Goal: Task Accomplishment & Management: Manage account settings

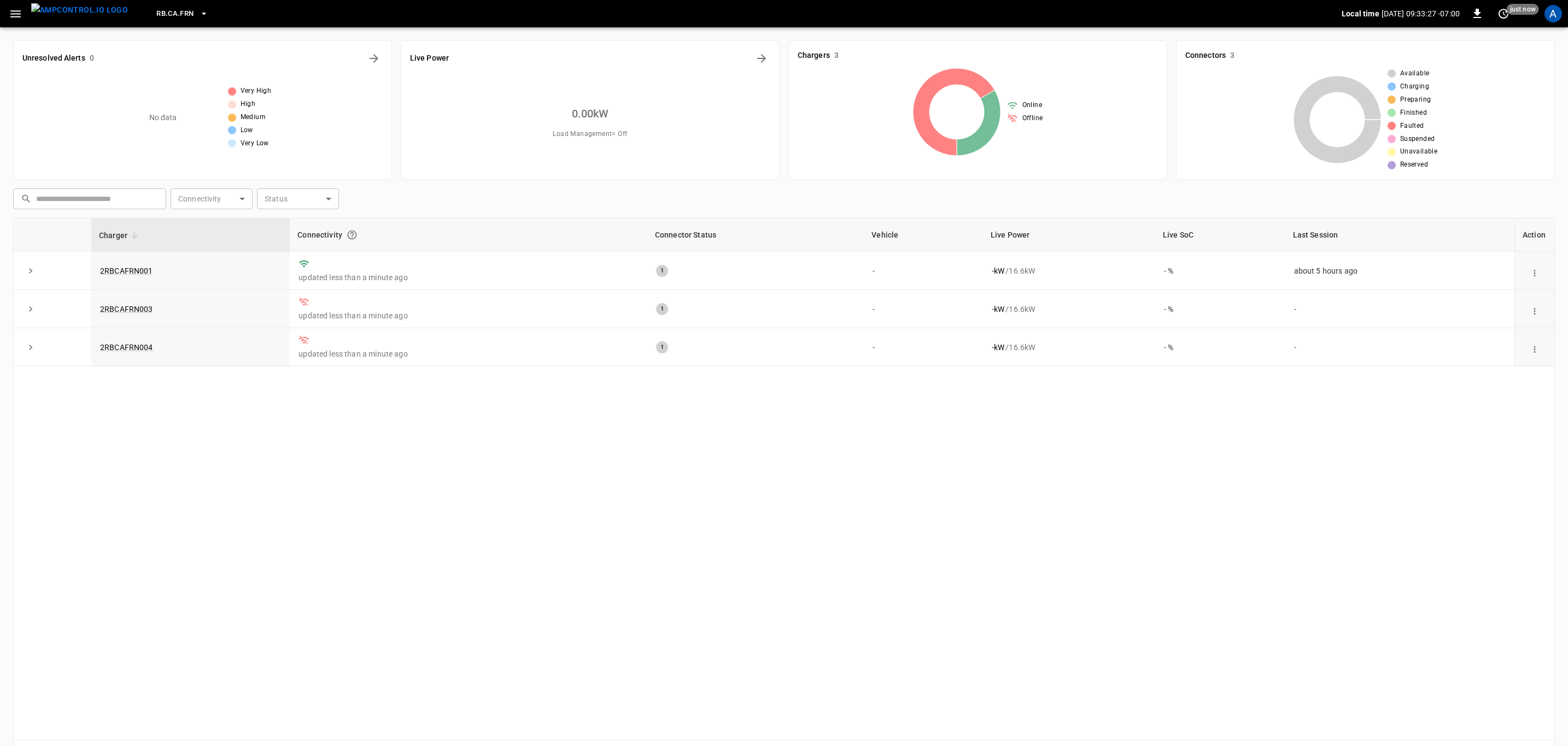
click at [17, 16] on icon "button" at bounding box center [16, 14] width 13 height 13
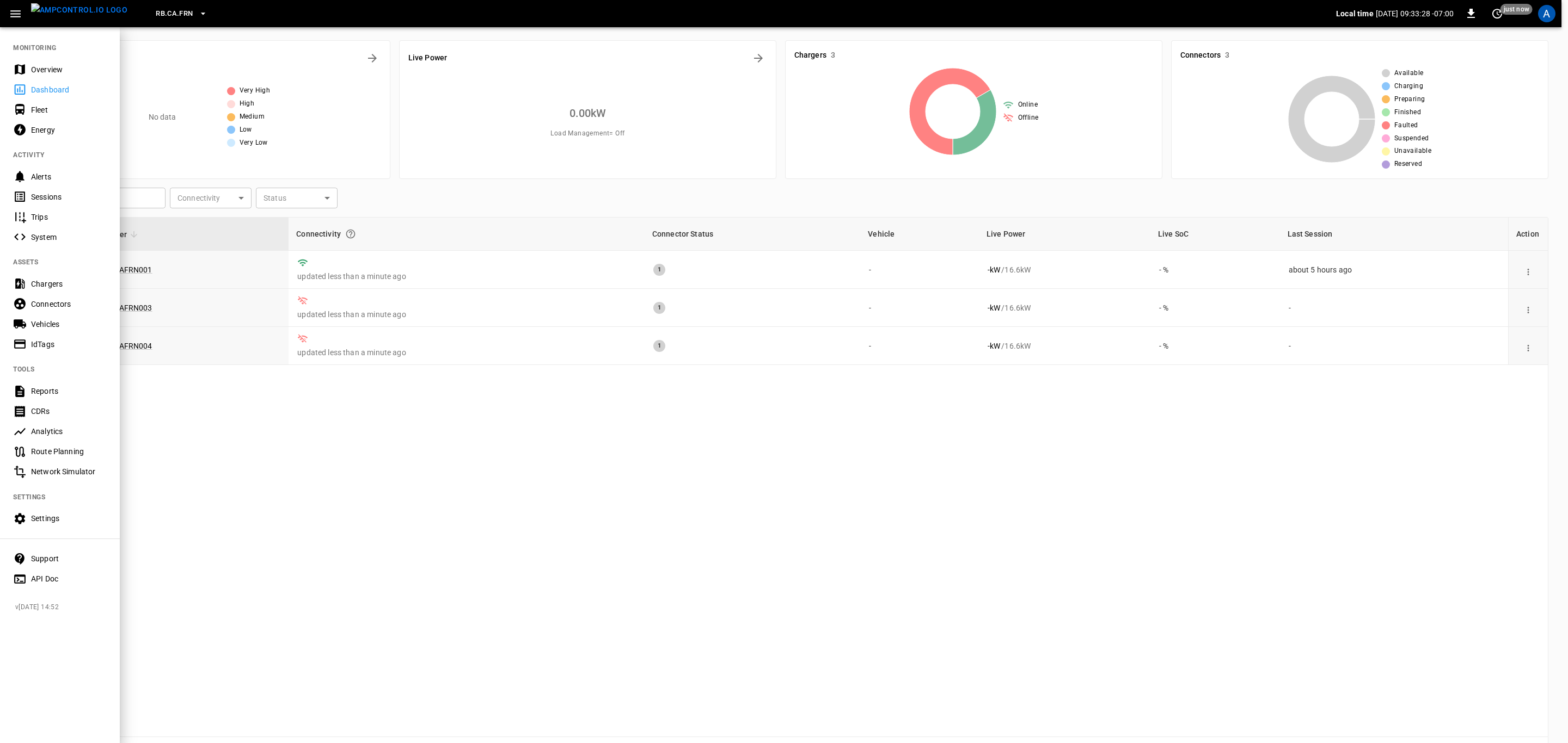
click at [67, 69] on div "Overview" at bounding box center [69, 69] width 75 height 11
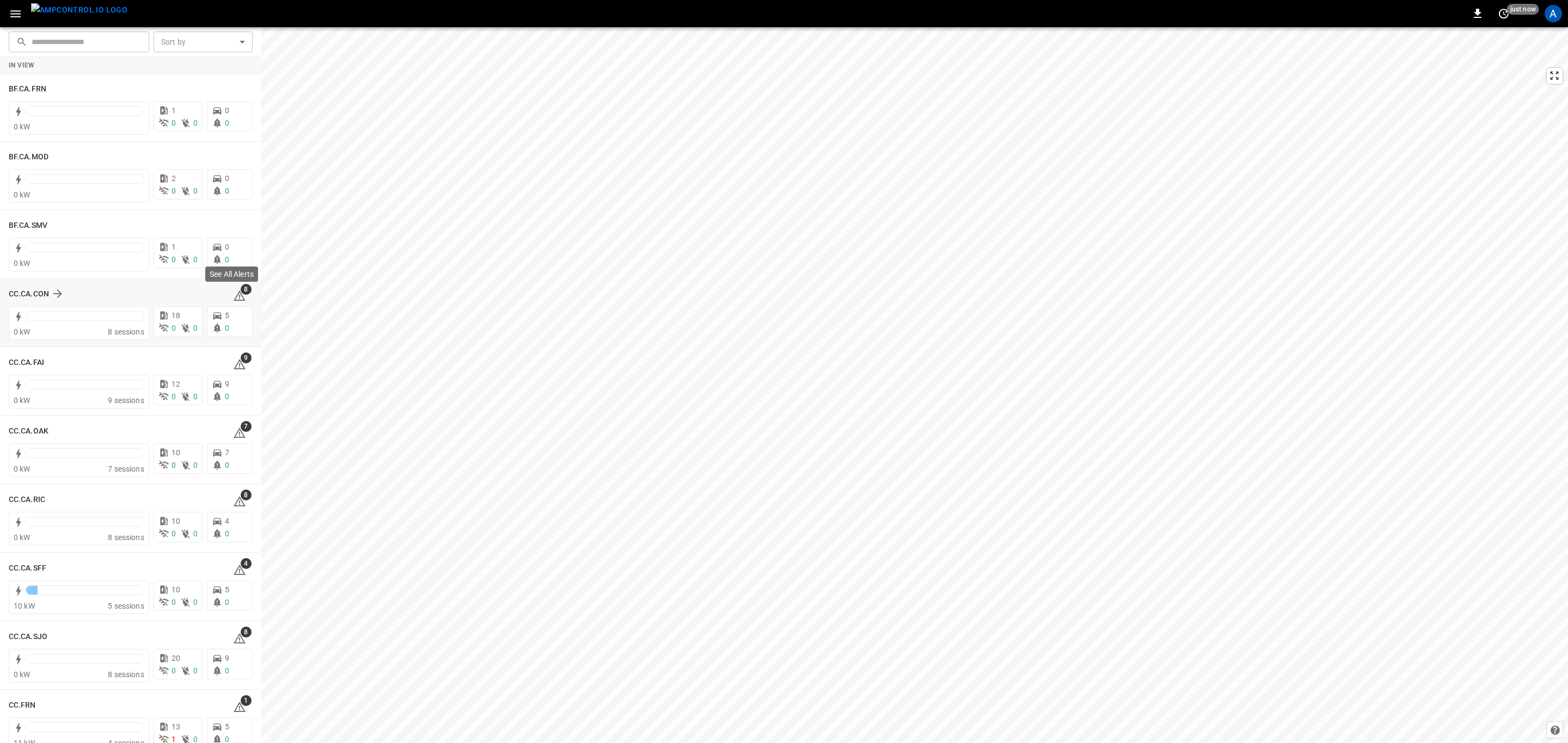
click at [238, 296] on icon at bounding box center [240, 296] width 13 height 13
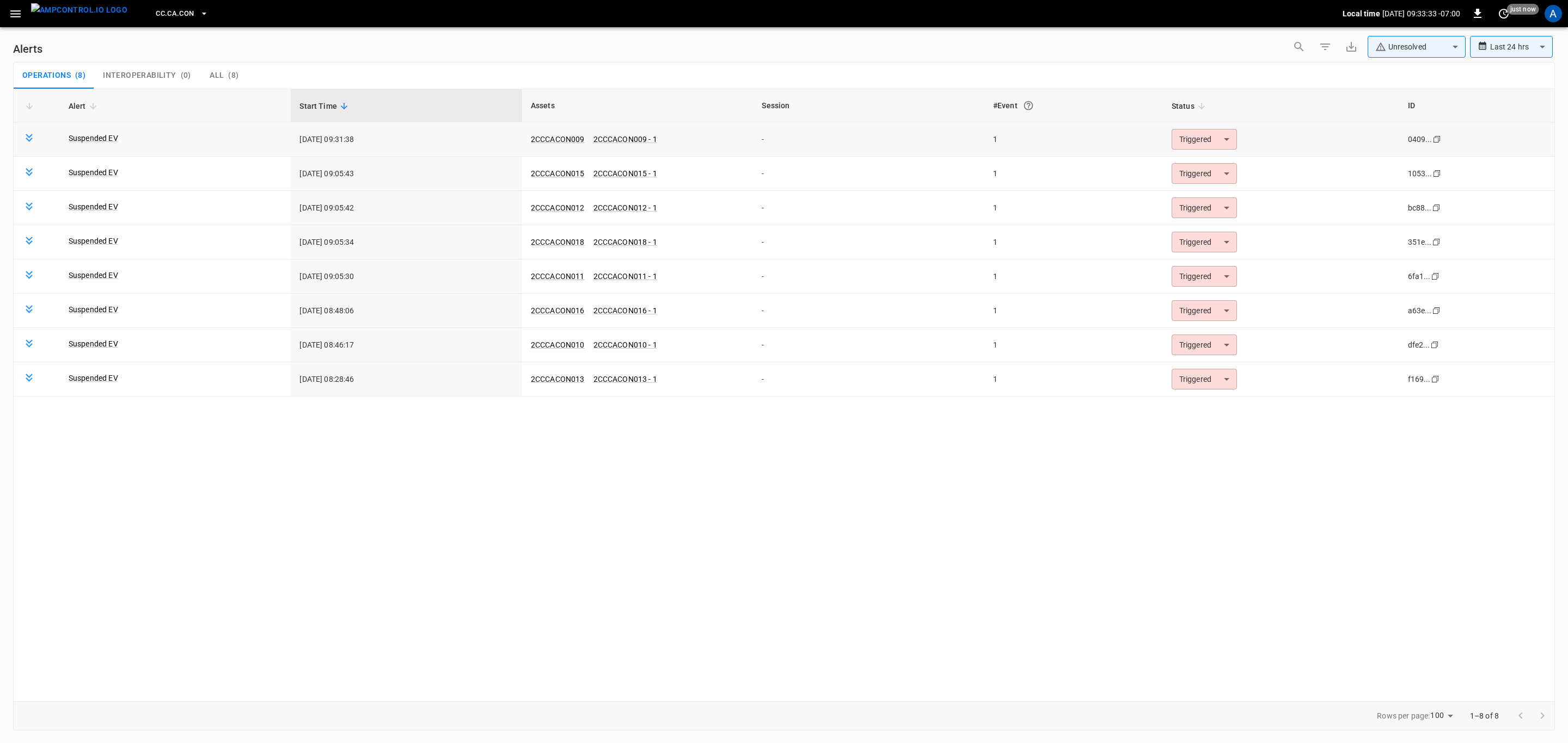
click at [1199, 135] on body "**********" at bounding box center [784, 370] width 1568 height 739
click at [1201, 159] on li "Resolved" at bounding box center [1202, 166] width 69 height 19
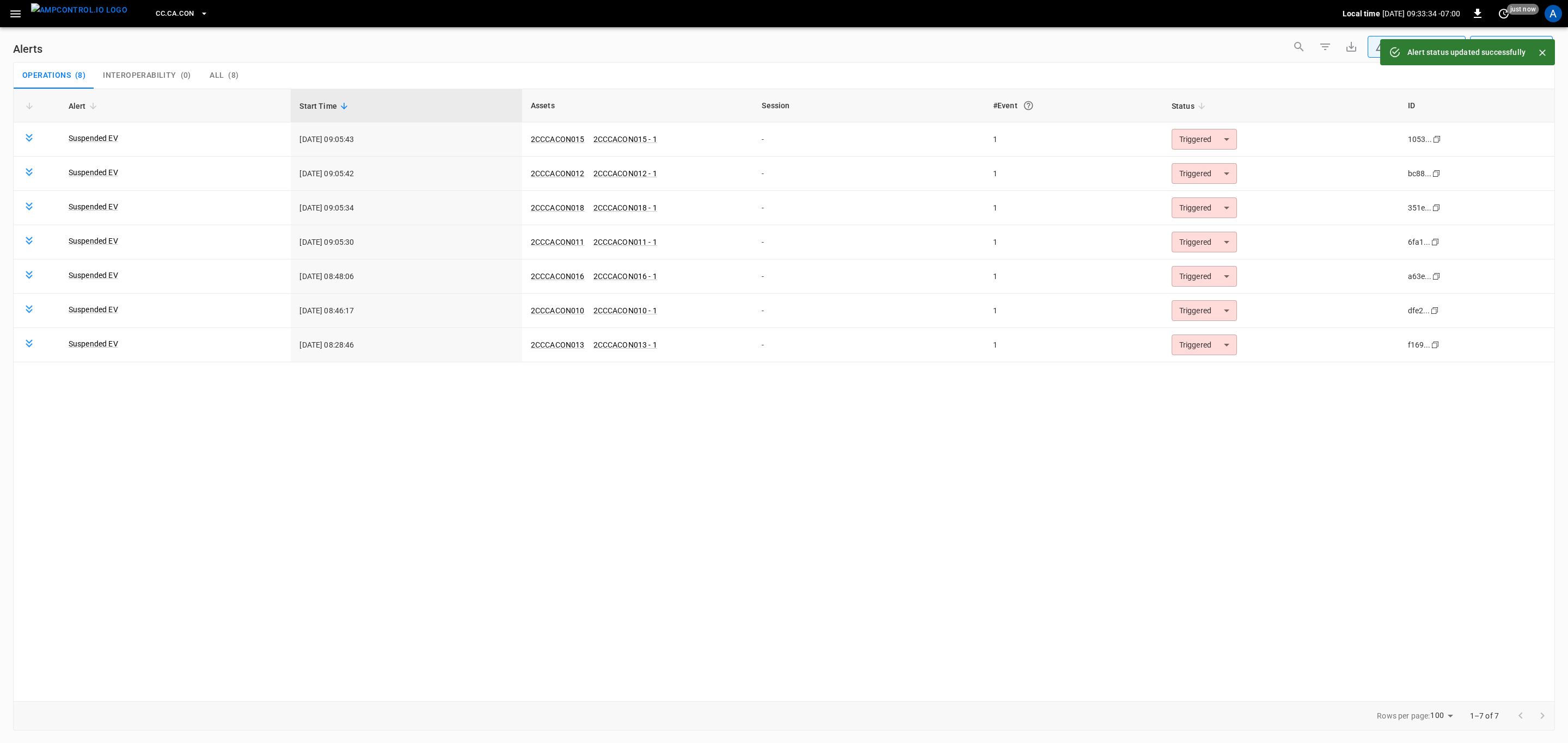
click at [1209, 143] on body "**********" at bounding box center [784, 370] width 1568 height 739
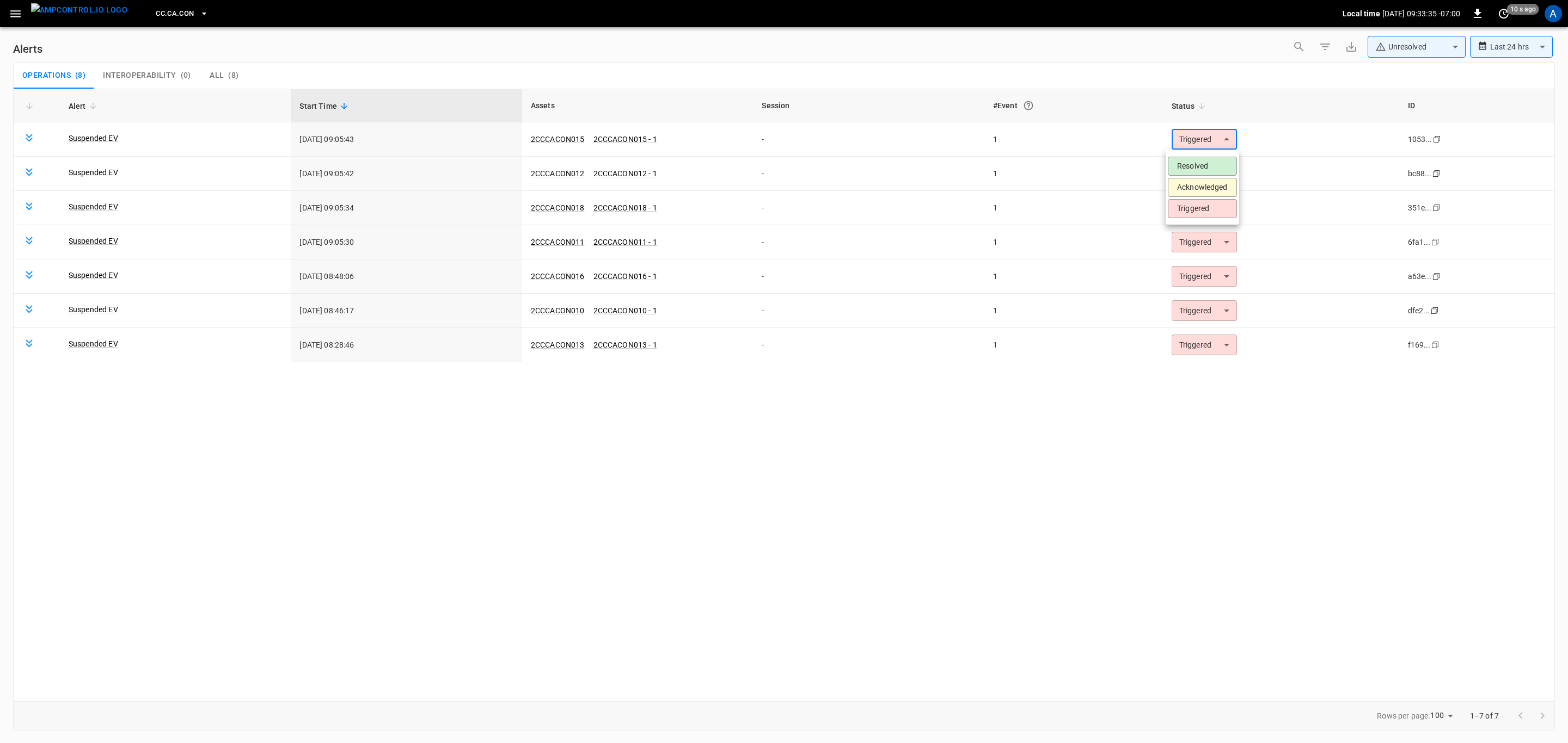
click at [1215, 160] on li "Resolved" at bounding box center [1202, 166] width 69 height 19
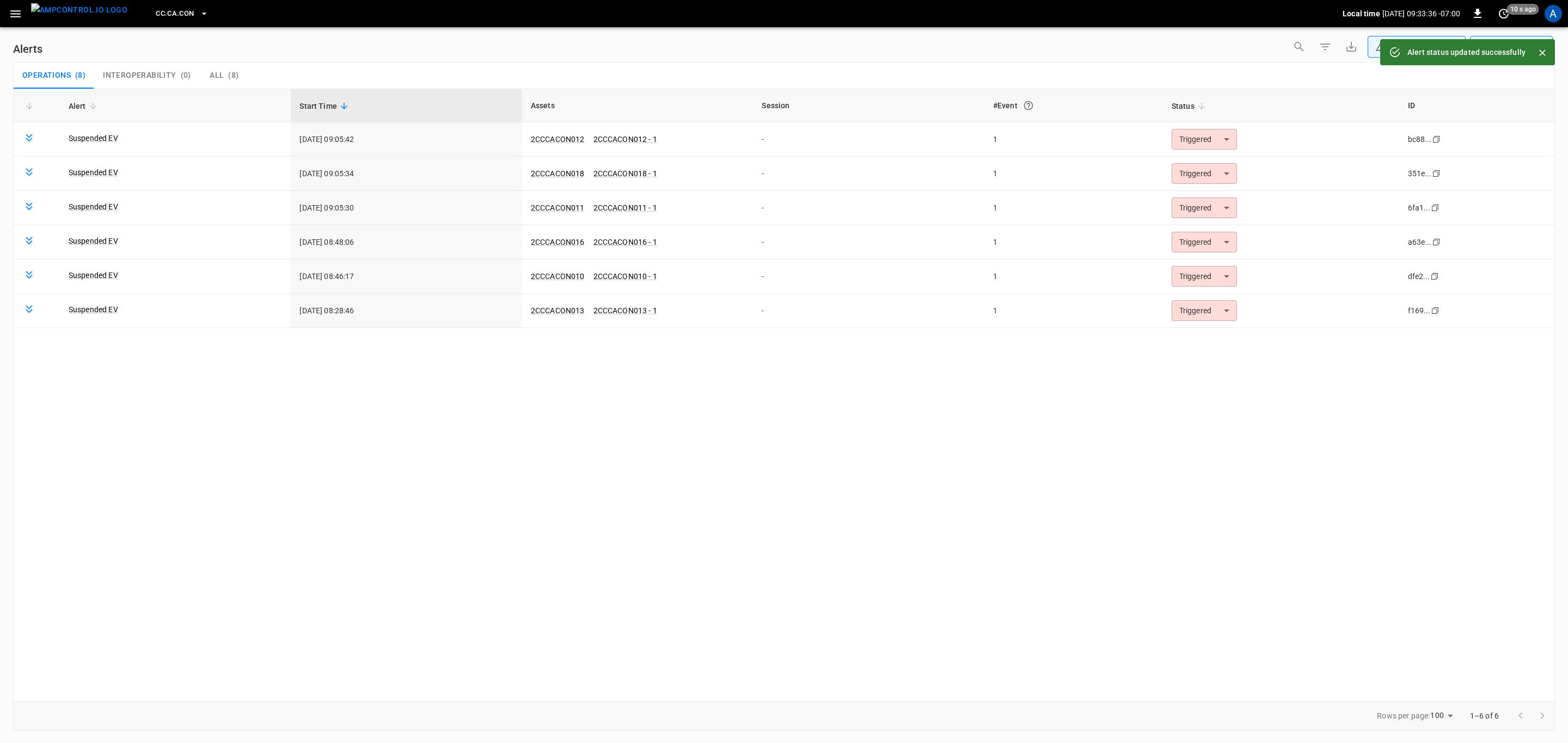
click at [1207, 135] on body "**********" at bounding box center [784, 370] width 1568 height 739
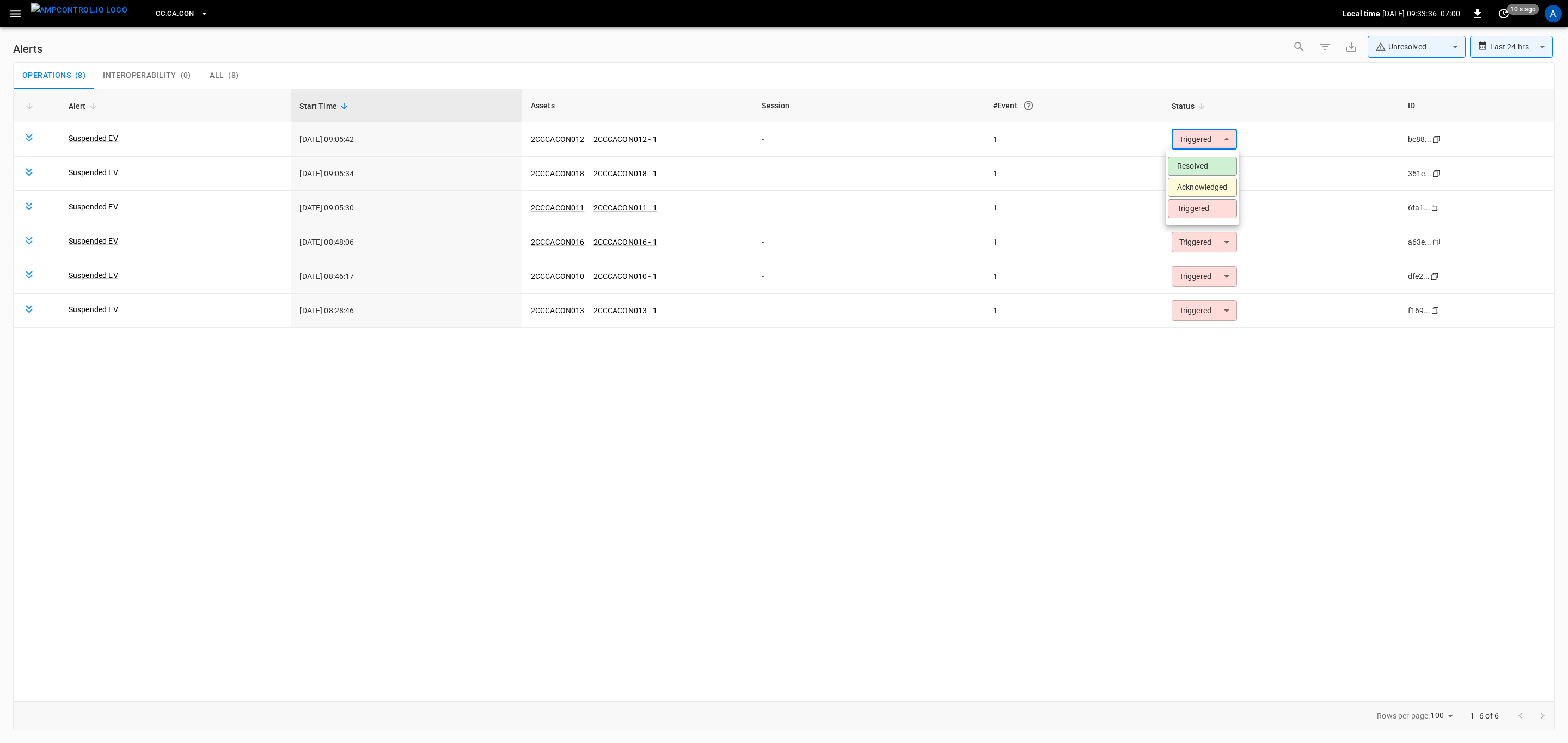
click at [1203, 163] on li "Resolved" at bounding box center [1202, 166] width 69 height 19
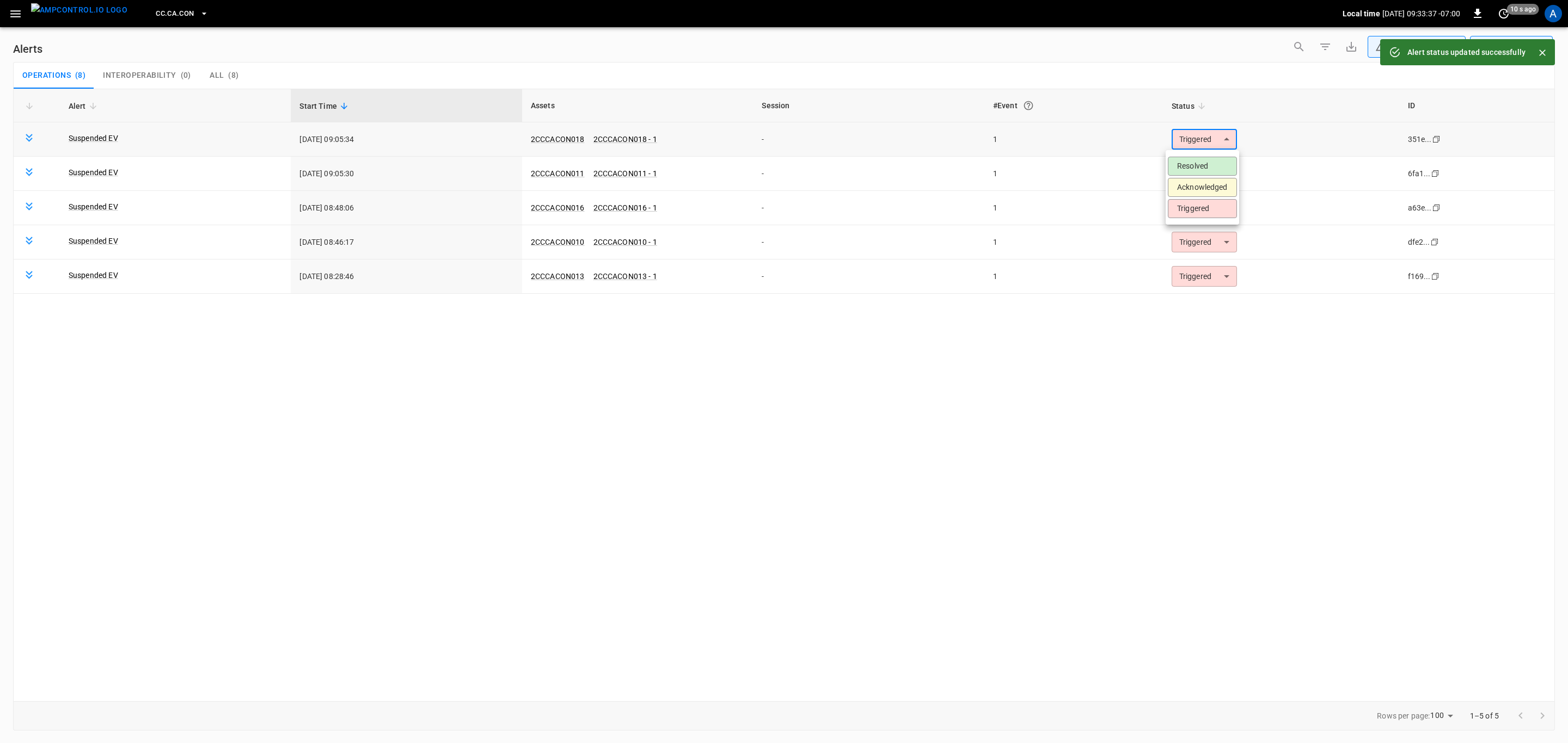
click at [1199, 129] on body "**********" at bounding box center [784, 370] width 1568 height 739
click at [1199, 165] on li "Resolved" at bounding box center [1202, 166] width 69 height 19
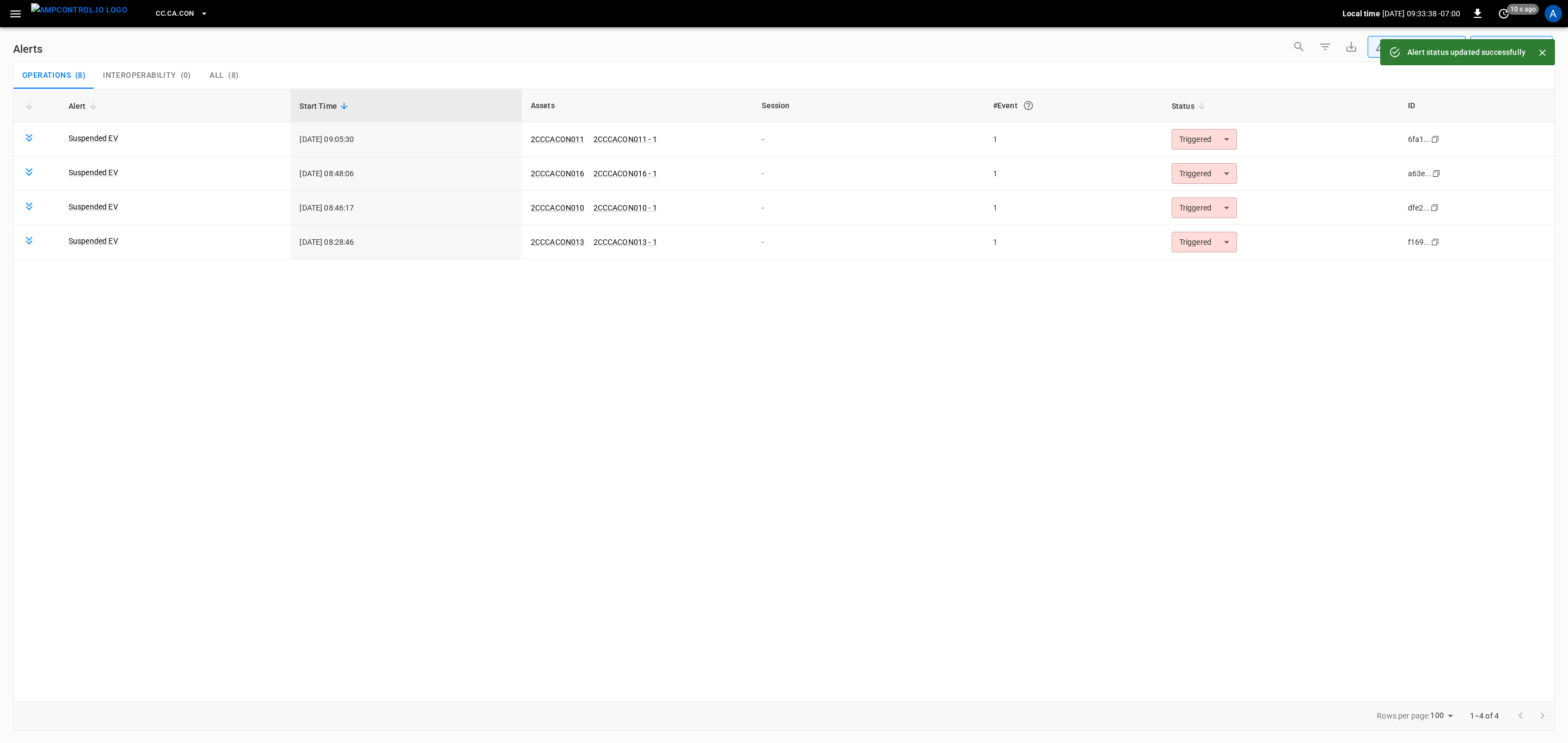
click at [1206, 146] on body "**********" at bounding box center [784, 370] width 1568 height 739
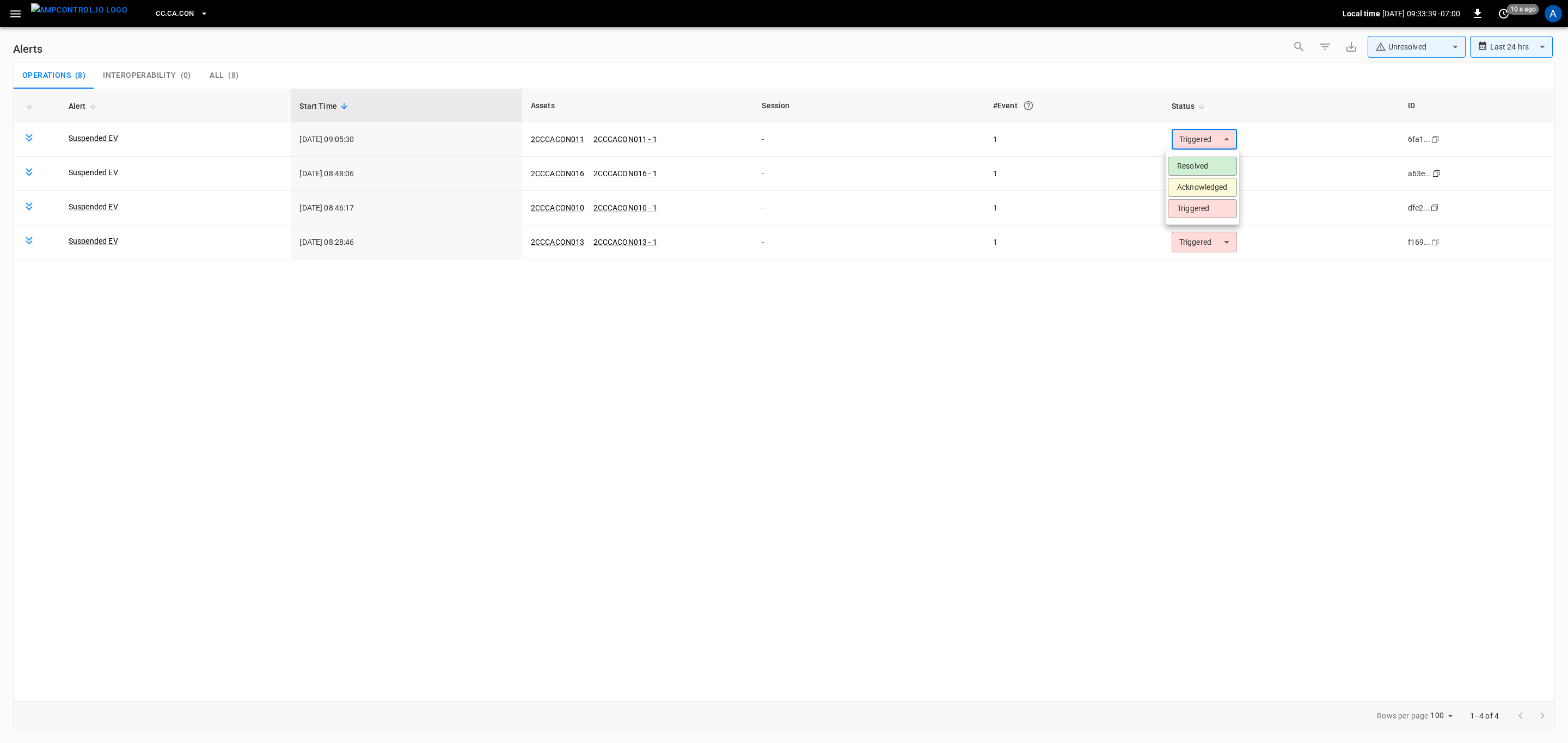
click at [1207, 160] on li "Resolved" at bounding box center [1202, 166] width 69 height 19
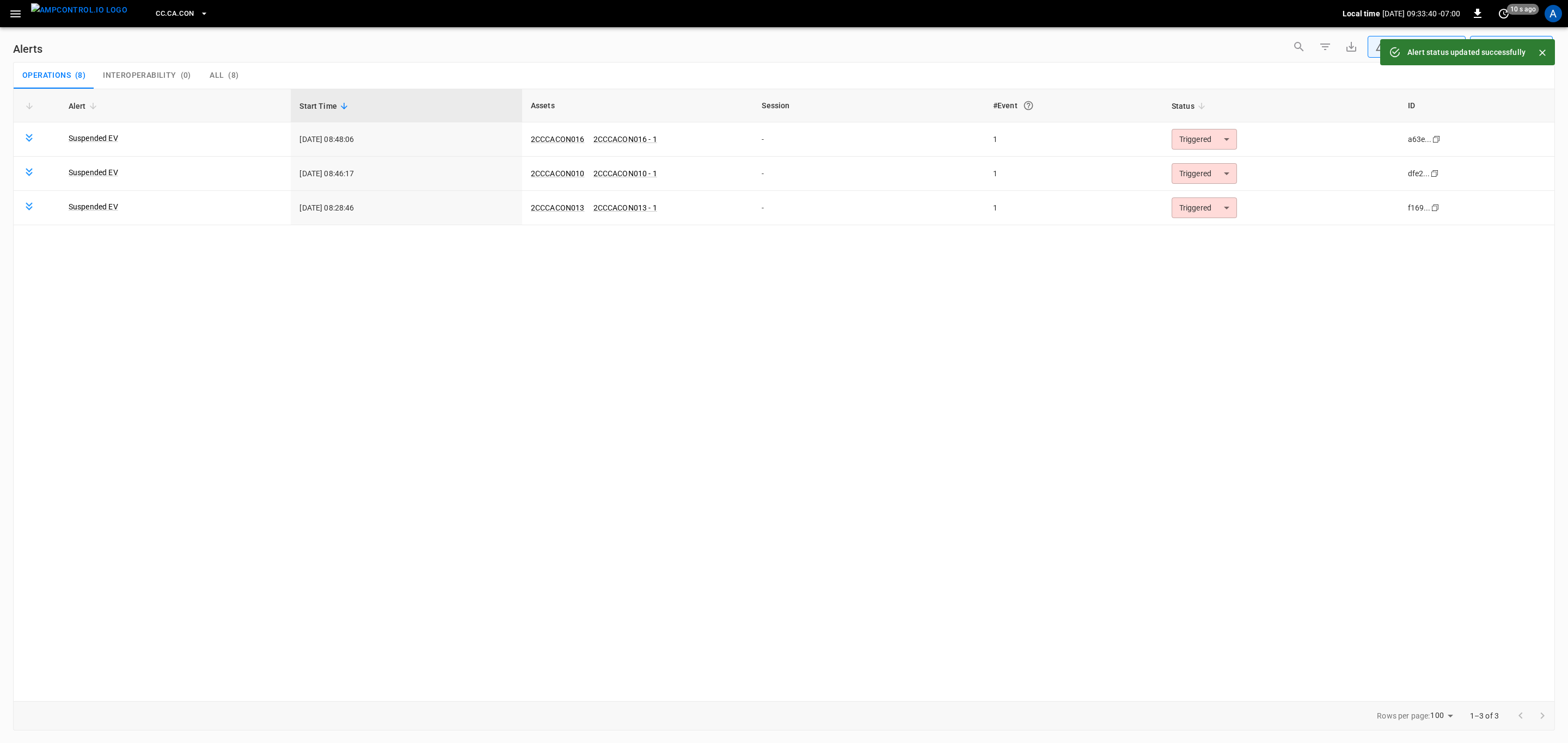
click at [1209, 138] on body "**********" at bounding box center [784, 370] width 1568 height 739
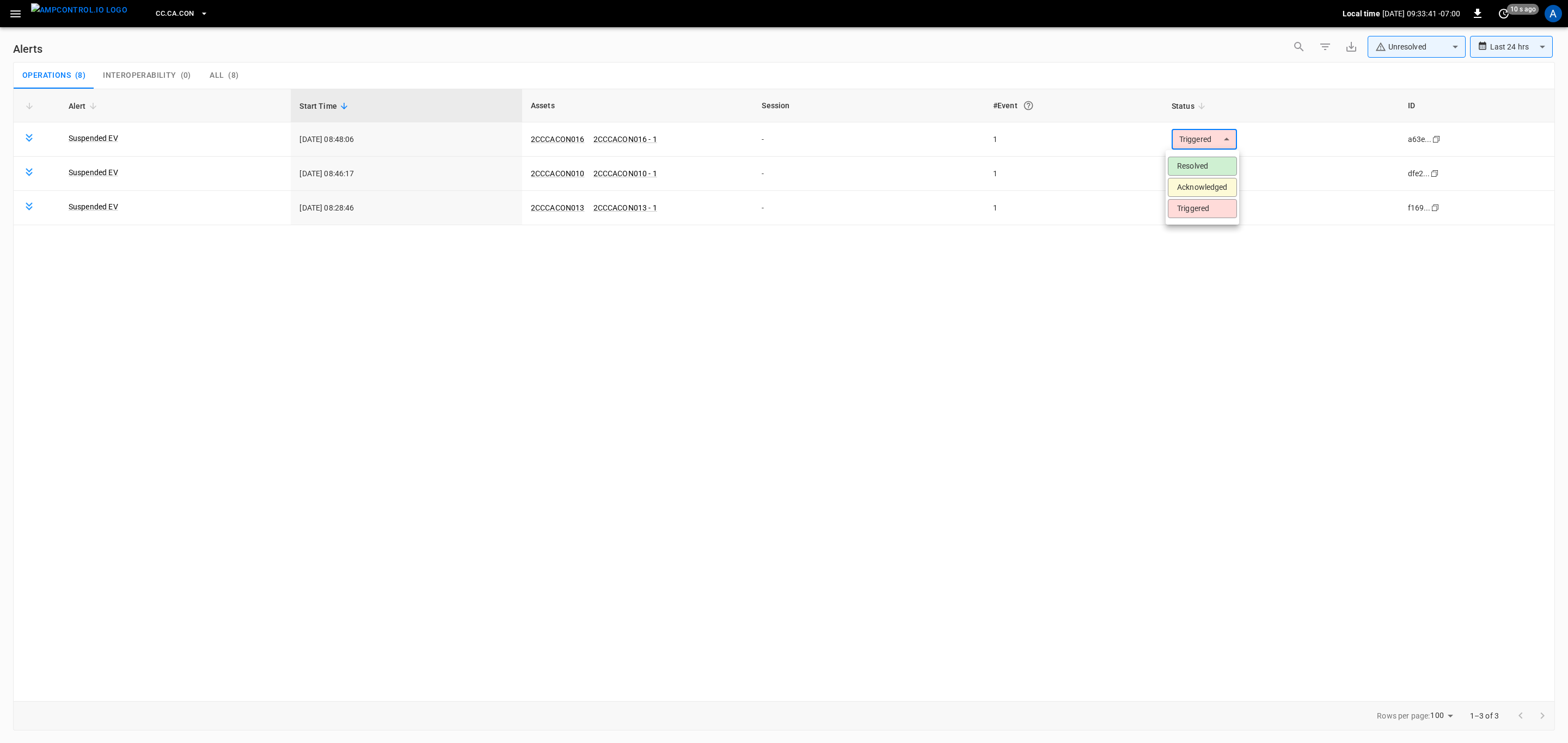
click at [1197, 160] on li "Resolved" at bounding box center [1202, 166] width 69 height 19
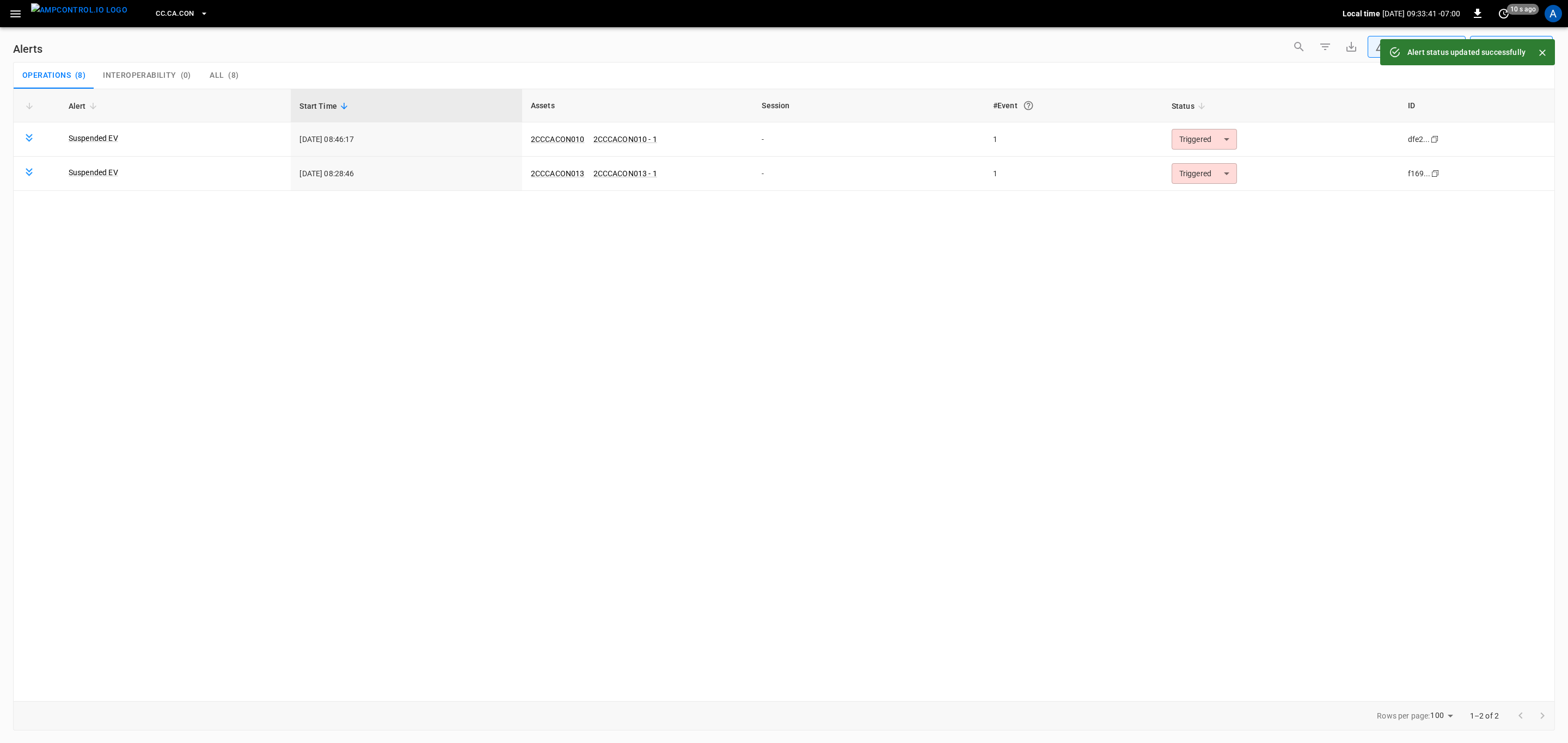
click at [1202, 144] on body "**********" at bounding box center [784, 370] width 1568 height 739
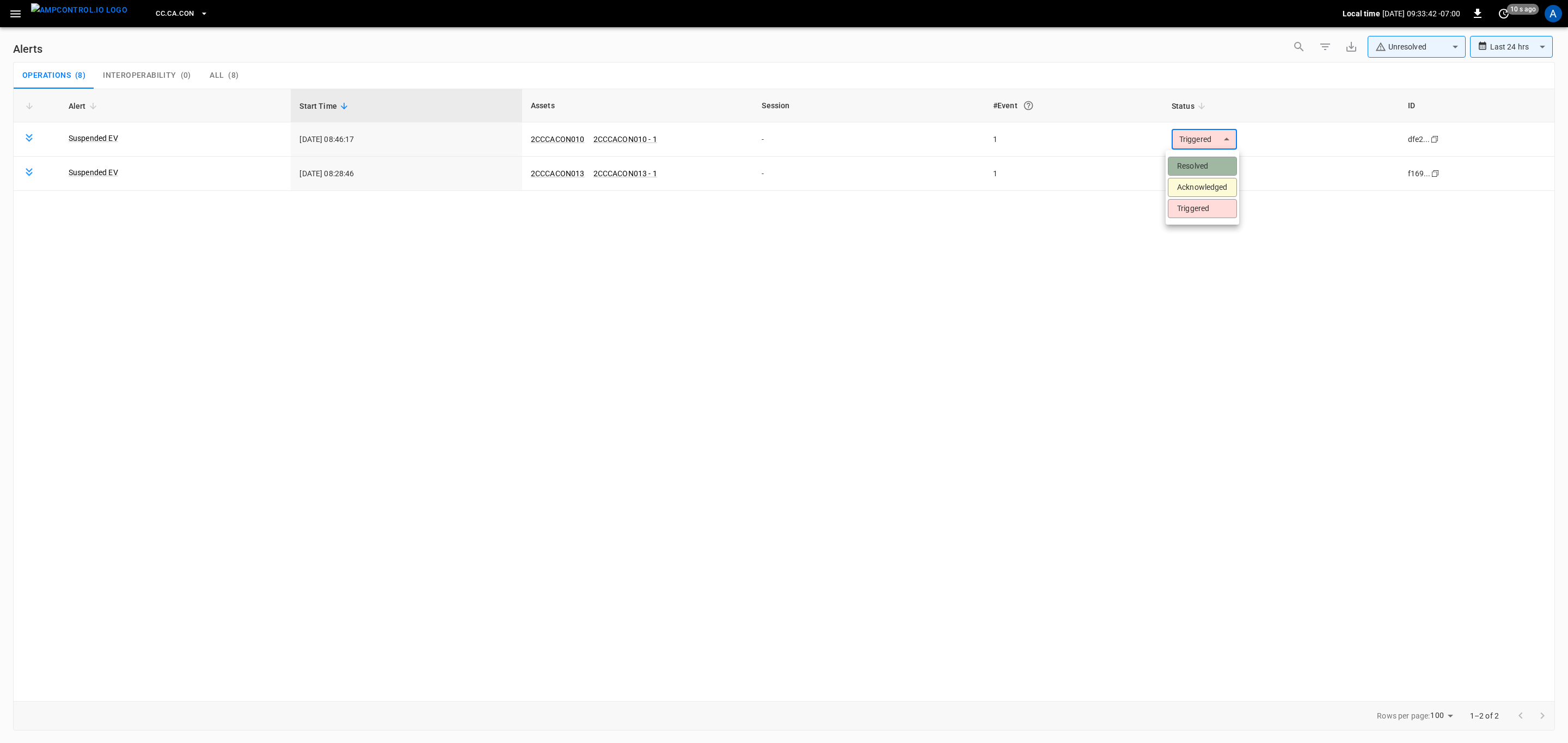
click at [1203, 165] on li "Resolved" at bounding box center [1202, 166] width 69 height 19
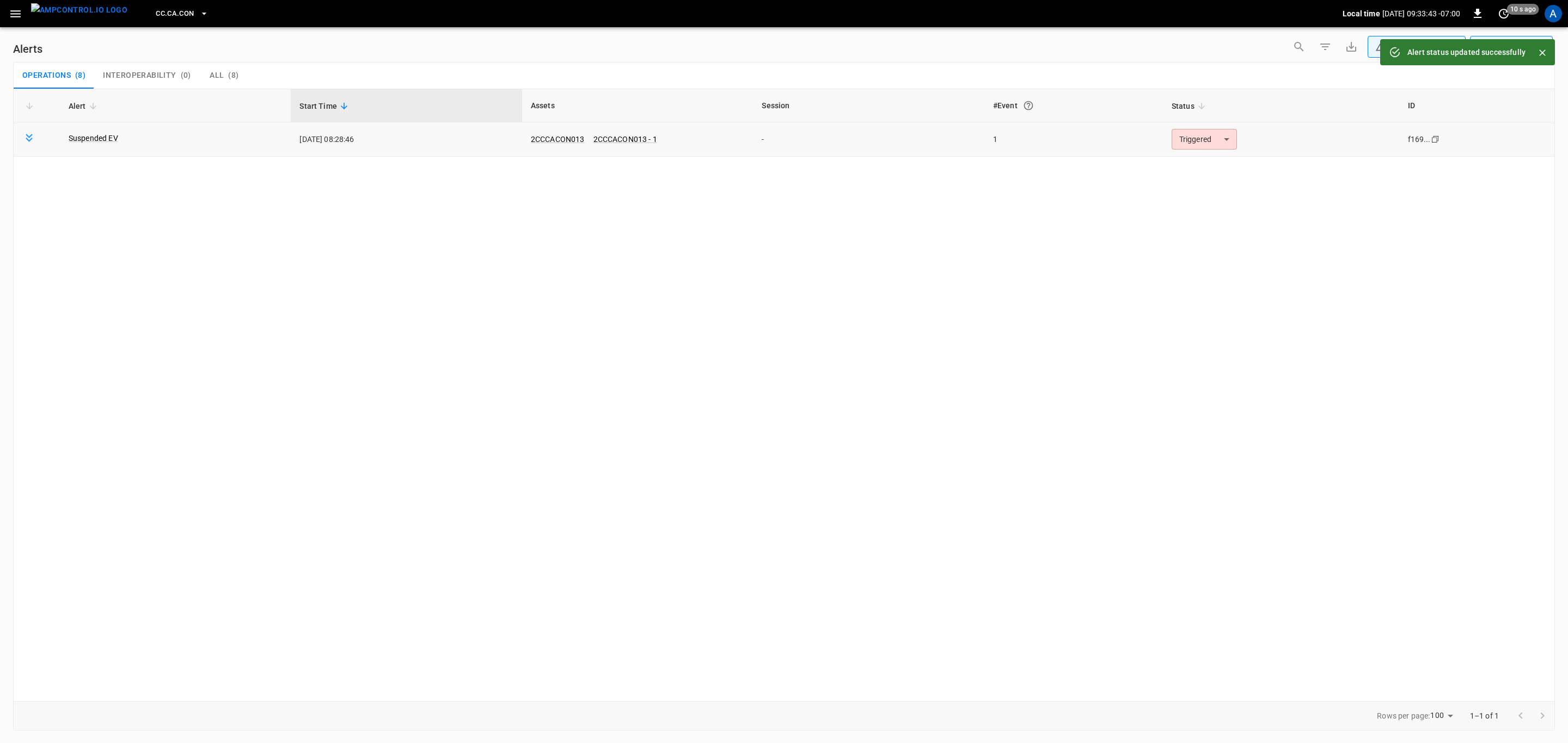
click at [1207, 139] on body "**********" at bounding box center [784, 370] width 1568 height 739
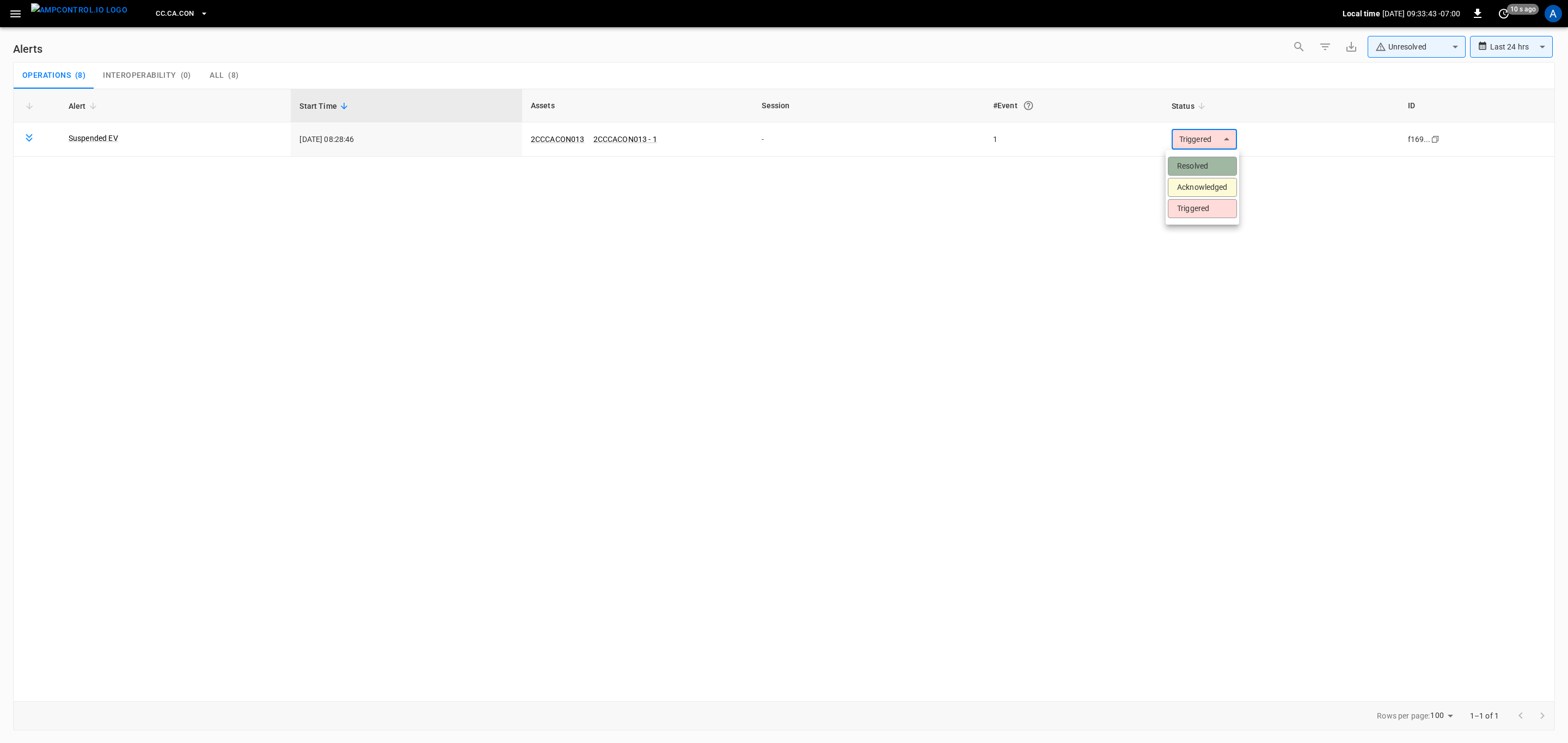
click at [1212, 159] on li "Resolved" at bounding box center [1202, 166] width 69 height 19
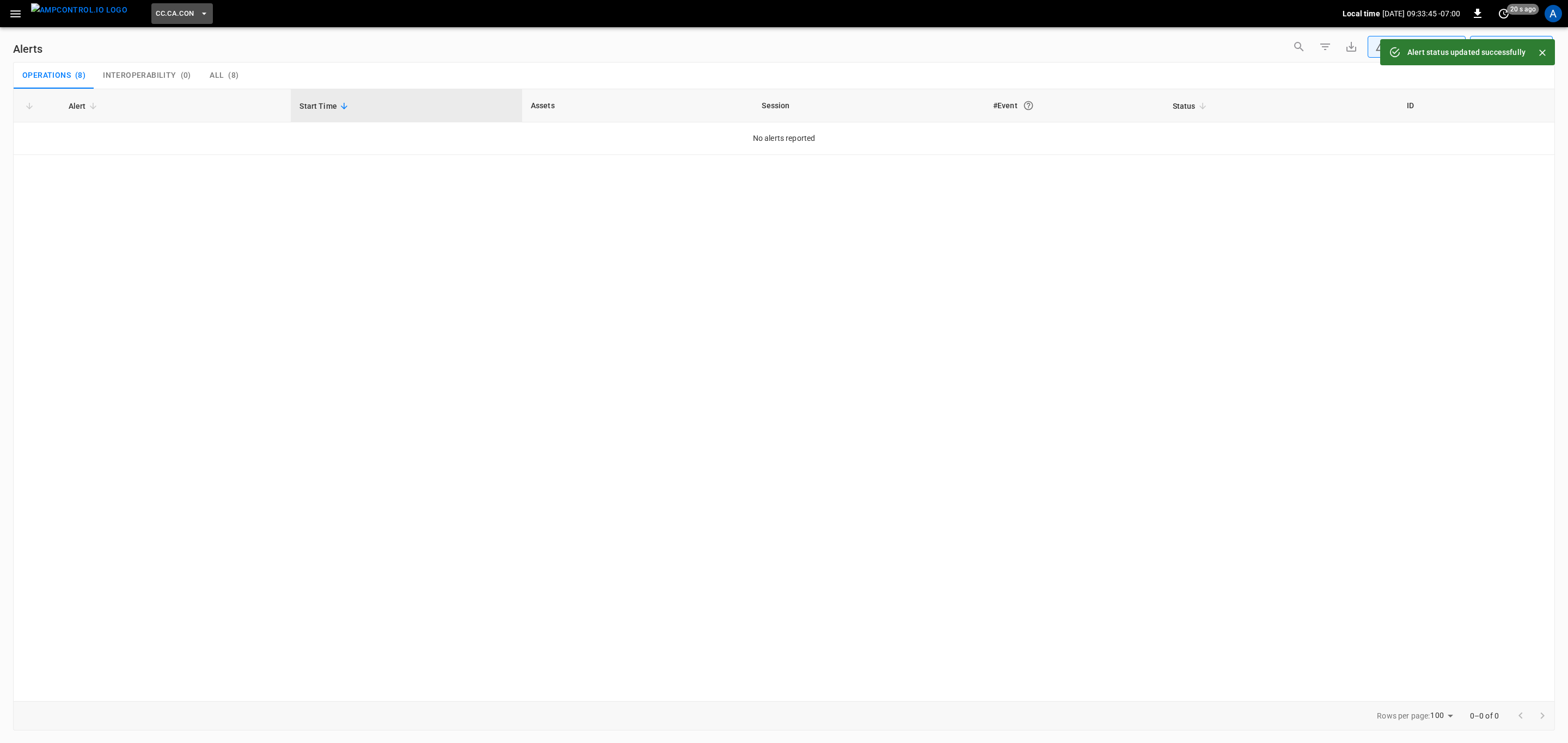
click at [176, 16] on button "CC.CA.CON" at bounding box center [182, 13] width 61 height 21
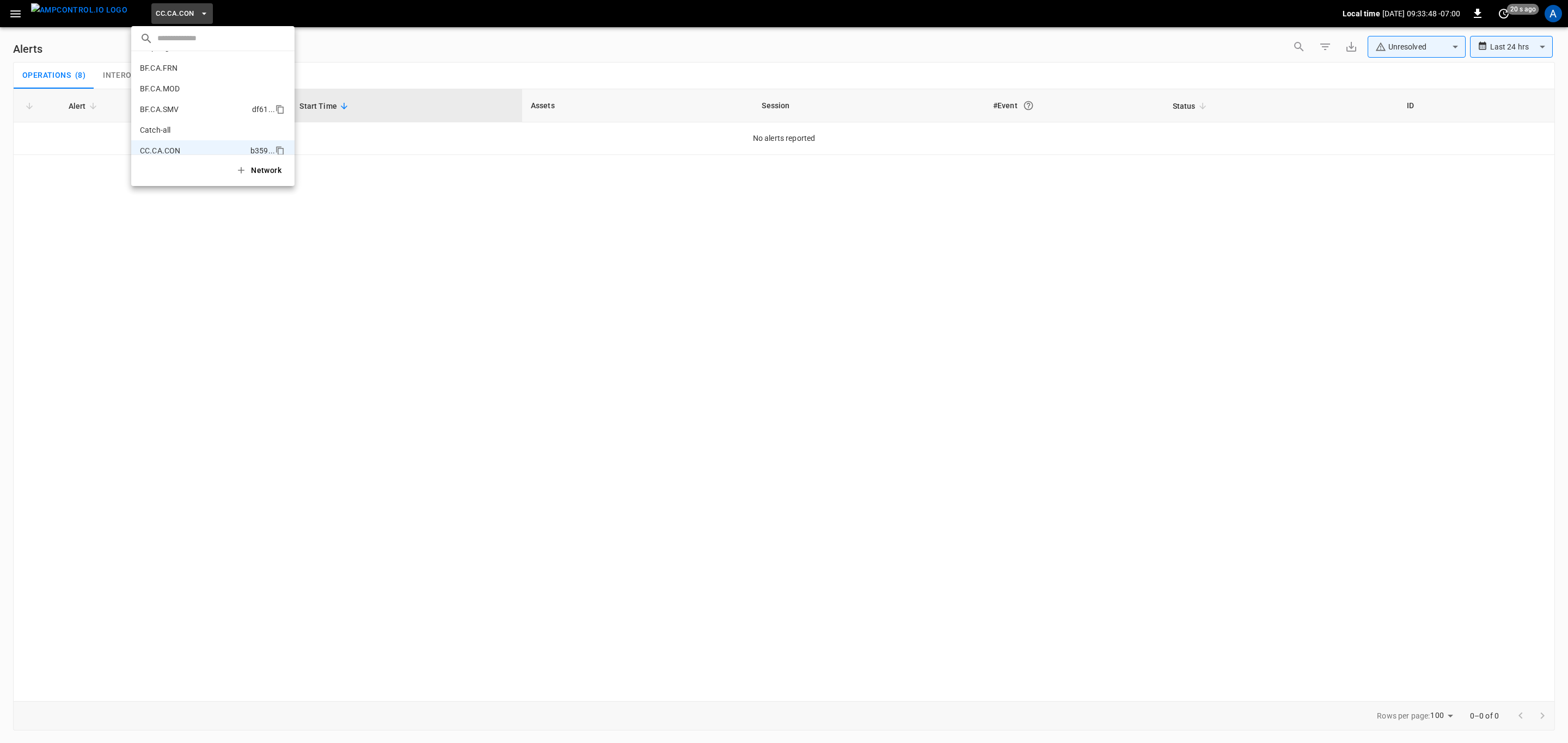
scroll to position [100, 0]
click at [184, 92] on li "CC.CA.FAI 4d3b ..." at bounding box center [212, 89] width 163 height 21
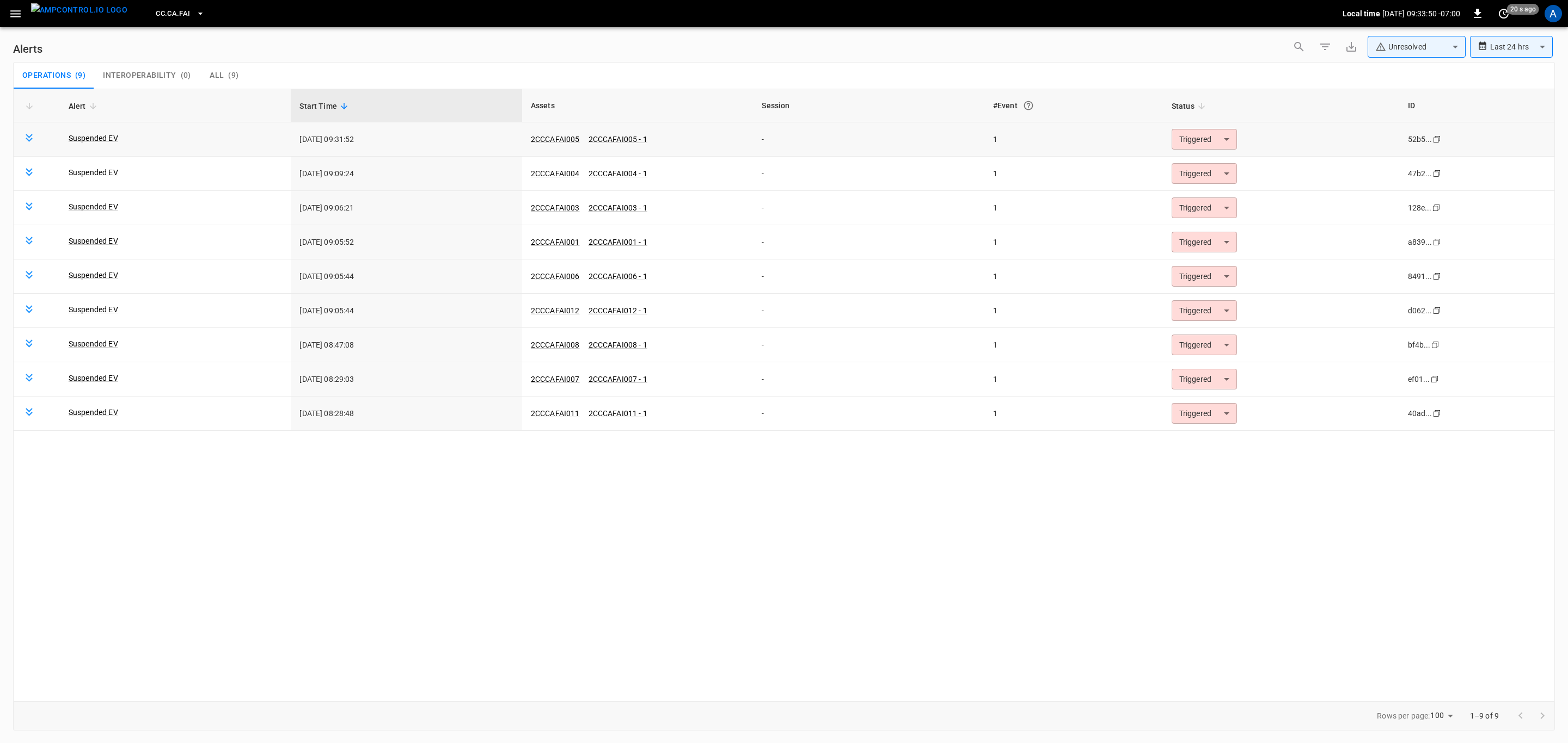
click at [1211, 142] on body "**********" at bounding box center [784, 370] width 1568 height 739
click at [1206, 162] on li "Resolved" at bounding box center [1202, 166] width 69 height 19
click at [1205, 139] on body "**********" at bounding box center [784, 370] width 1568 height 739
click at [1209, 162] on li "Resolved" at bounding box center [1202, 166] width 69 height 19
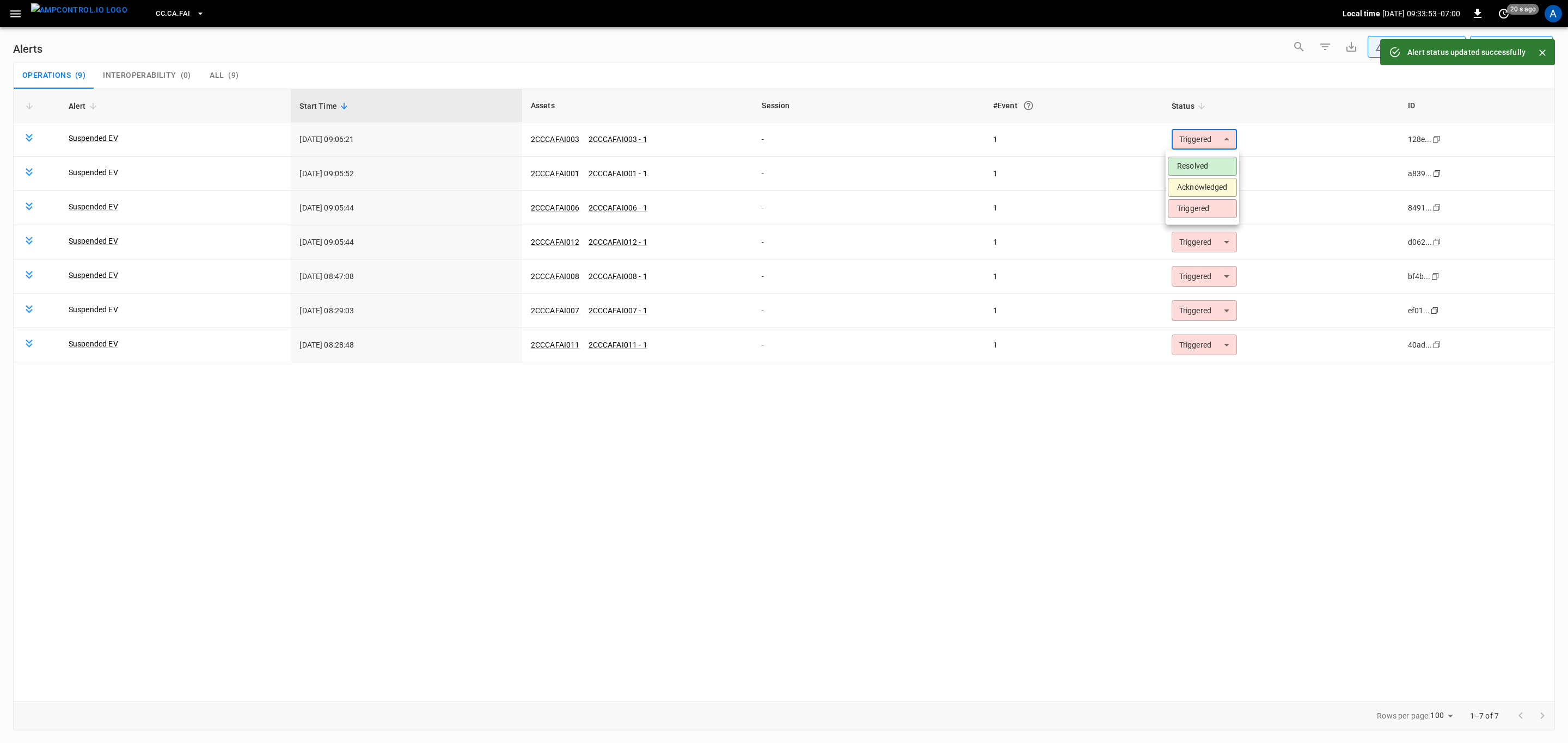
click at [1207, 142] on body "**********" at bounding box center [784, 370] width 1568 height 739
click at [1199, 166] on li "Resolved" at bounding box center [1202, 166] width 69 height 19
click at [1200, 143] on body "**********" at bounding box center [784, 370] width 1568 height 739
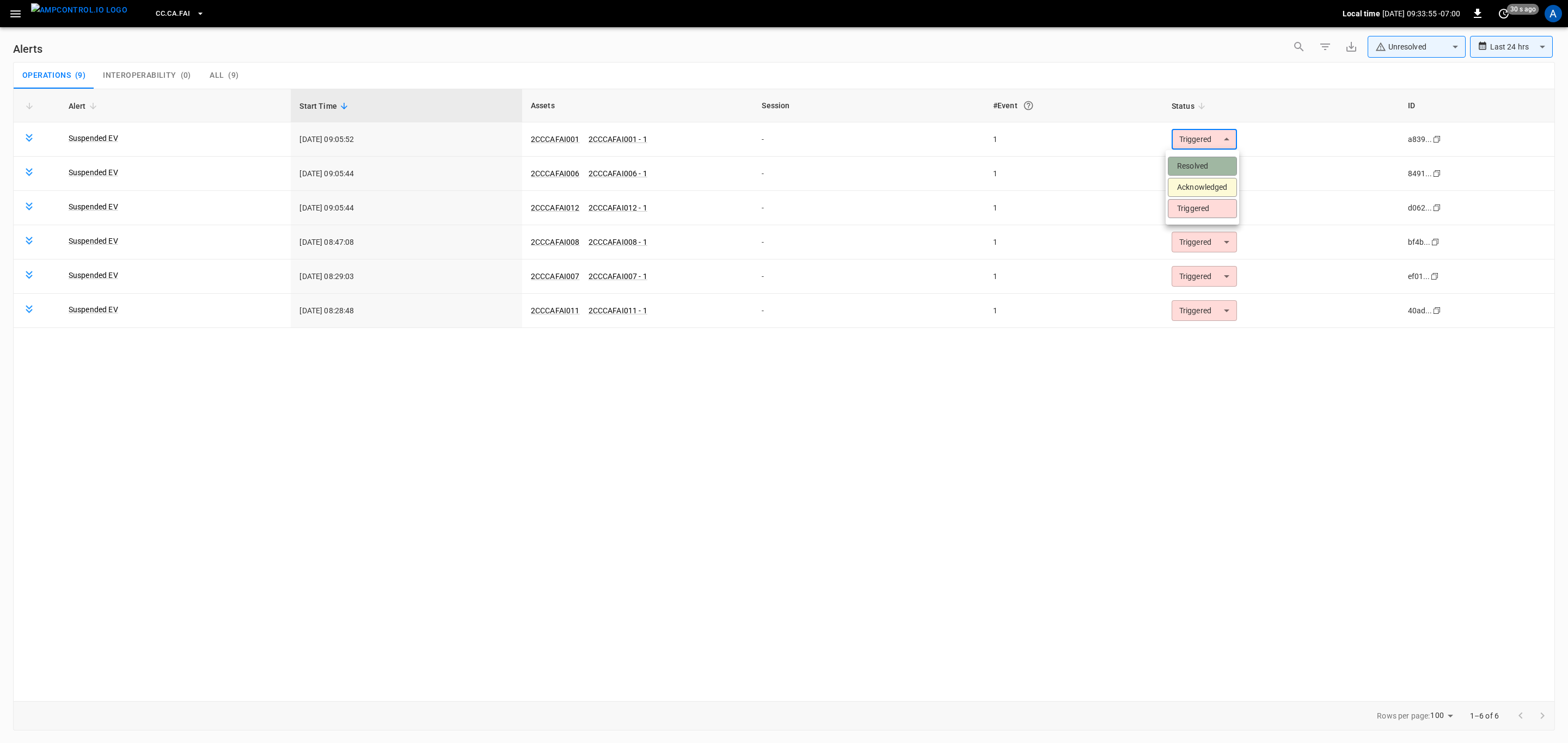
click at [1202, 166] on li "Resolved" at bounding box center [1202, 166] width 69 height 19
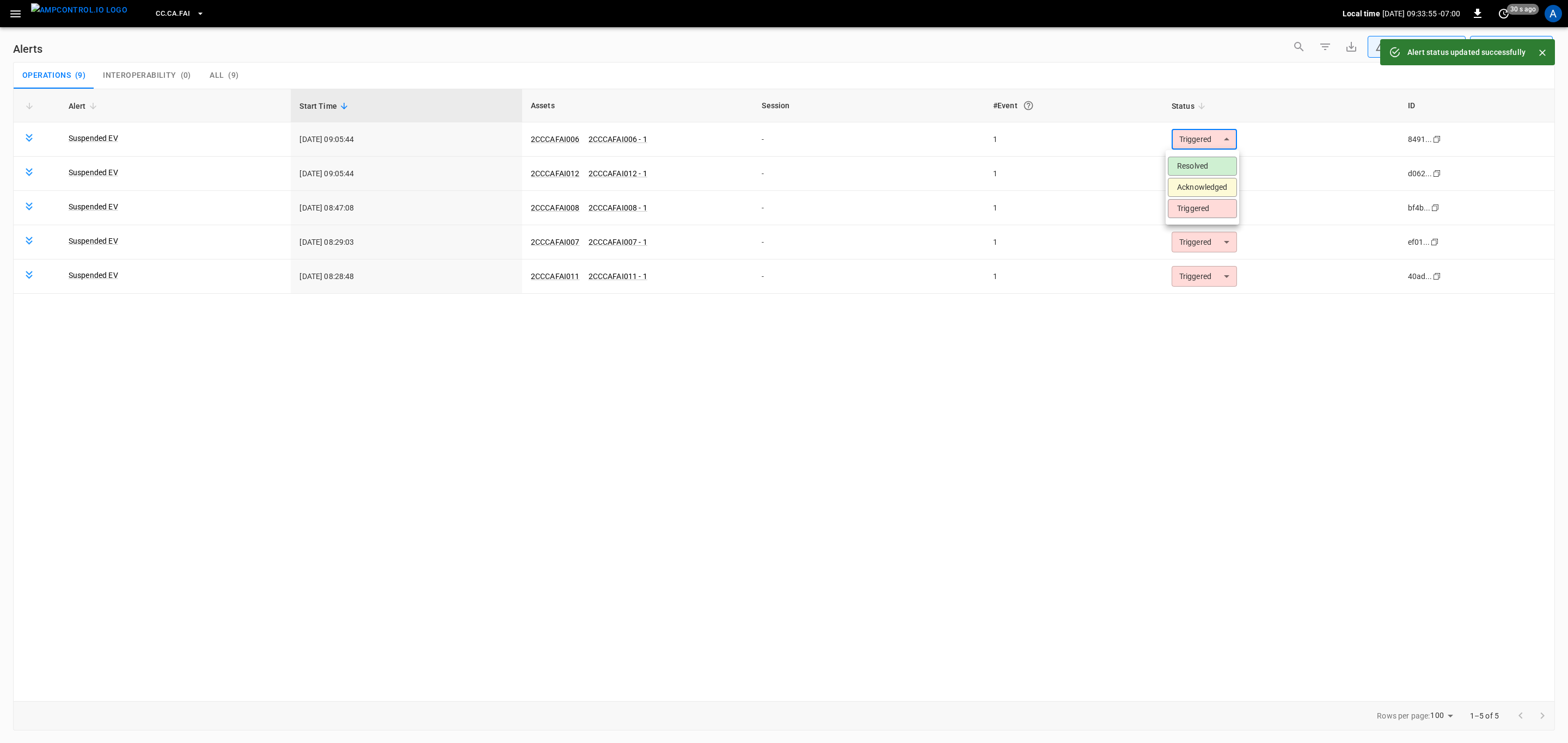
click at [1203, 138] on body "**********" at bounding box center [784, 370] width 1568 height 739
click at [1206, 160] on li "Resolved" at bounding box center [1202, 166] width 69 height 19
click at [1214, 139] on body "**********" at bounding box center [784, 370] width 1568 height 739
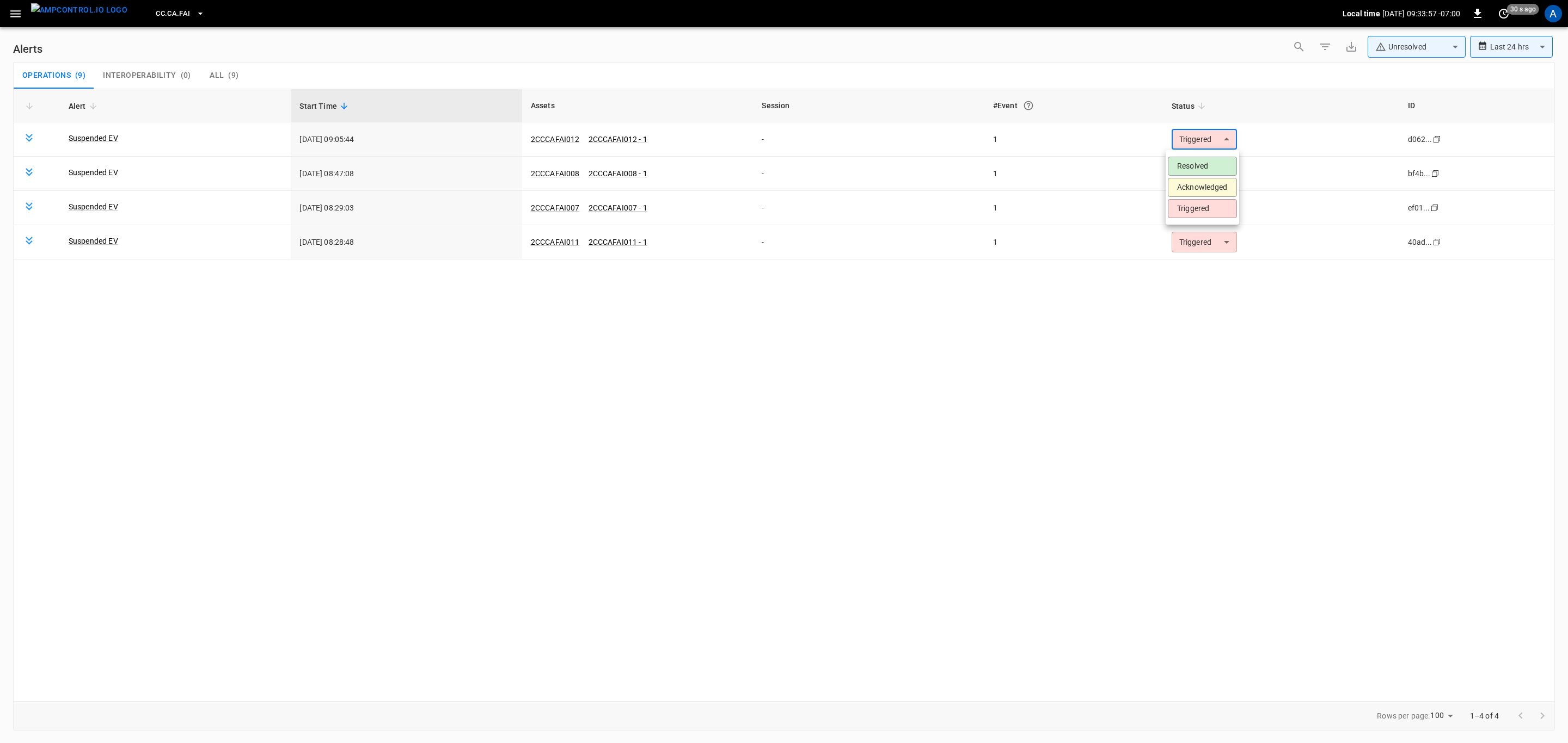
click at [1206, 169] on li "Resolved" at bounding box center [1202, 166] width 69 height 19
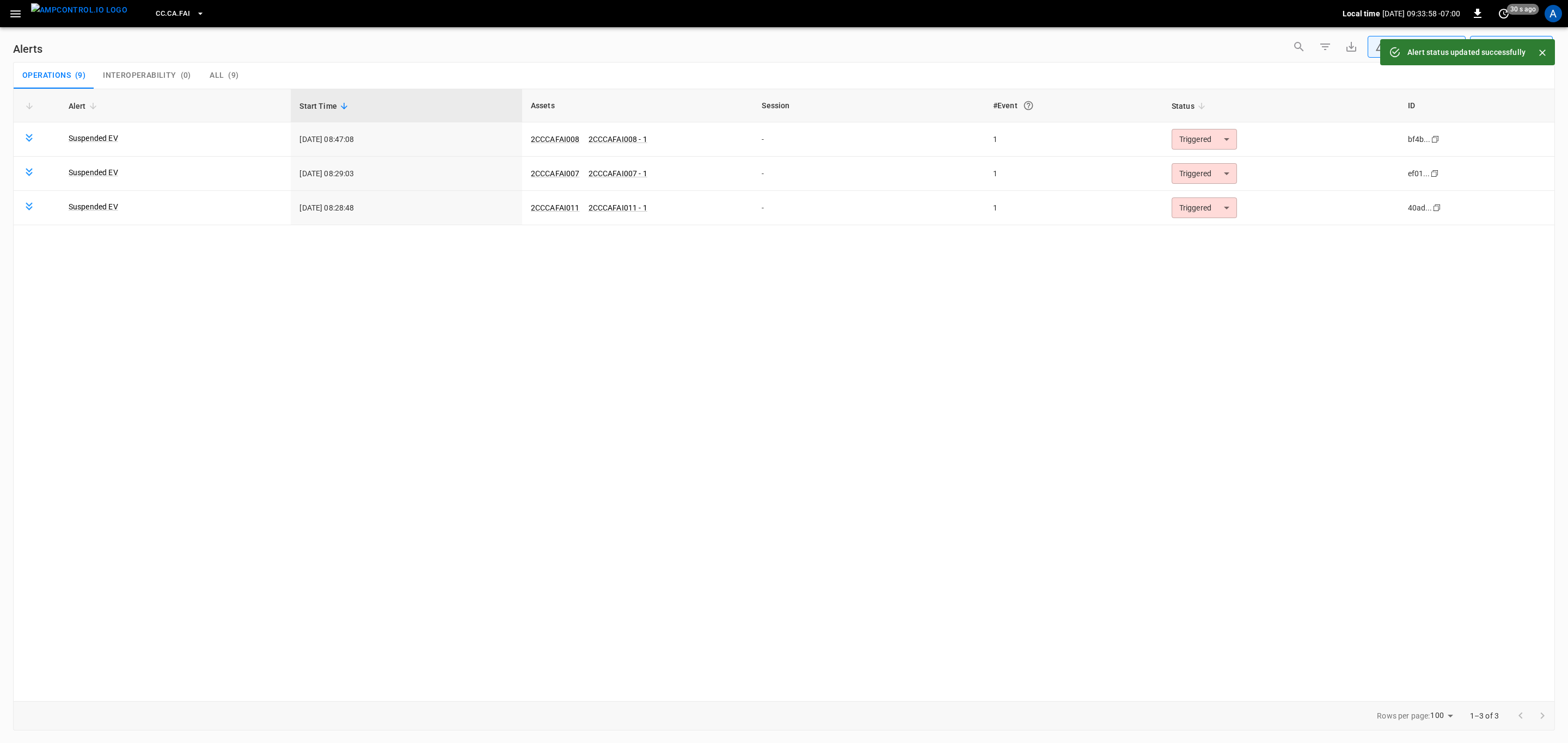
click at [1205, 142] on body "**********" at bounding box center [784, 370] width 1568 height 739
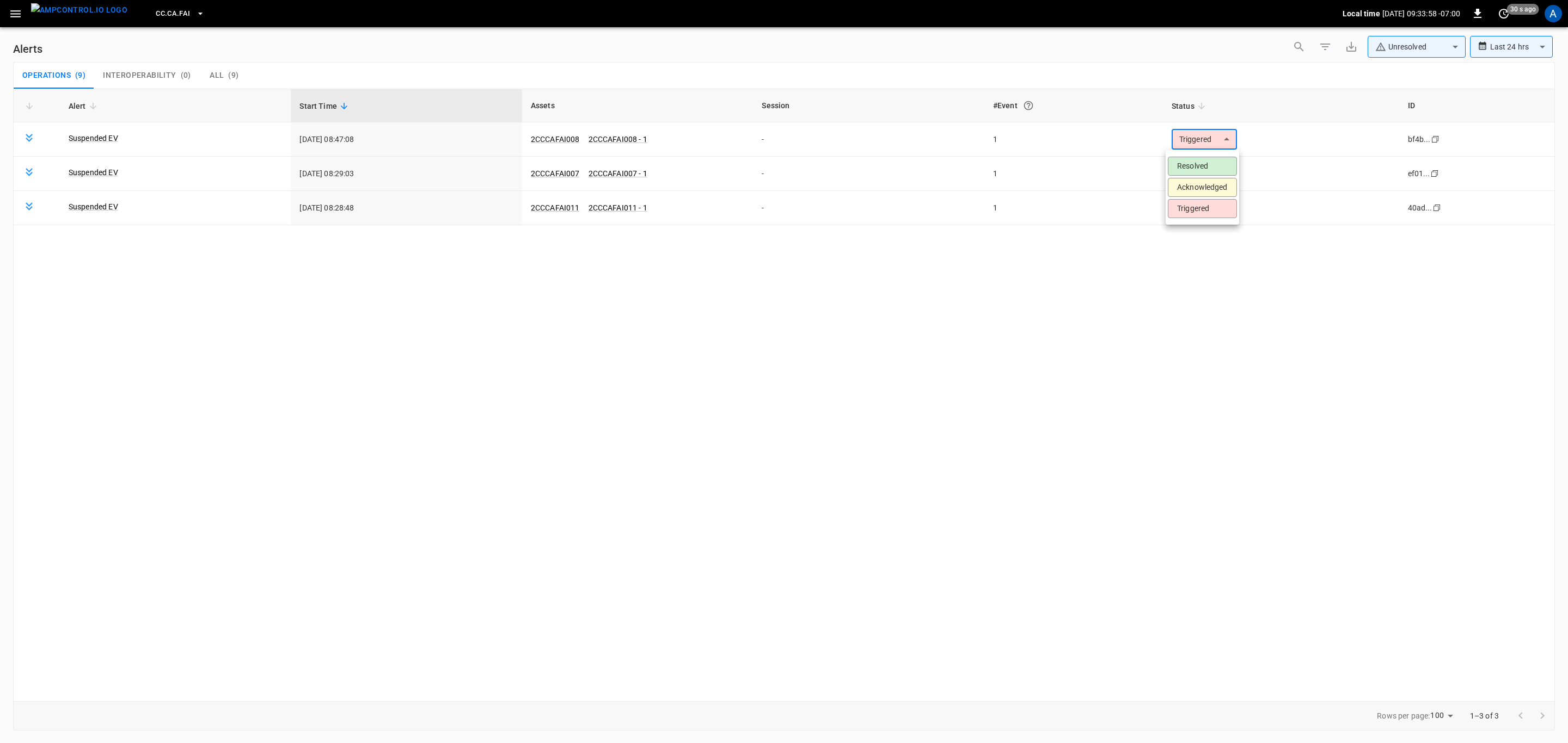
click at [1204, 160] on li "Resolved" at bounding box center [1202, 166] width 69 height 19
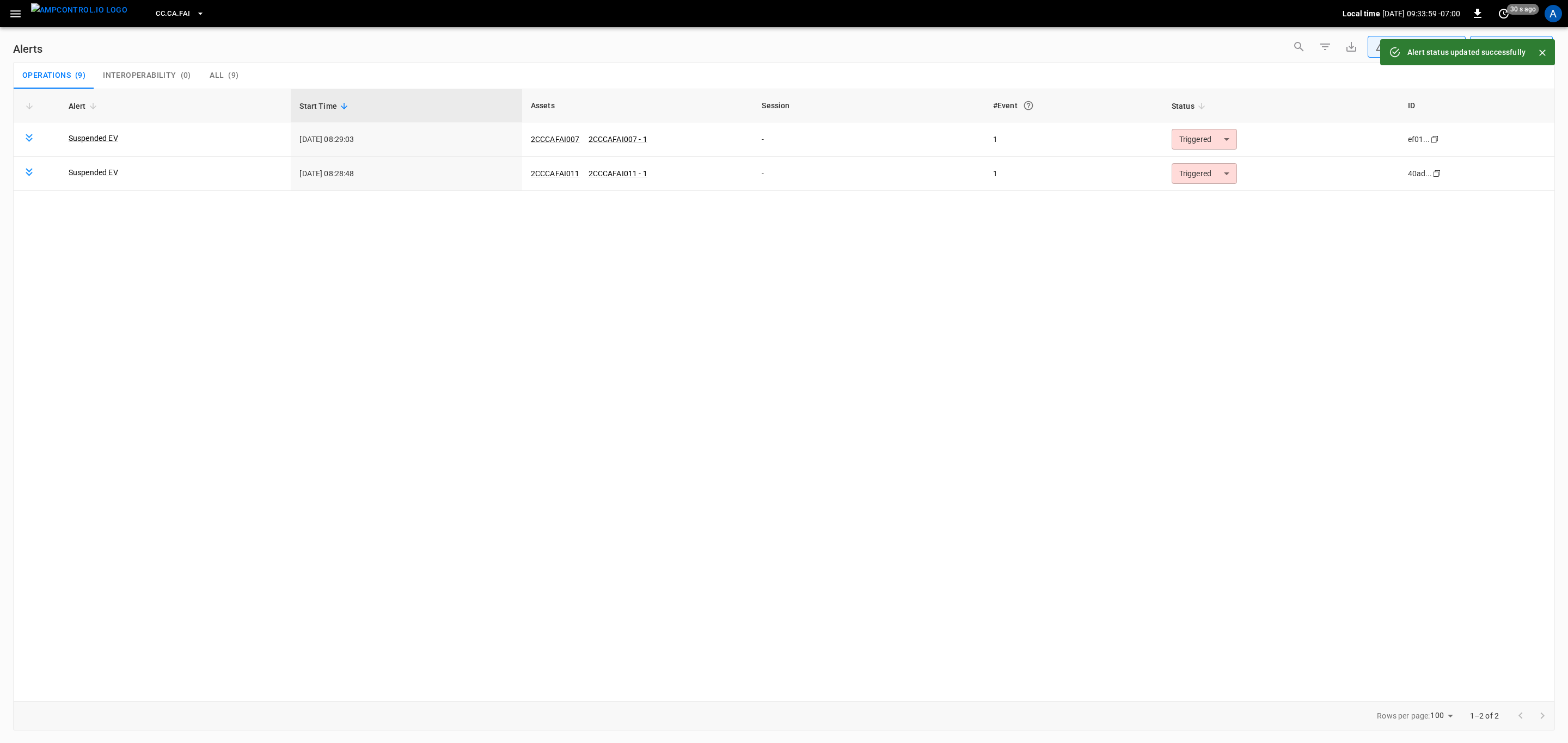
click at [1212, 133] on body "**********" at bounding box center [784, 370] width 1568 height 739
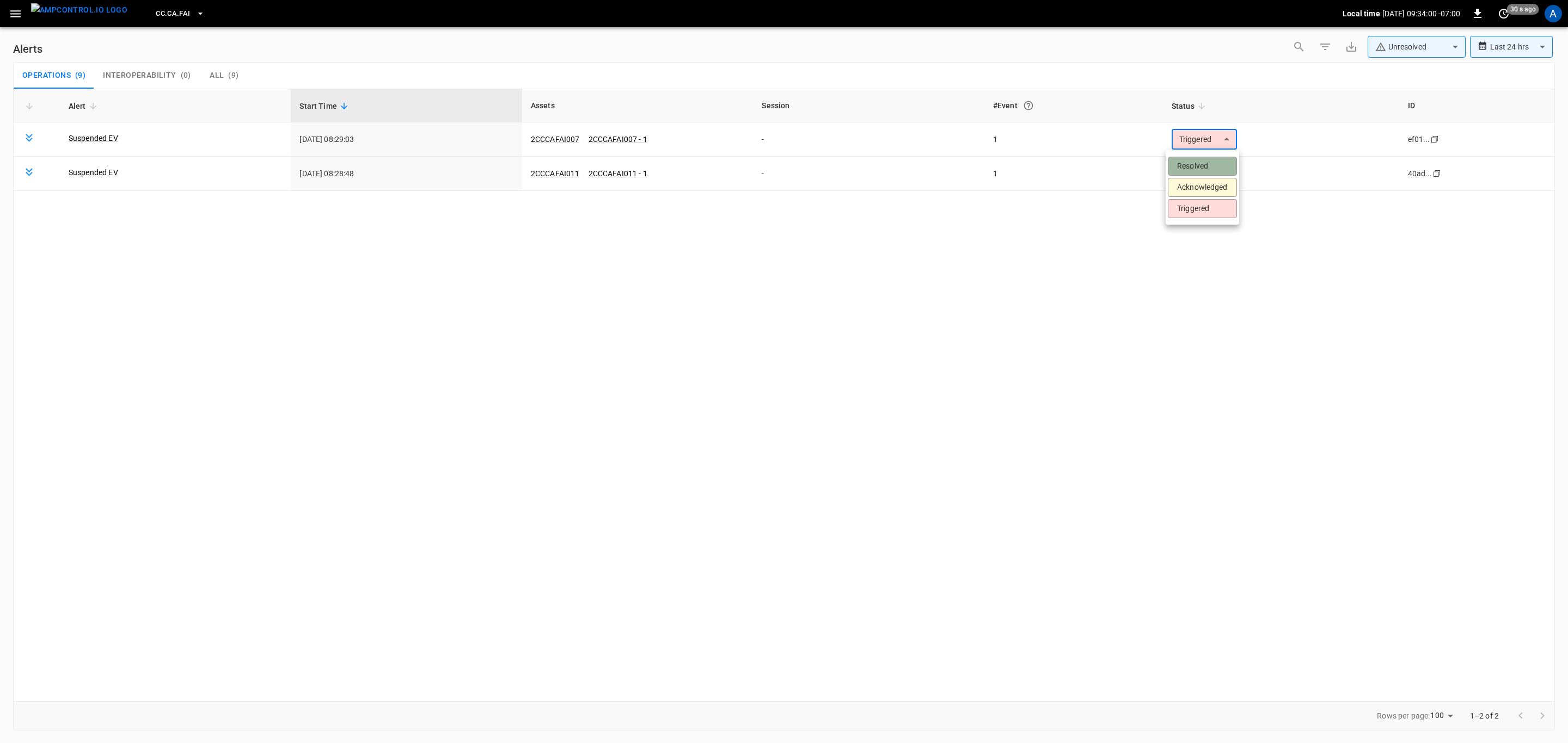
click at [1214, 162] on li "Resolved" at bounding box center [1202, 166] width 69 height 19
click at [1201, 141] on body "**********" at bounding box center [784, 370] width 1568 height 739
click at [1205, 162] on li "Resolved" at bounding box center [1202, 166] width 69 height 19
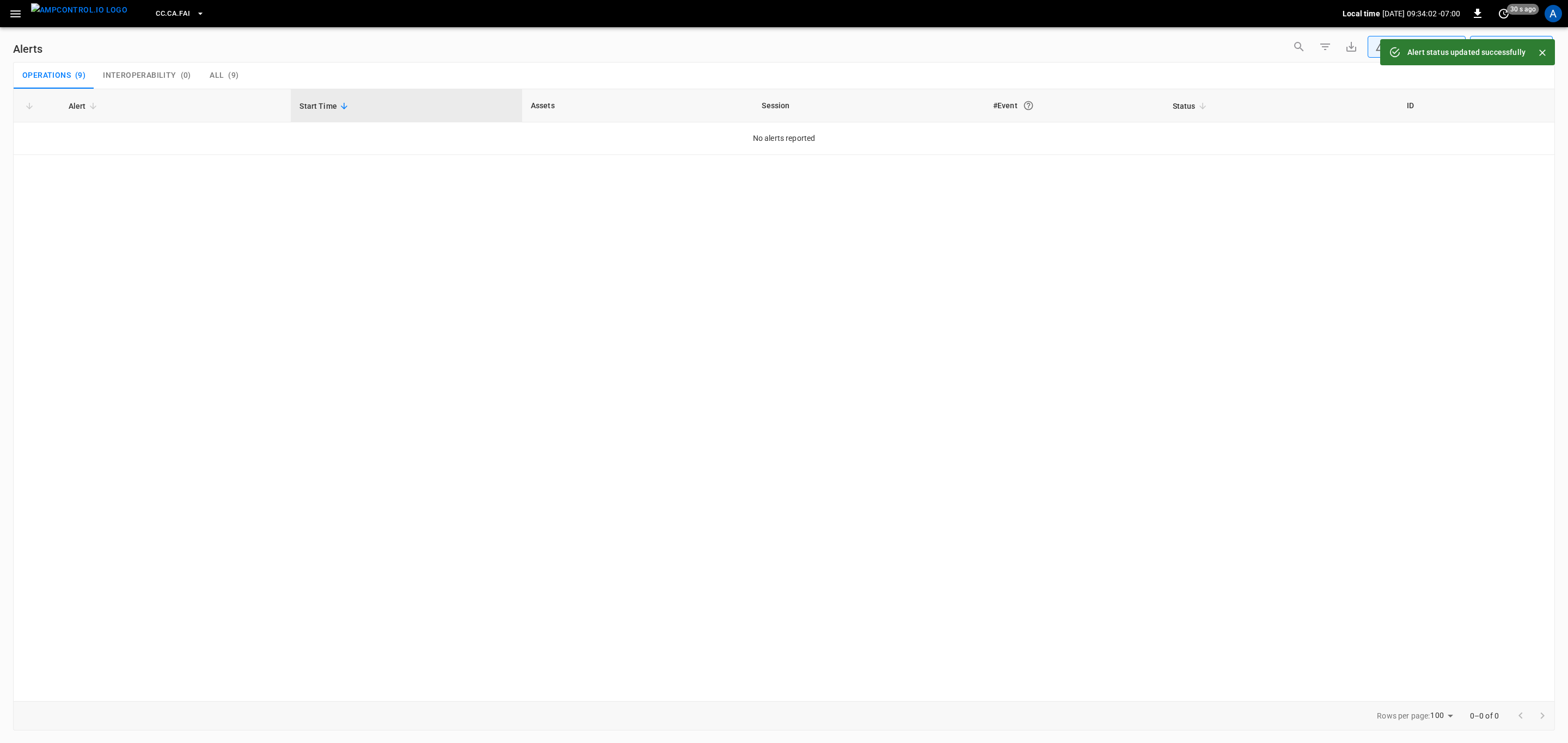
click at [152, 7] on button "CC.CA.FAI" at bounding box center [180, 13] width 57 height 21
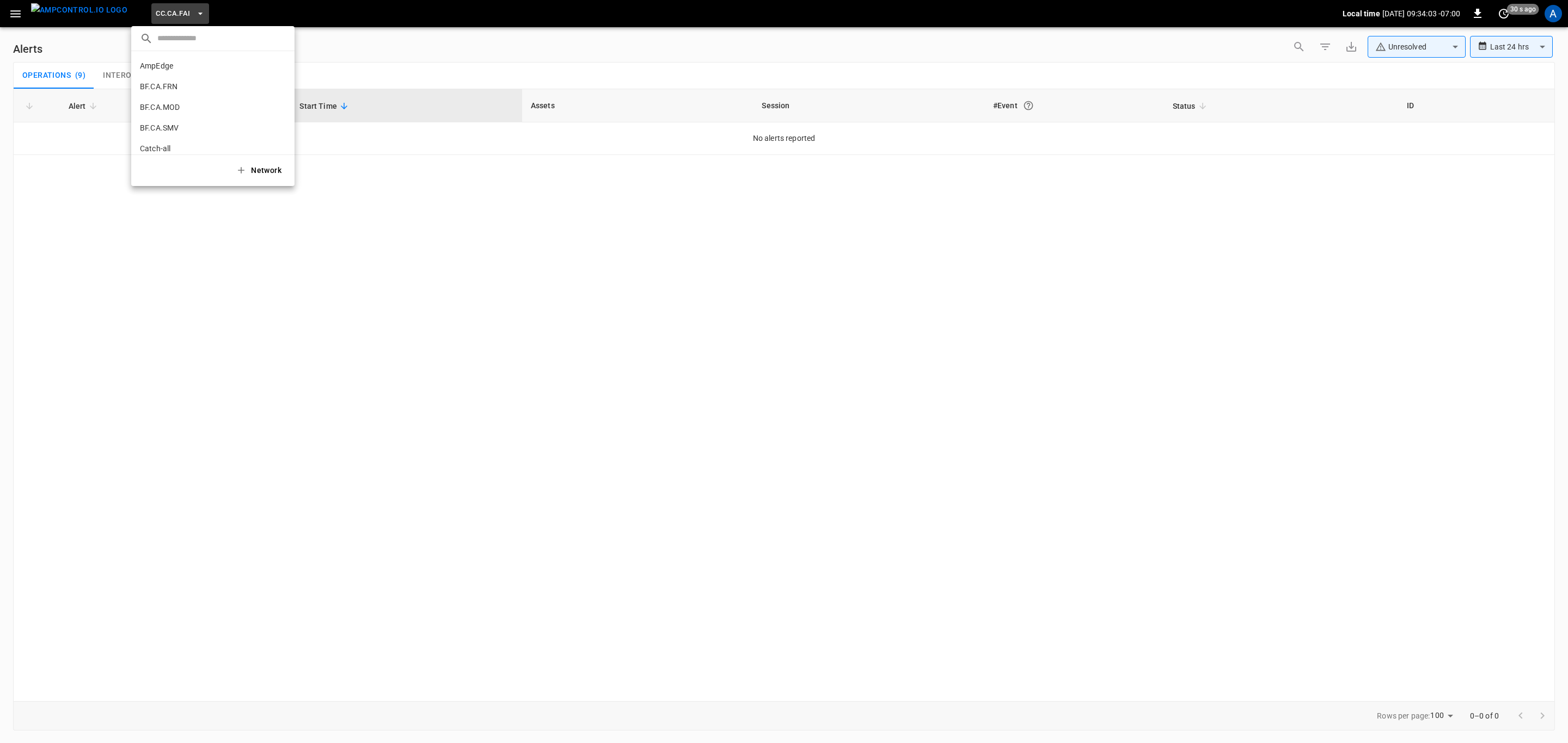
scroll to position [121, 0]
click at [175, 81] on li "CC.CA.OAK 0bd8 ..." at bounding box center [212, 89] width 163 height 21
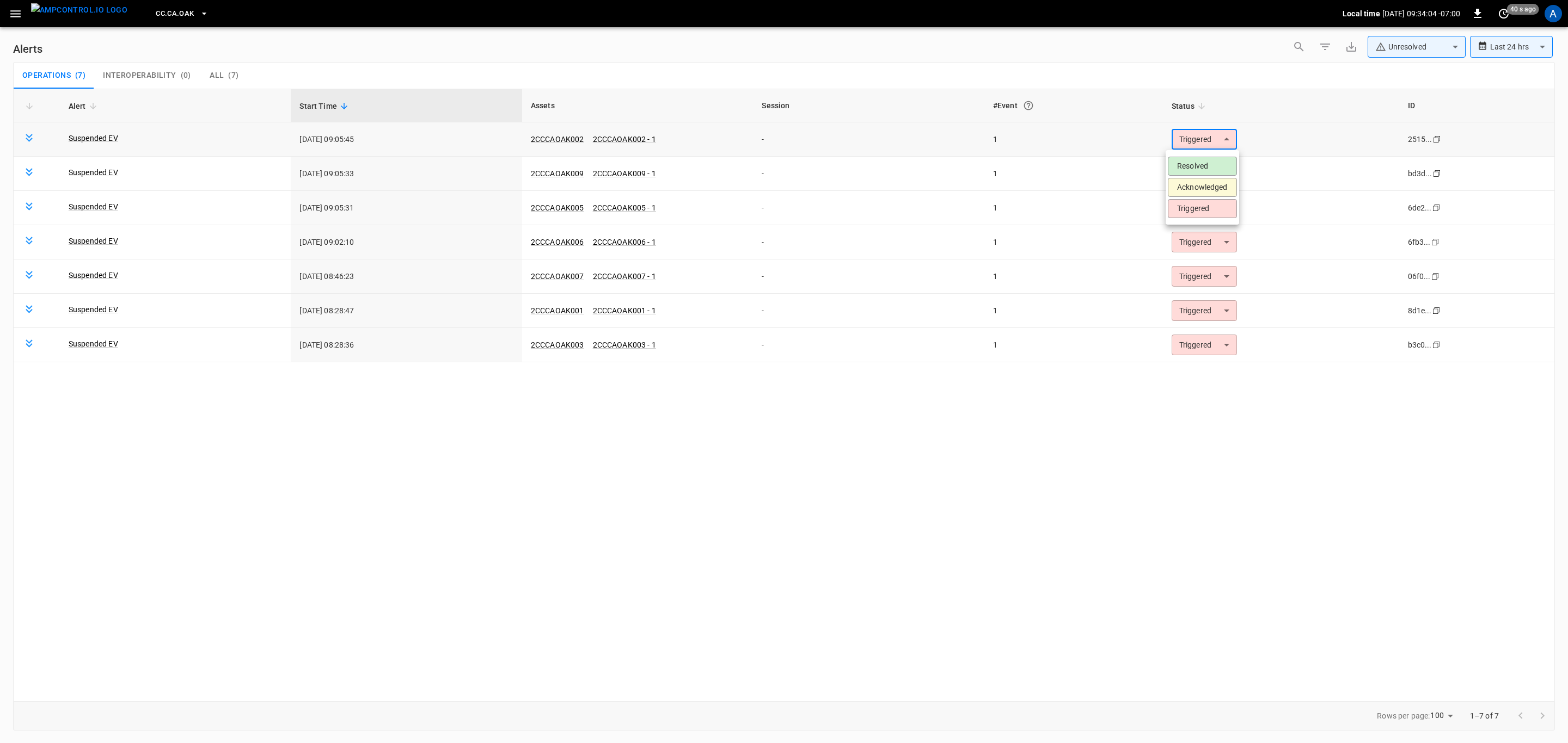
click at [1214, 140] on body "**********" at bounding box center [784, 370] width 1568 height 739
click at [1207, 162] on li "Resolved" at bounding box center [1202, 166] width 69 height 19
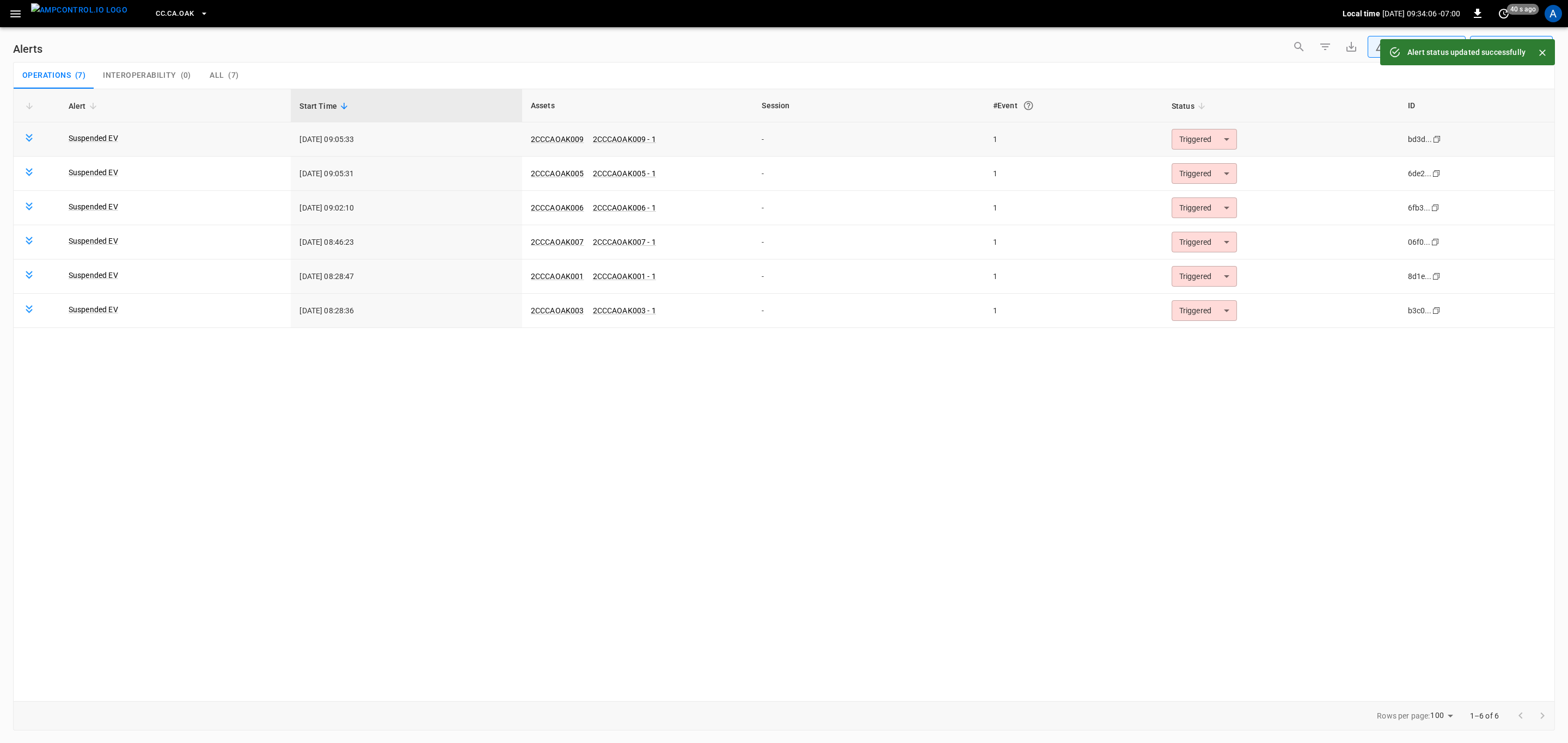
click at [1211, 146] on body "**********" at bounding box center [784, 370] width 1568 height 739
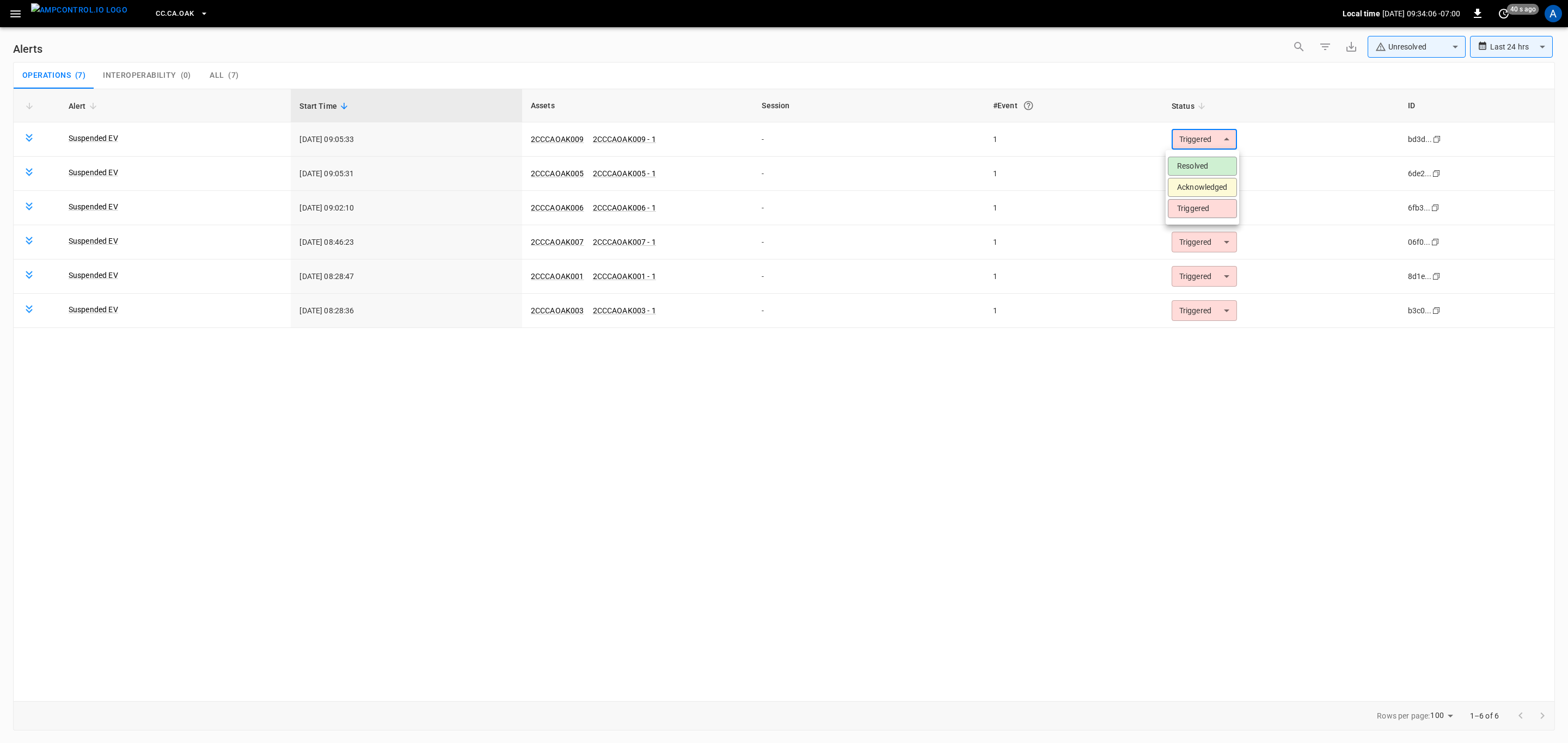
click at [1209, 165] on li "Resolved" at bounding box center [1202, 166] width 69 height 19
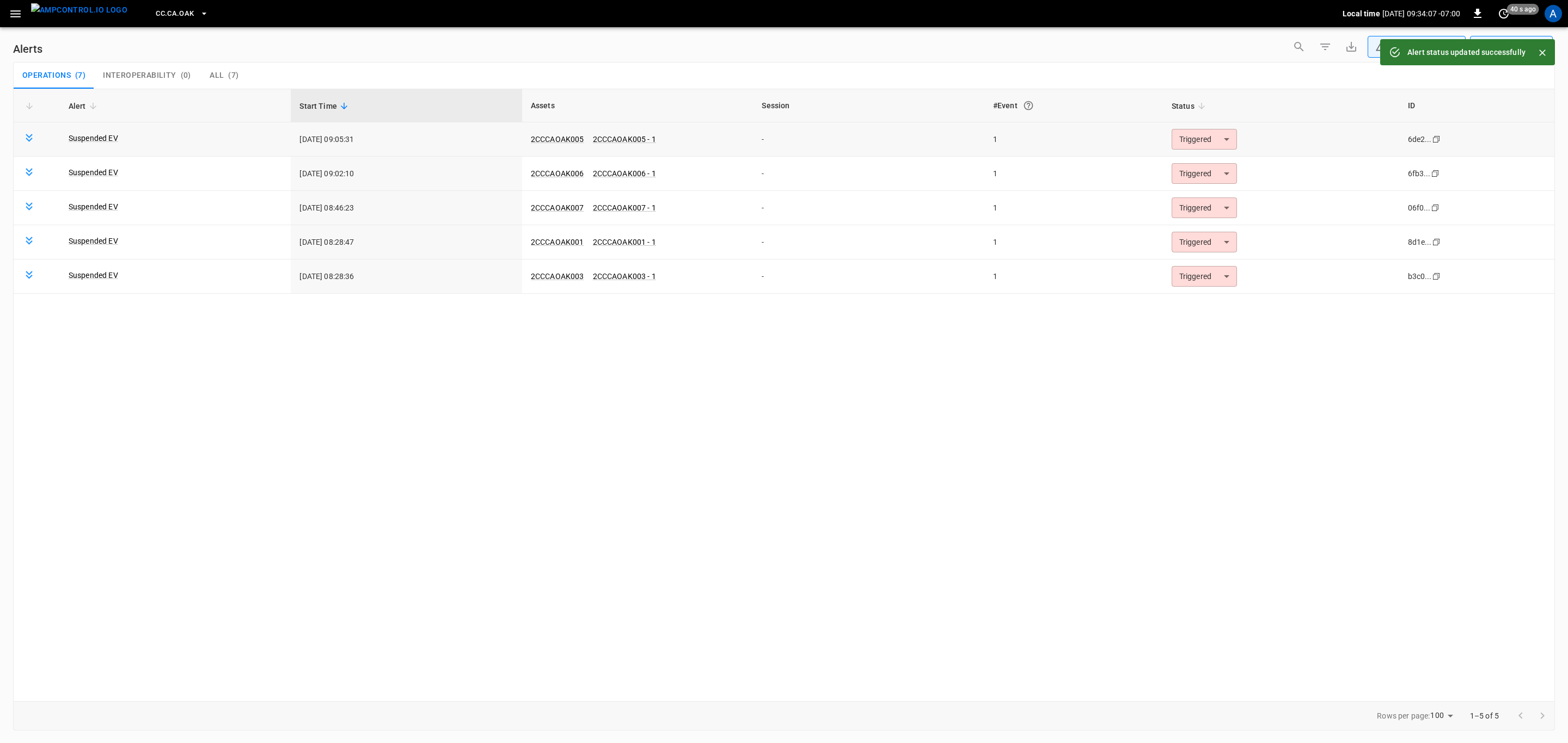
click at [1209, 142] on body "**********" at bounding box center [784, 370] width 1568 height 739
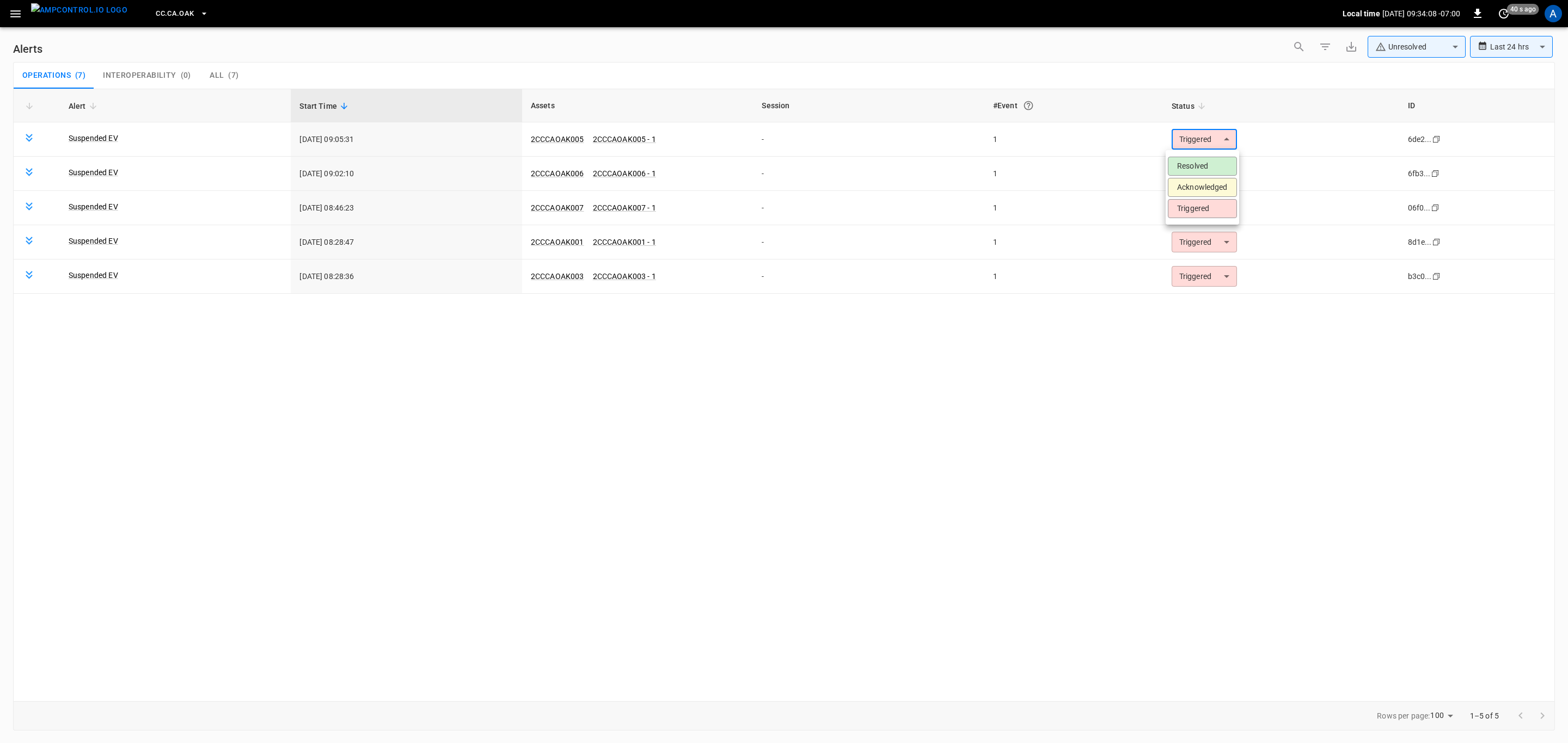
click at [1215, 160] on li "Resolved" at bounding box center [1202, 166] width 69 height 19
click at [1204, 139] on body "**********" at bounding box center [784, 370] width 1568 height 739
click at [1203, 160] on li "Resolved" at bounding box center [1202, 166] width 69 height 19
click at [1201, 138] on body "**********" at bounding box center [784, 370] width 1568 height 739
click at [1205, 160] on li "Resolved" at bounding box center [1202, 166] width 69 height 19
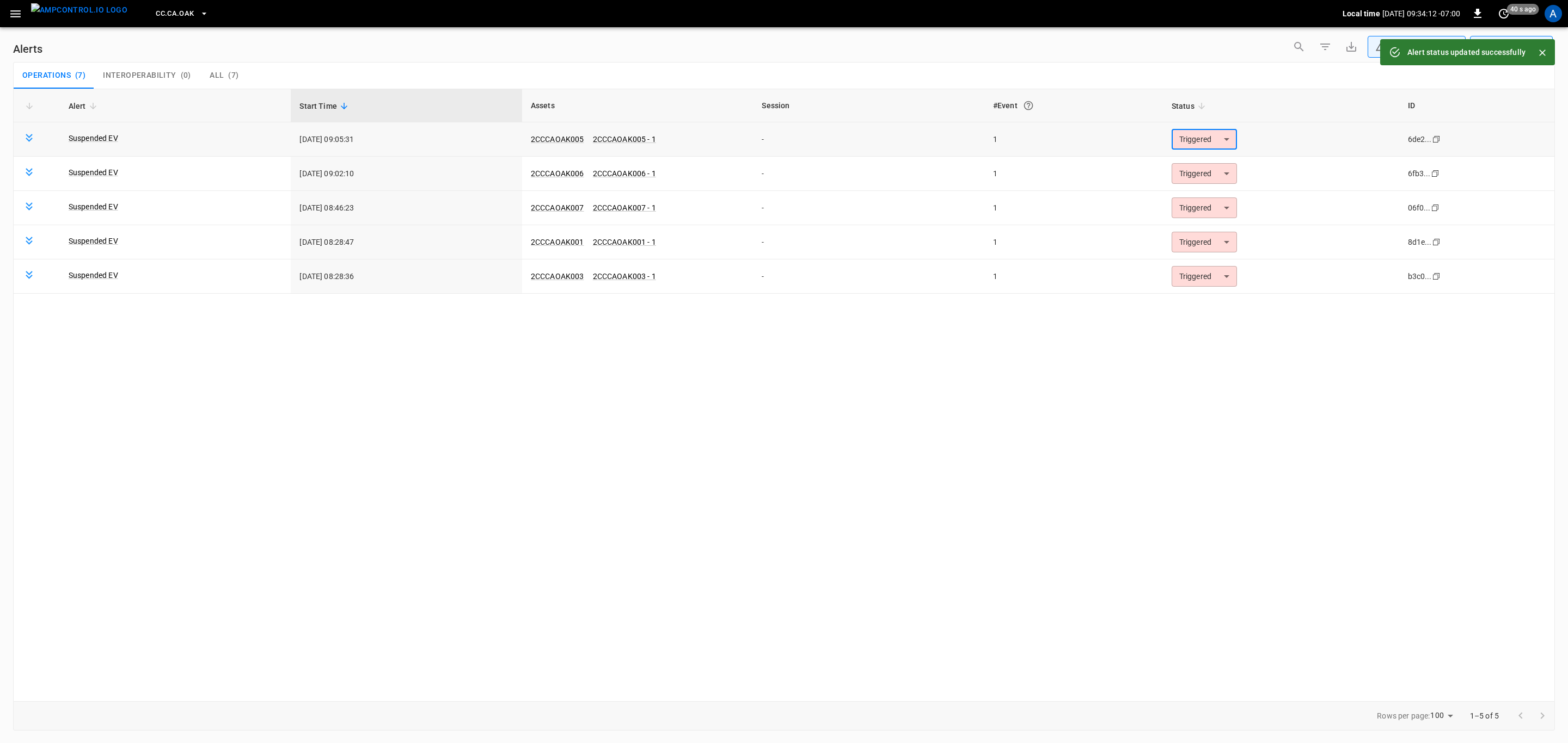
click at [1203, 141] on body "**********" at bounding box center [784, 370] width 1568 height 739
click at [1205, 160] on li "Resolved" at bounding box center [1202, 166] width 69 height 19
click at [1220, 279] on body "**********" at bounding box center [784, 370] width 1568 height 739
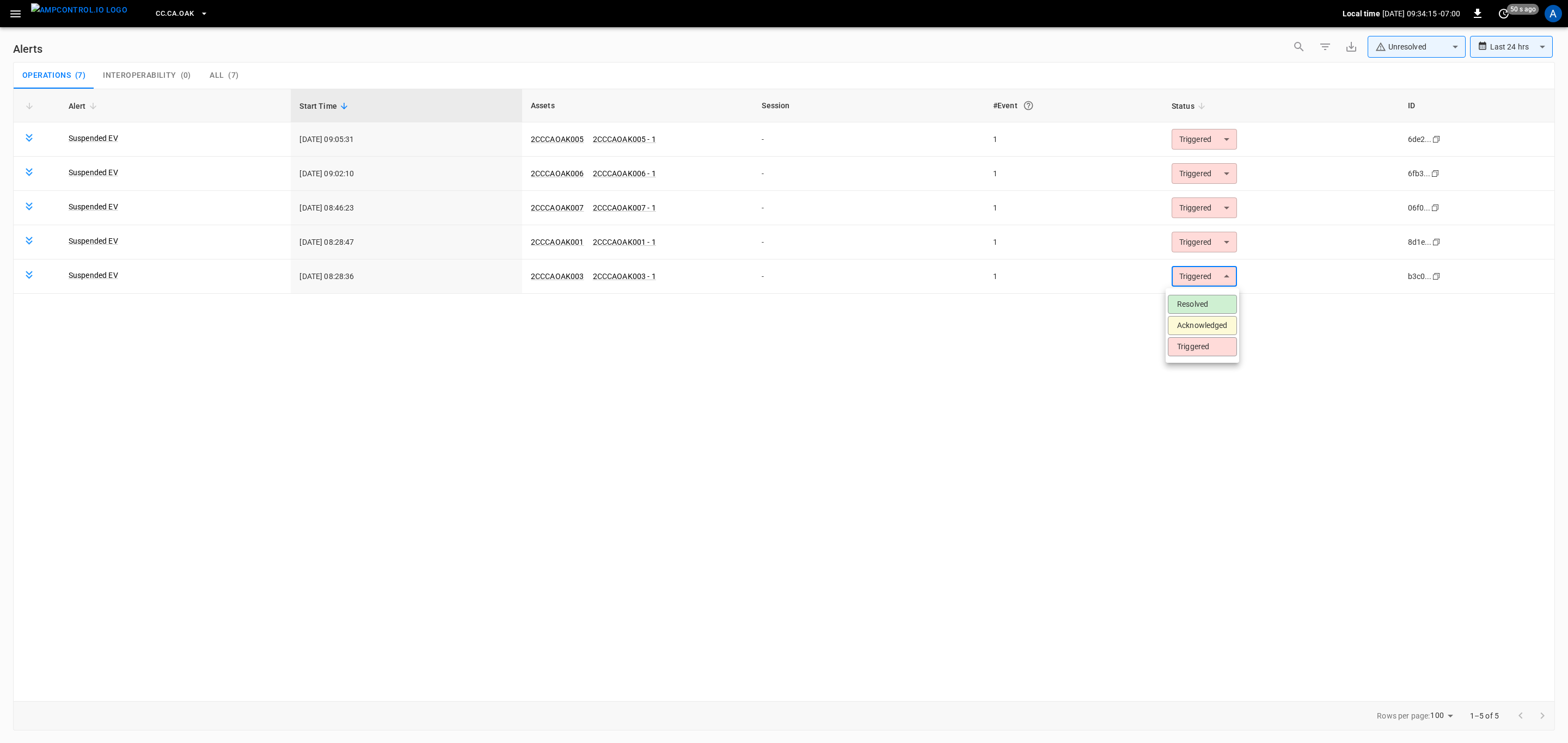
click at [1206, 299] on li "Resolved" at bounding box center [1202, 305] width 69 height 19
click at [1201, 242] on body "**********" at bounding box center [784, 370] width 1568 height 739
click at [1210, 268] on li "Resolved" at bounding box center [1202, 271] width 69 height 19
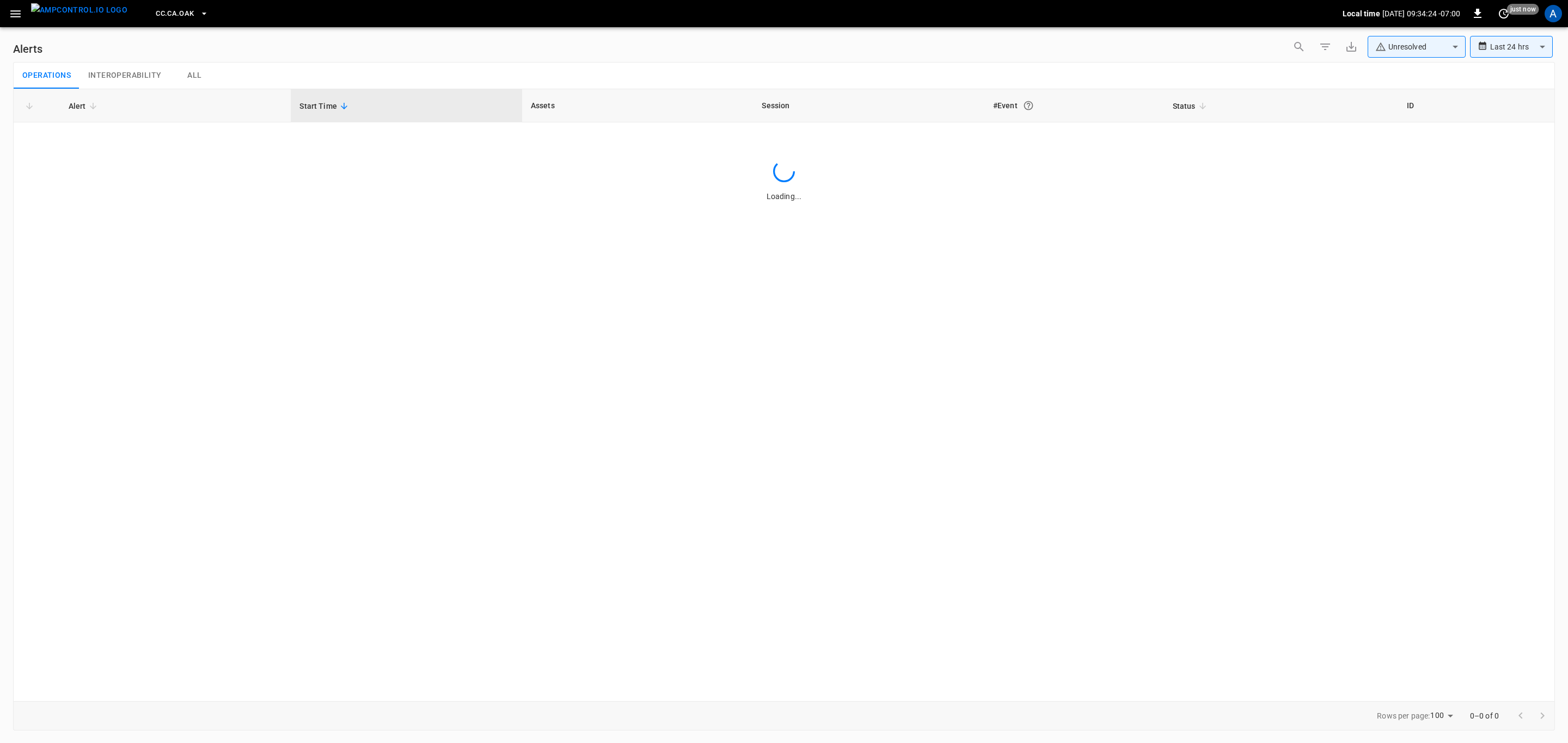
click at [5, 10] on button "button" at bounding box center [16, 13] width 22 height 20
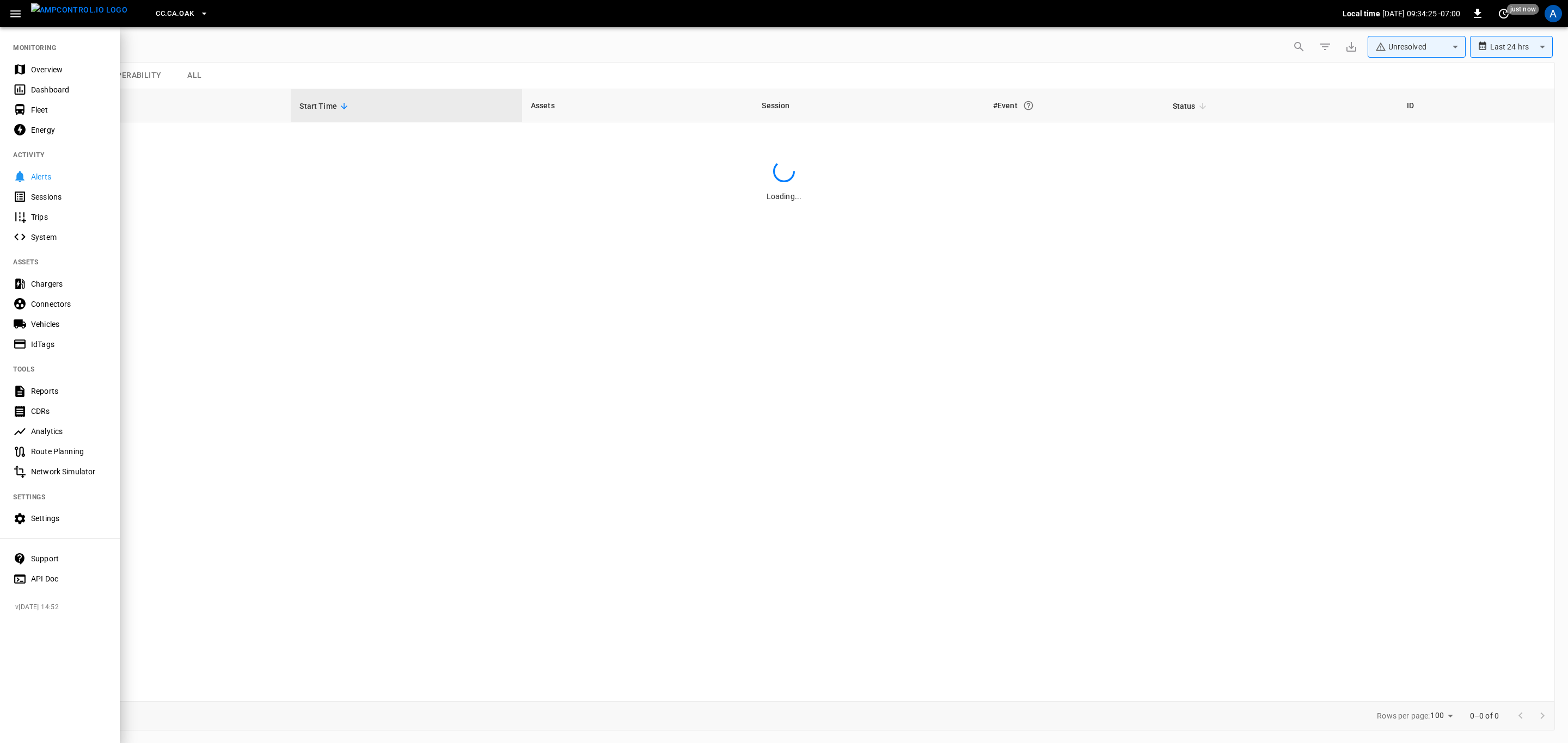
click at [58, 67] on div "Overview" at bounding box center [69, 69] width 75 height 11
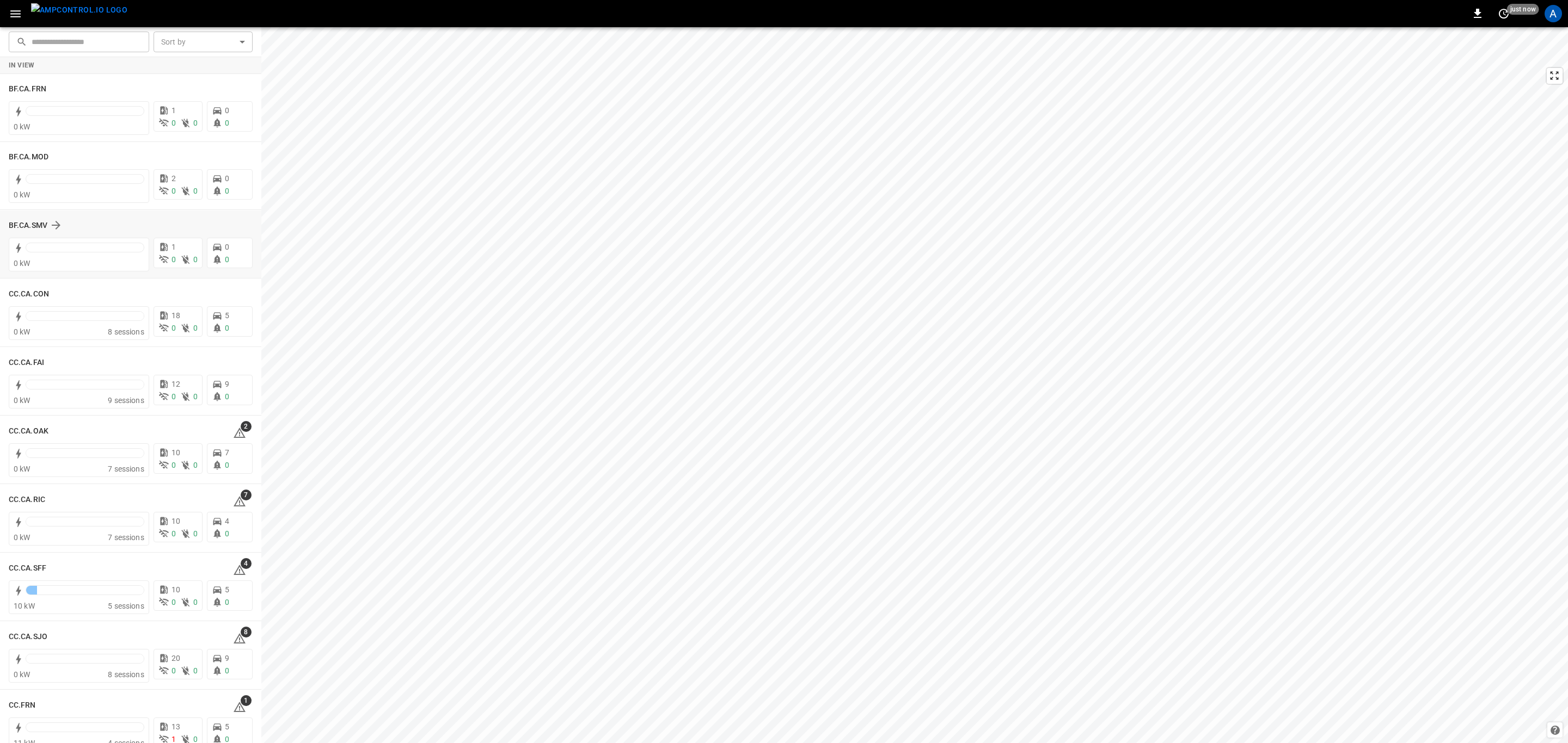
scroll to position [81, 0]
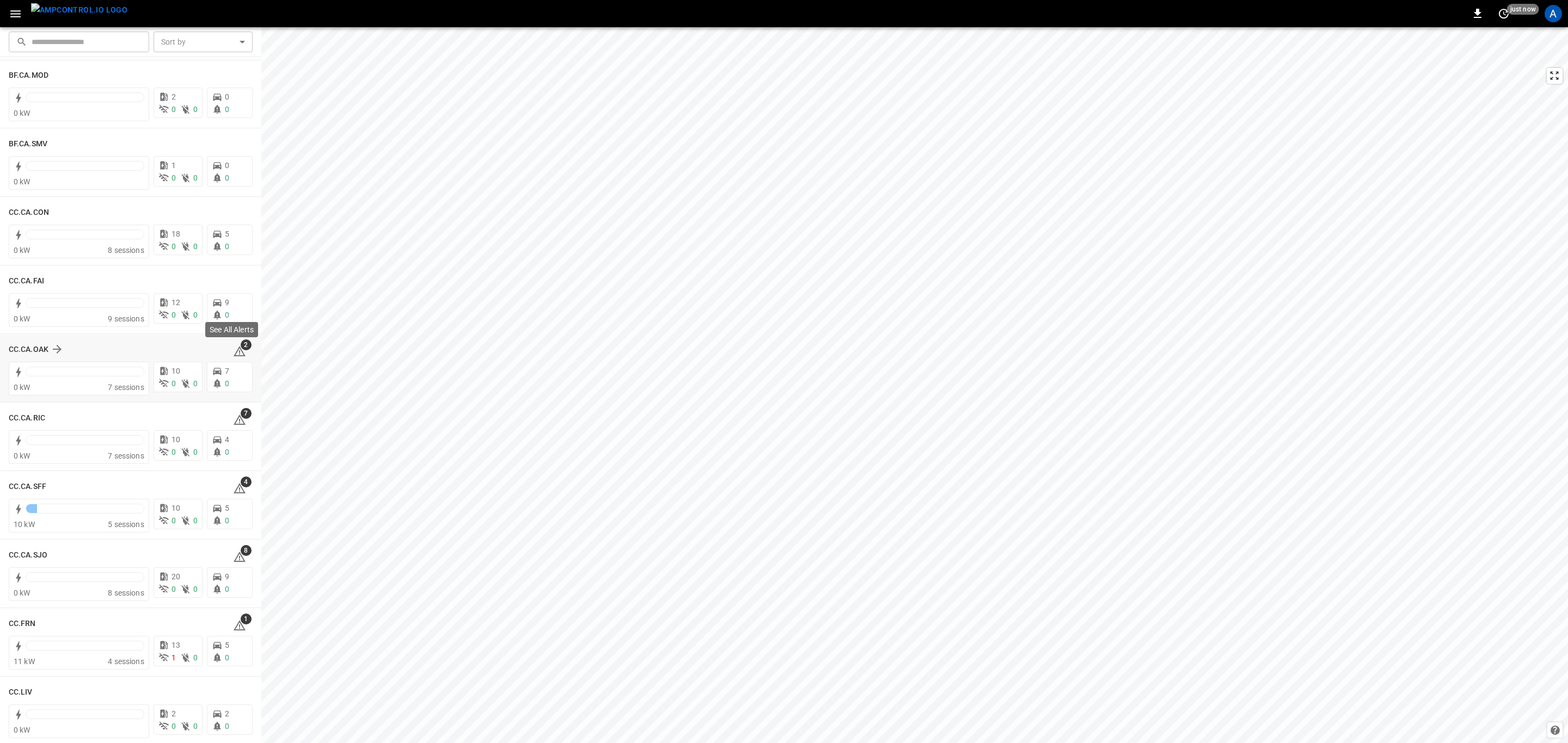
click at [242, 350] on span "2" at bounding box center [246, 345] width 11 height 11
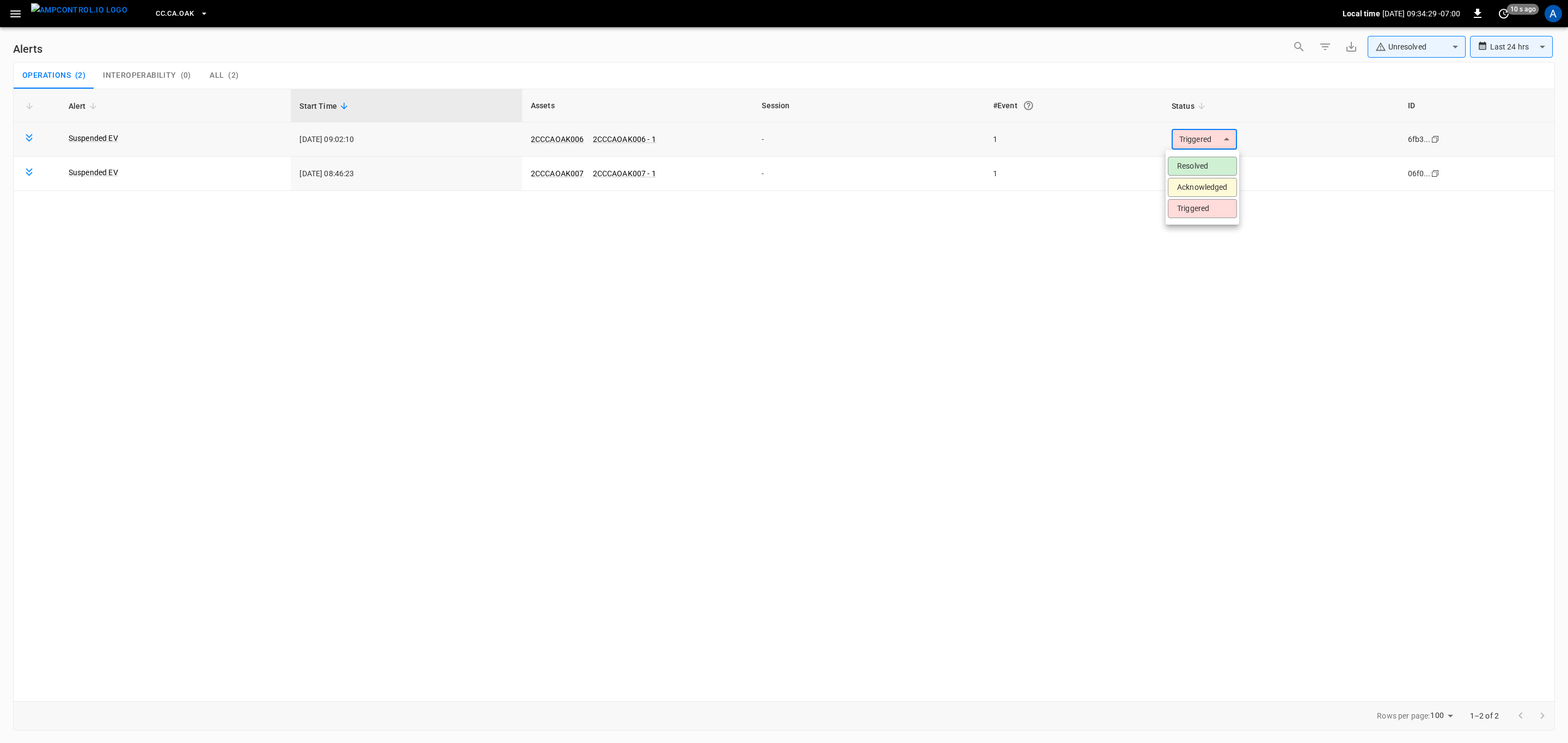
click at [1195, 149] on body "**********" at bounding box center [784, 370] width 1568 height 739
click at [1202, 162] on li "Resolved" at bounding box center [1202, 166] width 69 height 19
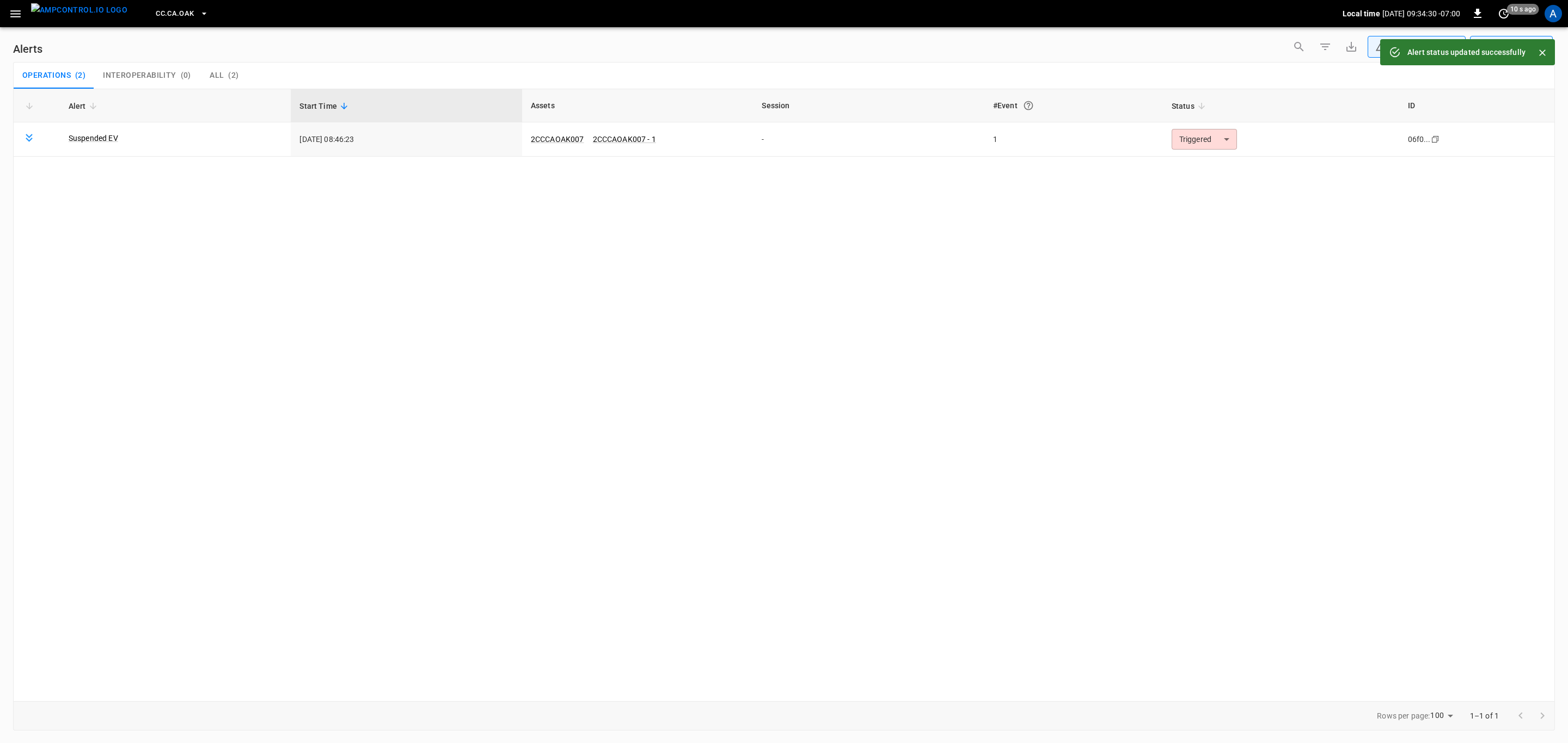
click at [1209, 142] on body "**********" at bounding box center [784, 370] width 1568 height 739
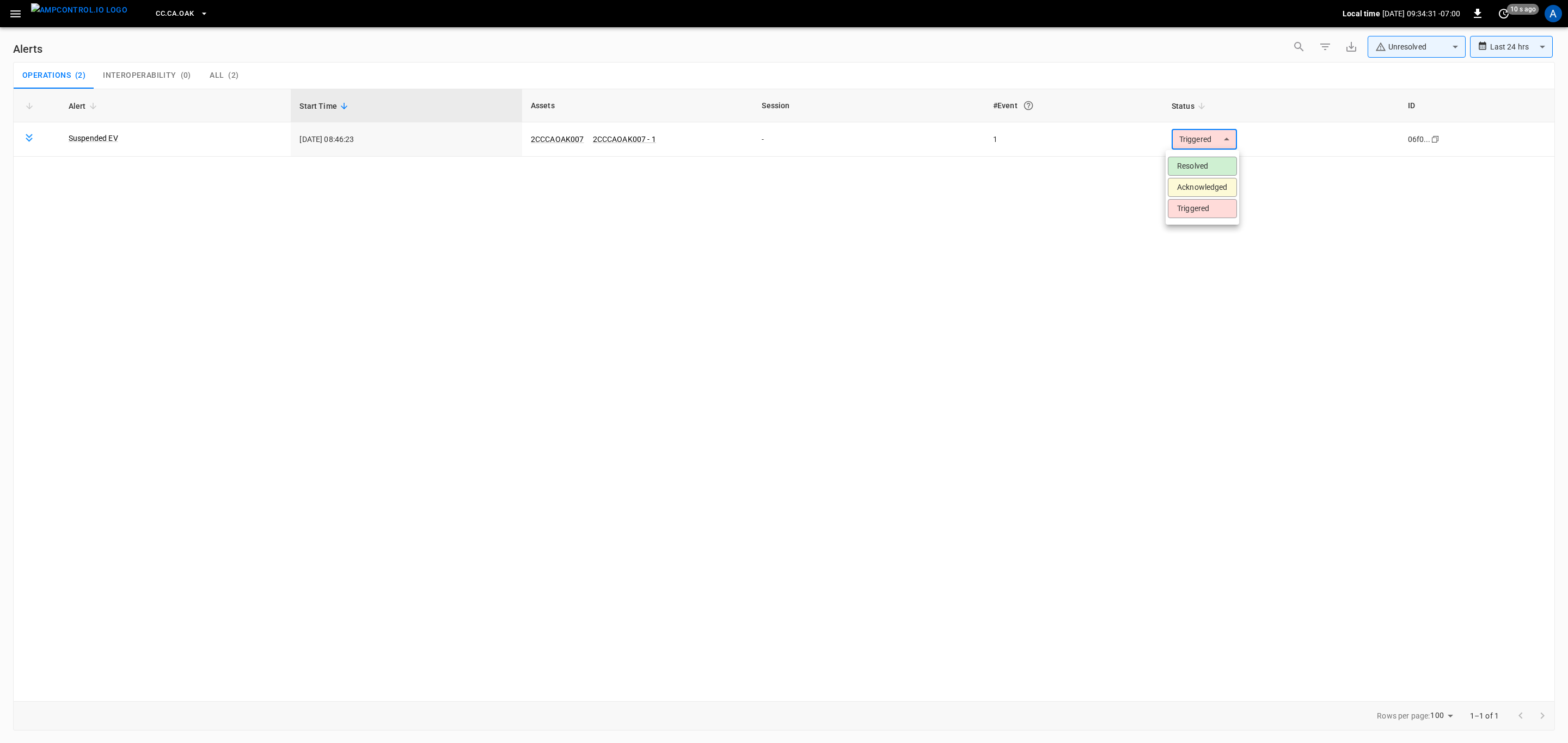
click at [1204, 162] on li "Resolved" at bounding box center [1202, 166] width 69 height 19
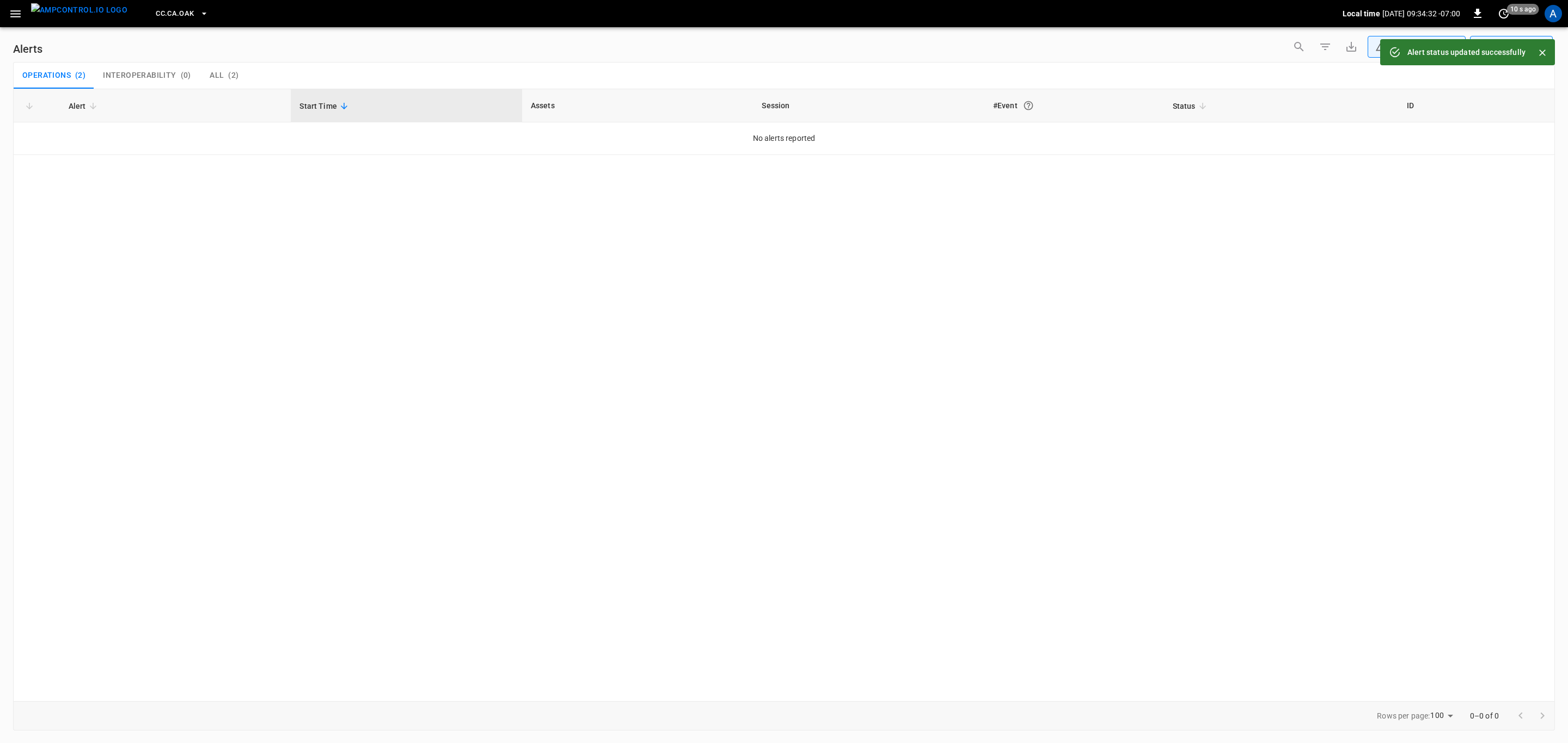
click at [20, 15] on icon "button" at bounding box center [16, 14] width 13 height 13
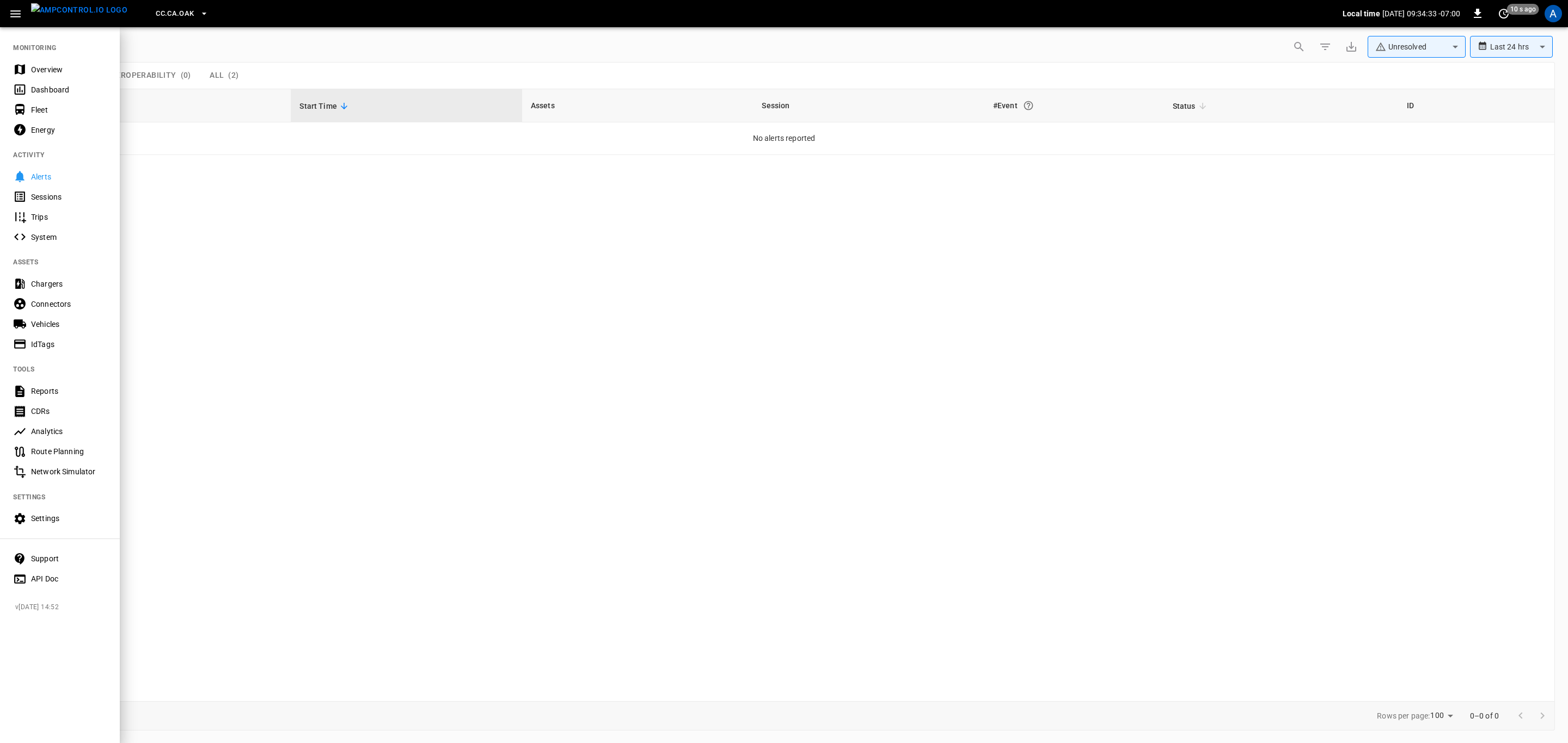
click at [69, 72] on div "Overview" at bounding box center [69, 69] width 75 height 11
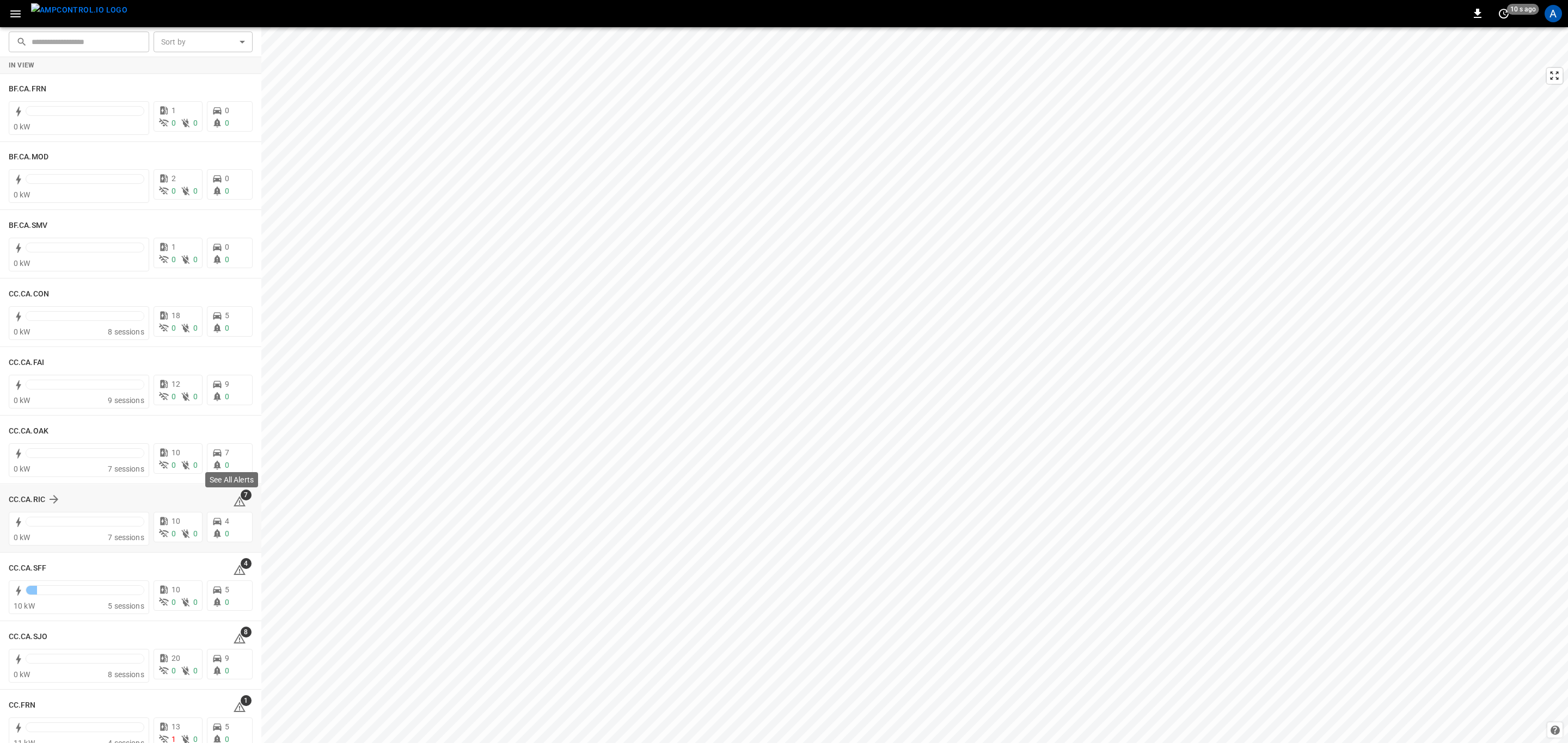
click at [239, 502] on icon at bounding box center [239, 503] width 1 height 4
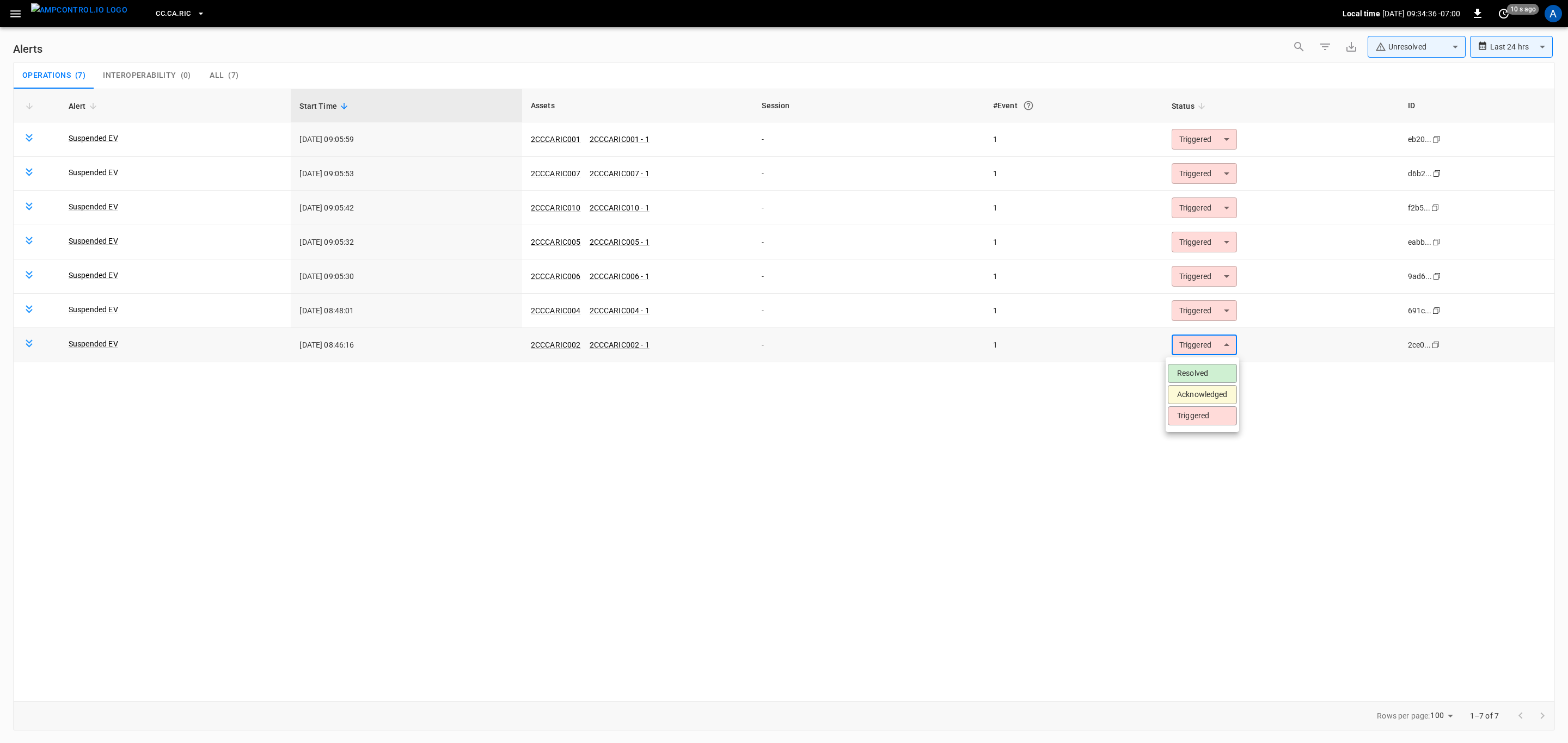
click at [1215, 340] on body "**********" at bounding box center [784, 370] width 1568 height 739
click at [1209, 371] on li "Resolved" at bounding box center [1202, 373] width 69 height 19
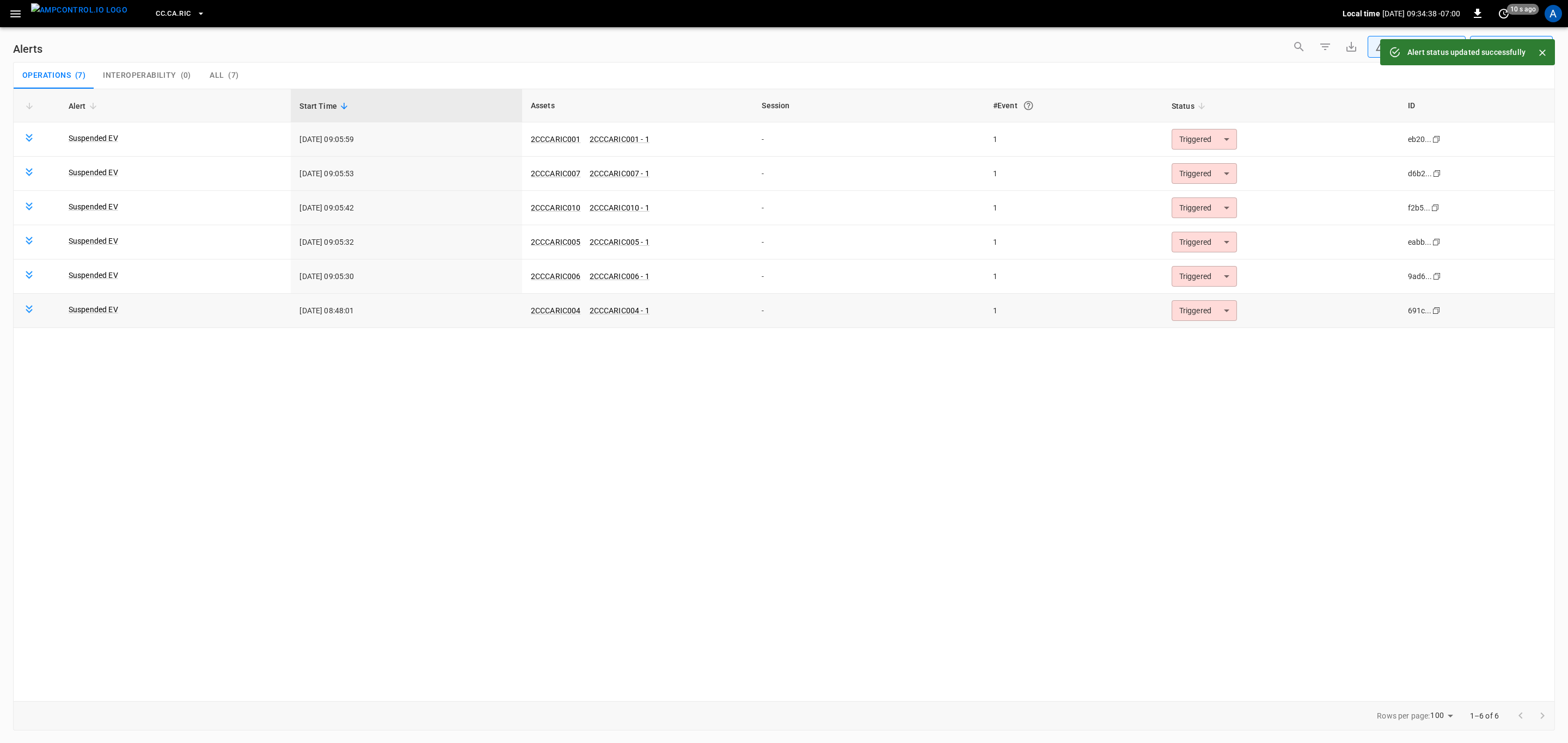
click at [1194, 320] on body "**********" at bounding box center [784, 370] width 1568 height 739
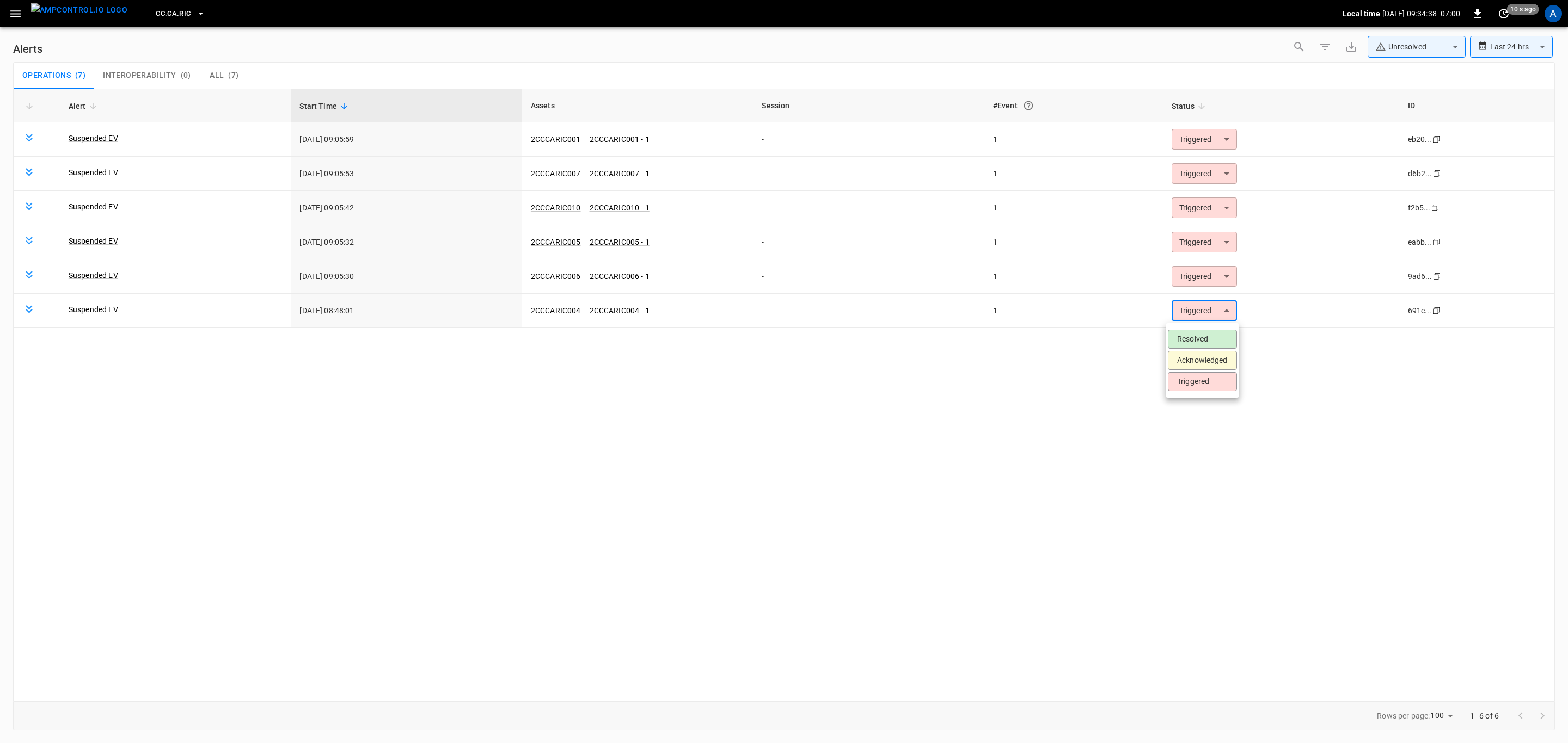
click at [1194, 336] on li "Resolved" at bounding box center [1202, 339] width 69 height 19
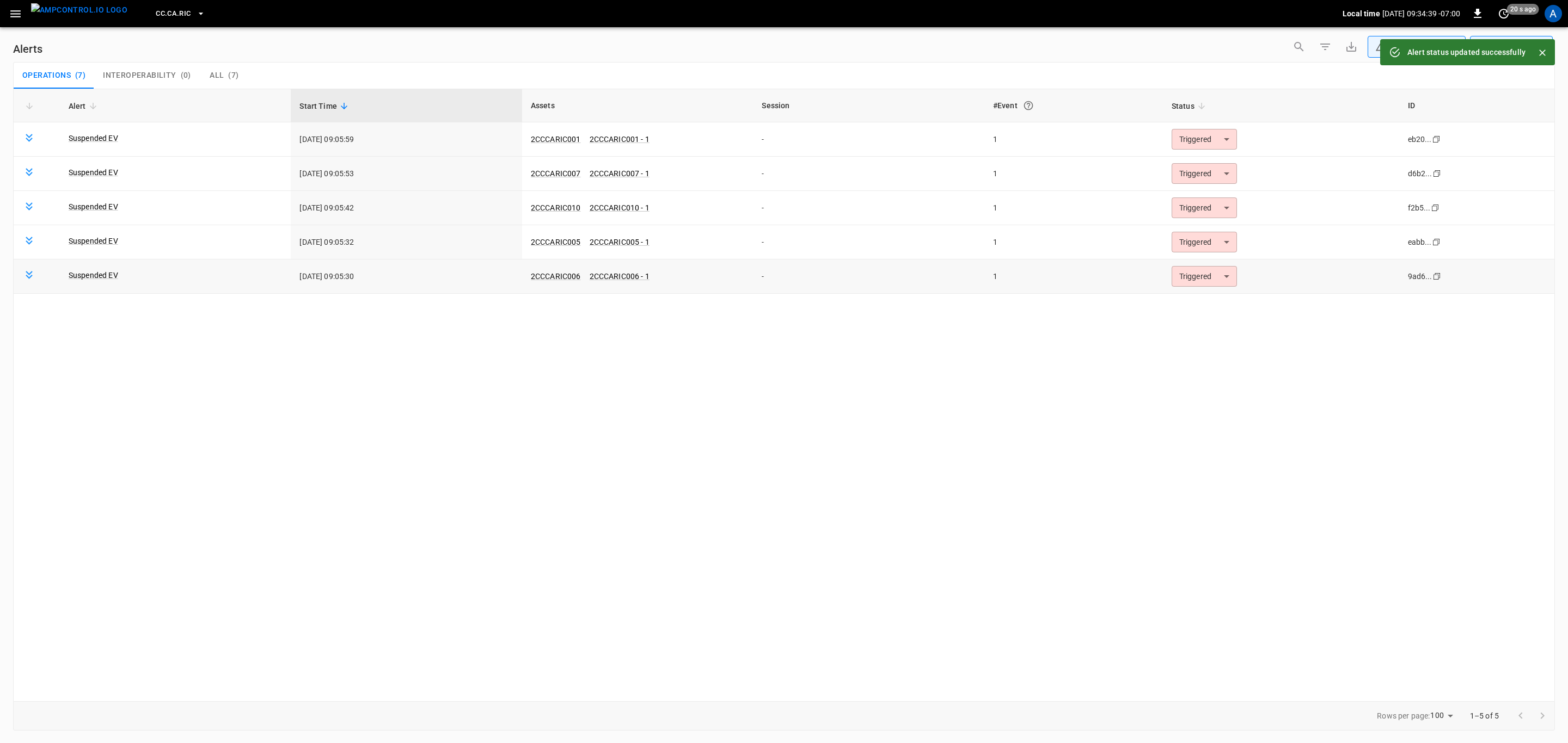
click at [1203, 278] on body "**********" at bounding box center [784, 370] width 1568 height 739
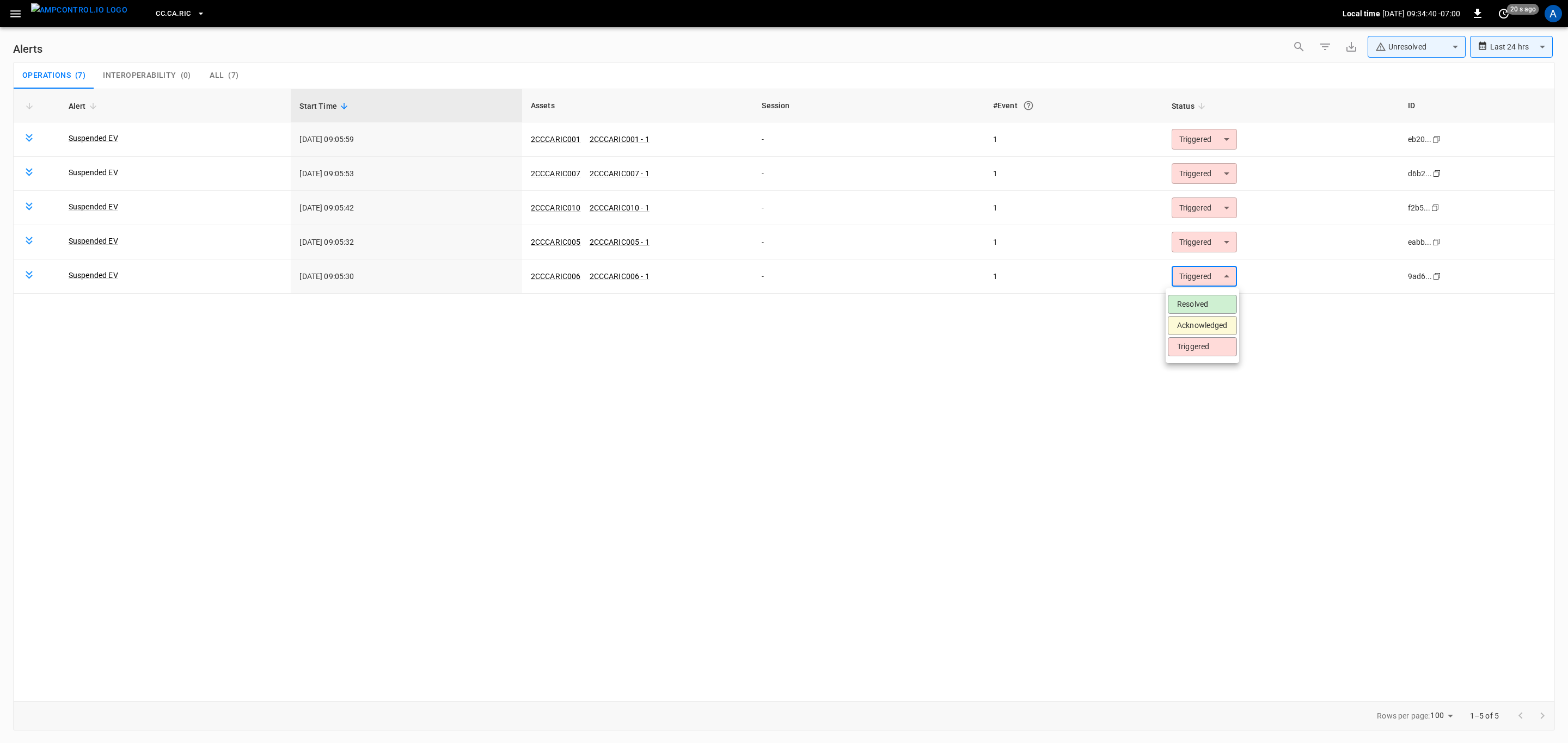
click at [1203, 302] on li "Resolved" at bounding box center [1202, 305] width 69 height 19
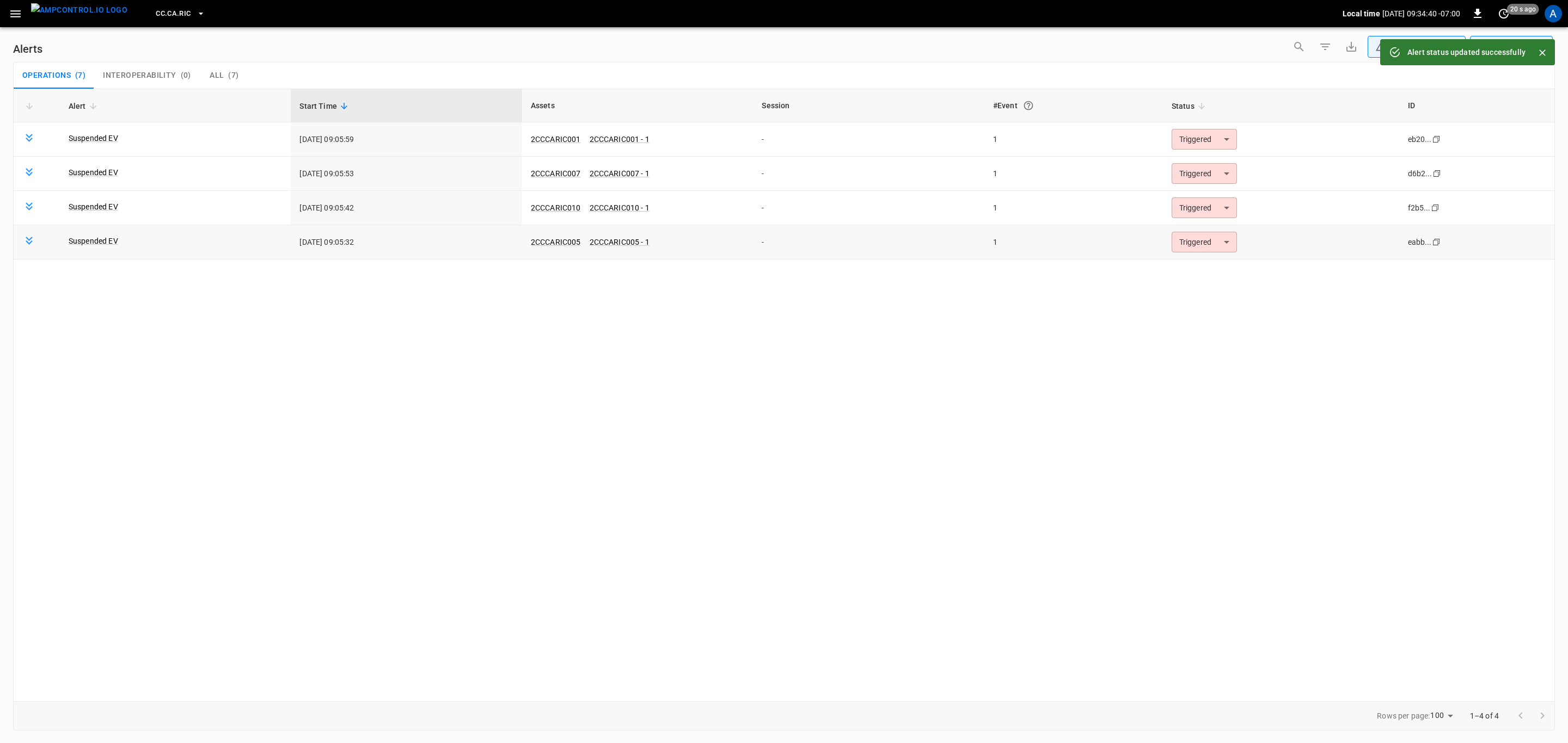
click at [1210, 245] on body "**********" at bounding box center [784, 370] width 1568 height 739
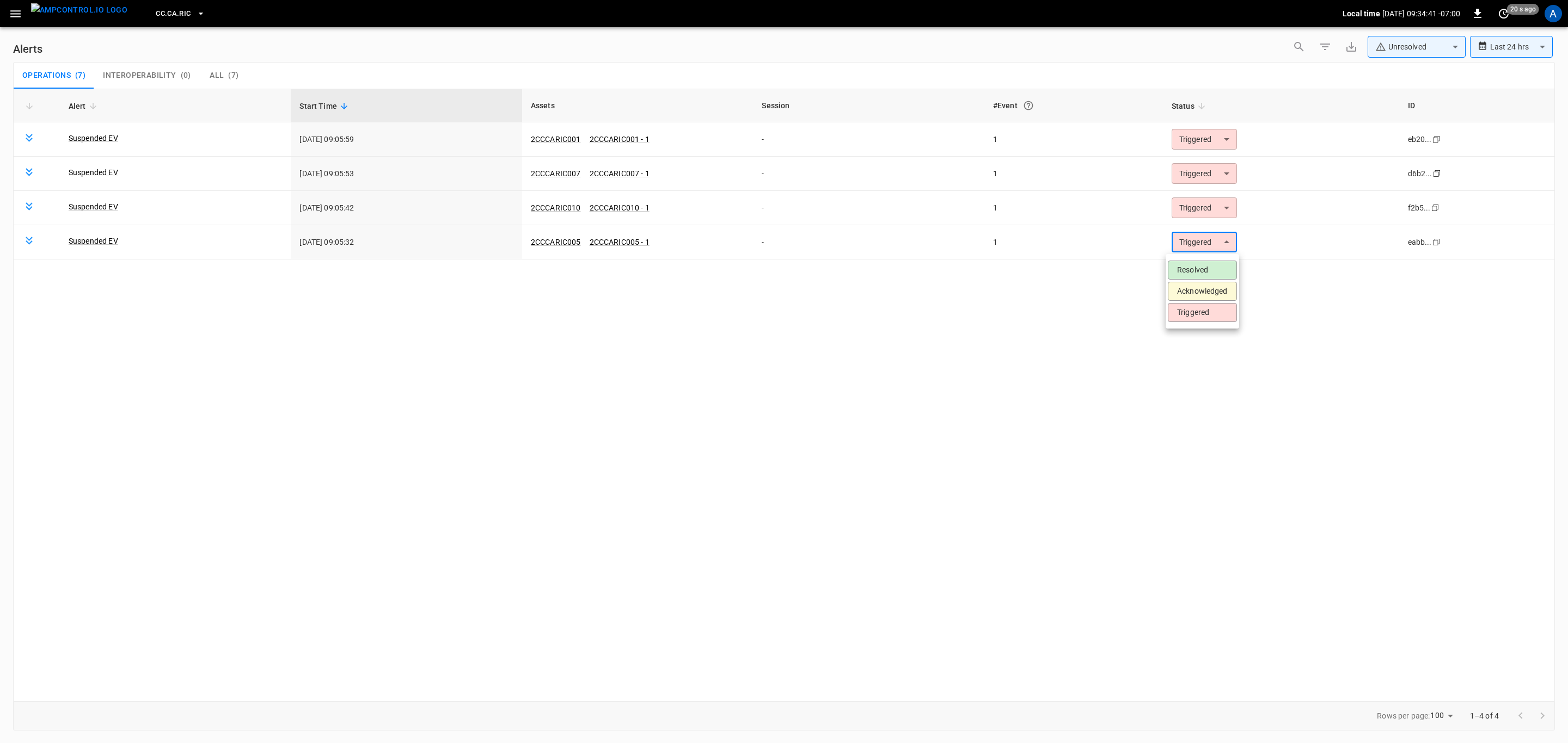
click at [1206, 265] on li "Resolved" at bounding box center [1202, 271] width 69 height 19
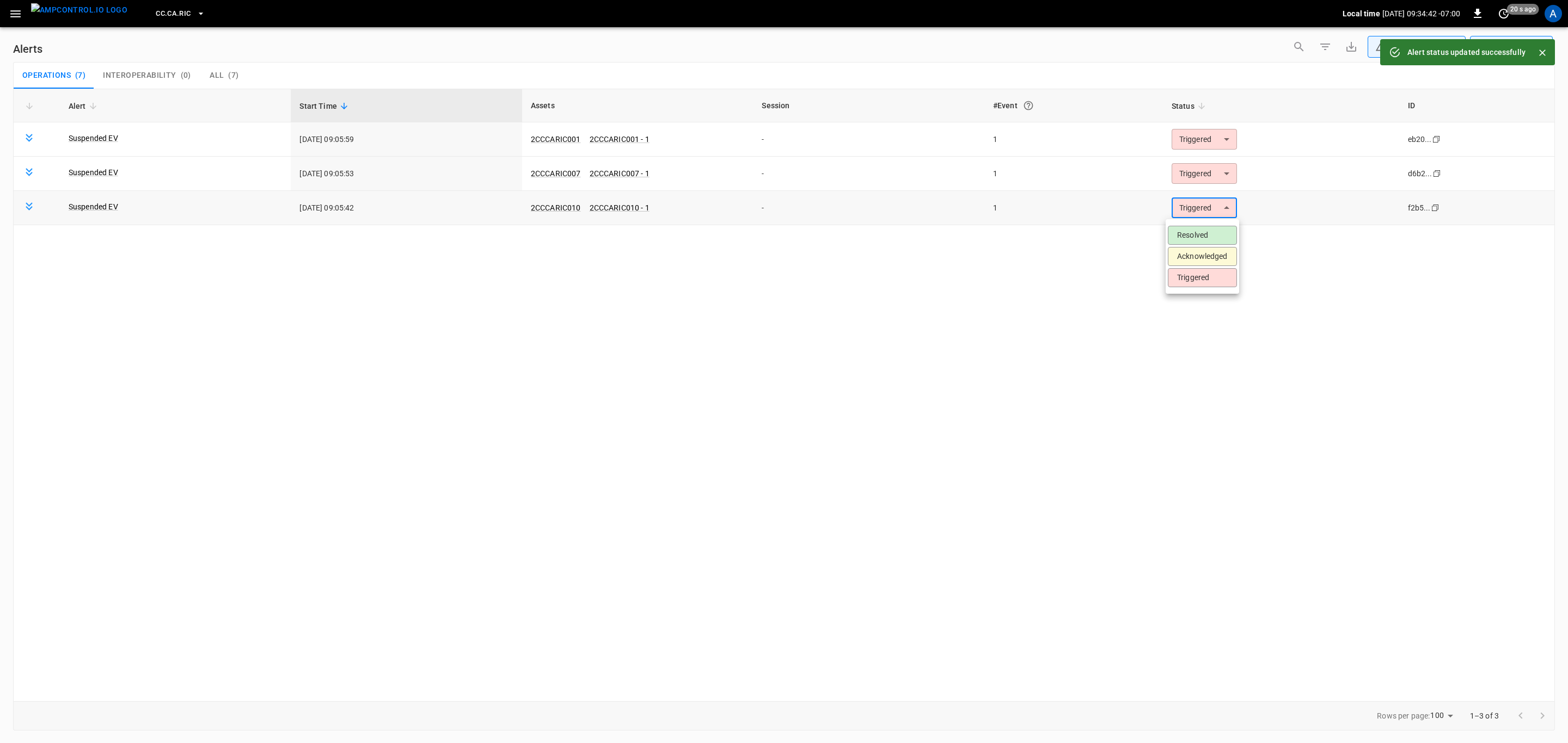
click at [1209, 211] on body "**********" at bounding box center [784, 370] width 1568 height 739
click at [1211, 237] on li "Resolved" at bounding box center [1202, 235] width 69 height 19
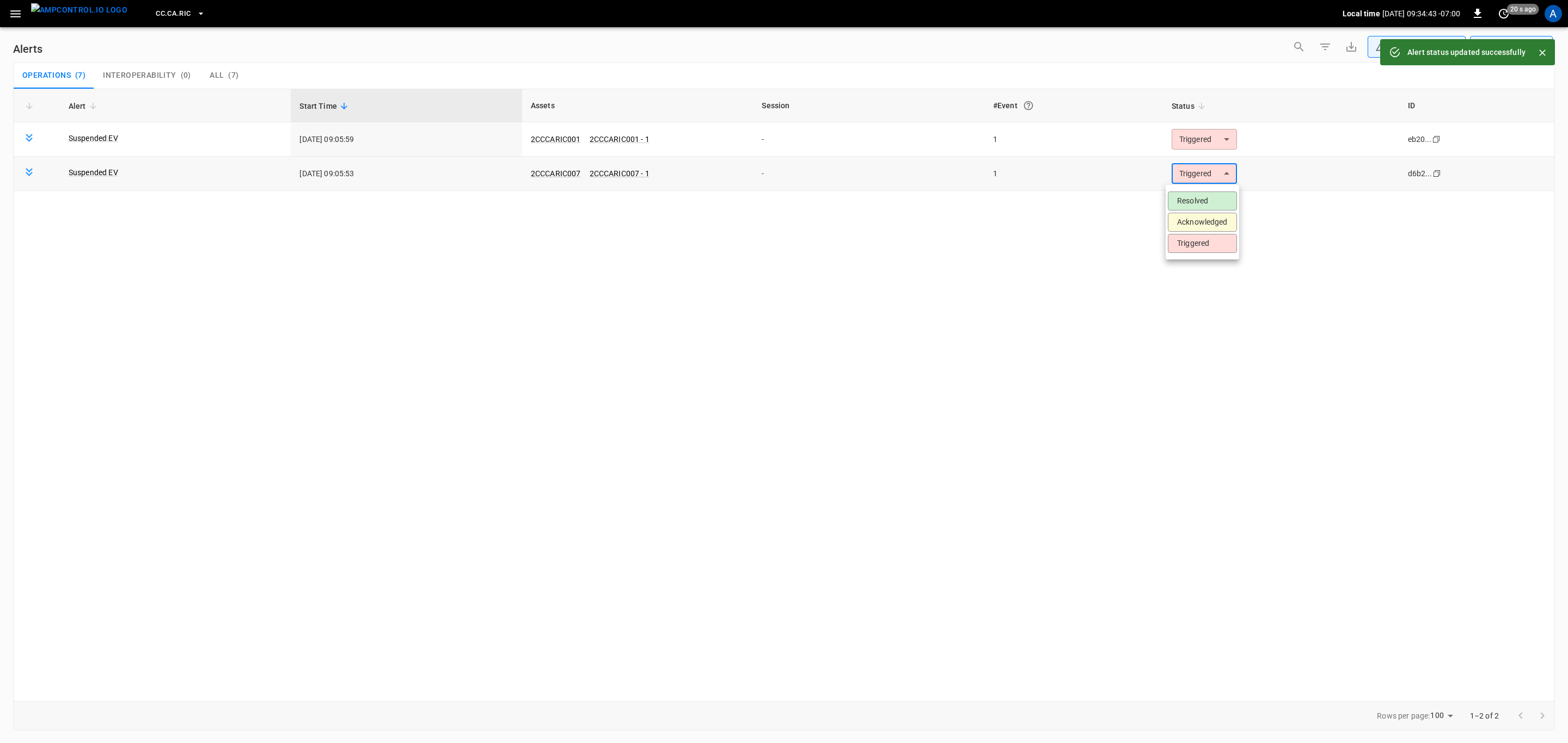
click at [1209, 180] on body "**********" at bounding box center [784, 370] width 1568 height 739
click at [1205, 197] on li "Resolved" at bounding box center [1202, 201] width 69 height 19
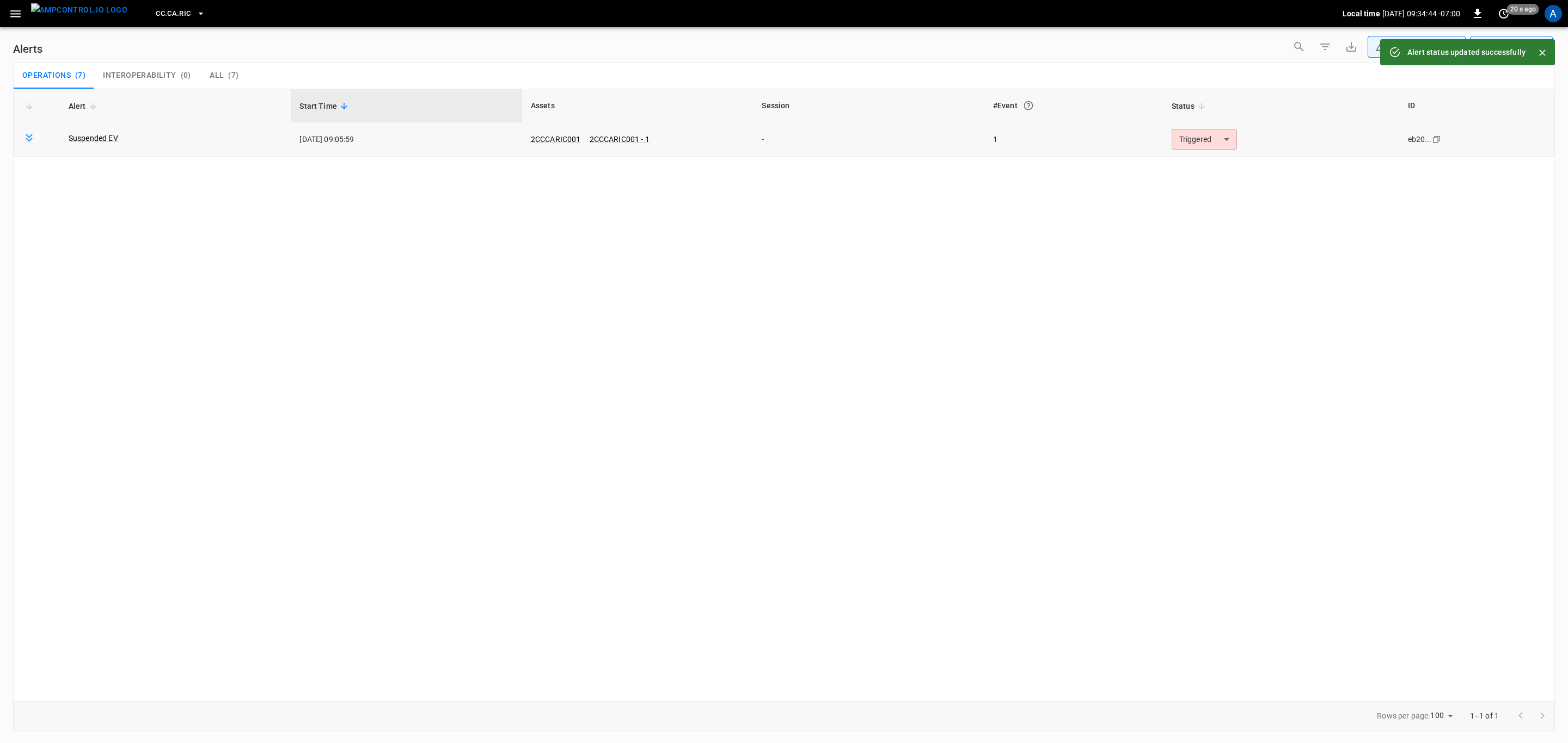
click at [1223, 147] on body "**********" at bounding box center [784, 370] width 1568 height 739
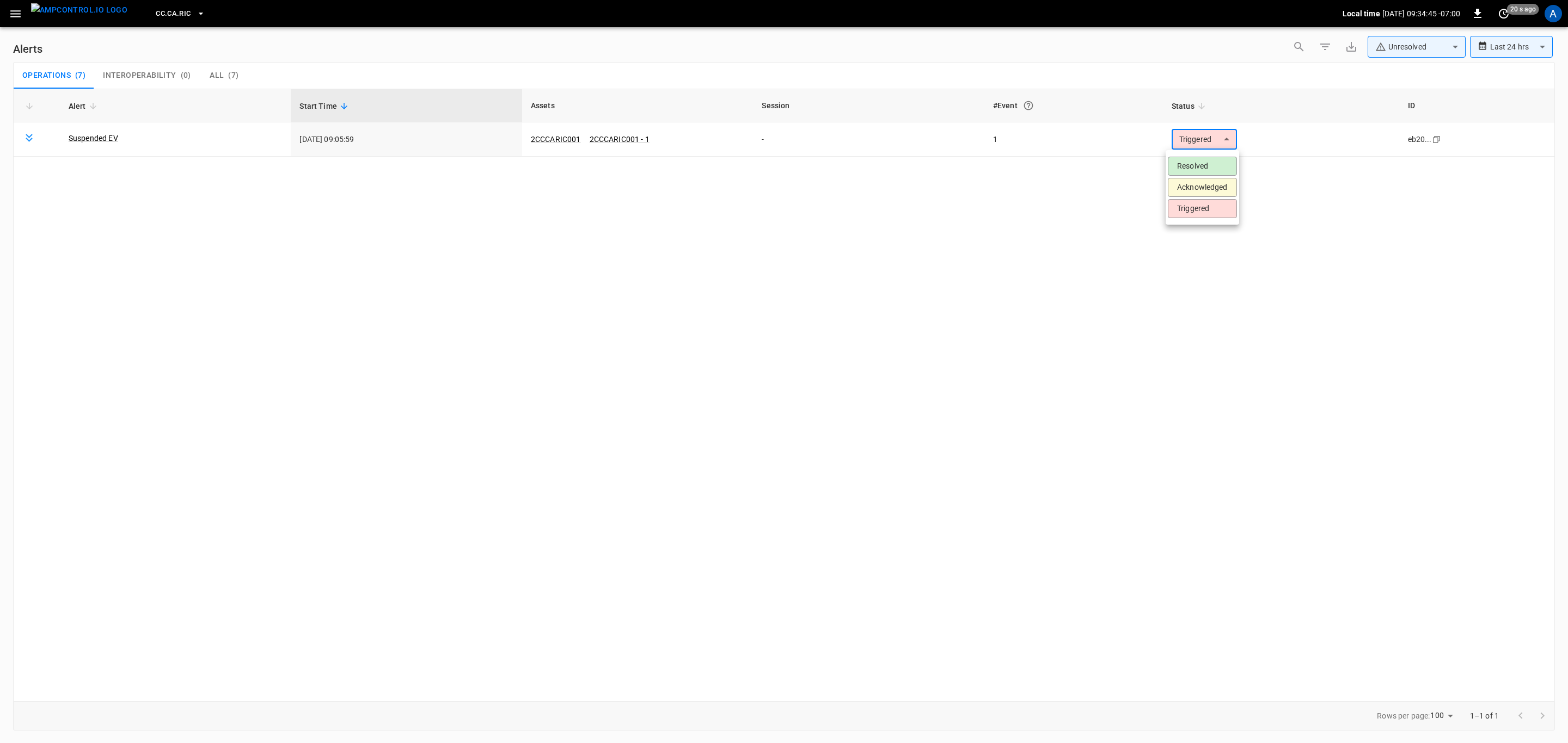
click at [1212, 165] on li "Resolved" at bounding box center [1202, 166] width 69 height 19
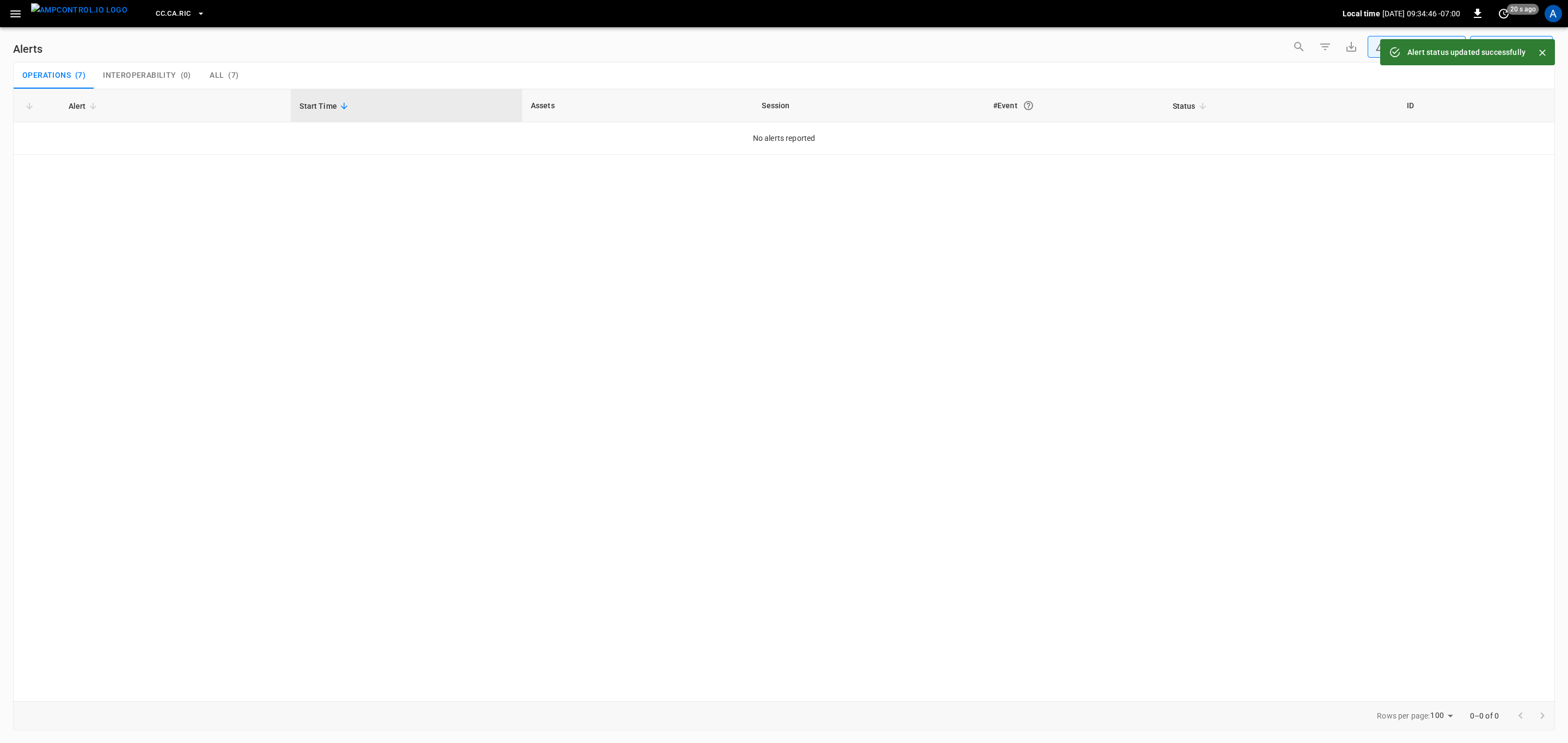
click at [13, 10] on icon "button" at bounding box center [16, 14] width 13 height 13
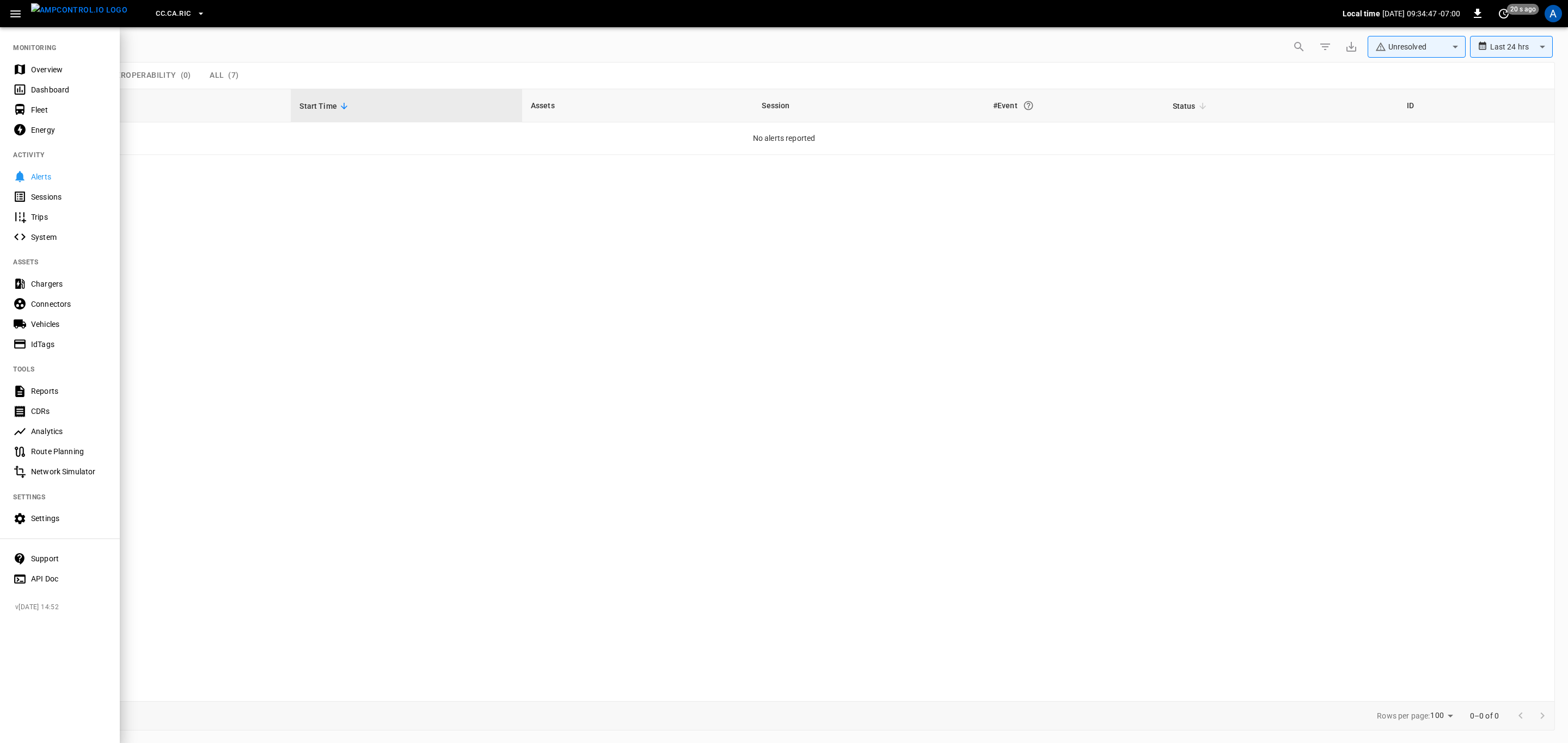
click at [61, 70] on div "Overview" at bounding box center [69, 69] width 75 height 11
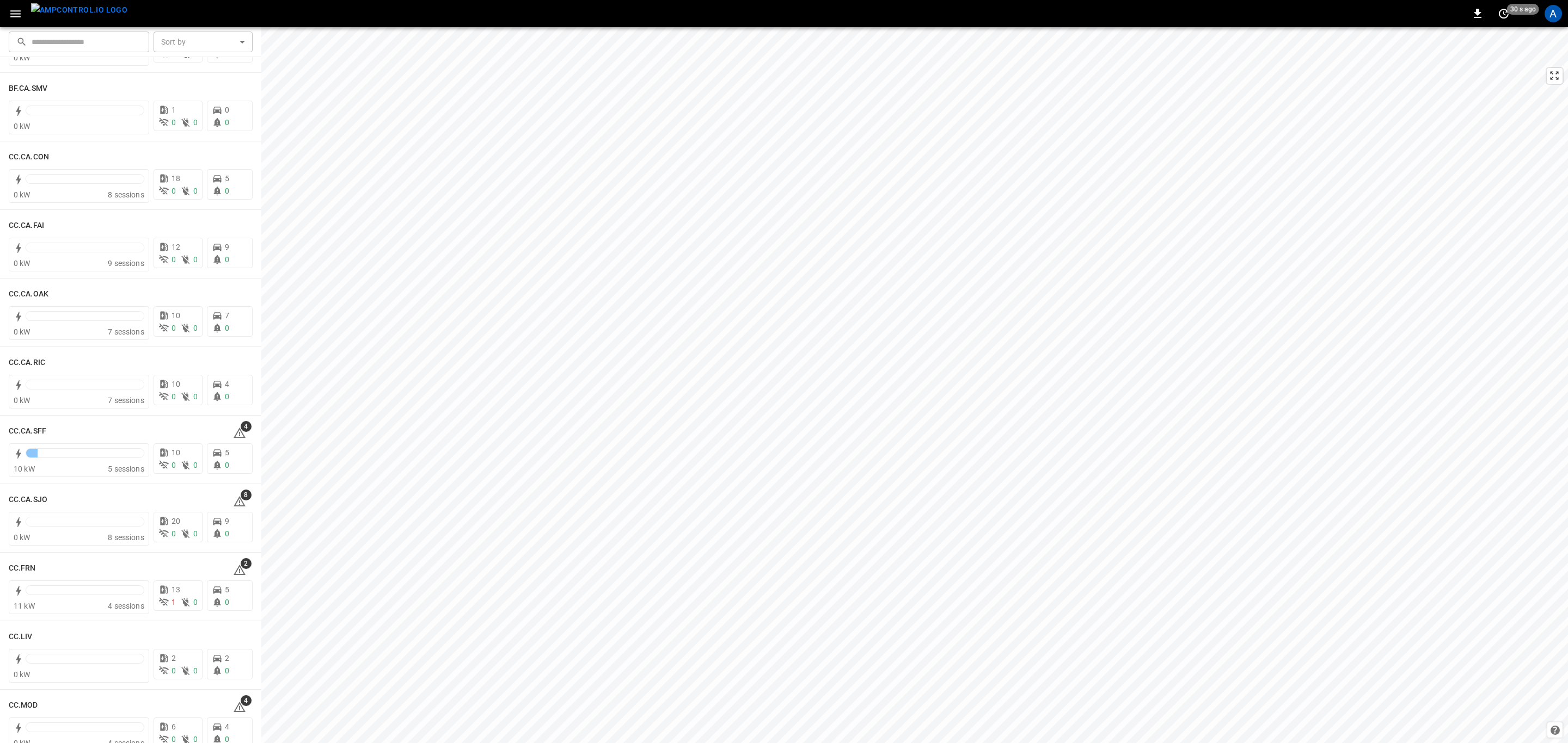
scroll to position [245, 0]
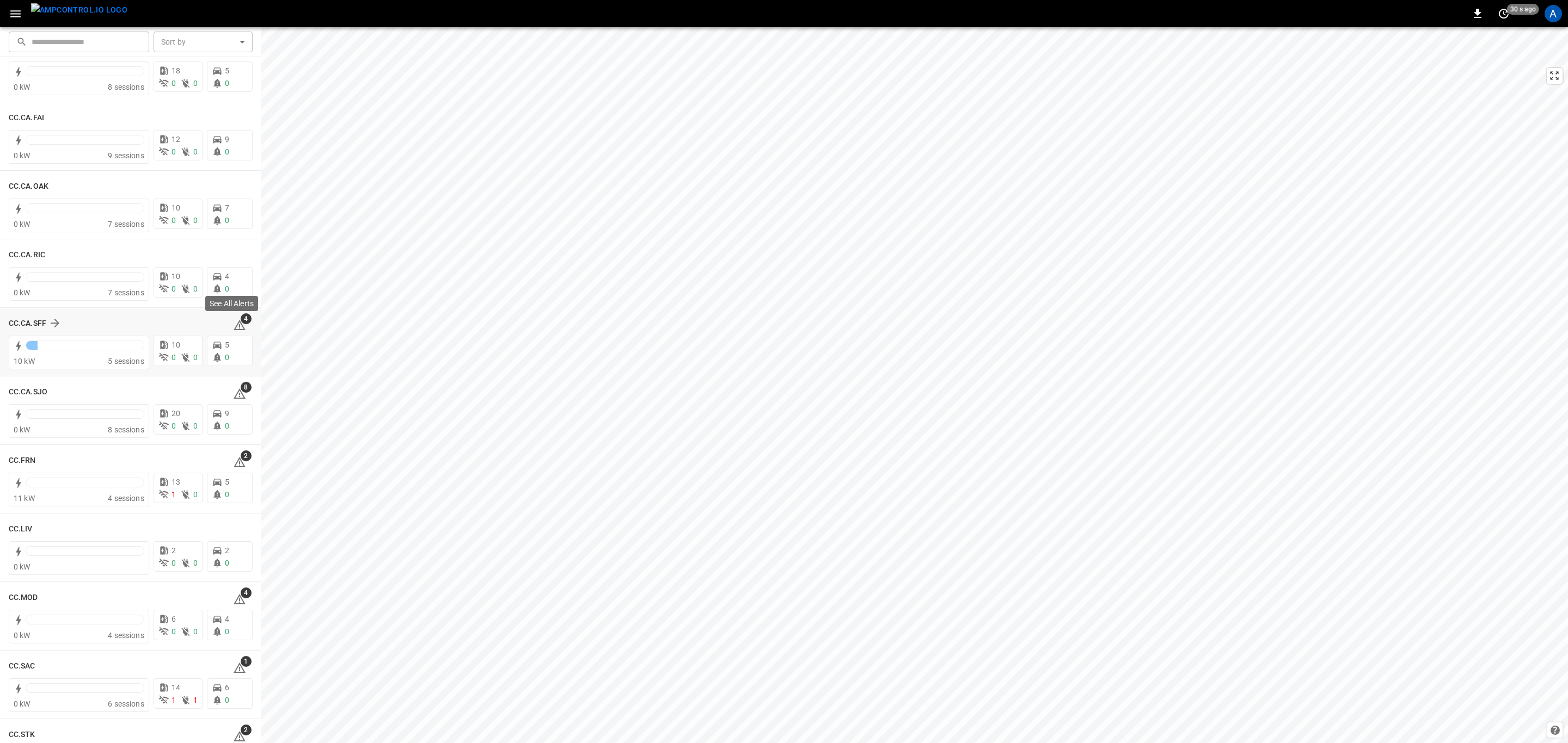
click at [240, 320] on span "4" at bounding box center [246, 319] width 11 height 11
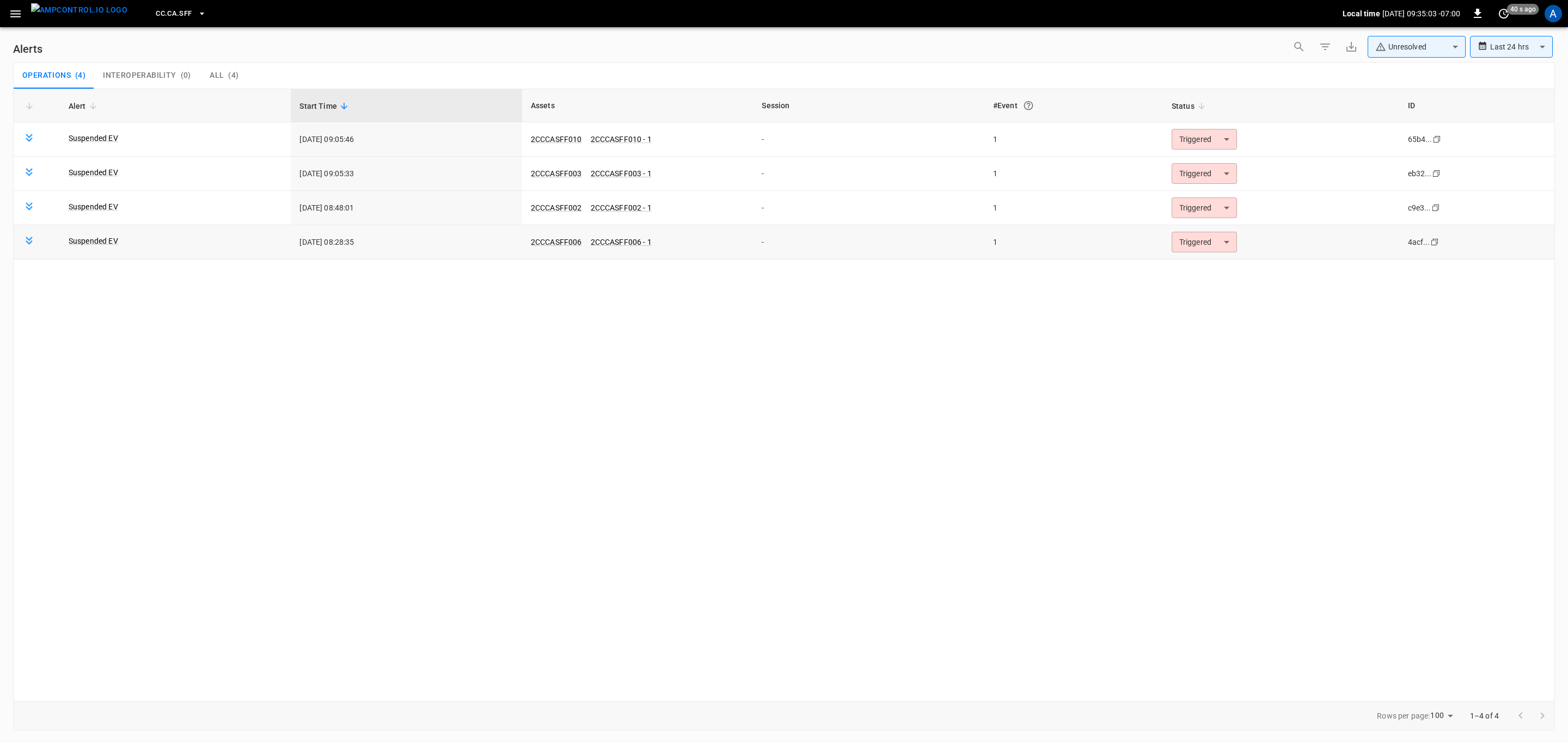
click at [1199, 246] on body "**********" at bounding box center [784, 370] width 1568 height 739
click at [1212, 267] on li "Resolved" at bounding box center [1202, 271] width 69 height 19
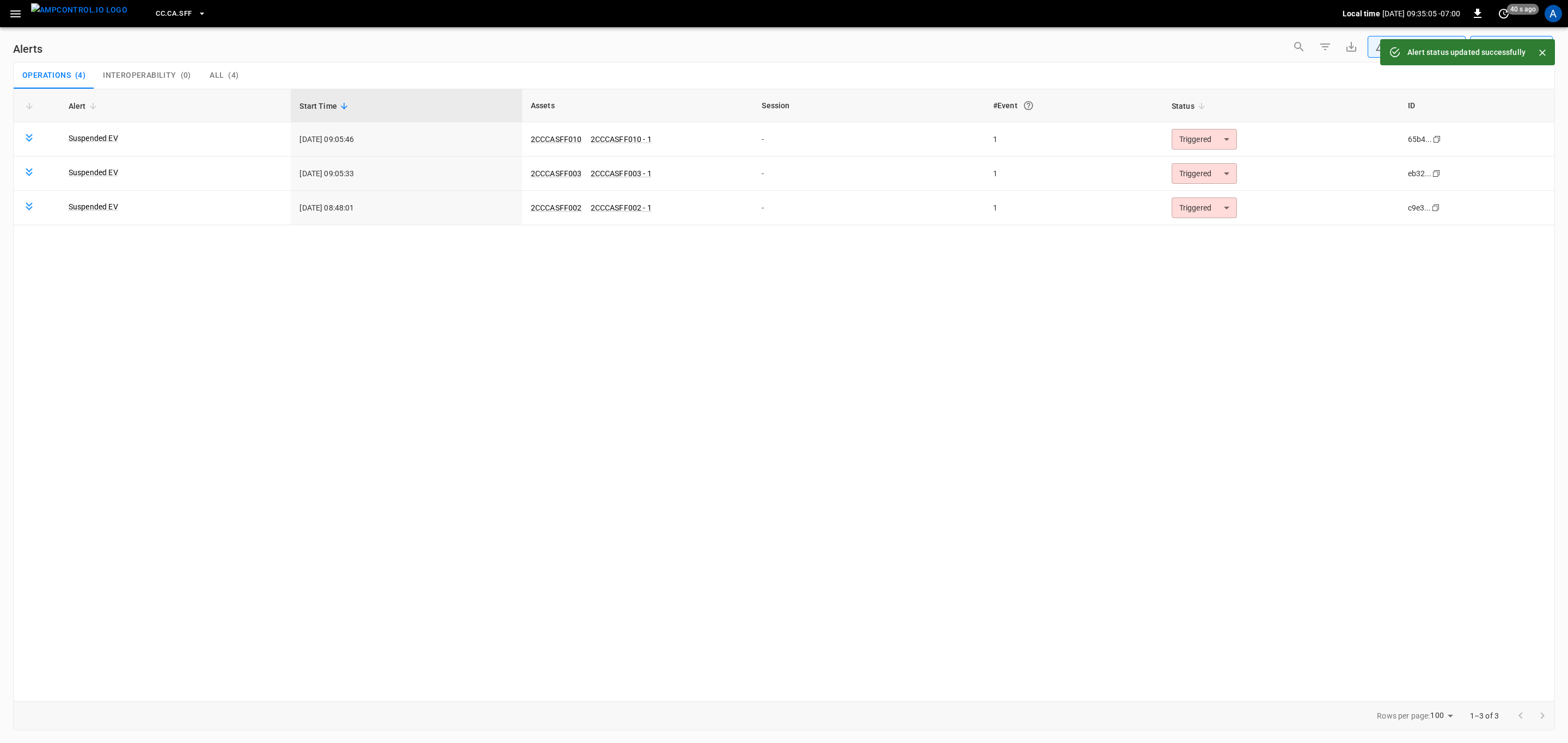
click at [1214, 213] on body "**********" at bounding box center [784, 370] width 1568 height 739
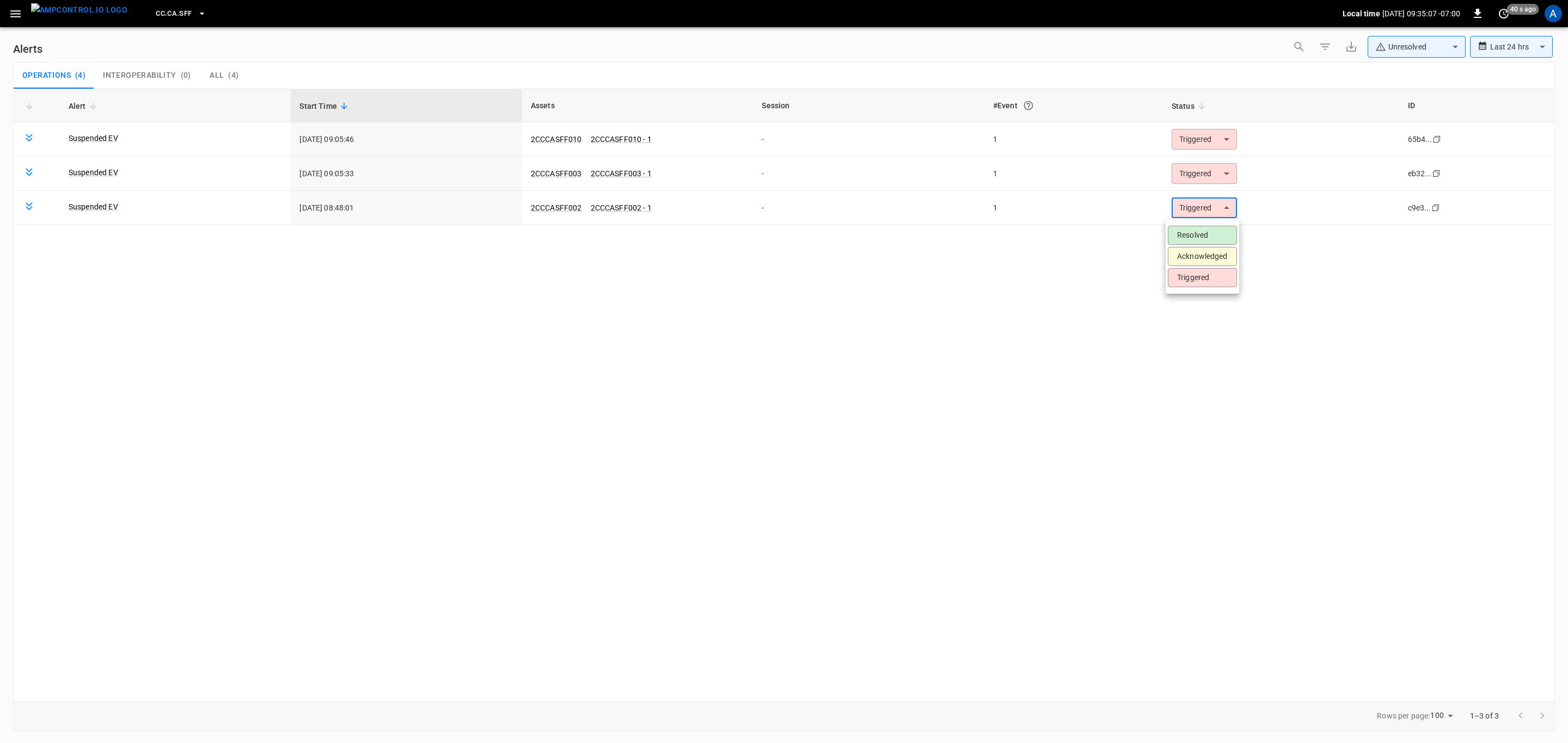
click at [1212, 230] on li "Resolved" at bounding box center [1202, 235] width 69 height 19
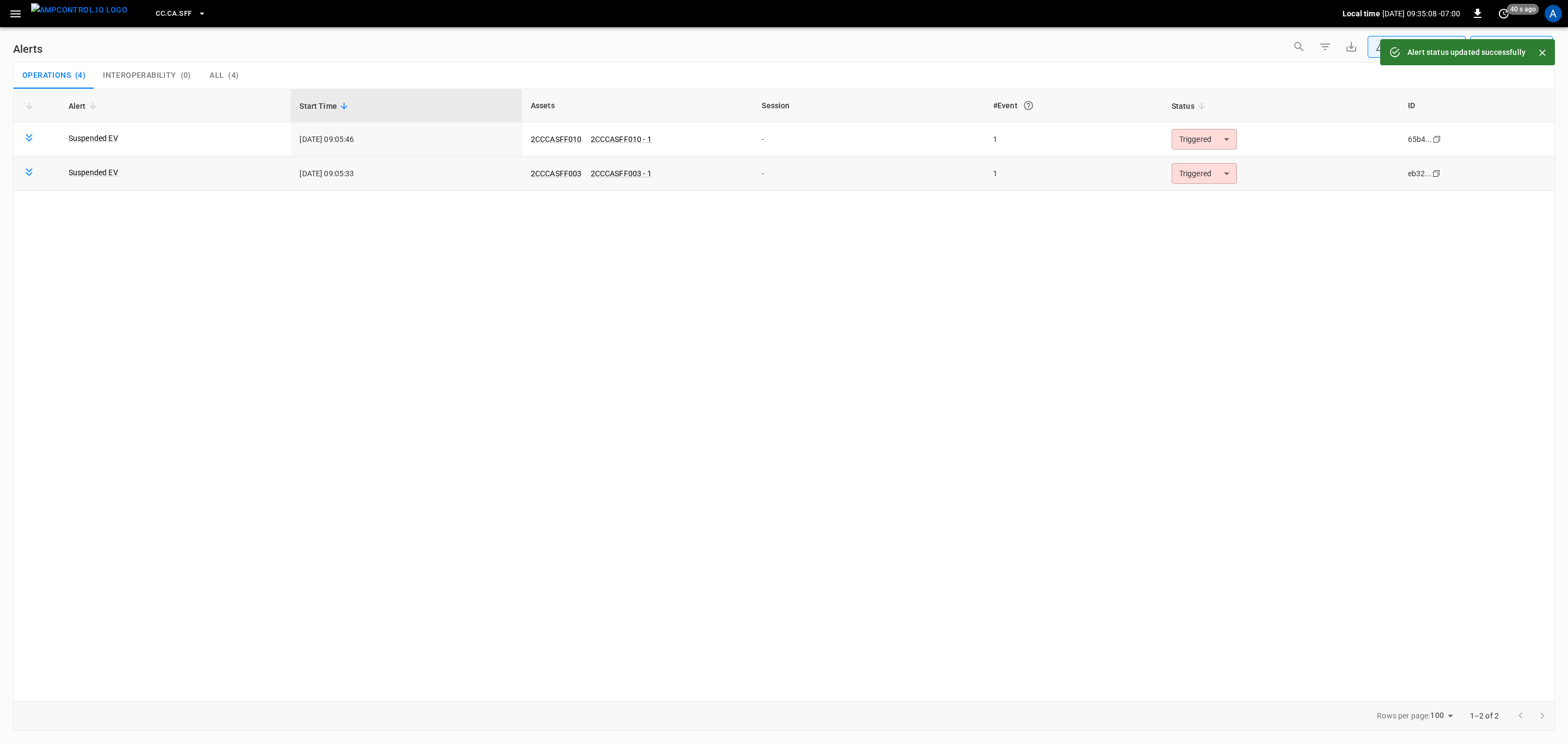
click at [1220, 170] on body "**********" at bounding box center [784, 370] width 1568 height 739
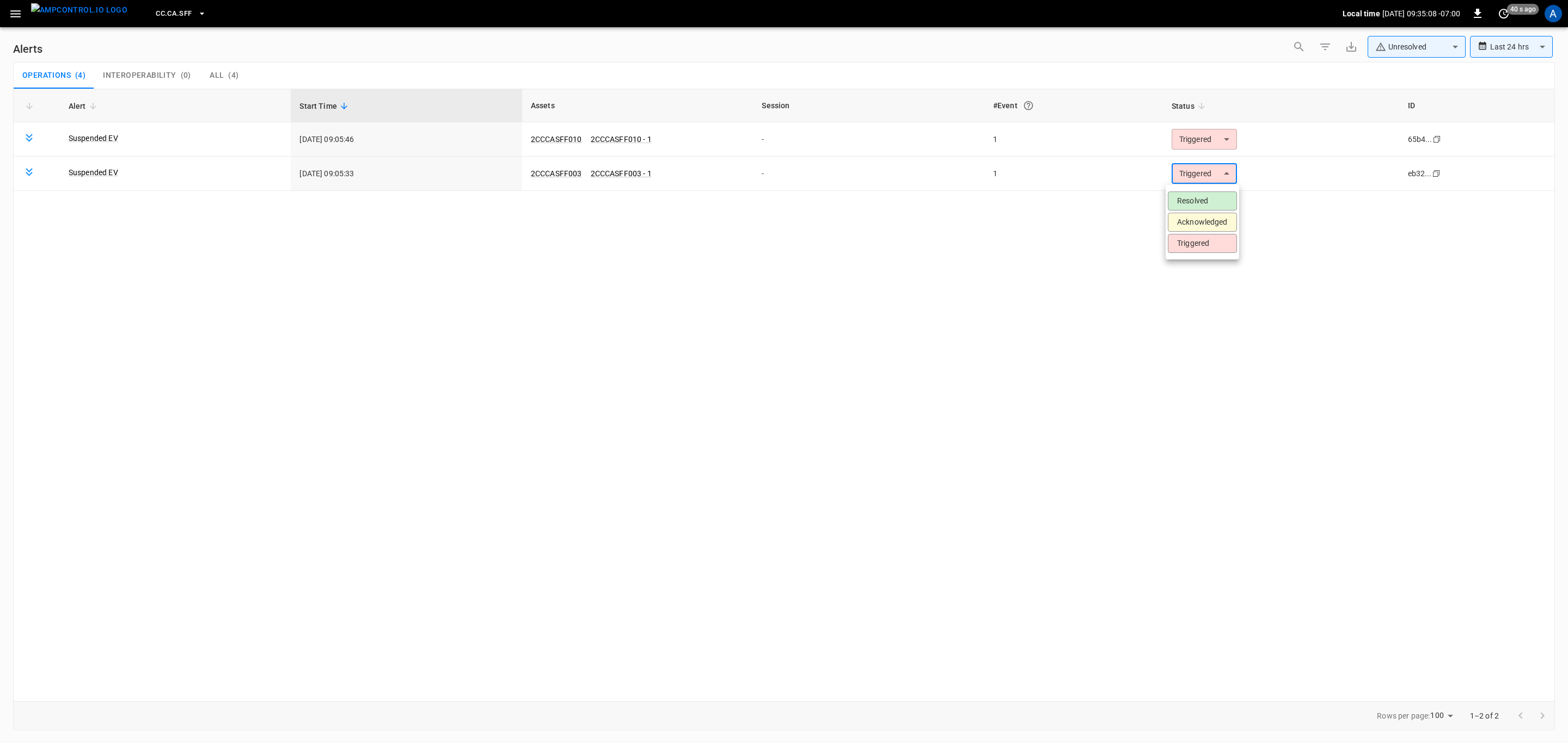
click at [1223, 203] on li "Resolved" at bounding box center [1202, 201] width 69 height 19
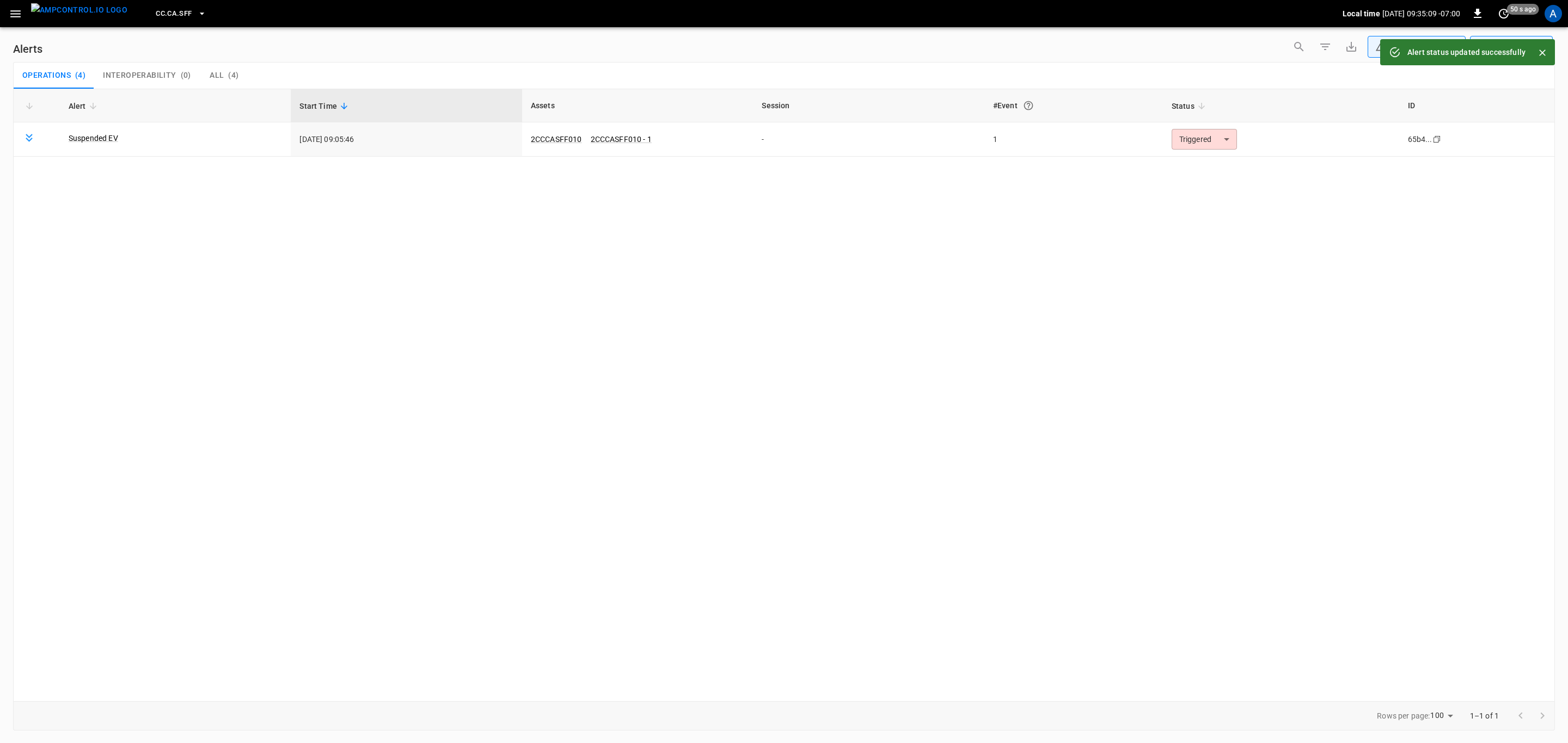
click at [1203, 143] on body "**********" at bounding box center [784, 370] width 1568 height 739
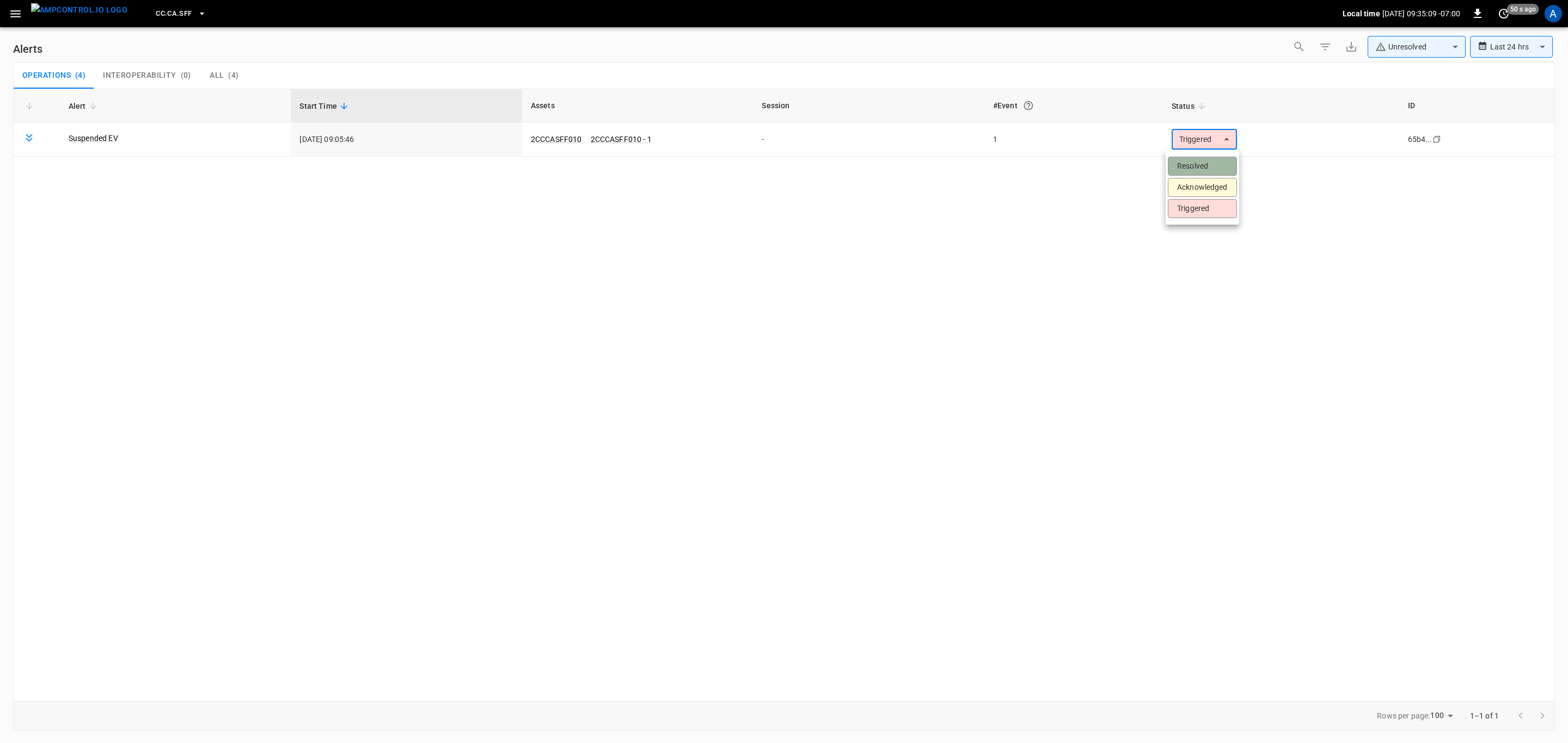
click at [1207, 166] on li "Resolved" at bounding box center [1202, 166] width 69 height 19
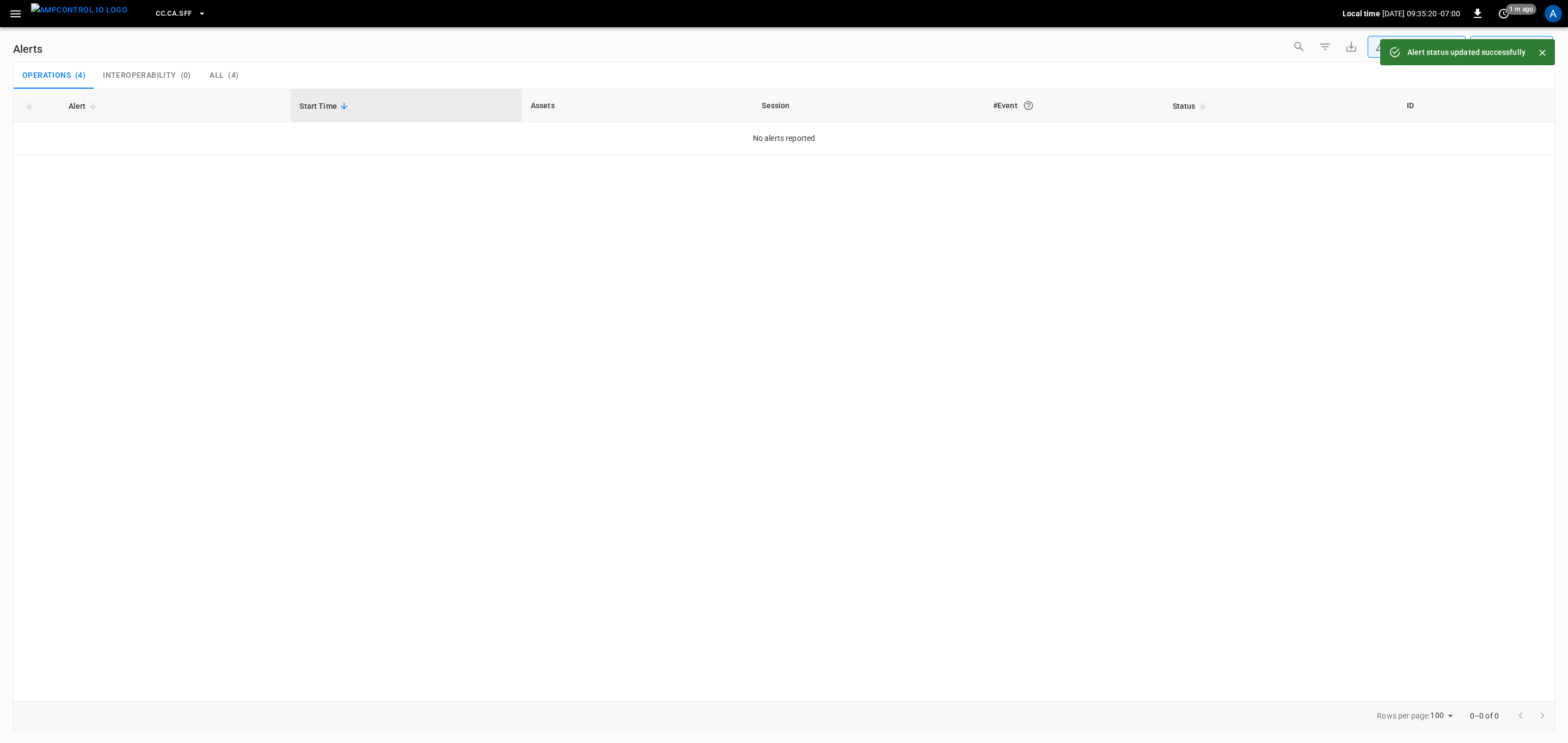
click at [23, 13] on button "button" at bounding box center [16, 13] width 22 height 20
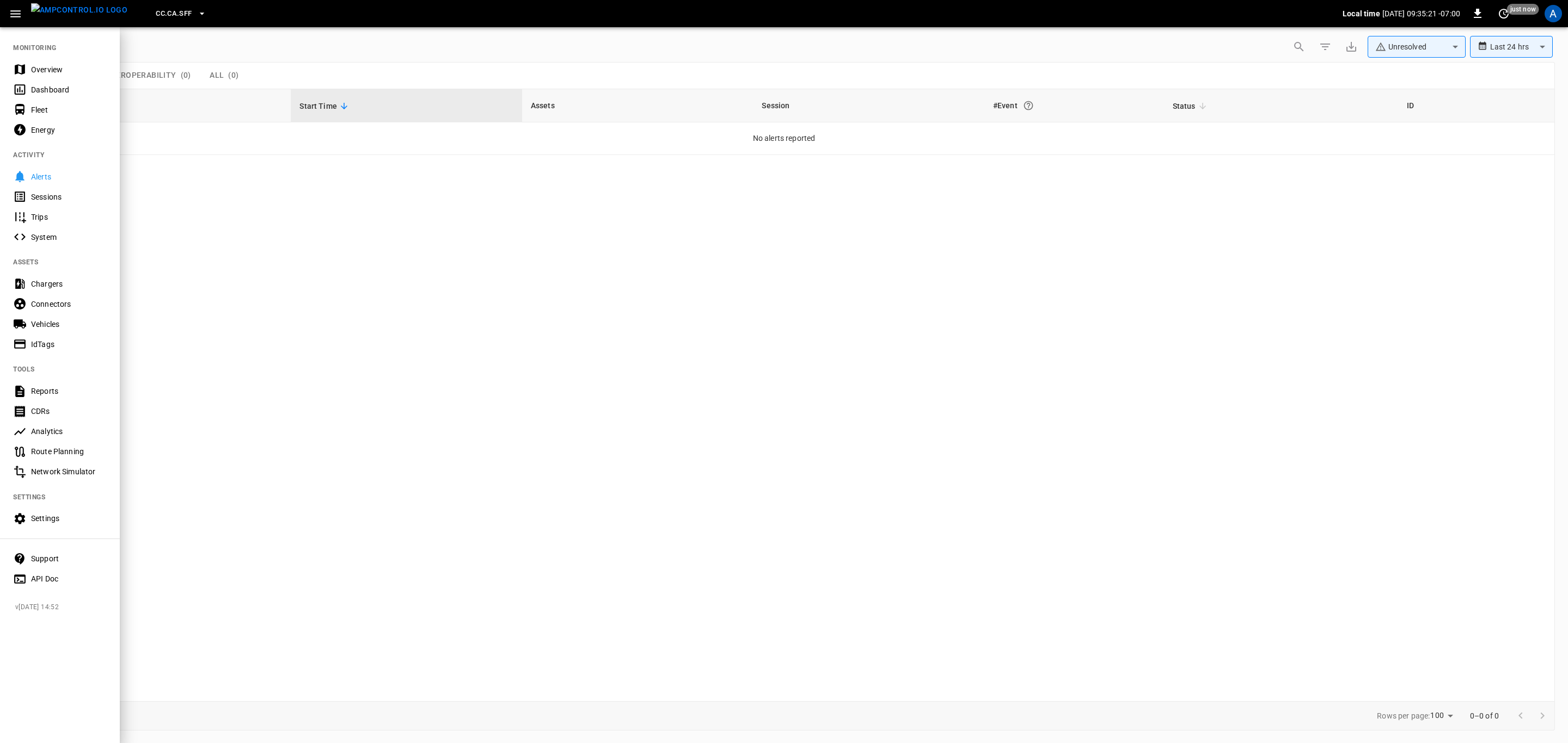
click at [44, 71] on div "Overview" at bounding box center [69, 69] width 75 height 11
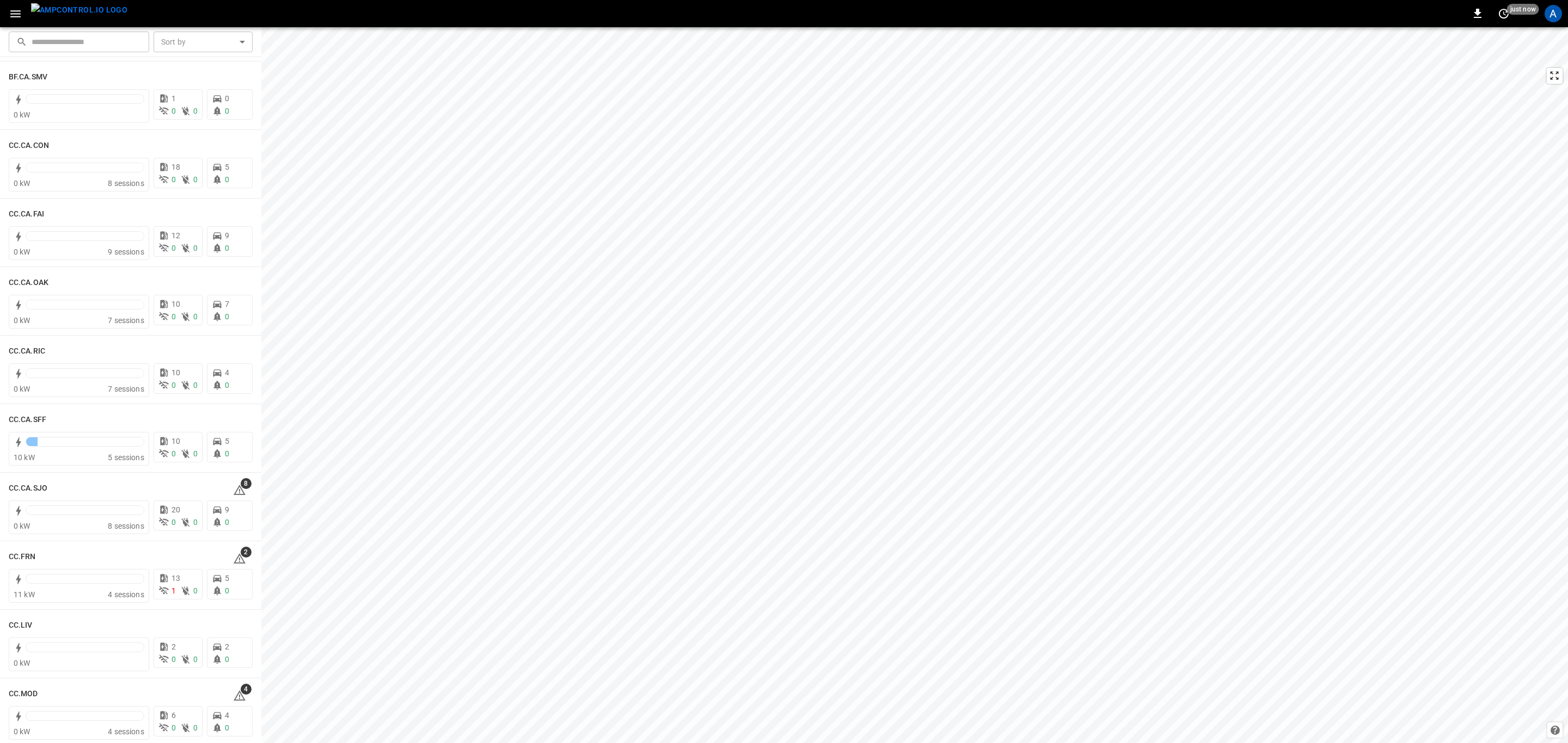
scroll to position [163, 0]
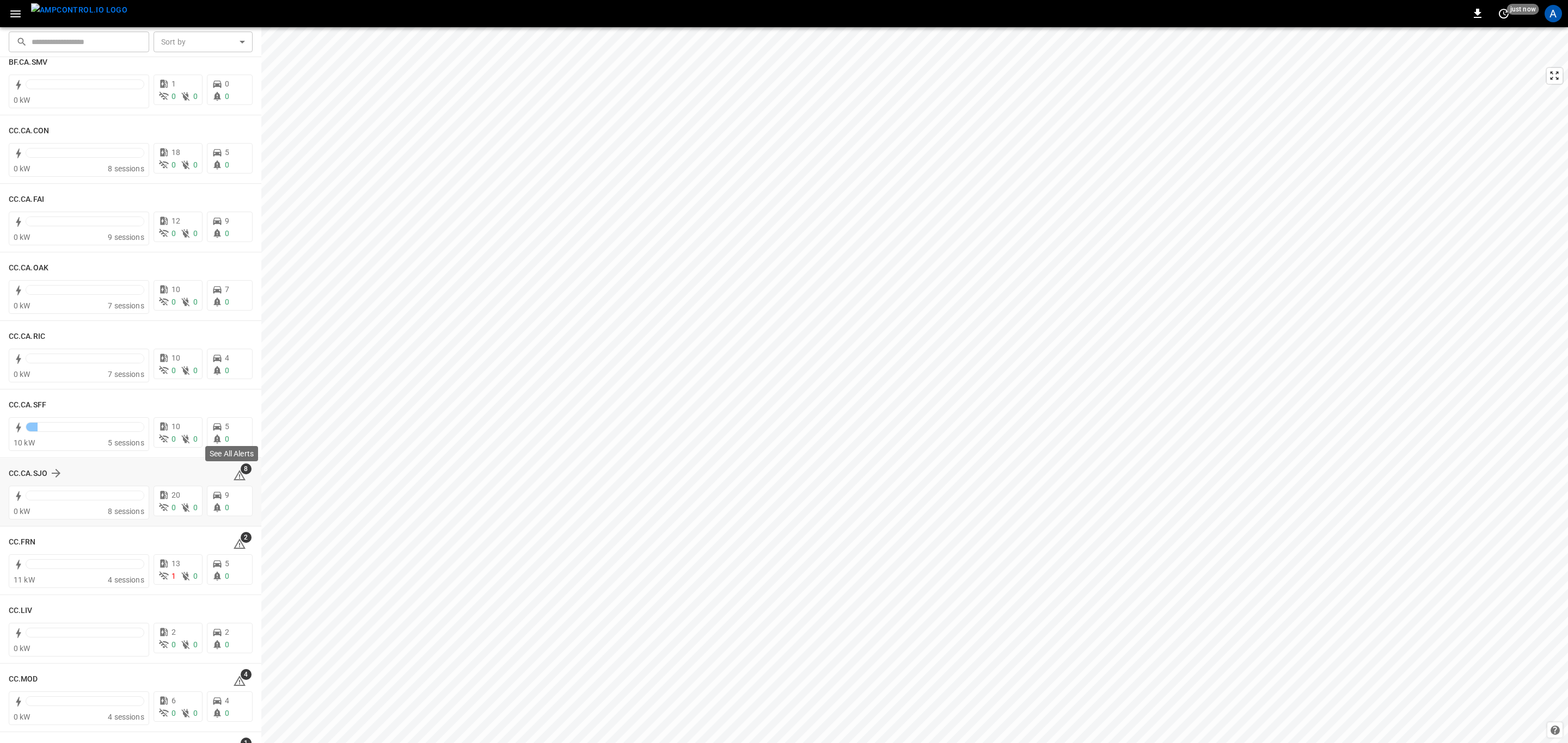
click at [237, 475] on icon at bounding box center [240, 475] width 13 height 13
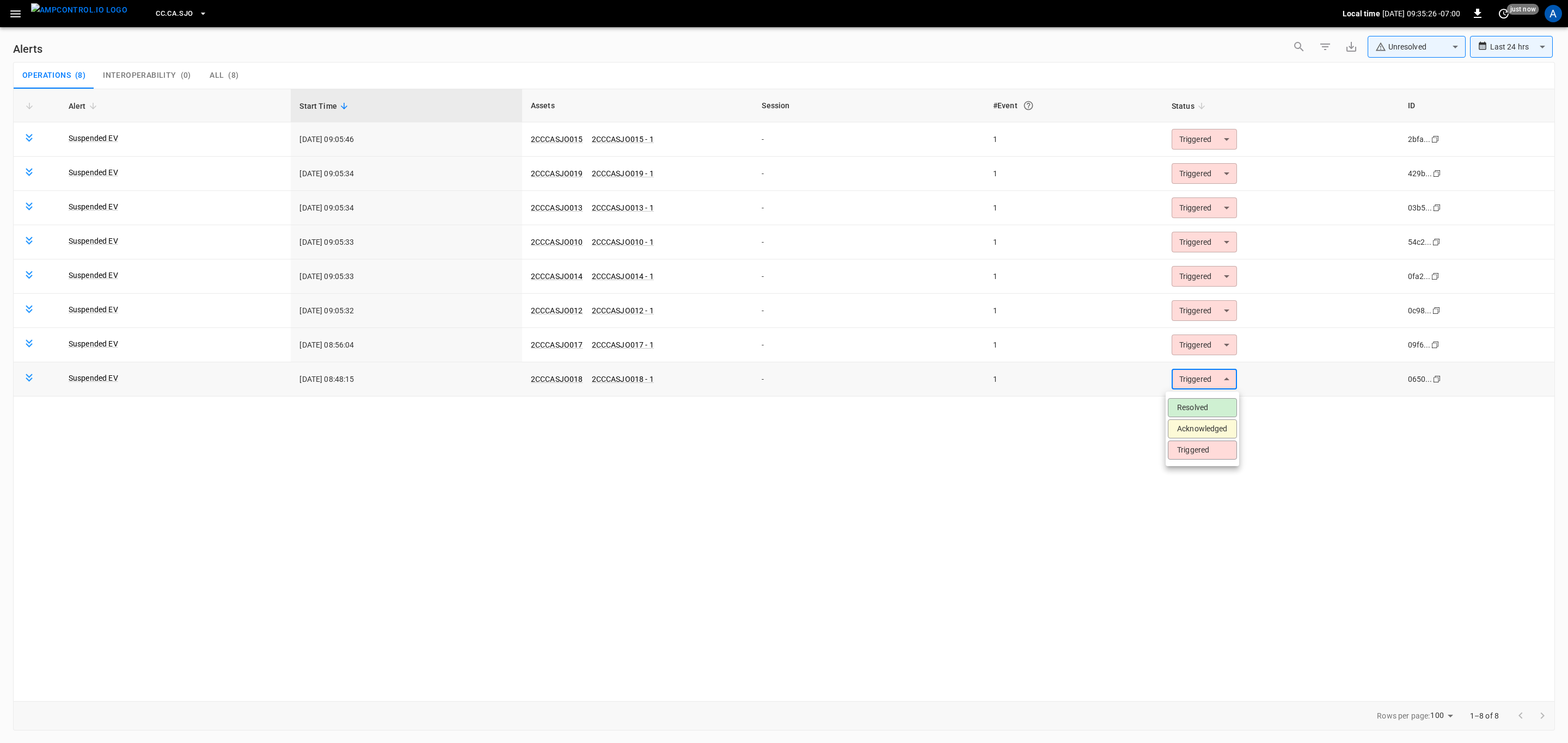
click at [1179, 379] on body "**********" at bounding box center [784, 370] width 1568 height 739
click at [1219, 404] on li "Resolved" at bounding box center [1202, 408] width 69 height 19
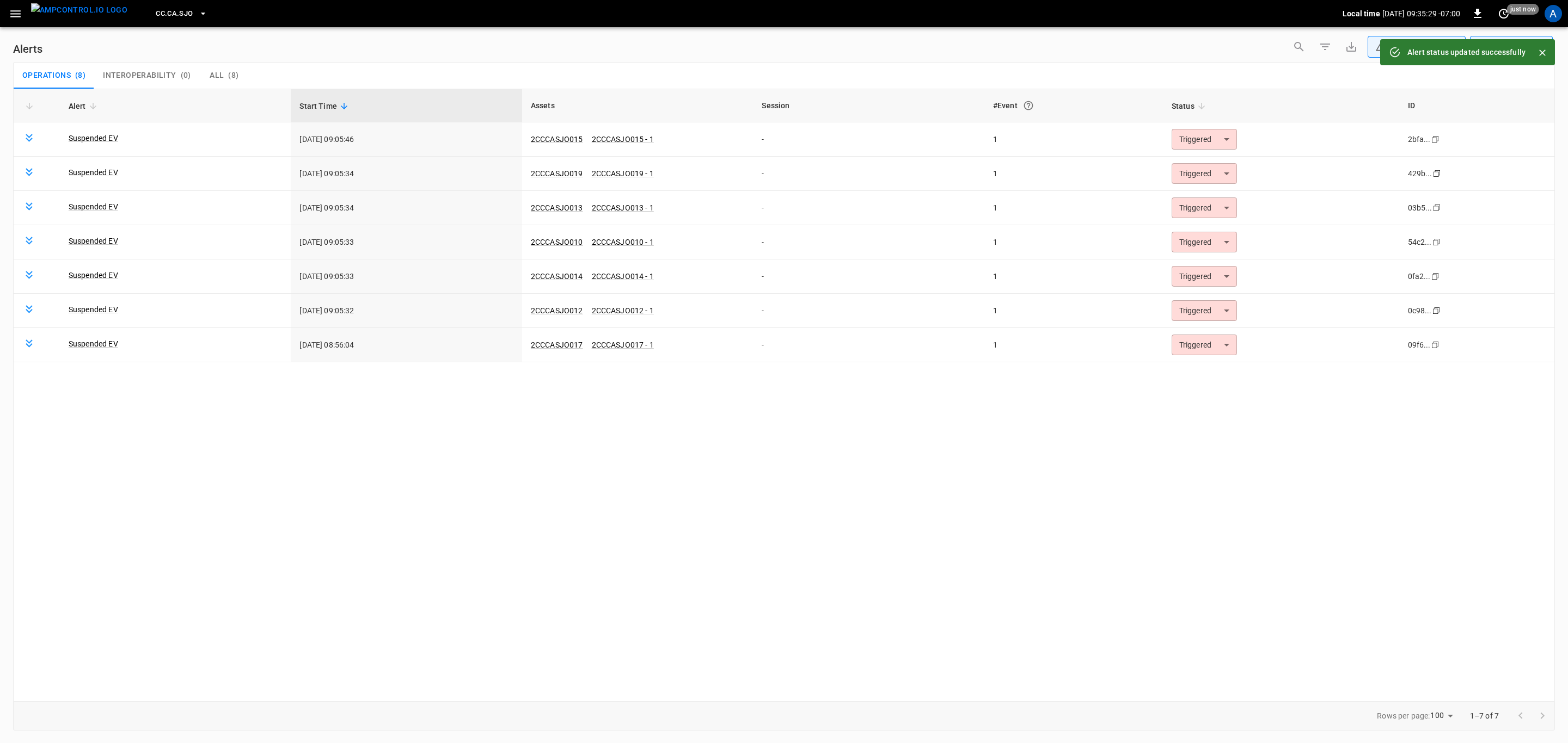
click at [1222, 351] on body "**********" at bounding box center [784, 370] width 1568 height 739
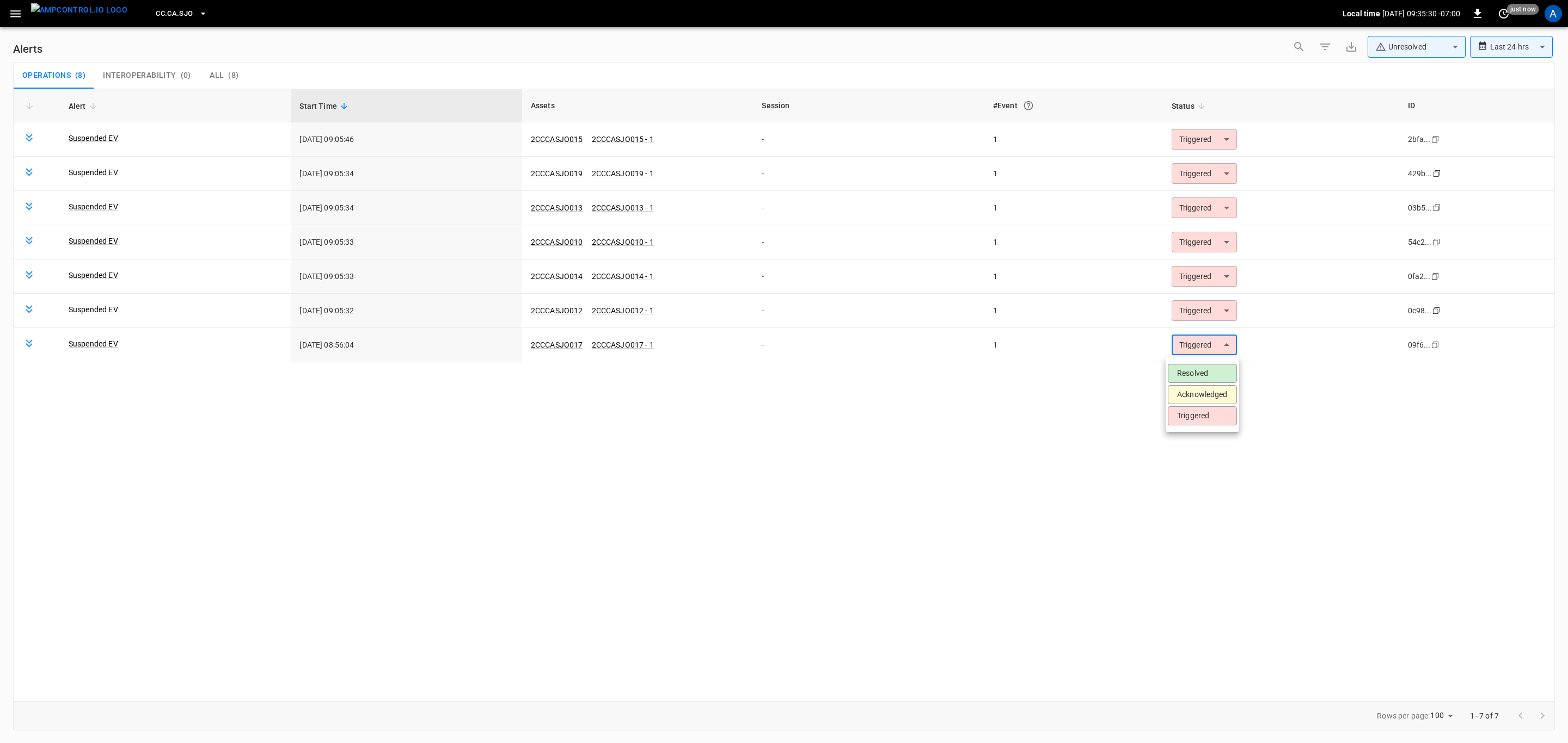
click at [1220, 376] on li "Resolved" at bounding box center [1202, 373] width 69 height 19
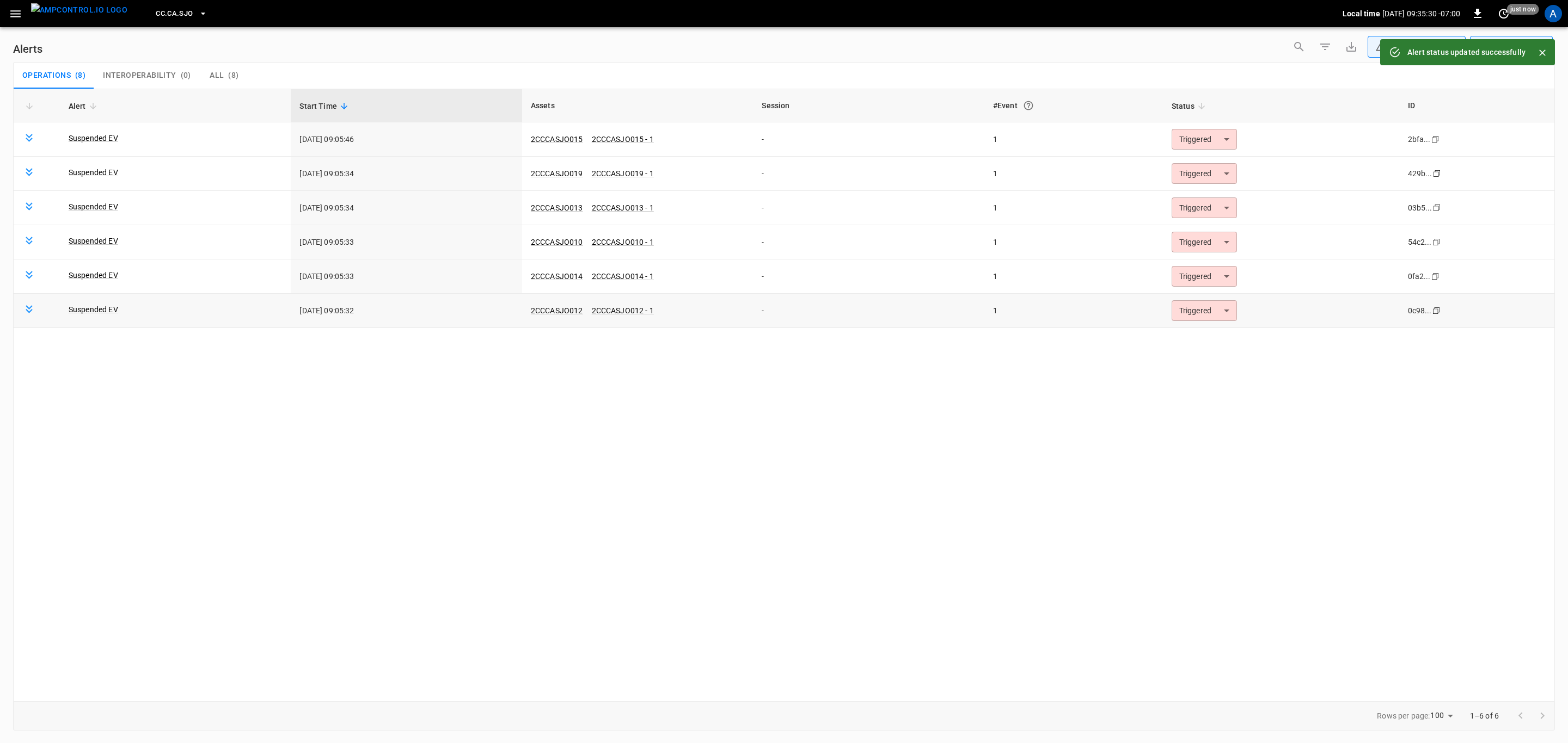
click at [1217, 319] on body "**********" at bounding box center [784, 370] width 1568 height 739
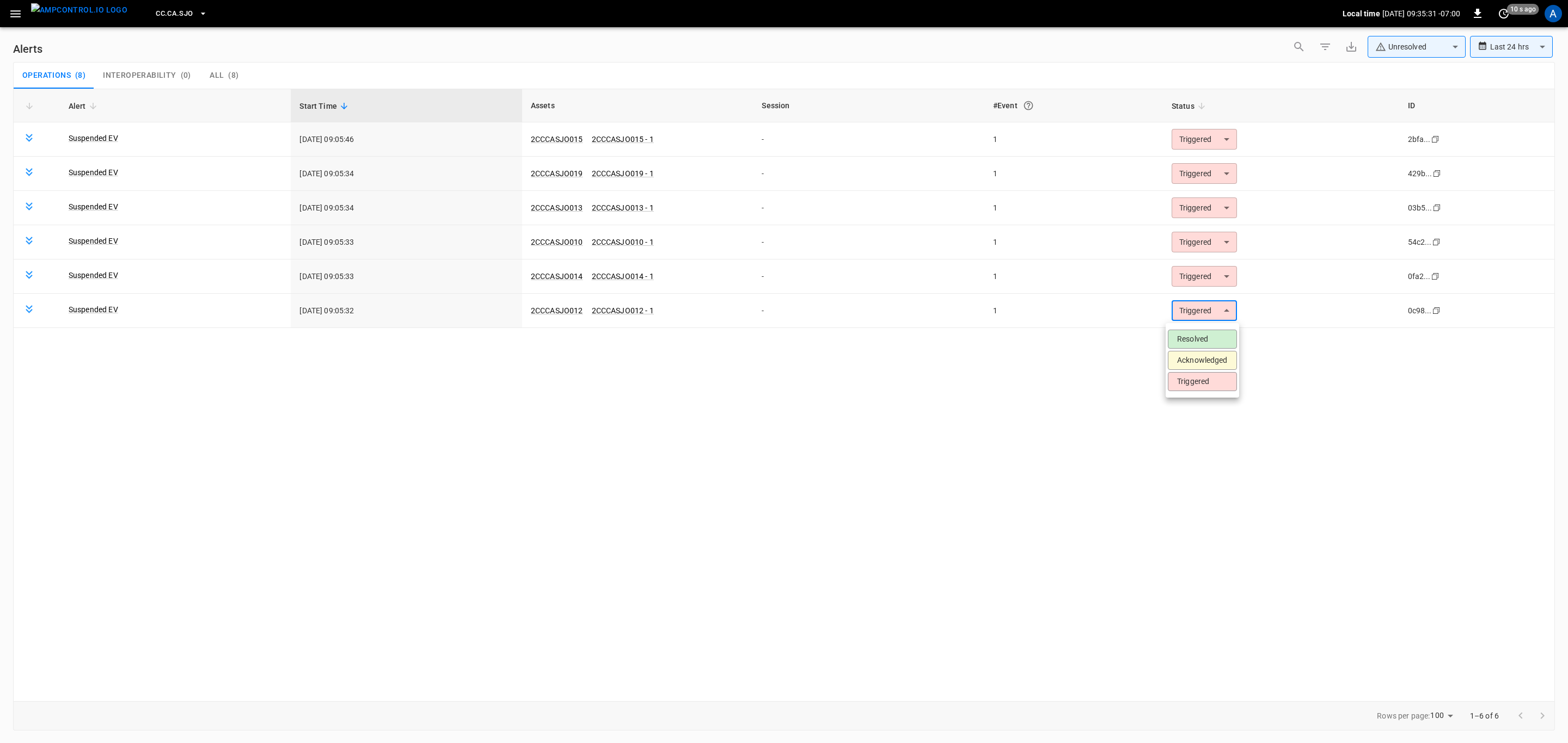
click at [1214, 345] on li "Resolved" at bounding box center [1202, 339] width 69 height 19
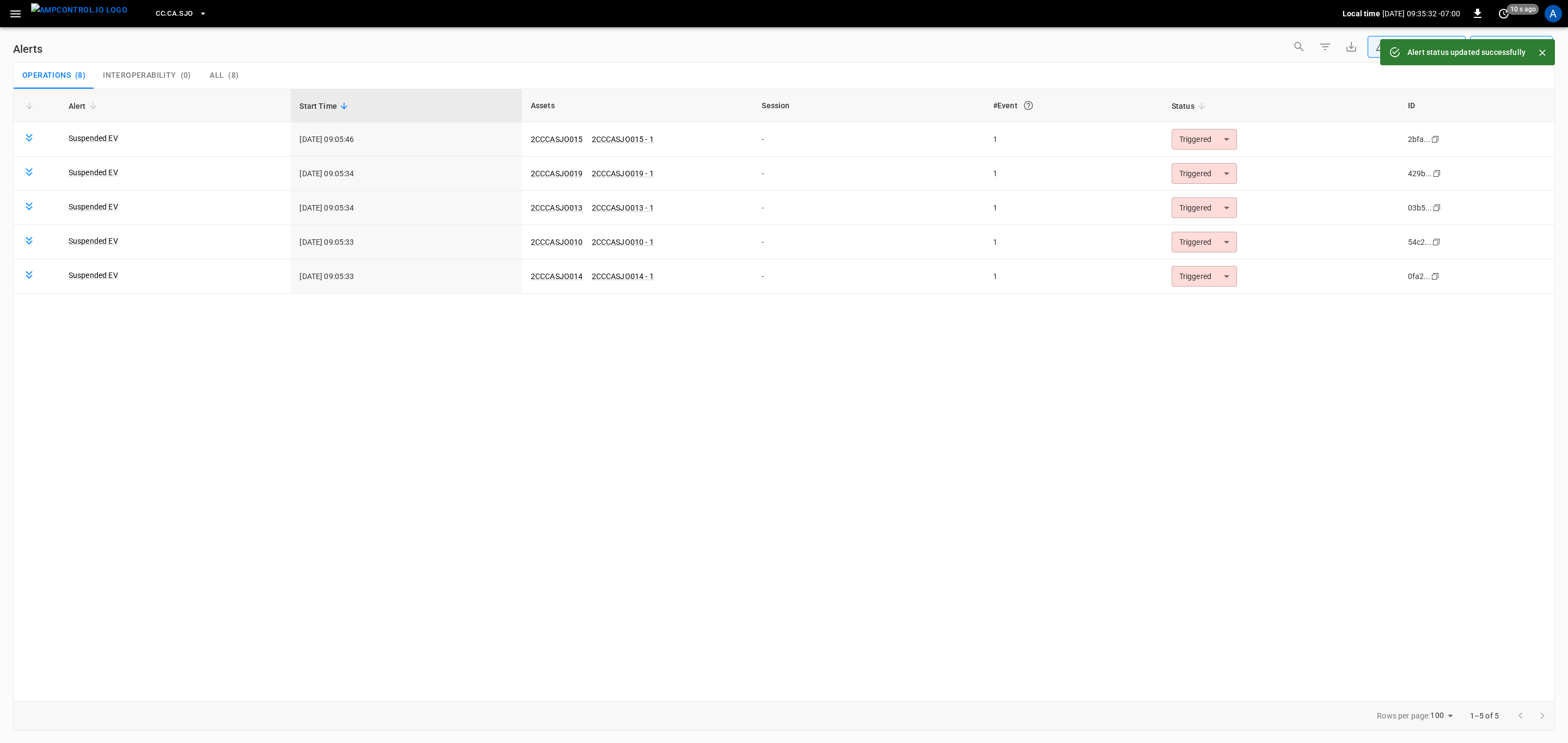
click at [1207, 279] on body "**********" at bounding box center [784, 370] width 1568 height 739
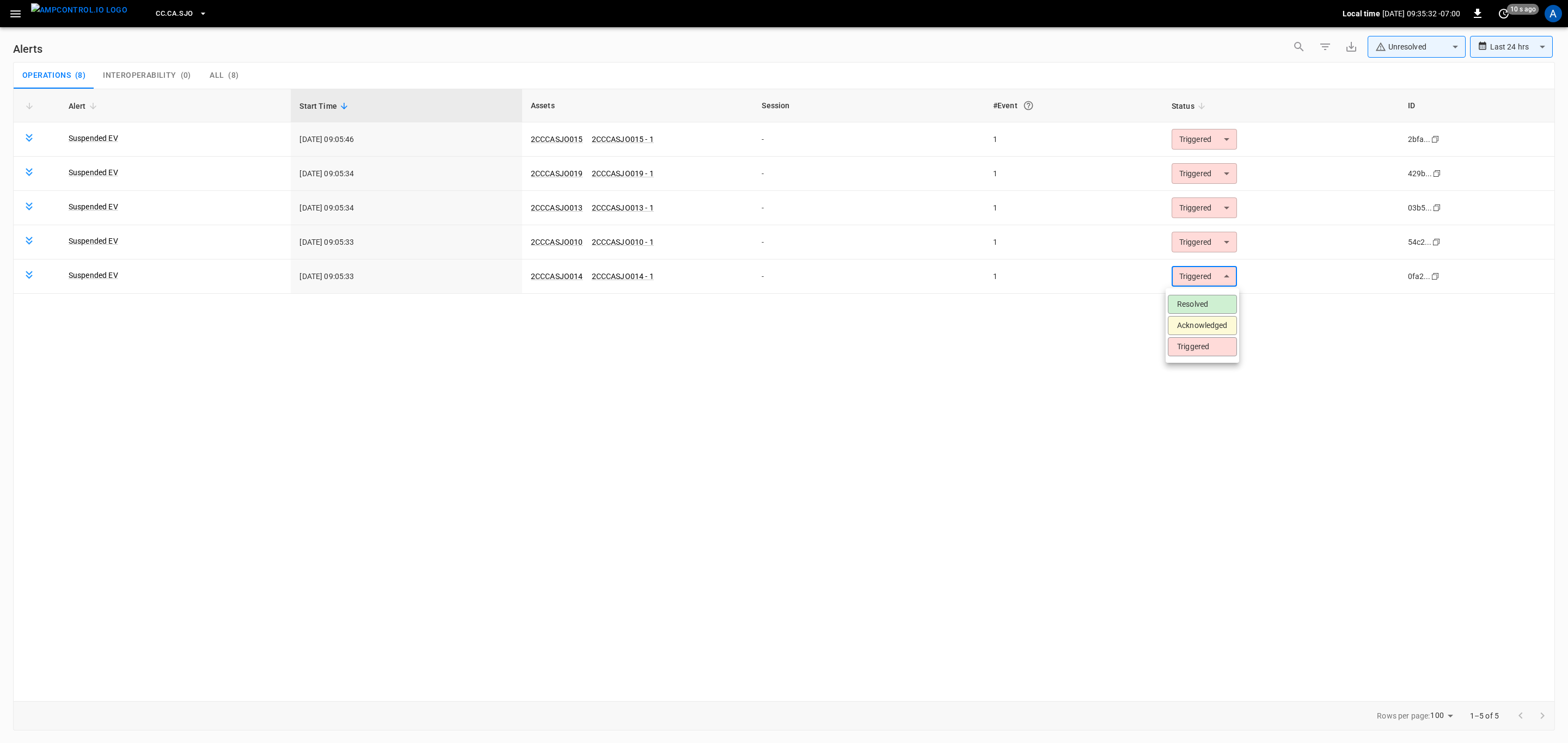
click at [1215, 304] on li "Resolved" at bounding box center [1202, 305] width 69 height 19
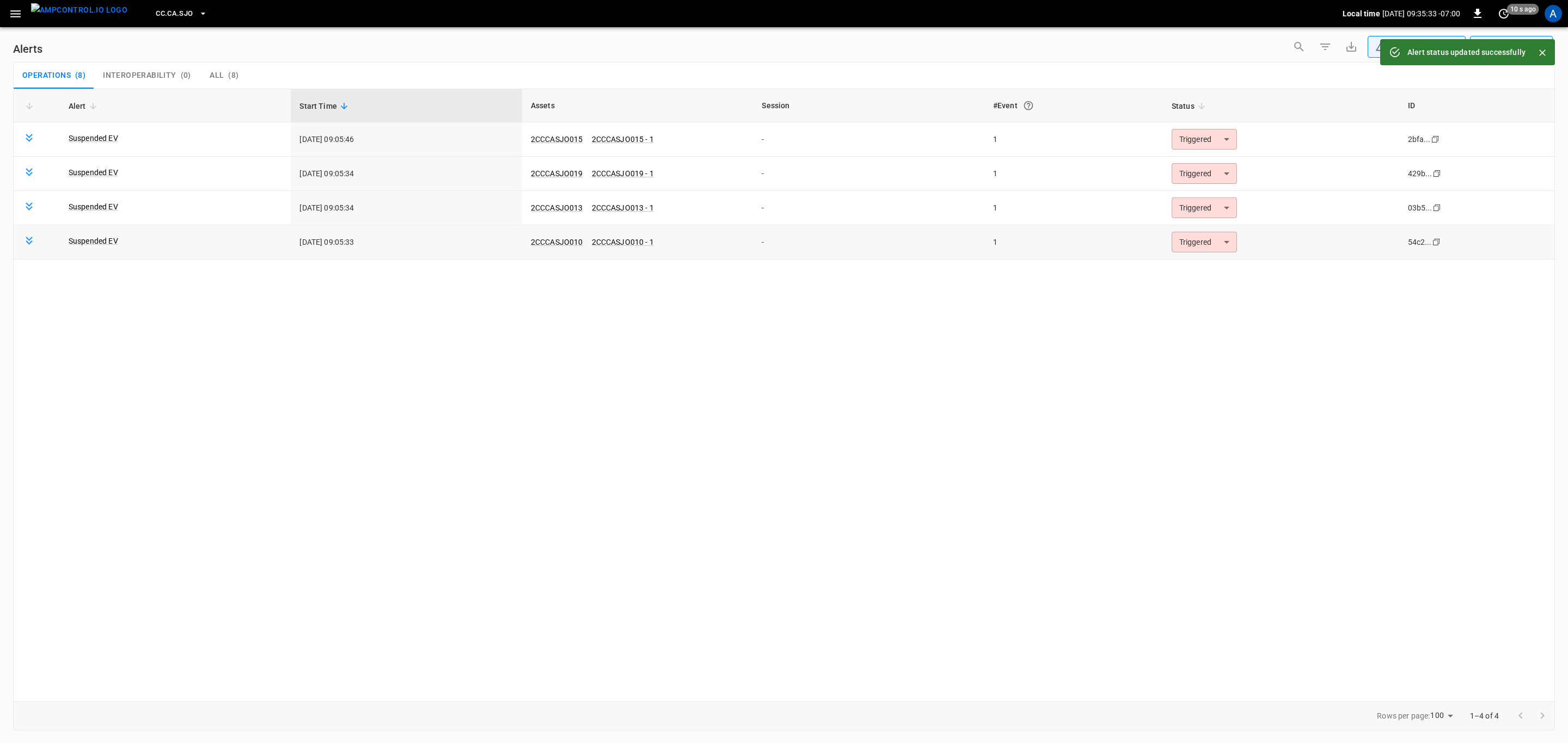
click at [1223, 244] on body "**********" at bounding box center [784, 370] width 1568 height 739
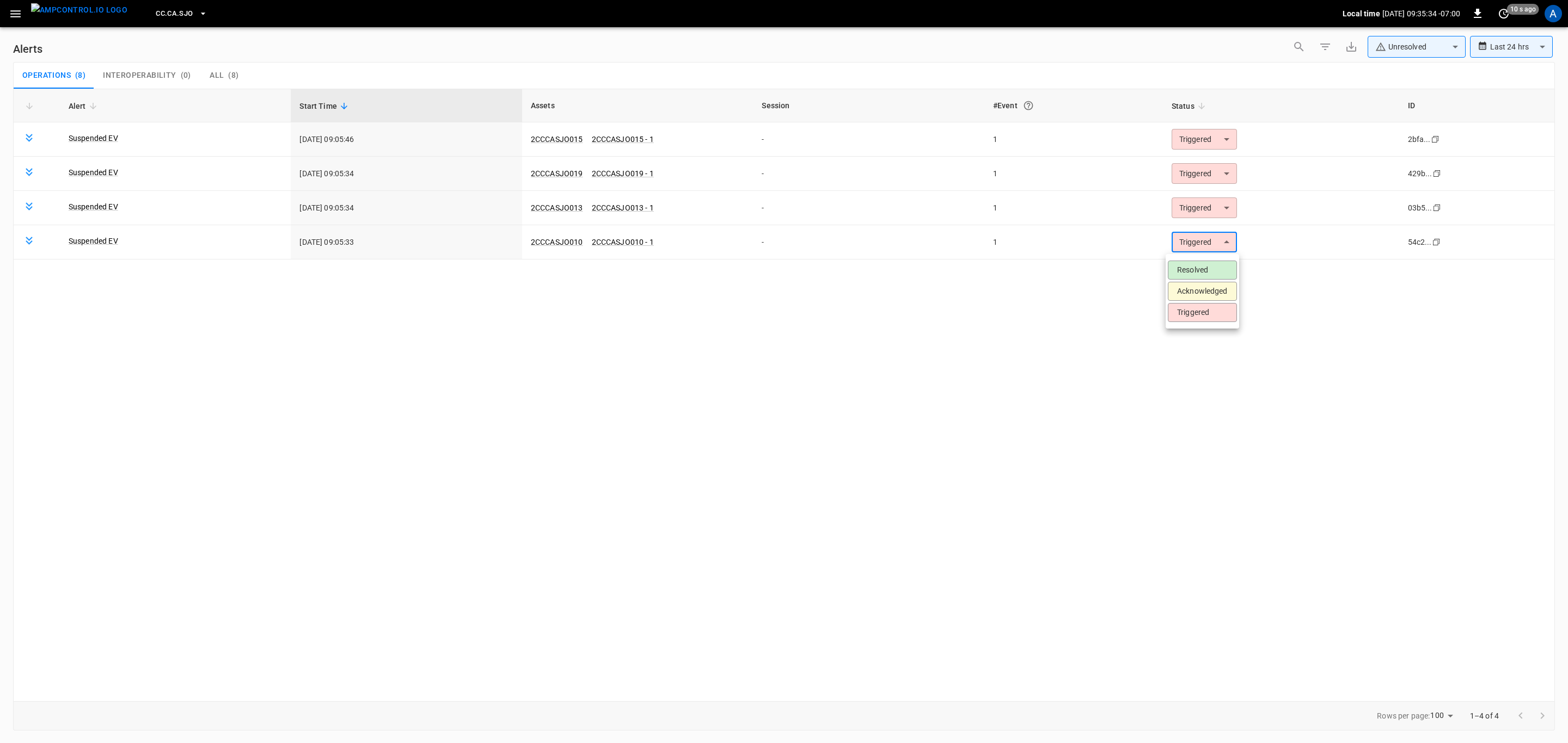
click at [1215, 268] on li "Resolved" at bounding box center [1202, 271] width 69 height 19
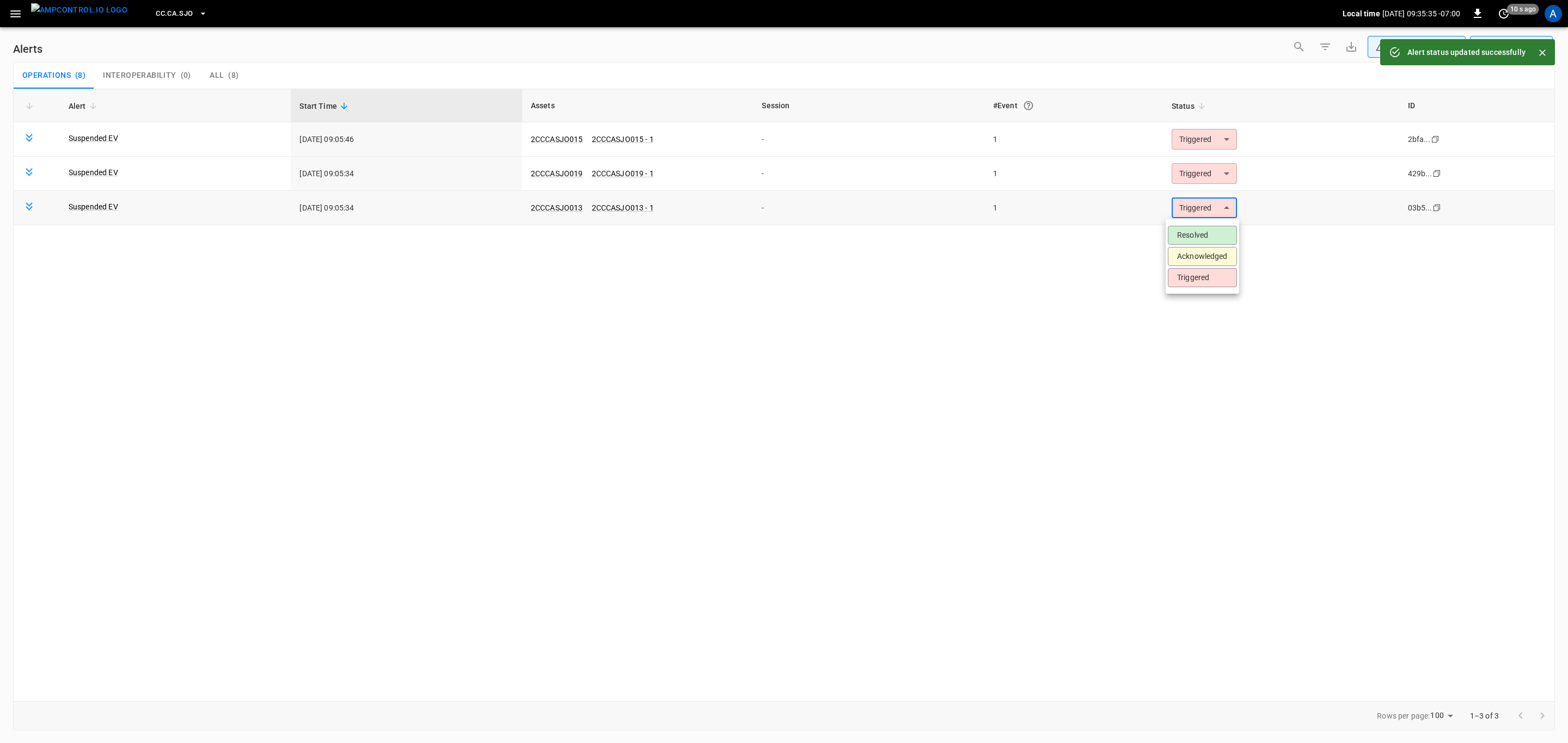
click at [1218, 208] on body "**********" at bounding box center [784, 370] width 1568 height 739
click at [1212, 235] on li "Resolved" at bounding box center [1202, 235] width 69 height 19
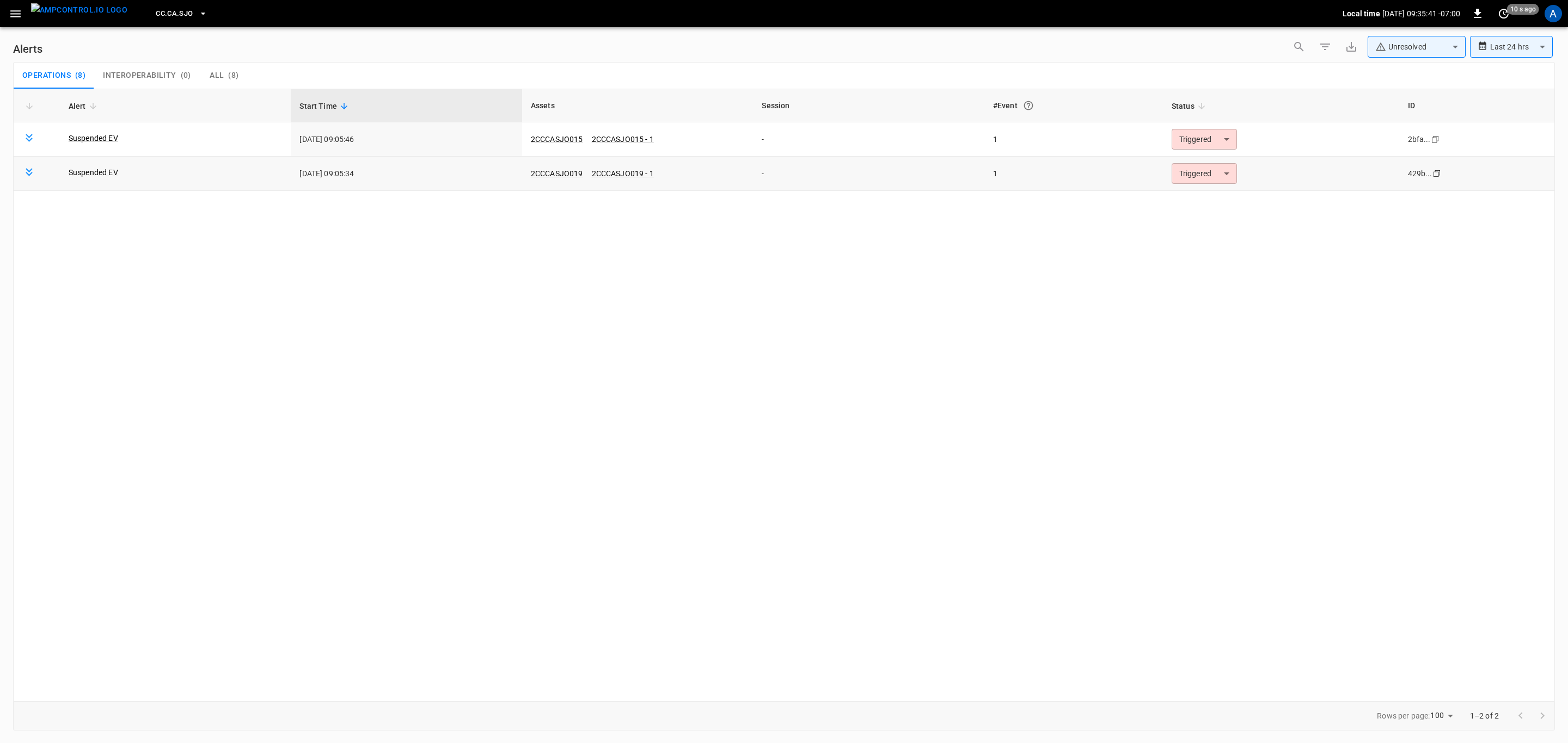
click at [1225, 174] on body "**********" at bounding box center [784, 370] width 1568 height 739
click at [1231, 204] on li "Resolved" at bounding box center [1202, 201] width 69 height 19
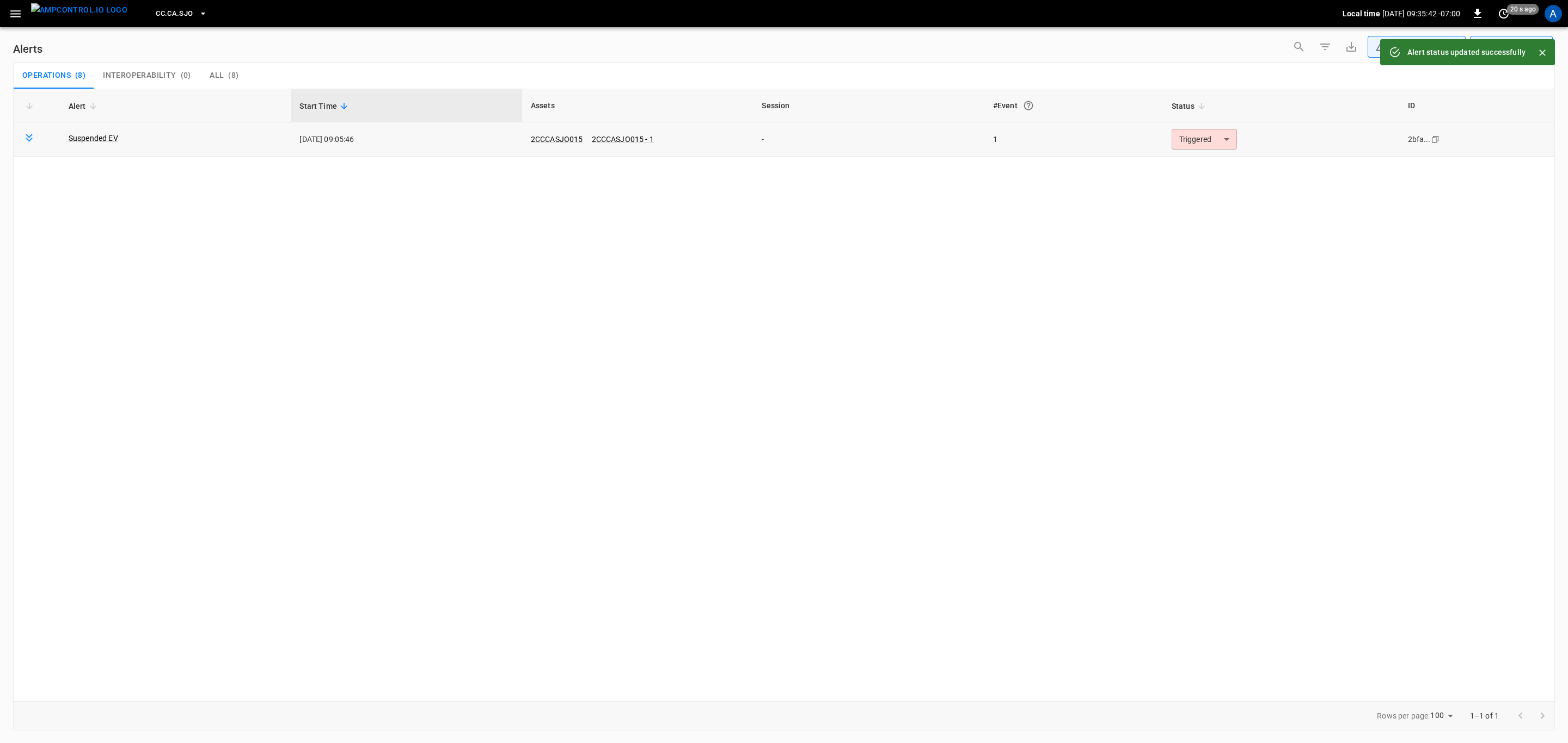
click at [1215, 147] on body "**********" at bounding box center [784, 370] width 1568 height 739
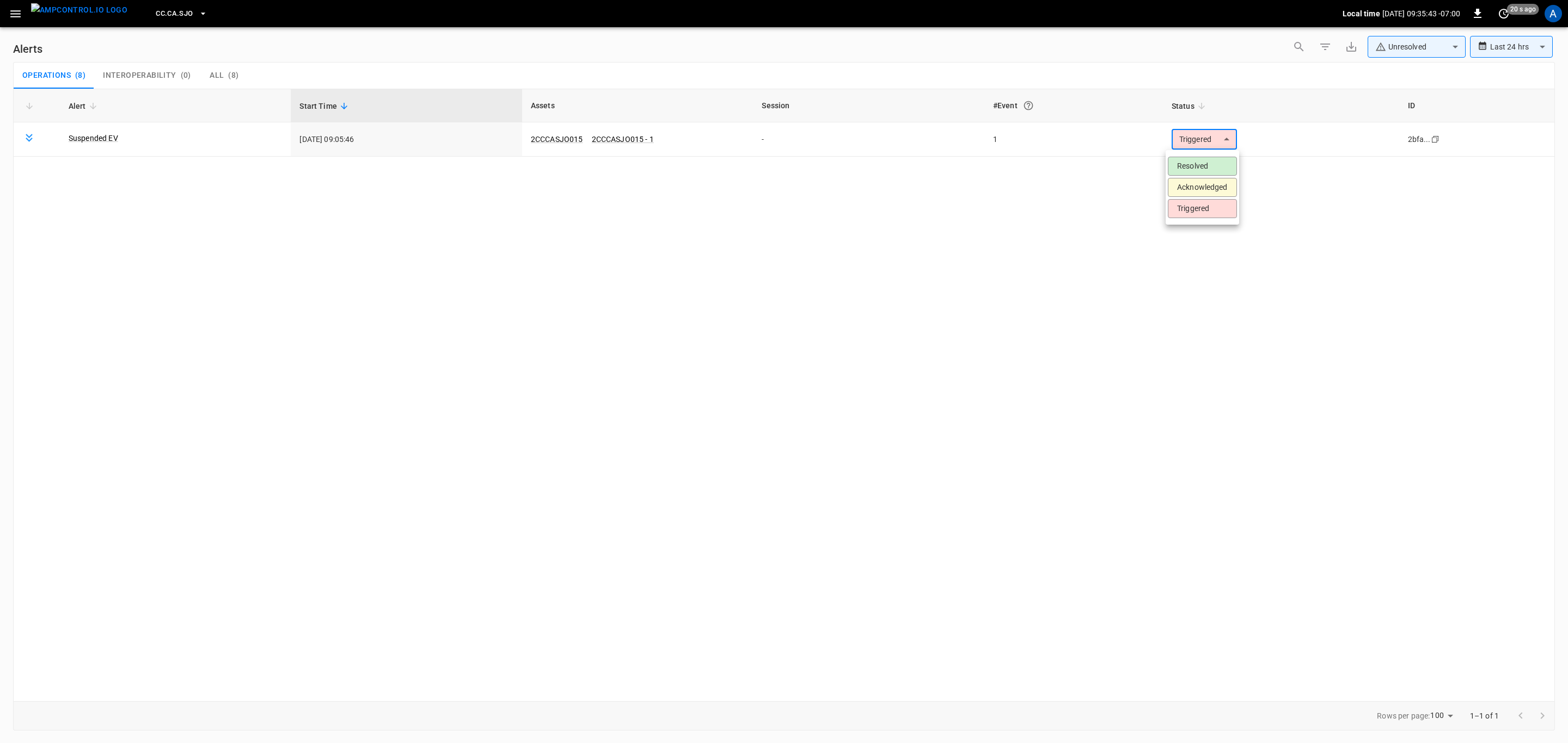
click at [1214, 163] on li "Resolved" at bounding box center [1202, 166] width 69 height 19
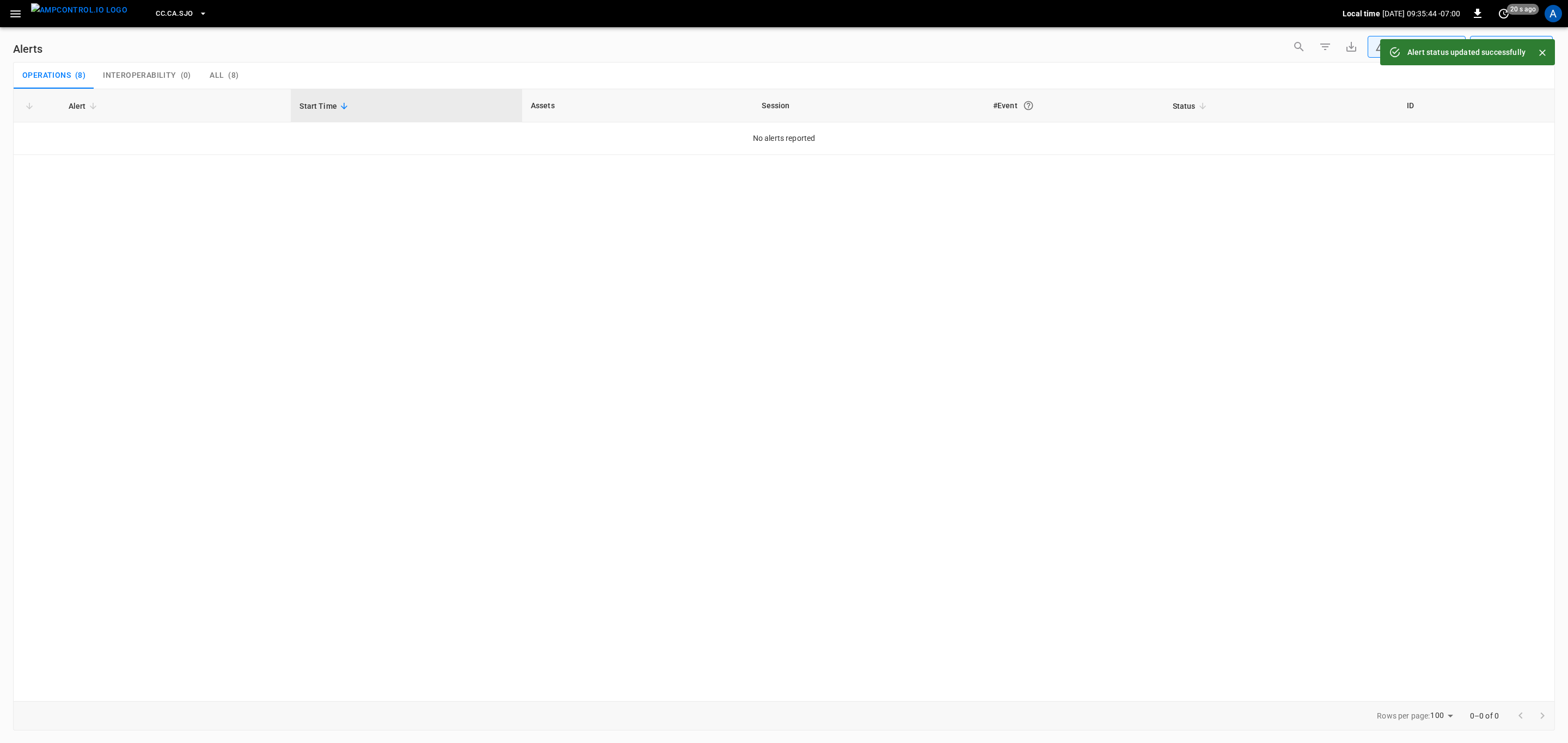
click at [20, 17] on icon "button" at bounding box center [16, 14] width 13 height 13
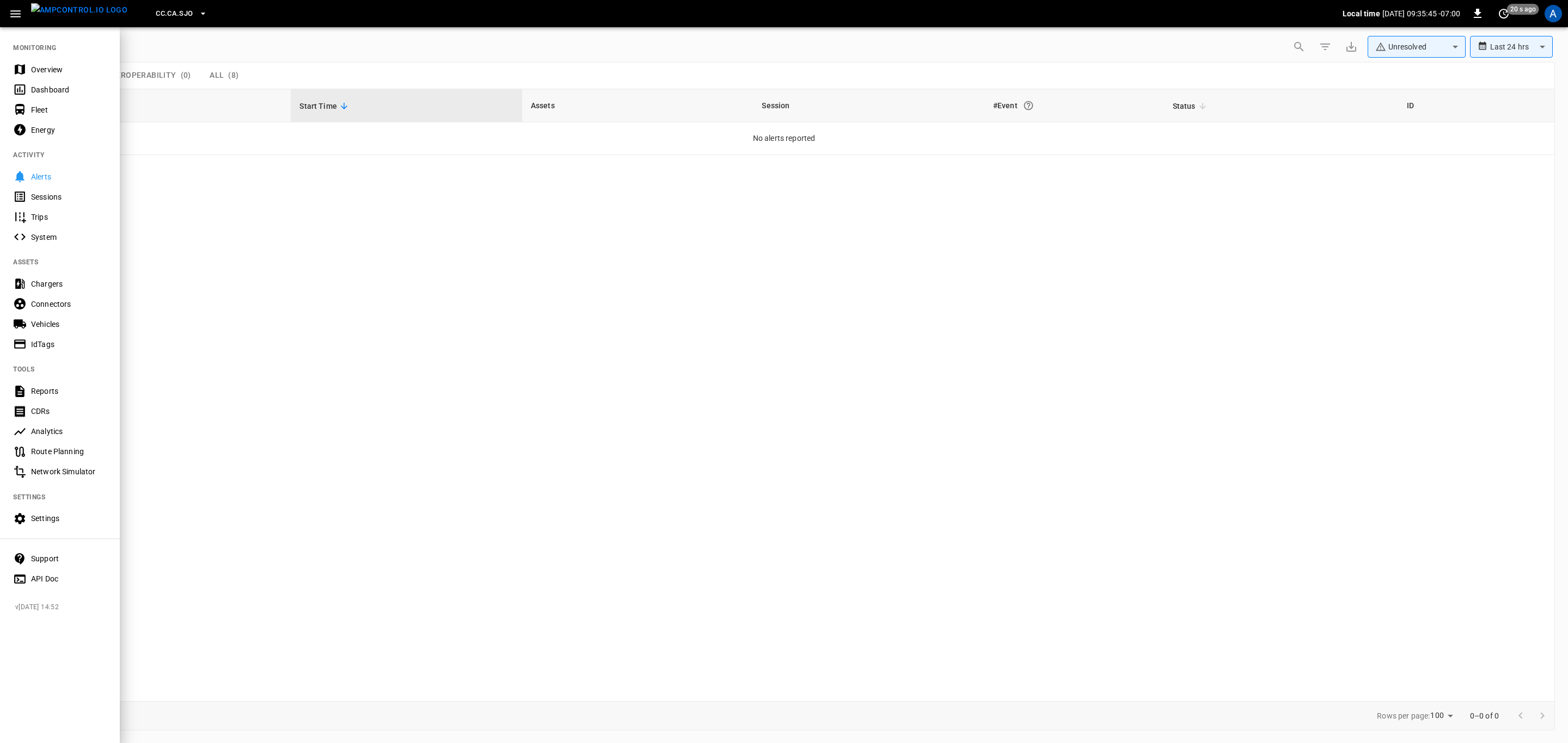
drag, startPoint x: 58, startPoint y: 67, endPoint x: 103, endPoint y: 133, distance: 79.9
click at [58, 67] on div "Overview" at bounding box center [69, 69] width 75 height 11
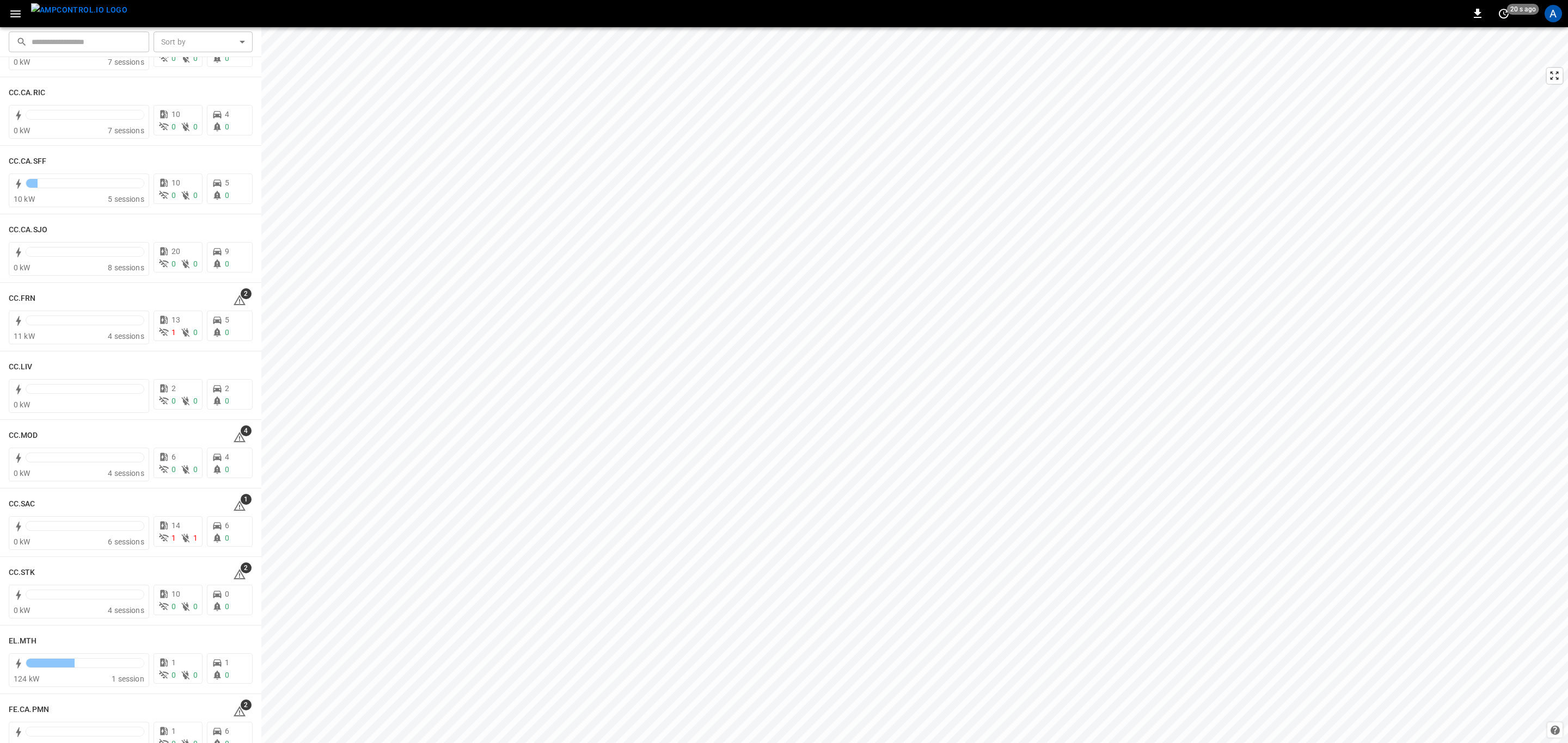
scroll to position [408, 0]
click at [234, 296] on icon at bounding box center [240, 299] width 12 height 10
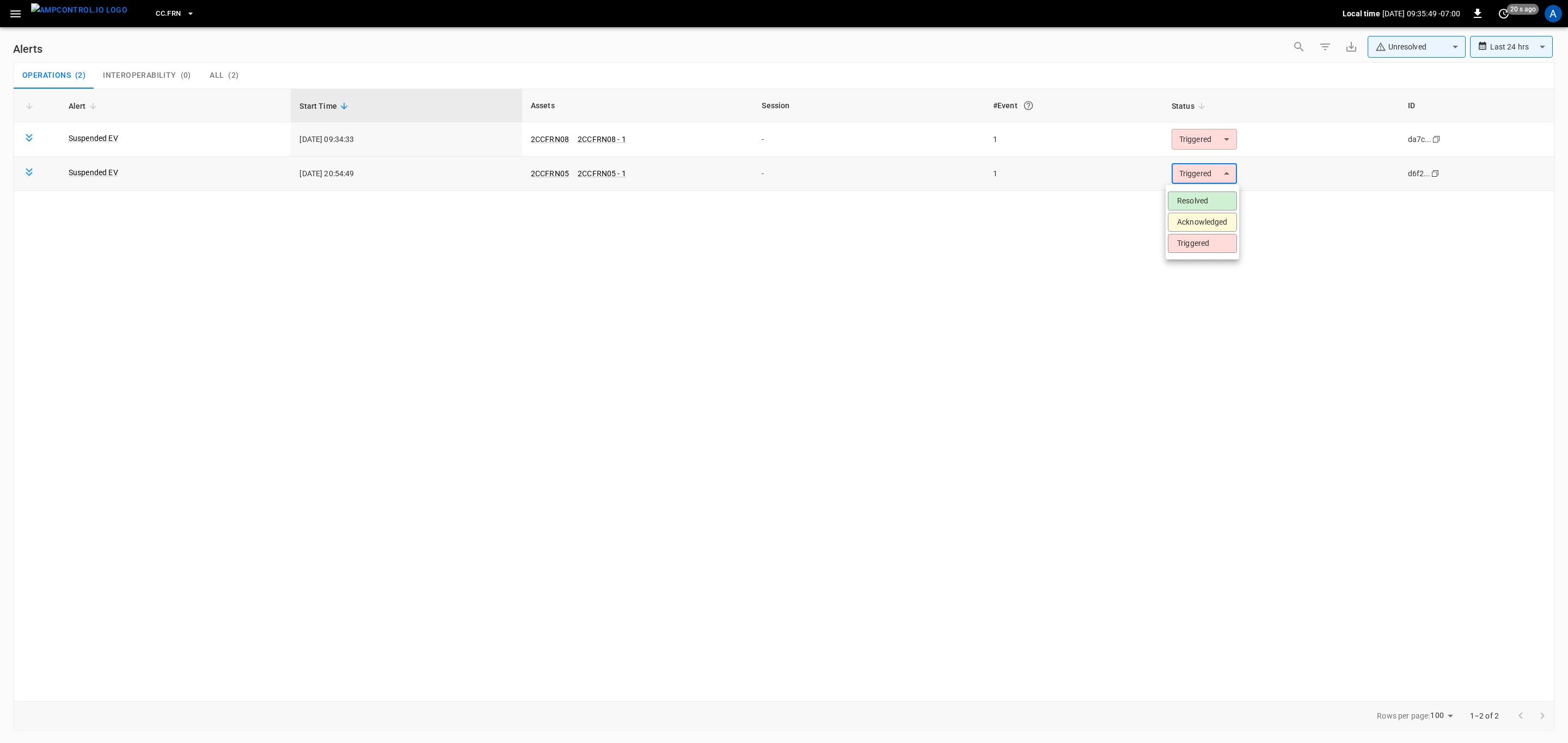
click at [1203, 183] on body "**********" at bounding box center [784, 370] width 1568 height 739
click at [1203, 201] on li "Resolved" at bounding box center [1202, 201] width 69 height 19
click at [1201, 146] on body "**********" at bounding box center [784, 370] width 1568 height 739
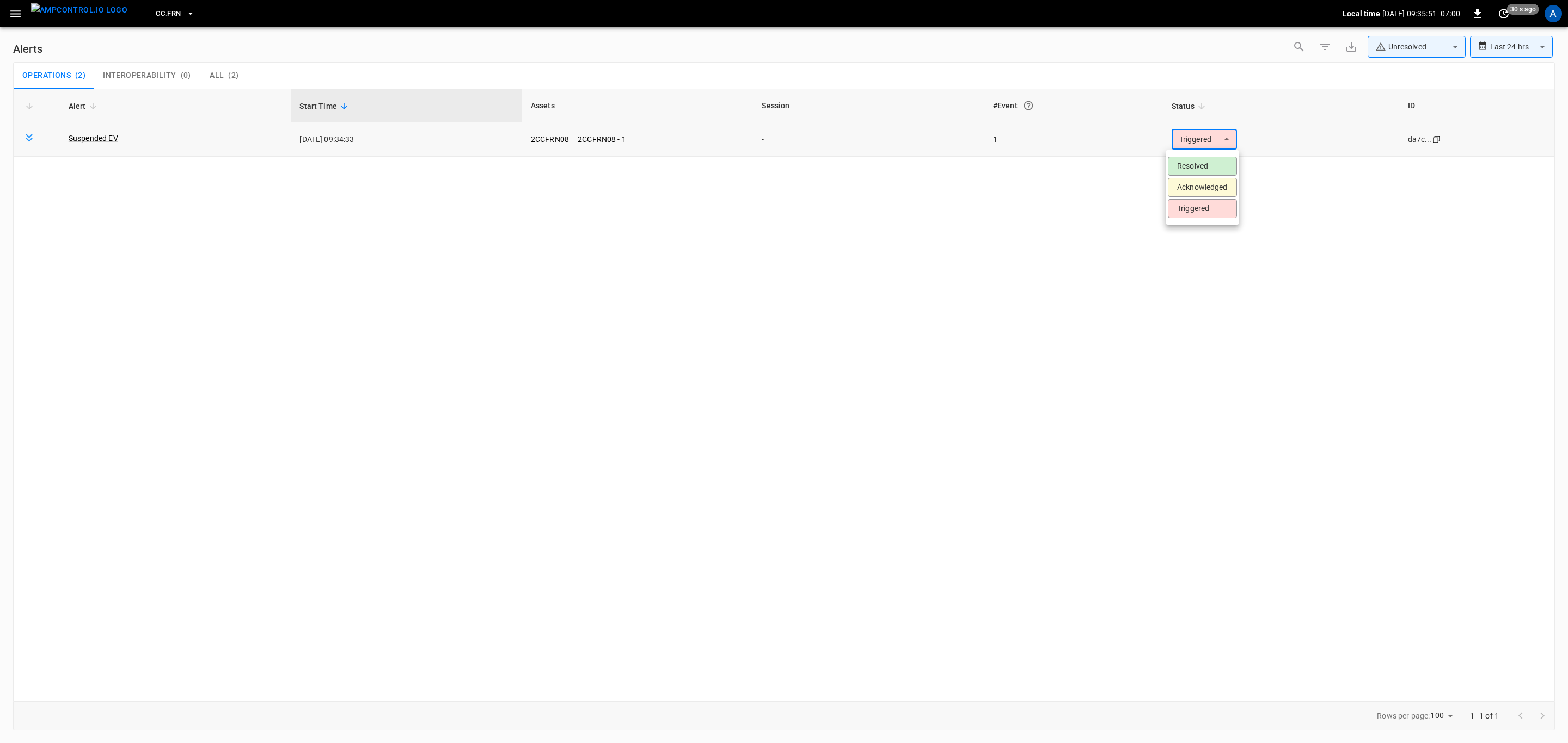
click at [1197, 143] on body "**********" at bounding box center [784, 370] width 1568 height 739
click at [1195, 162] on li "Resolved" at bounding box center [1202, 166] width 69 height 19
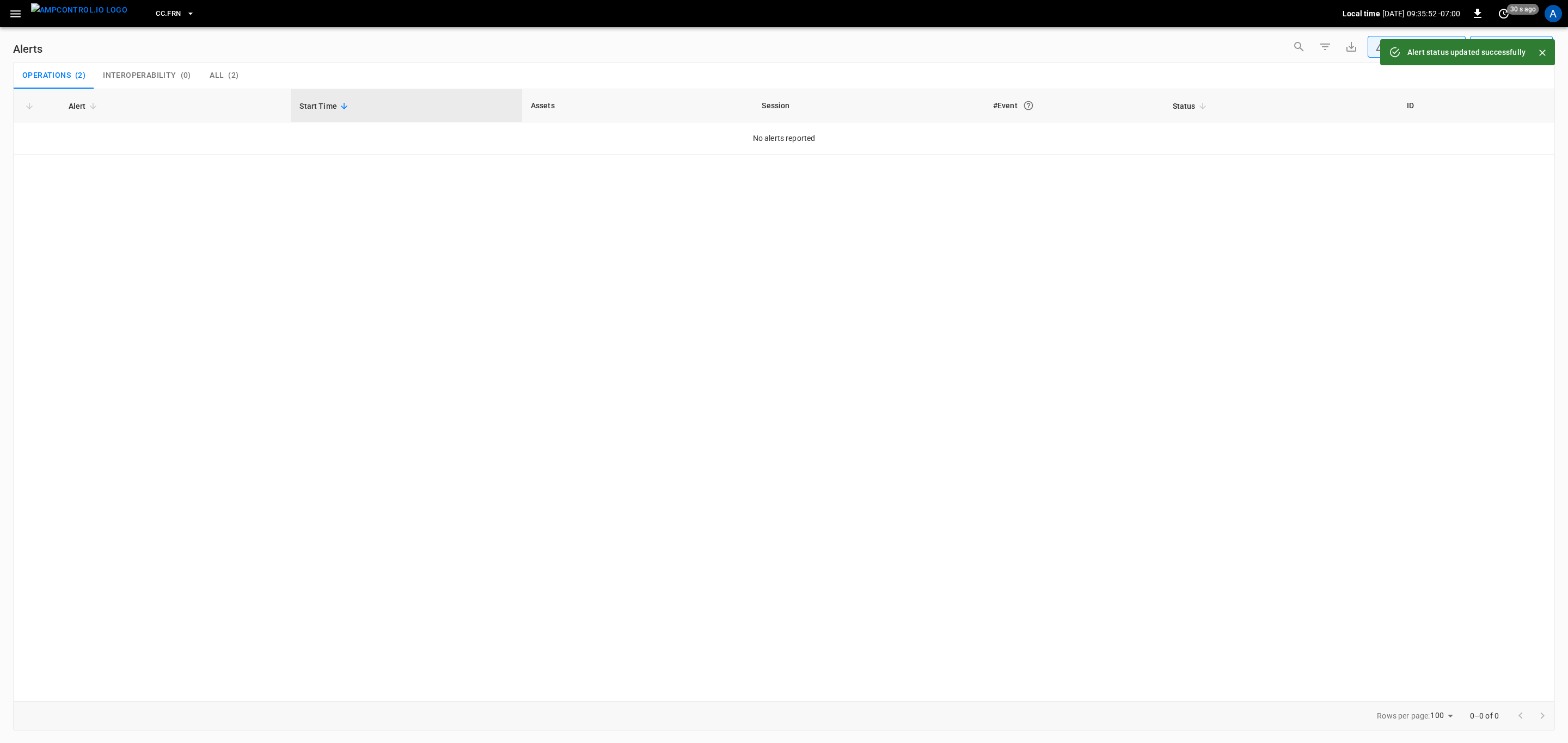
click at [9, 16] on icon "button" at bounding box center [16, 14] width 13 height 13
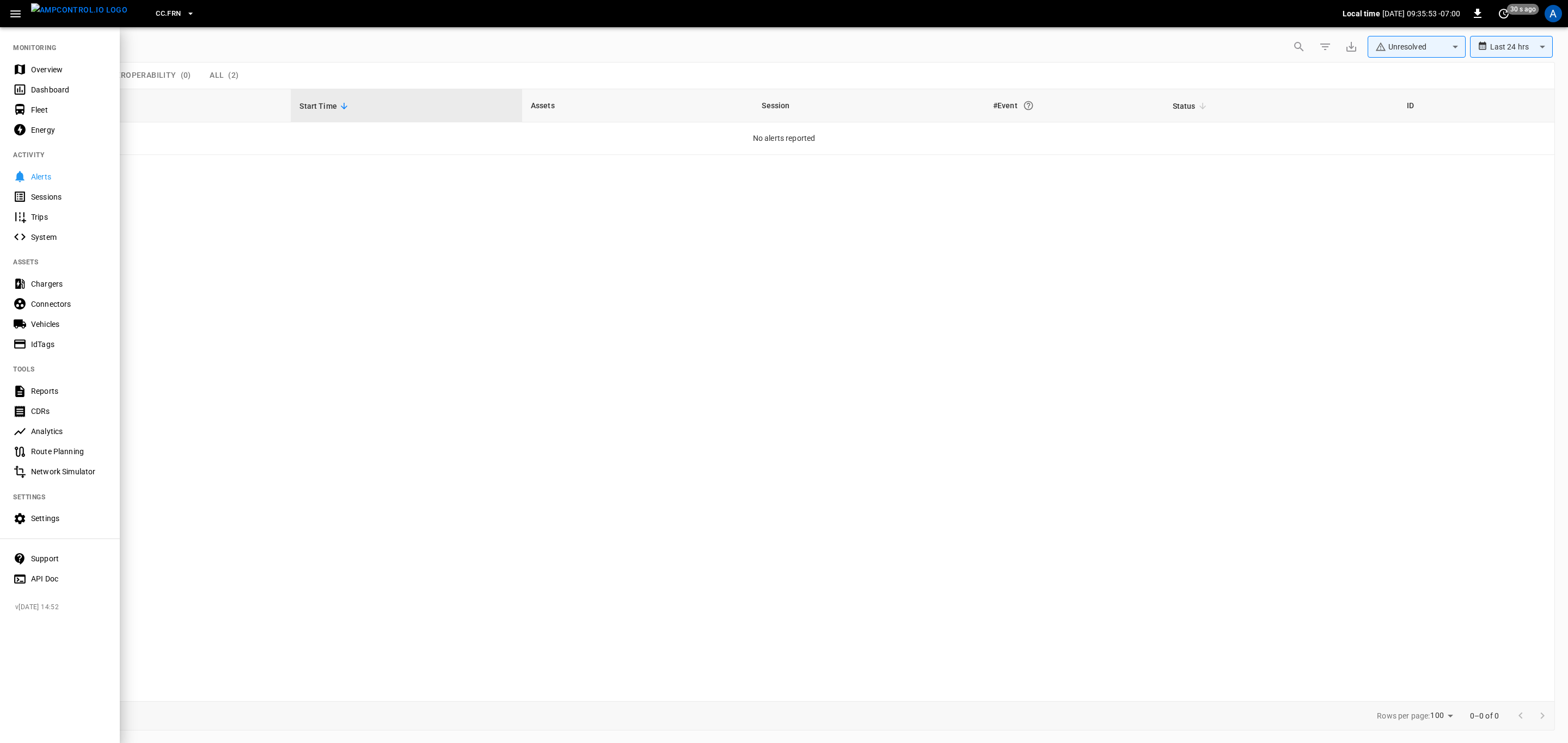
click at [44, 62] on div "Overview" at bounding box center [60, 69] width 120 height 20
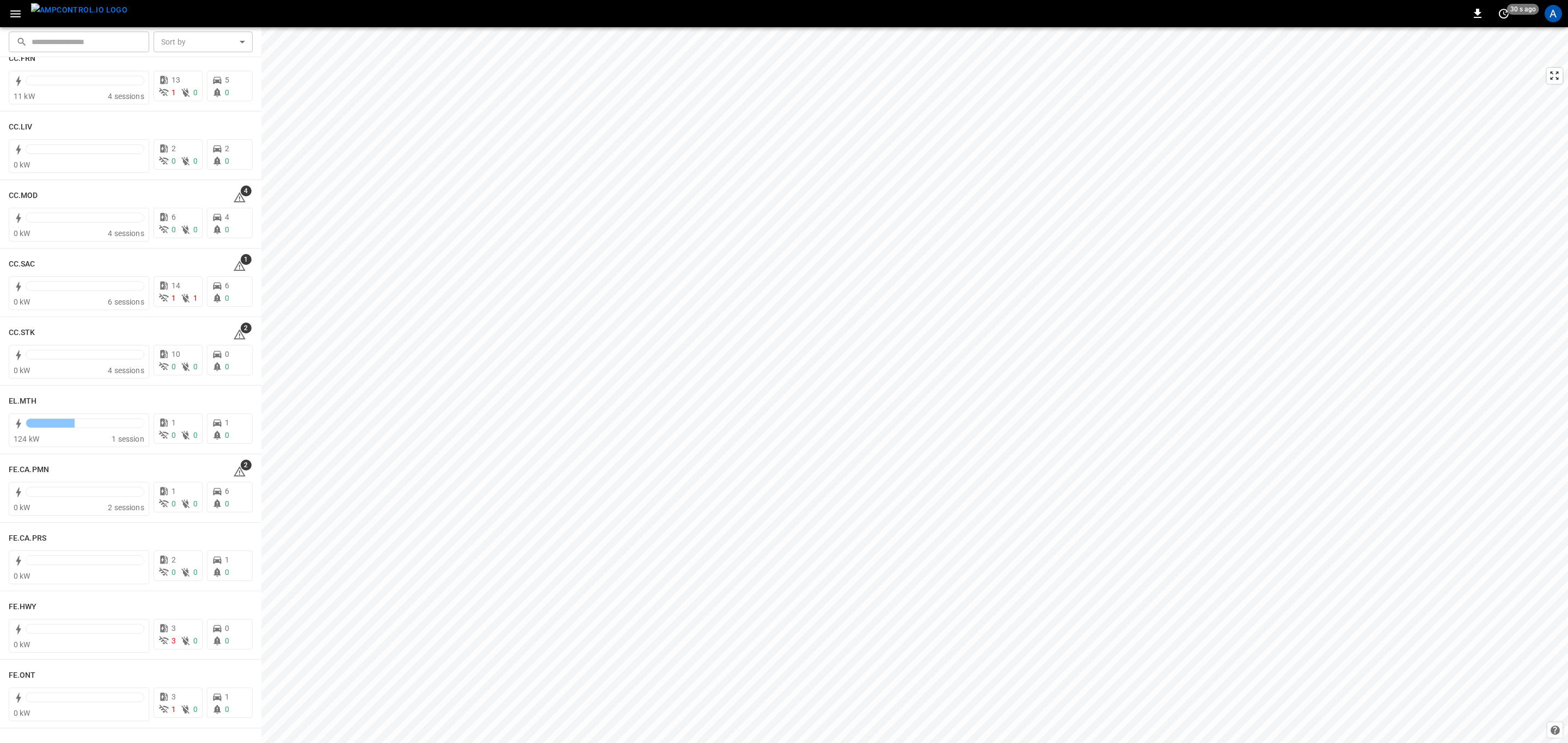
scroll to position [653, 0]
click at [233, 190] on icon at bounding box center [240, 191] width 13 height 13
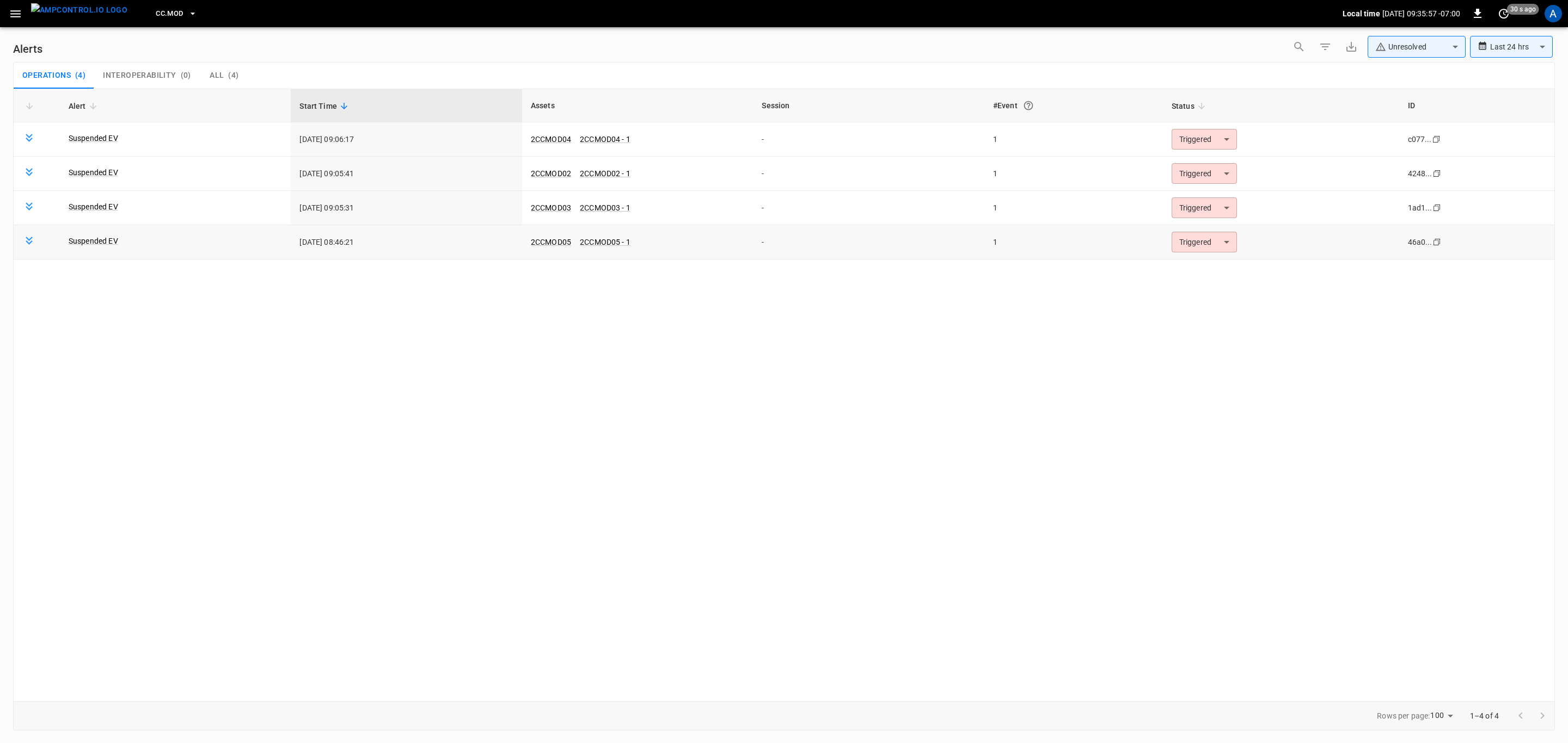
click at [1199, 239] on body "**********" at bounding box center [784, 370] width 1568 height 739
click at [1191, 268] on li "Resolved" at bounding box center [1202, 271] width 69 height 19
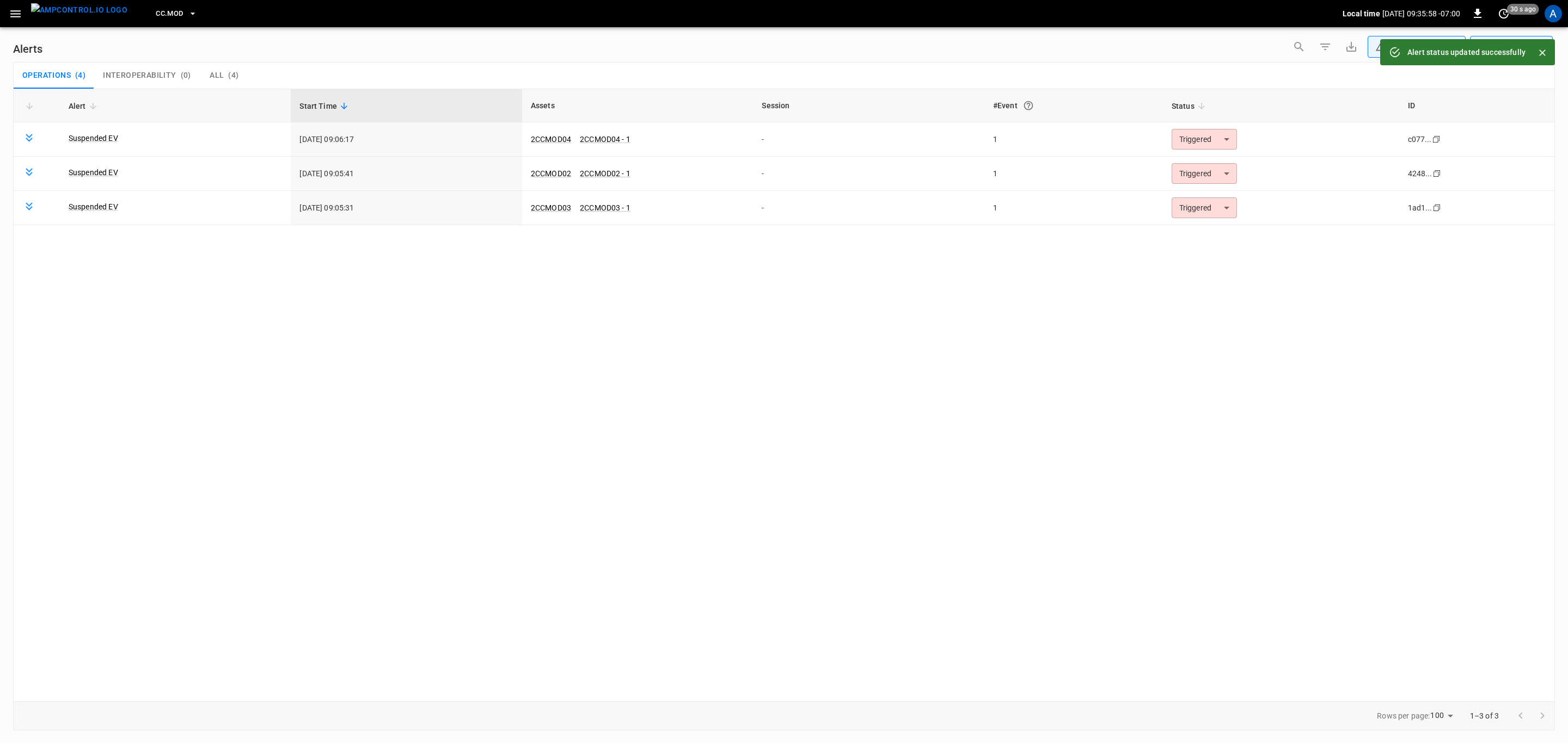
click at [1201, 214] on body "**********" at bounding box center [784, 370] width 1568 height 739
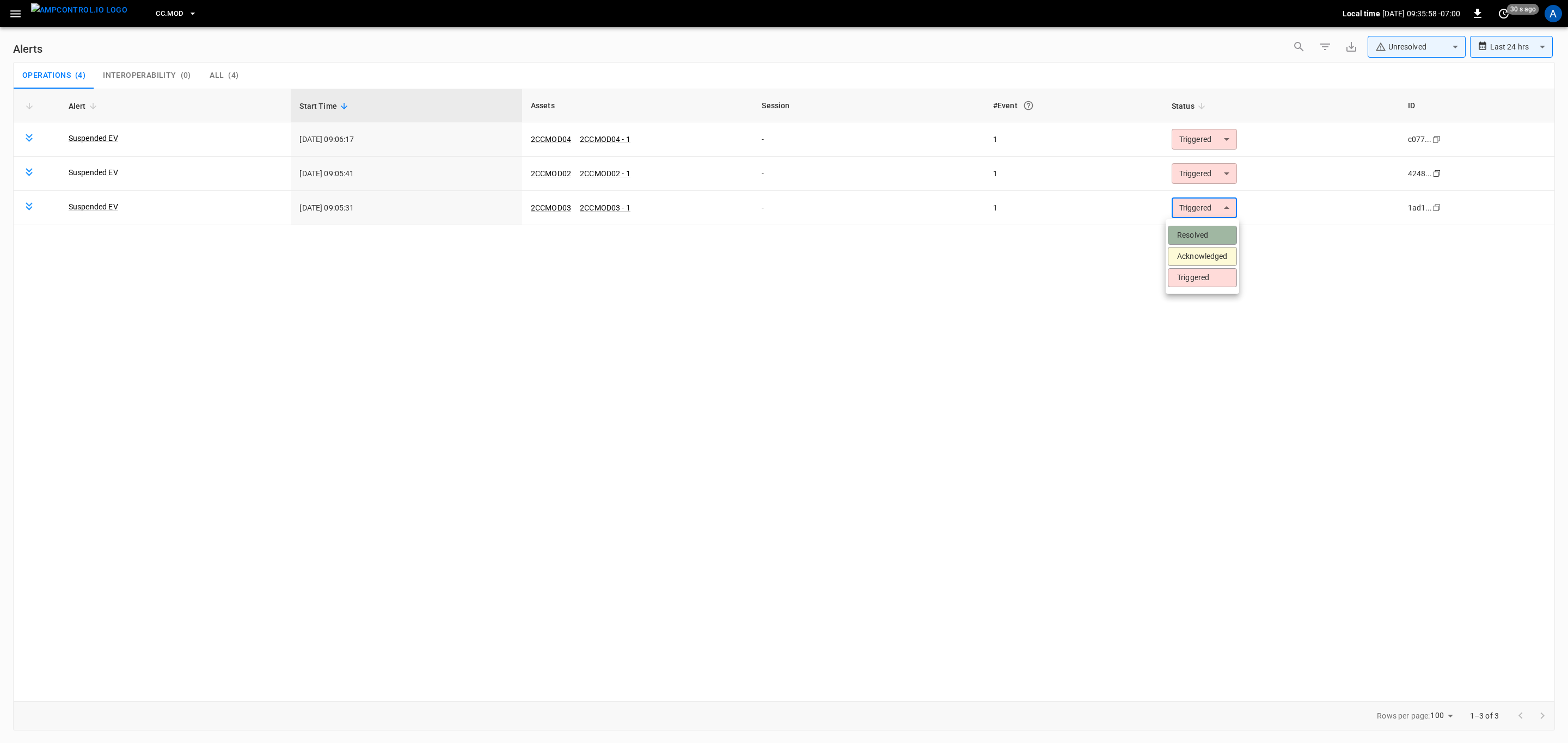
click at [1194, 235] on li "Resolved" at bounding box center [1202, 235] width 69 height 19
click at [1202, 180] on body "**********" at bounding box center [784, 370] width 1568 height 739
click at [1199, 176] on body "**********" at bounding box center [784, 370] width 1568 height 739
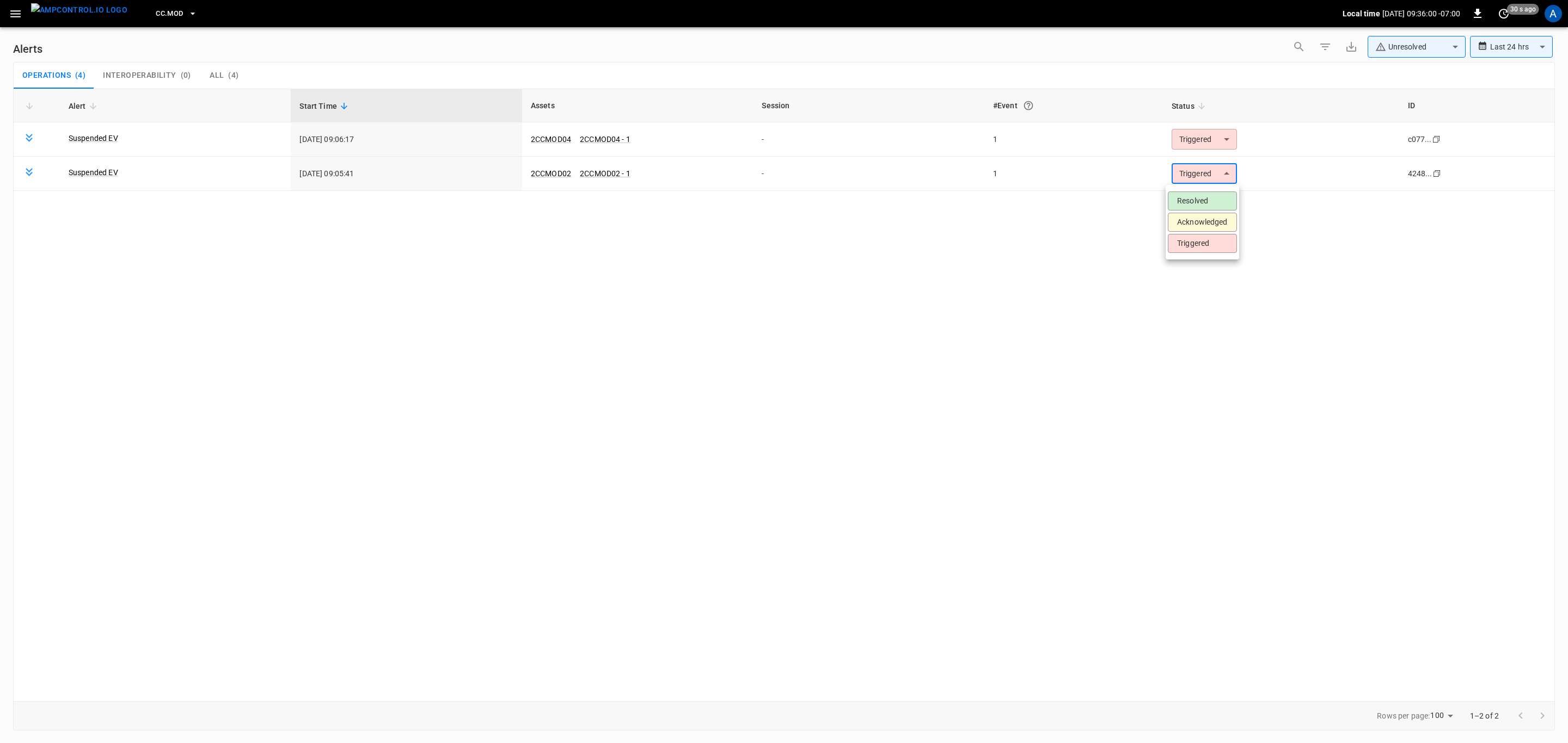
click at [1200, 200] on li "Resolved" at bounding box center [1202, 201] width 69 height 19
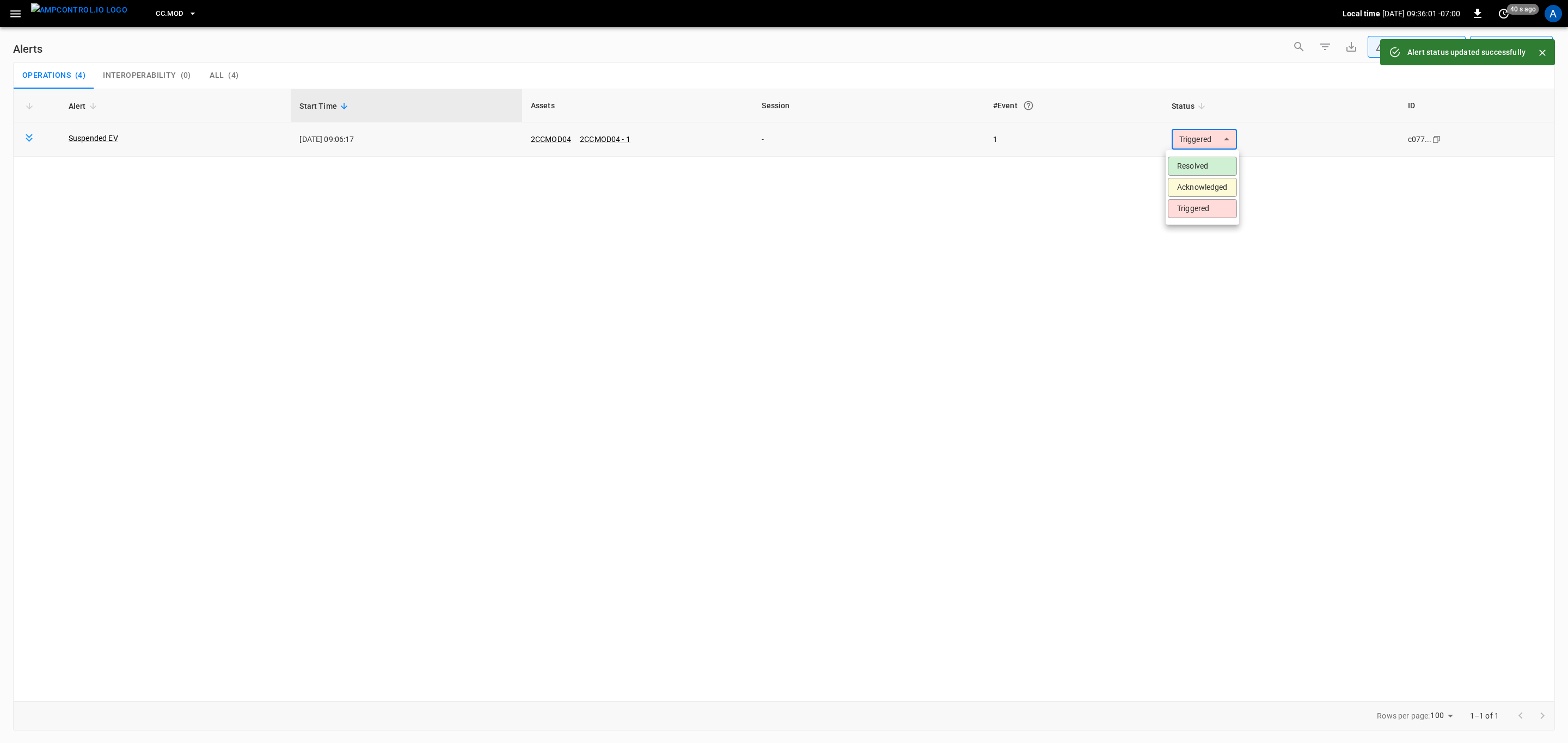
click at [1197, 146] on body "**********" at bounding box center [784, 370] width 1568 height 739
click at [1199, 167] on li "Resolved" at bounding box center [1202, 166] width 69 height 19
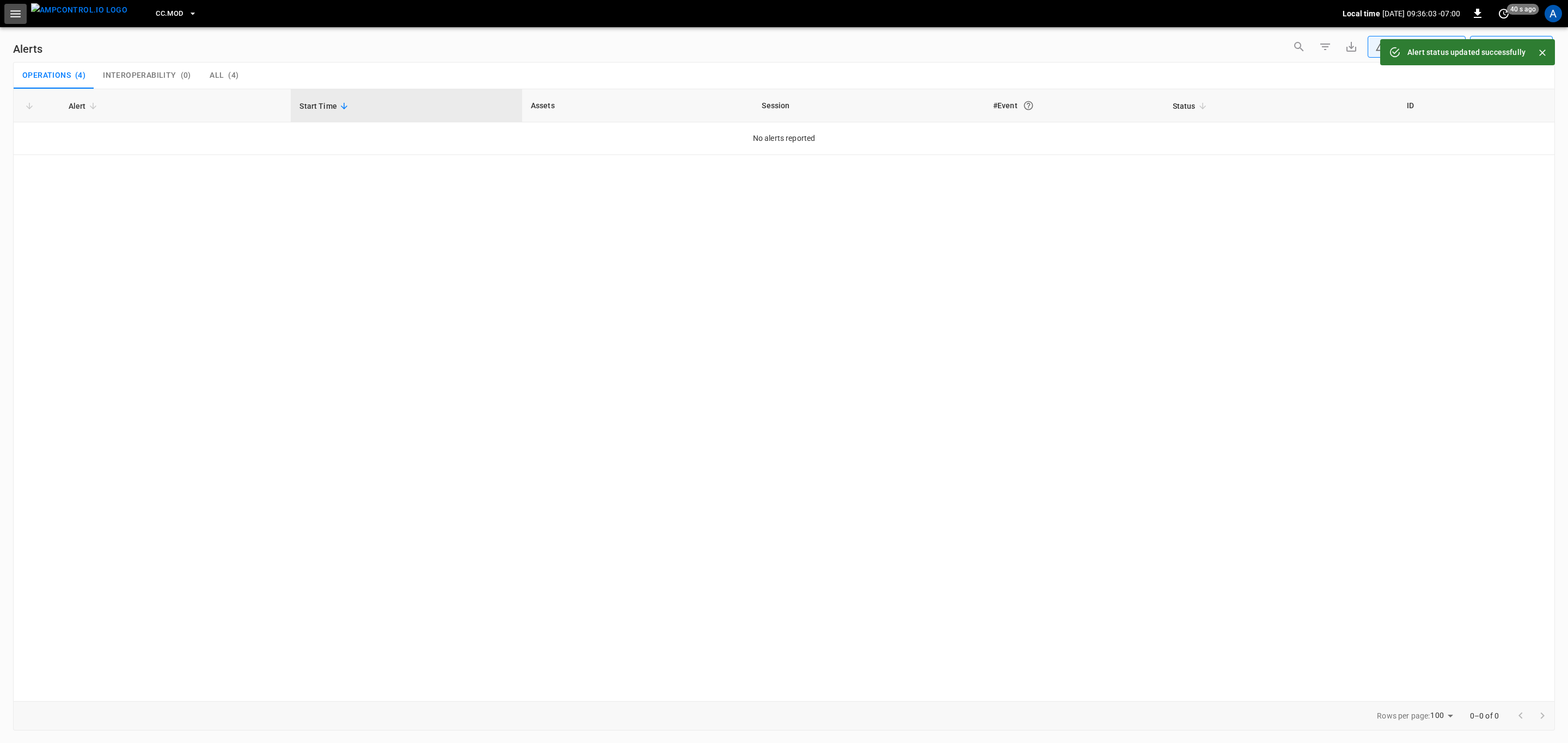
click at [5, 12] on button "button" at bounding box center [16, 13] width 22 height 20
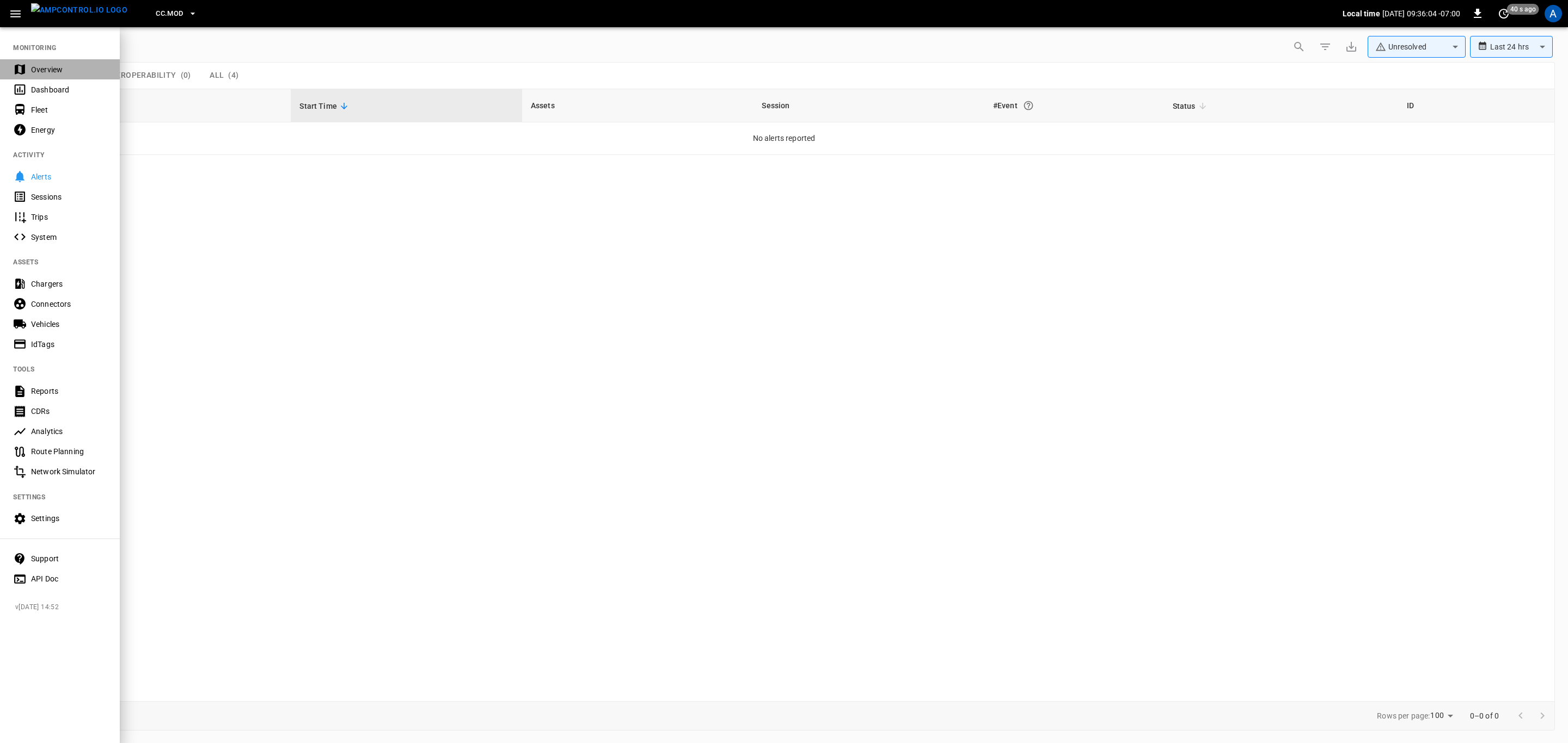
click at [57, 67] on div "Overview" at bounding box center [69, 69] width 75 height 11
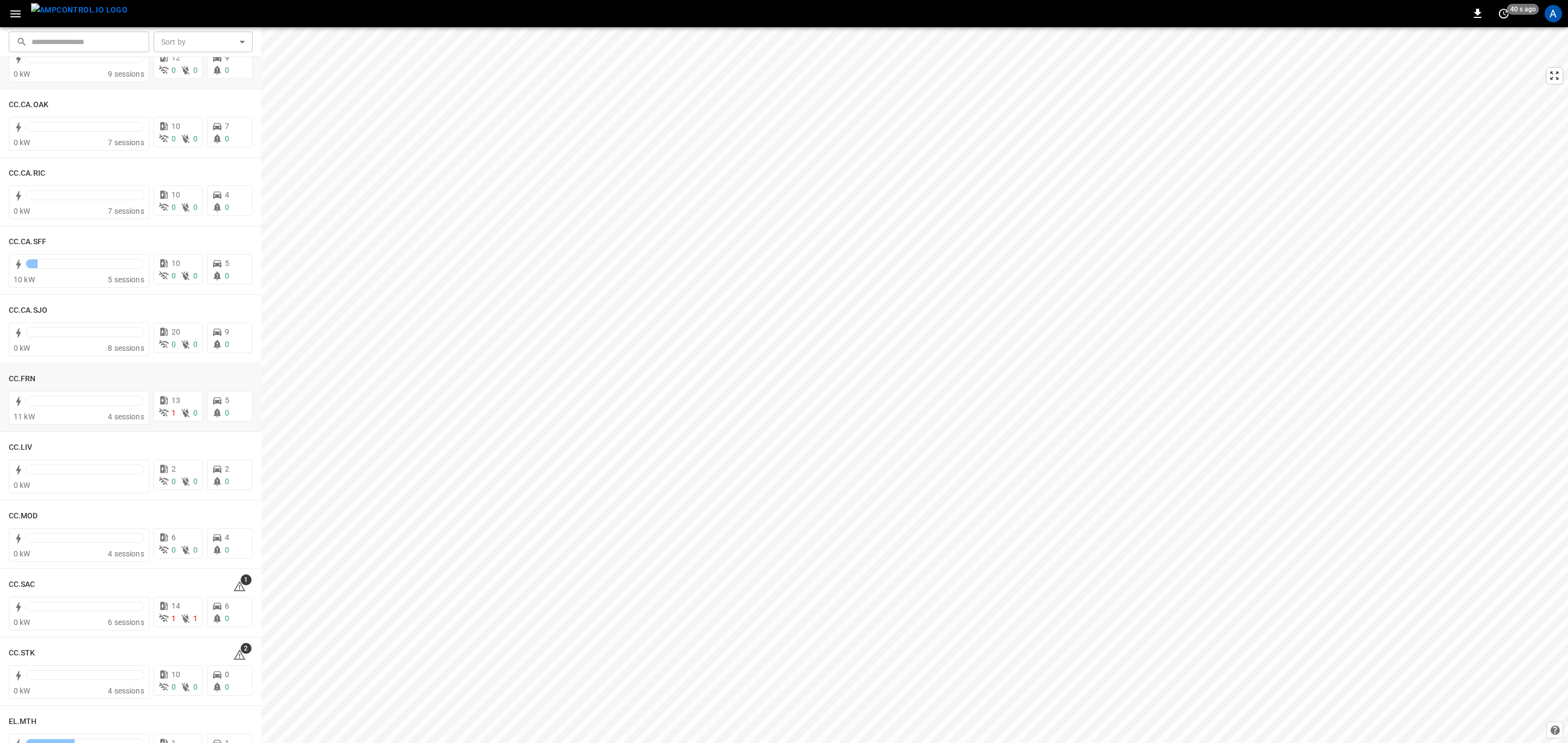
scroll to position [653, 0]
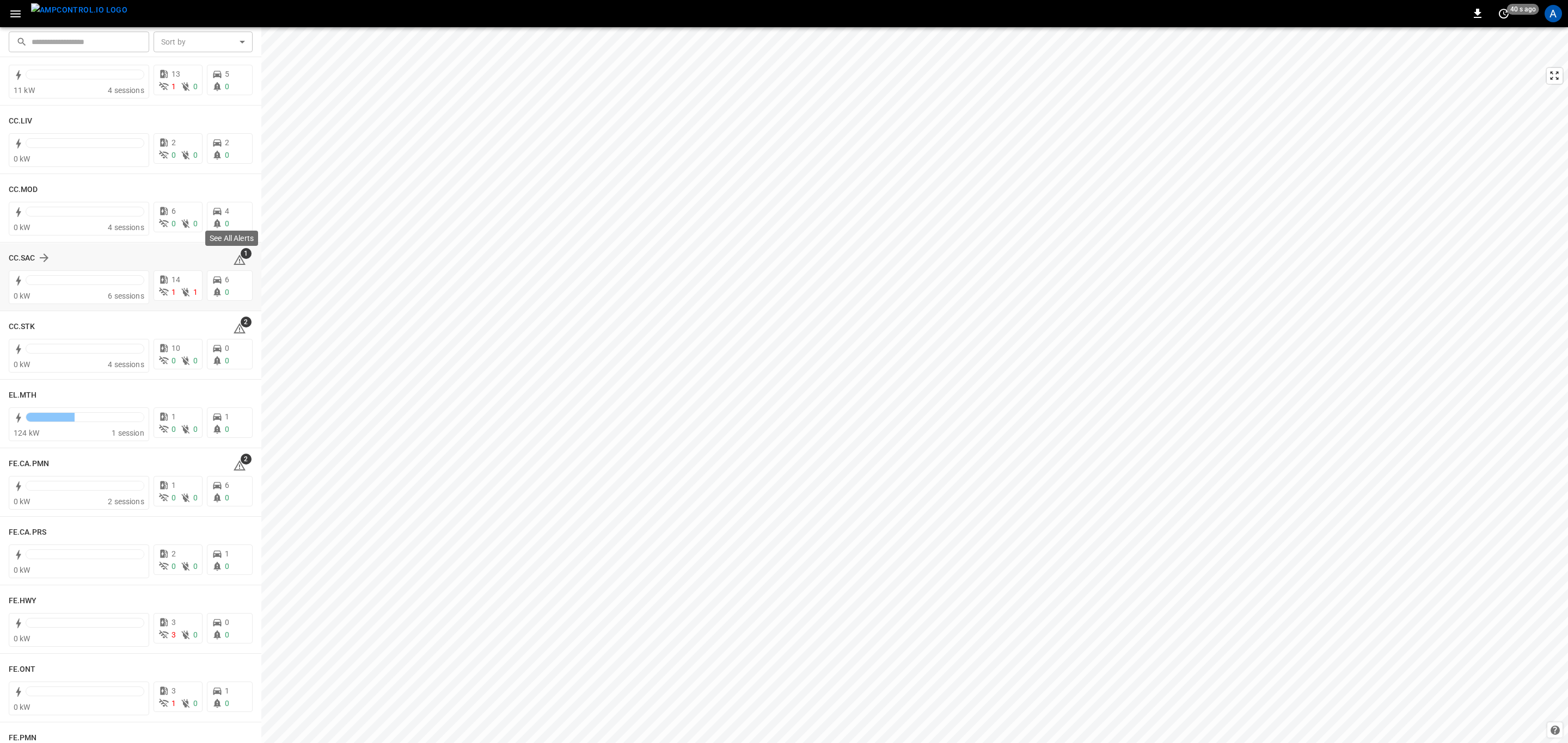
click at [234, 259] on icon at bounding box center [240, 259] width 12 height 10
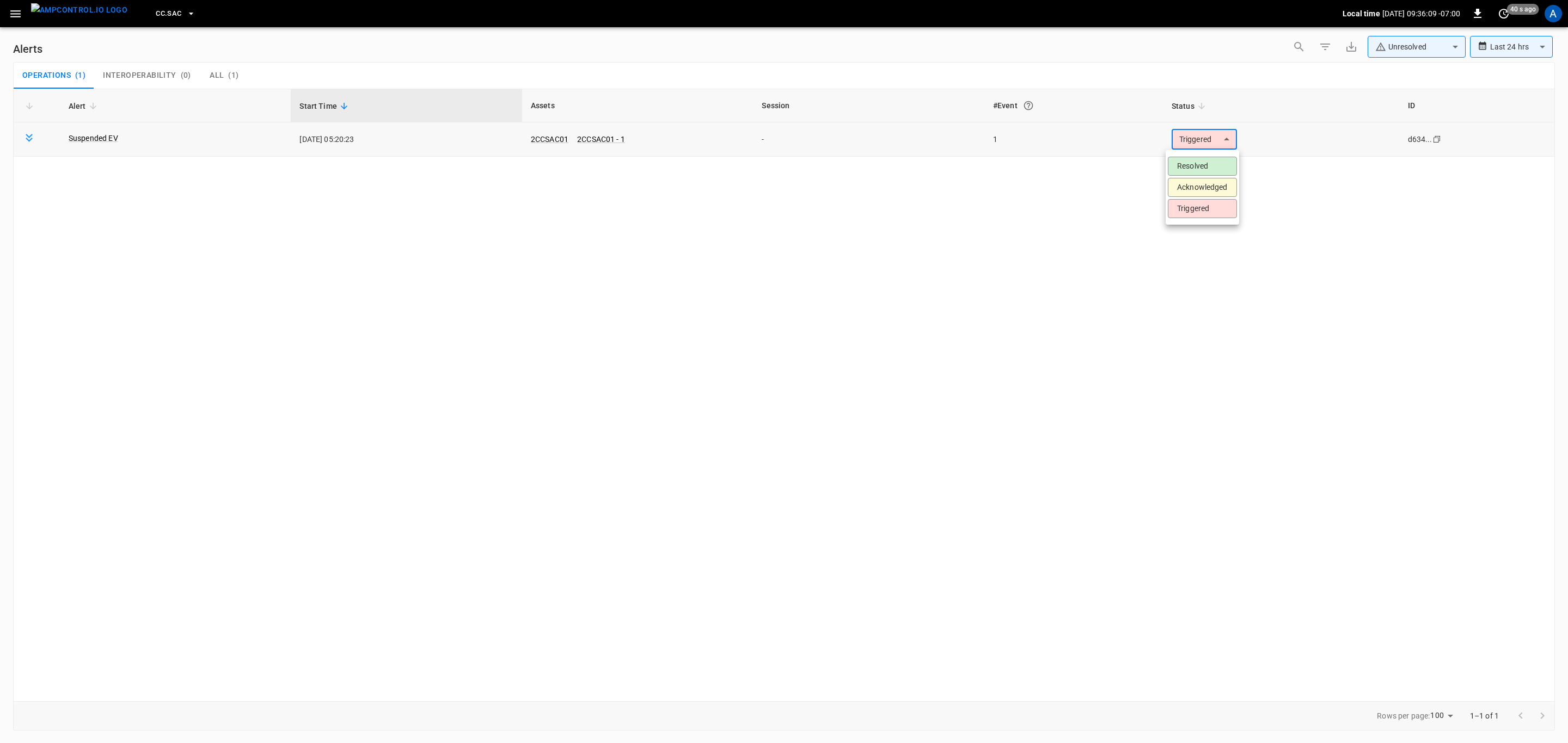
click at [1210, 143] on body "**********" at bounding box center [784, 370] width 1568 height 739
click at [1205, 169] on li "Resolved" at bounding box center [1202, 166] width 69 height 19
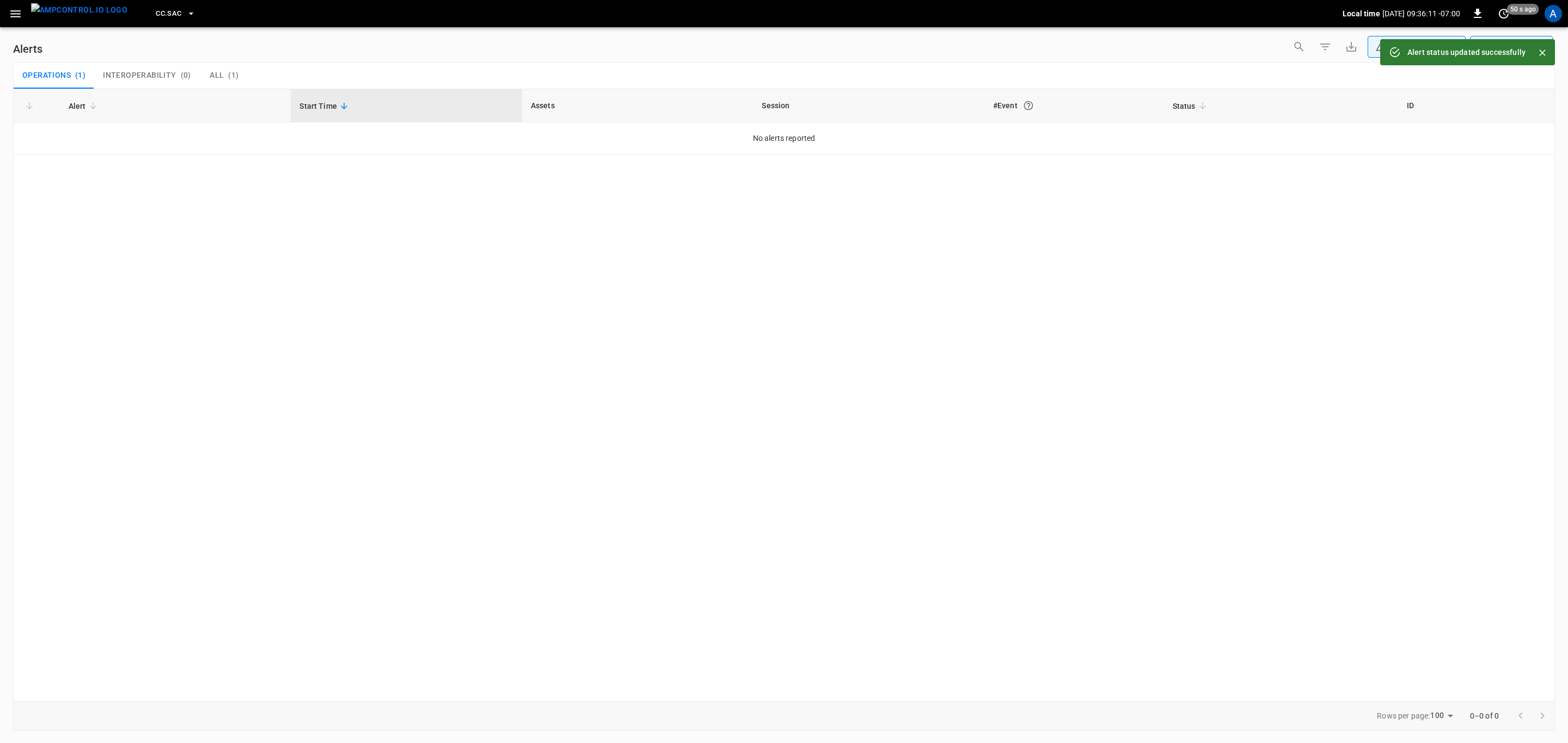
click at [21, 13] on icon "button" at bounding box center [16, 14] width 13 height 13
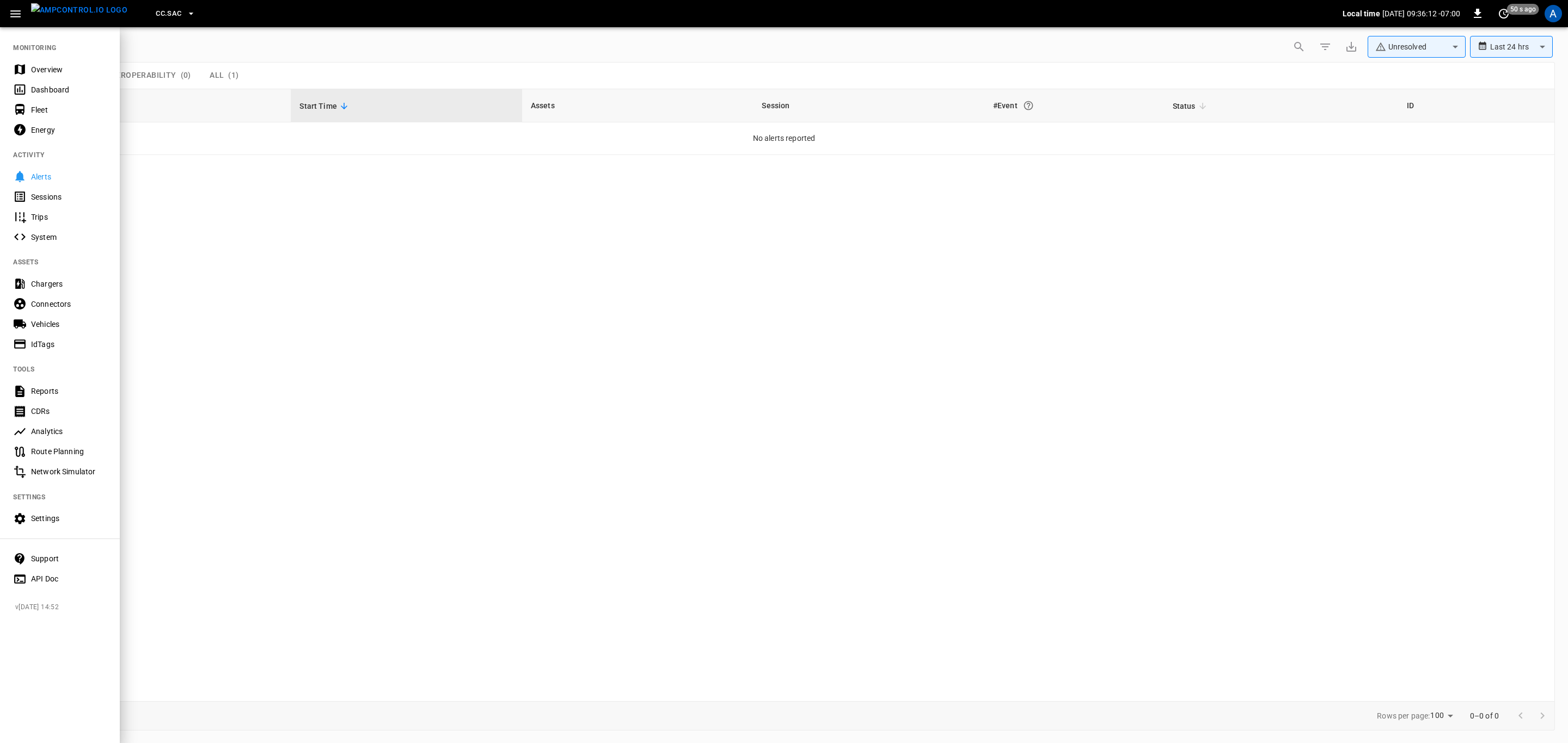
click at [53, 64] on div "Overview" at bounding box center [69, 69] width 75 height 11
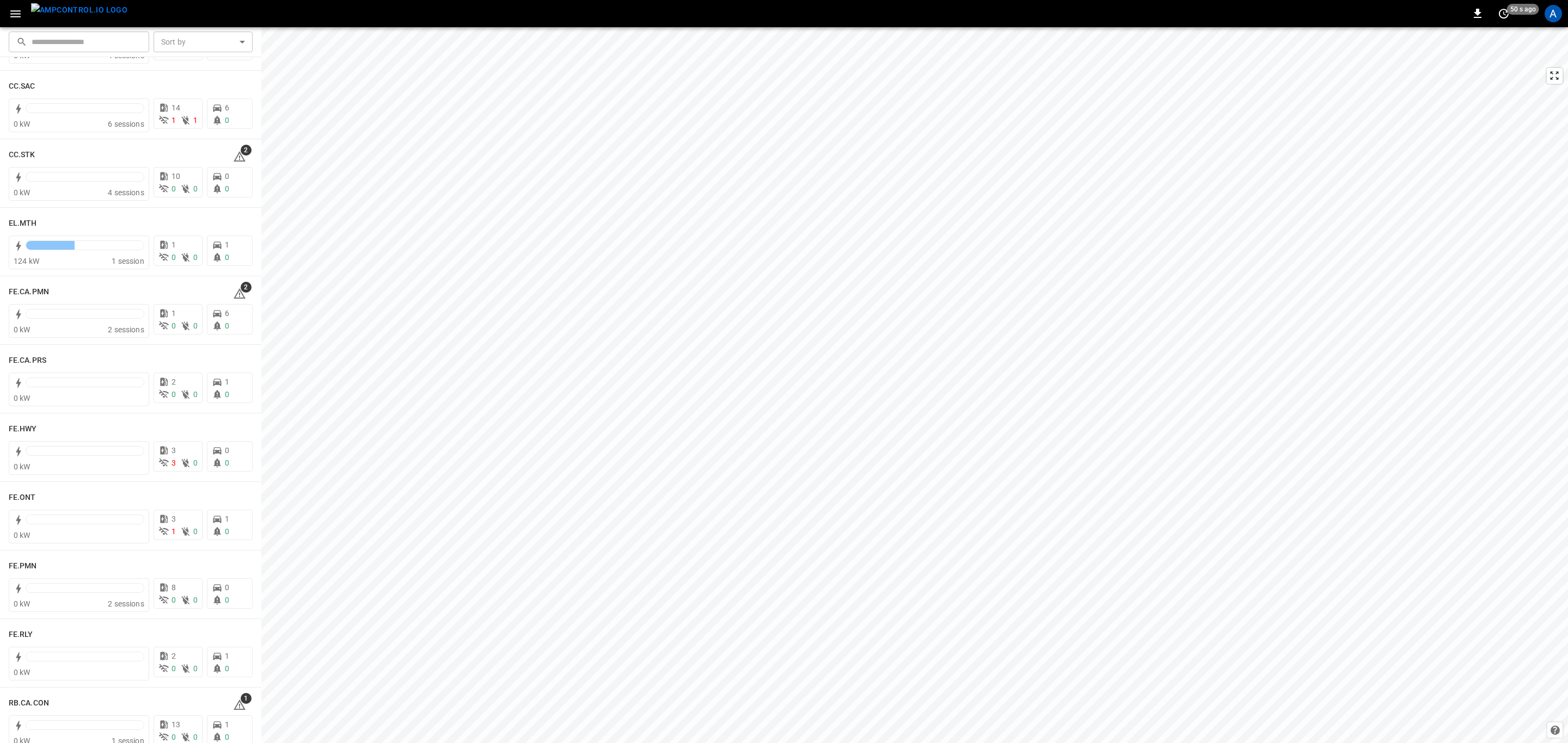
scroll to position [816, 0]
click at [240, 162] on span "2" at bounding box center [246, 159] width 11 height 11
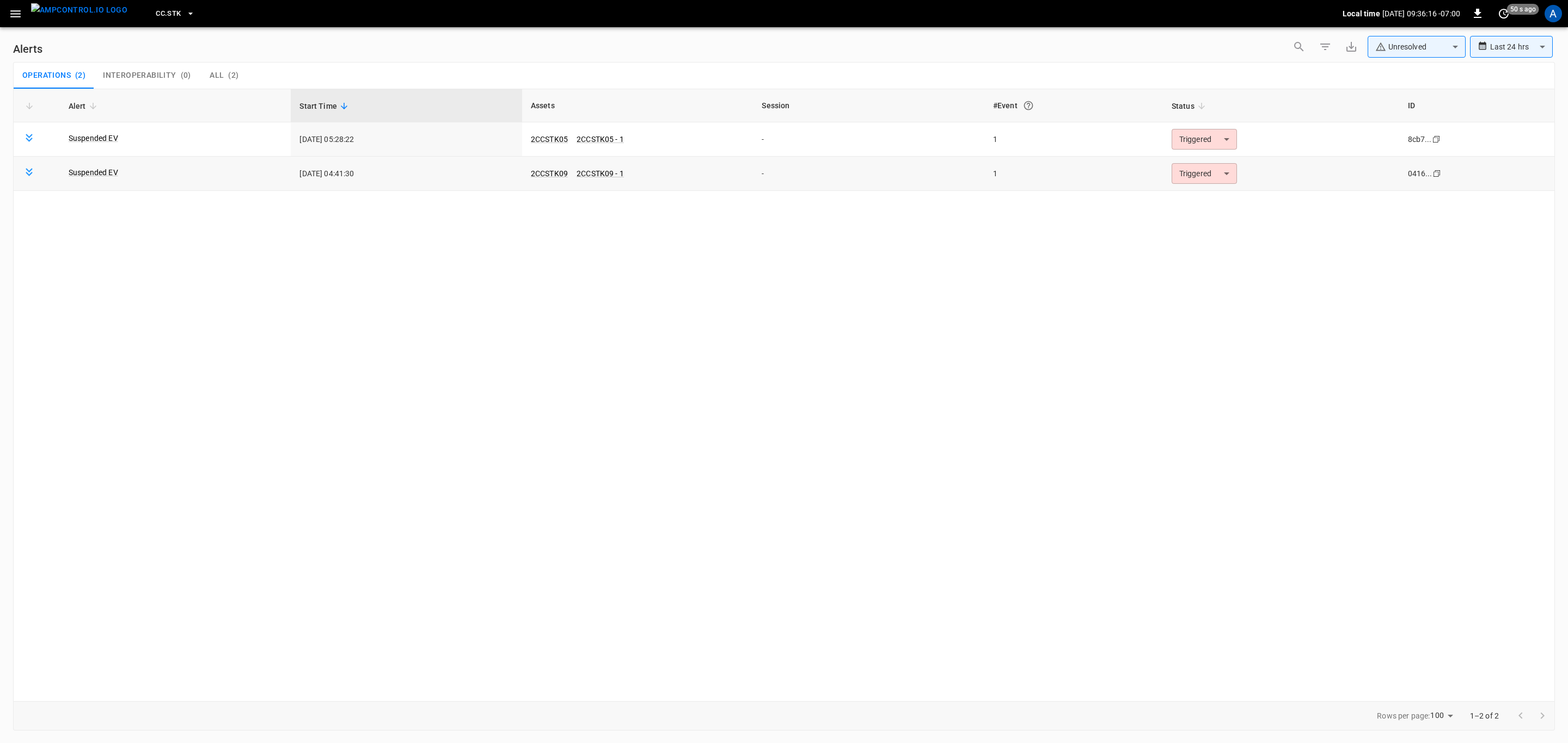
click at [1212, 175] on body "**********" at bounding box center [784, 370] width 1568 height 739
click at [1201, 194] on li "Resolved" at bounding box center [1202, 201] width 69 height 19
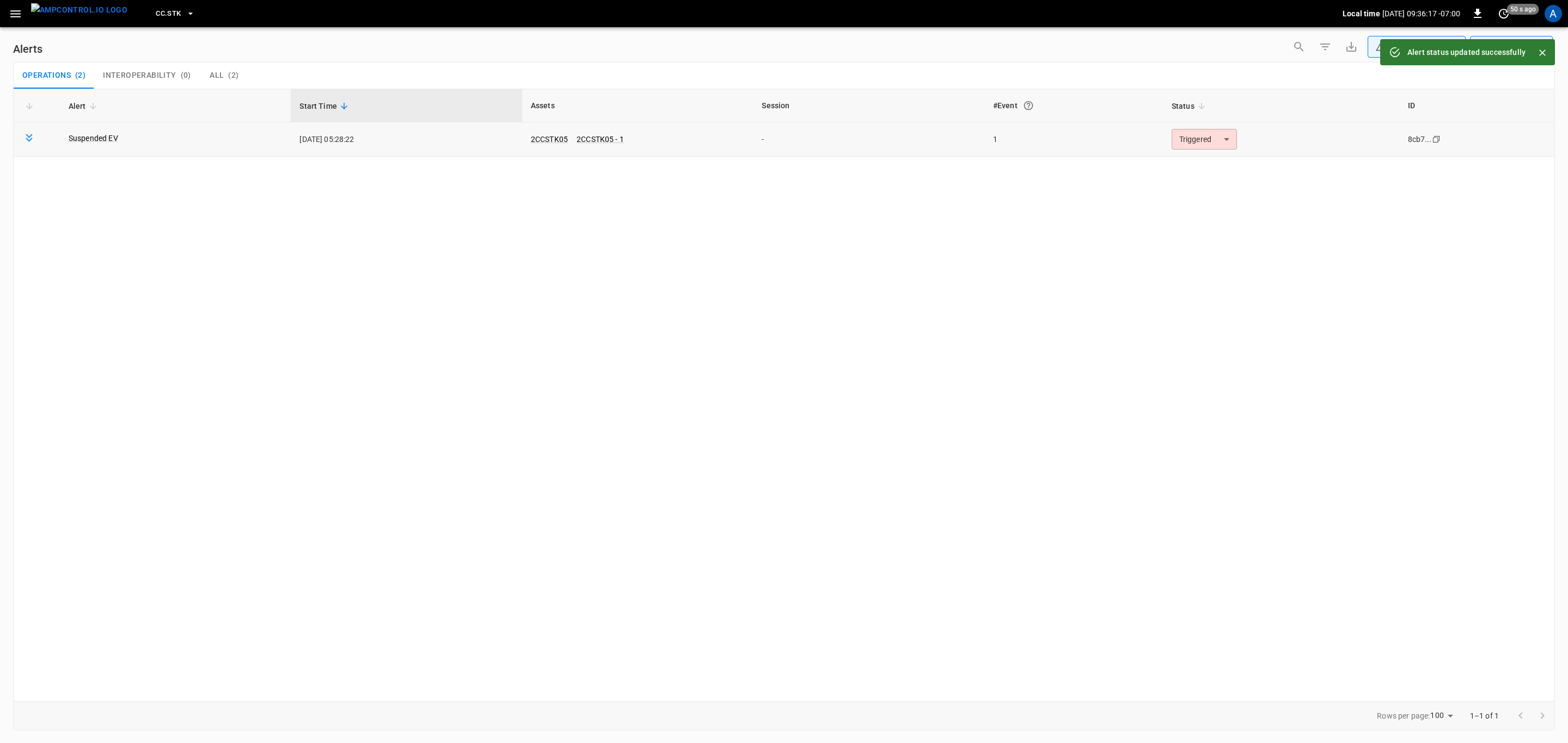
click at [1199, 149] on body "**********" at bounding box center [784, 370] width 1568 height 739
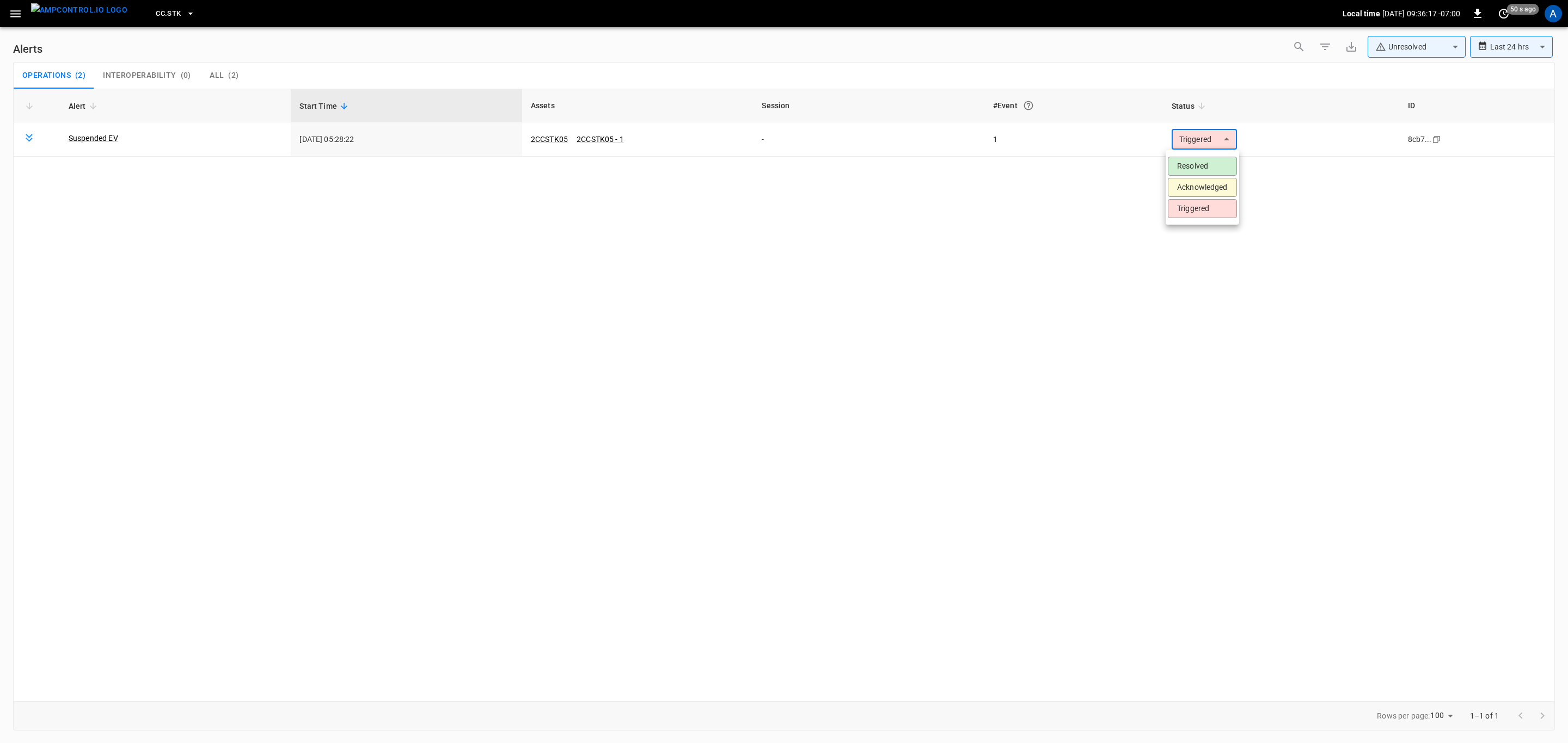
click at [1200, 167] on li "Resolved" at bounding box center [1202, 166] width 69 height 19
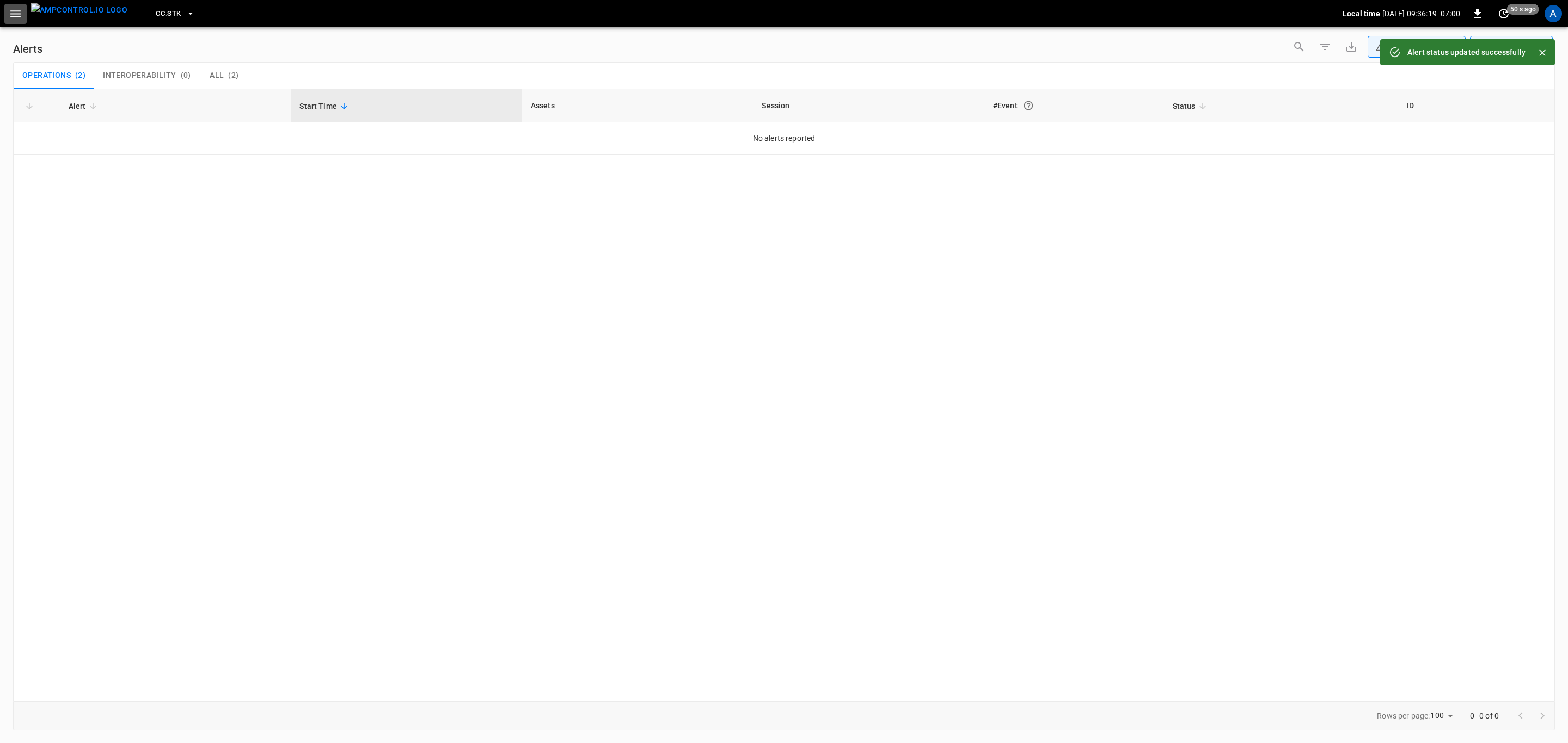
click at [18, 18] on icon "button" at bounding box center [16, 14] width 13 height 13
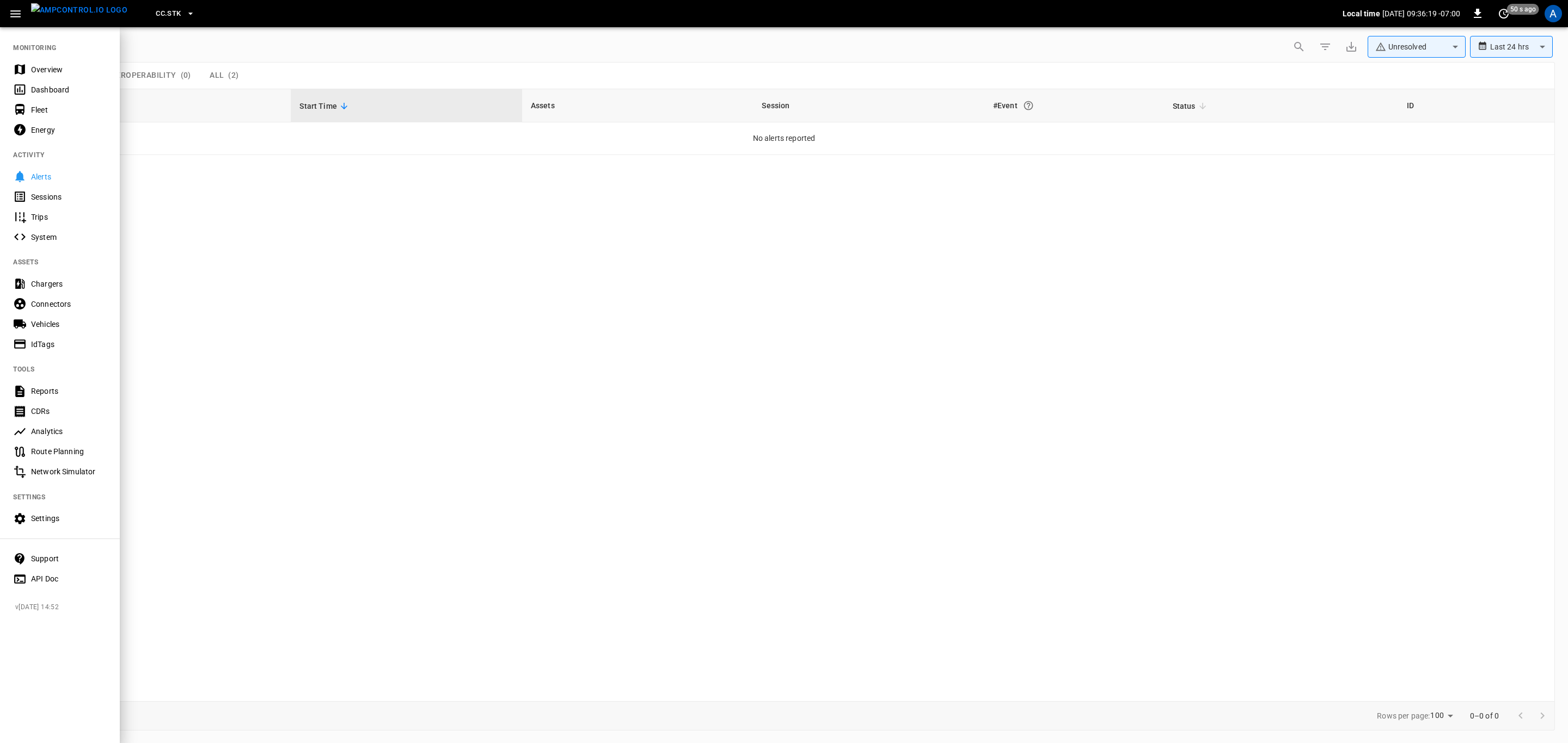
click at [58, 59] on div "Overview" at bounding box center [60, 69] width 120 height 20
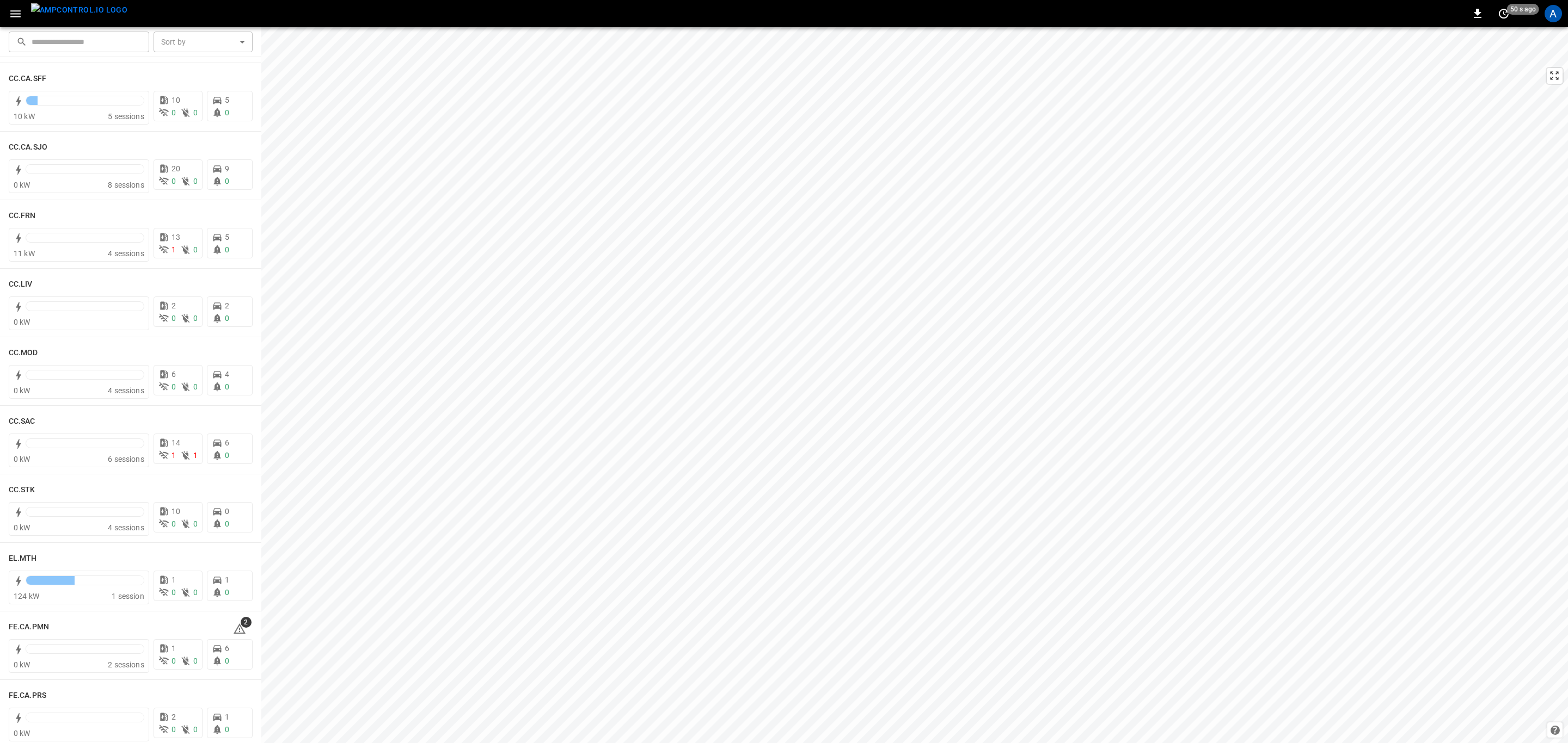
scroll to position [898, 0]
click at [240, 219] on span "2" at bounding box center [246, 214] width 11 height 11
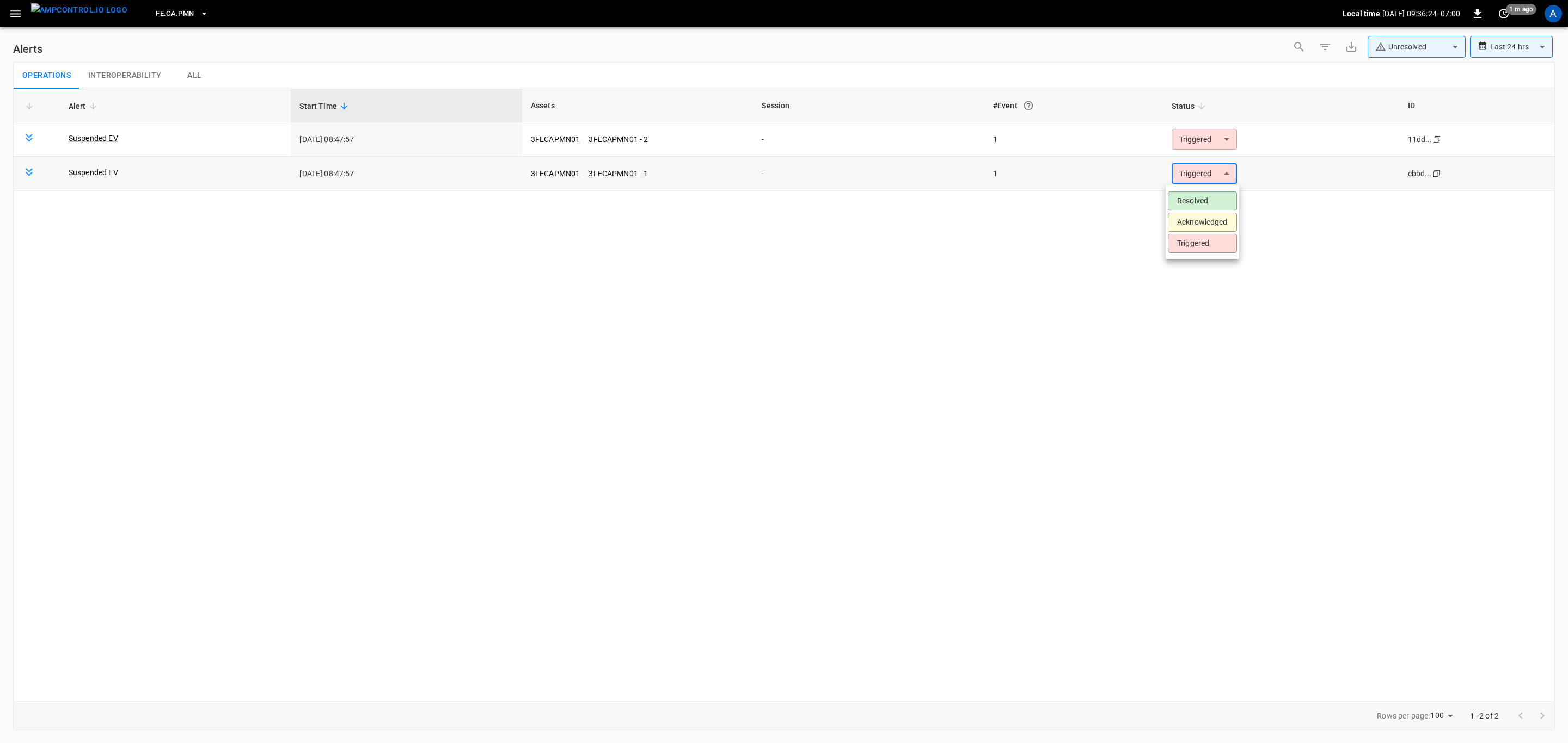
click at [1191, 169] on body "**********" at bounding box center [784, 370] width 1568 height 739
click at [1196, 194] on li "Resolved" at bounding box center [1202, 201] width 69 height 19
click at [1209, 147] on body "**********" at bounding box center [784, 370] width 1568 height 739
click at [1212, 164] on li "Resolved" at bounding box center [1202, 166] width 69 height 19
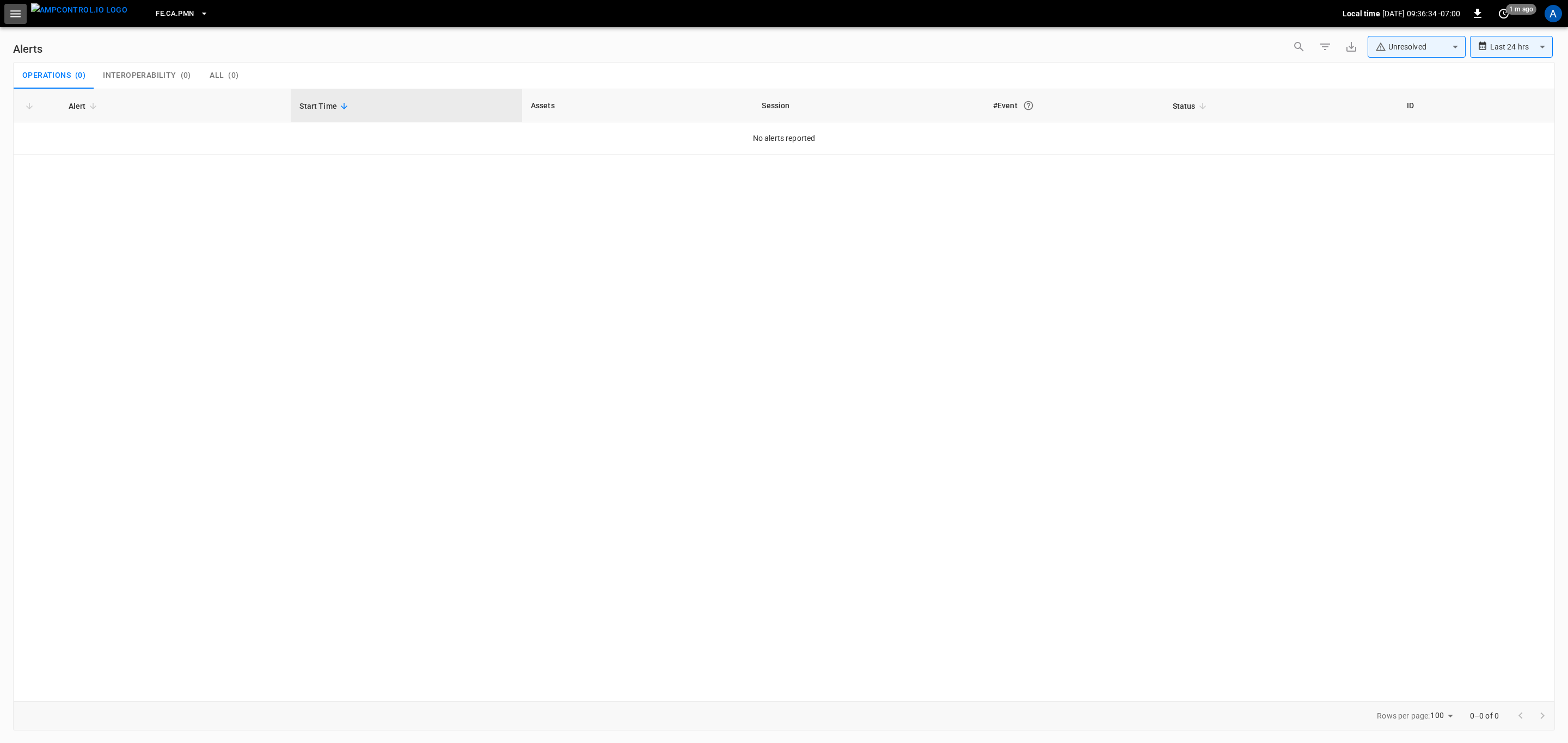
click at [18, 11] on icon "button" at bounding box center [16, 14] width 13 height 13
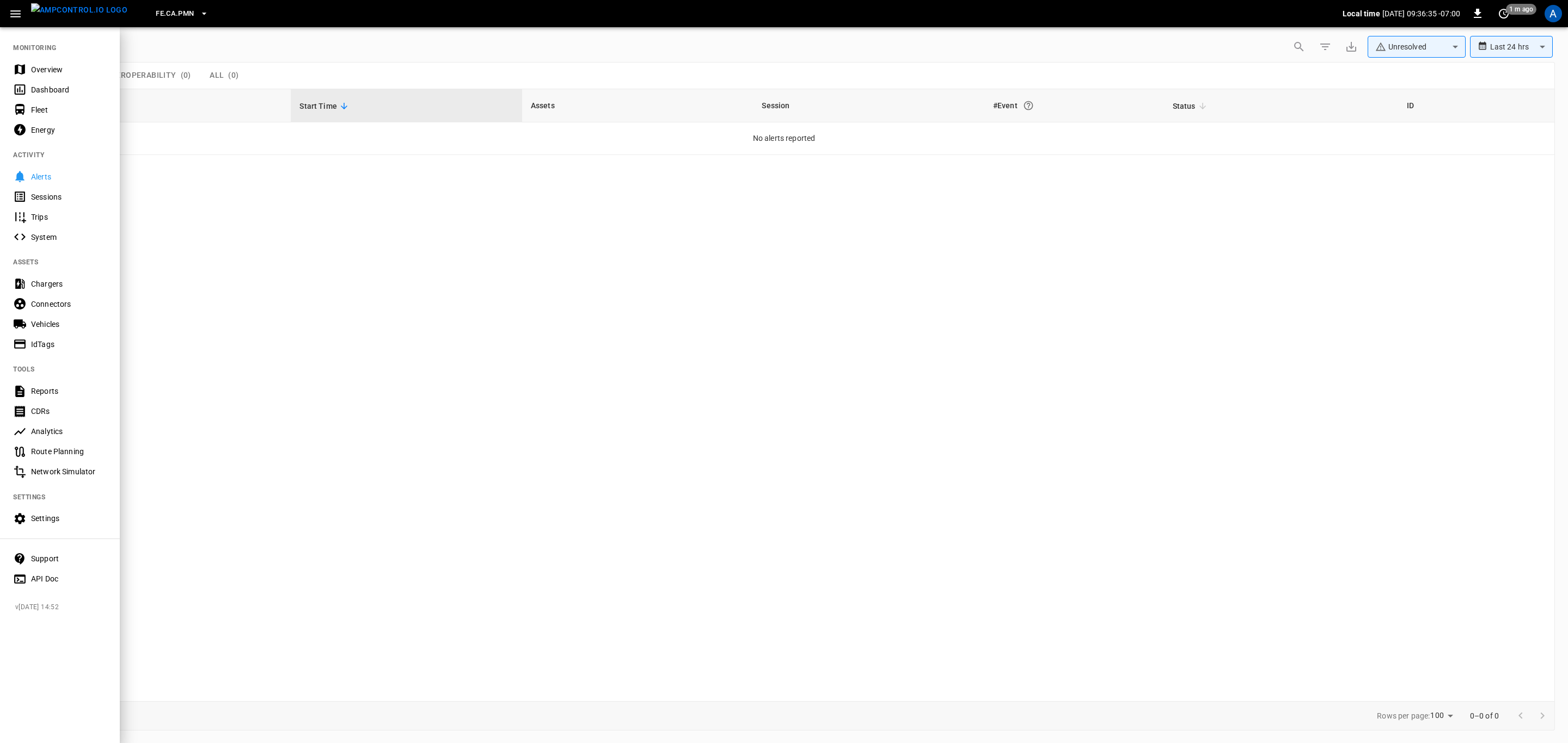
click at [48, 63] on div "Overview" at bounding box center [60, 69] width 120 height 20
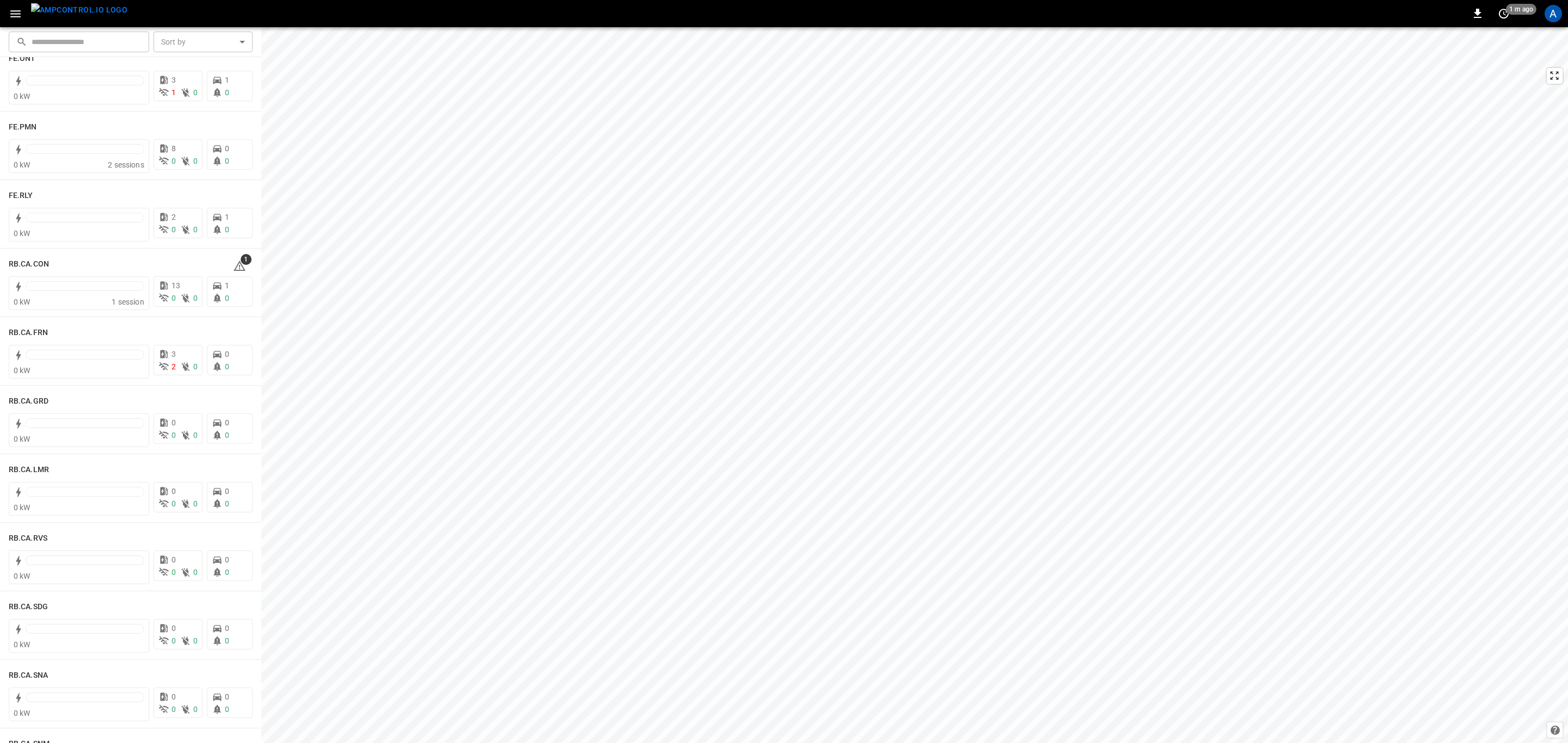
scroll to position [1224, 0]
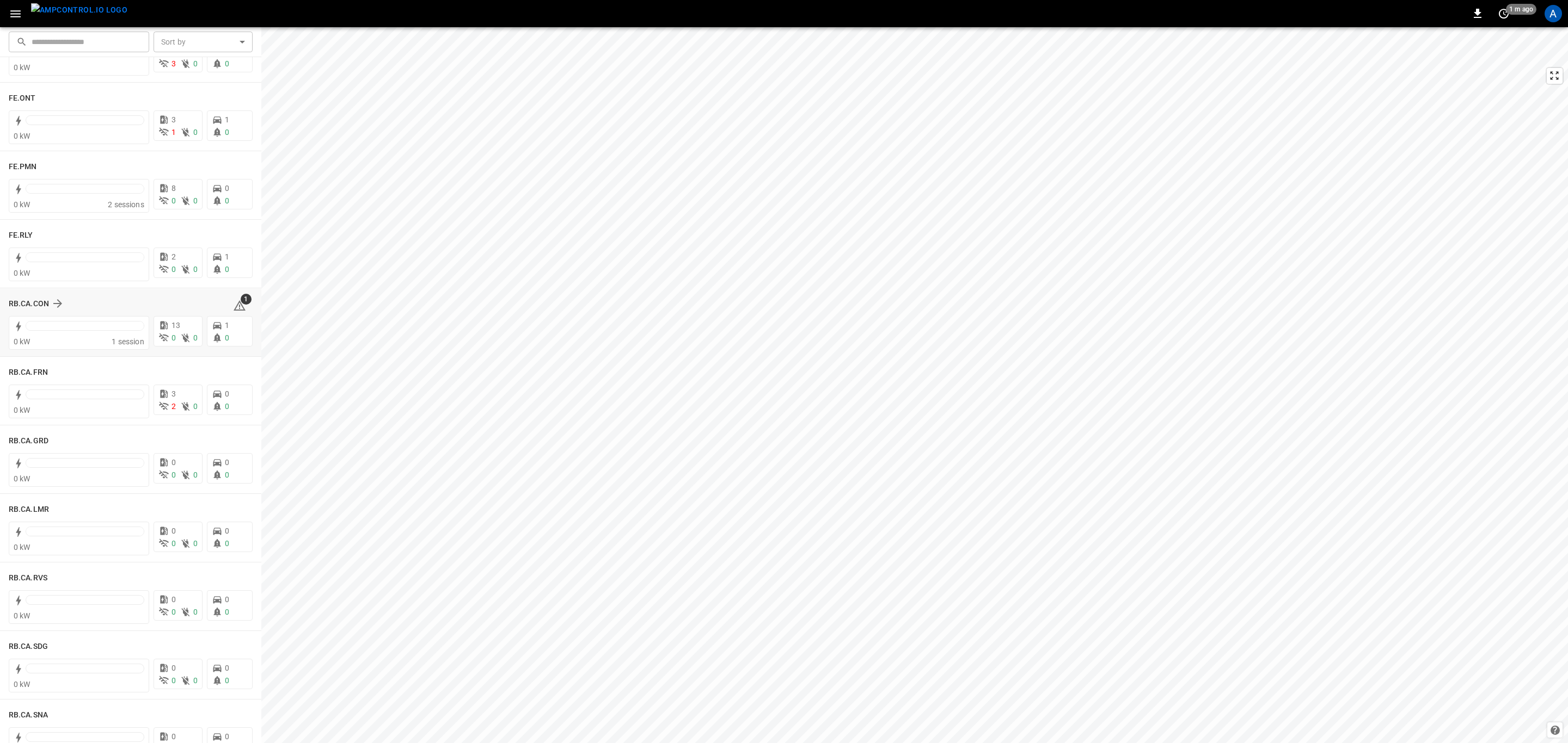
click at [234, 307] on icon at bounding box center [240, 306] width 13 height 13
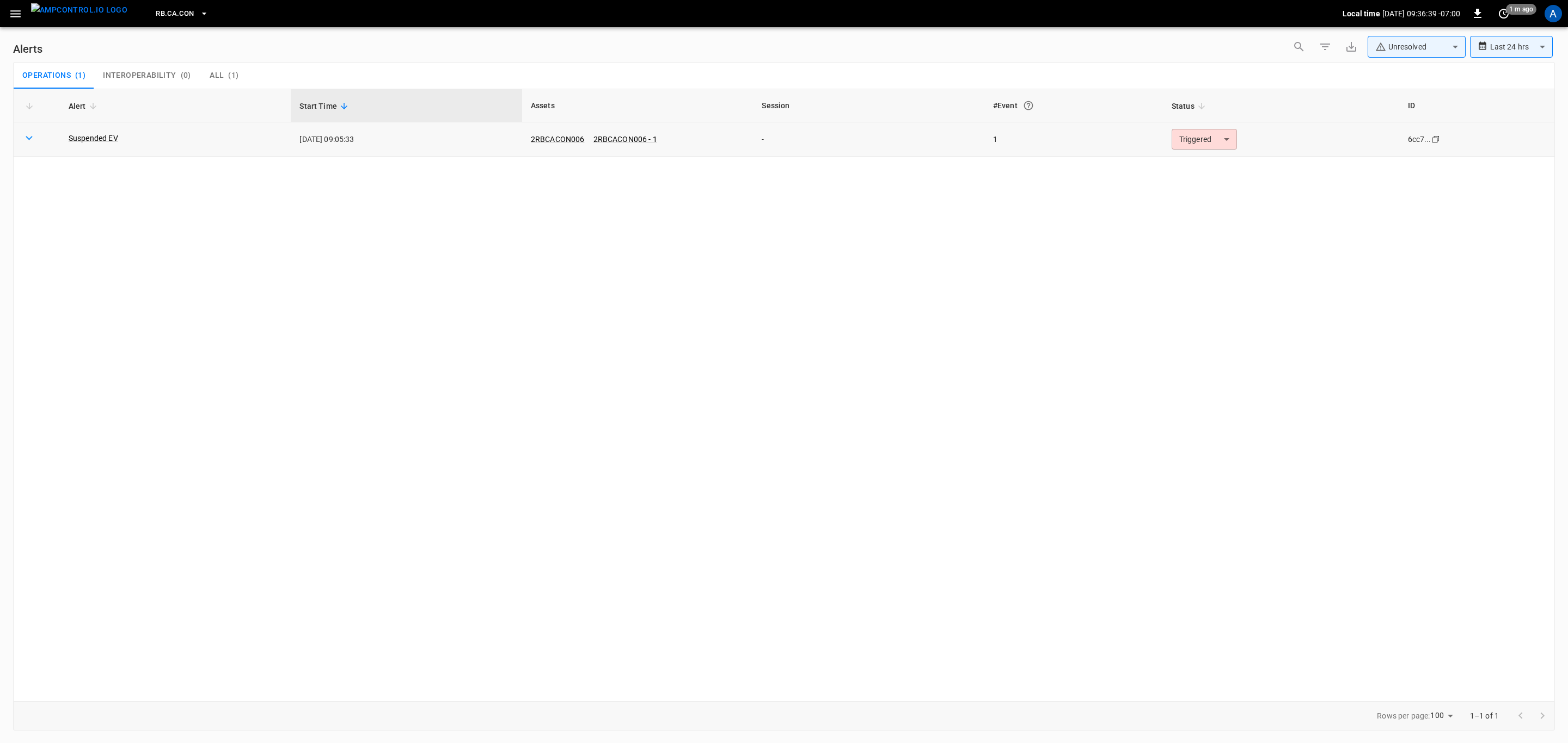
click at [1223, 141] on body "**********" at bounding box center [784, 370] width 1568 height 739
click at [1226, 168] on li "Resolved" at bounding box center [1202, 166] width 69 height 19
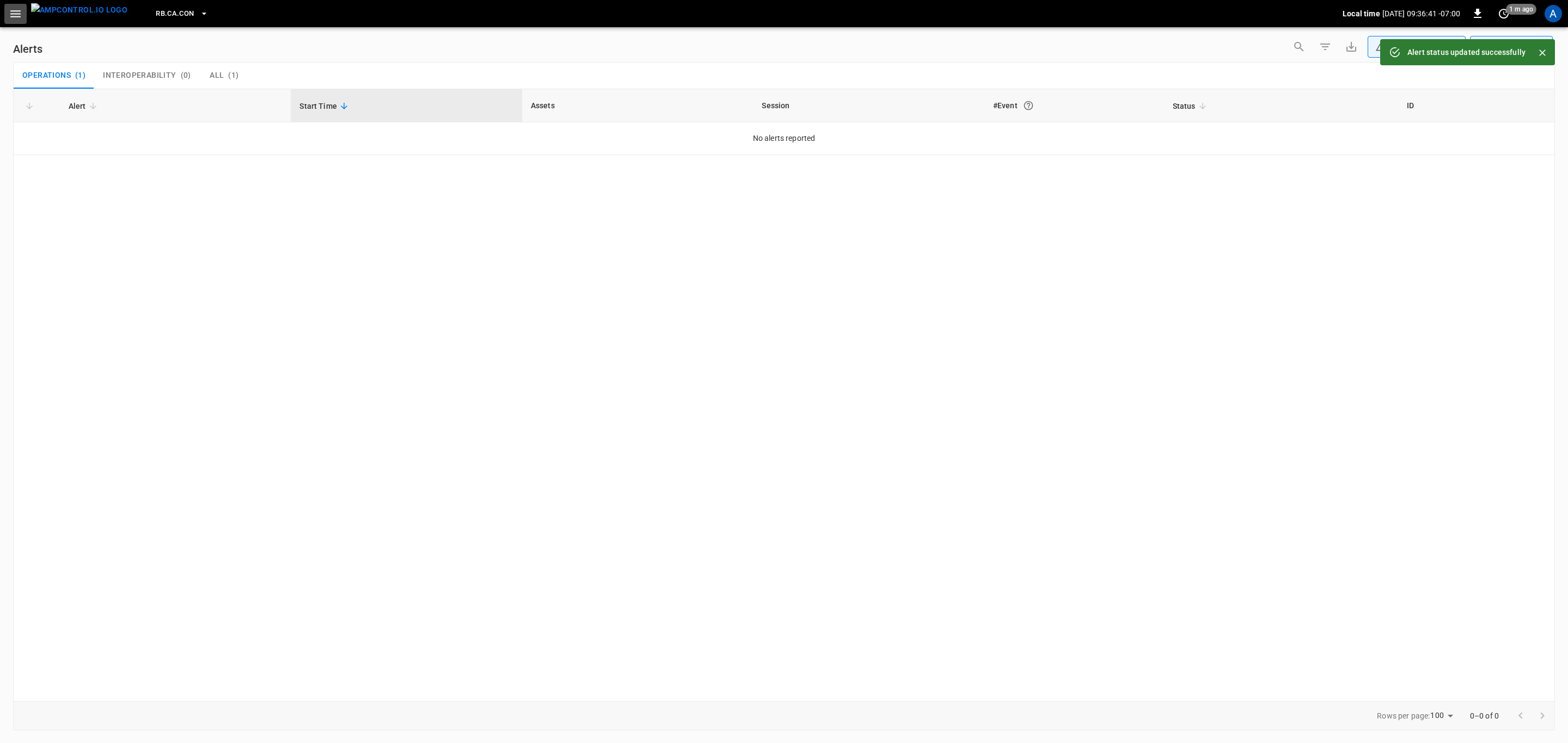
click at [5, 12] on button "button" at bounding box center [16, 13] width 22 height 20
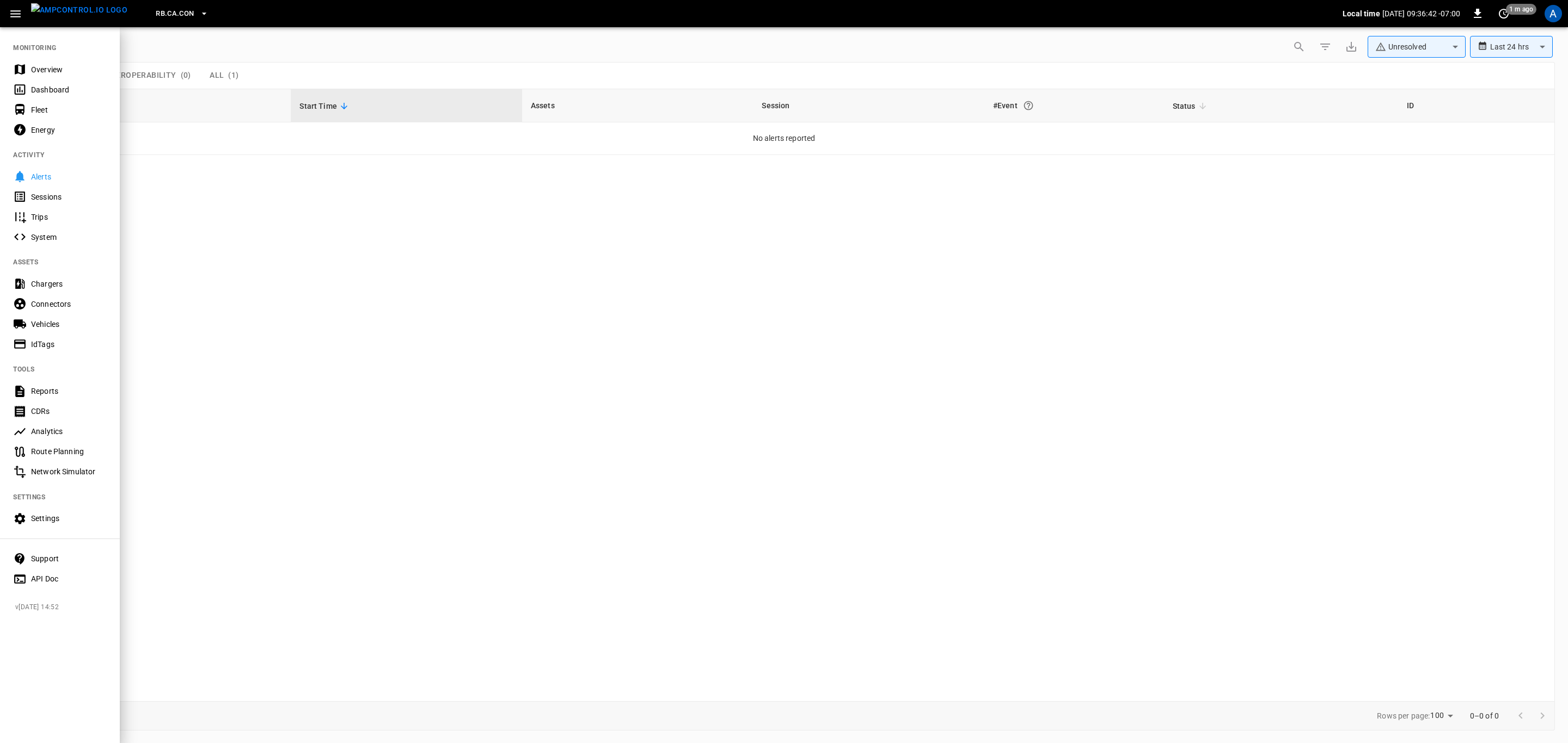
click at [41, 67] on div "Overview" at bounding box center [69, 69] width 75 height 11
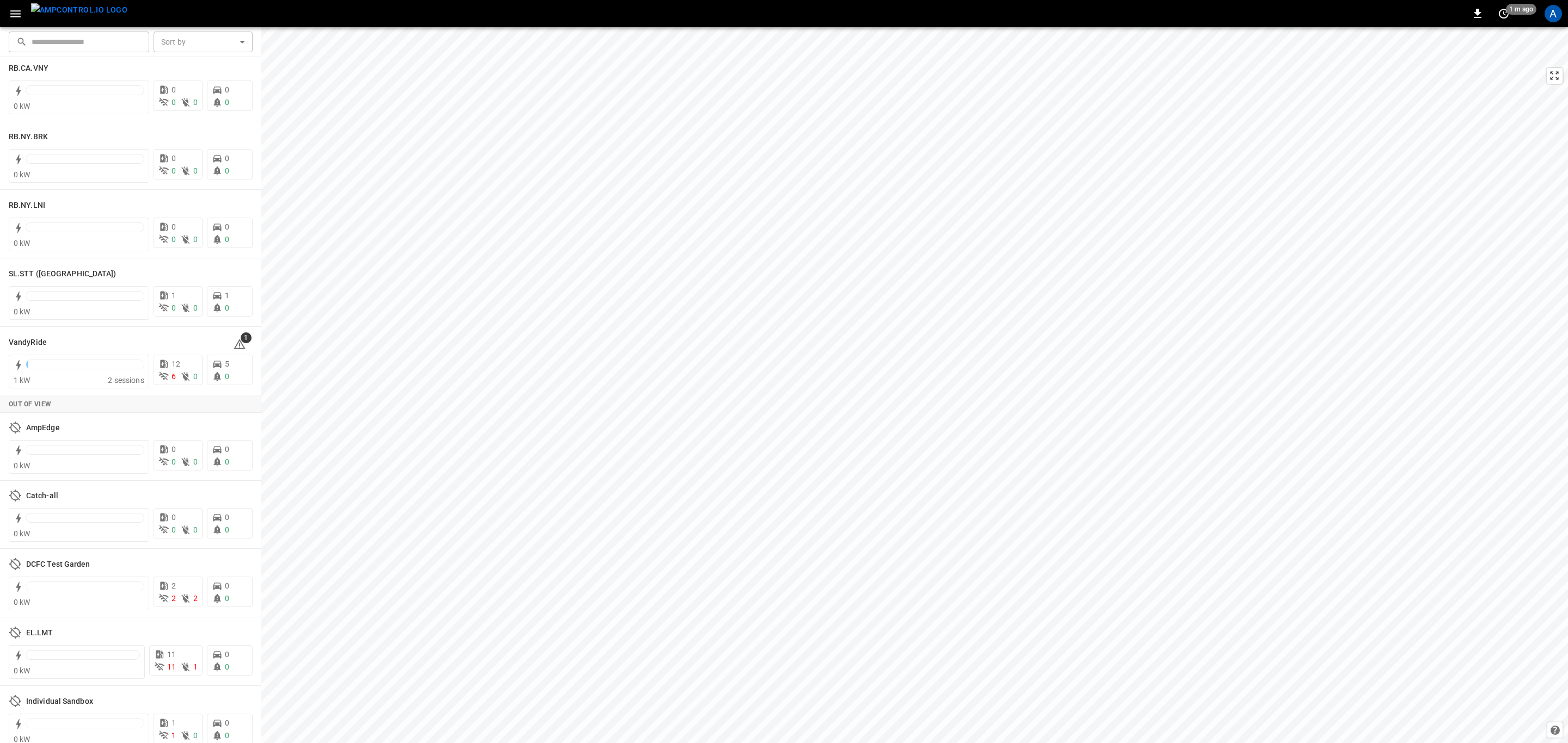
scroll to position [2089, 0]
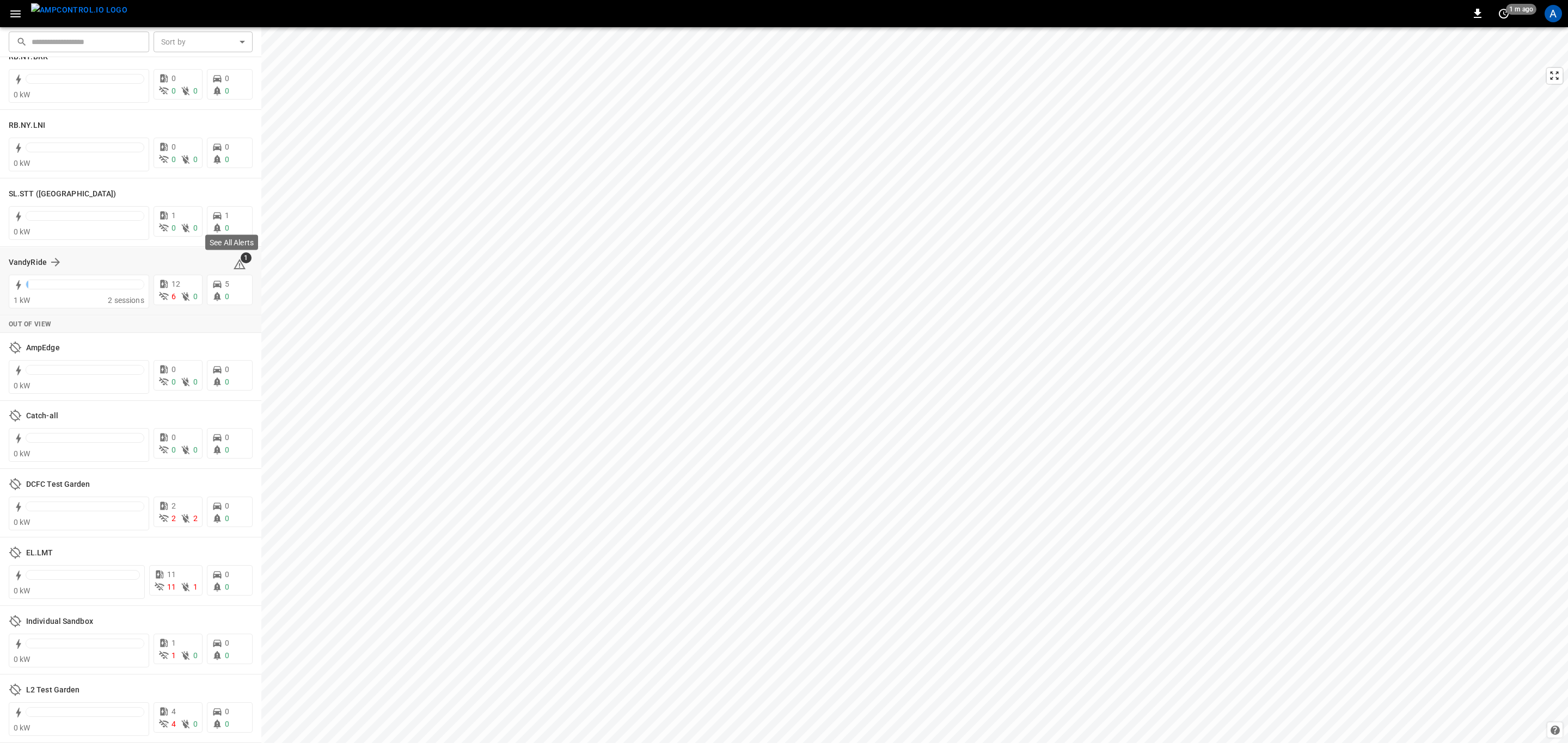
click at [243, 257] on div "See All Alerts" at bounding box center [232, 245] width 55 height 24
click at [240, 261] on span "1" at bounding box center [246, 257] width 11 height 11
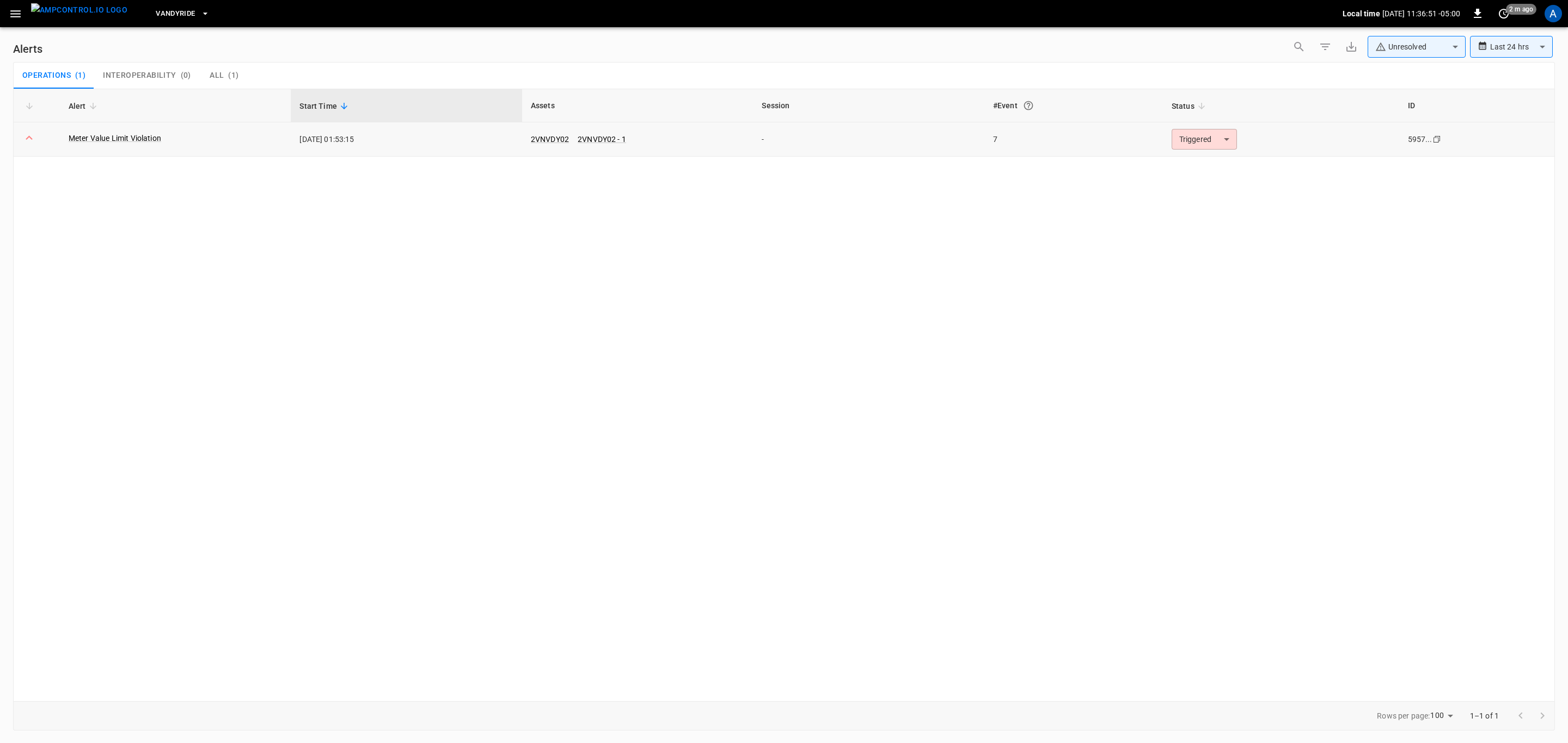
click at [1209, 146] on body "**********" at bounding box center [784, 370] width 1568 height 739
click at [1214, 169] on li "Resolved" at bounding box center [1202, 166] width 69 height 19
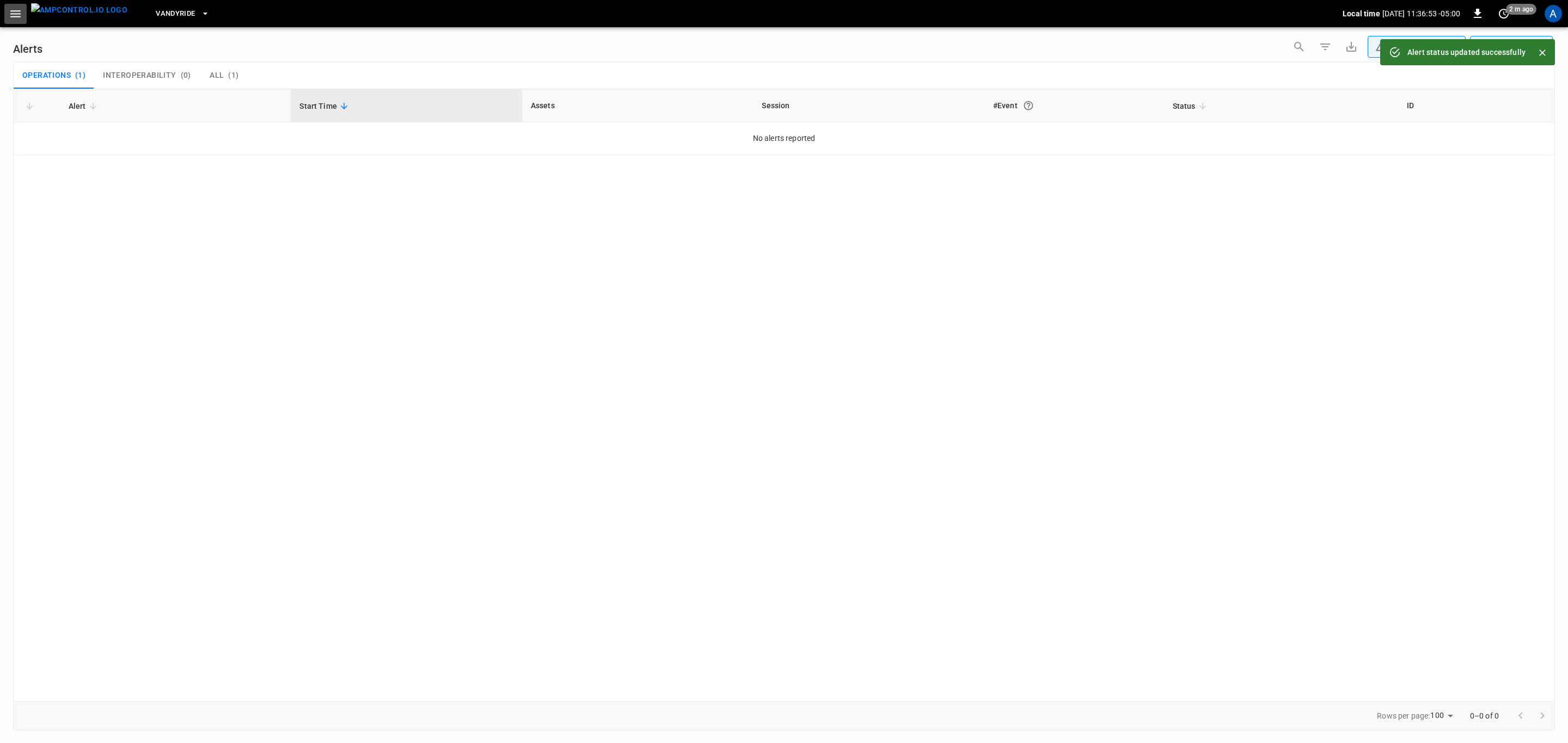
click at [10, 16] on icon "button" at bounding box center [16, 14] width 13 height 13
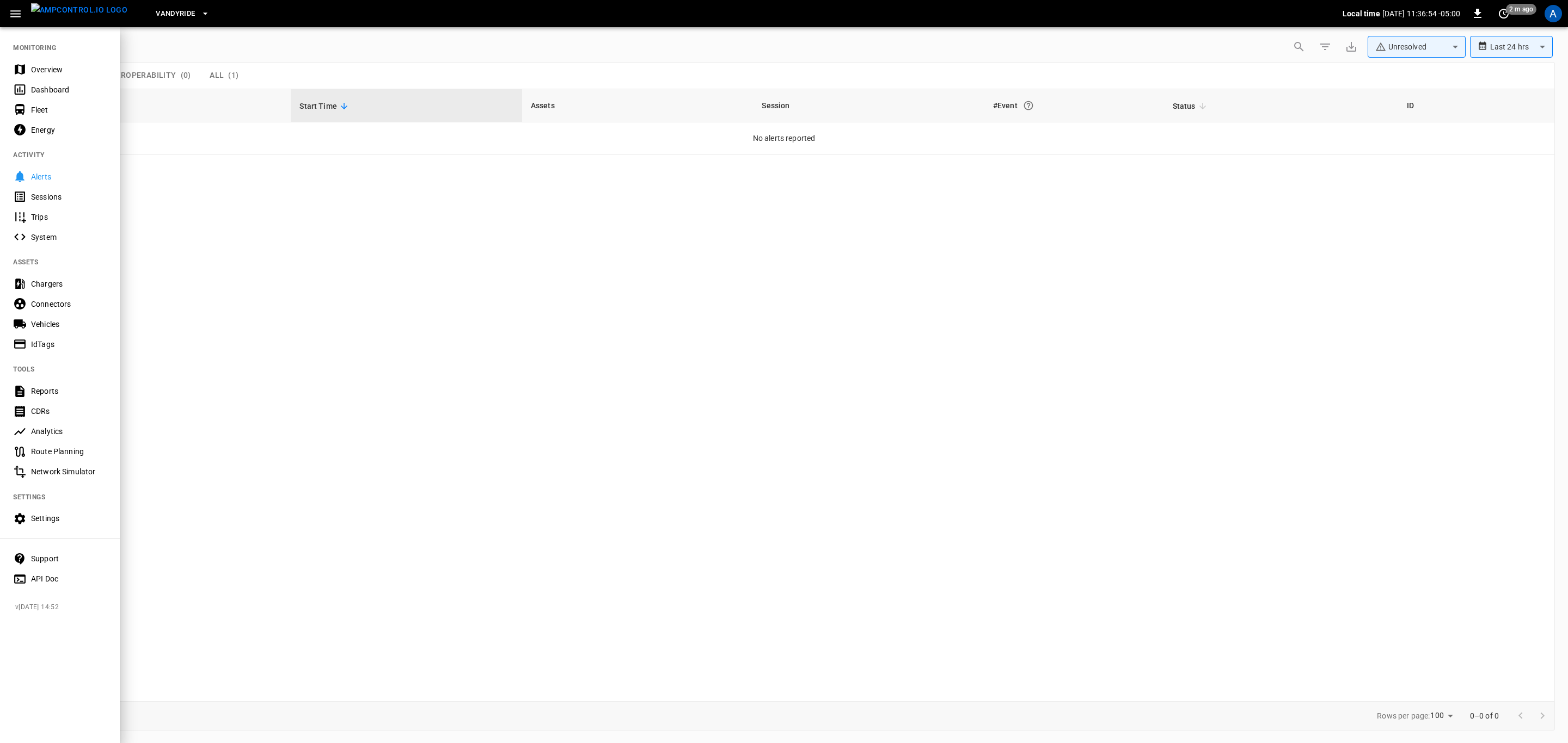
drag, startPoint x: 47, startPoint y: 63, endPoint x: 95, endPoint y: 95, distance: 57.7
click at [47, 63] on div "Overview" at bounding box center [60, 69] width 120 height 20
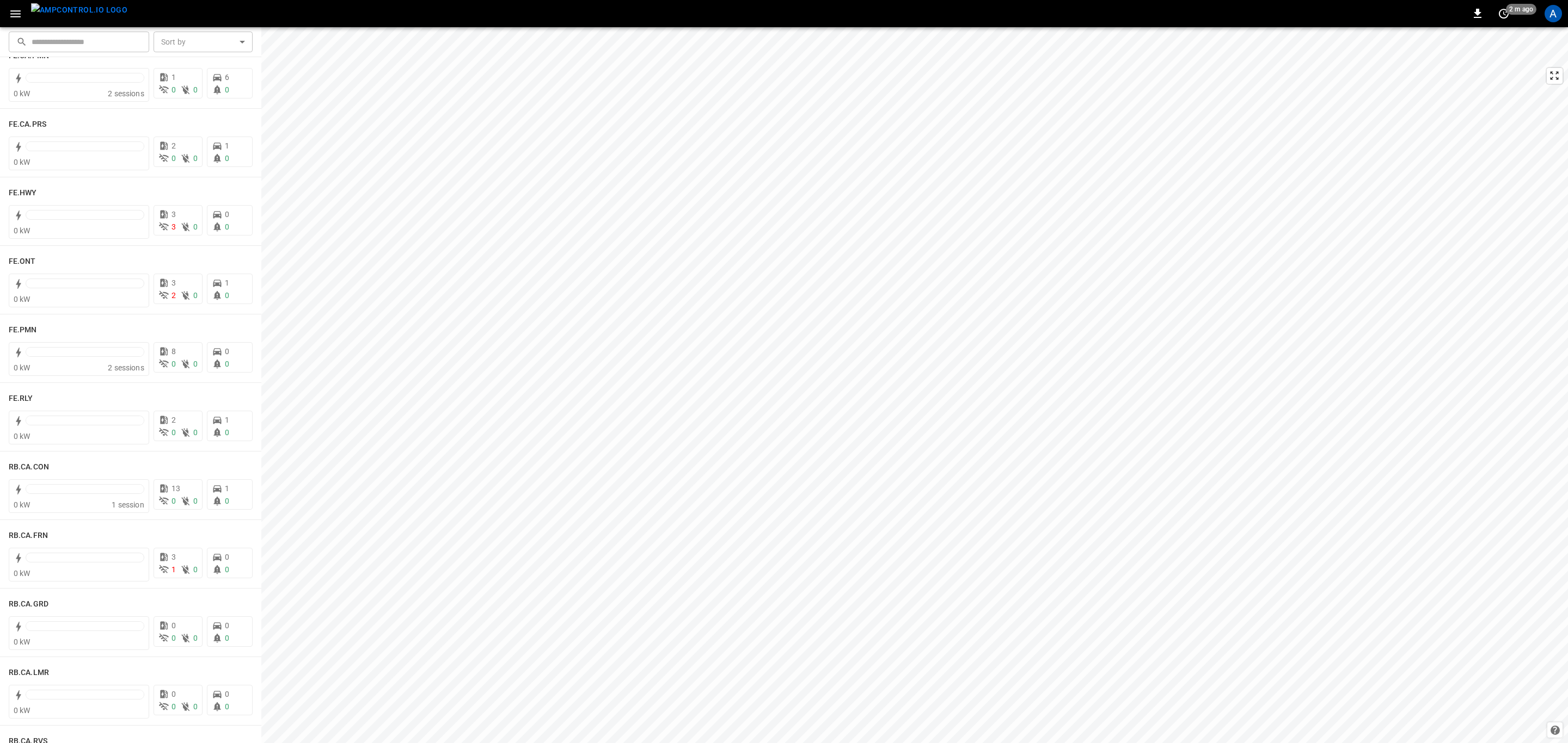
scroll to position [735, 0]
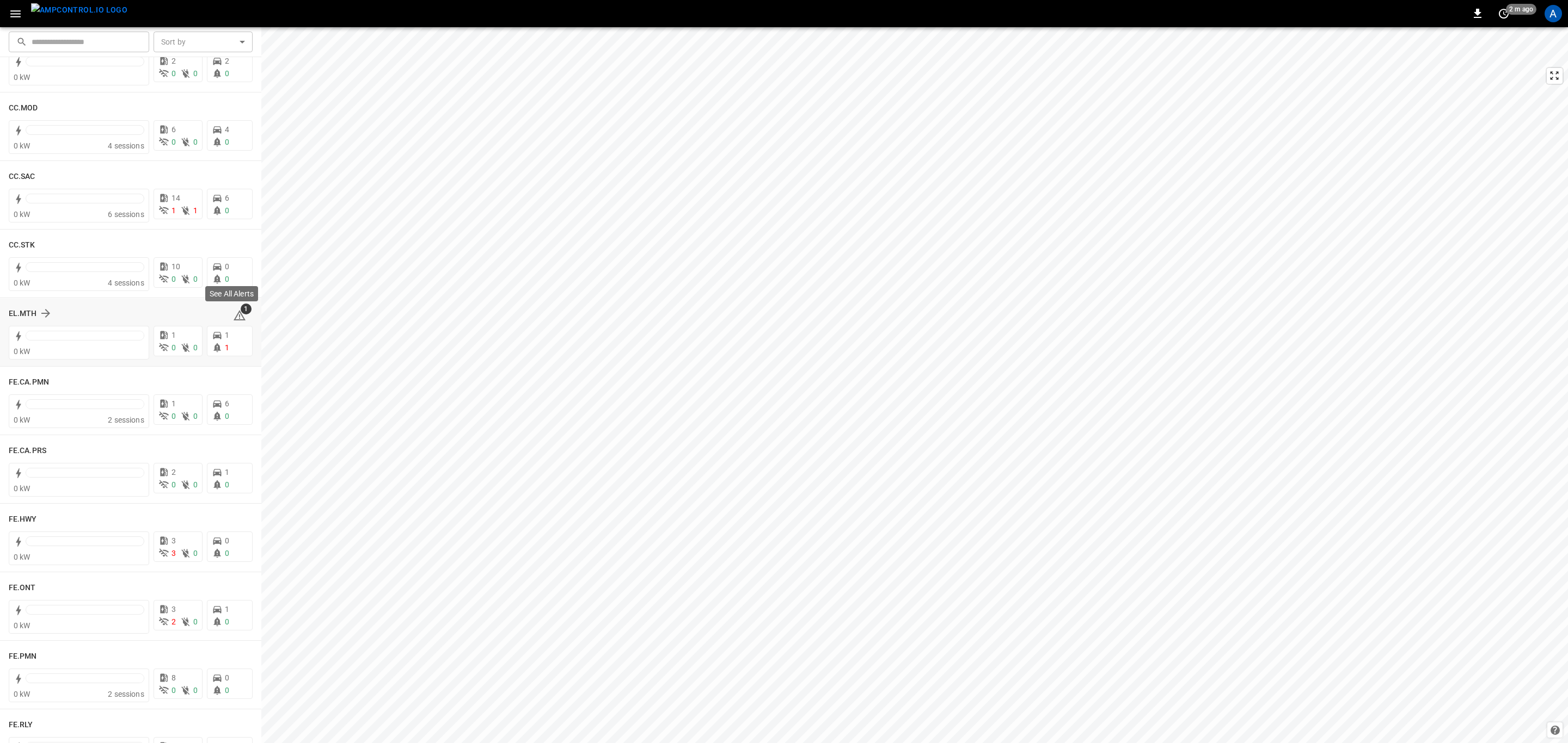
click at [240, 309] on span "1" at bounding box center [246, 309] width 11 height 11
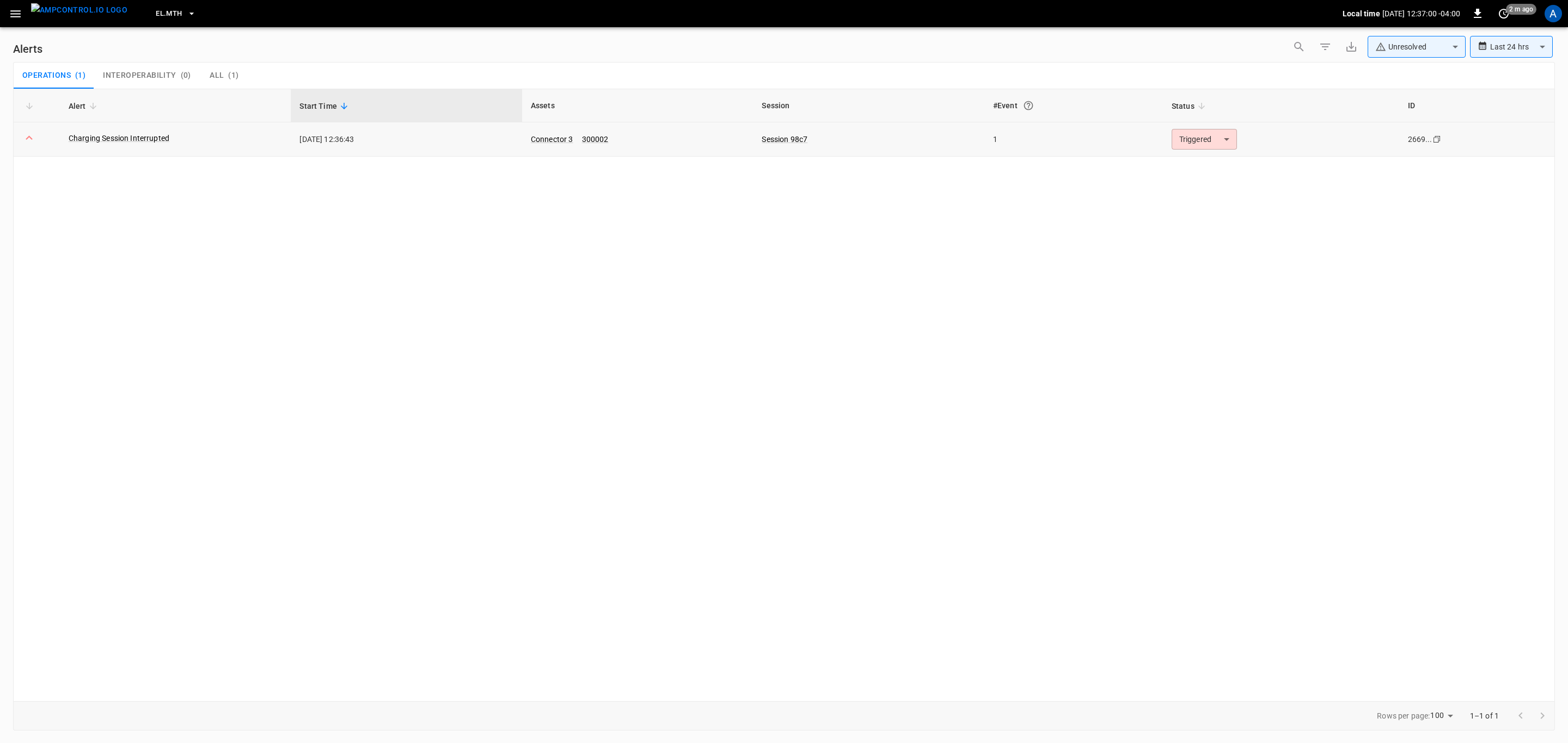
click at [1196, 142] on body "**********" at bounding box center [784, 370] width 1568 height 739
click at [1201, 162] on li "Resolved" at bounding box center [1202, 166] width 69 height 19
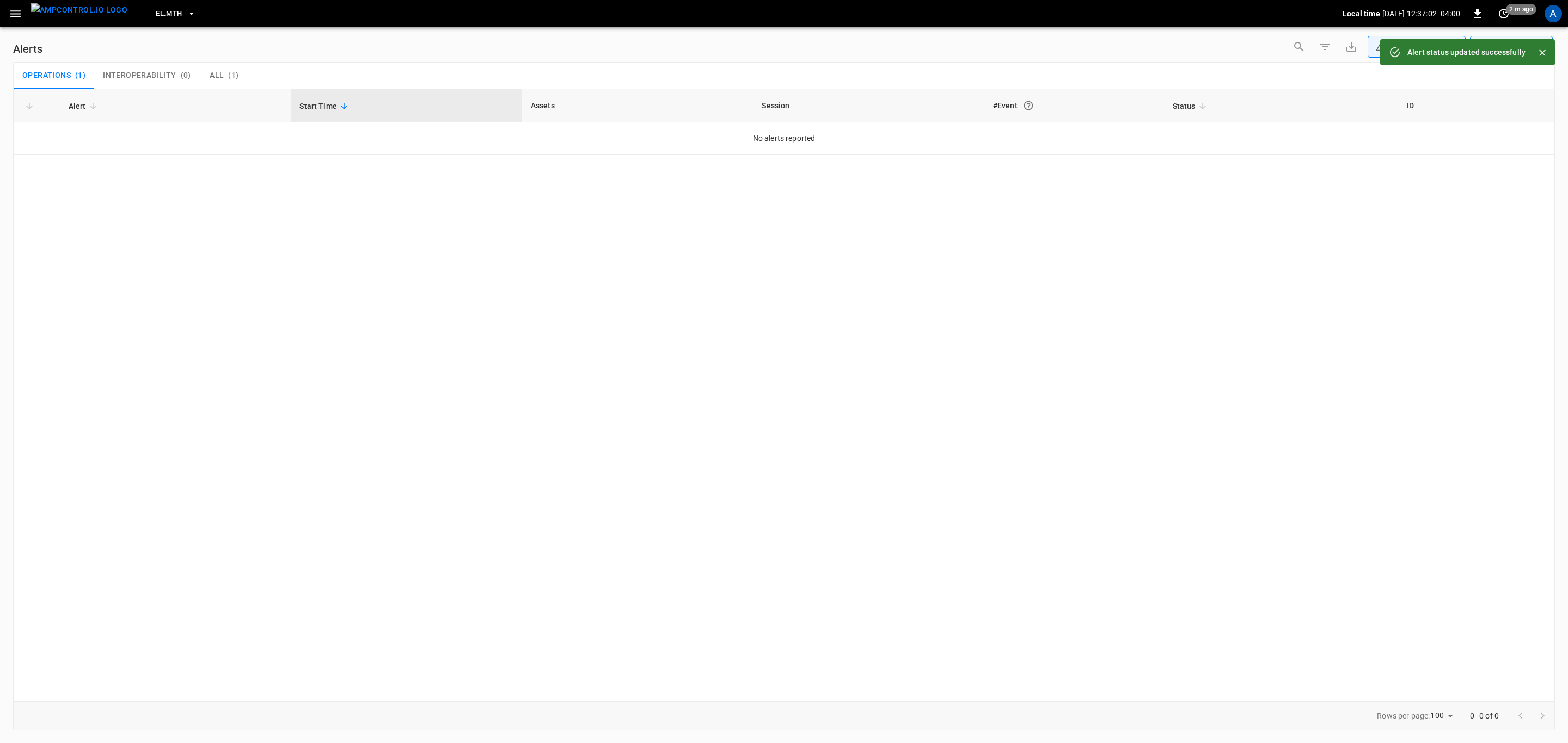
click at [19, 13] on icon "button" at bounding box center [16, 14] width 10 height 7
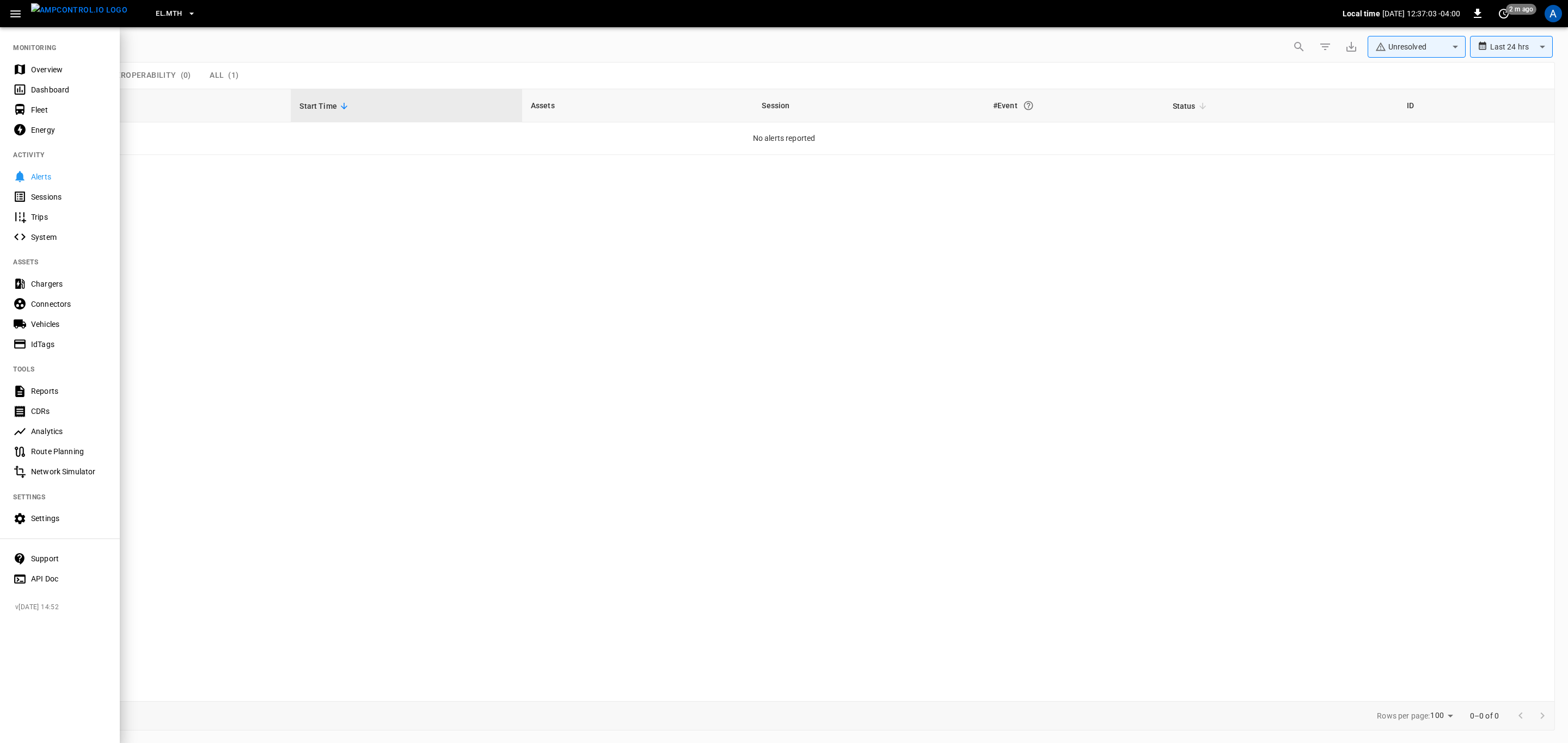
click at [50, 65] on div "Overview" at bounding box center [69, 69] width 75 height 11
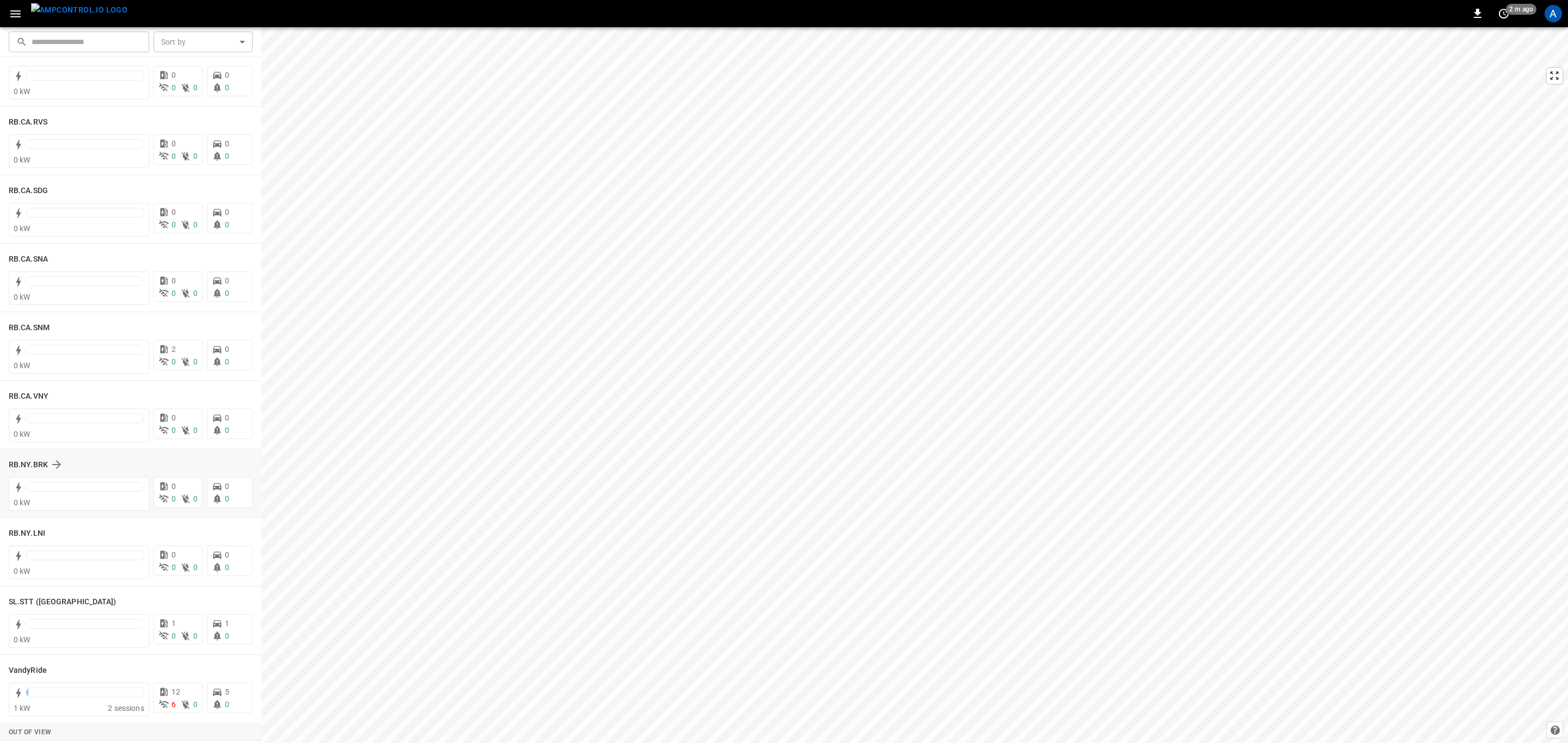
scroll to position [1354, 0]
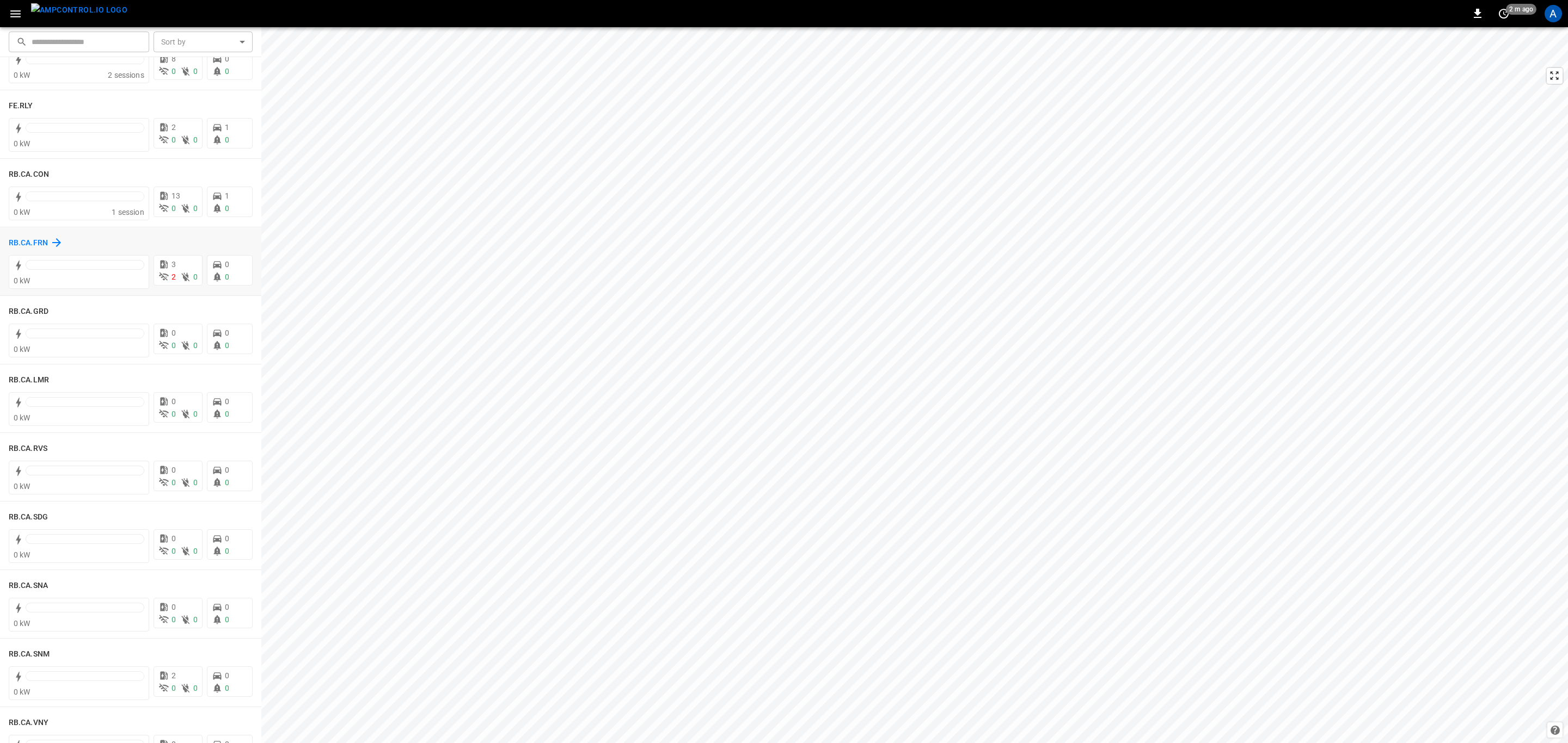
click at [28, 240] on h6 "RB.CA.FRN" at bounding box center [28, 243] width 39 height 12
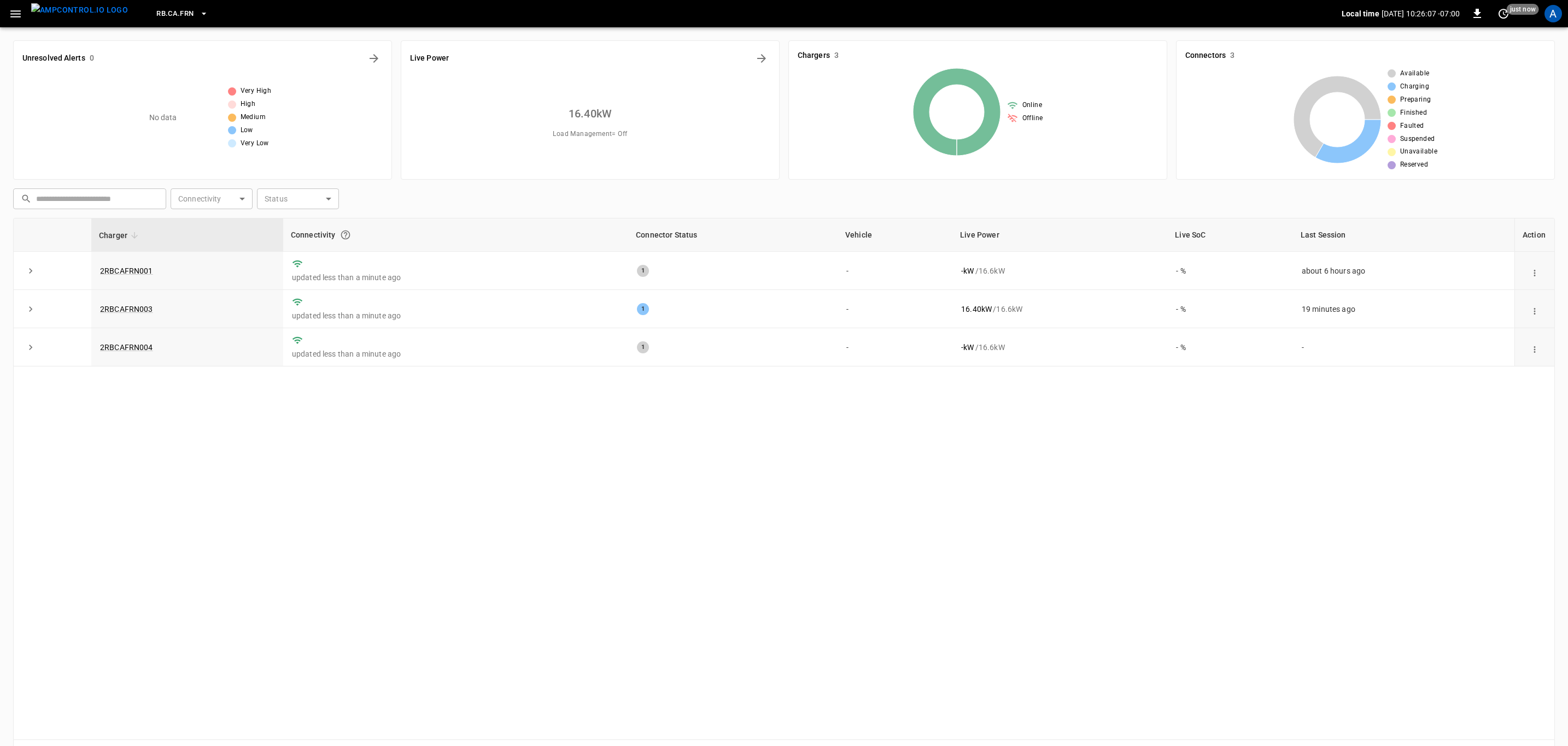
click at [156, 13] on span "RB.CA.FRN" at bounding box center [175, 13] width 37 height 13
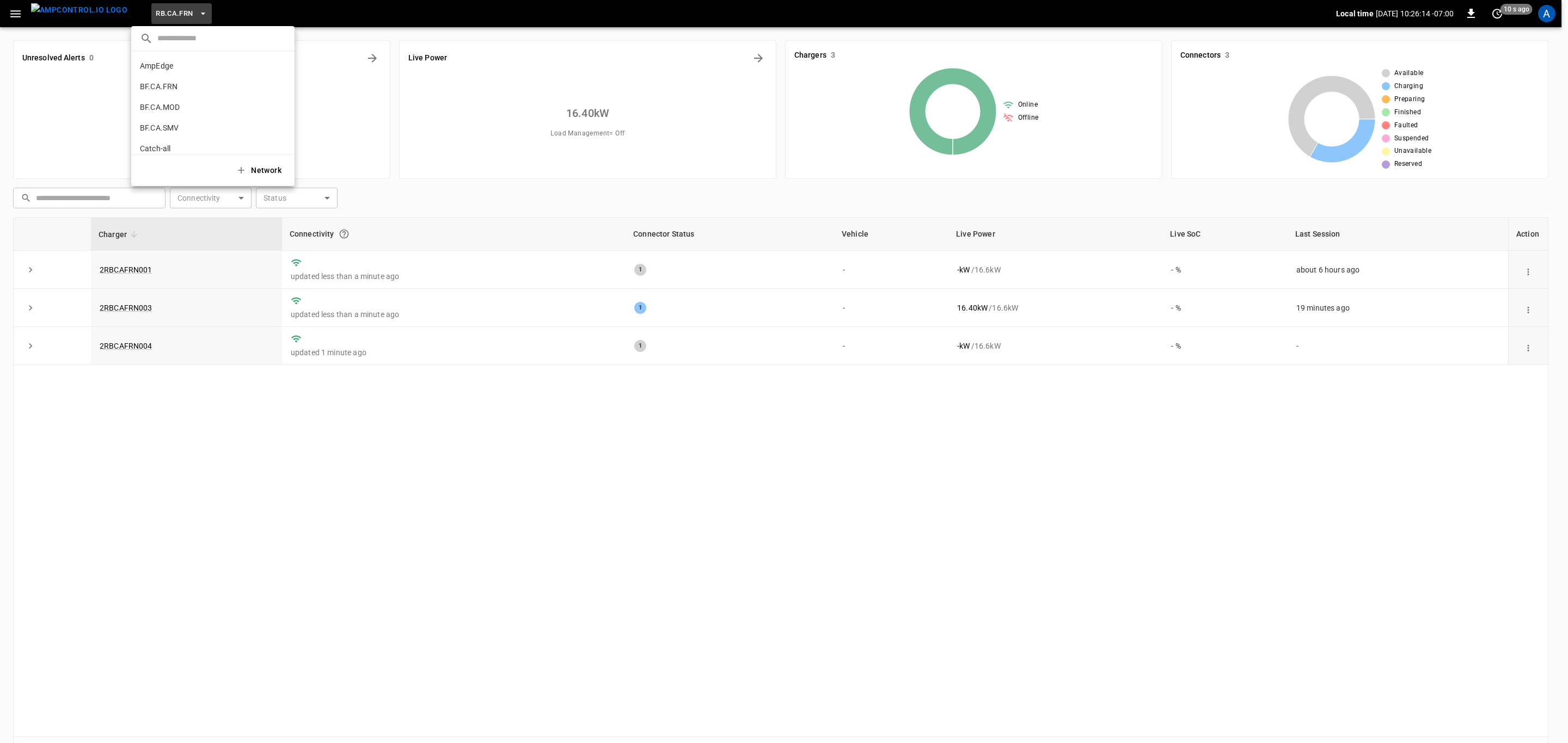
click at [178, 139] on li "Catch-all 5aaa ..." at bounding box center [212, 149] width 163 height 21
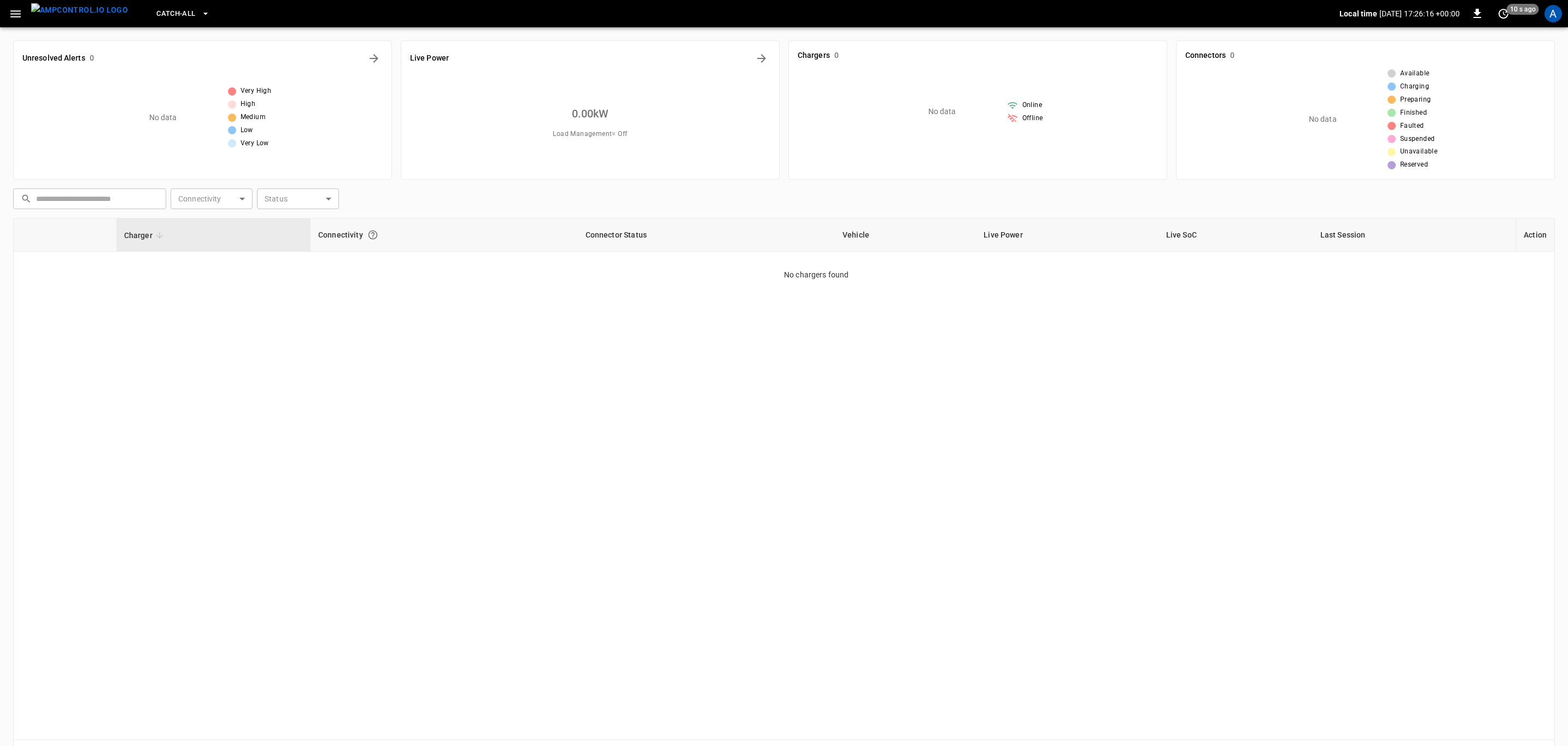
click at [156, 19] on span "Catch-all" at bounding box center [175, 13] width 39 height 13
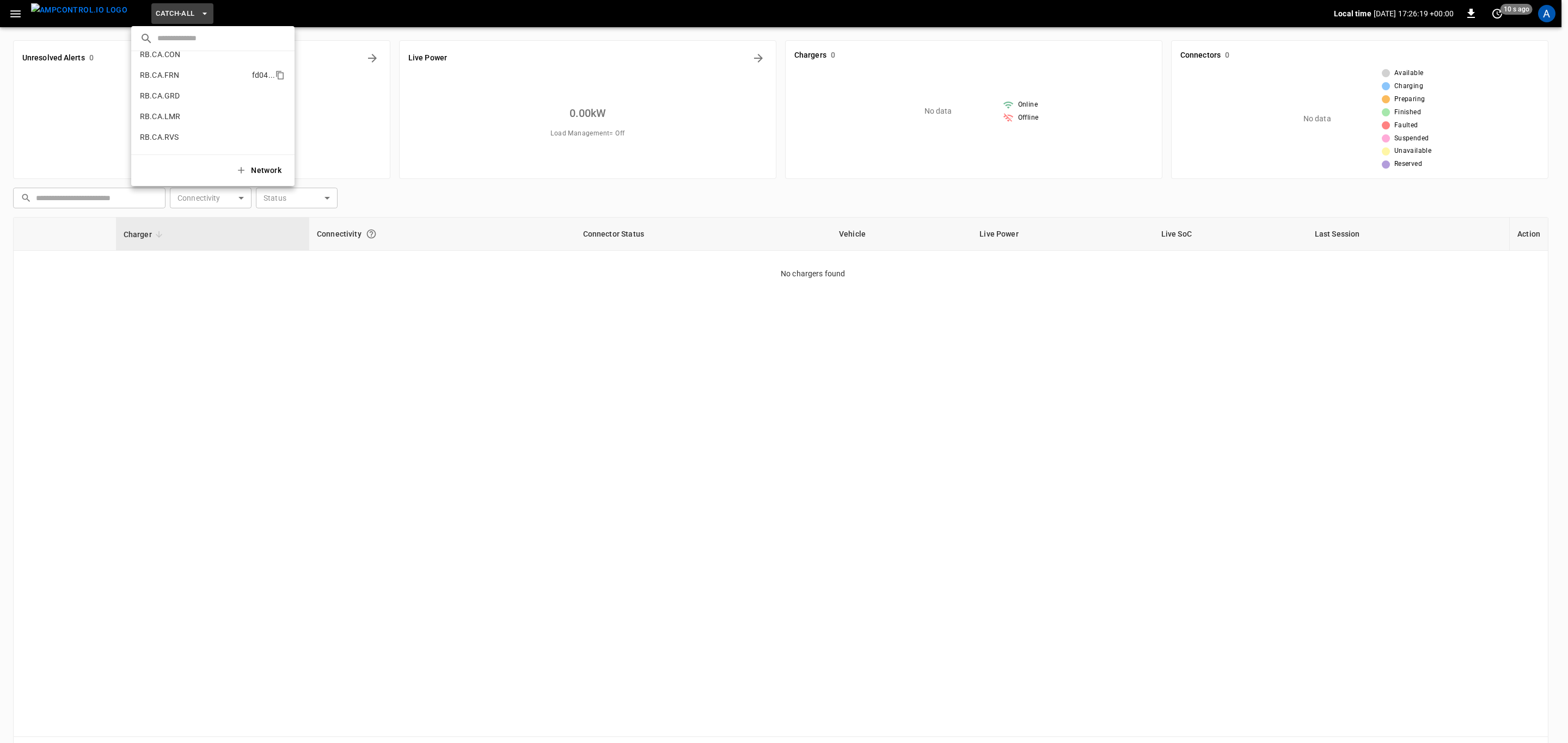
click at [178, 78] on li "RB.CA.FRN fd04 ..." at bounding box center [212, 75] width 163 height 21
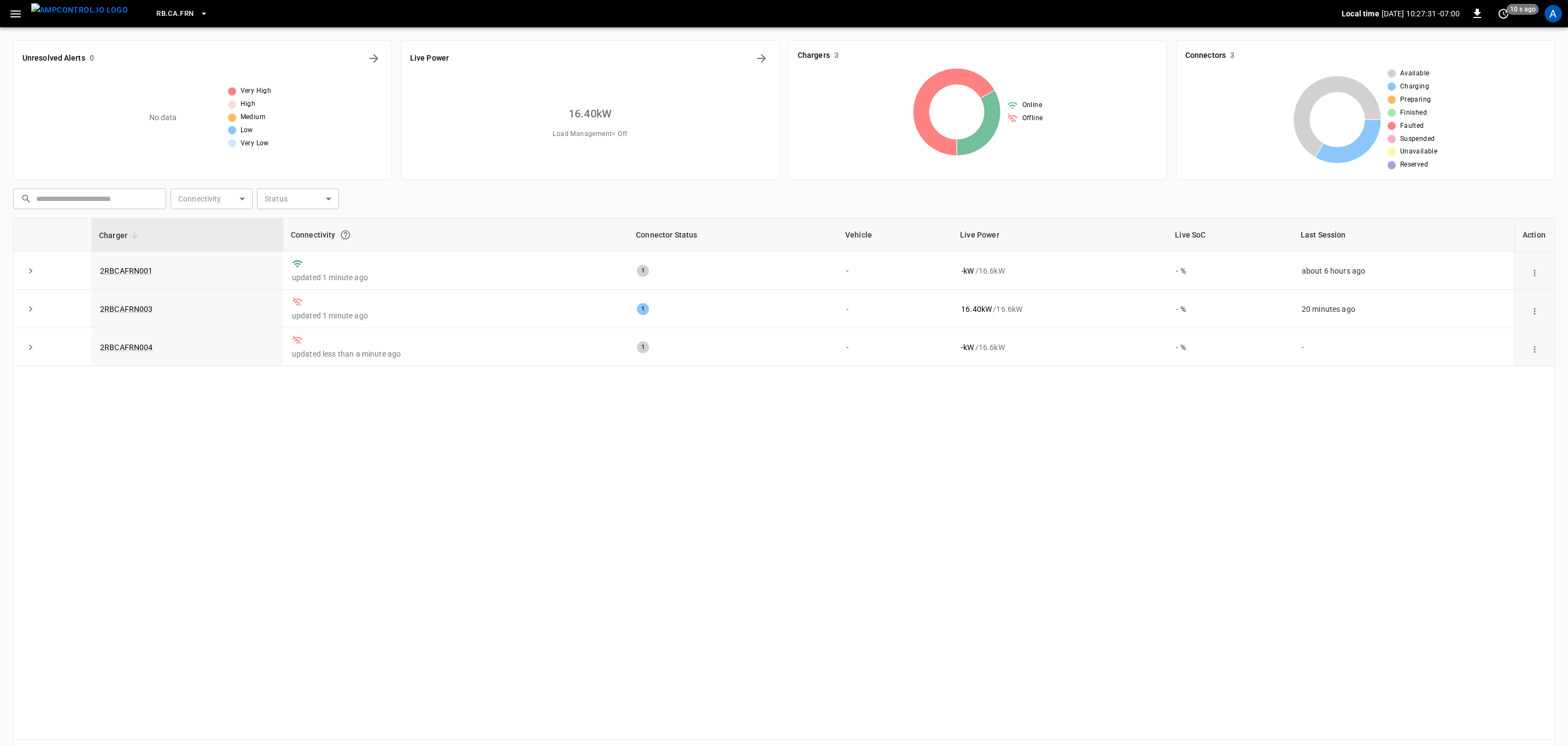
click at [1076, 488] on div "Charger Connectivity Connector Status Vehicle Live Power Live SoC Last Session …" at bounding box center [784, 480] width 1541 height 523
click at [173, 13] on span "RB.CA.FRN" at bounding box center [175, 13] width 37 height 13
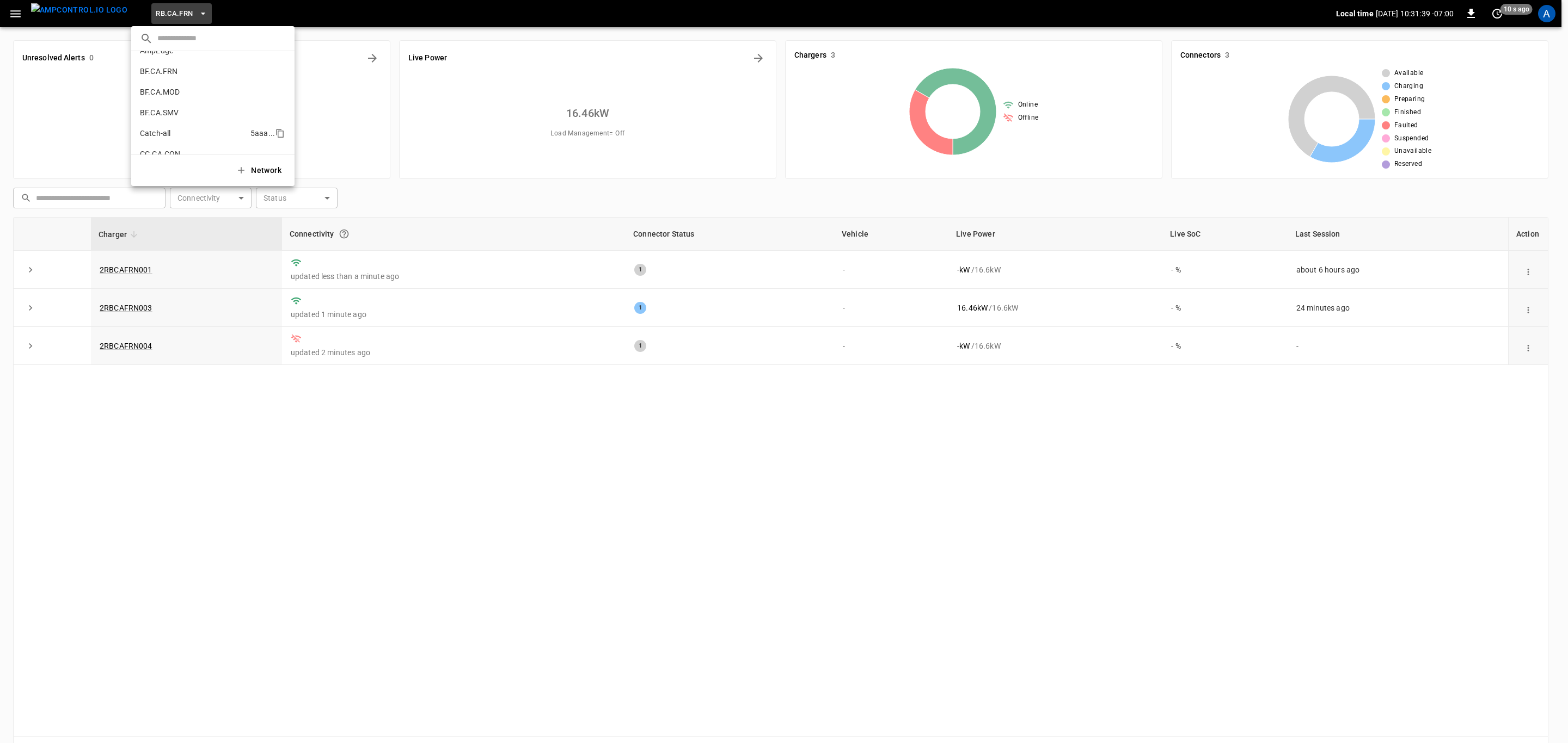
scroll to position [0, 0]
click at [180, 150] on li "Catch-all 5aaa ..." at bounding box center [212, 149] width 163 height 21
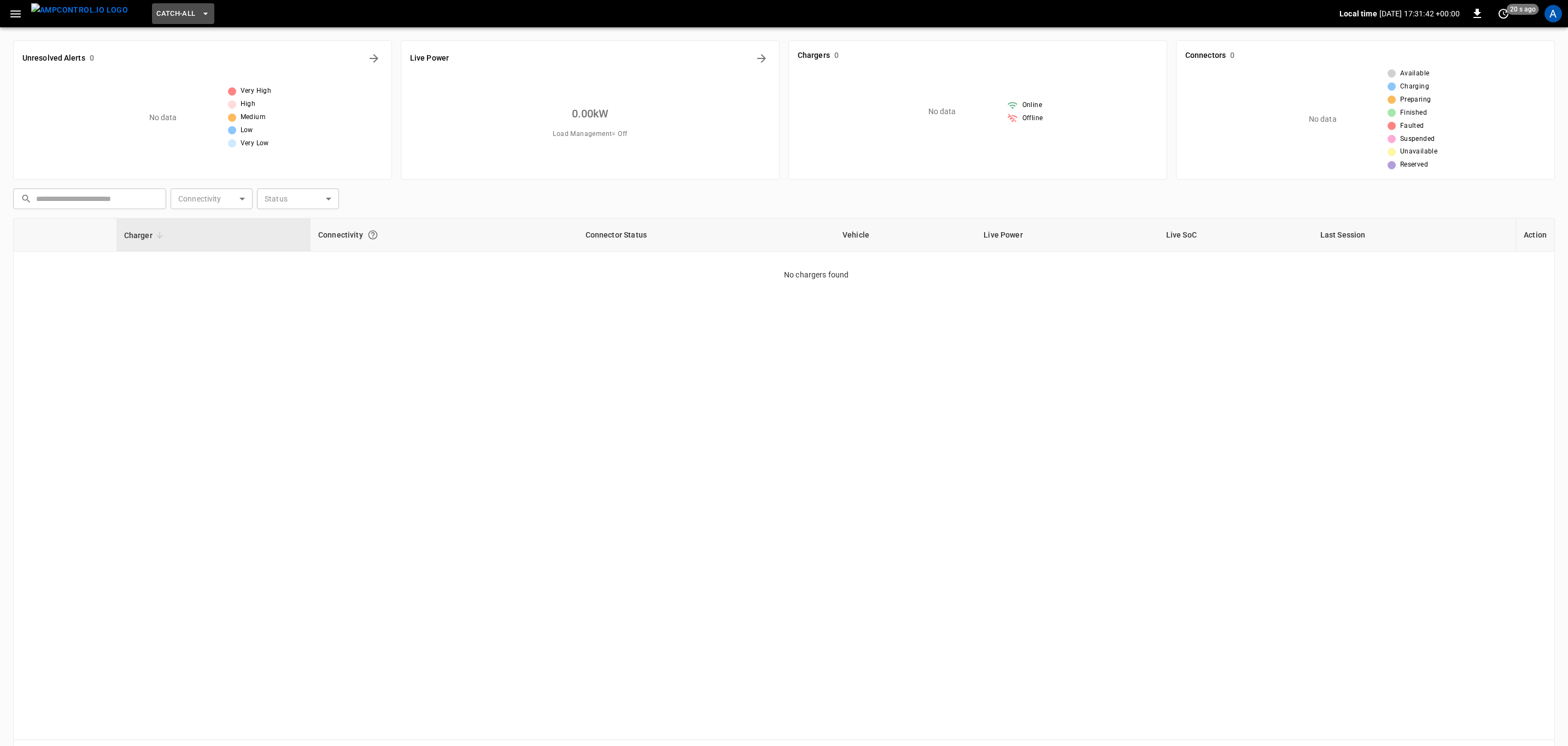
click at [178, 12] on button "Catch-all" at bounding box center [183, 13] width 62 height 22
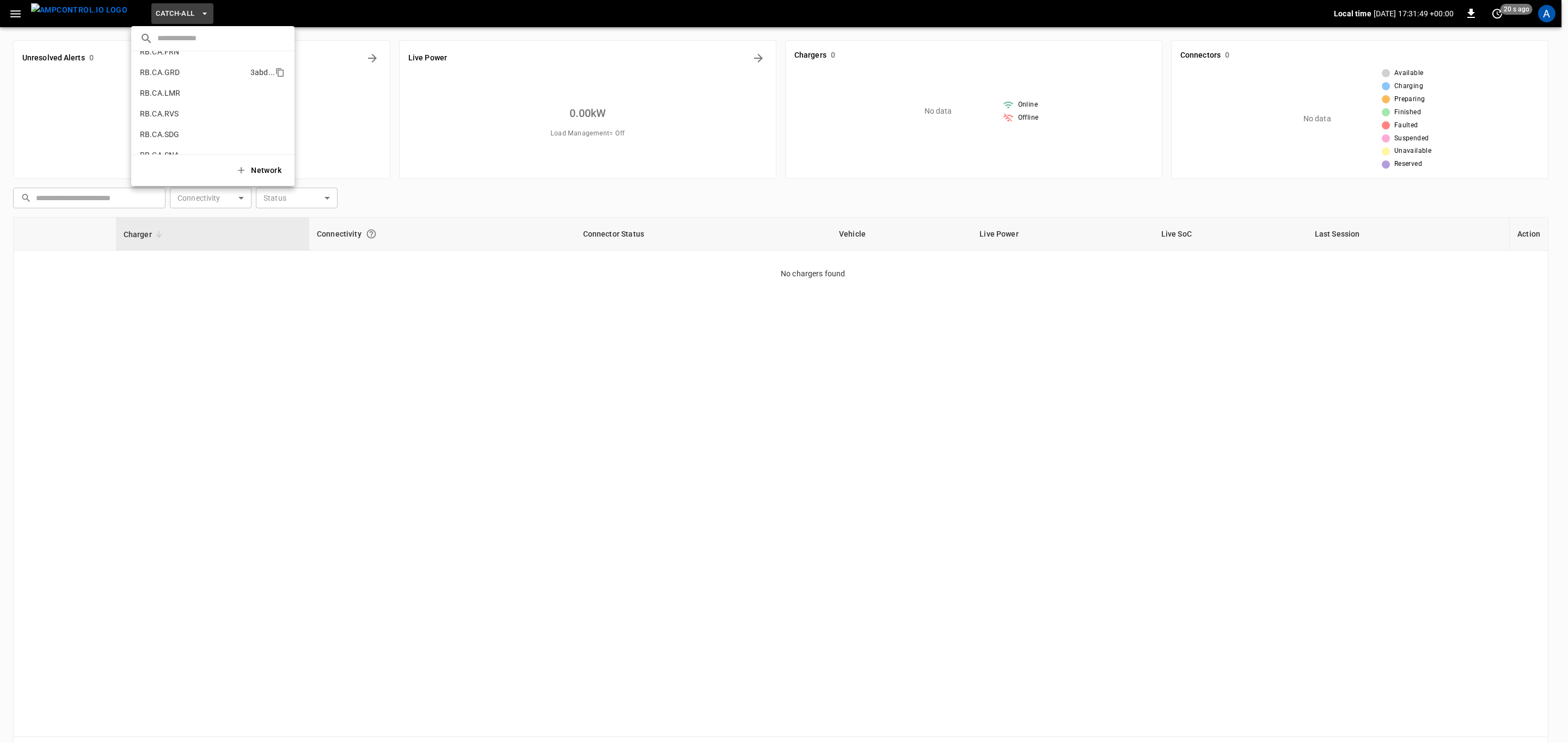
scroll to position [569, 0]
click at [181, 78] on li "RB.CA.FRN fd04 ..." at bounding box center [212, 76] width 163 height 21
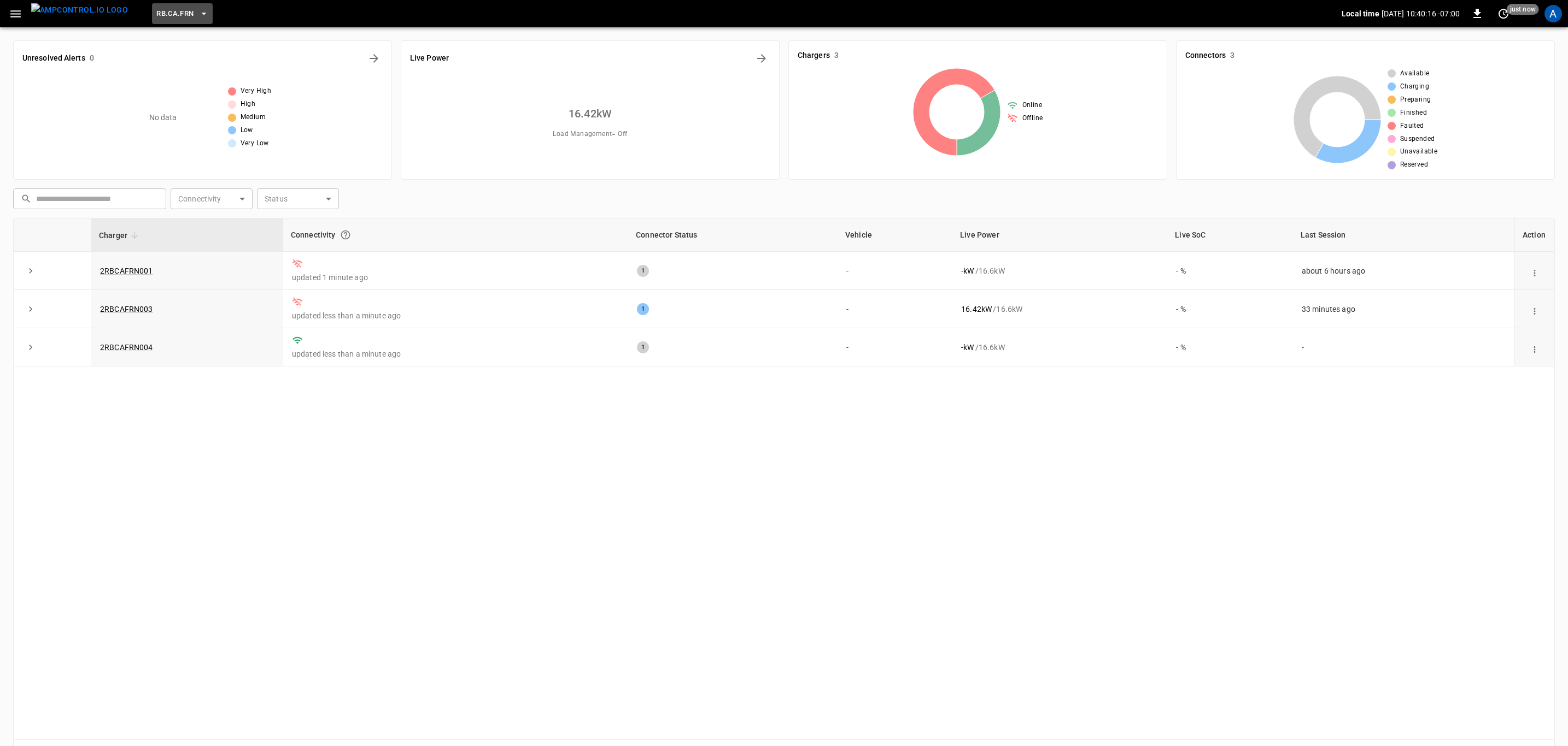
click at [164, 16] on span "RB.CA.FRN" at bounding box center [175, 13] width 37 height 13
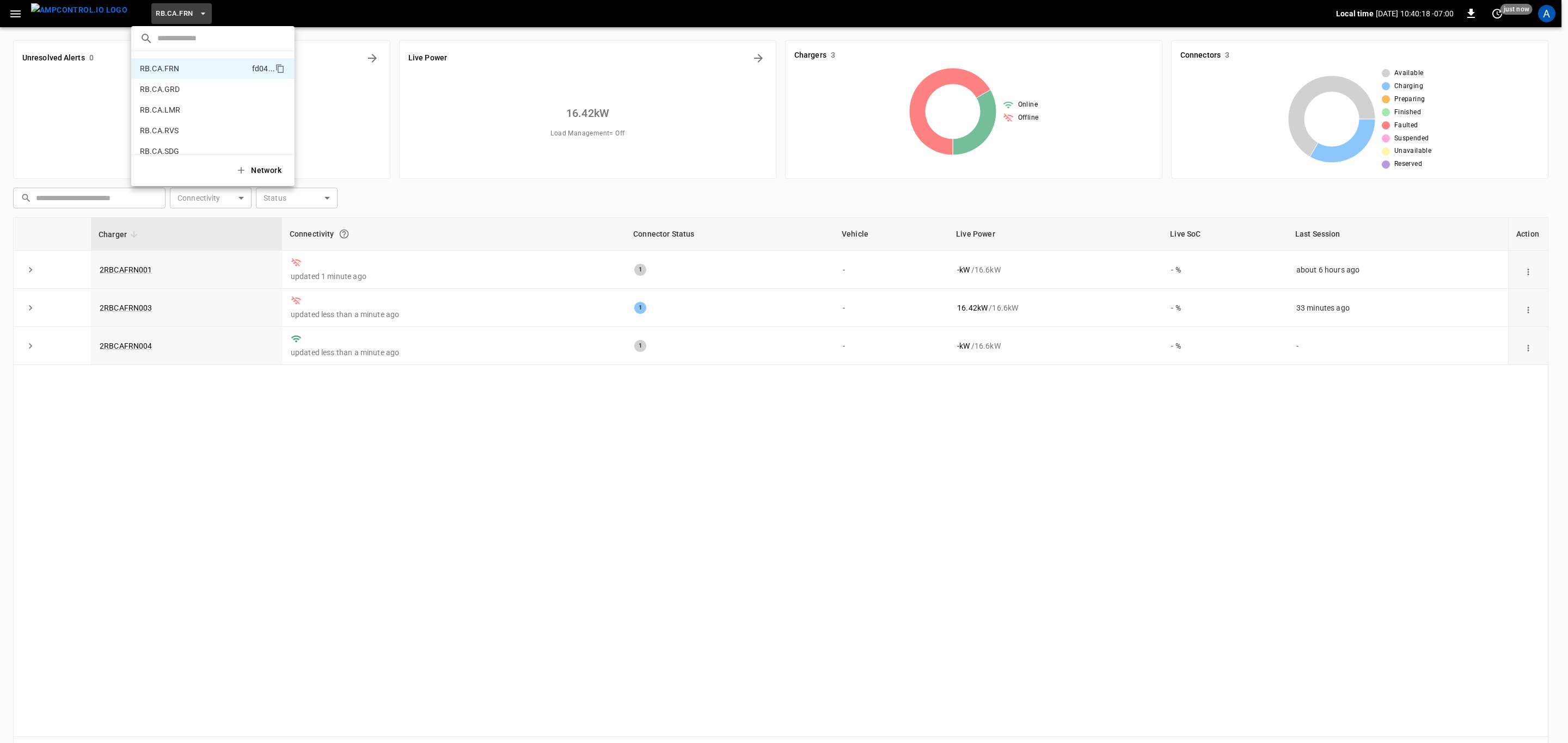
scroll to position [495, 0]
click at [186, 131] on li "RB.CA.CON 83ad ..." at bounding box center [212, 129] width 163 height 21
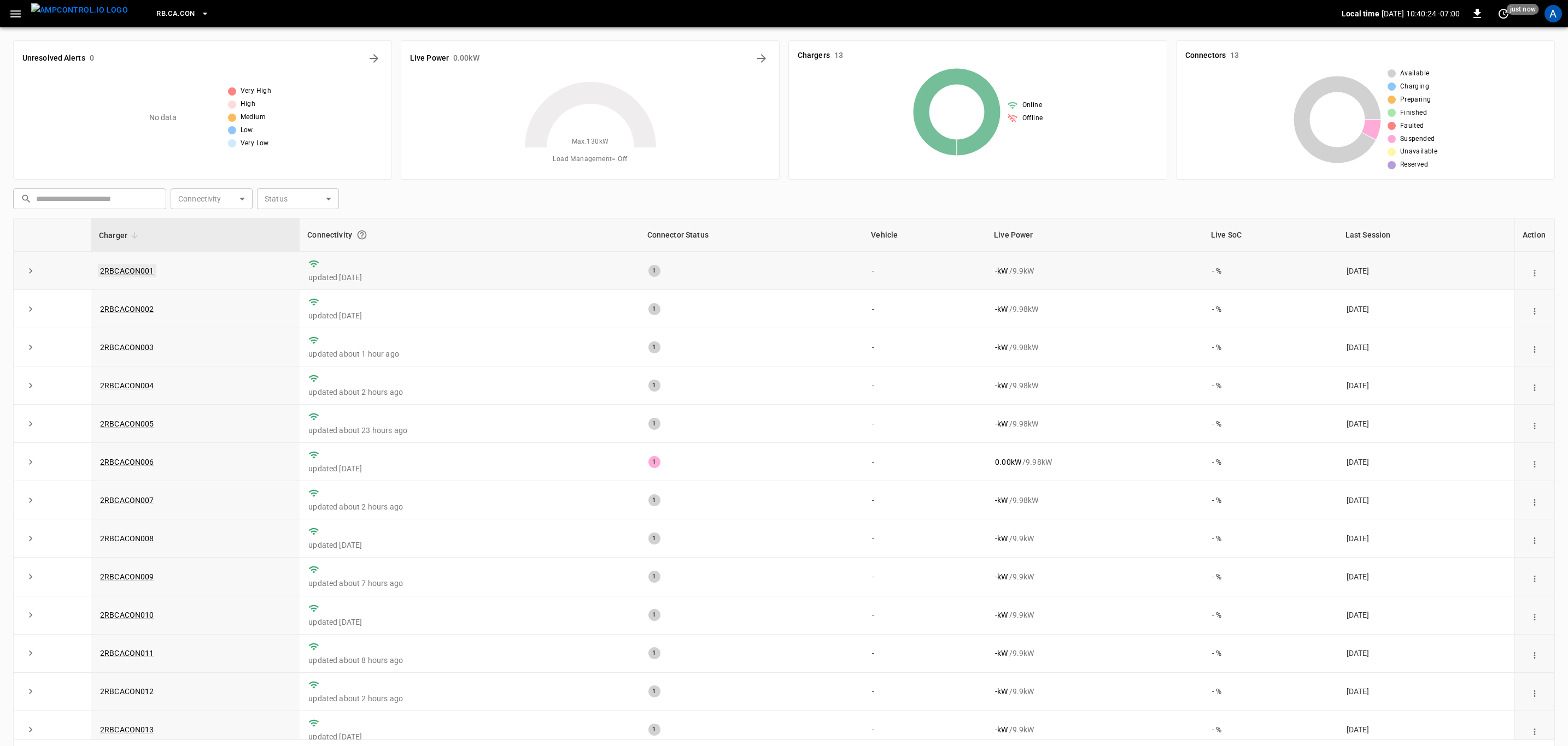
click at [133, 272] on link "2RBCACON001" at bounding box center [127, 271] width 59 height 13
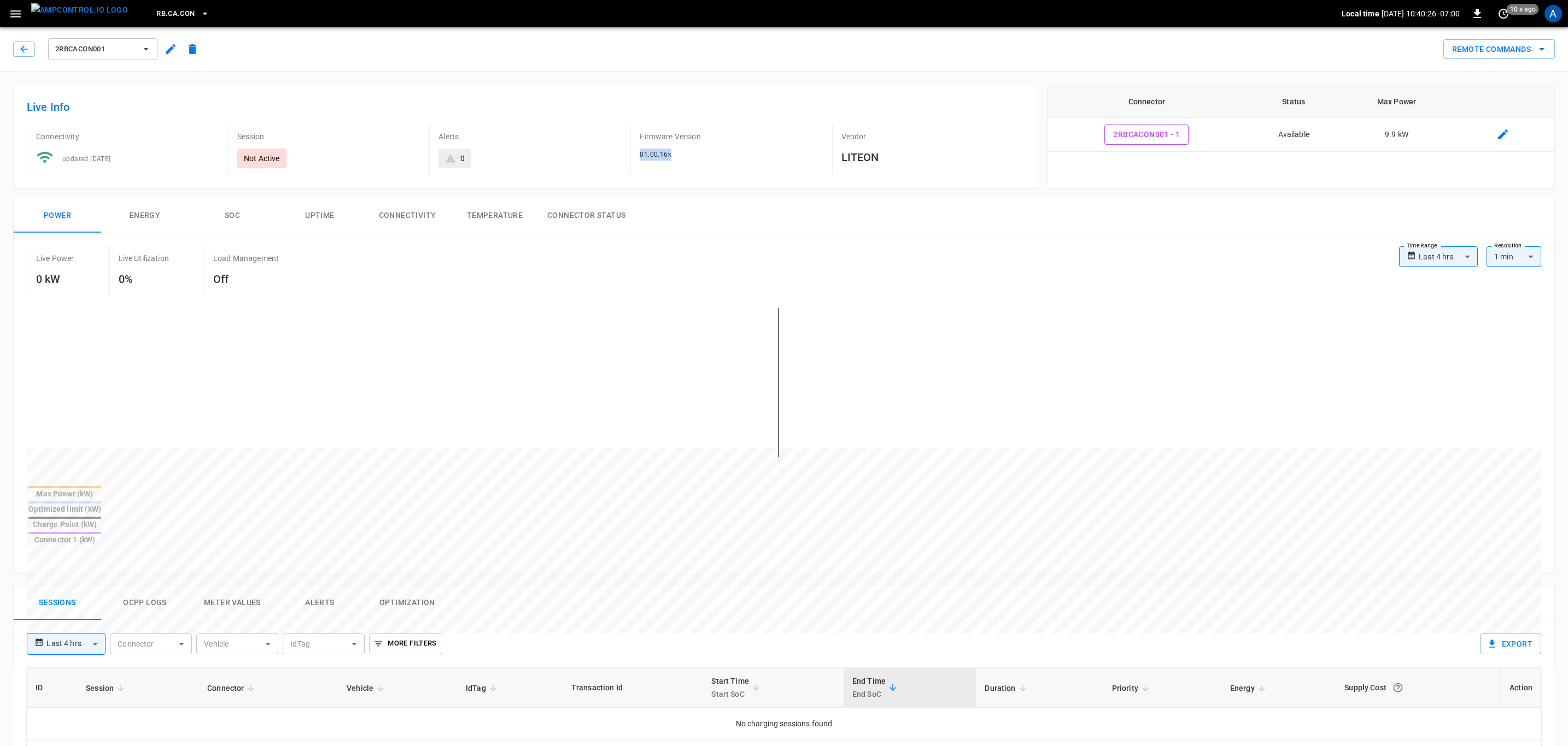
drag, startPoint x: 679, startPoint y: 157, endPoint x: 634, endPoint y: 160, distance: 45.1
click at [634, 160] on div "Firmware Version 01.00.16k" at bounding box center [726, 150] width 192 height 50
click at [656, 160] on div "01.00.16k" at bounding box center [731, 154] width 183 height 12
drag, startPoint x: 676, startPoint y: 161, endPoint x: 628, endPoint y: 166, distance: 48.3
click at [628, 166] on div "Firmware Version 01.00.16k" at bounding box center [722, 145] width 201 height 59
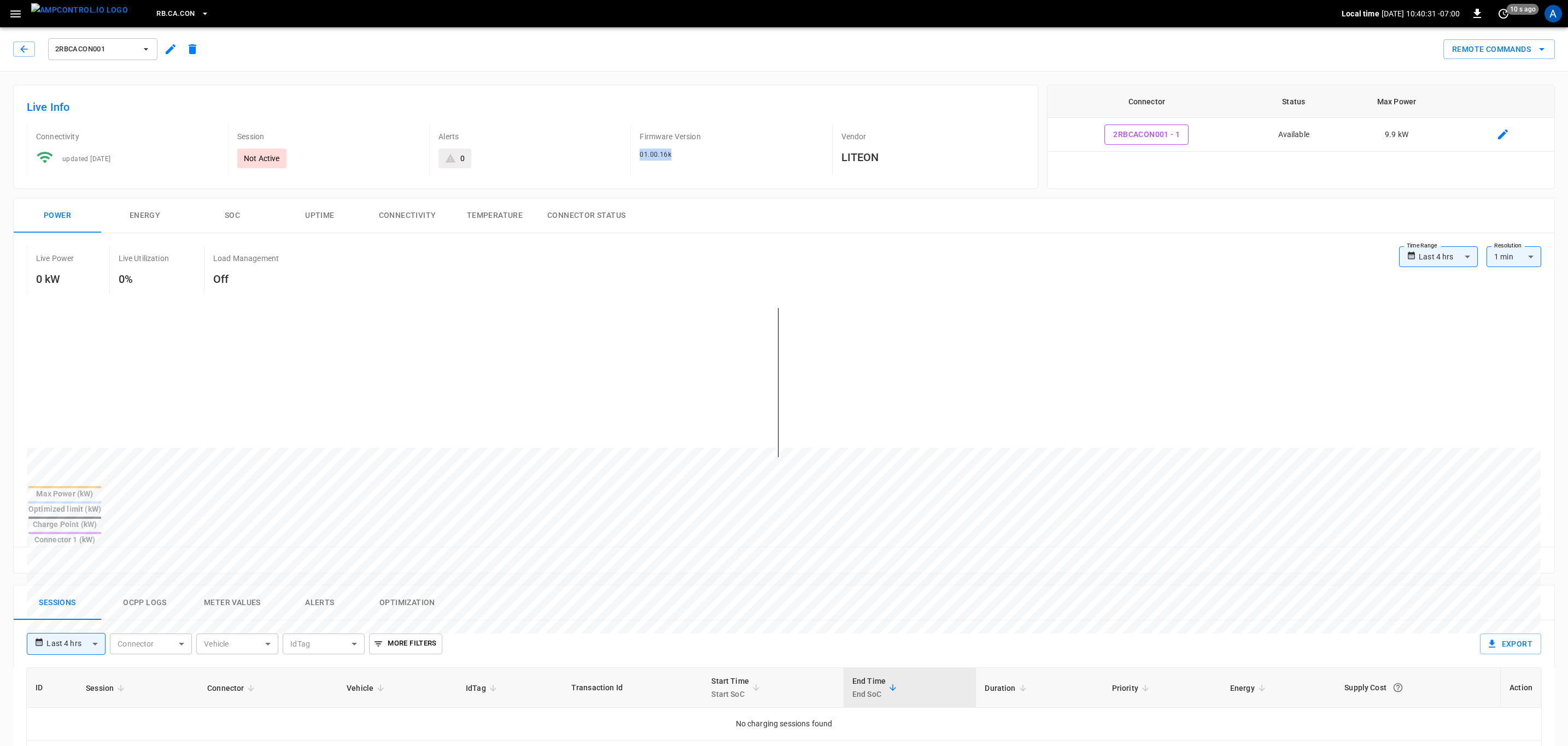
click at [750, 181] on div "Live Info Connectivity updated [DATE] Session Not Active Alerts 0 Firmware Vers…" at bounding box center [526, 137] width 1025 height 105
drag, startPoint x: 697, startPoint y: 161, endPoint x: 640, endPoint y: 163, distance: 57.0
click at [640, 163] on div "Firmware Version 01.00.16k" at bounding box center [726, 150] width 192 height 50
click at [657, 160] on div "01.00.16k" at bounding box center [731, 154] width 183 height 12
click at [662, 152] on span "01.00.16k" at bounding box center [655, 154] width 32 height 7
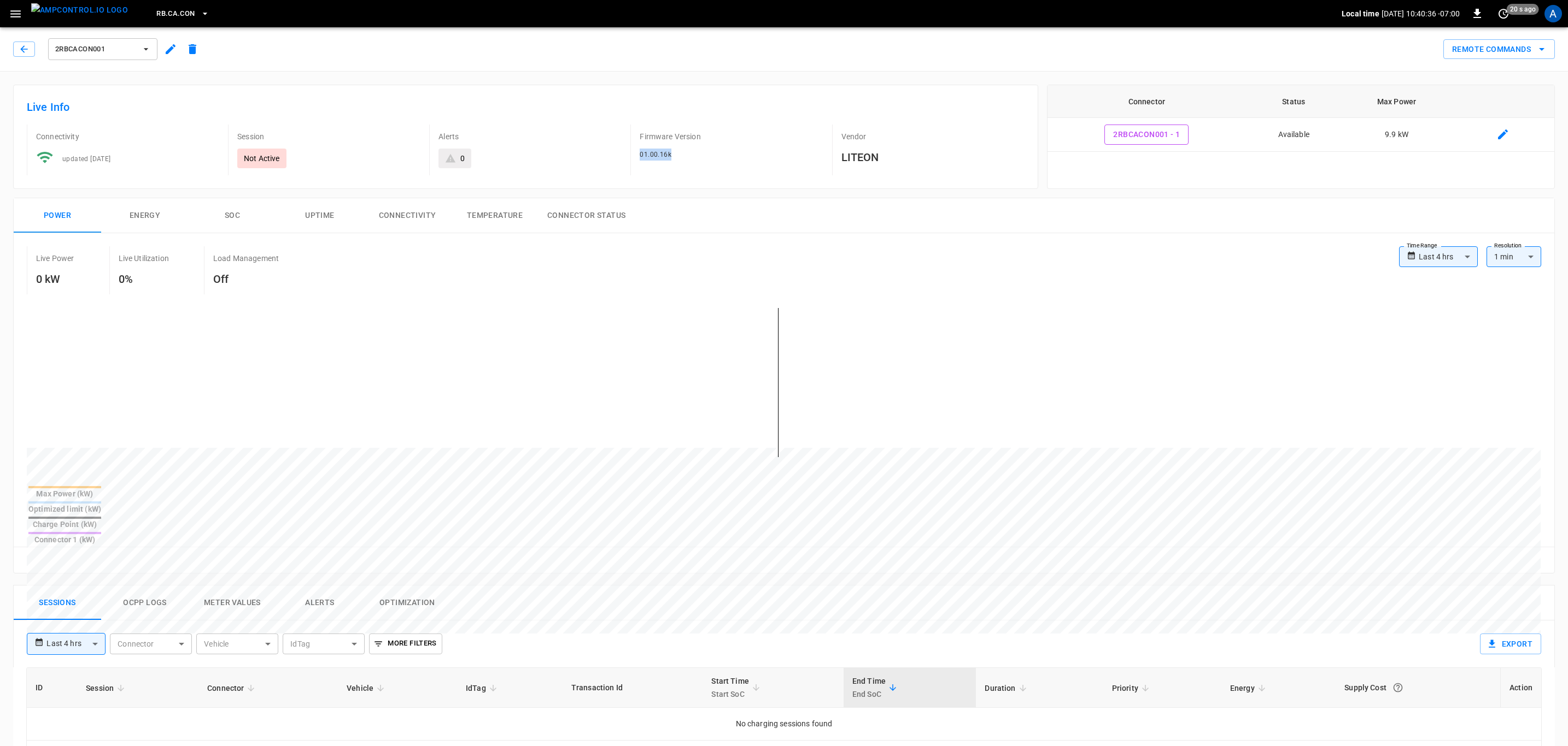
click at [662, 152] on span "01.00.16k" at bounding box center [655, 154] width 32 height 7
click at [663, 152] on span "01.00.16k" at bounding box center [655, 154] width 32 height 7
click at [668, 151] on span "01.00.16k" at bounding box center [655, 154] width 32 height 7
click at [679, 152] on div "01.00.16k" at bounding box center [731, 154] width 183 height 12
drag, startPoint x: 684, startPoint y: 160, endPoint x: 628, endPoint y: 165, distance: 56.2
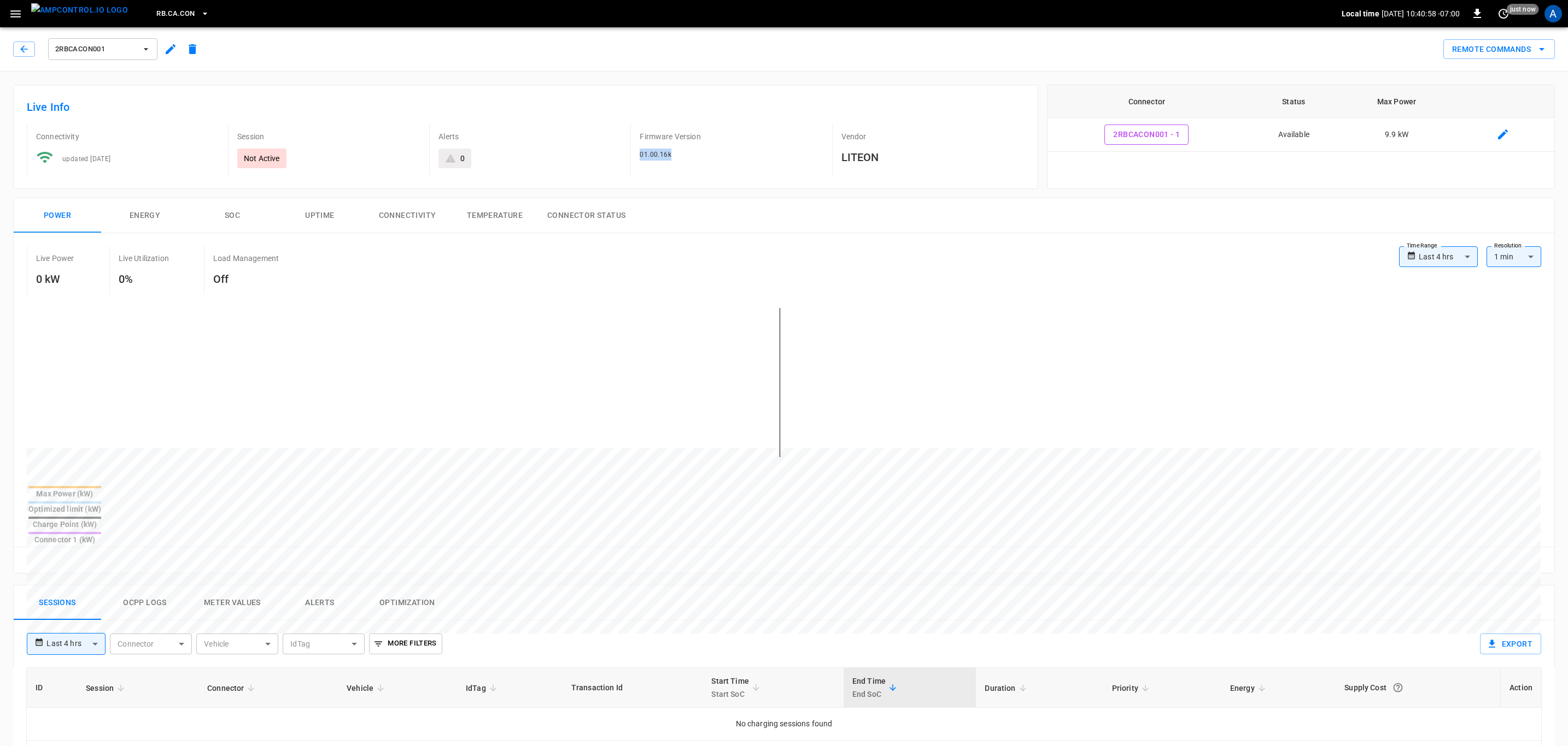
click at [628, 165] on div "Firmware Version 01.00.16k" at bounding box center [722, 145] width 201 height 59
click at [648, 166] on div "Firmware Version 01.00.16k" at bounding box center [726, 150] width 192 height 50
click at [159, 11] on span "RB.CA.CON" at bounding box center [175, 13] width 39 height 13
click at [176, 96] on li "CC.CA.CON b359 ..." at bounding box center [213, 88] width 164 height 21
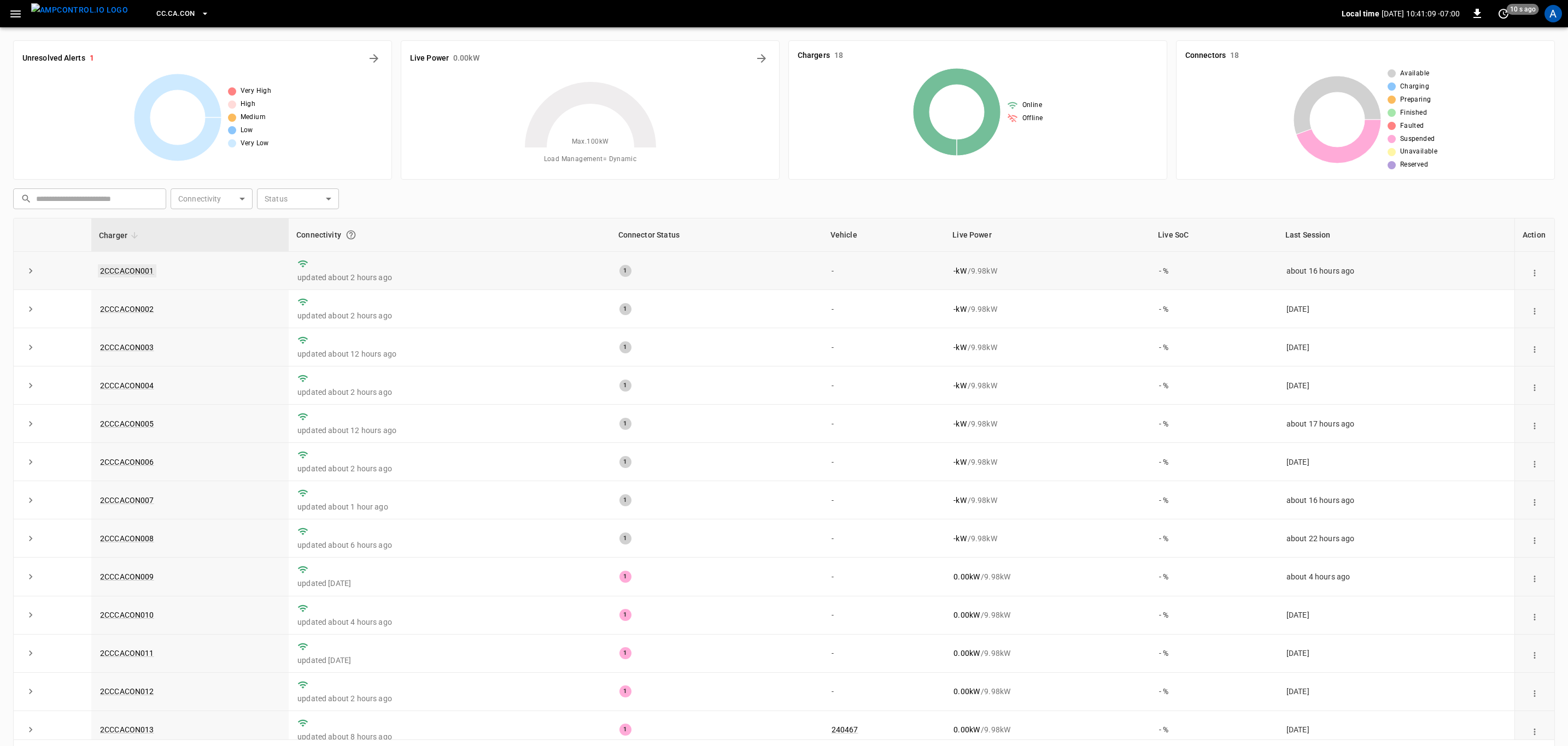
click at [121, 268] on link "2CCCACON001" at bounding box center [127, 271] width 59 height 13
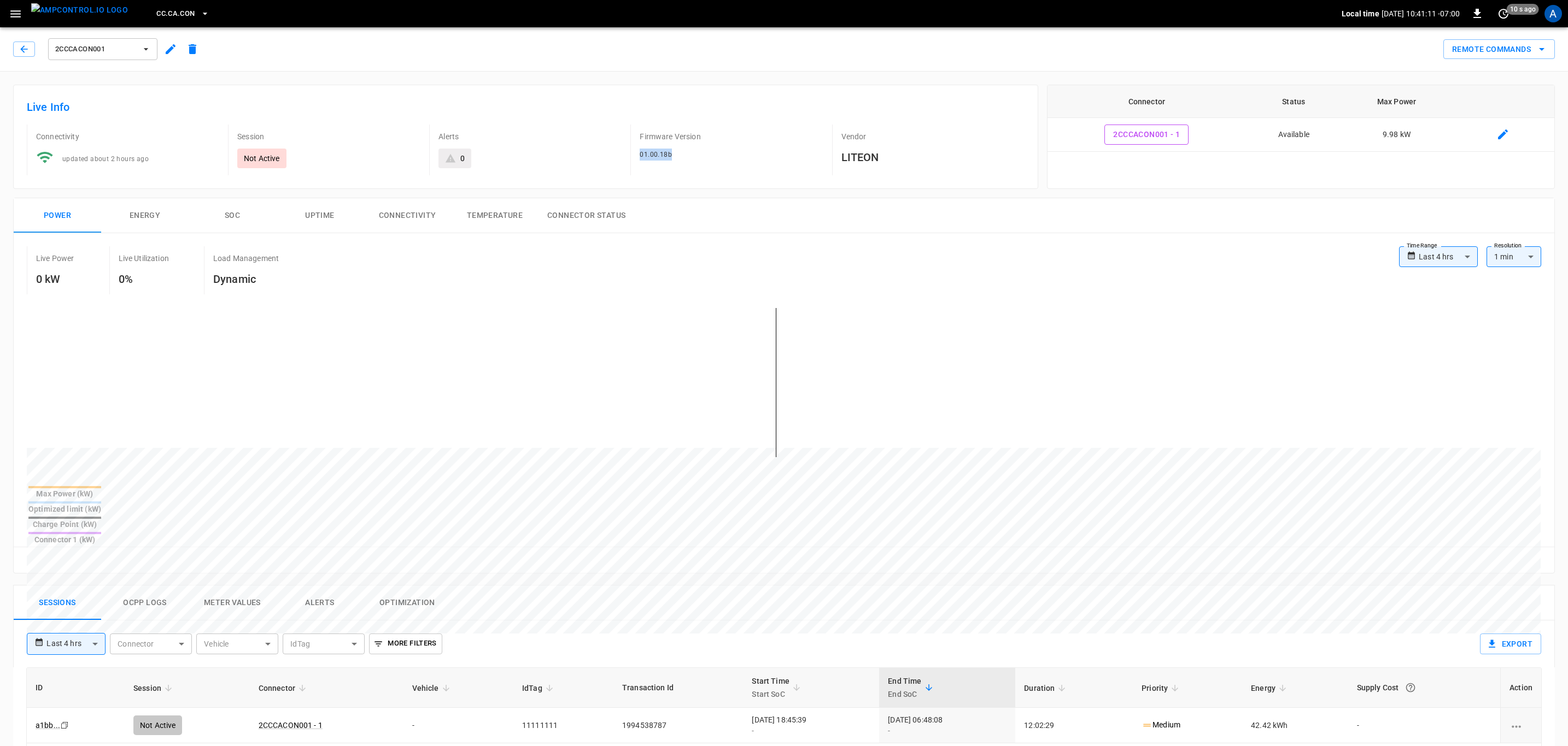
drag, startPoint x: 673, startPoint y: 159, endPoint x: 631, endPoint y: 160, distance: 42.0
click at [631, 160] on div "Firmware Version 01.00.18b" at bounding box center [726, 150] width 192 height 50
click at [681, 165] on div "Firmware Version 01.00.18b" at bounding box center [726, 150] width 192 height 50
click at [674, 166] on div "Firmware Version 01.00.18b" at bounding box center [726, 150] width 192 height 50
drag, startPoint x: 683, startPoint y: 156, endPoint x: 631, endPoint y: 156, distance: 52.0
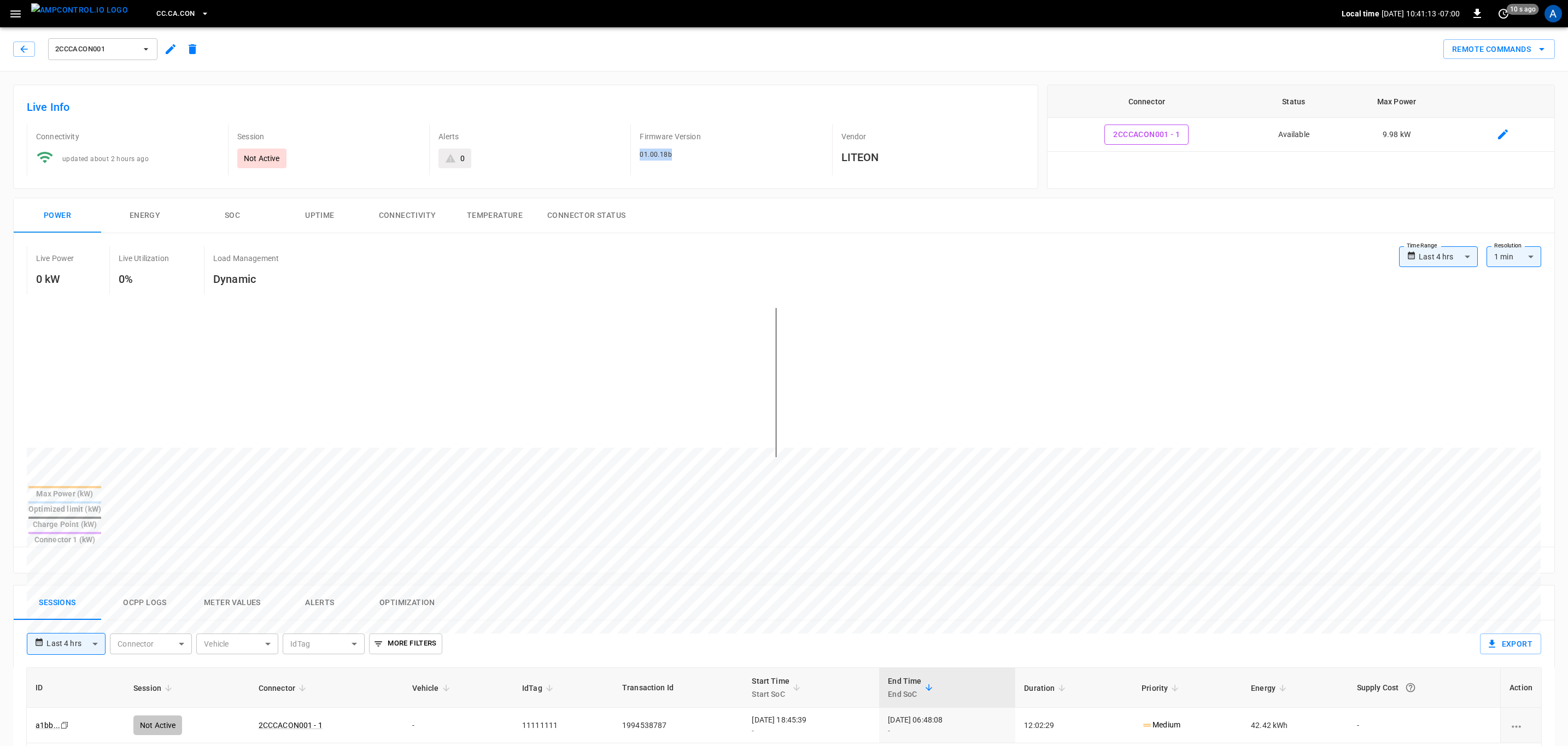
click at [631, 156] on div "Firmware Version 01.00.18b" at bounding box center [726, 150] width 192 height 50
click at [657, 158] on span "01.00.18b" at bounding box center [655, 154] width 32 height 7
drag, startPoint x: 681, startPoint y: 166, endPoint x: 632, endPoint y: 163, distance: 49.1
click at [632, 163] on div "Firmware Version 01.00.18b" at bounding box center [726, 150] width 192 height 50
click at [632, 160] on div "Firmware Version 01.00.18b" at bounding box center [726, 150] width 192 height 50
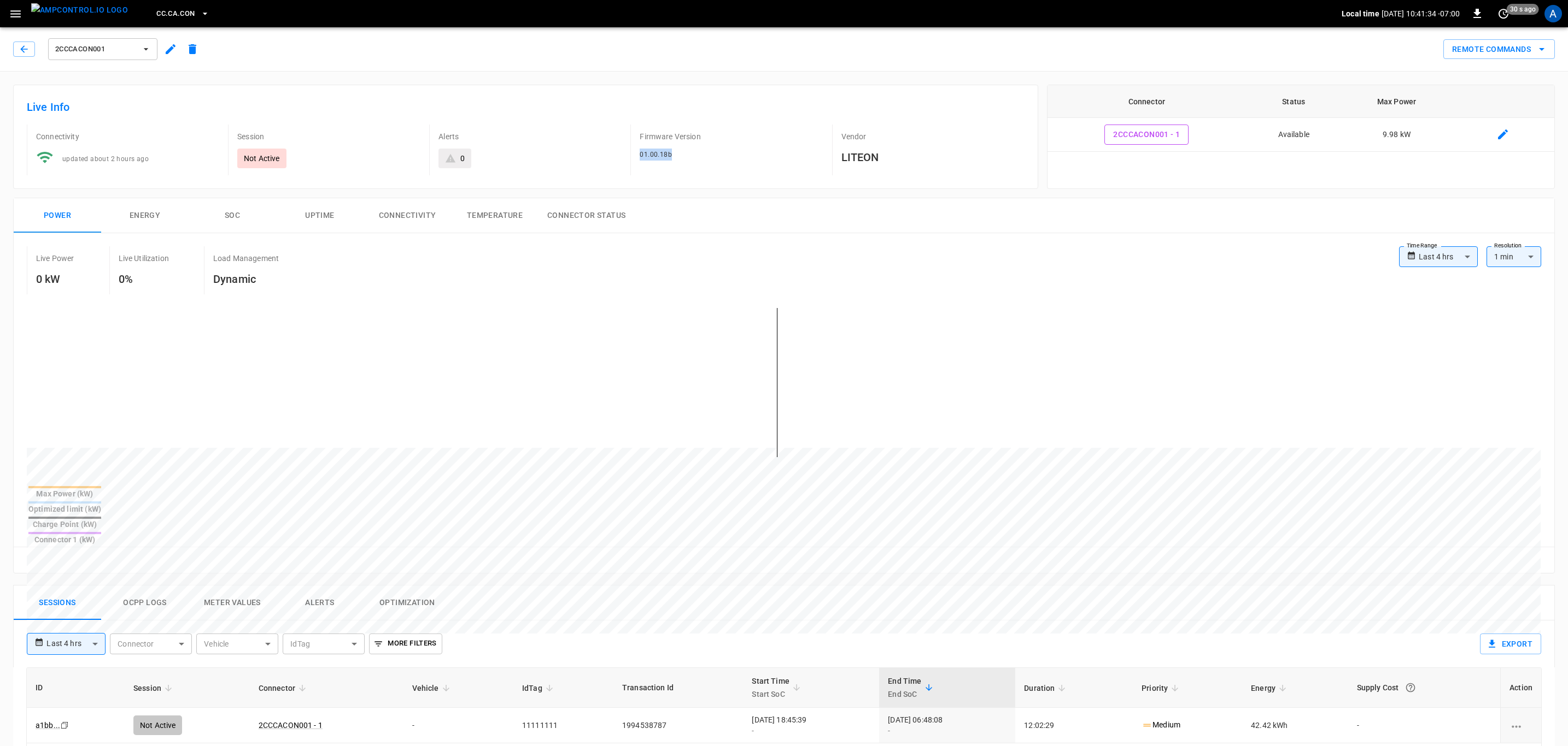
drag, startPoint x: 634, startPoint y: 156, endPoint x: 687, endPoint y: 156, distance: 53.0
click at [687, 156] on div "Firmware Version 01.00.18b" at bounding box center [726, 150] width 192 height 50
click at [687, 156] on div "01.00.18b" at bounding box center [731, 154] width 183 height 12
click at [689, 159] on div "01.00.18b" at bounding box center [731, 154] width 183 height 12
click at [156, 15] on span "CC.CA.CON" at bounding box center [175, 13] width 39 height 13
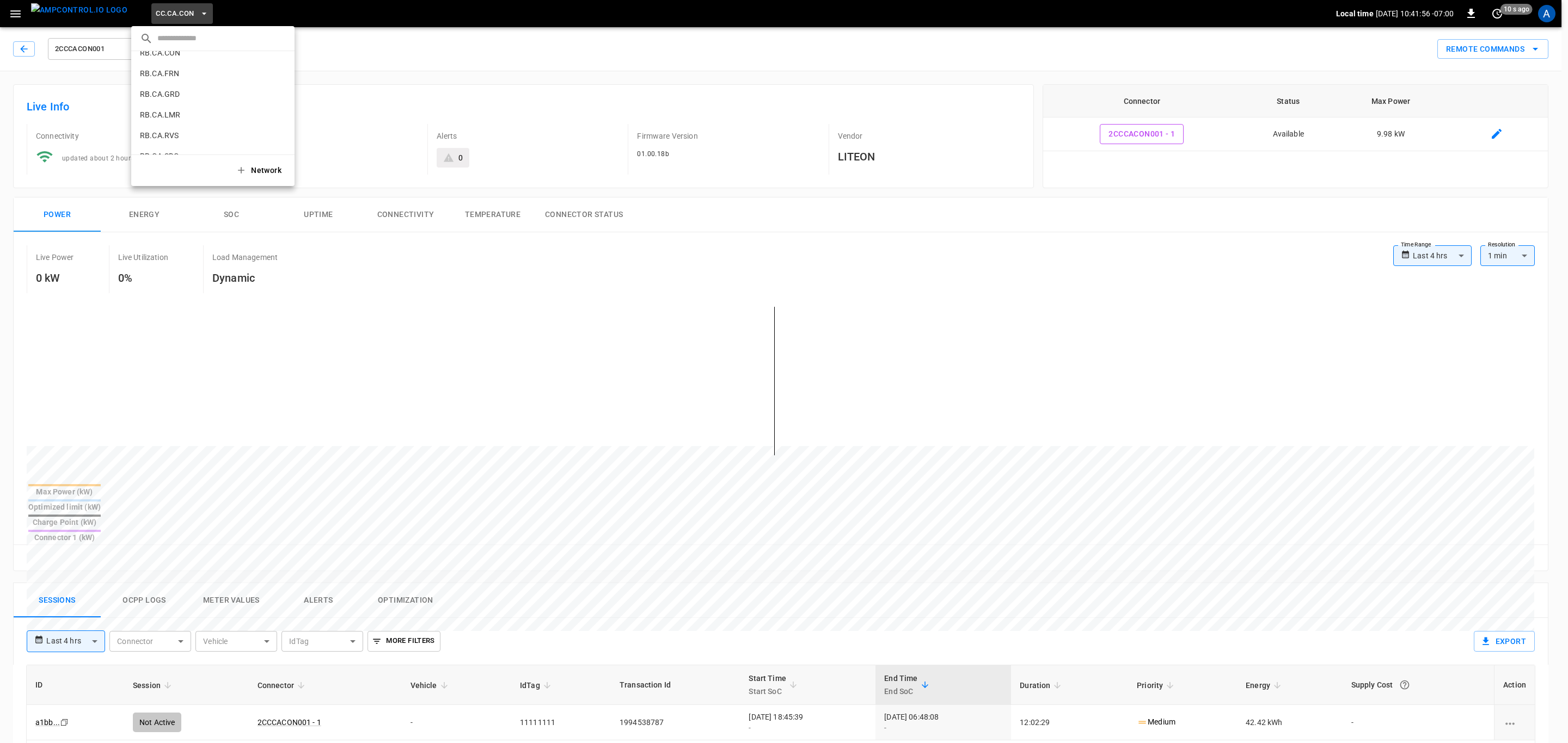
scroll to position [653, 0]
click at [618, 189] on div at bounding box center [784, 371] width 1568 height 743
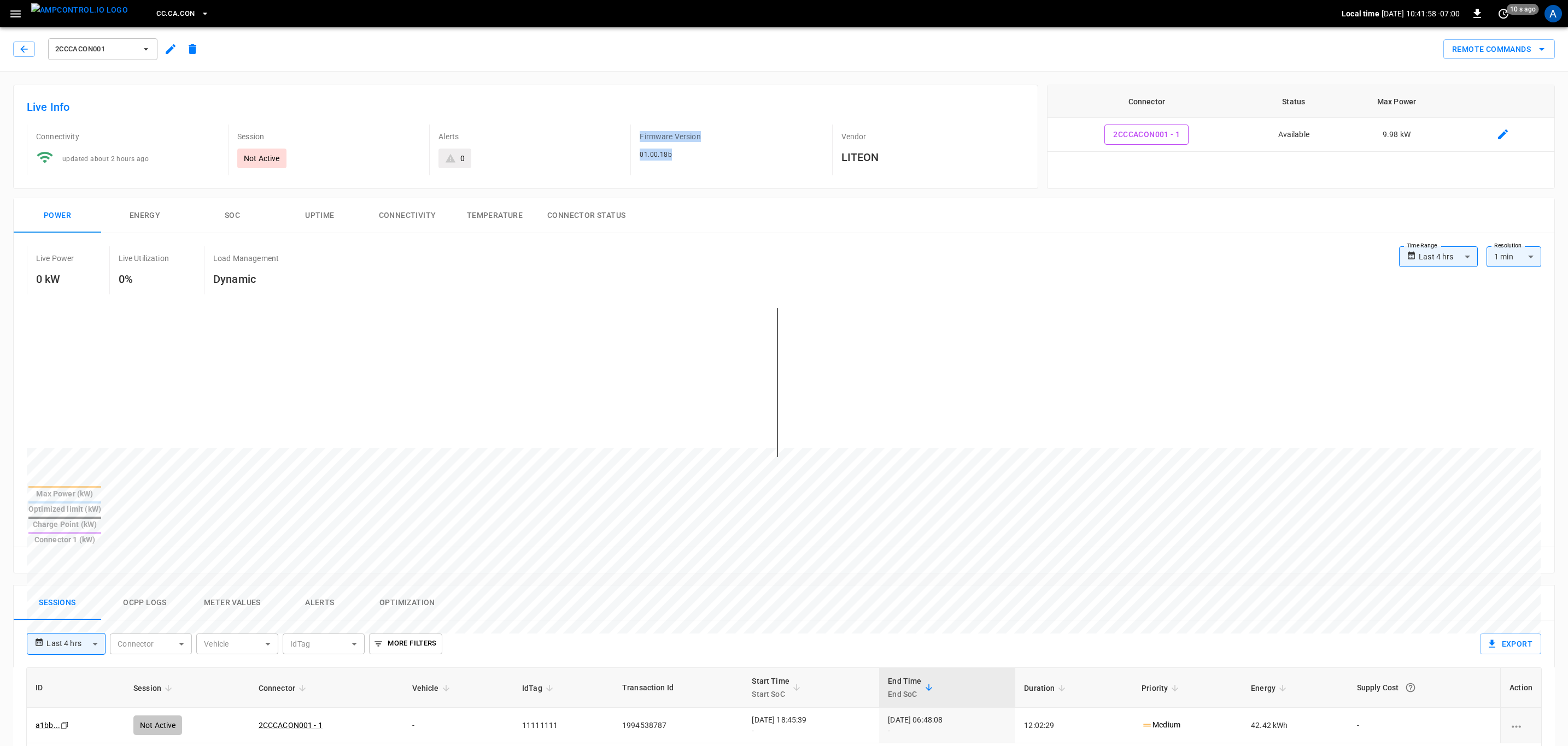
drag, startPoint x: 712, startPoint y: 152, endPoint x: 593, endPoint y: 150, distance: 119.0
click at [593, 150] on div "Connectivity updated about 2 hours ago Session Not Active Alerts 0 Firmware Ver…" at bounding box center [521, 145] width 1006 height 59
click at [735, 177] on div "Live Info Connectivity updated about 2 hours ago Session Not Active Alerts 0 Fi…" at bounding box center [526, 137] width 1025 height 105
click at [158, 13] on span "CC.CA.CON" at bounding box center [175, 13] width 39 height 13
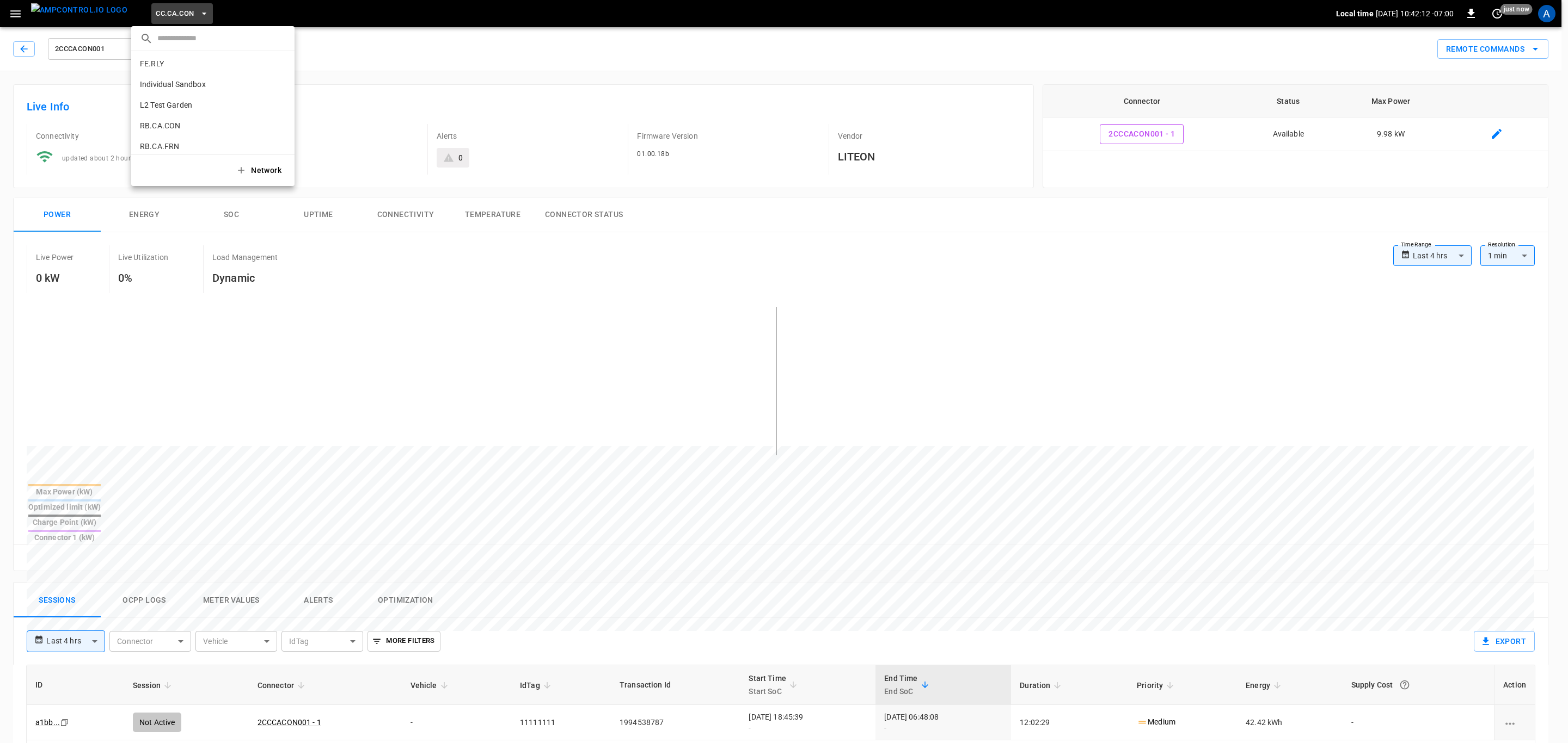
scroll to position [508, 0]
click at [184, 113] on li "RB.CA.CON 83ad ..." at bounding box center [212, 116] width 163 height 21
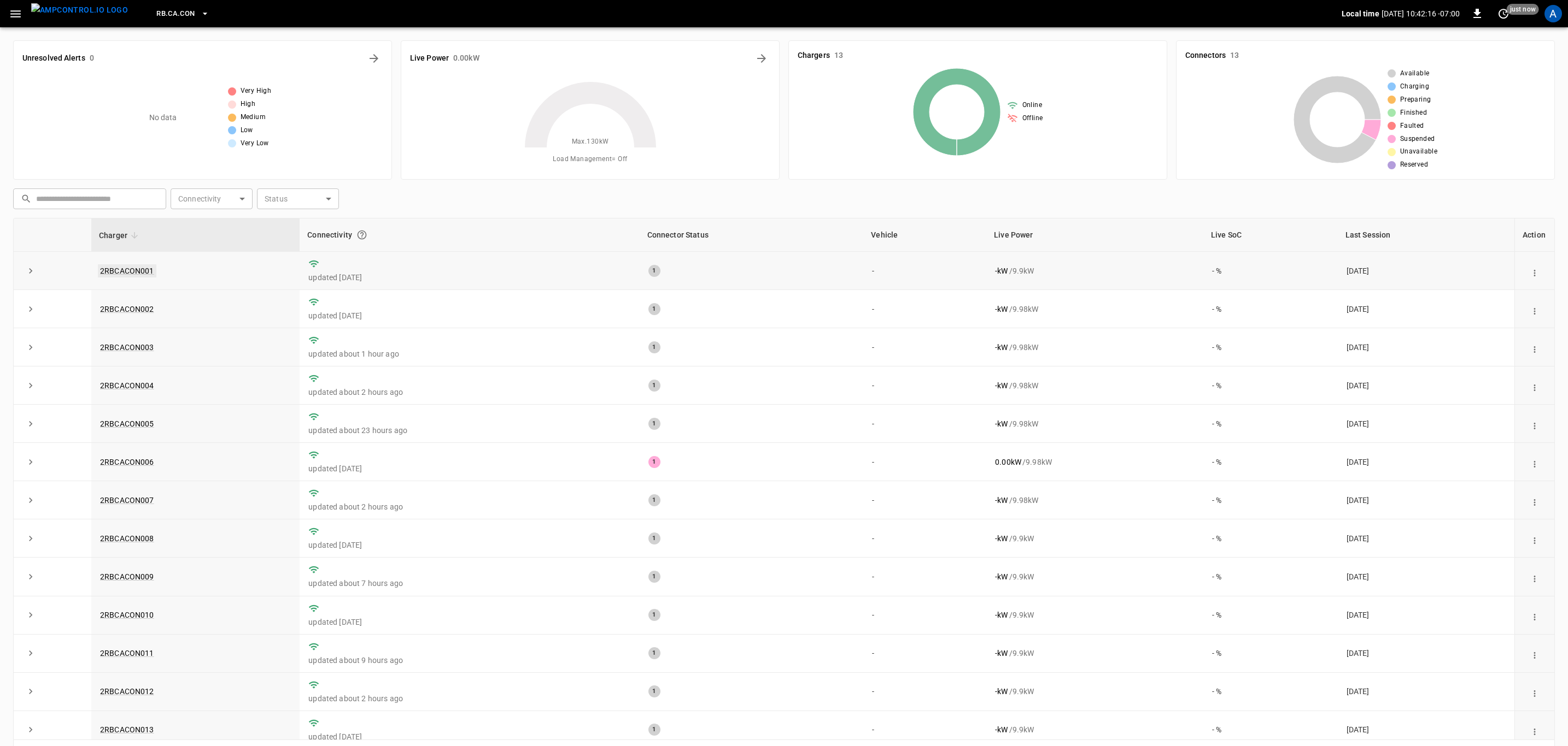
click at [148, 271] on link "2RBCACON001" at bounding box center [127, 271] width 59 height 13
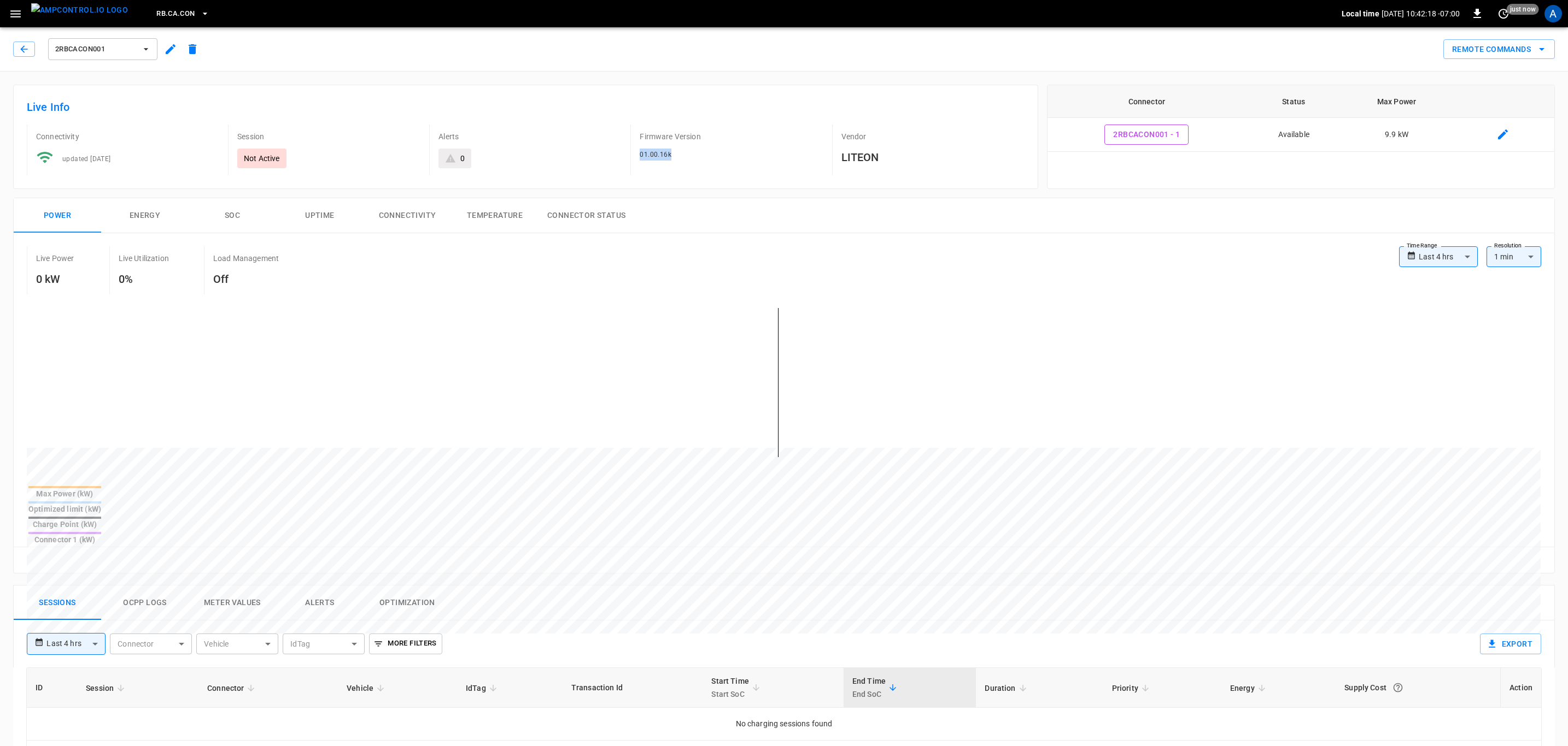
drag, startPoint x: 680, startPoint y: 159, endPoint x: 624, endPoint y: 160, distance: 56.0
click at [624, 160] on div "Firmware Version 01.00.16k" at bounding box center [722, 145] width 201 height 59
click at [686, 173] on div "Firmware Version 01.00.16k" at bounding box center [726, 150] width 192 height 50
click at [684, 150] on div "01.00.16k" at bounding box center [731, 154] width 183 height 12
click at [676, 141] on p "Firmware Version" at bounding box center [731, 137] width 183 height 11
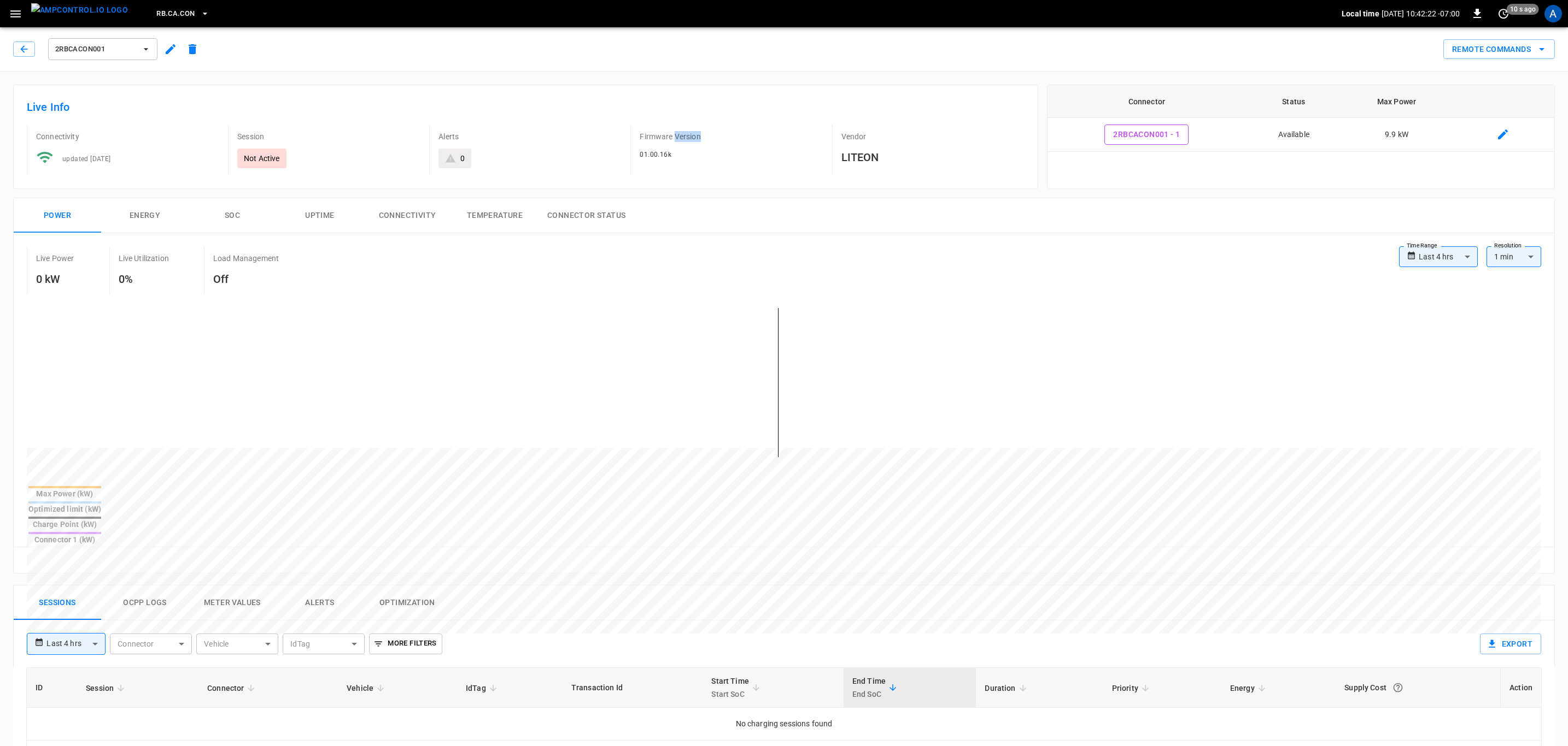
click at [676, 141] on p "Firmware Version" at bounding box center [731, 137] width 183 height 11
click at [677, 148] on div "Firmware Version 01.00.16k" at bounding box center [726, 150] width 192 height 50
click at [673, 137] on p "Firmware Version" at bounding box center [731, 137] width 183 height 11
click at [674, 137] on p "Firmware Version" at bounding box center [731, 137] width 183 height 11
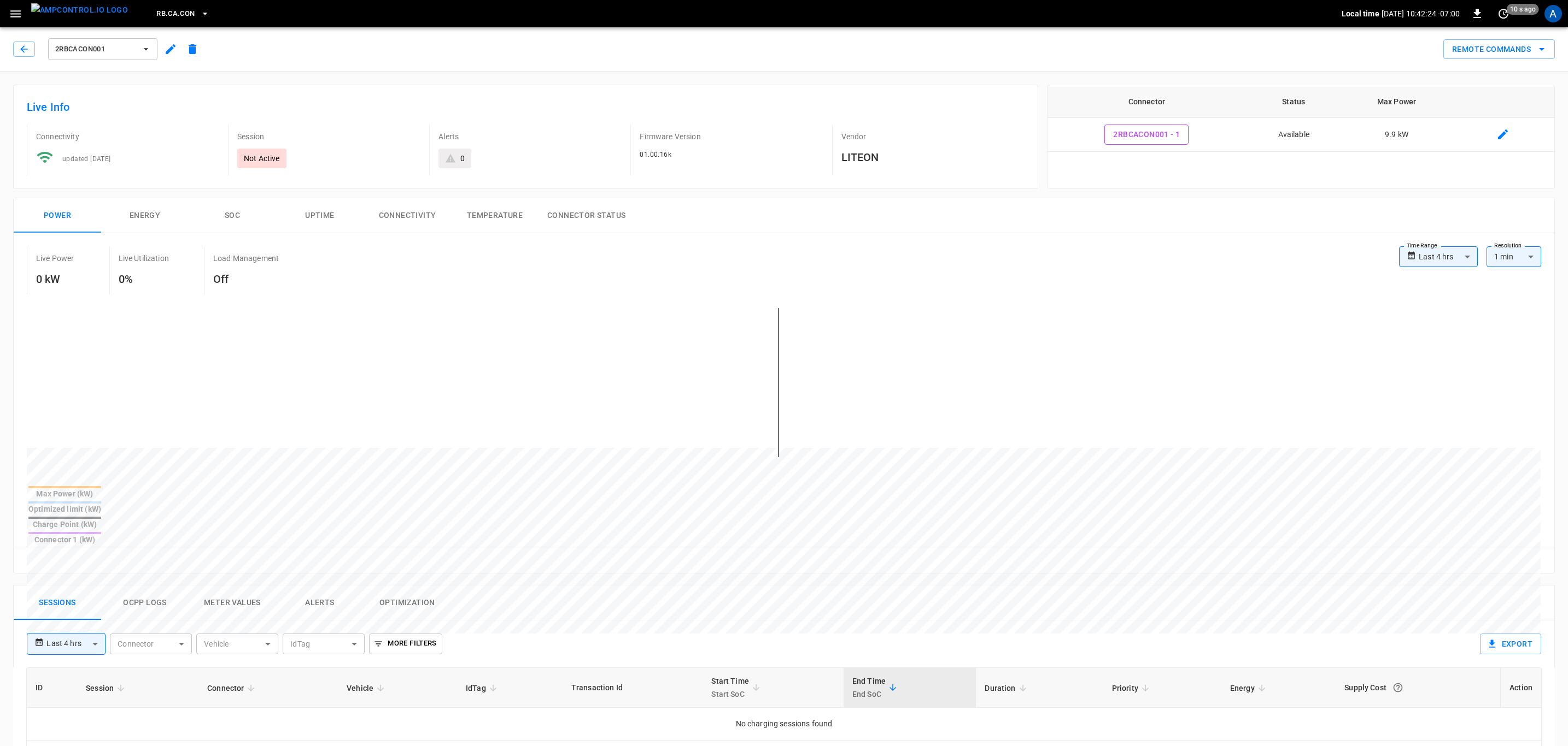
click at [681, 154] on div "01.00.16k" at bounding box center [731, 154] width 183 height 12
drag, startPoint x: 672, startPoint y: 154, endPoint x: 630, endPoint y: 156, distance: 42.0
click at [631, 156] on div "Firmware Version 01.00.16k" at bounding box center [726, 150] width 192 height 50
click at [163, 4] on button "RB.CA.CON" at bounding box center [183, 13] width 61 height 22
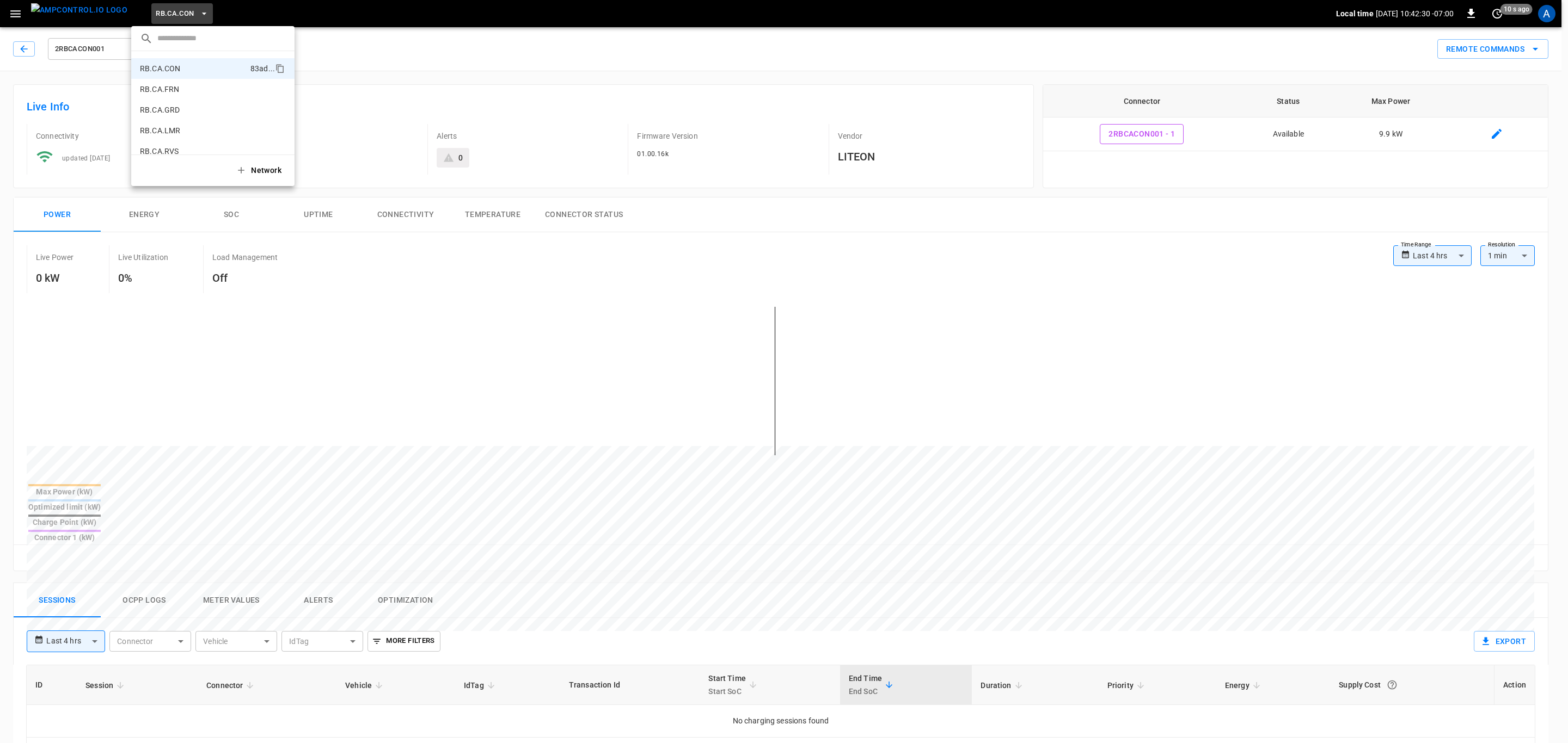
click at [578, 135] on div at bounding box center [784, 371] width 1568 height 743
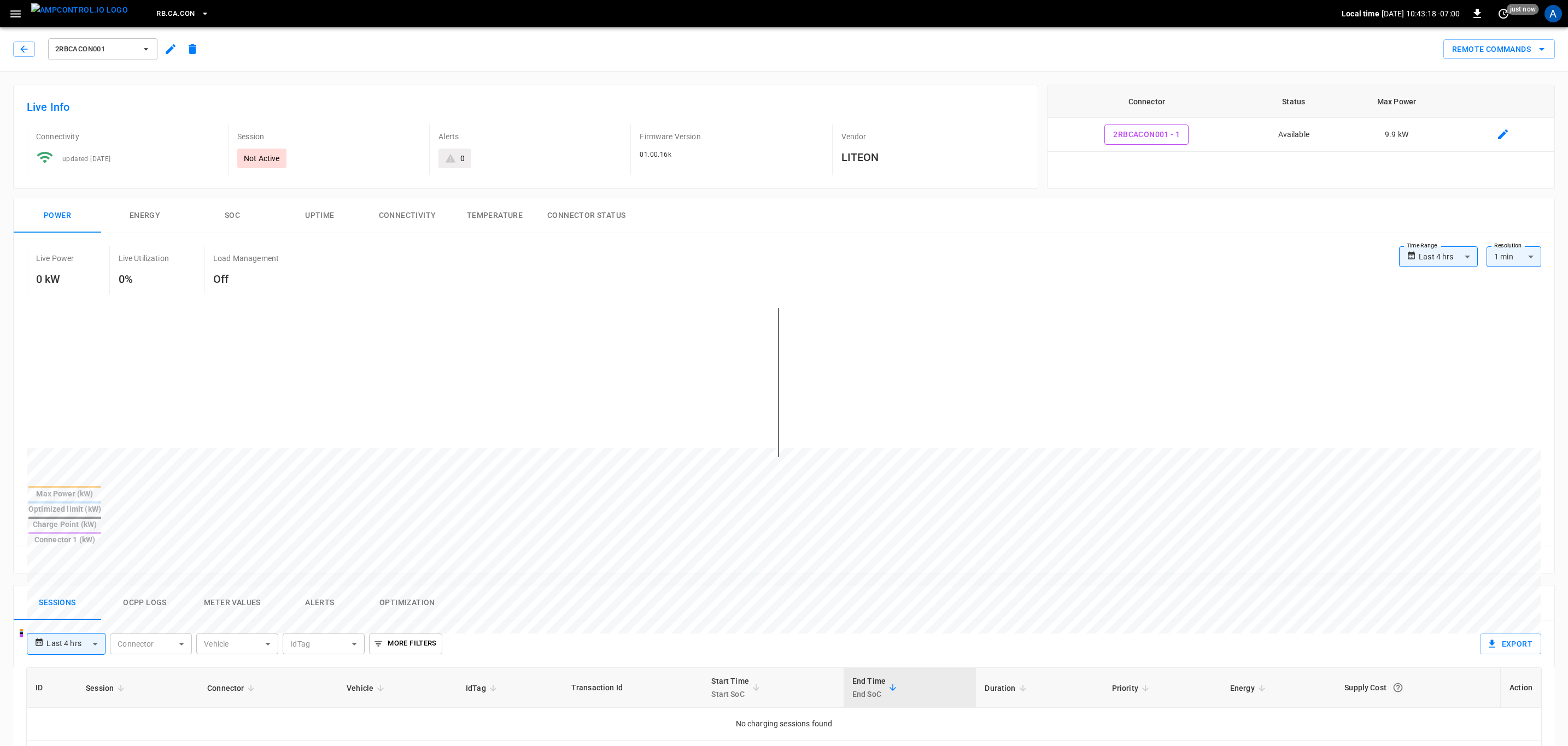
click at [156, 16] on span "RB.CA.CON" at bounding box center [175, 13] width 39 height 13
click at [25, 15] on div at bounding box center [787, 373] width 1575 height 746
click at [15, 15] on icon "button" at bounding box center [16, 14] width 13 height 13
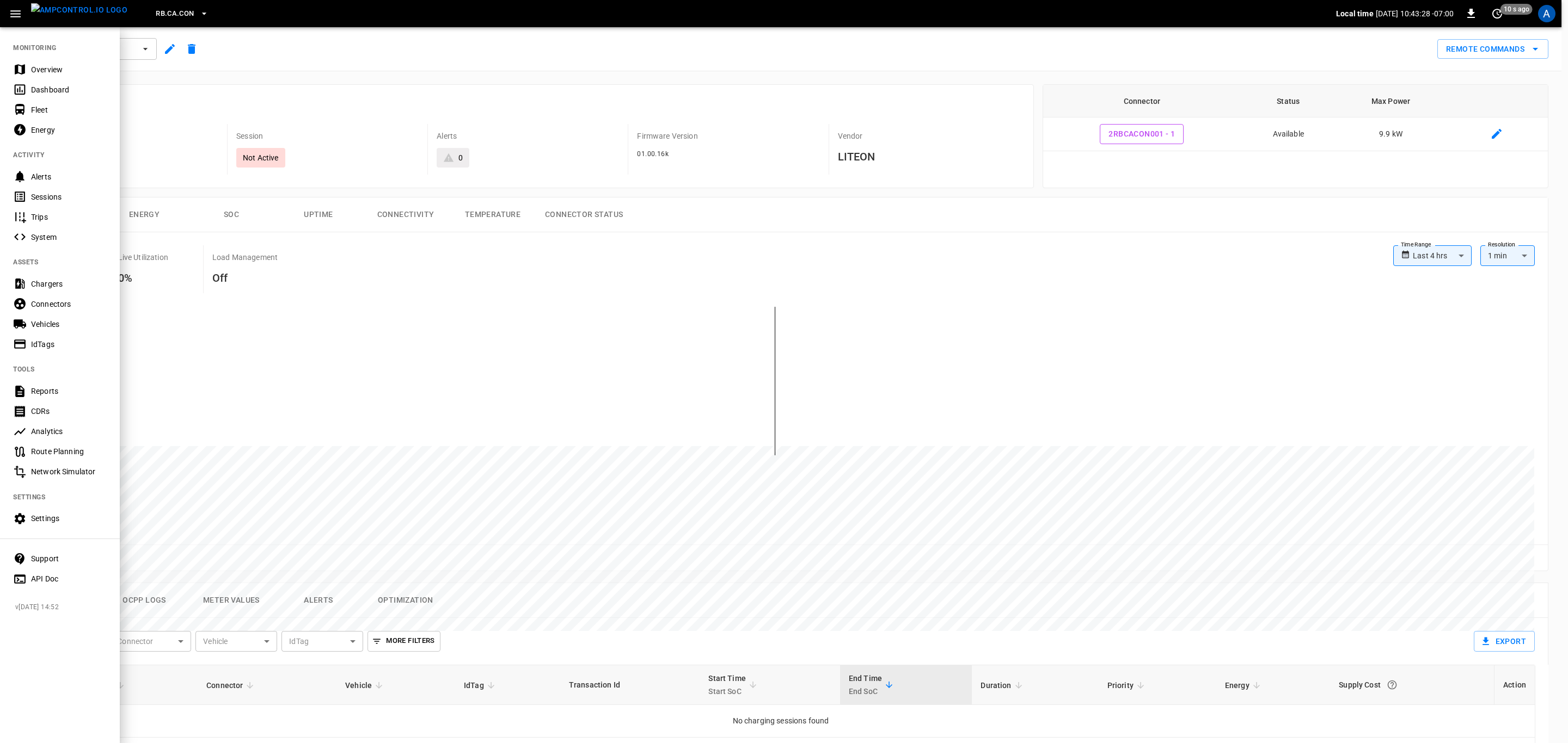
click at [536, 77] on div at bounding box center [784, 371] width 1568 height 743
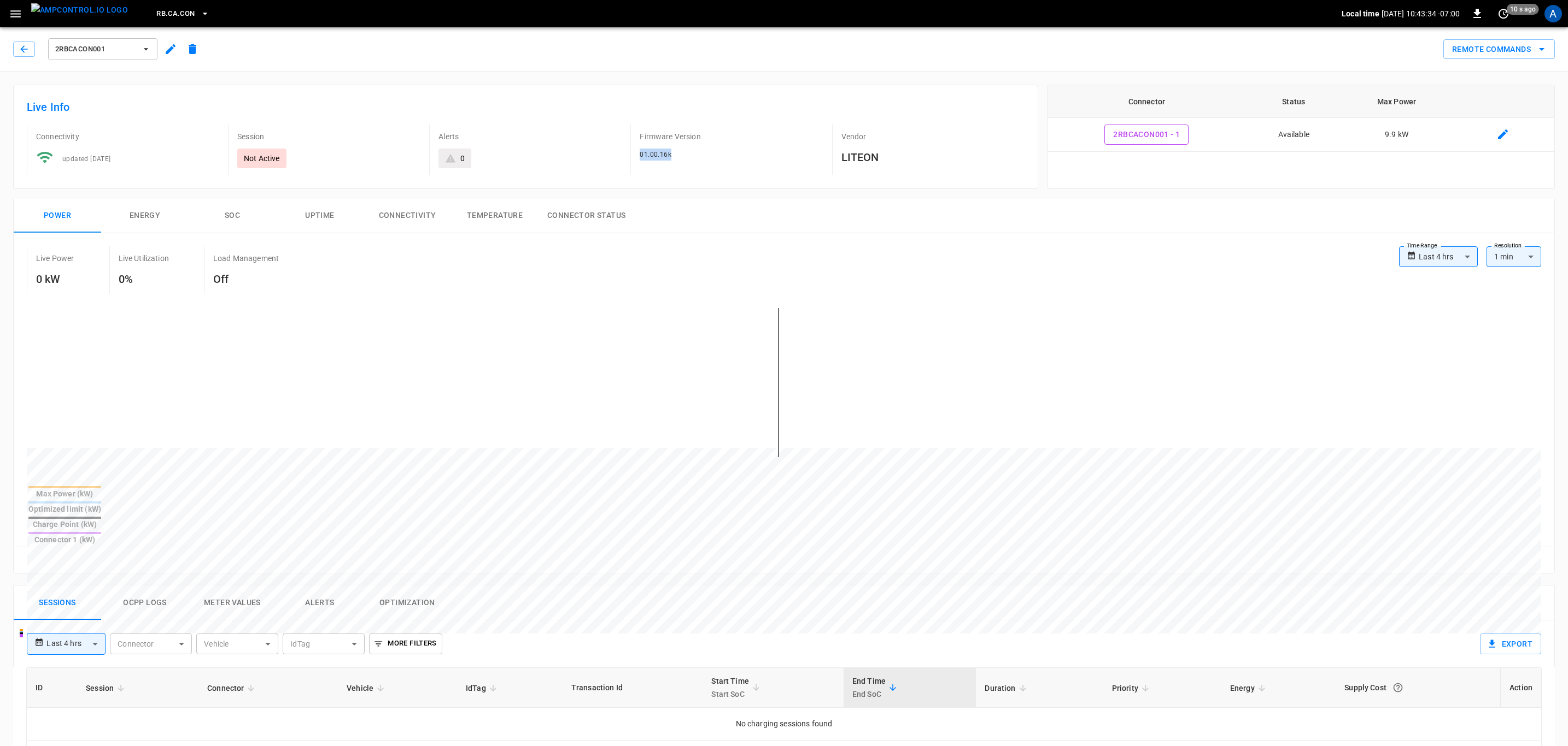
drag, startPoint x: 684, startPoint y: 160, endPoint x: 634, endPoint y: 160, distance: 50.0
click at [634, 160] on div "Firmware Version 01.00.16k" at bounding box center [726, 150] width 192 height 50
click at [656, 158] on span "01.00.16k" at bounding box center [655, 154] width 32 height 7
drag, startPoint x: 680, startPoint y: 150, endPoint x: 619, endPoint y: 153, distance: 61.1
click at [619, 153] on div "Connectivity updated [DATE] Session Not Active Alerts 0 Firmware Version 01.00.…" at bounding box center [521, 145] width 1006 height 59
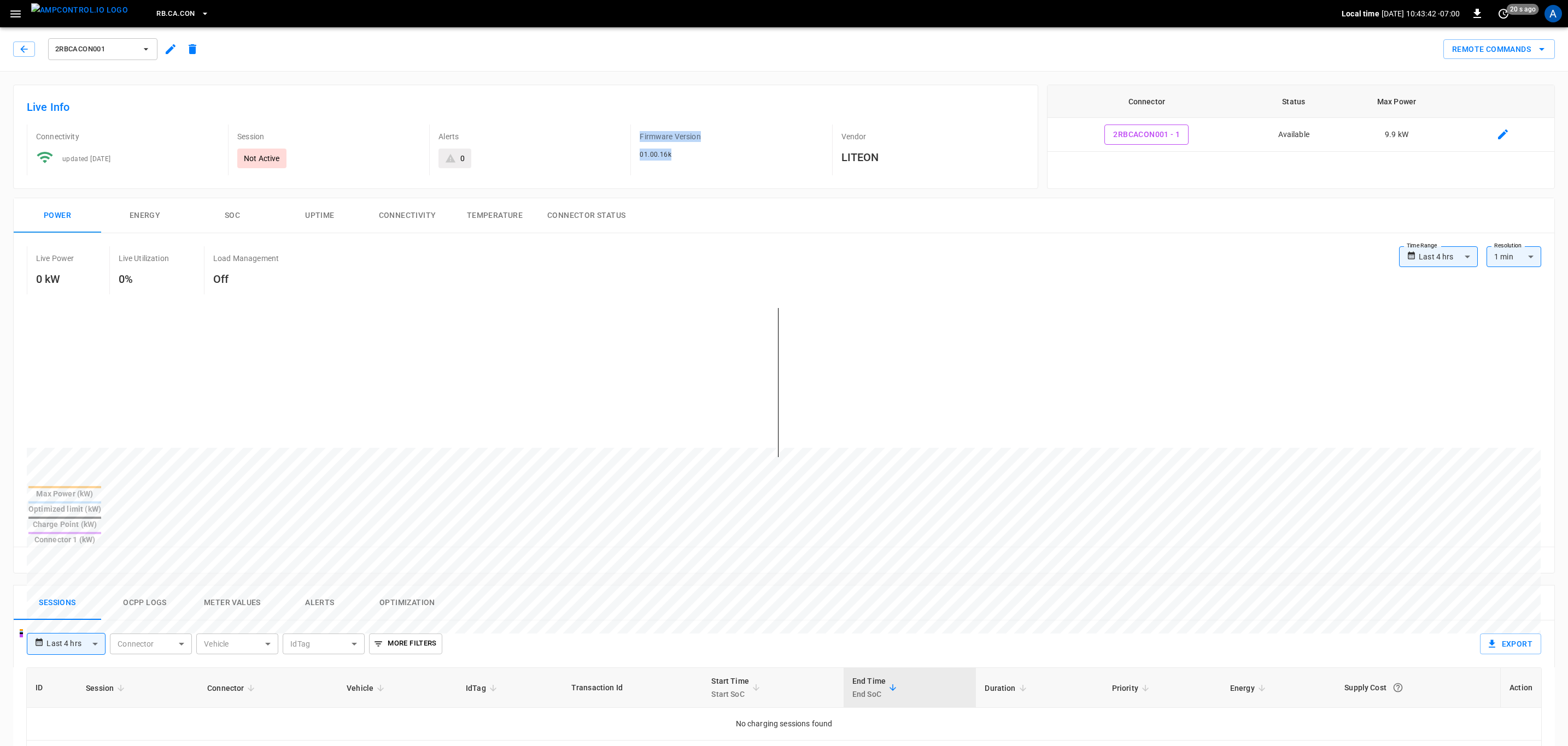
click at [689, 163] on div "Firmware Version 01.00.16k" at bounding box center [726, 150] width 192 height 50
click at [152, 8] on button "RB.CA.CON" at bounding box center [183, 13] width 61 height 22
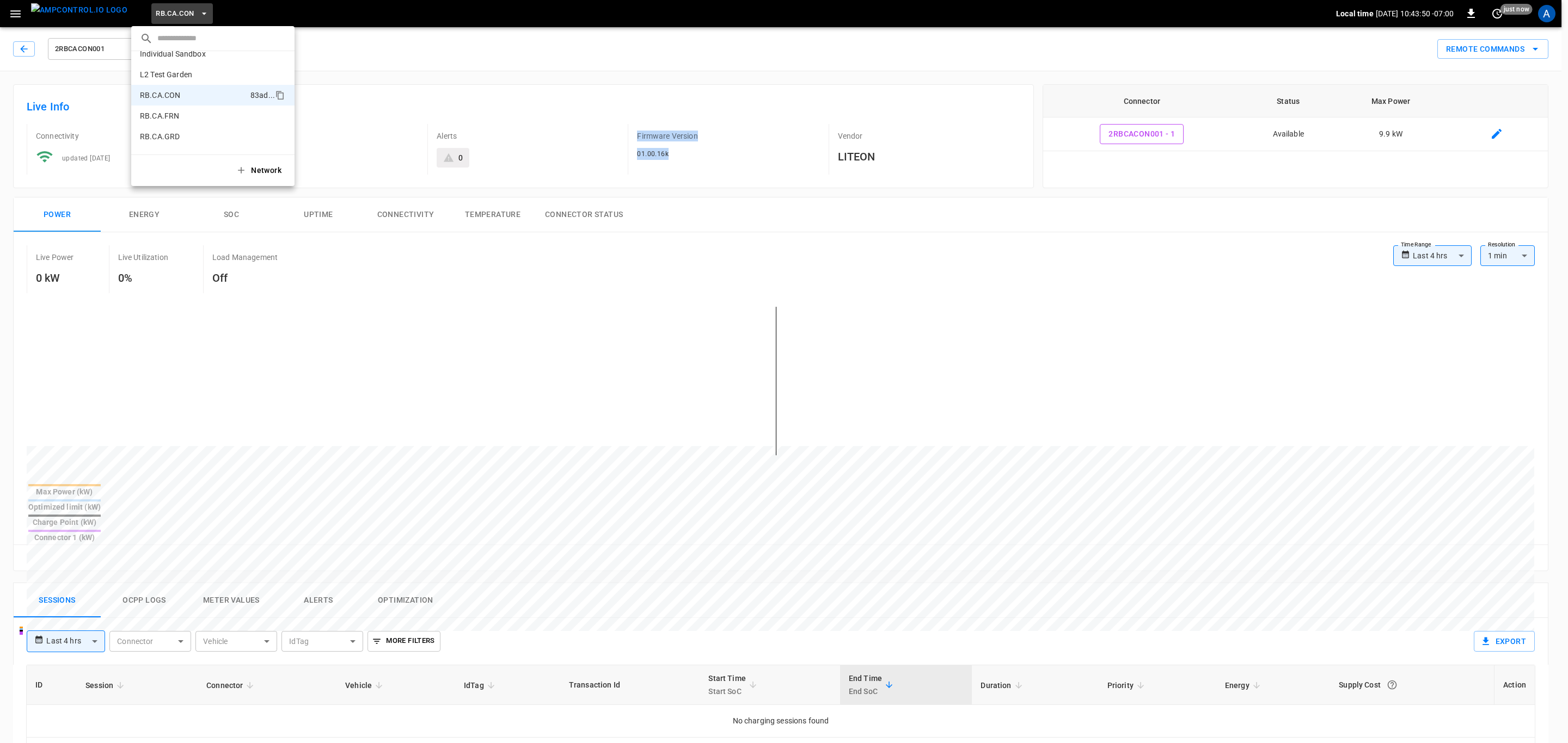
scroll to position [571, 0]
click at [7, 19] on div at bounding box center [784, 371] width 1568 height 743
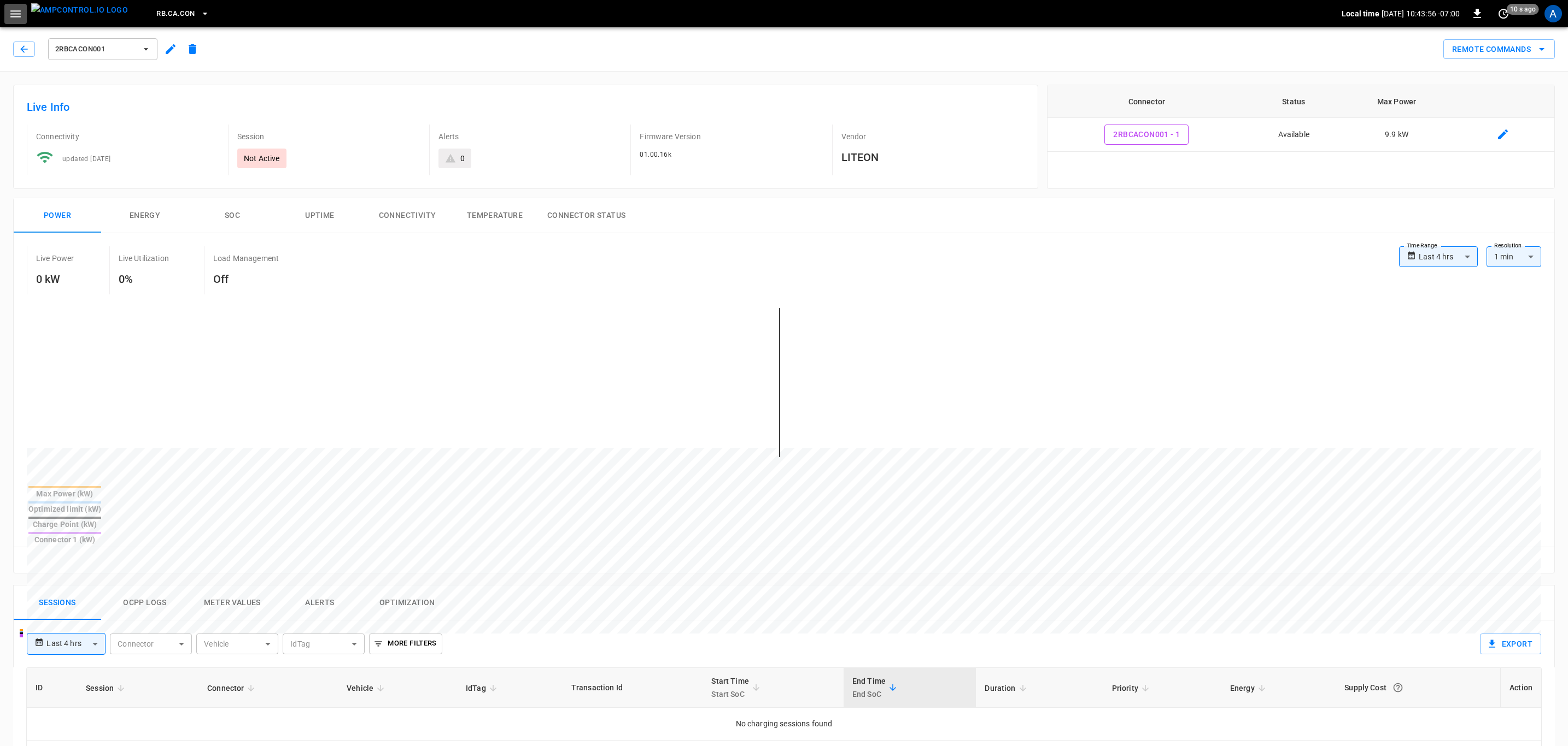
click at [13, 10] on icon "button" at bounding box center [16, 14] width 13 height 13
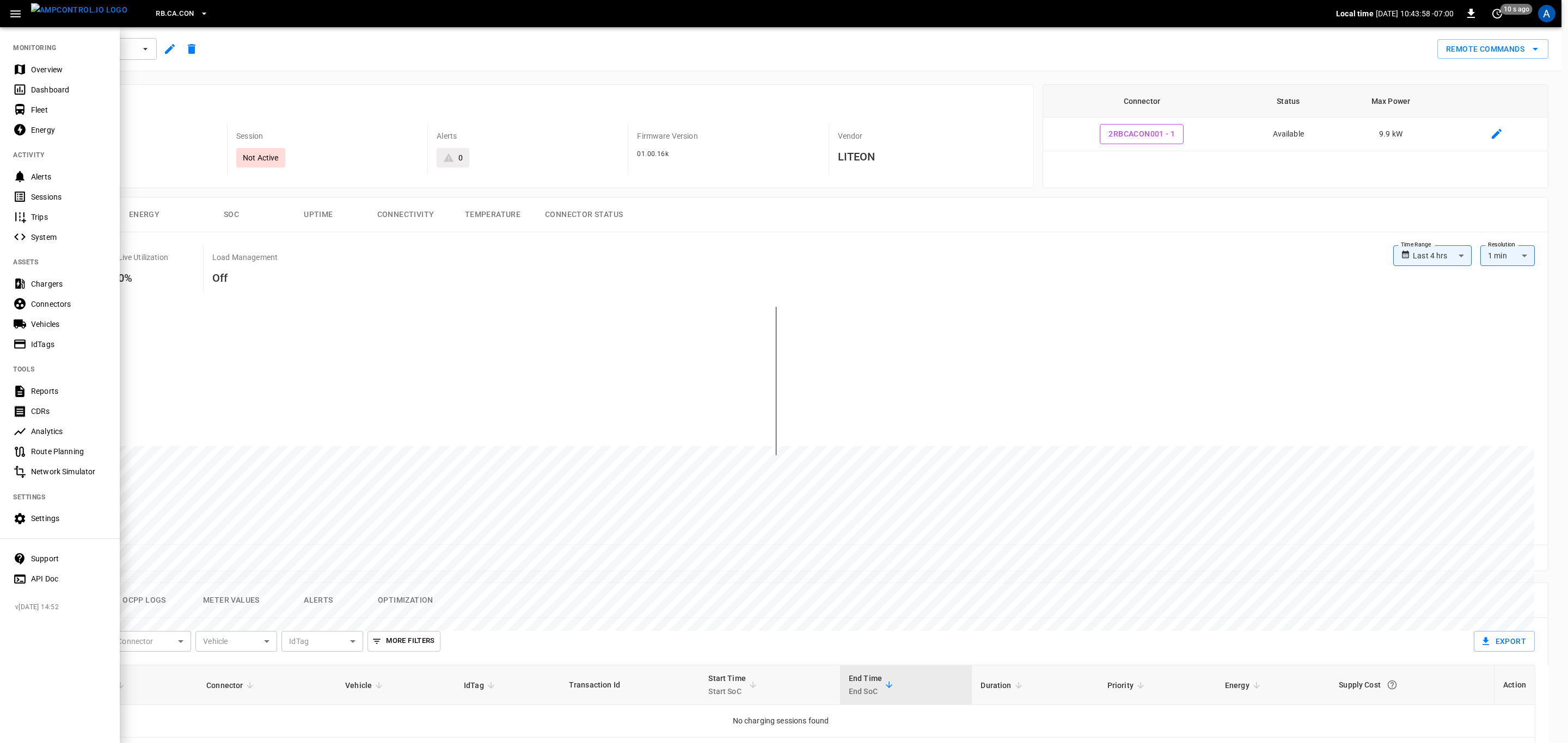
click at [84, 516] on div "Settings" at bounding box center [69, 518] width 75 height 11
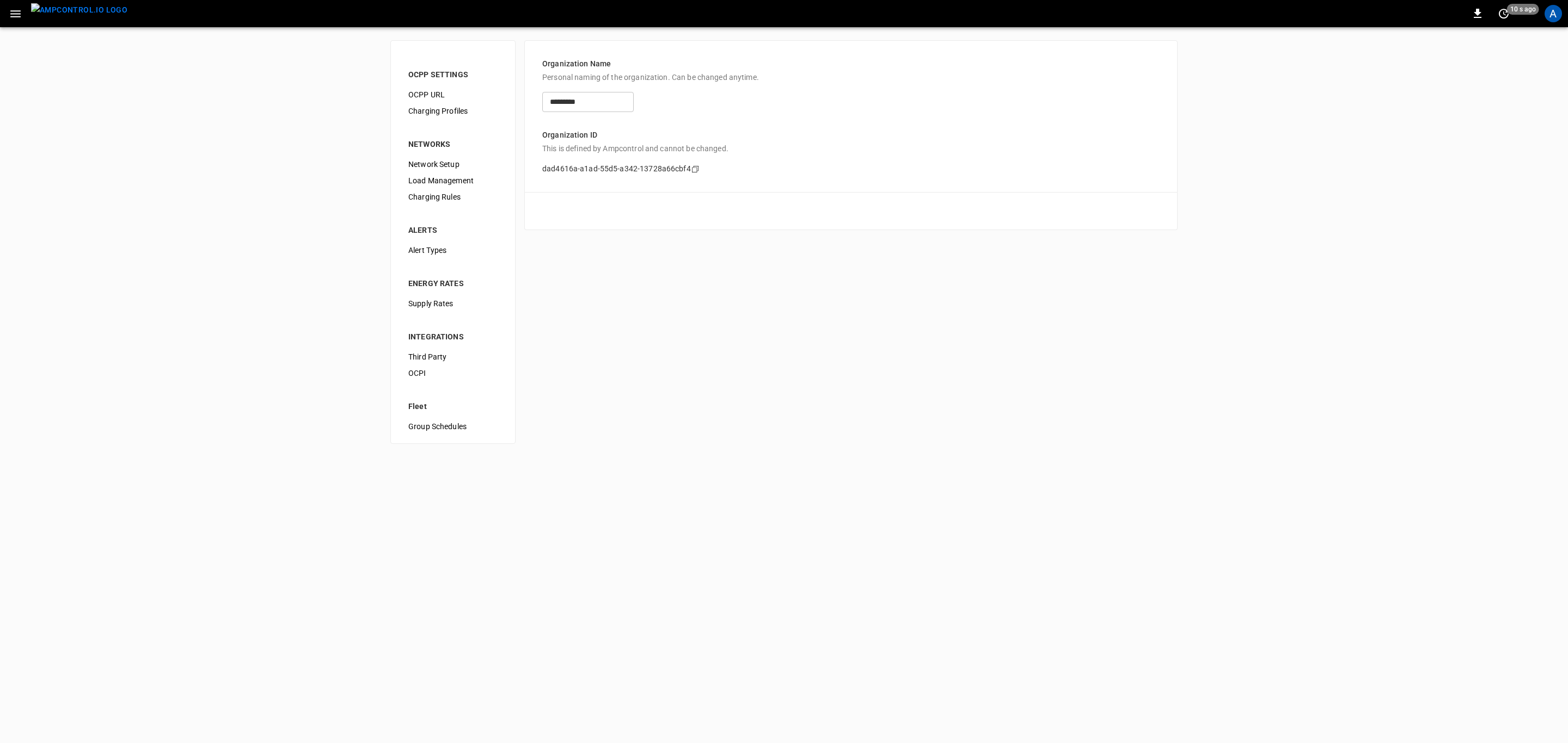
click at [439, 247] on span "Alert Types" at bounding box center [453, 250] width 89 height 11
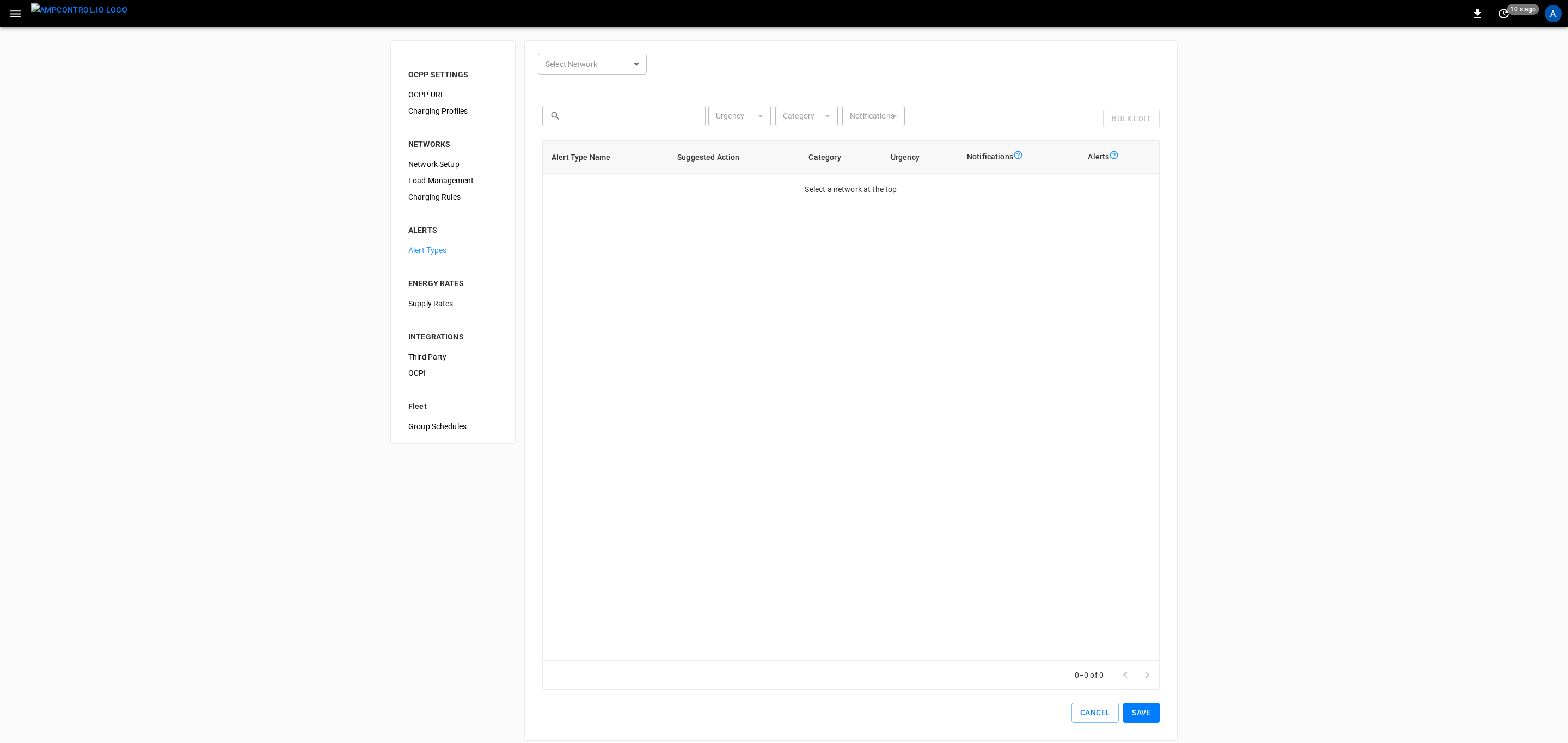
click at [600, 62] on body "0 10 s ago A OCPP SETTINGS OCPP URL Charging Profiles NETWORKS Network Setup Lo…" at bounding box center [784, 377] width 1568 height 754
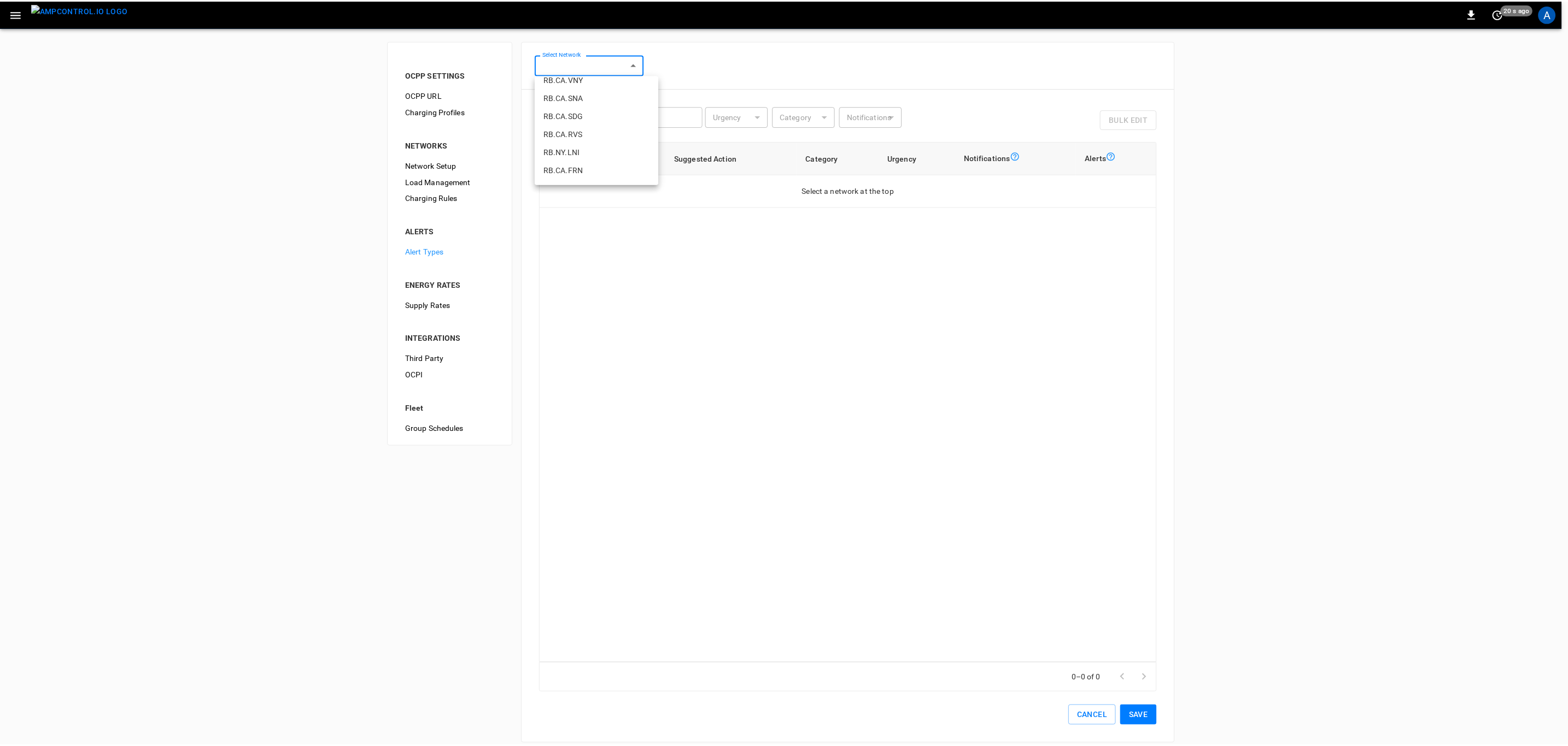
scroll to position [82, 0]
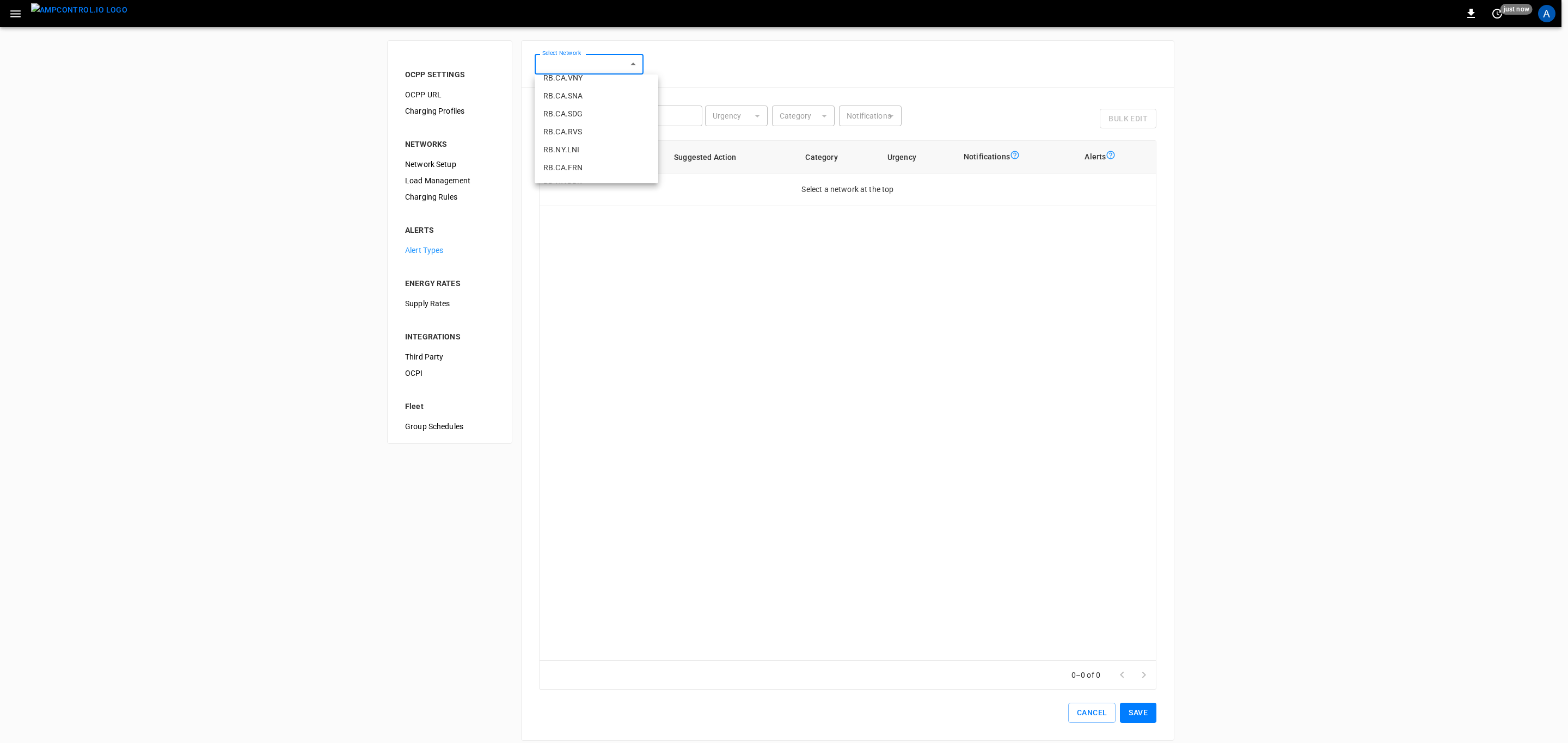
click at [589, 163] on li "RB.CA.FRN" at bounding box center [596, 168] width 124 height 18
type input "**********"
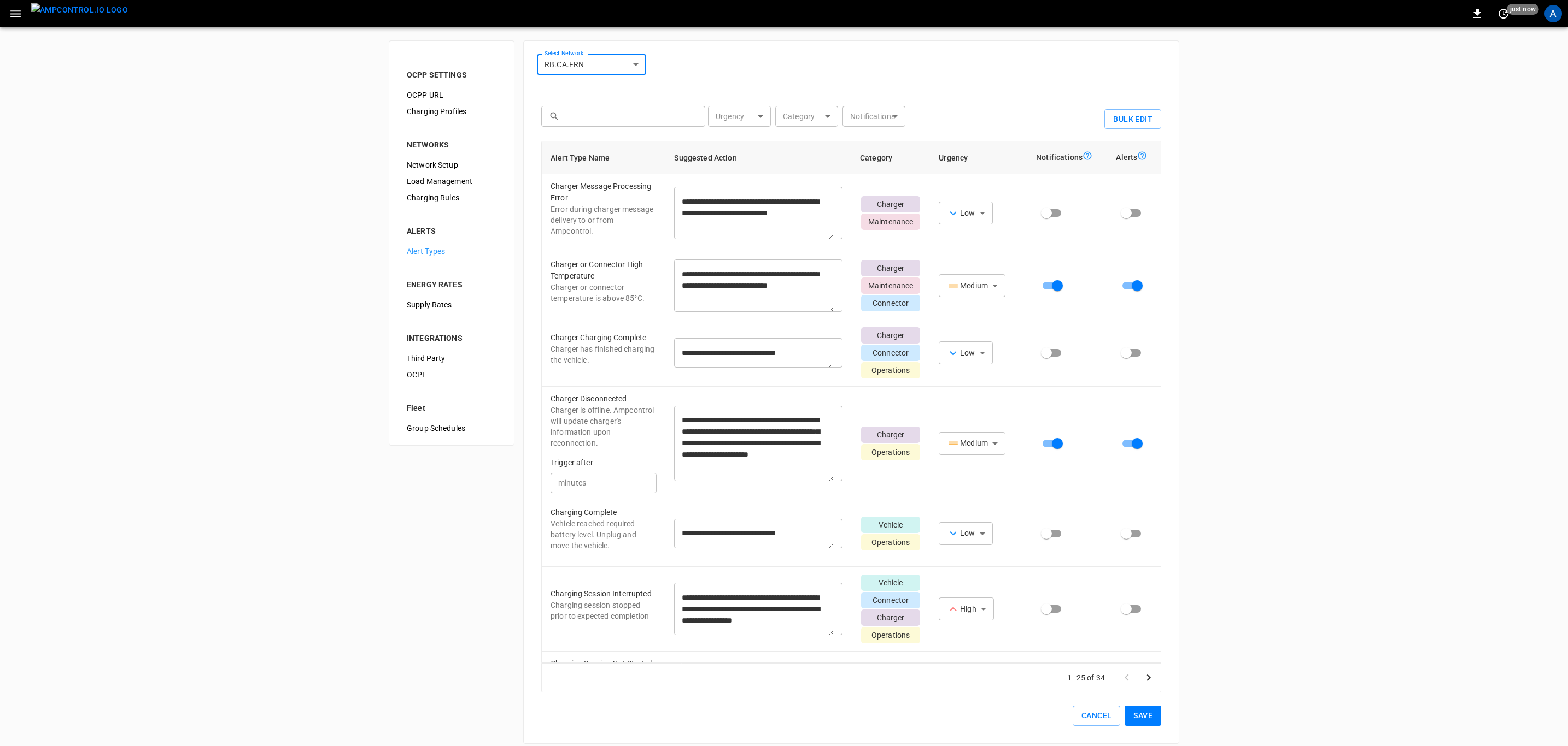
click at [22, 17] on icon "button" at bounding box center [16, 14] width 13 height 13
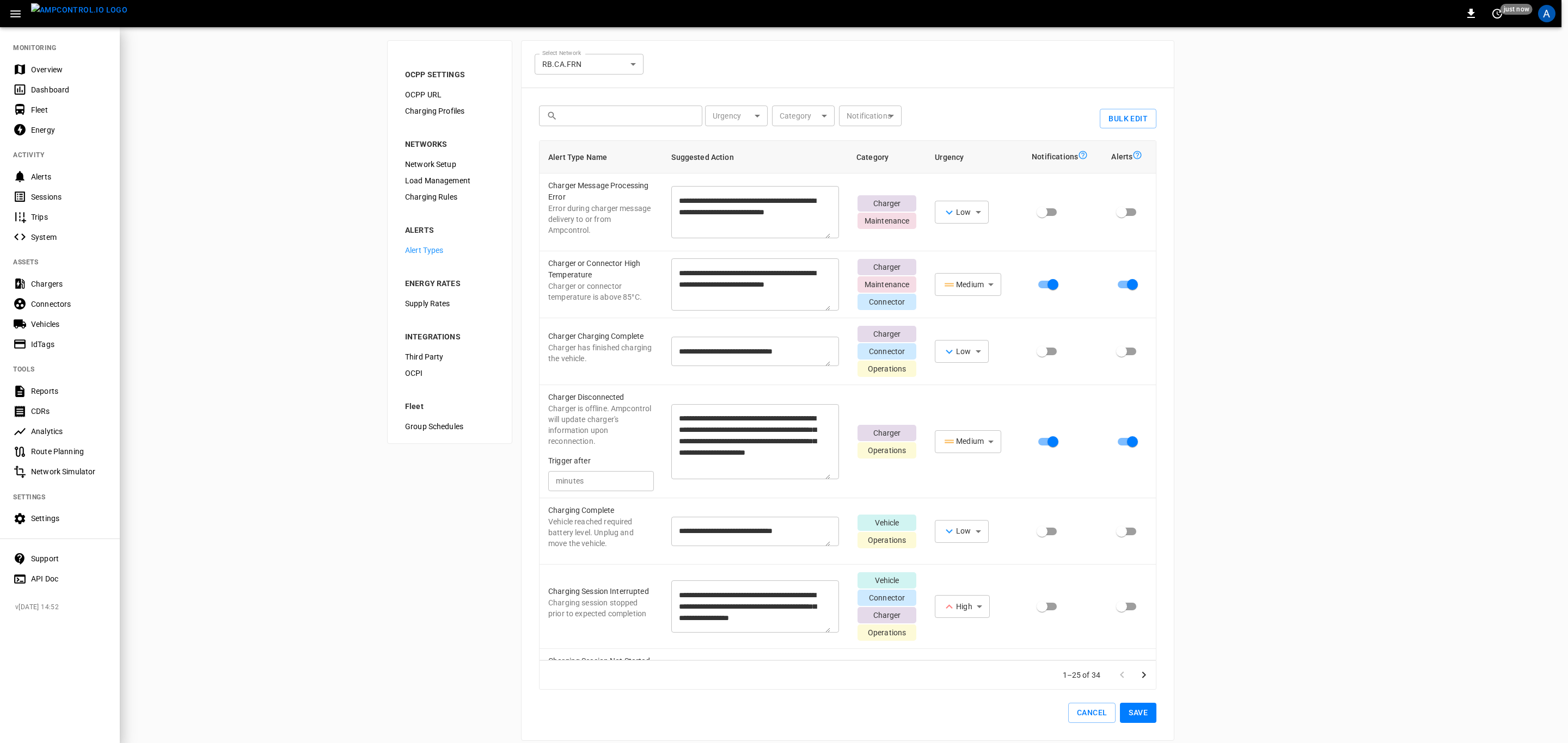
click at [46, 70] on div "Overview" at bounding box center [69, 69] width 75 height 11
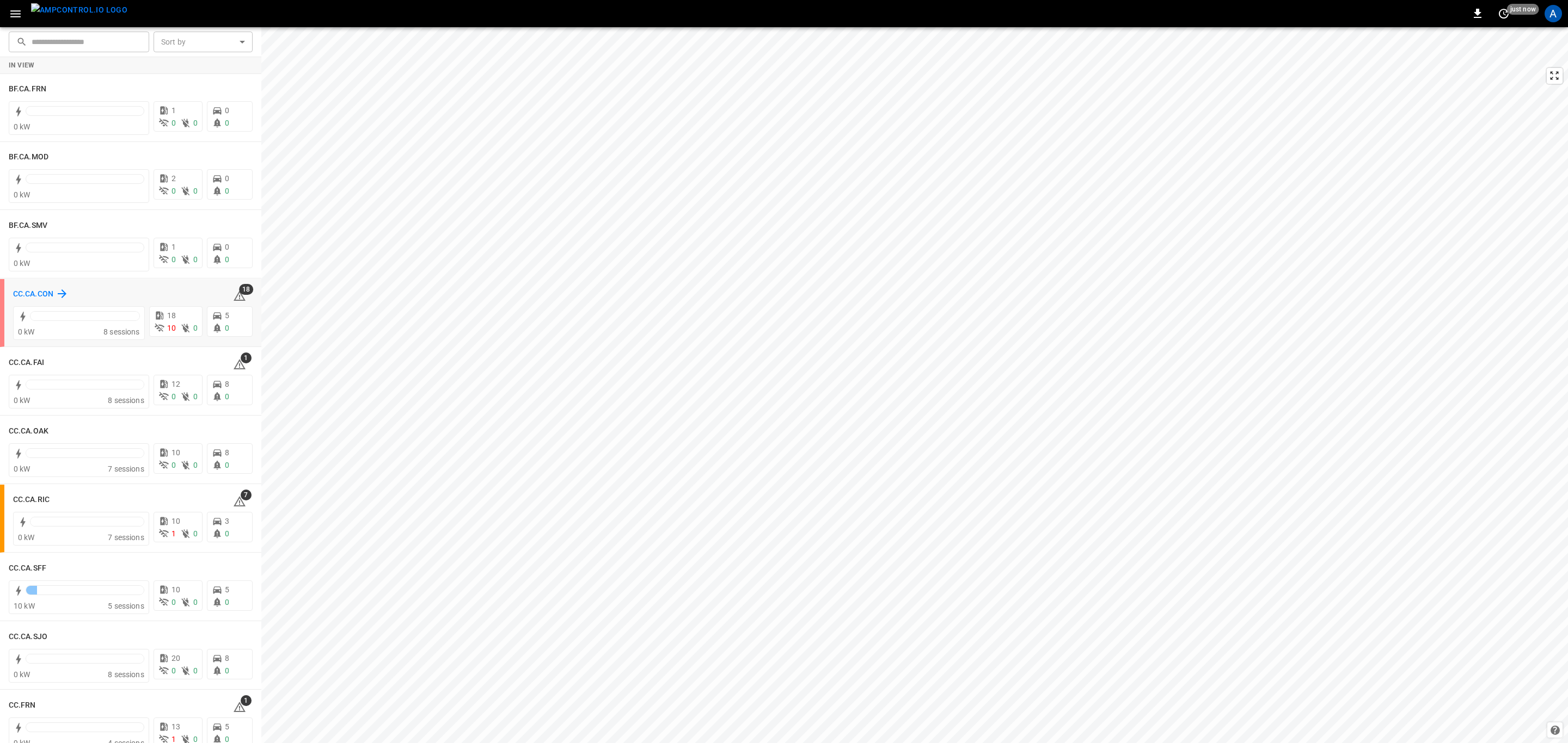
click at [25, 296] on h6 "CC.CA.CON" at bounding box center [33, 294] width 40 height 12
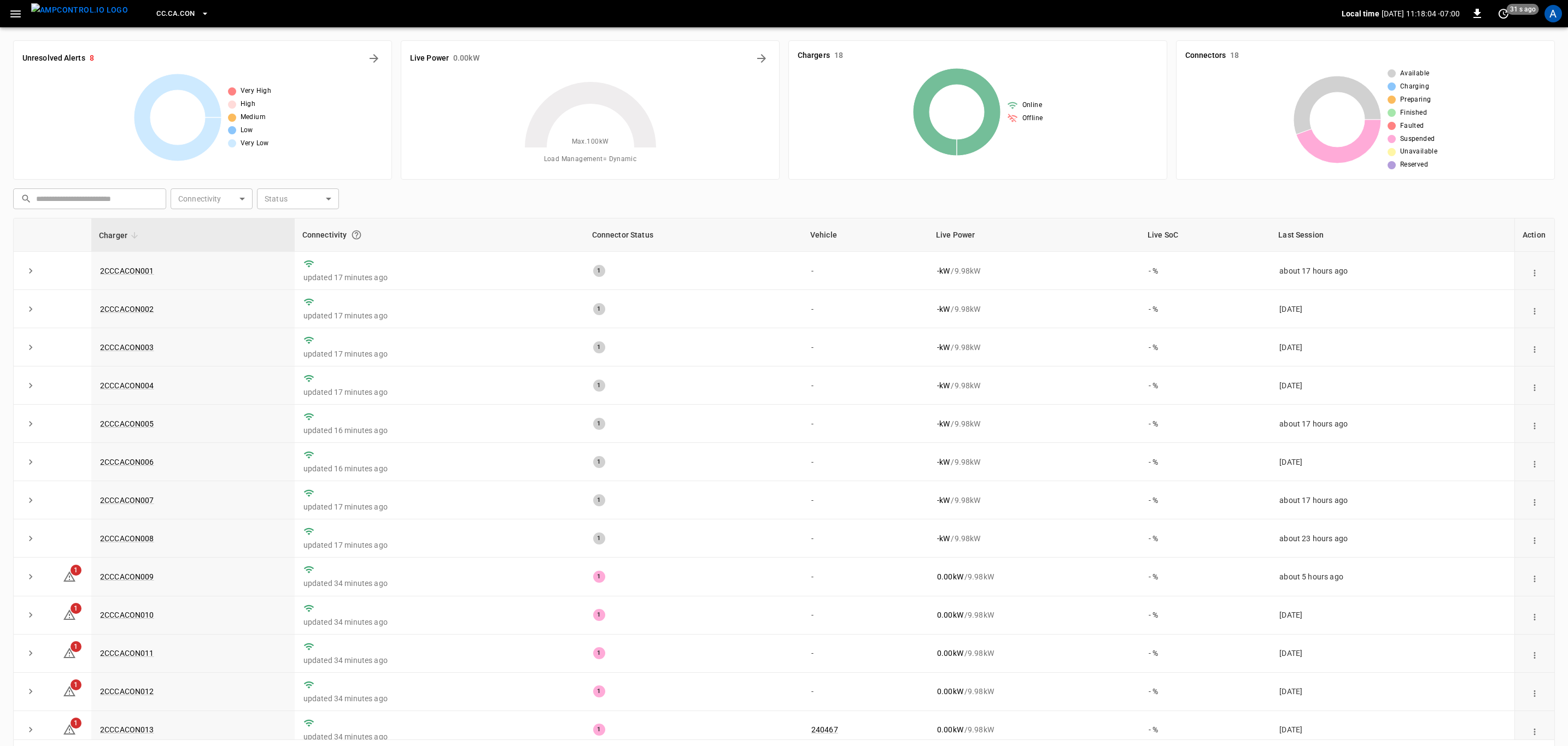
click at [169, 11] on span "CC.CA.CON" at bounding box center [175, 13] width 39 height 13
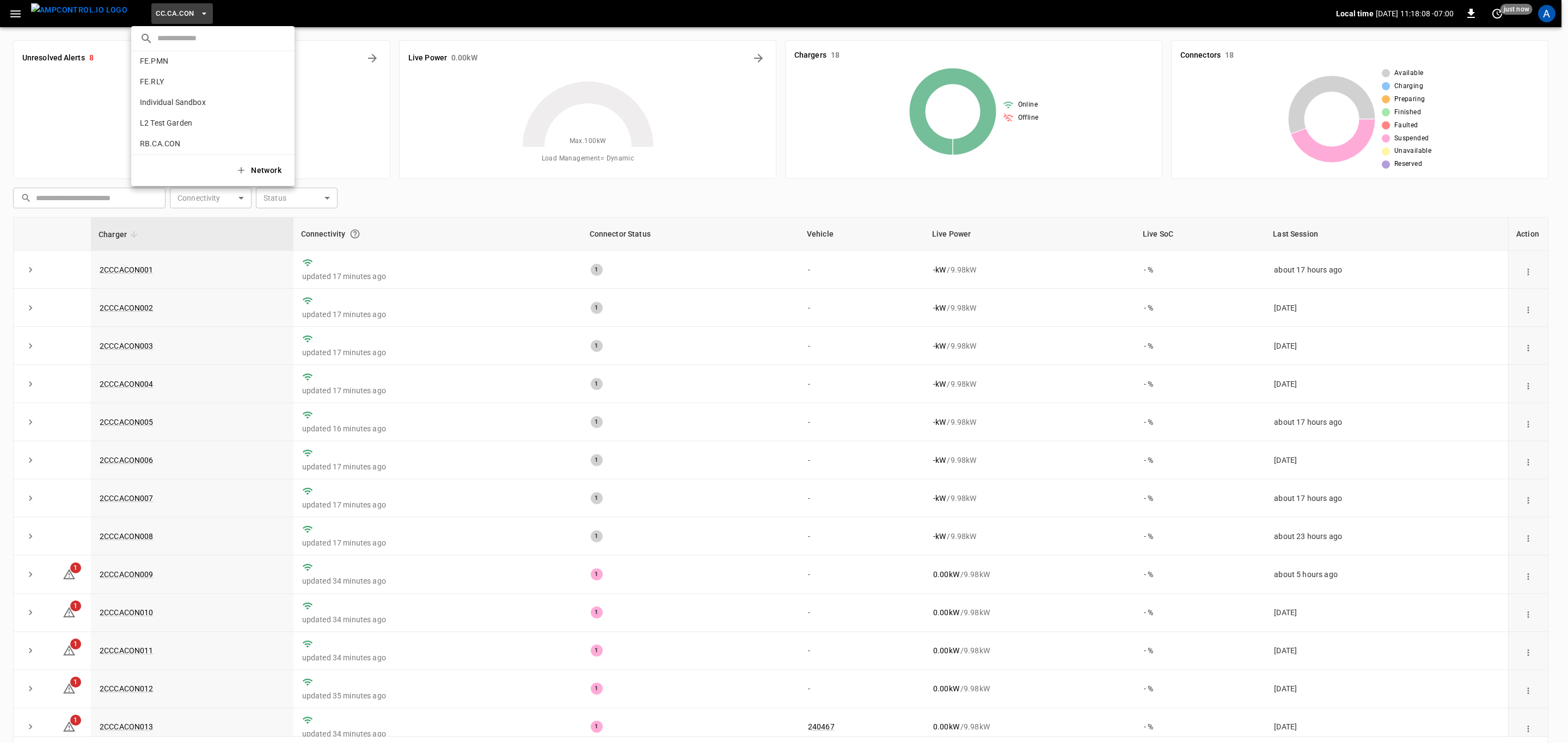
scroll to position [571, 0]
click at [189, 78] on li "RB.CA.FRN fd04 ..." at bounding box center [212, 73] width 163 height 21
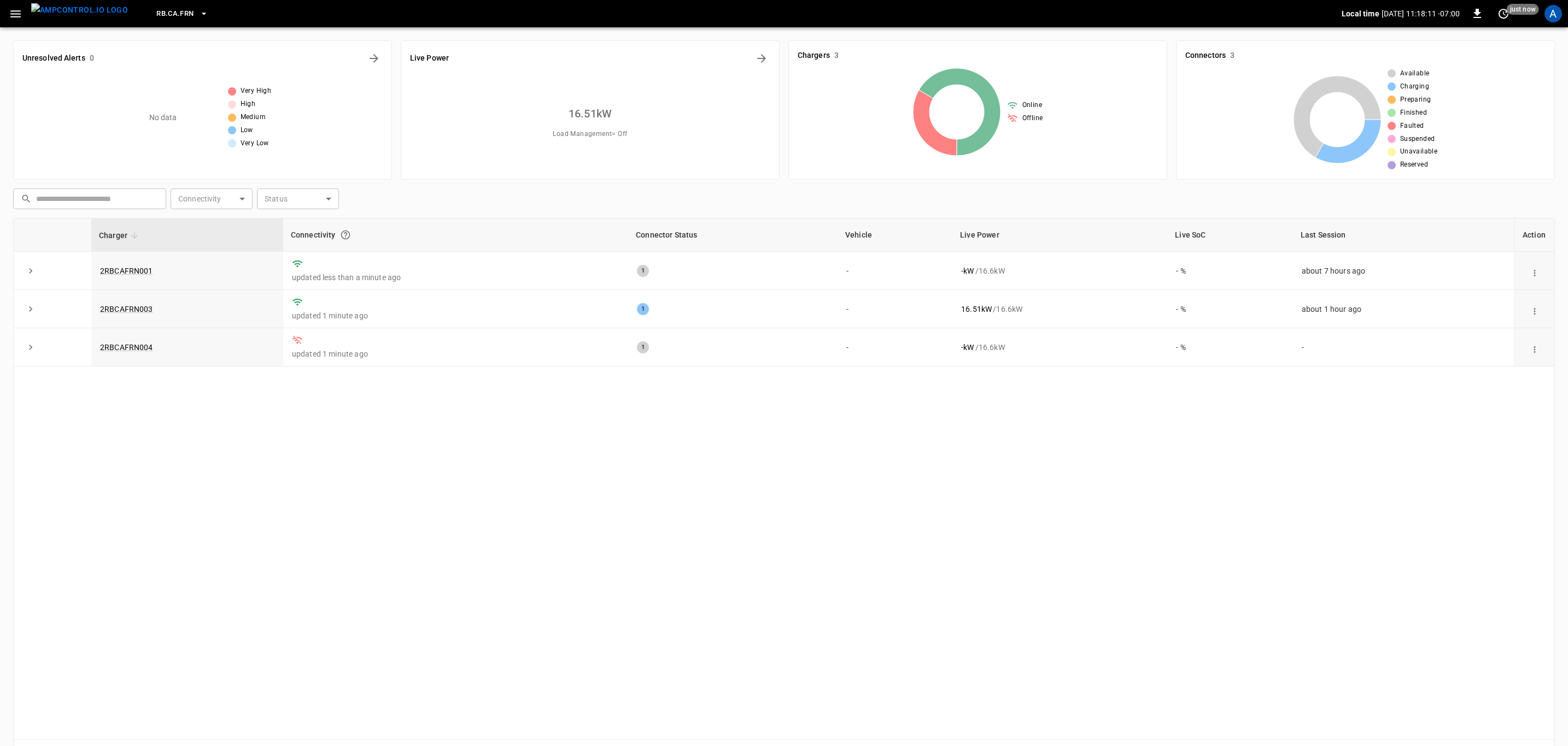
click at [160, 16] on span "RB.CA.FRN" at bounding box center [175, 13] width 37 height 13
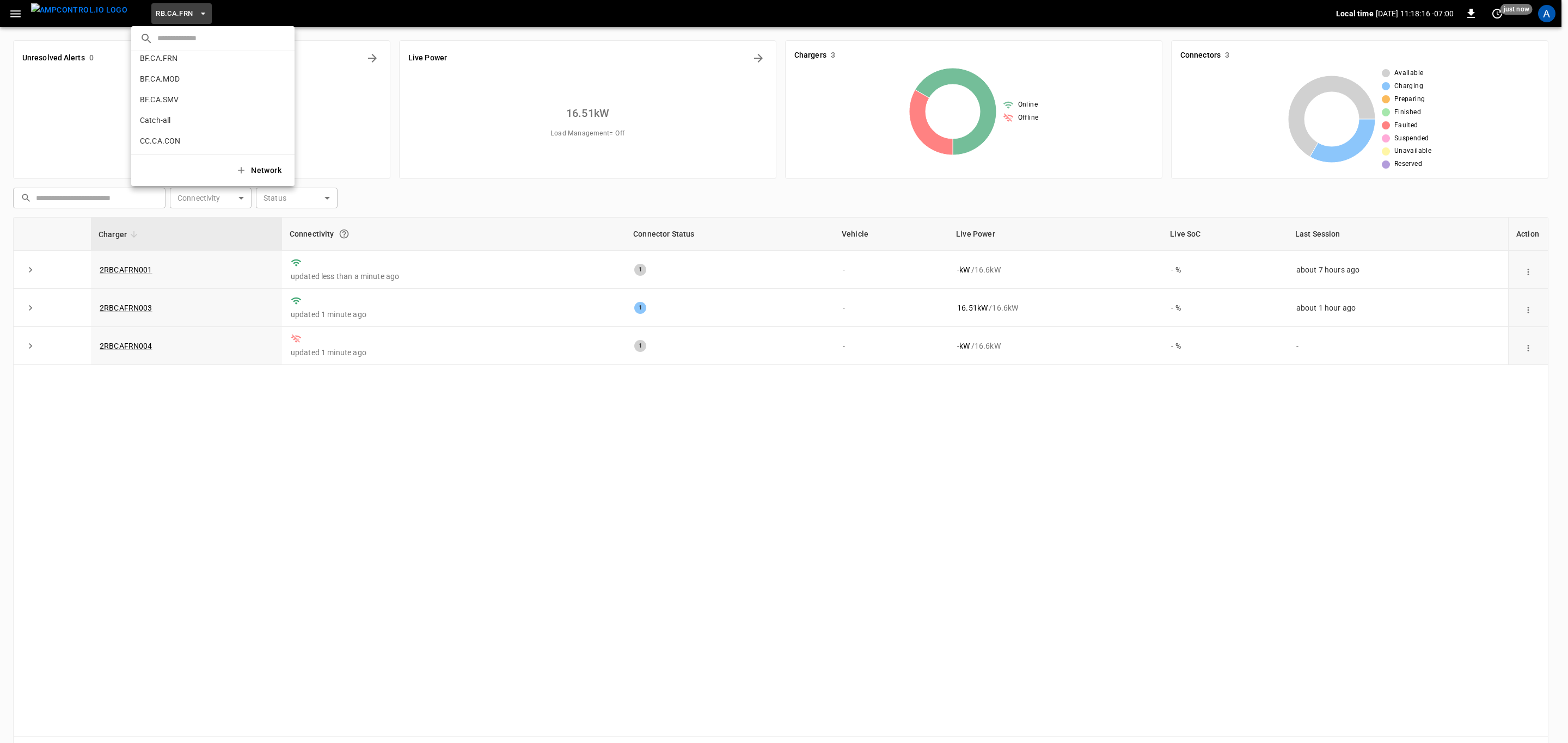
scroll to position [0, 0]
click at [197, 147] on li "Catch-all 5aaa ..." at bounding box center [212, 149] width 163 height 21
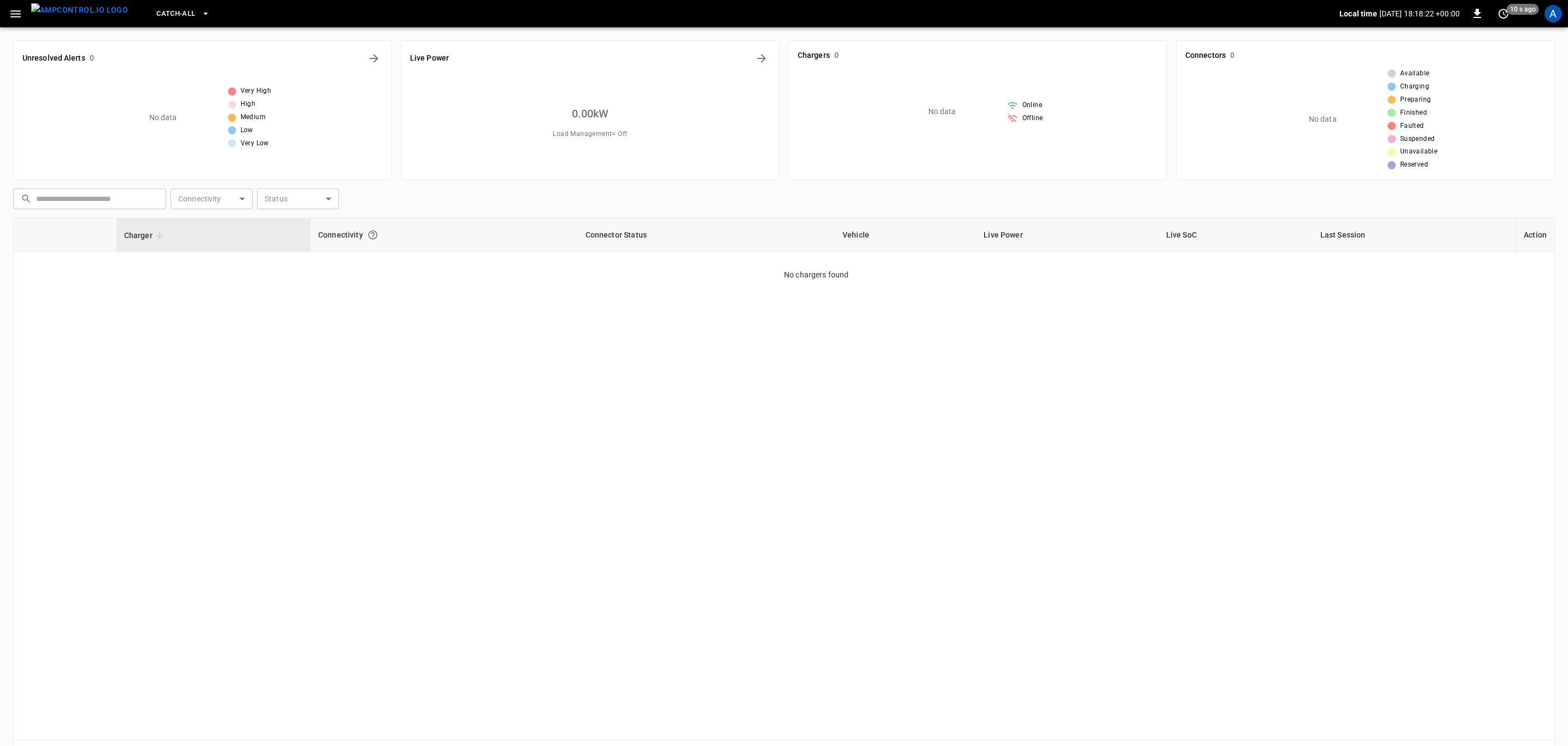
click at [156, 7] on button "Catch-all" at bounding box center [183, 13] width 62 height 22
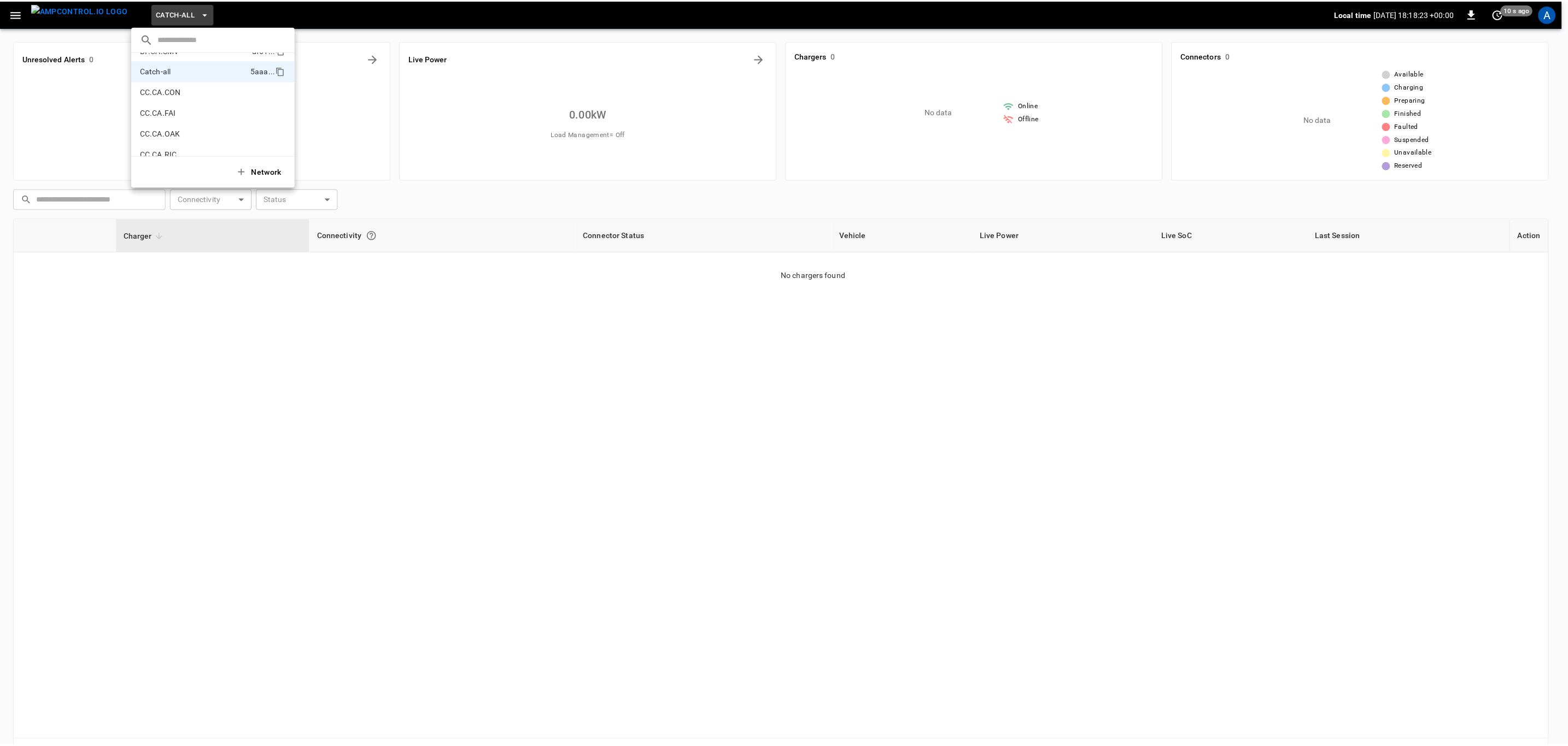
scroll to position [82, 0]
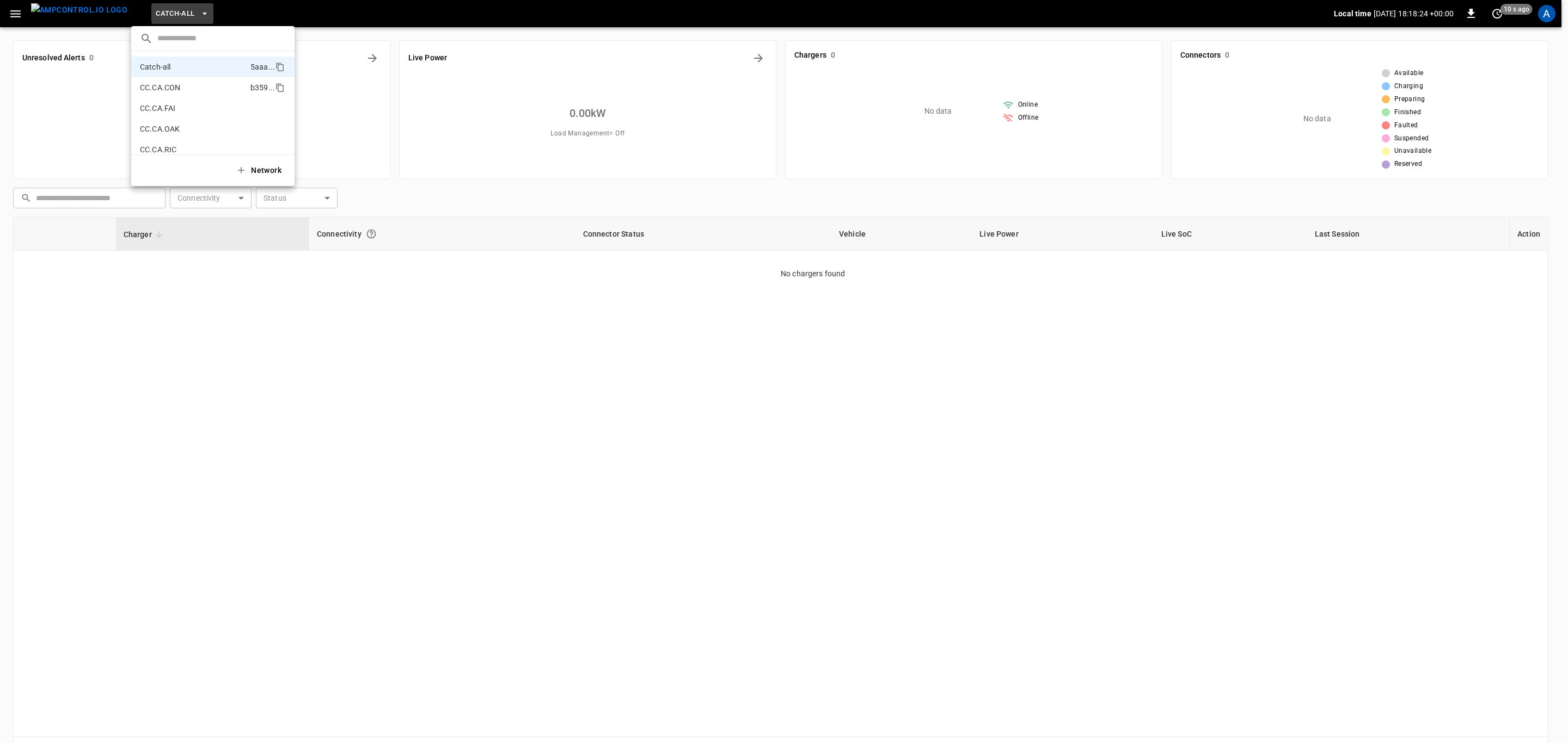
click at [173, 84] on p "CC.CA.CON" at bounding box center [160, 87] width 40 height 11
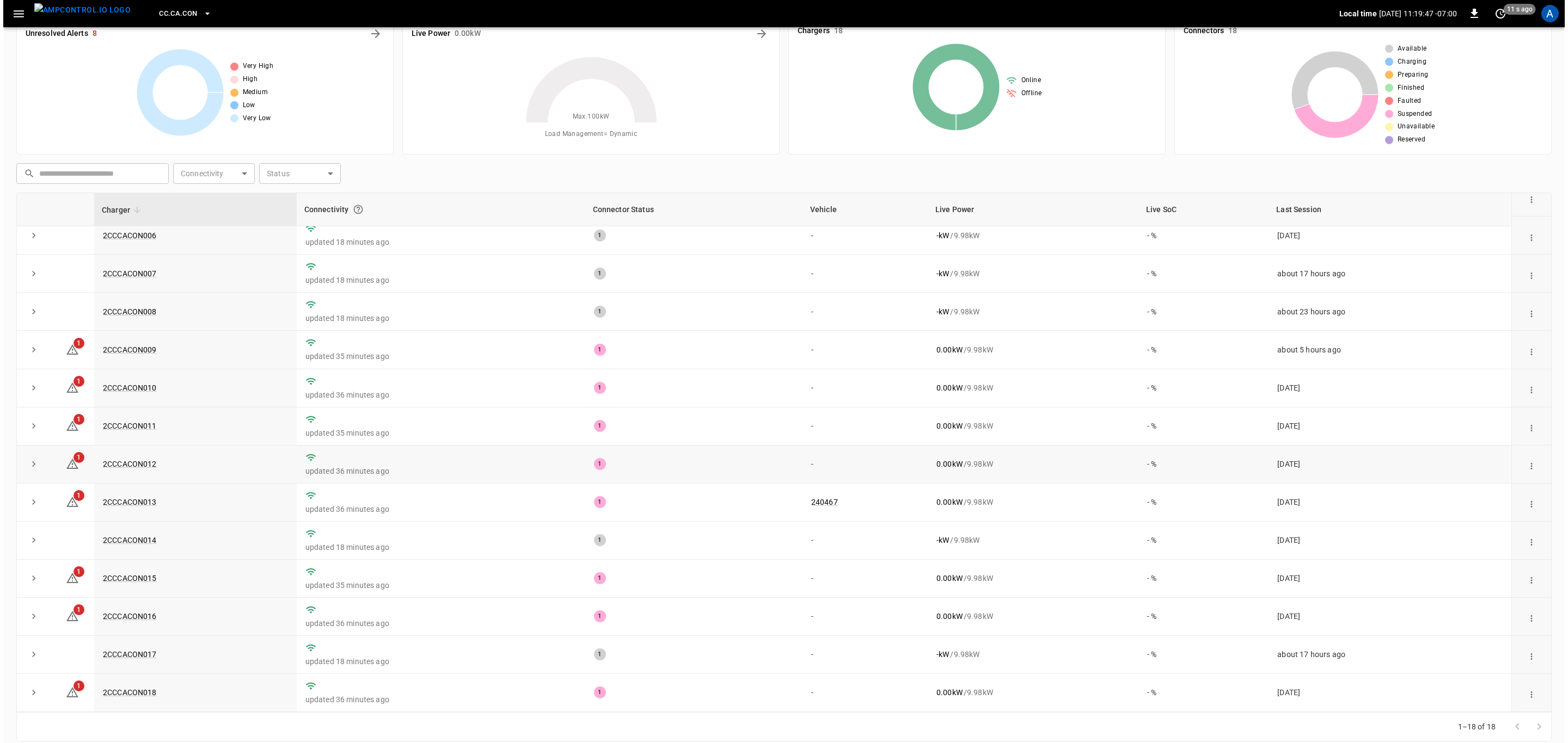
scroll to position [36, 0]
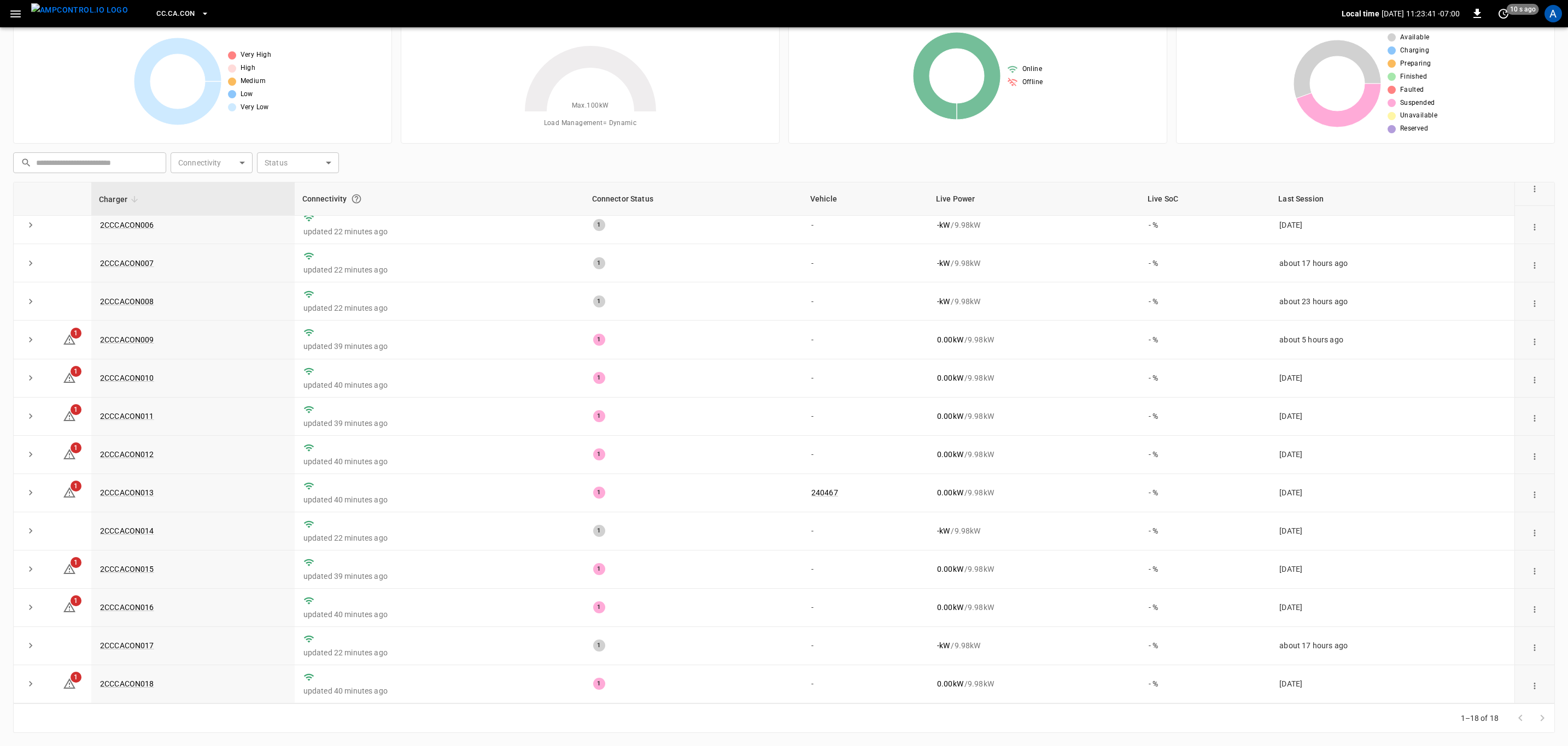
click at [161, 17] on span "CC.CA.CON" at bounding box center [175, 13] width 39 height 13
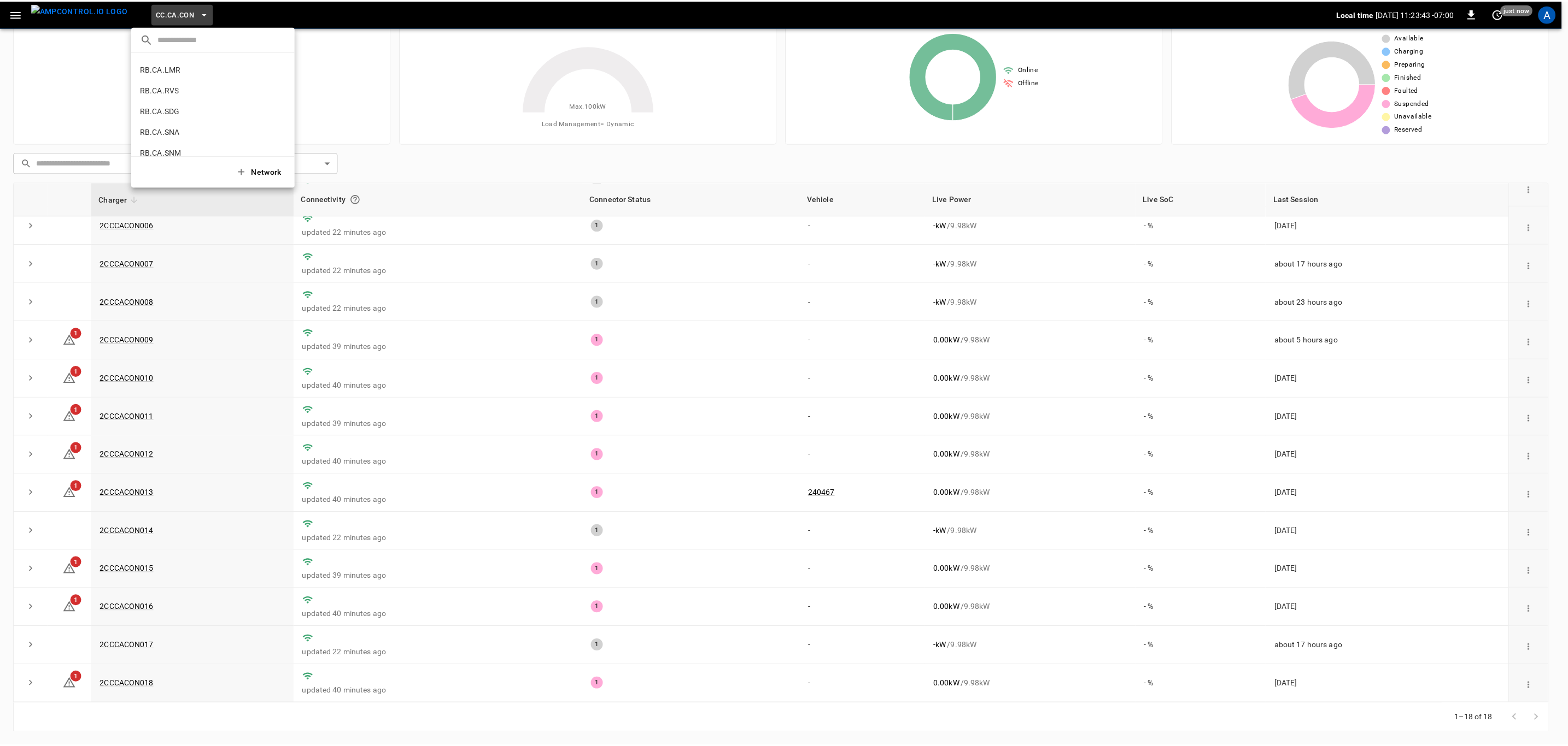
scroll to position [592, 0]
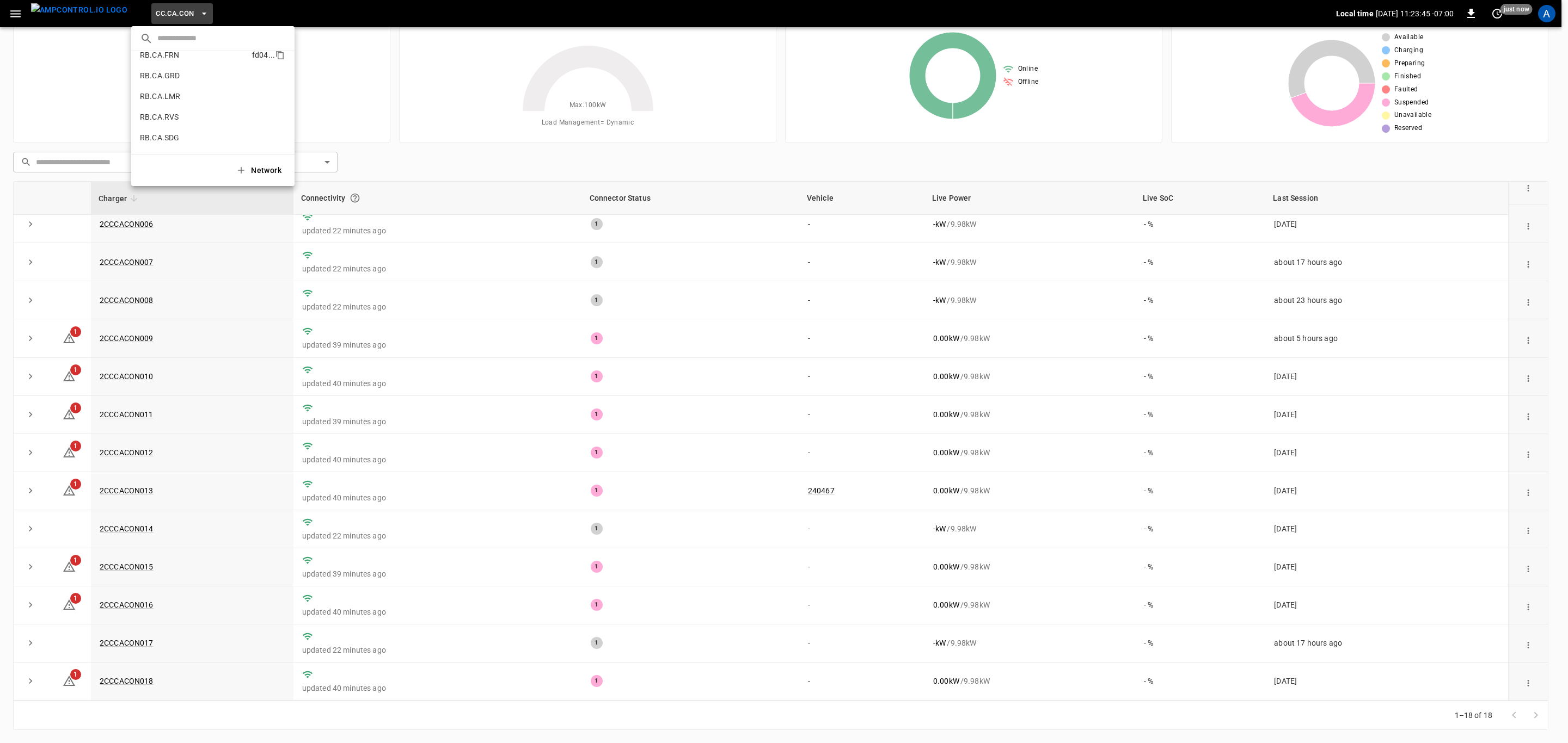
click at [176, 59] on p "RB.CA.FRN" at bounding box center [159, 55] width 39 height 11
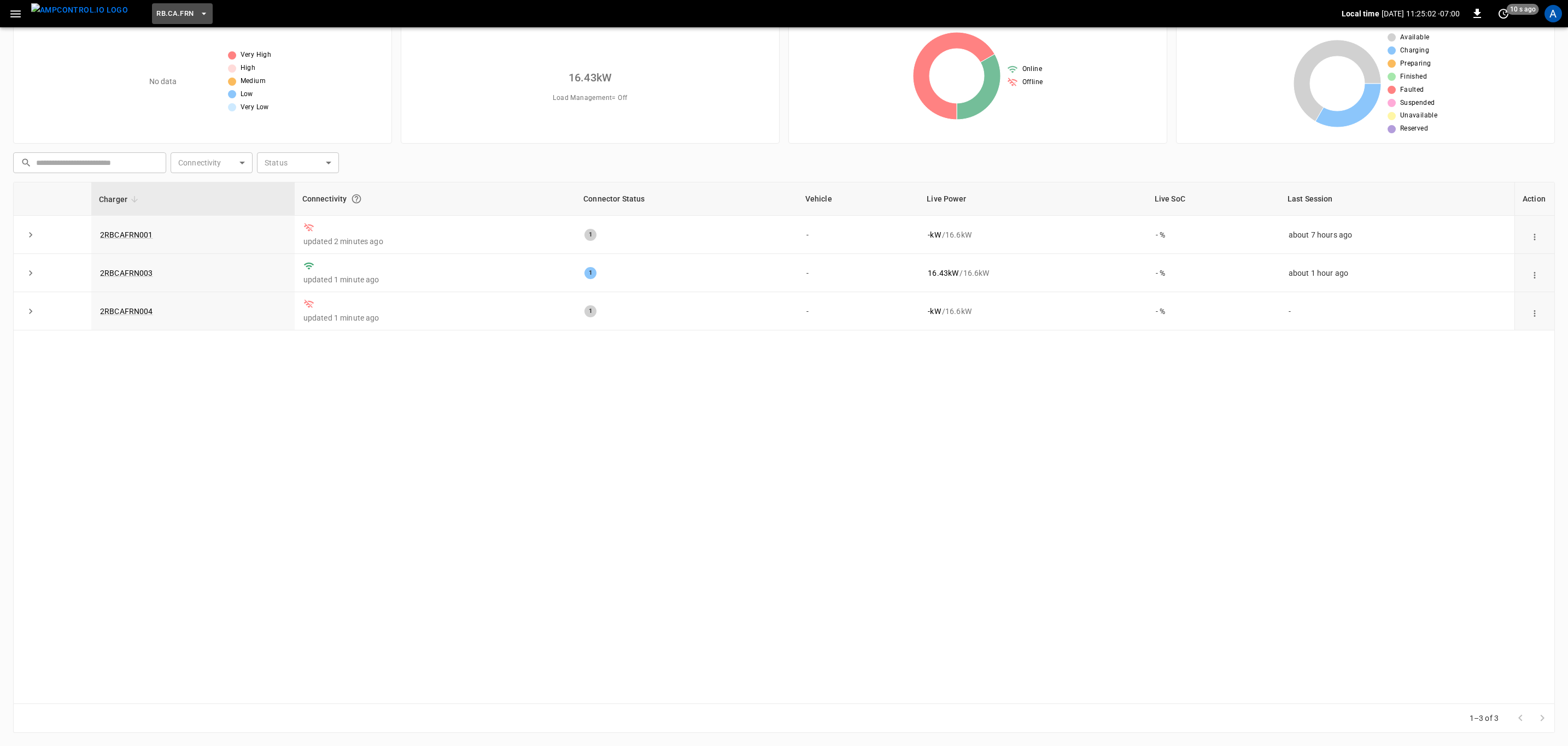
click at [156, 12] on span "RB.CA.FRN" at bounding box center [175, 13] width 37 height 13
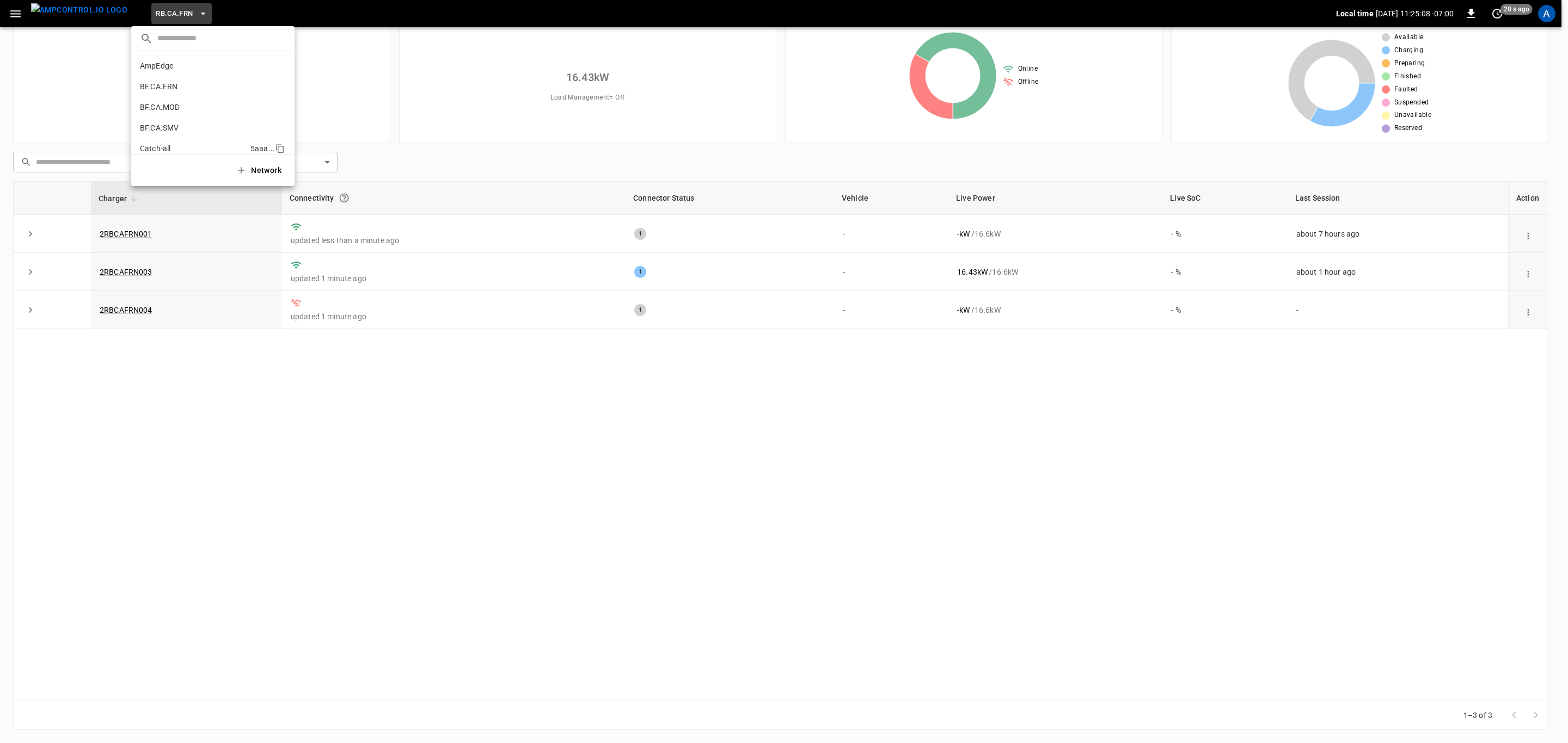
click at [183, 143] on li "Catch-all 5aaa ..." at bounding box center [212, 149] width 163 height 21
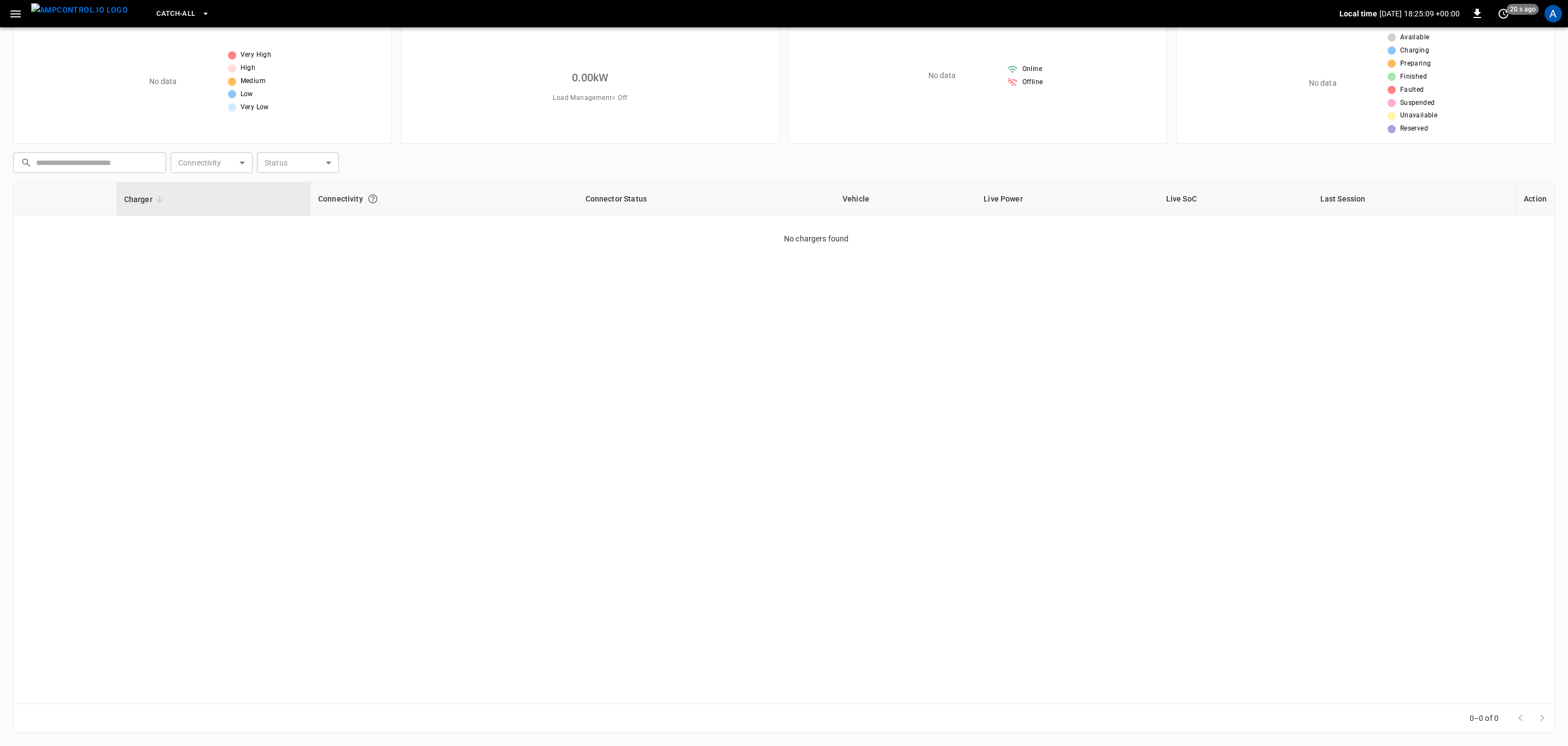
click at [776, 430] on div "Charger Connectivity Connector Status Vehicle Live Power Live SoC Last Session …" at bounding box center [784, 443] width 1541 height 523
click at [156, 10] on span "Catch-all" at bounding box center [175, 13] width 39 height 13
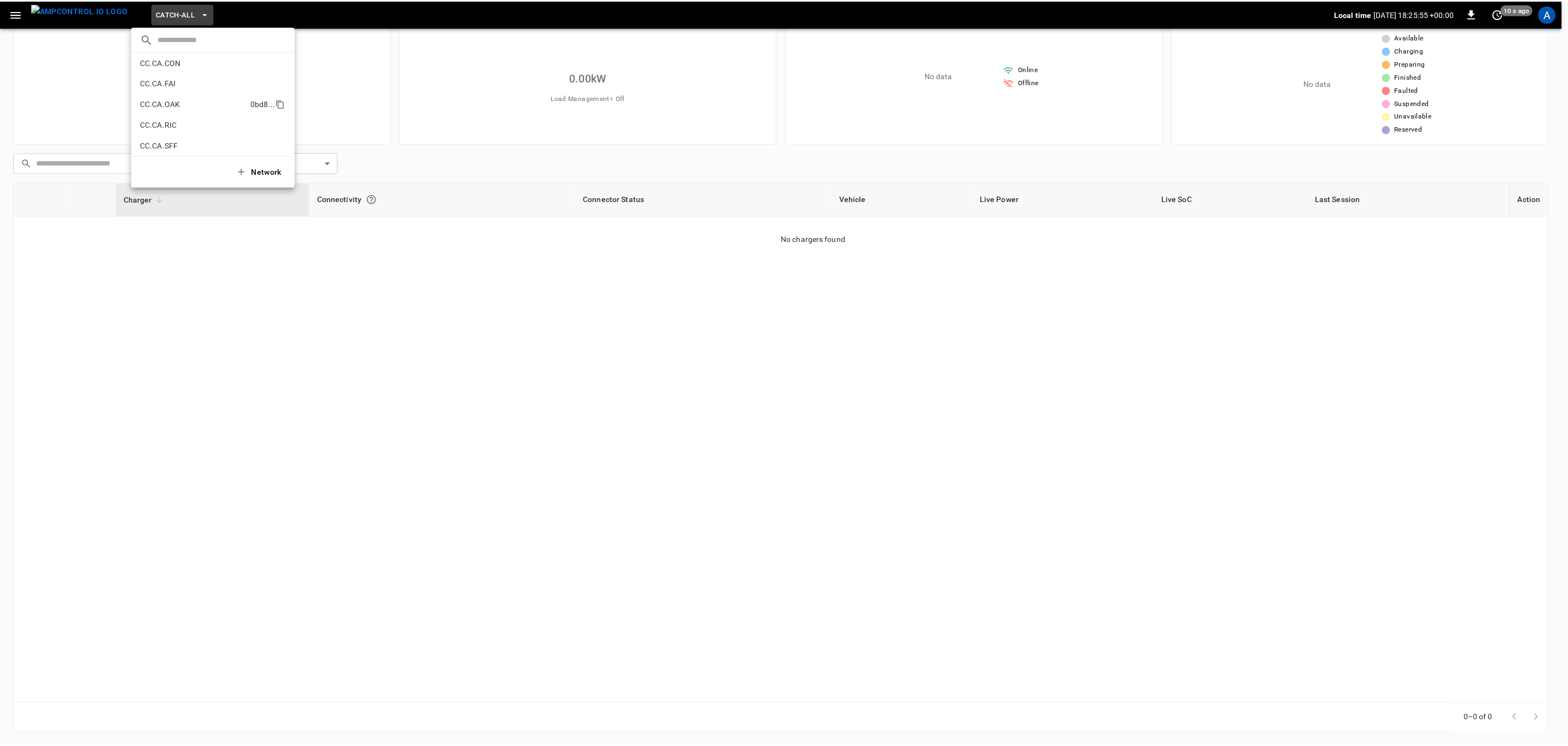
scroll to position [80, 0]
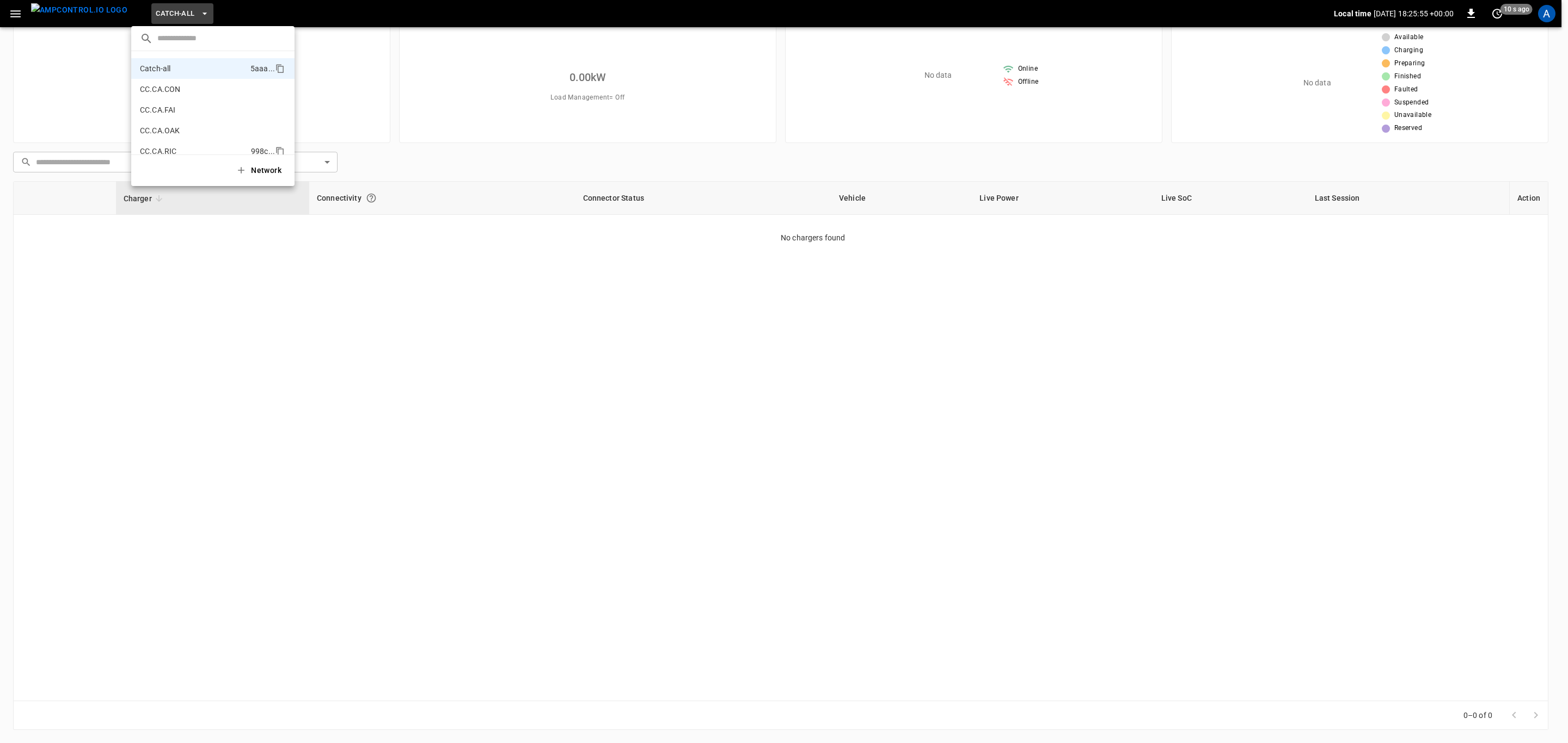
click at [180, 146] on li "CC.CA.RIC 998c ..." at bounding box center [212, 152] width 163 height 21
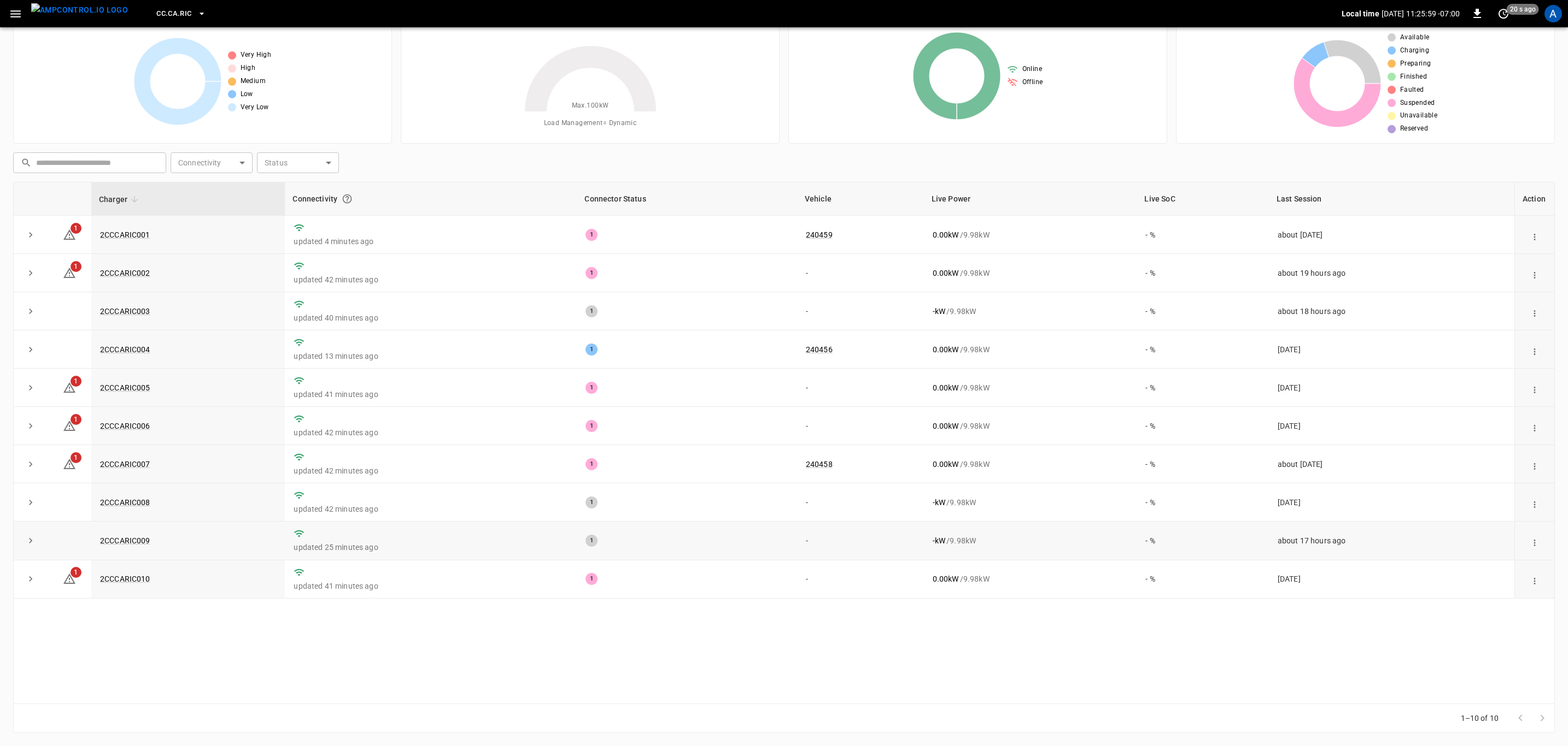
click at [103, 537] on td "2CCCARIC009" at bounding box center [188, 541] width 194 height 39
click at [123, 543] on link "2CCCARIC009" at bounding box center [126, 541] width 55 height 13
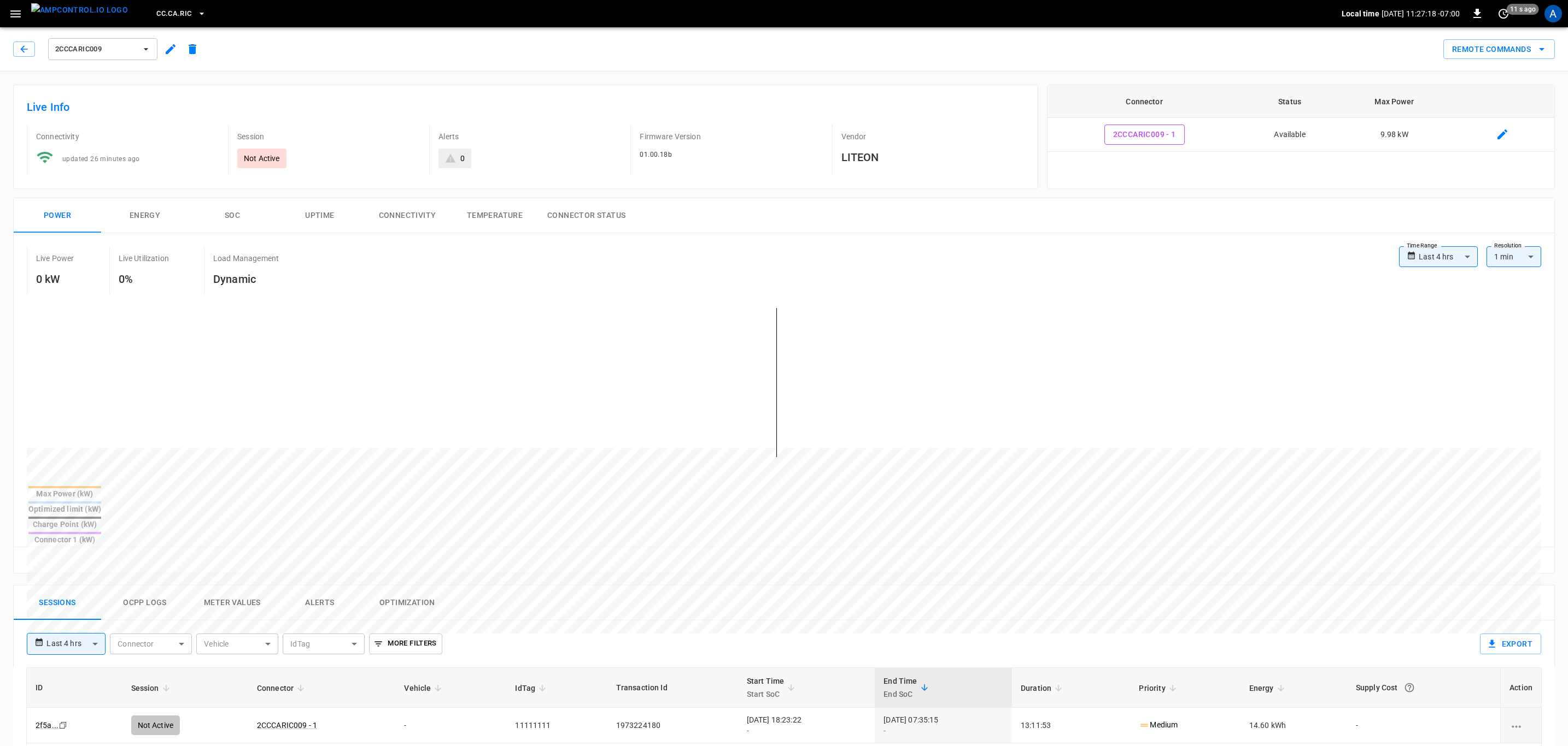
click at [301, 586] on button "Alerts" at bounding box center [320, 603] width 88 height 35
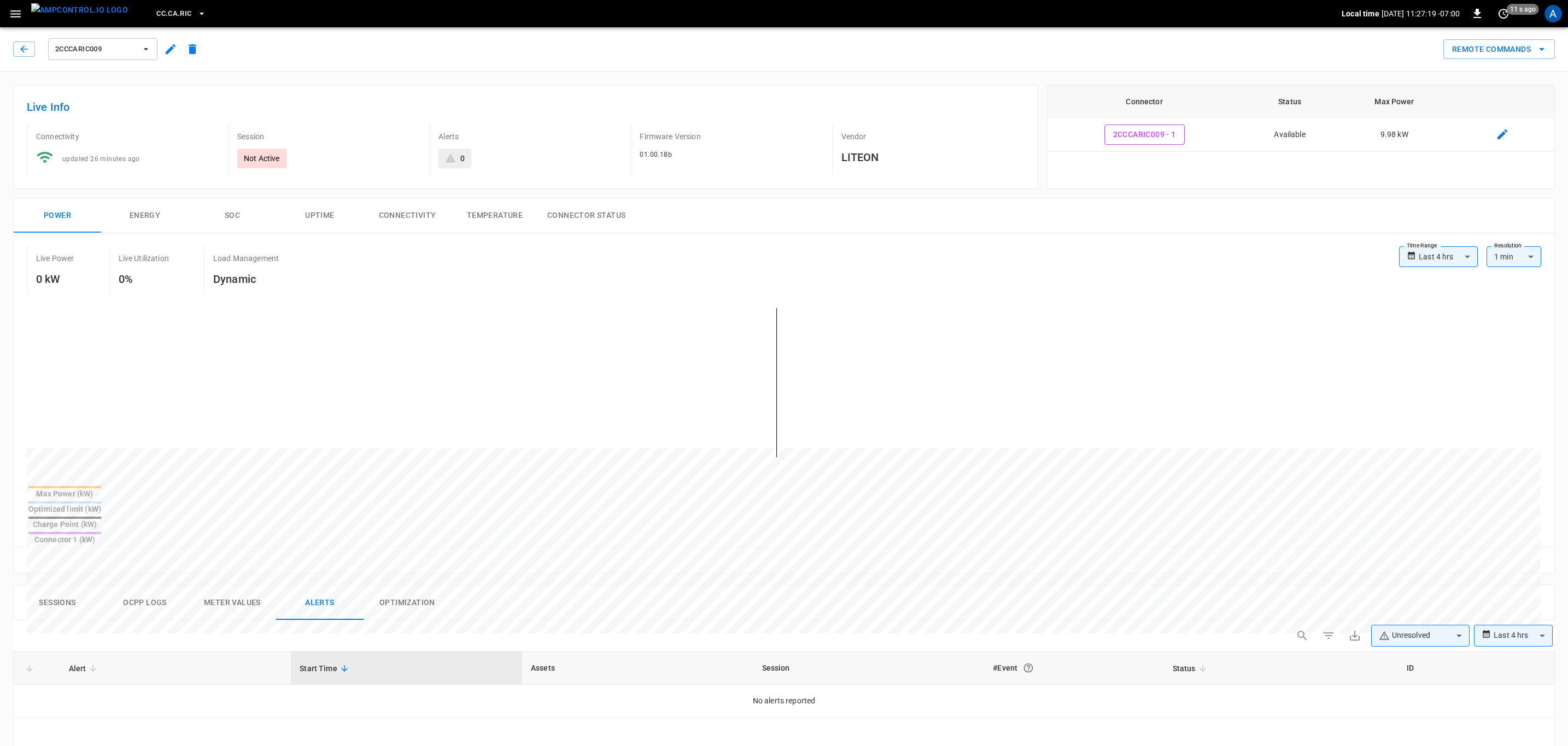
click at [1403, 593] on body "**********" at bounding box center [784, 658] width 1568 height 1318
click at [1411, 623] on li "Resolved" at bounding box center [1420, 626] width 98 height 22
type input "**********"
click at [125, 669] on div at bounding box center [787, 373] width 1575 height 746
click at [119, 693] on link "Charger Disconnected" at bounding box center [107, 701] width 81 height 16
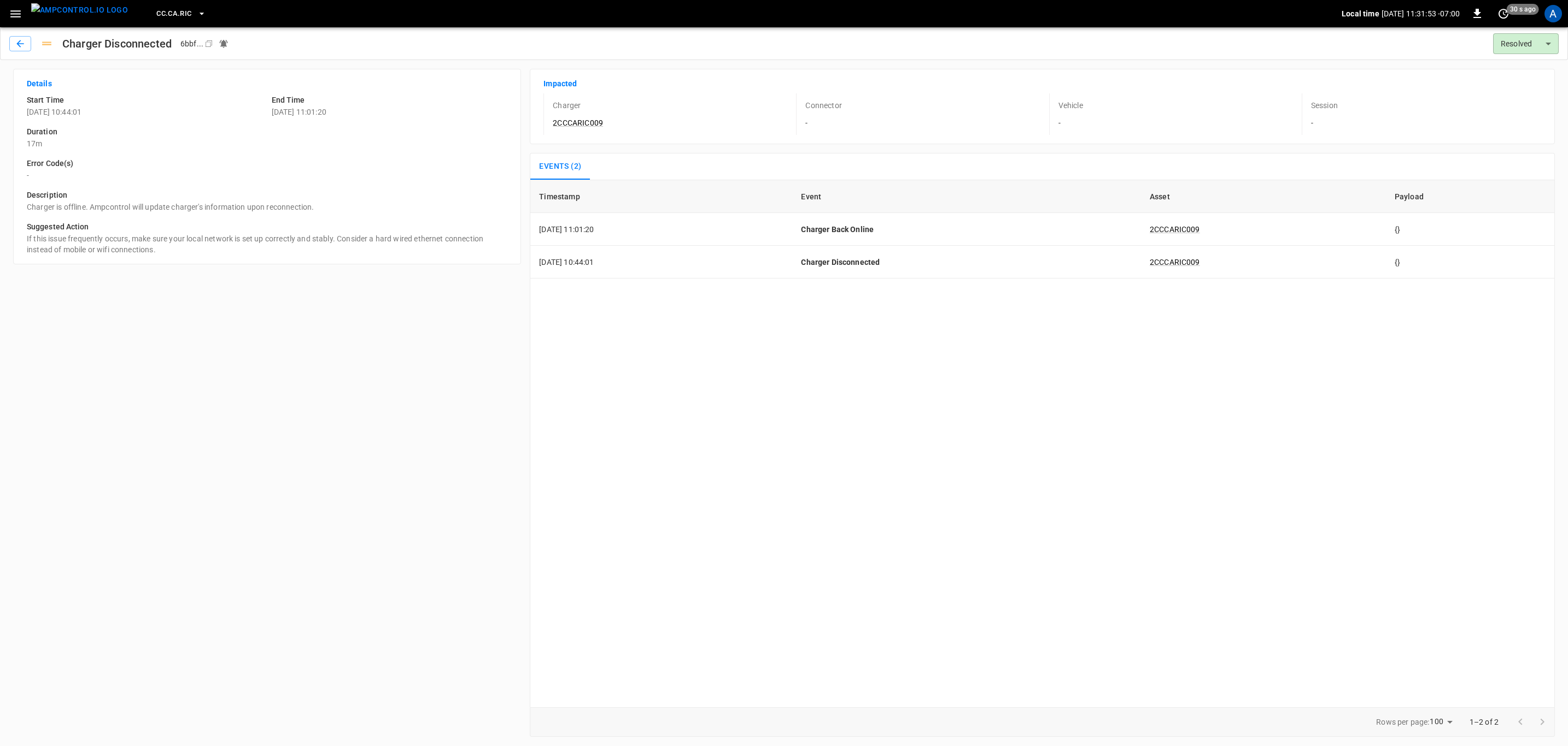
click at [156, 10] on span "CC.CA.RIC" at bounding box center [173, 13] width 35 height 13
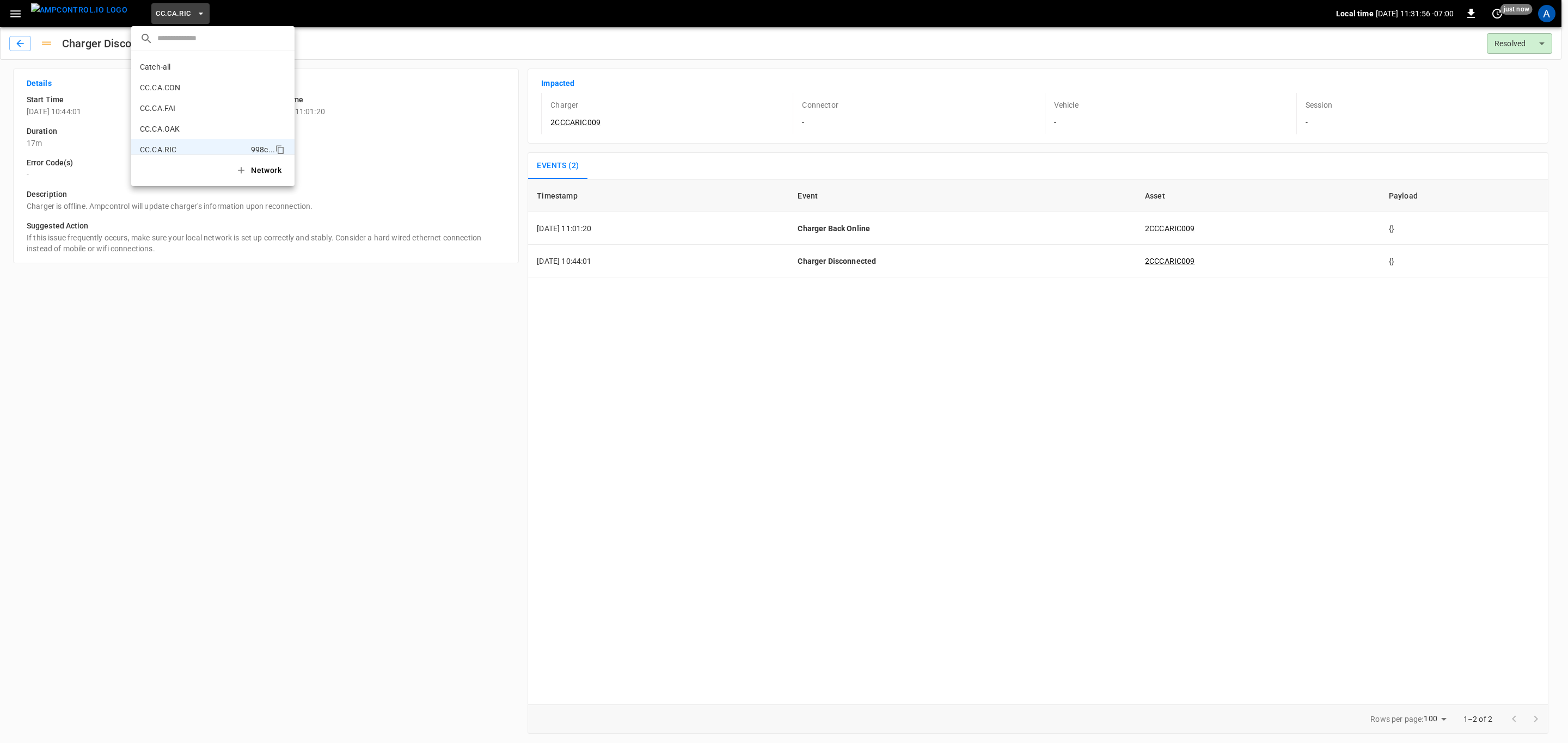
scroll to position [81, 0]
click at [193, 72] on li "Catch-all 5aaa ..." at bounding box center [212, 68] width 163 height 21
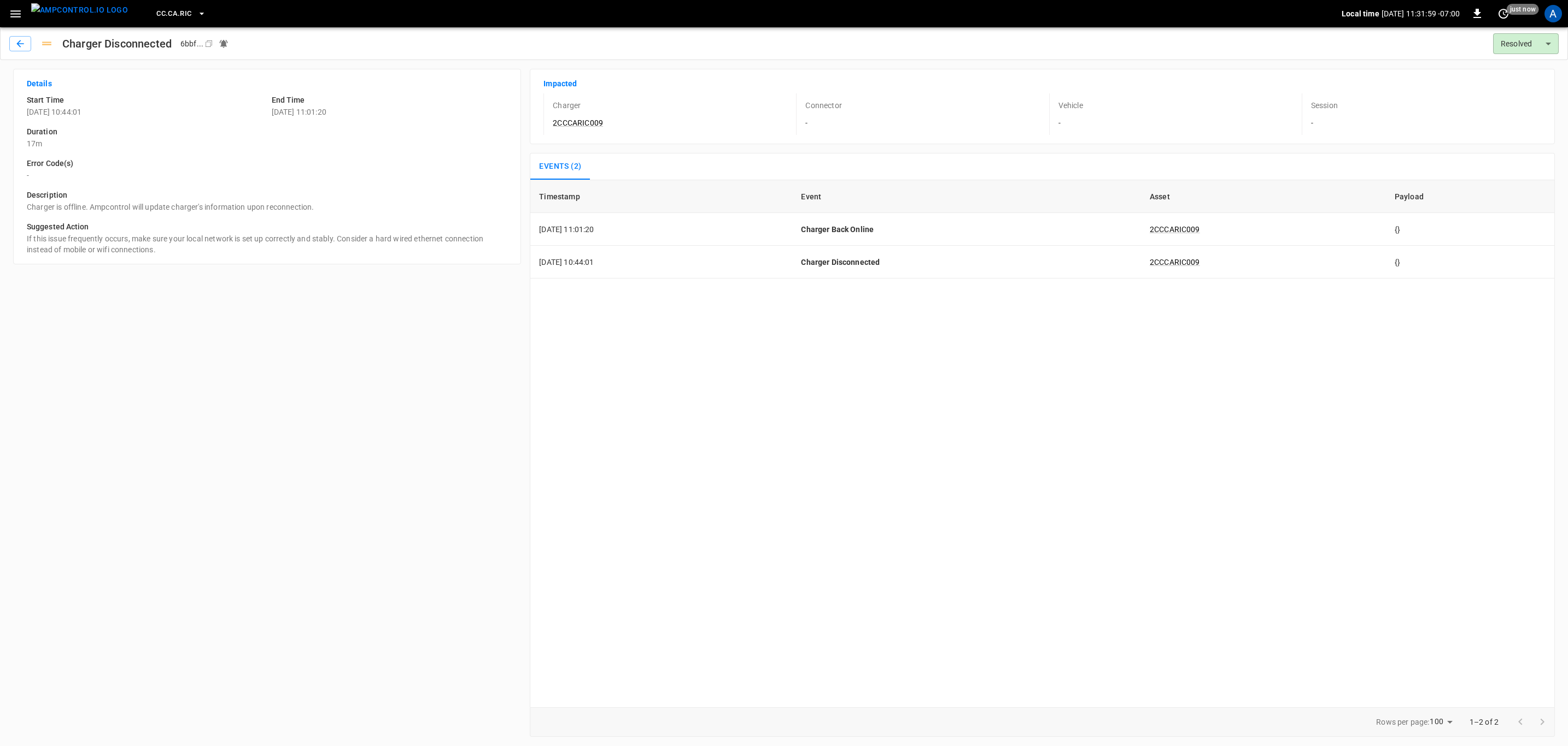
click at [156, 5] on button "CC.CA.RIC" at bounding box center [181, 13] width 58 height 22
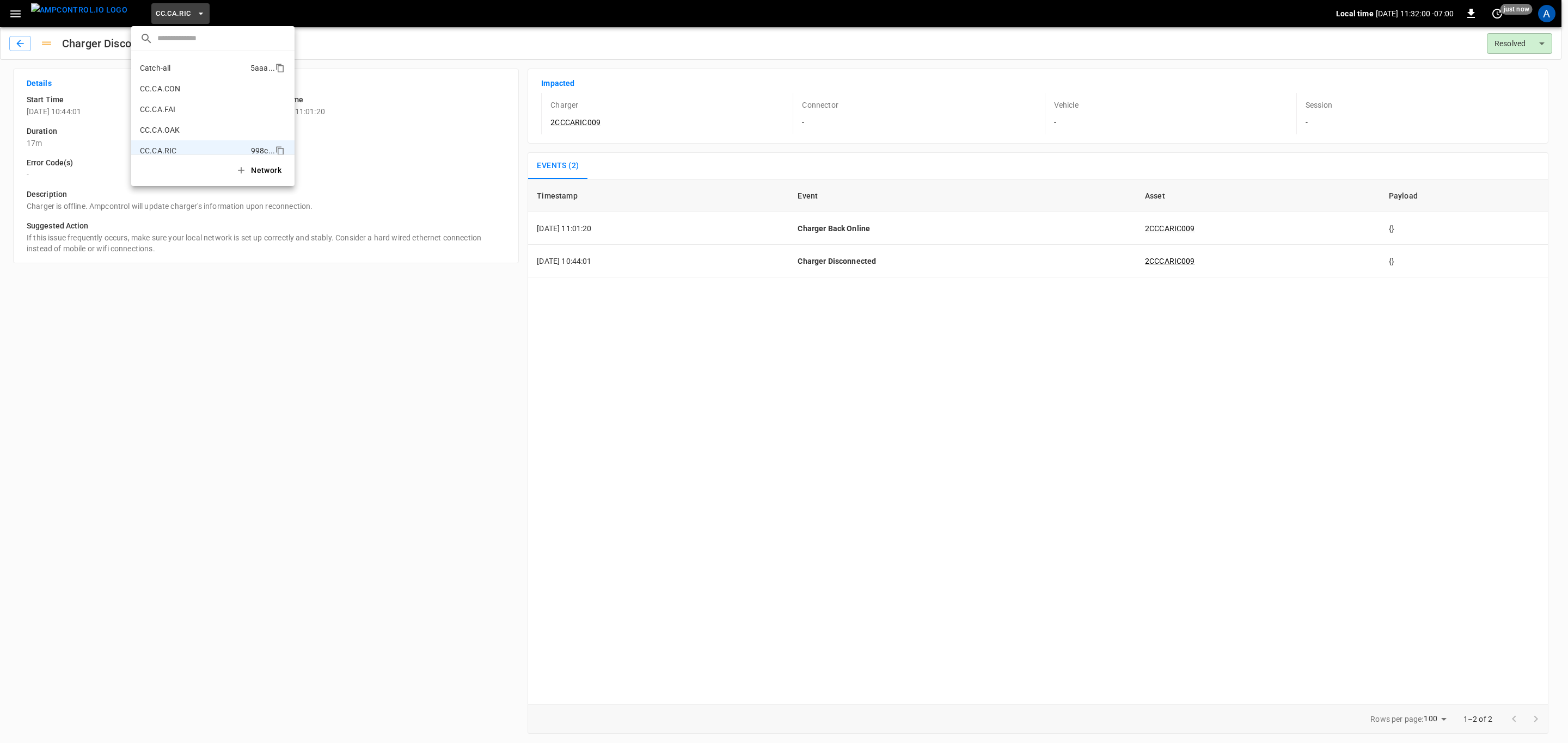
click at [175, 69] on li "Catch-all 5aaa ..." at bounding box center [212, 68] width 163 height 21
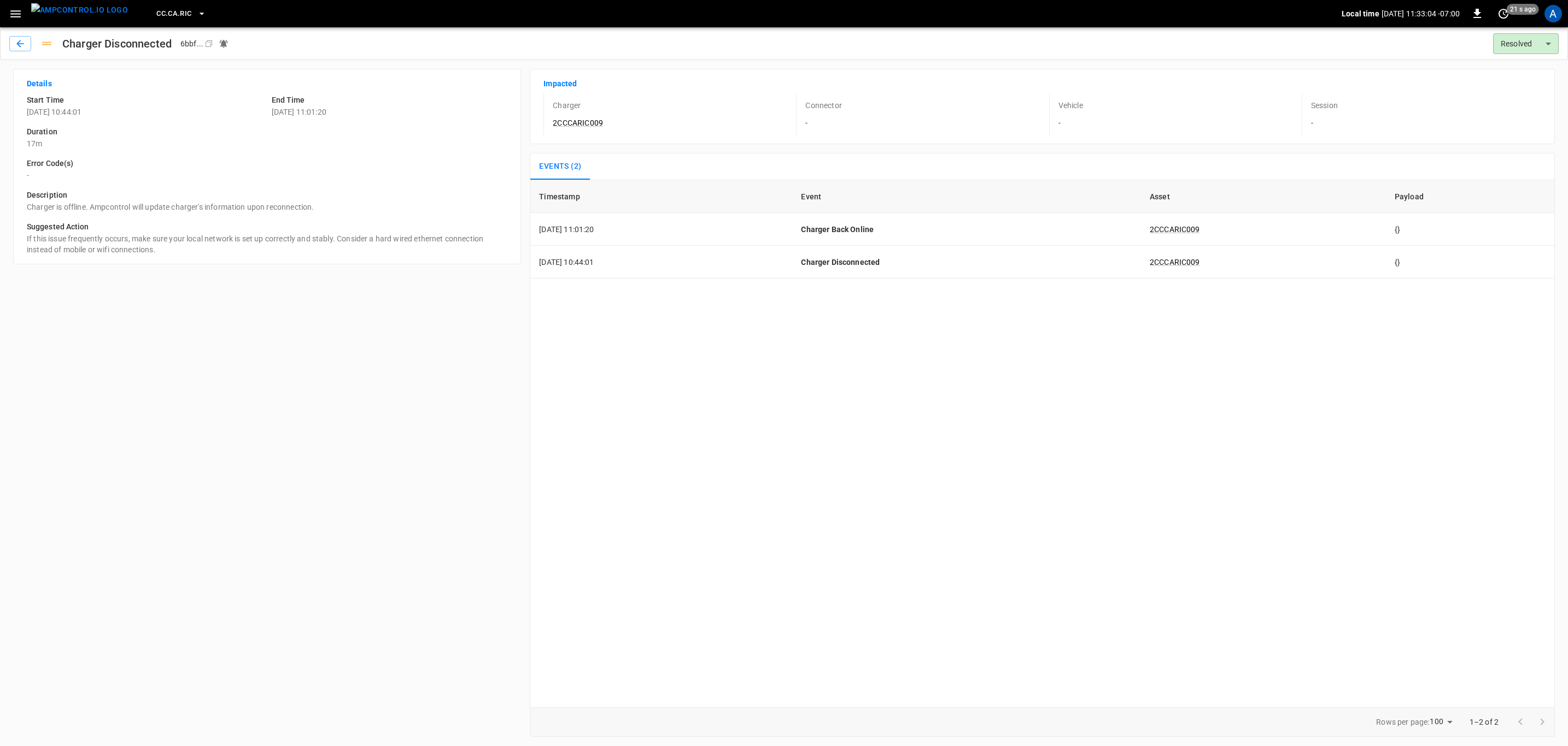
click at [722, 507] on div "Timestamp Event Asset Payload 2025-08-18 11:01:20 Charger Back Online 2CCCARIC0…" at bounding box center [1042, 443] width 1025 height 528
click at [17, 4] on button "button" at bounding box center [16, 13] width 22 height 20
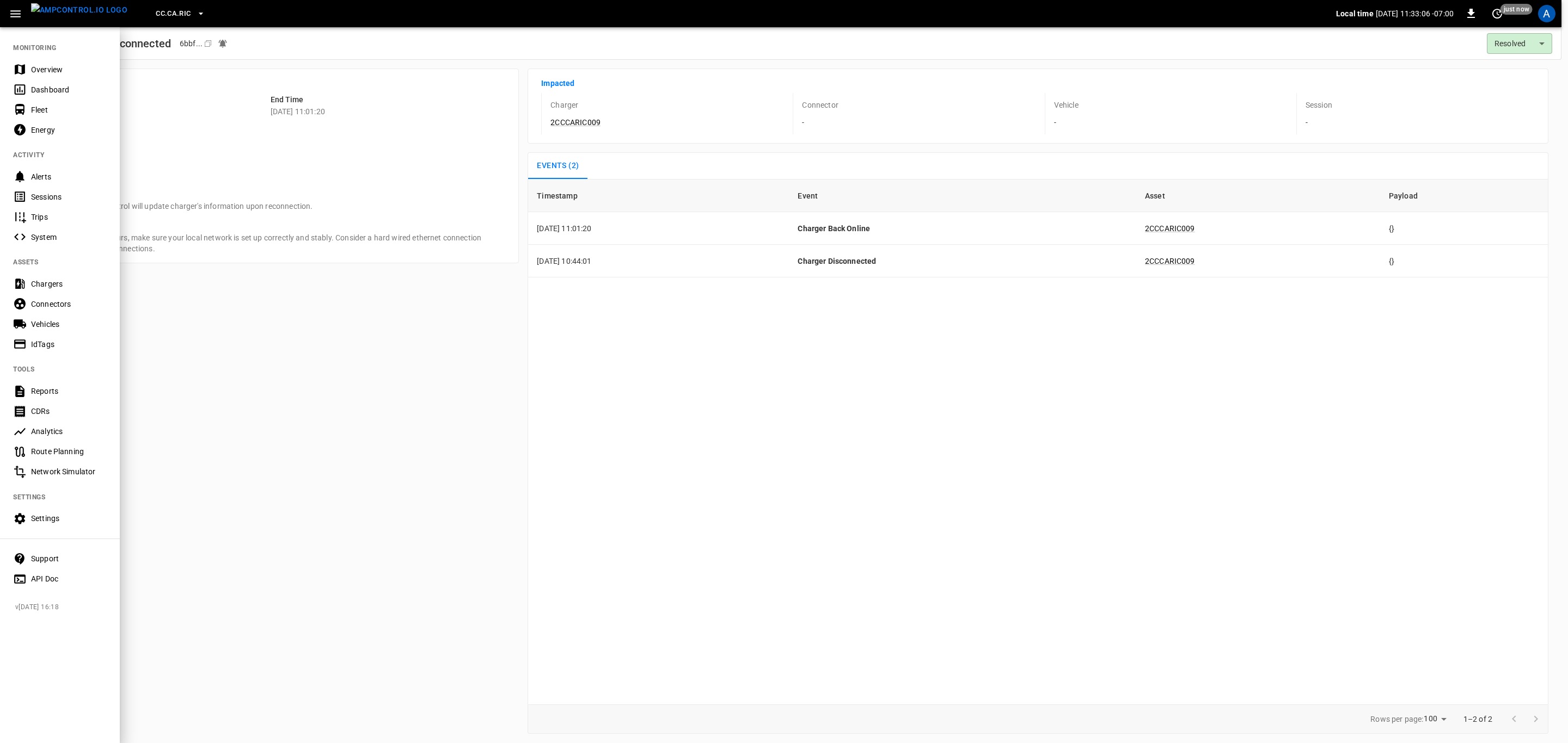
click at [58, 67] on div "Overview" at bounding box center [69, 69] width 75 height 11
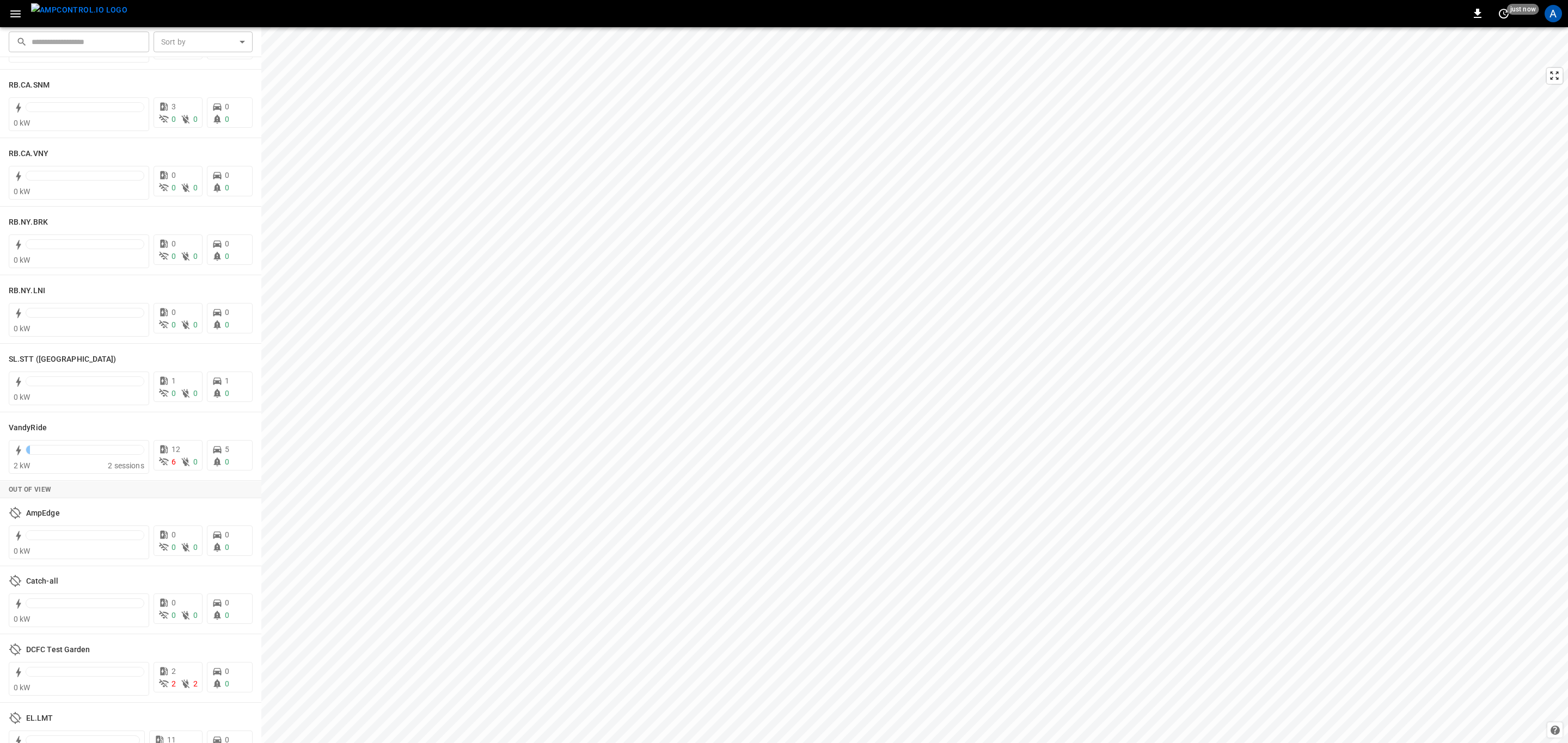
scroll to position [2086, 0]
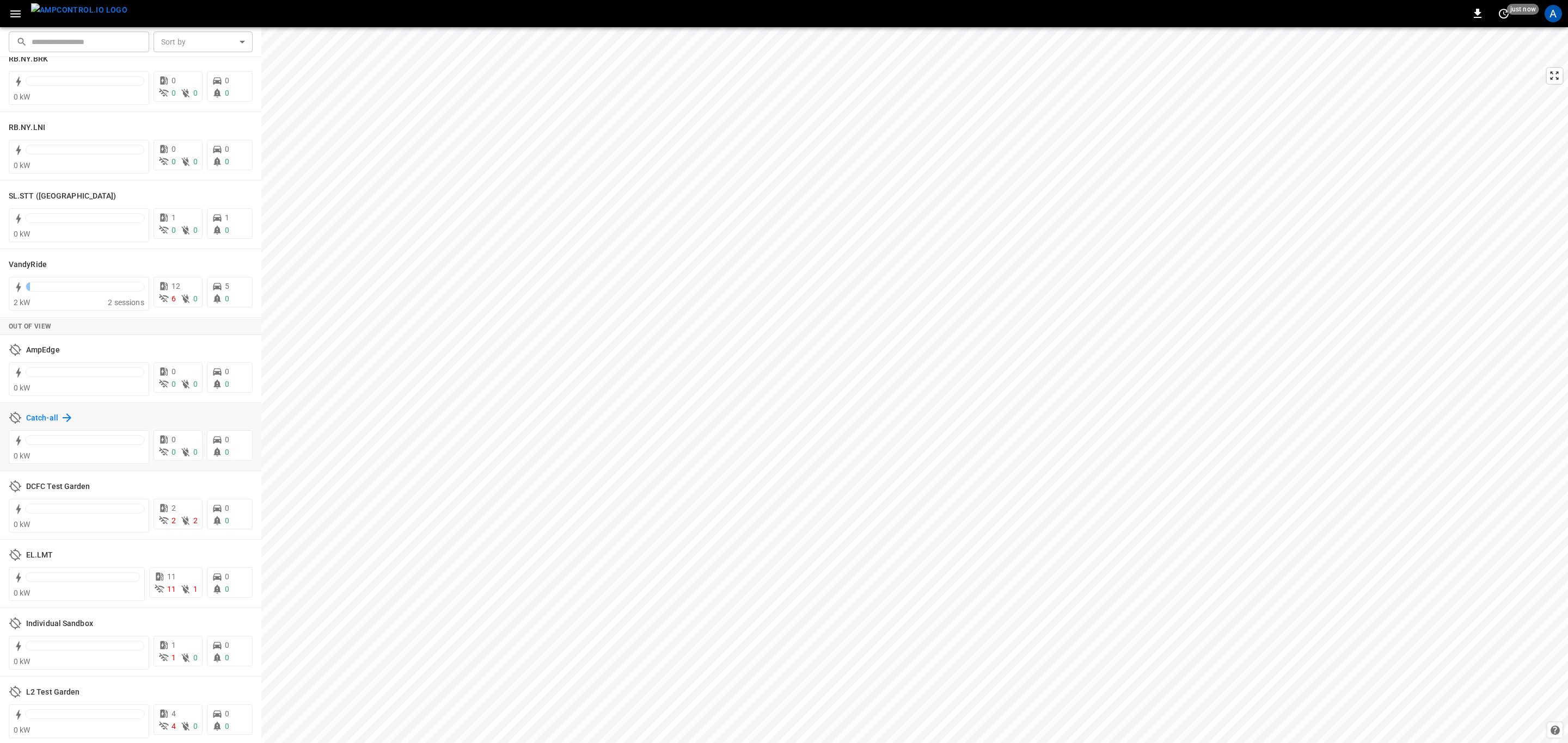
click at [47, 418] on h6 "Catch-all" at bounding box center [41, 418] width 32 height 12
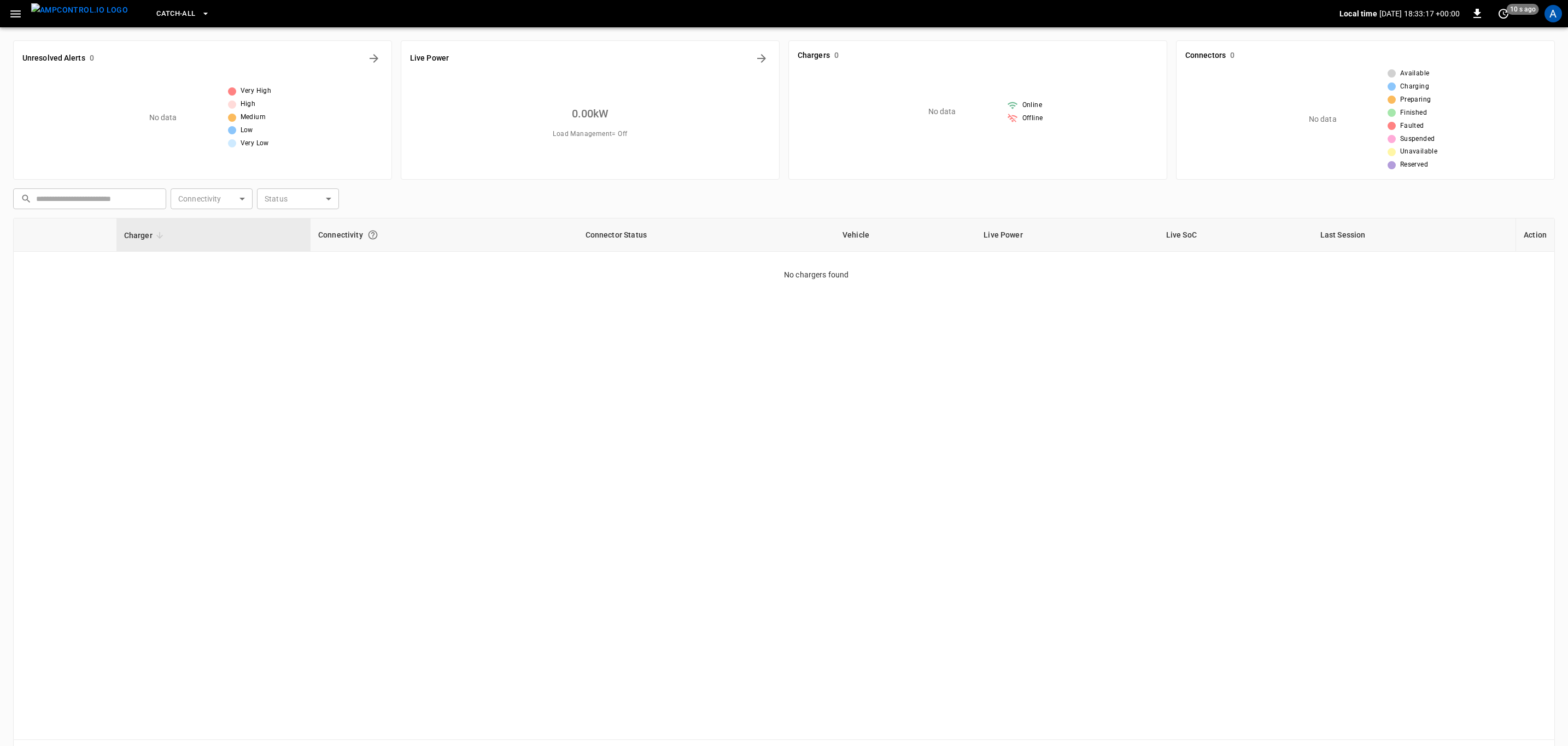
click at [628, 402] on div "Charger Connectivity Connector Status Vehicle Live Power Live SoC Last Session …" at bounding box center [784, 480] width 1541 height 523
click at [175, 7] on span "Catch-all" at bounding box center [175, 13] width 39 height 13
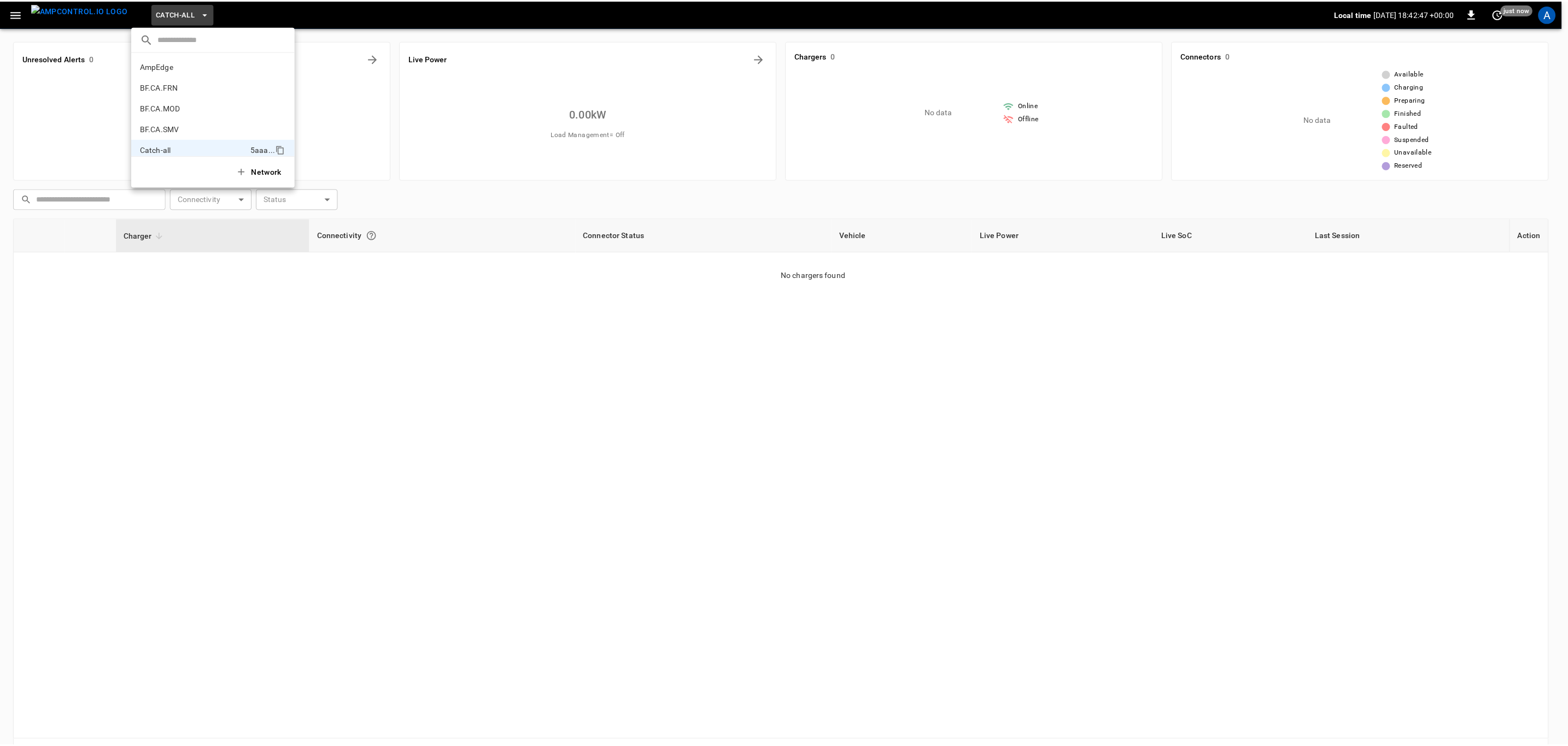
scroll to position [80, 0]
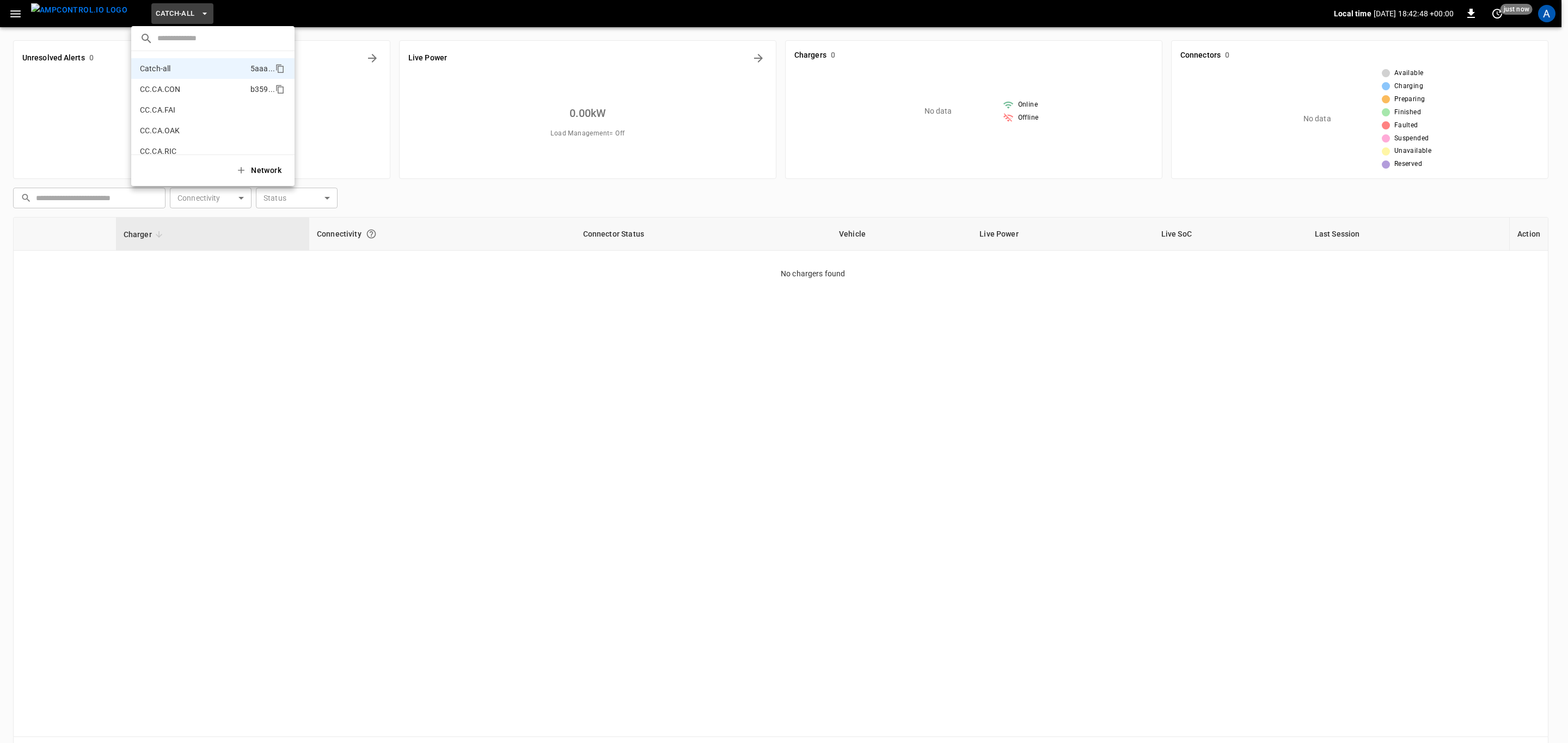
click at [170, 84] on p "CC.CA.CON" at bounding box center [160, 89] width 40 height 11
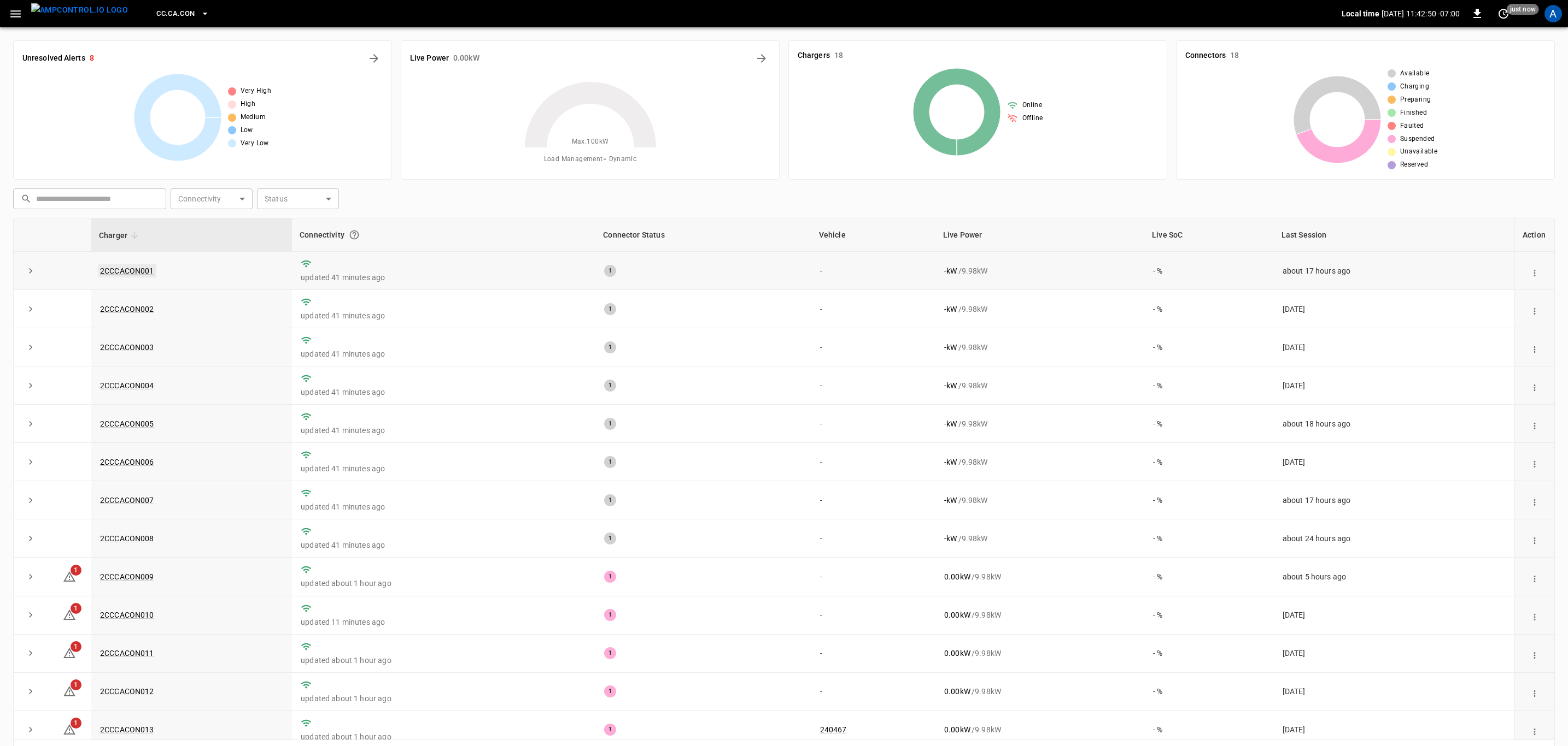
click at [143, 269] on link "2CCCACON001" at bounding box center [127, 271] width 59 height 13
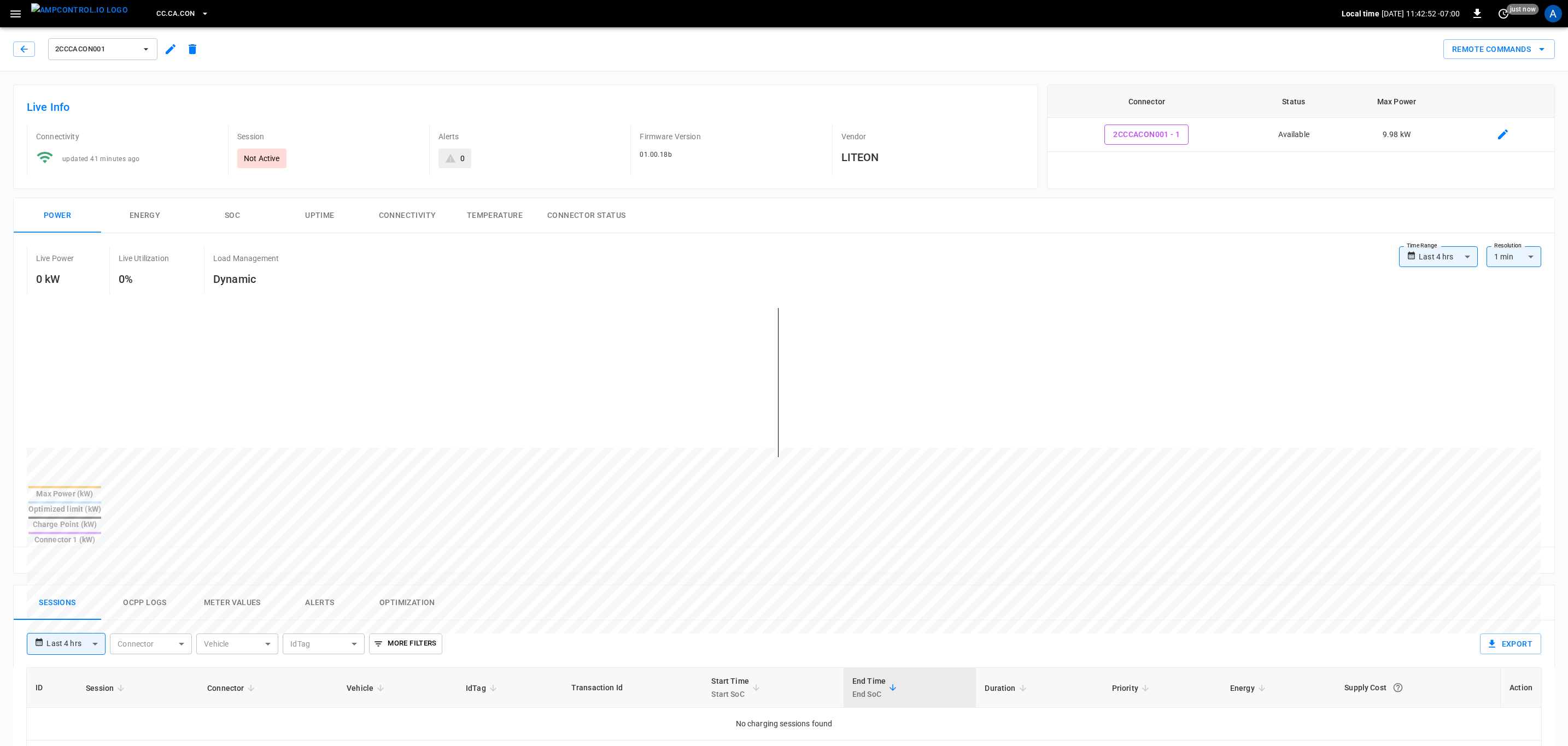
click at [172, 53] on icon "button" at bounding box center [171, 49] width 13 height 13
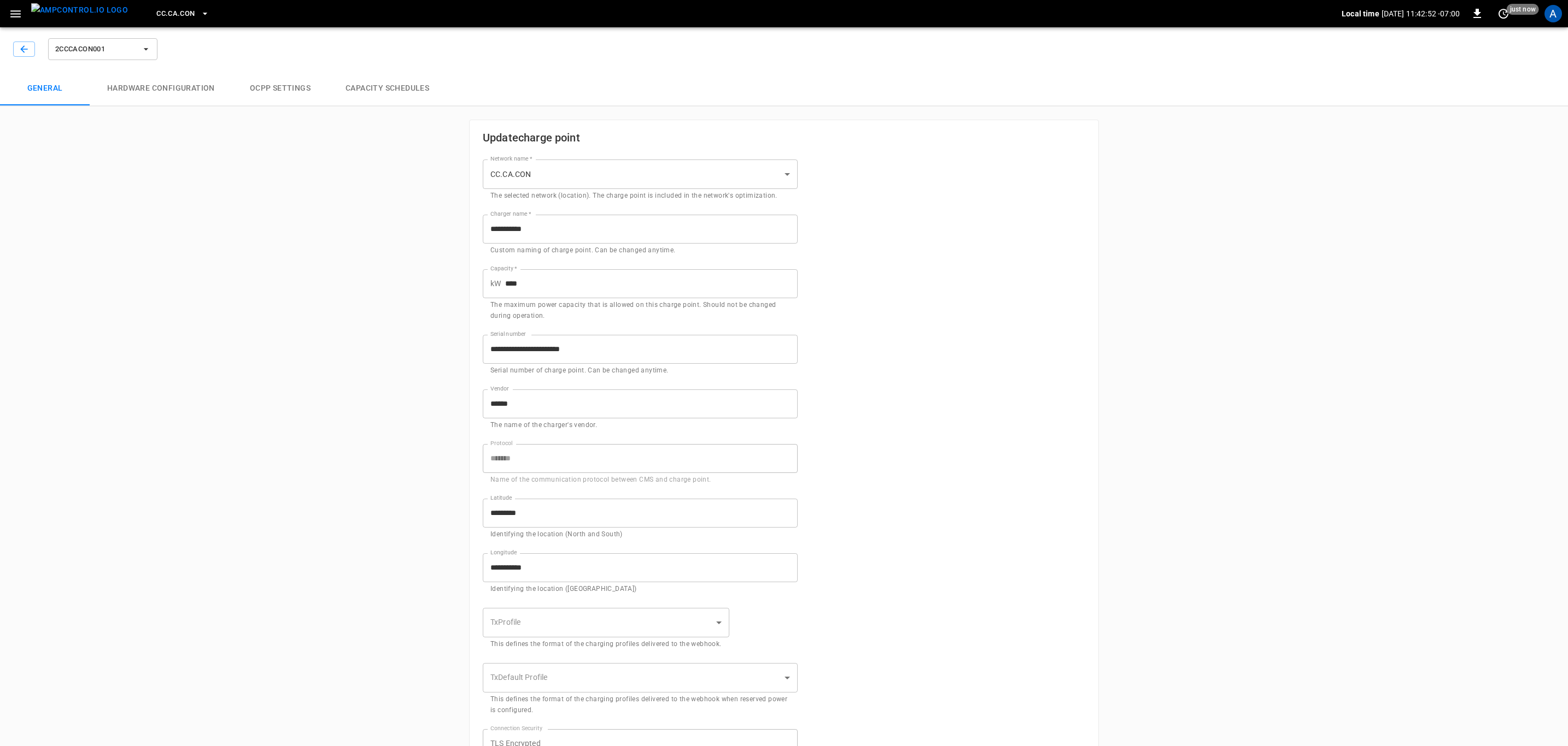
type input "**********"
click at [33, 55] on button "button" at bounding box center [24, 49] width 22 height 16
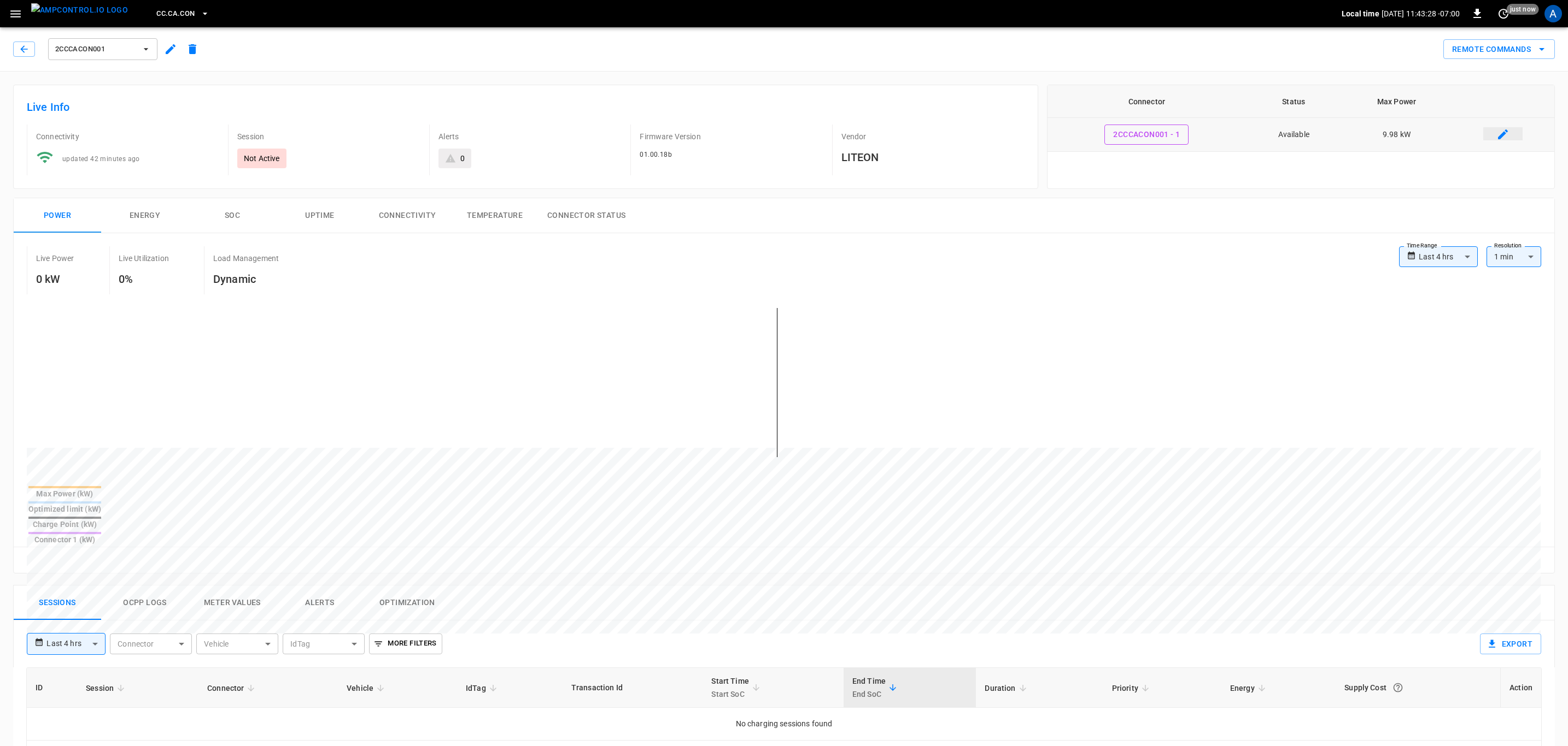
click at [1508, 137] on icon "connector table" at bounding box center [1503, 134] width 13 height 13
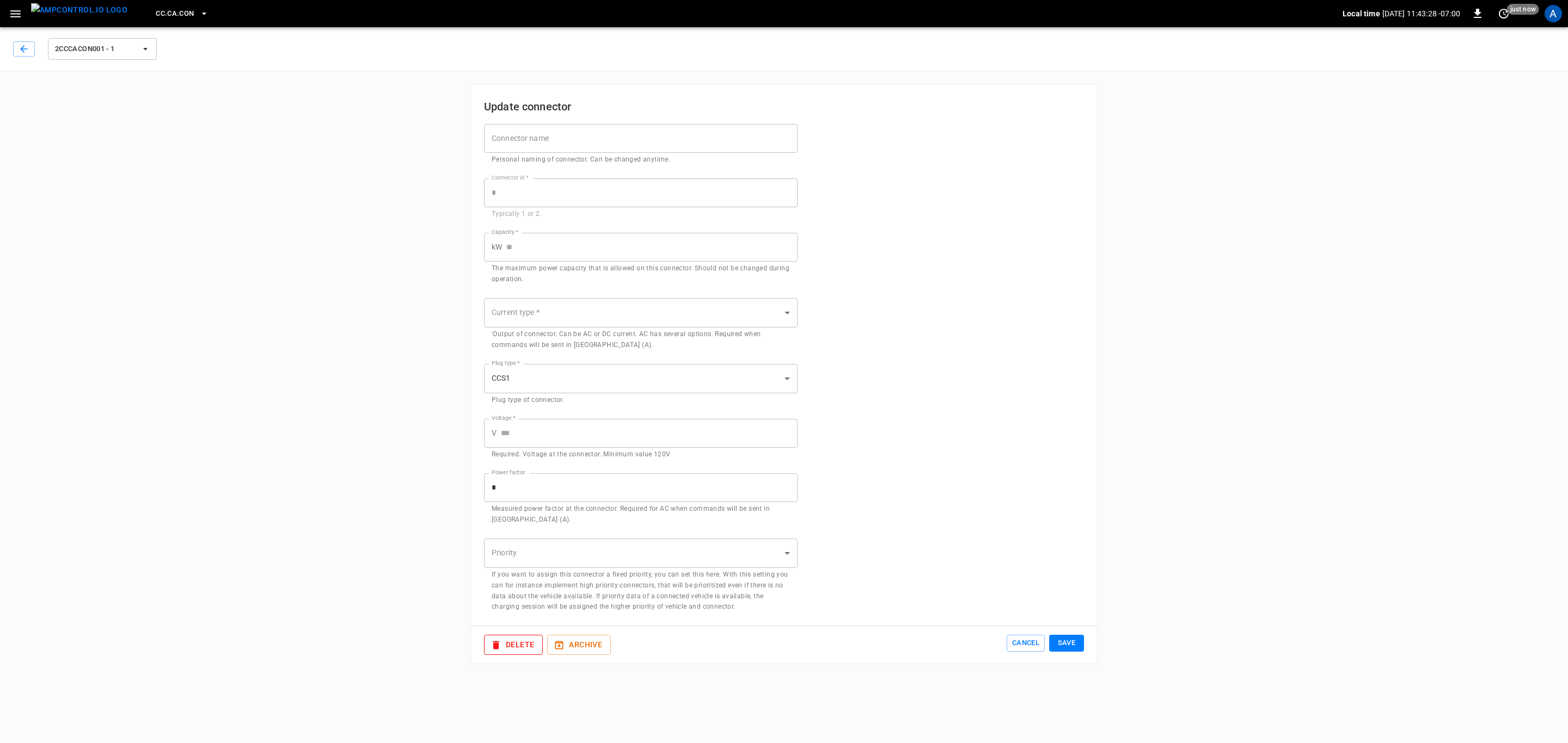
type input "****"
type input "*********"
type input "******"
type input "***"
type input "*"
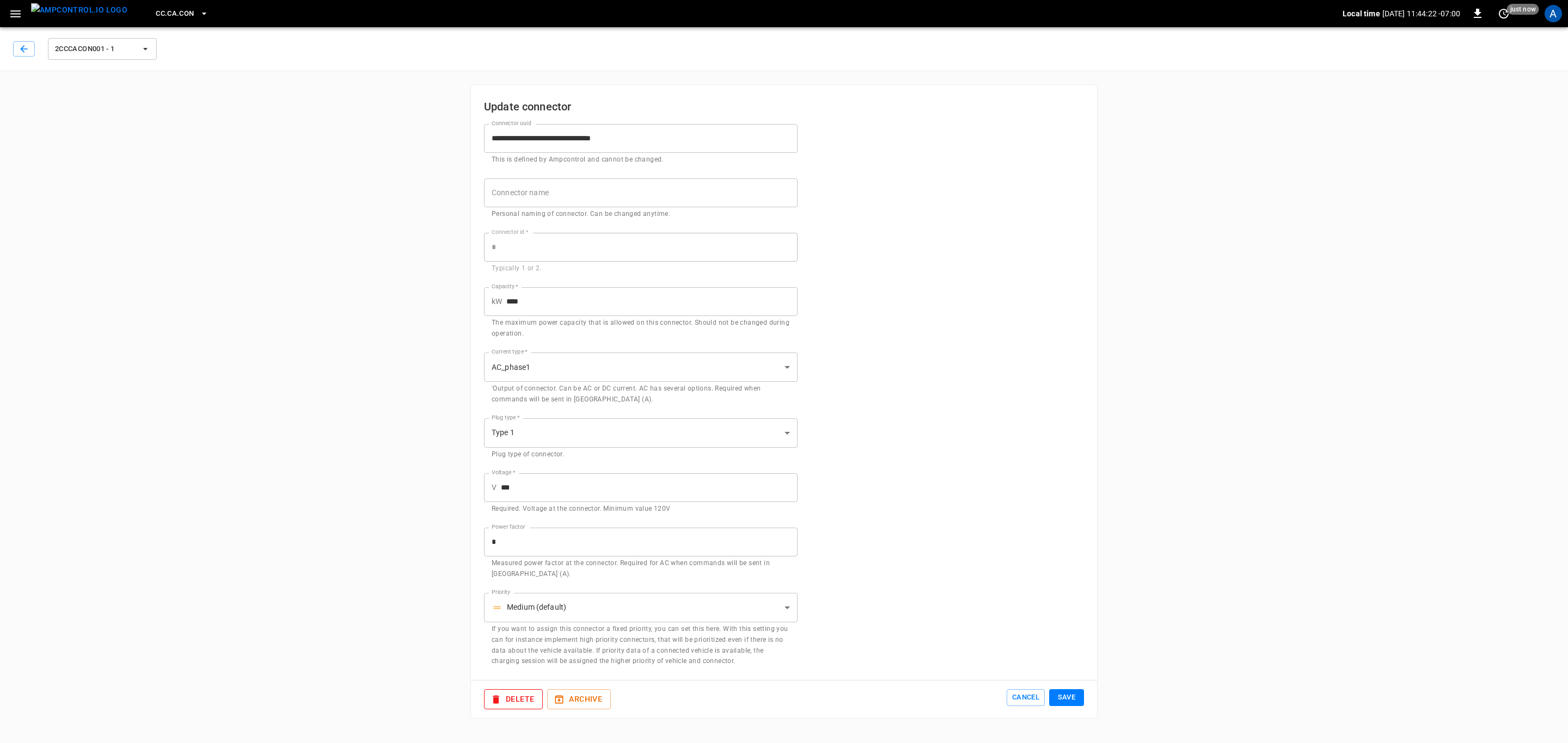
click at [38, 47] on div "2CCCACON001 - 1" at bounding box center [86, 49] width 146 height 26
click at [23, 47] on icon "button" at bounding box center [24, 49] width 7 height 7
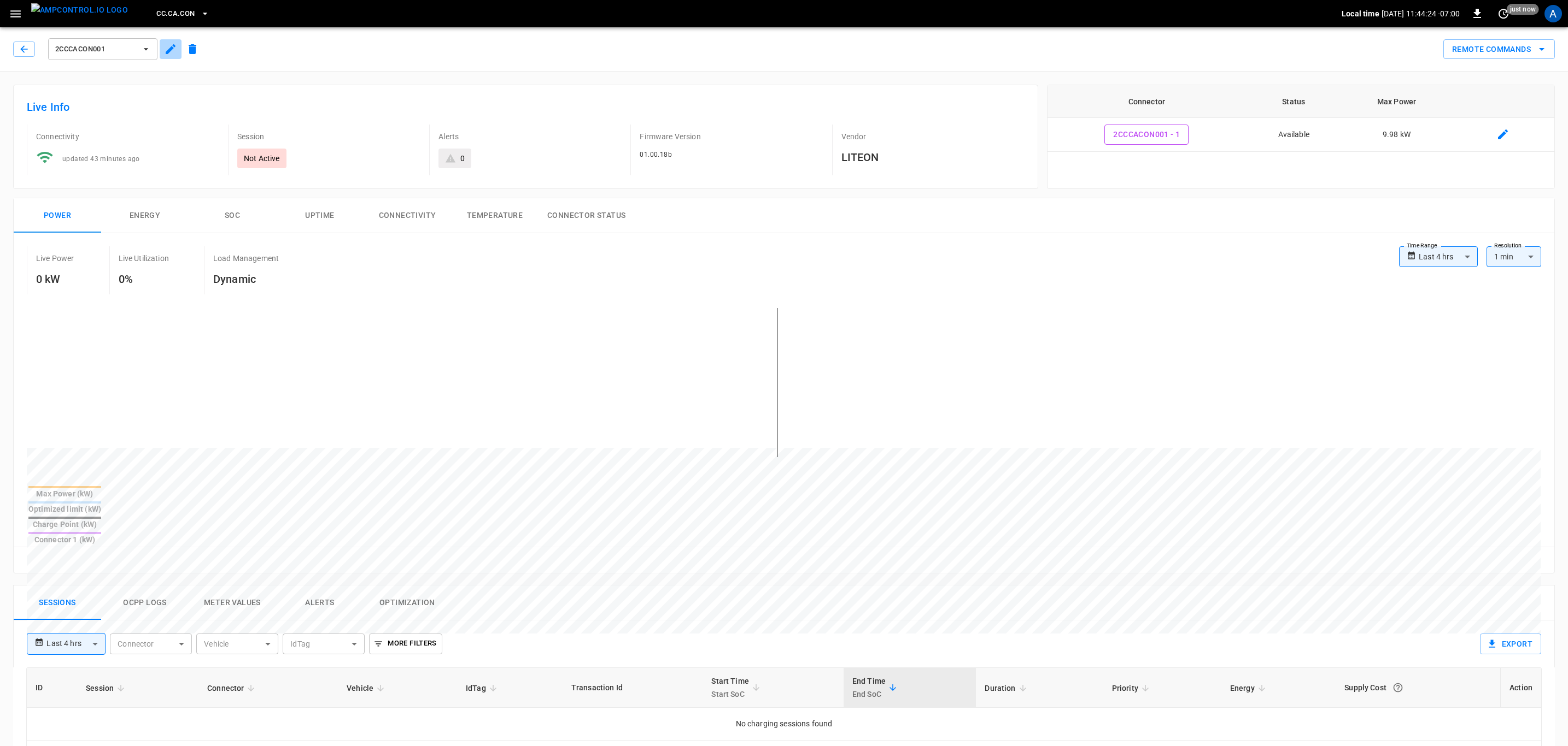
click at [167, 51] on icon "button" at bounding box center [170, 49] width 10 height 10
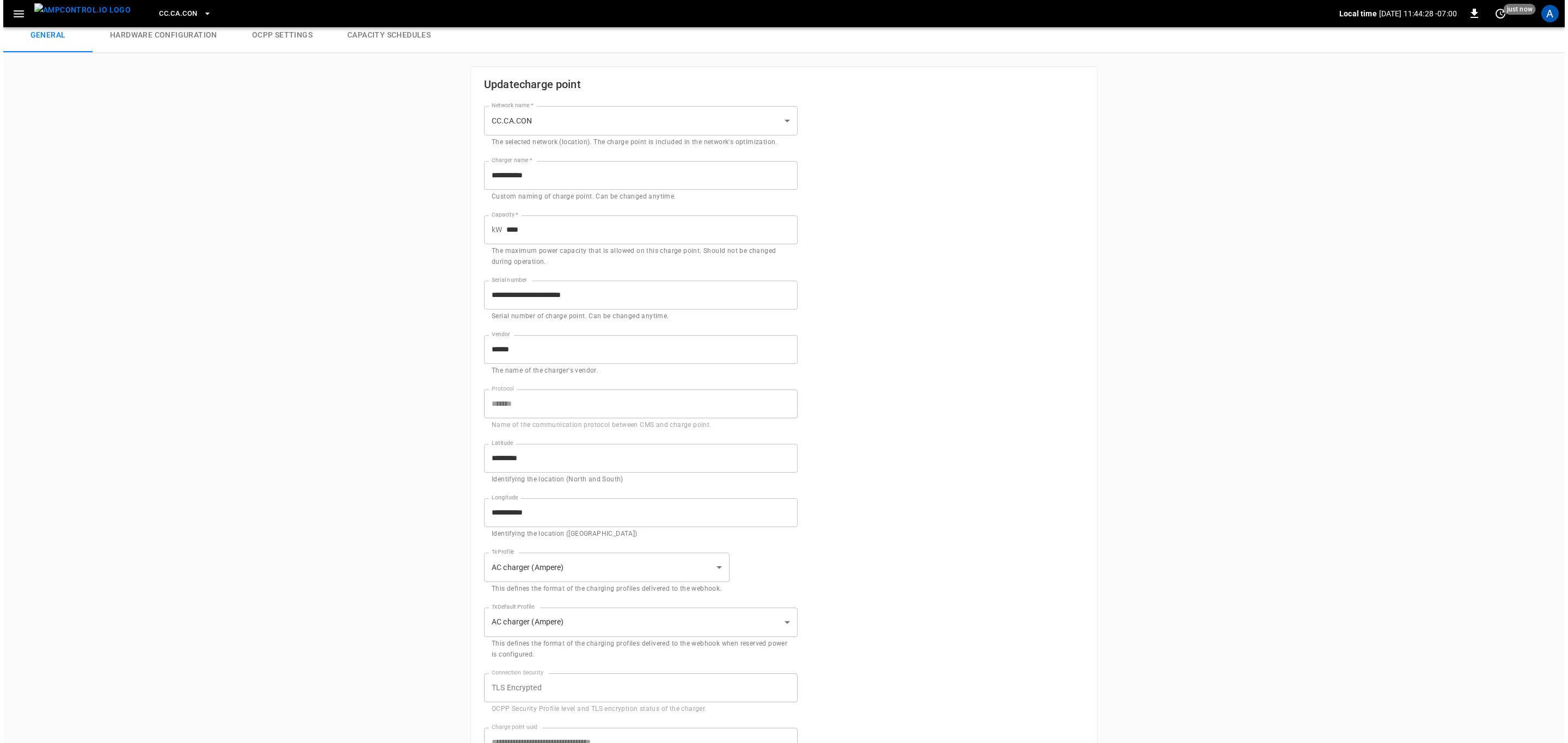
scroll to position [81, 0]
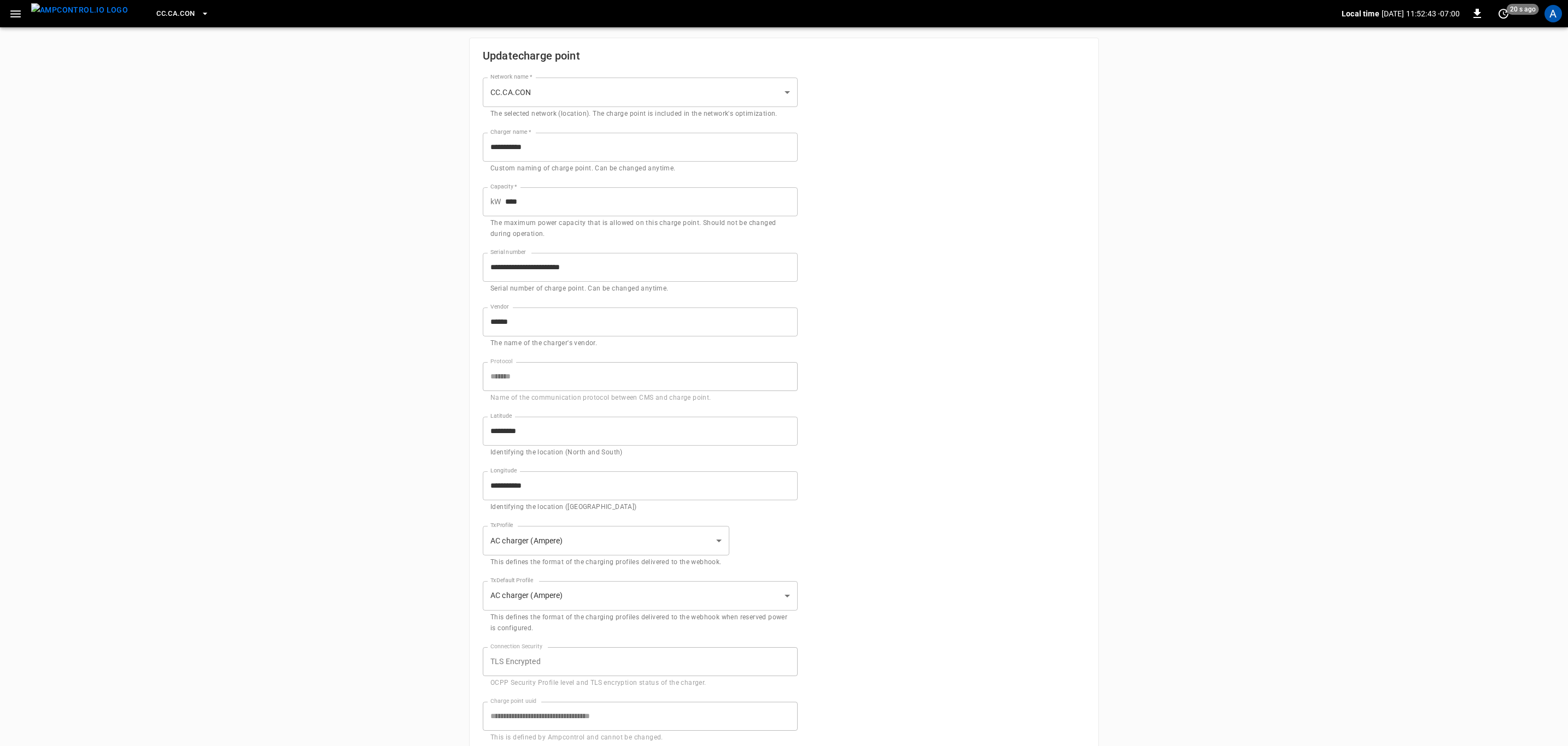
drag, startPoint x: 1217, startPoint y: 142, endPoint x: 1238, endPoint y: 74, distance: 71.2
click at [1217, 142] on div "**********" at bounding box center [784, 435] width 1568 height 987
click at [156, 11] on span "CC.CA.CON" at bounding box center [175, 13] width 39 height 13
click at [179, 142] on li "Catch-all 5aaa ..." at bounding box center [213, 149] width 164 height 21
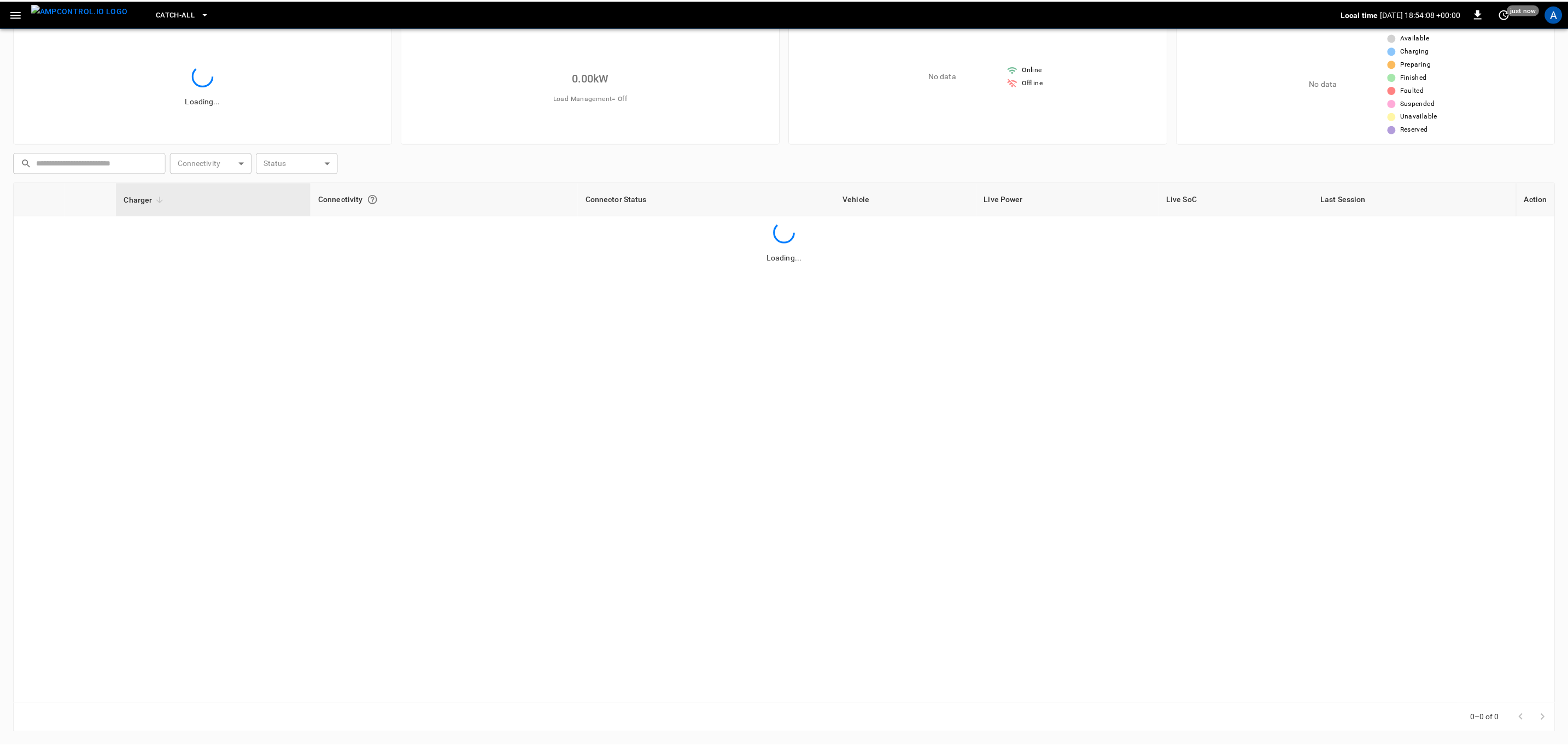
scroll to position [36, 0]
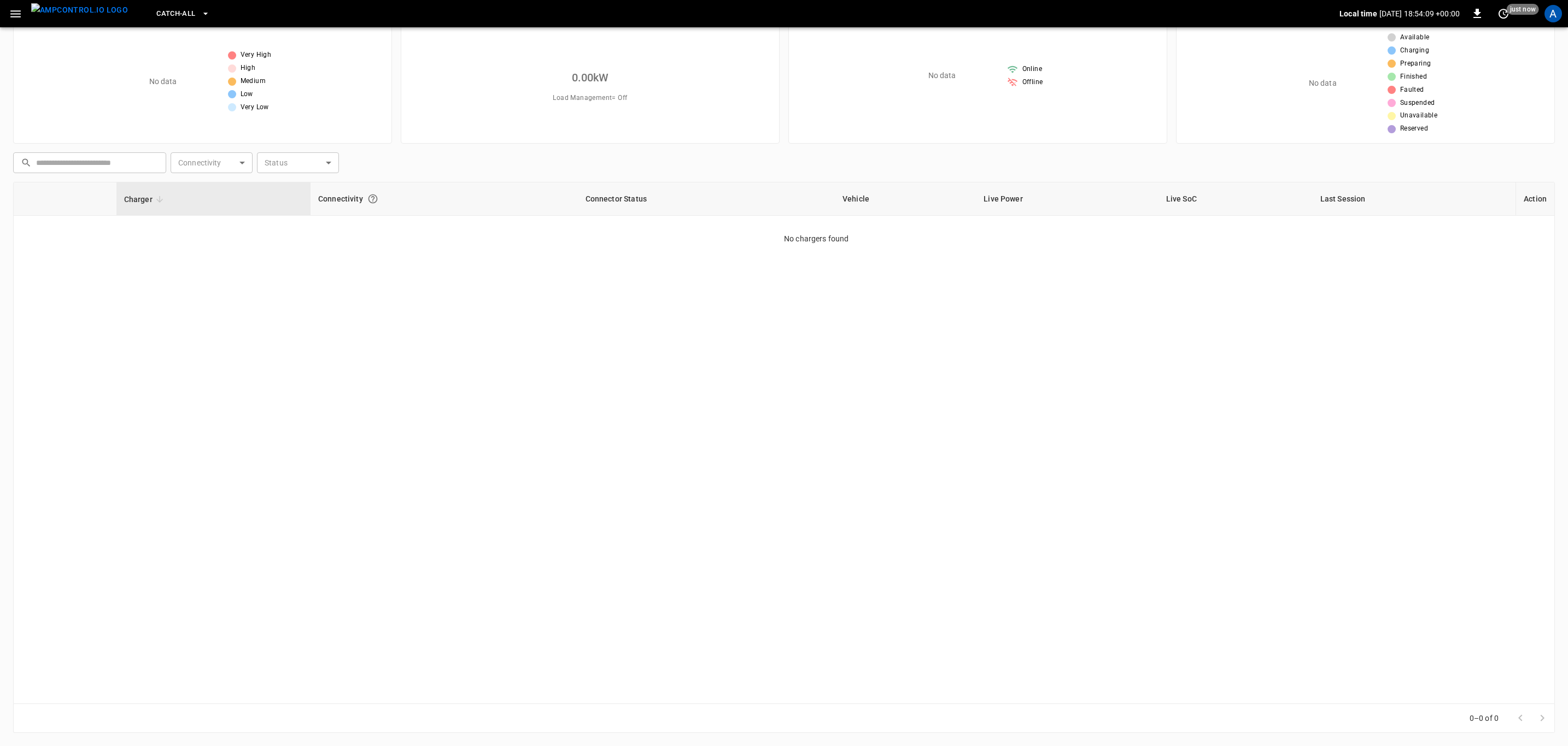
click at [848, 439] on div "Charger Connectivity Connector Status Vehicle Live Power Live SoC Last Session …" at bounding box center [784, 443] width 1541 height 523
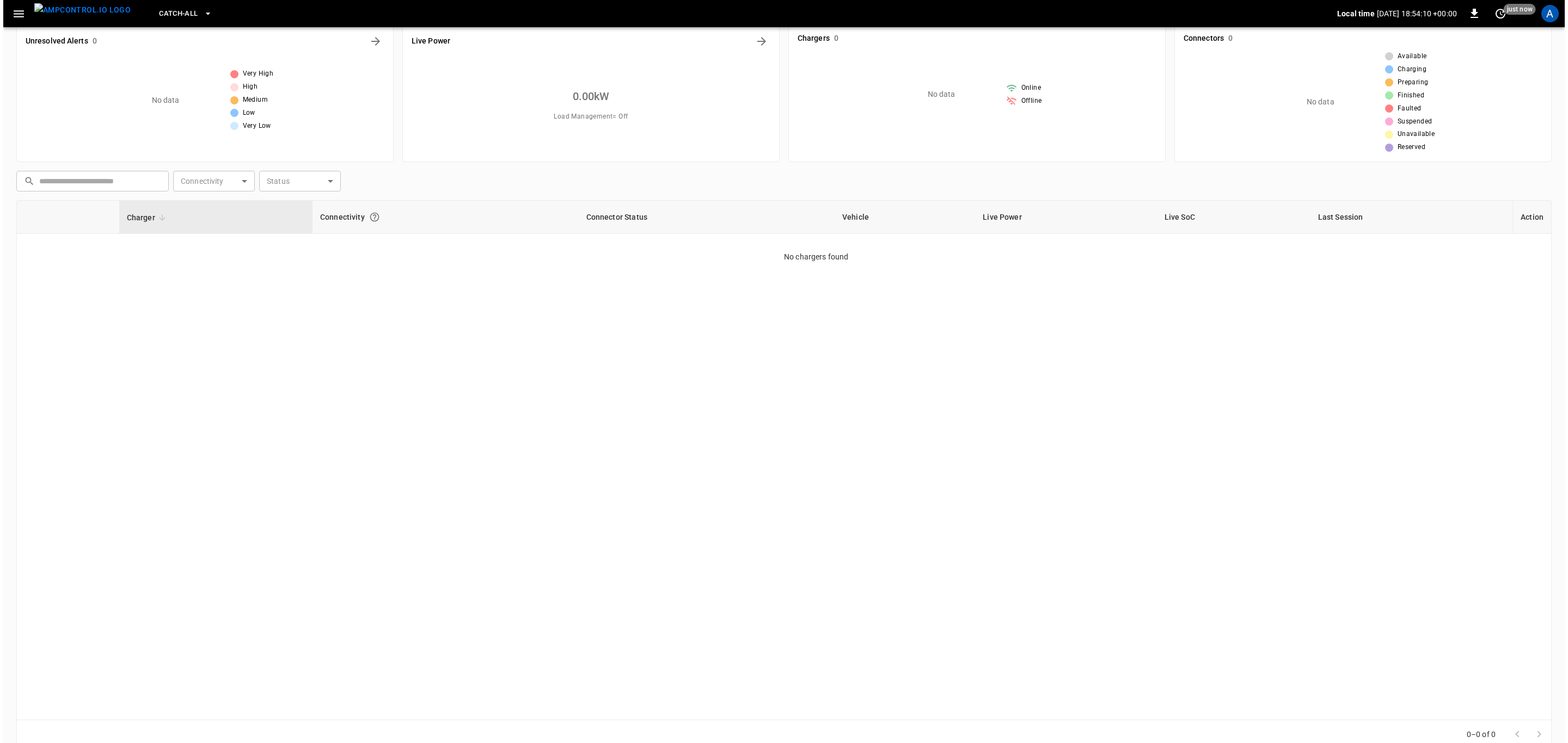
scroll to position [0, 0]
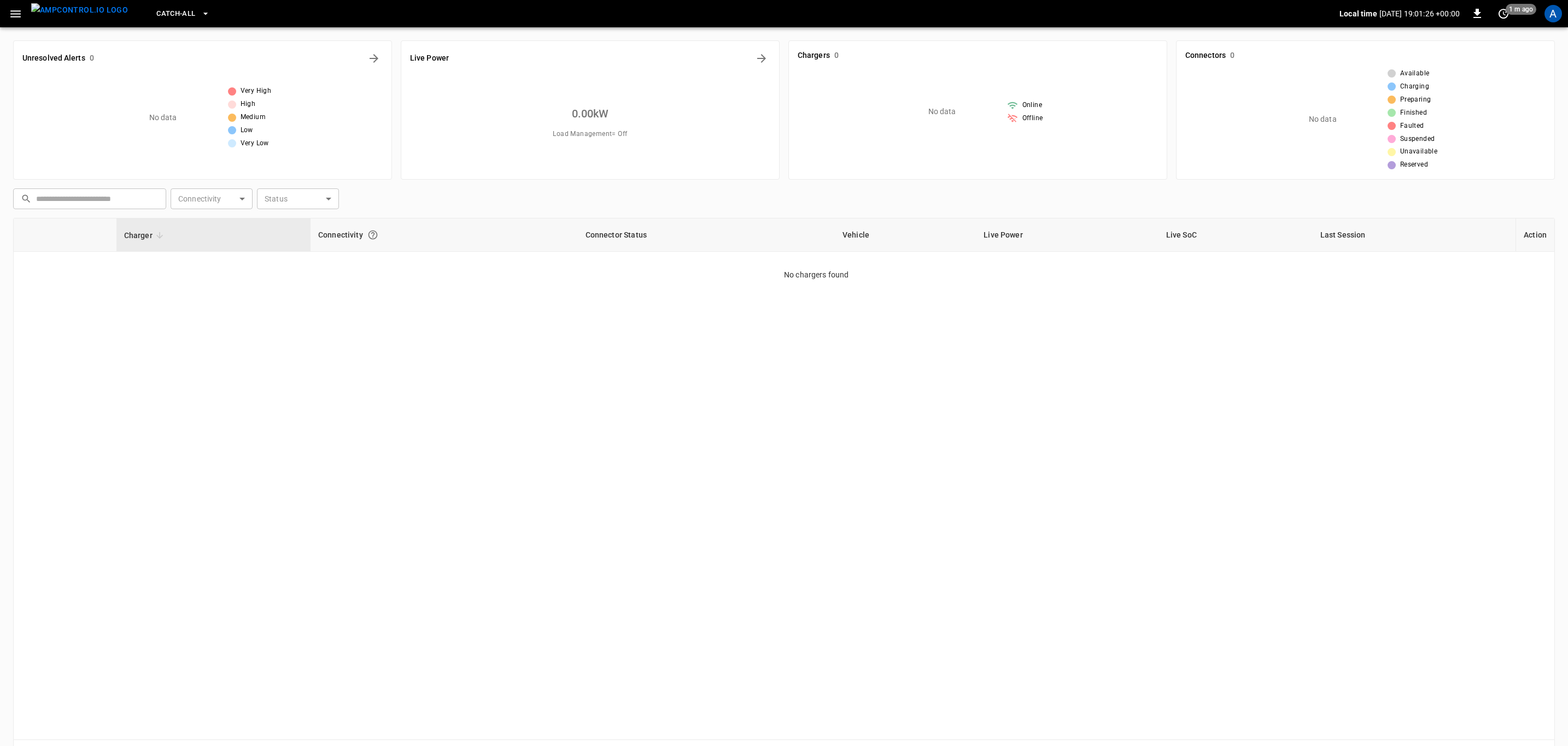
click at [345, 332] on div "Charger Connectivity Connector Status Vehicle Live Power Live SoC Last Session …" at bounding box center [784, 480] width 1541 height 523
click at [163, 19] on span "Catch-all" at bounding box center [175, 13] width 39 height 13
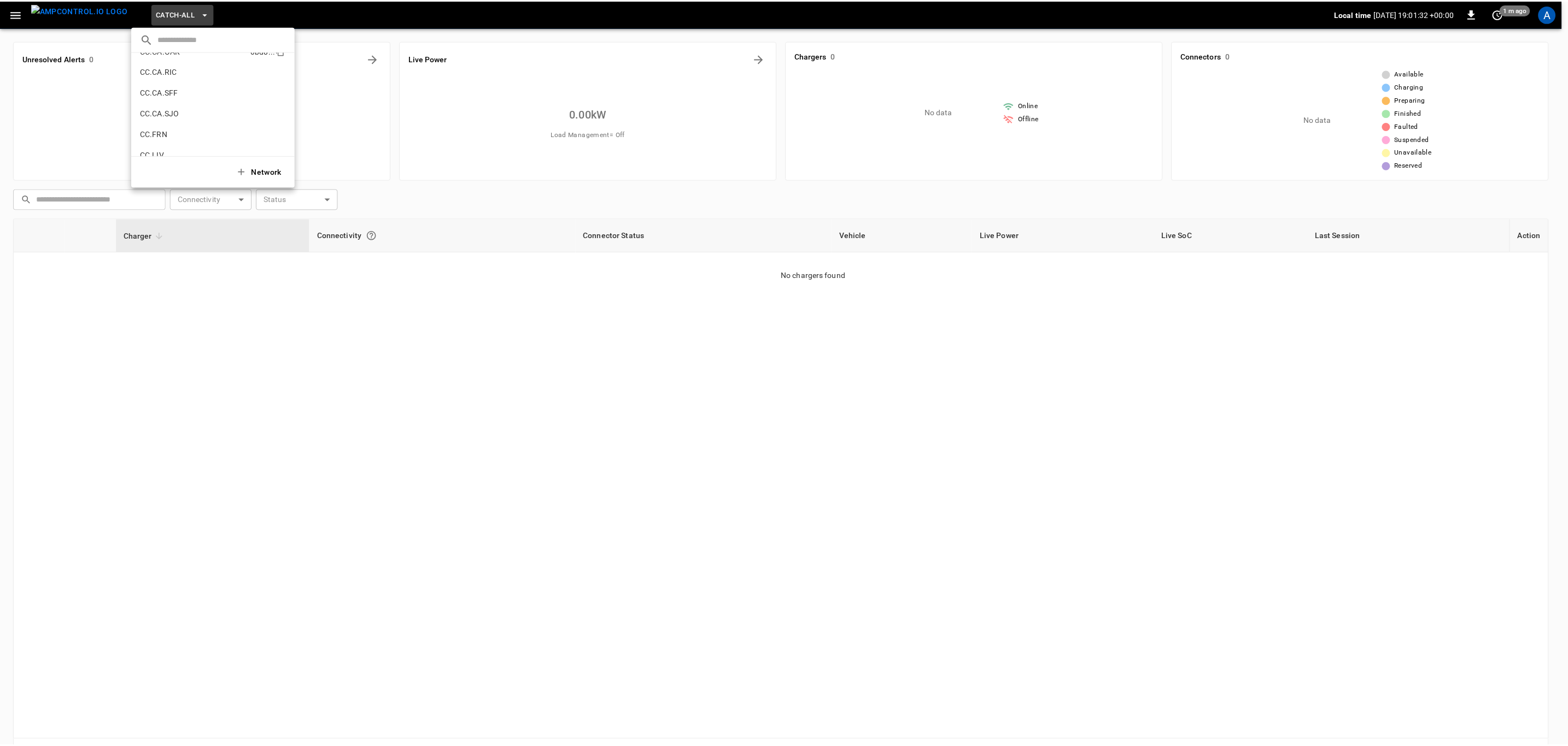
scroll to position [243, 0]
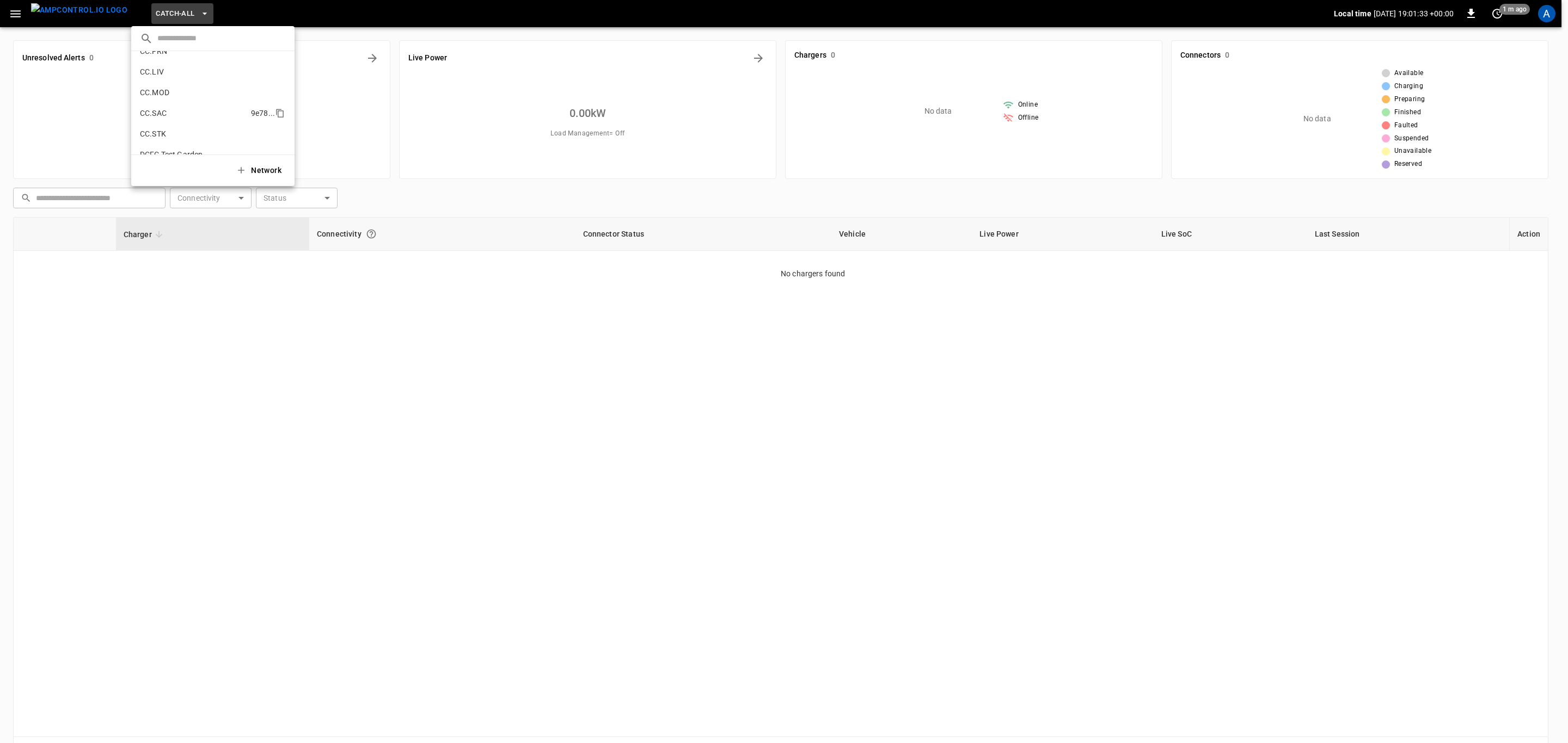
click at [168, 120] on li "CC.SAC 9e78 ..." at bounding box center [212, 113] width 163 height 21
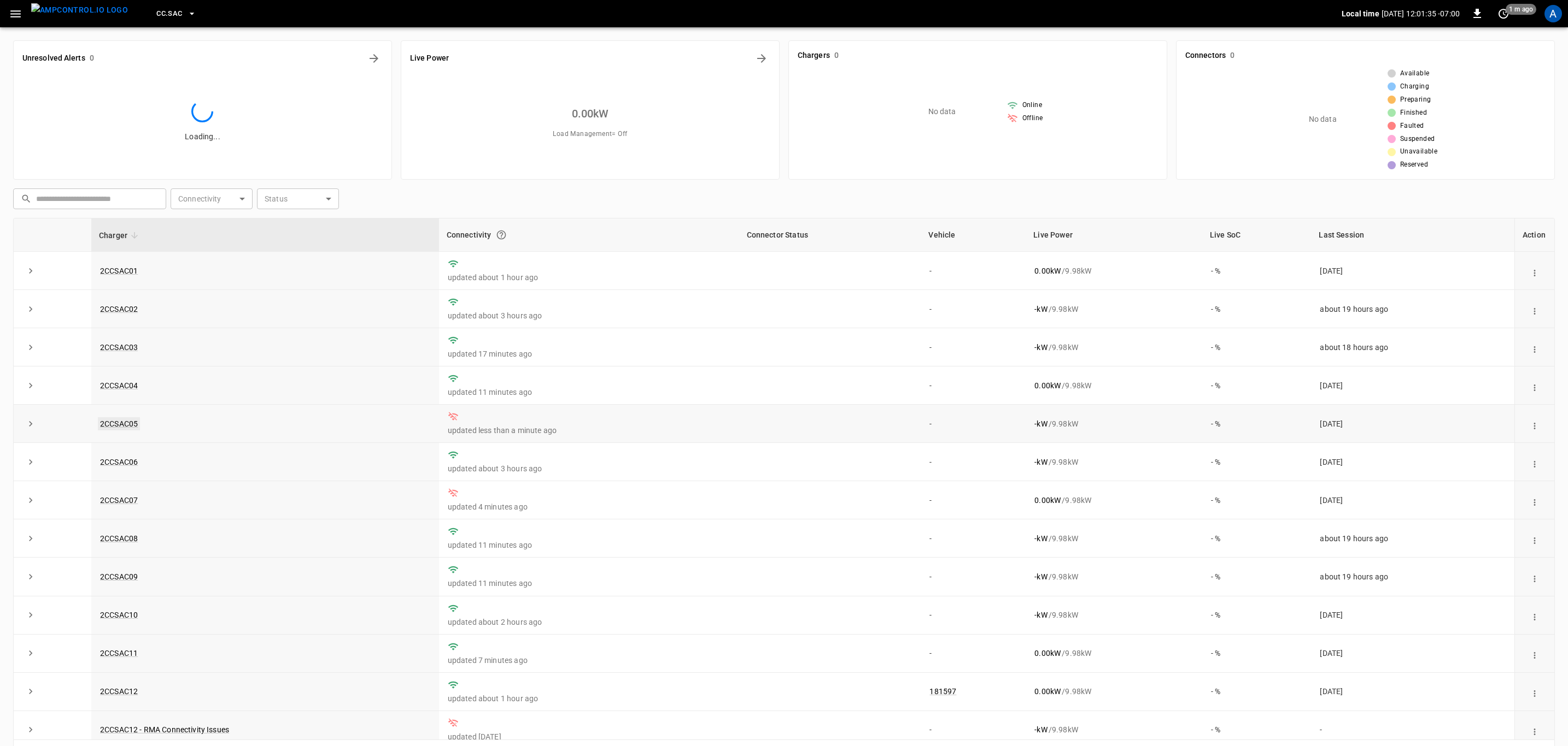
click at [113, 423] on link "2CCSAC05" at bounding box center [119, 424] width 42 height 13
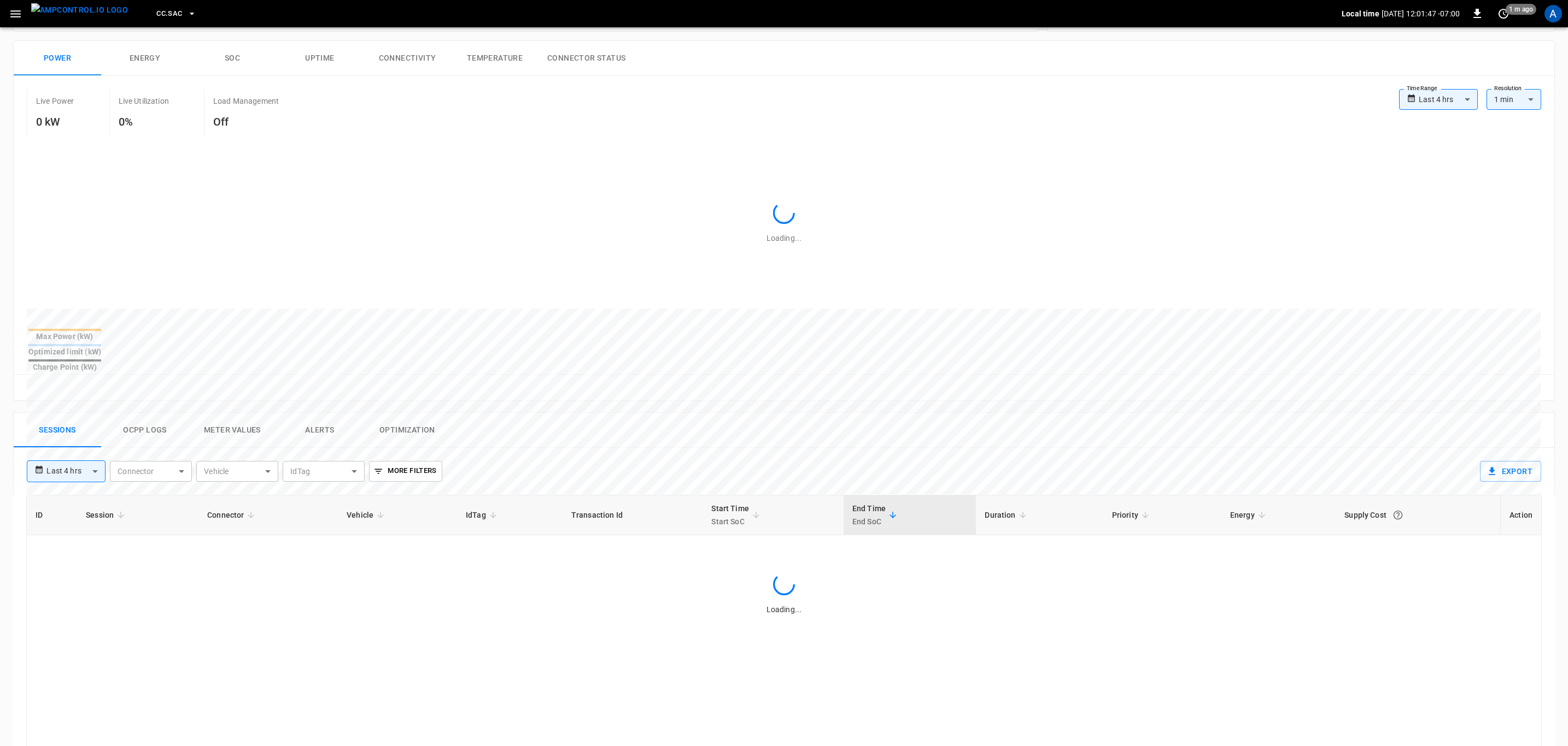
scroll to position [164, 0]
click at [325, 407] on button "Alerts" at bounding box center [320, 424] width 88 height 35
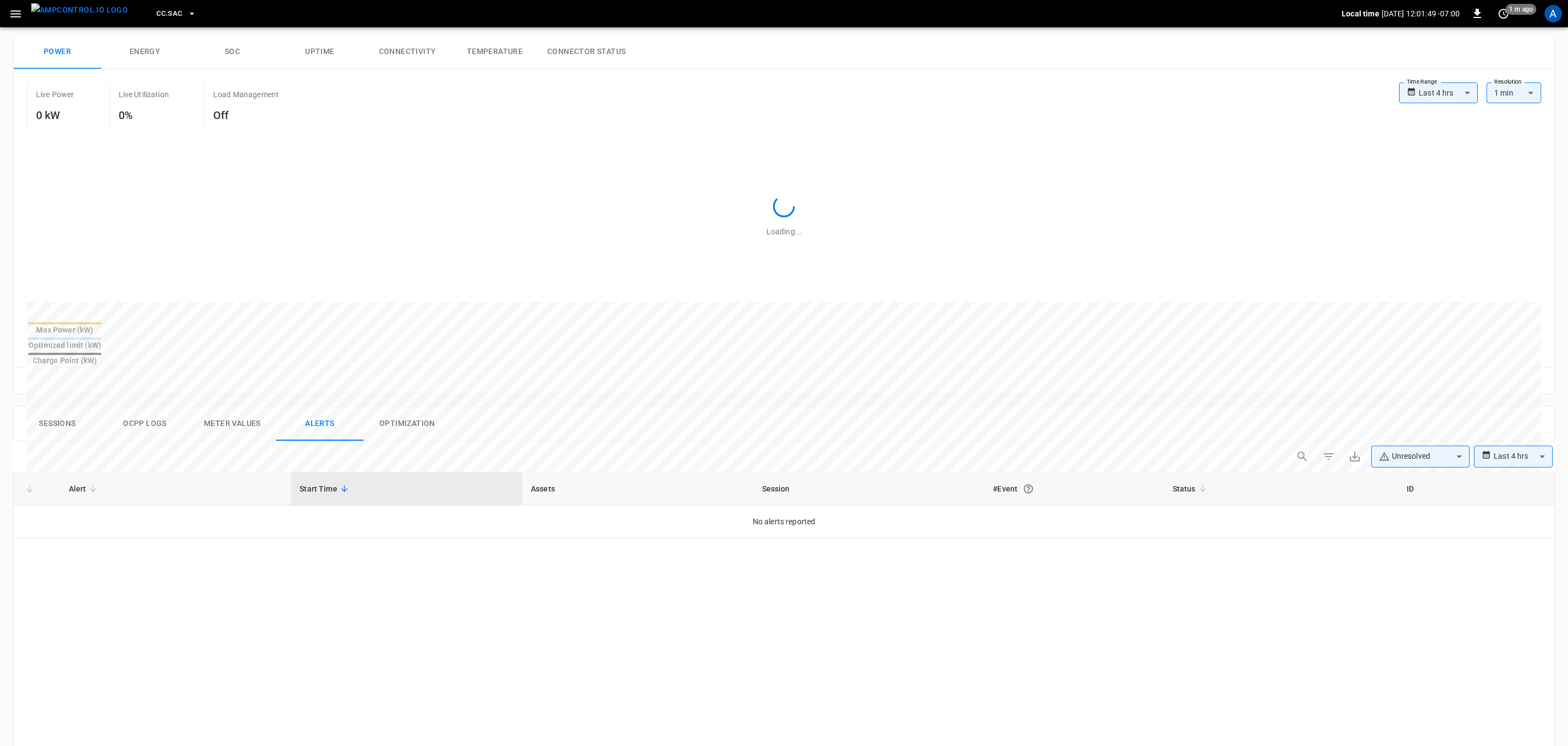
click at [1412, 433] on body "**********" at bounding box center [784, 487] width 1568 height 1303
click at [1412, 464] on li "Resolved" at bounding box center [1420, 462] width 98 height 22
type input "**********"
click at [128, 494] on div at bounding box center [787, 373] width 1575 height 746
click at [119, 506] on td "Charger Disconnected" at bounding box center [175, 523] width 231 height 34
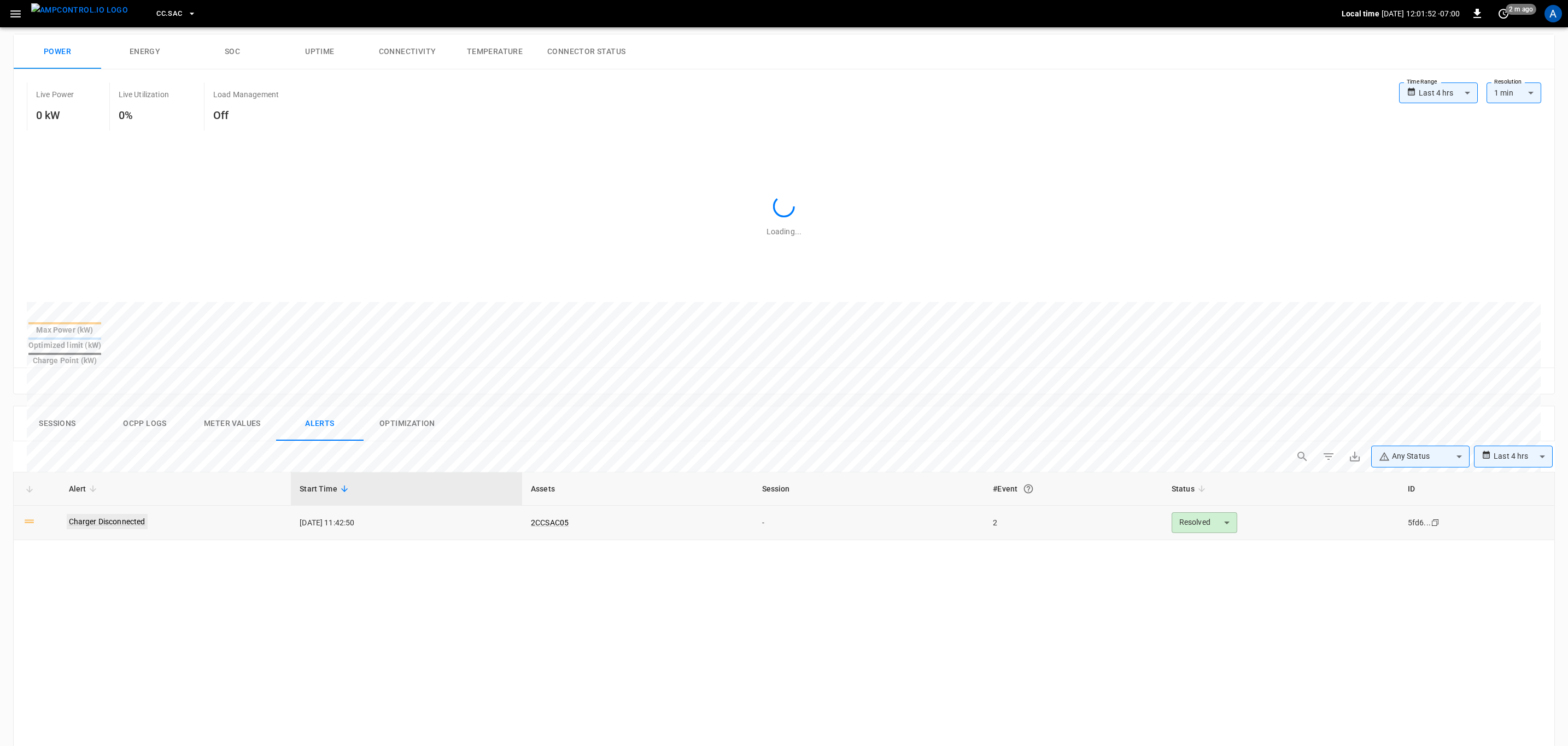
click at [134, 514] on link "Charger Disconnected" at bounding box center [107, 522] width 81 height 16
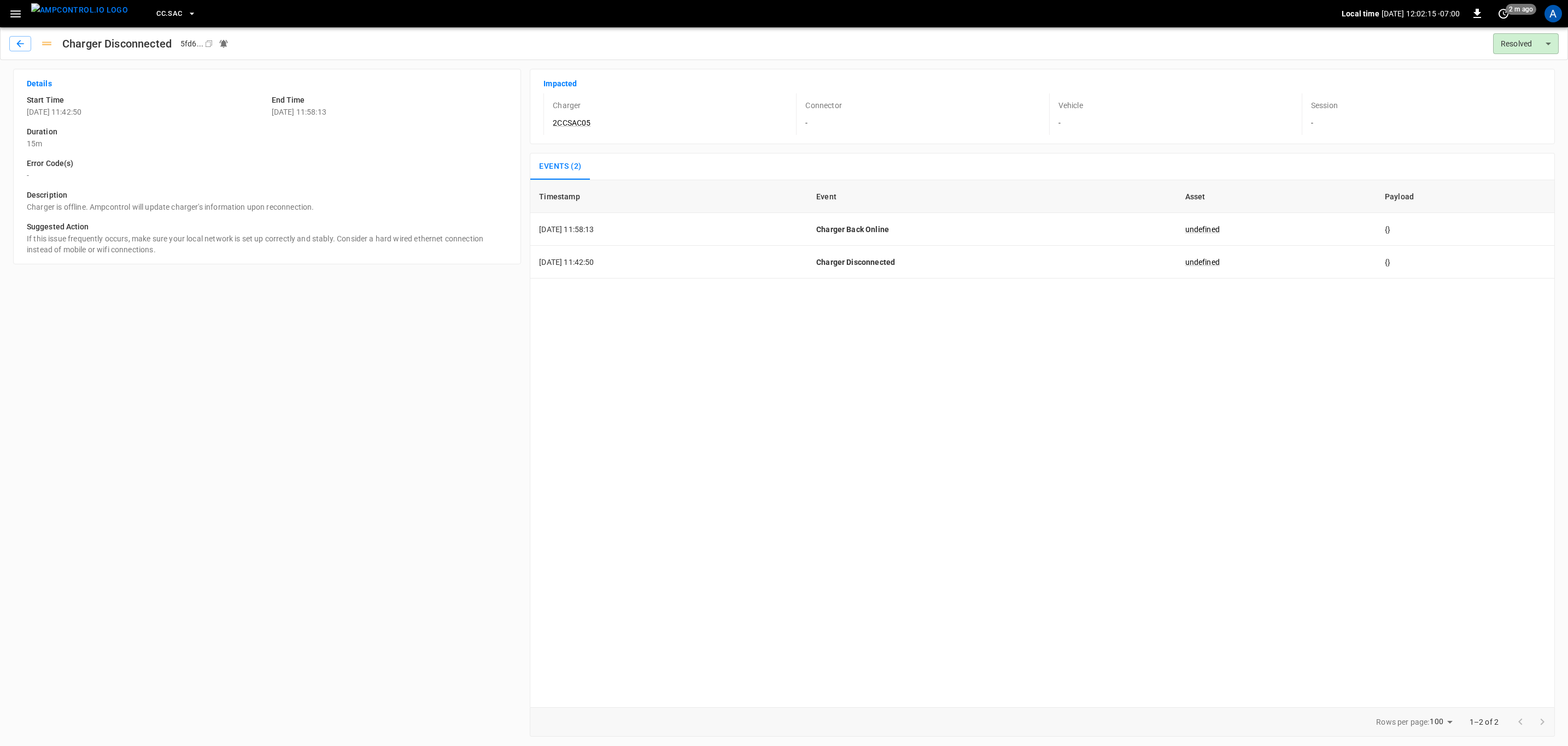
click at [1044, 412] on div "Timestamp Event Asset Payload 2025-08-18 11:58:13 Charger Back Online undefined…" at bounding box center [1042, 443] width 1025 height 528
click at [163, 9] on button "CC.SAC" at bounding box center [177, 13] width 49 height 22
click at [182, 71] on li "RB.CA.FRN fd04 ..." at bounding box center [213, 76] width 164 height 21
click at [0, 8] on div "CC.SAC Local time 2025-08-18 12:02:36 -07:00 0 just now A" at bounding box center [784, 13] width 1568 height 27
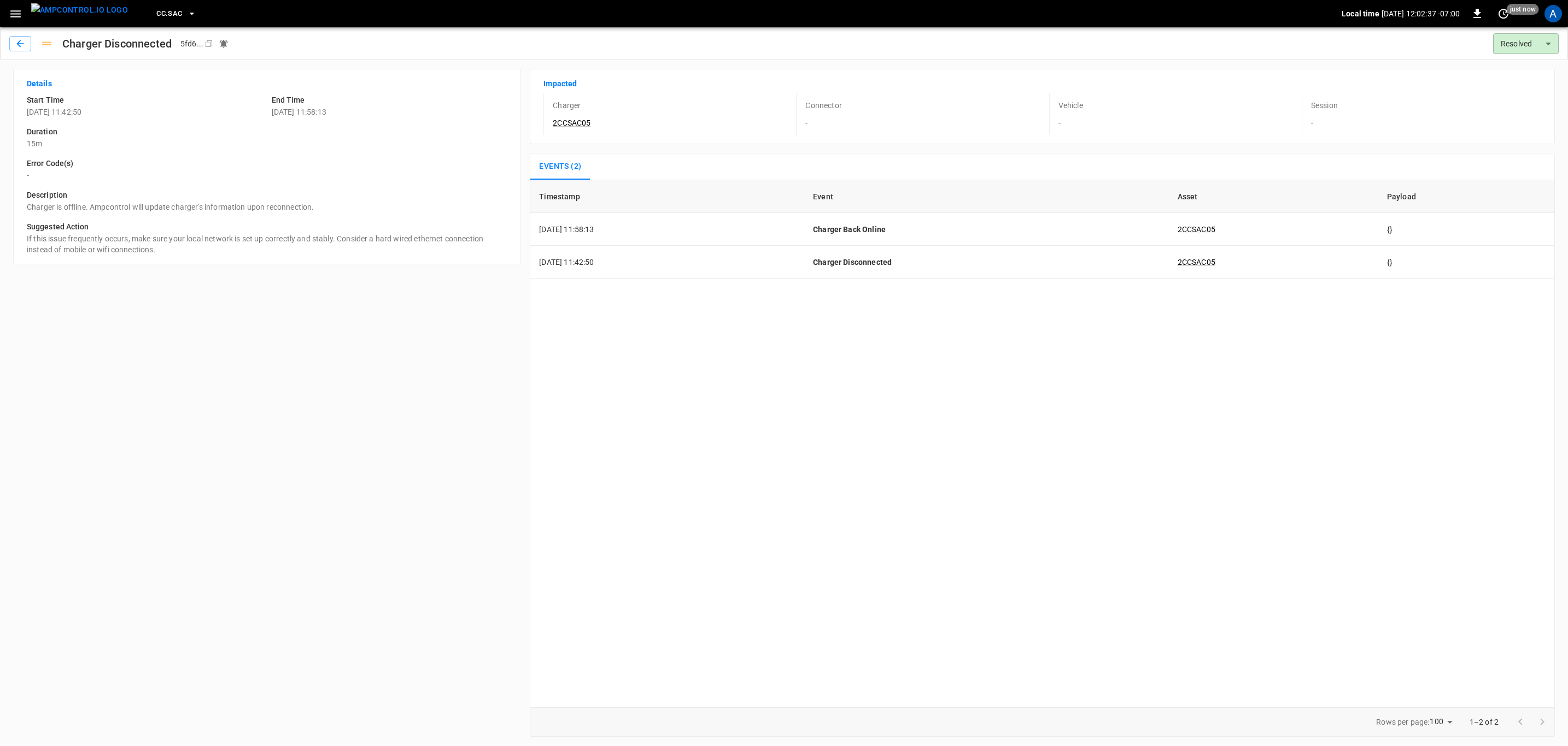
click at [13, 10] on icon "button" at bounding box center [16, 14] width 13 height 13
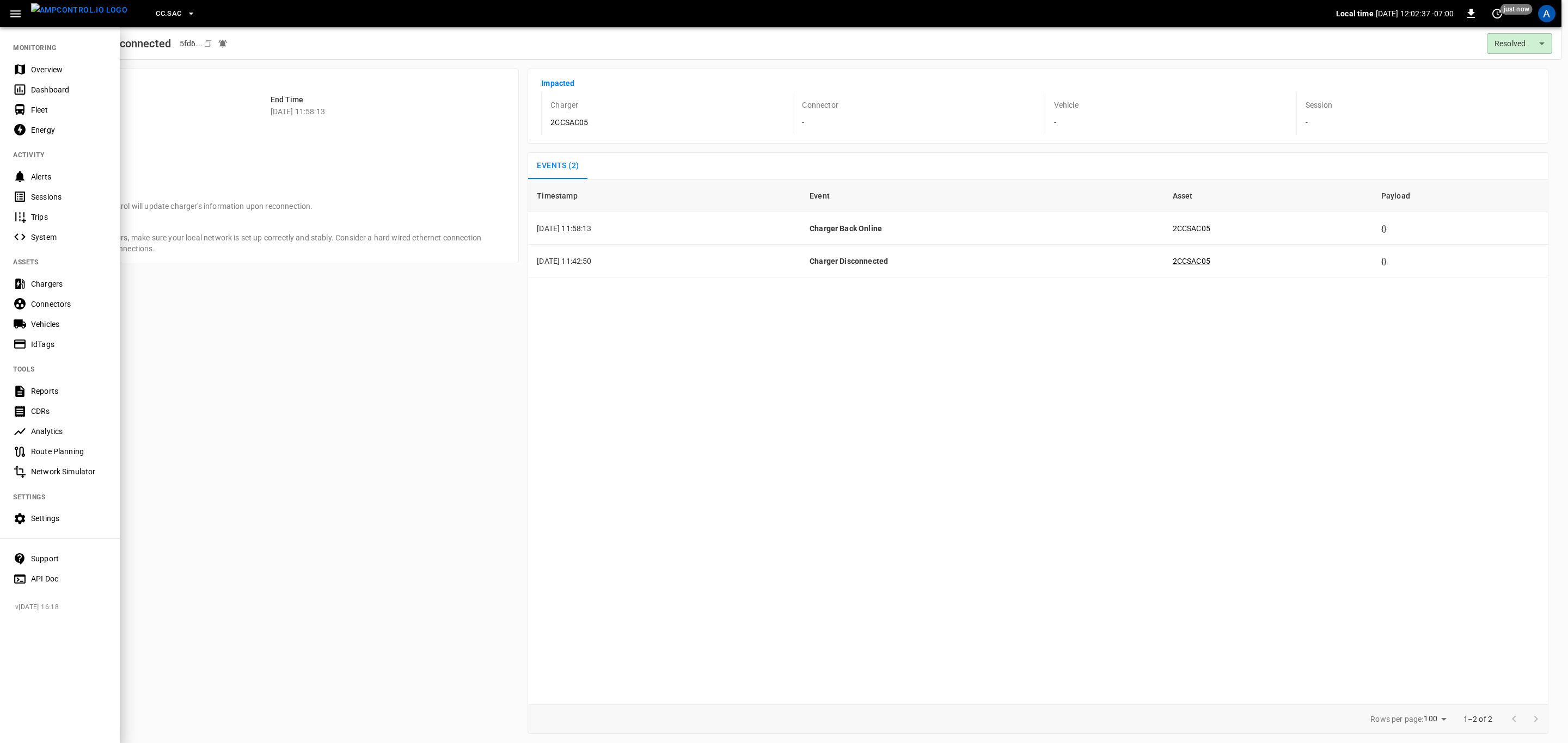
click at [56, 65] on div "Overview" at bounding box center [69, 69] width 75 height 11
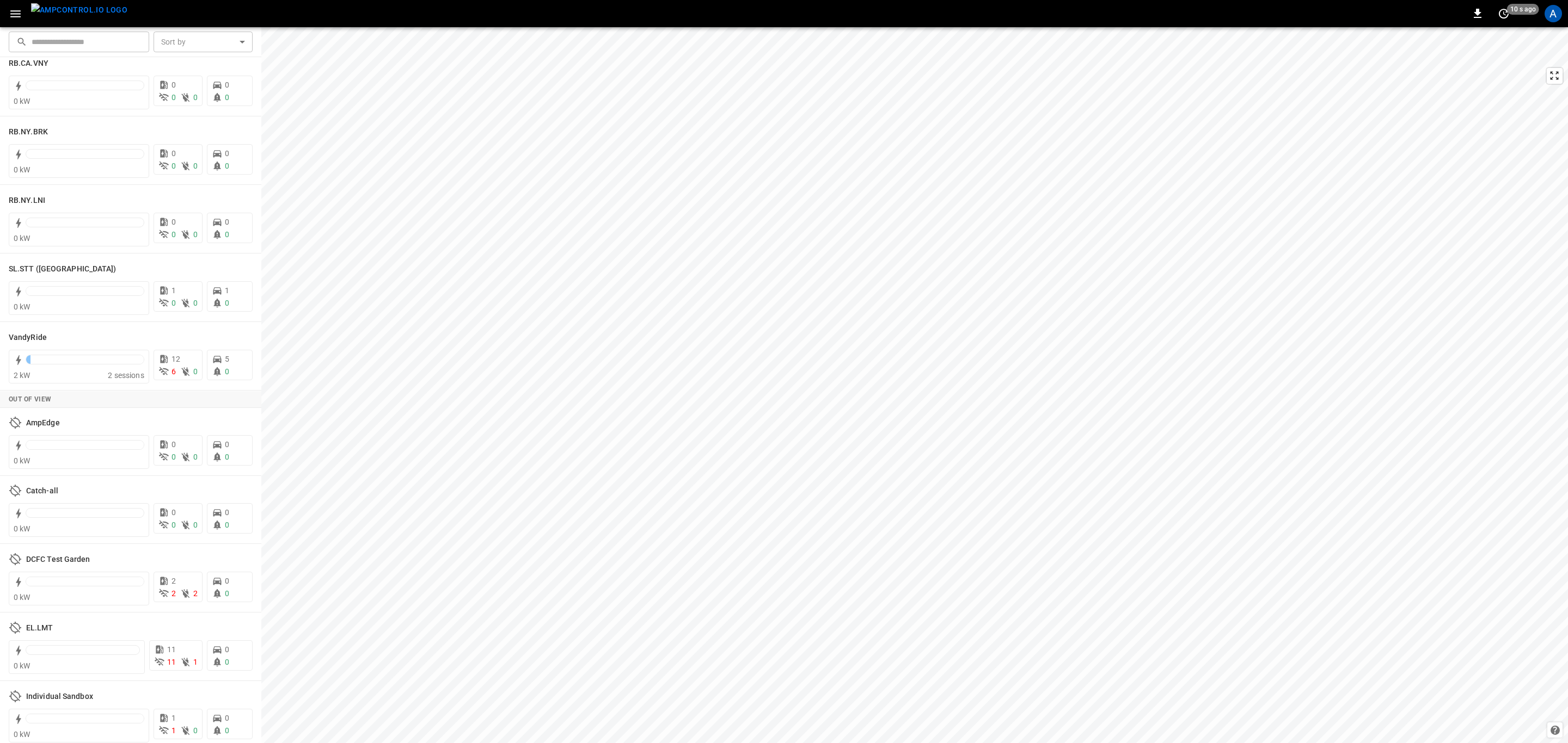
scroll to position [2089, 0]
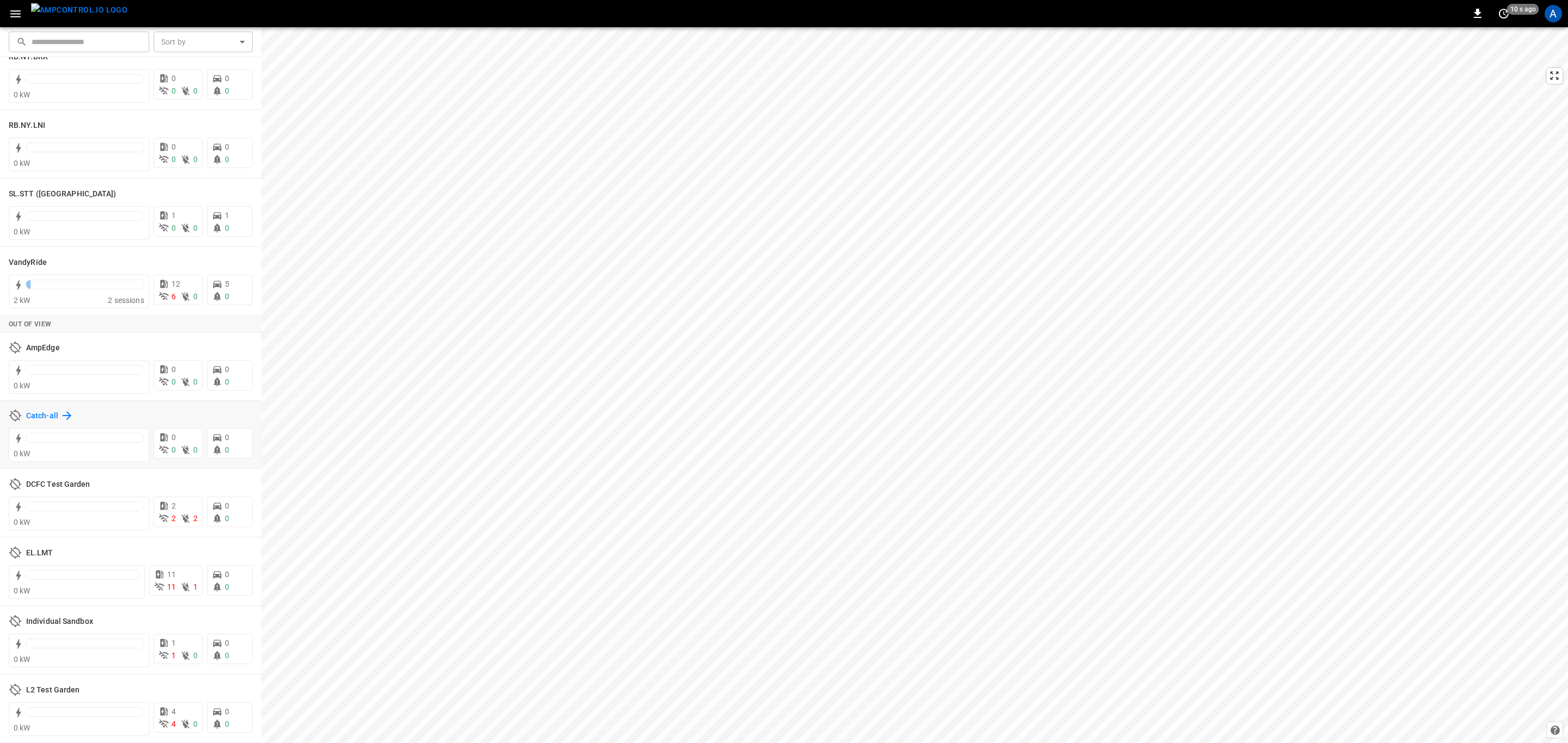
click at [50, 412] on h6 "Catch-all" at bounding box center [41, 416] width 32 height 12
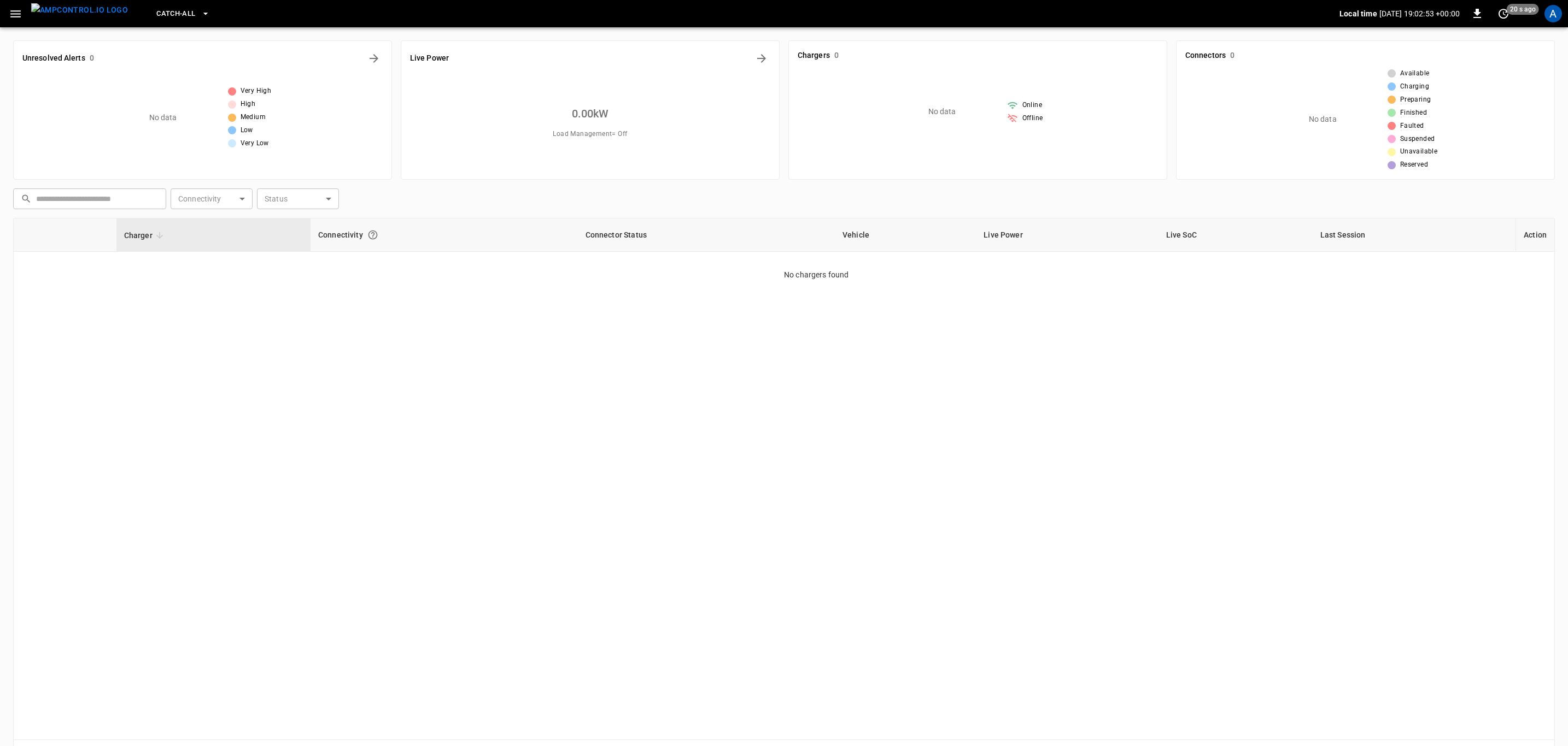
click at [630, 402] on div "Charger Connectivity Connector Status Vehicle Live Power Live SoC Last Session …" at bounding box center [784, 480] width 1541 height 523
click at [163, 13] on span "Catch-all" at bounding box center [175, 13] width 39 height 13
click at [179, 120] on li "CC.SAC 9e78 ..." at bounding box center [213, 114] width 164 height 21
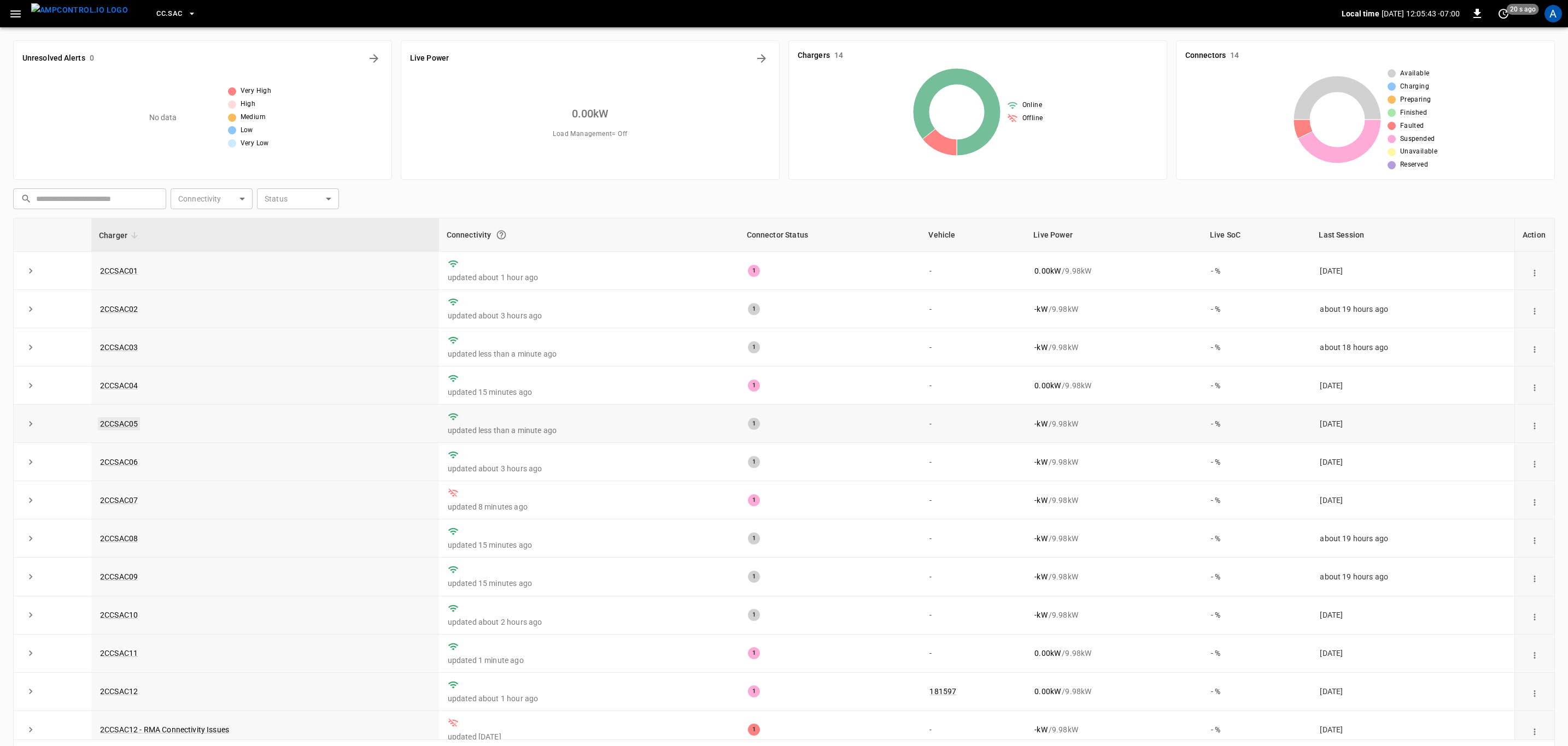
click at [118, 426] on link "2CCSAC05" at bounding box center [119, 424] width 42 height 13
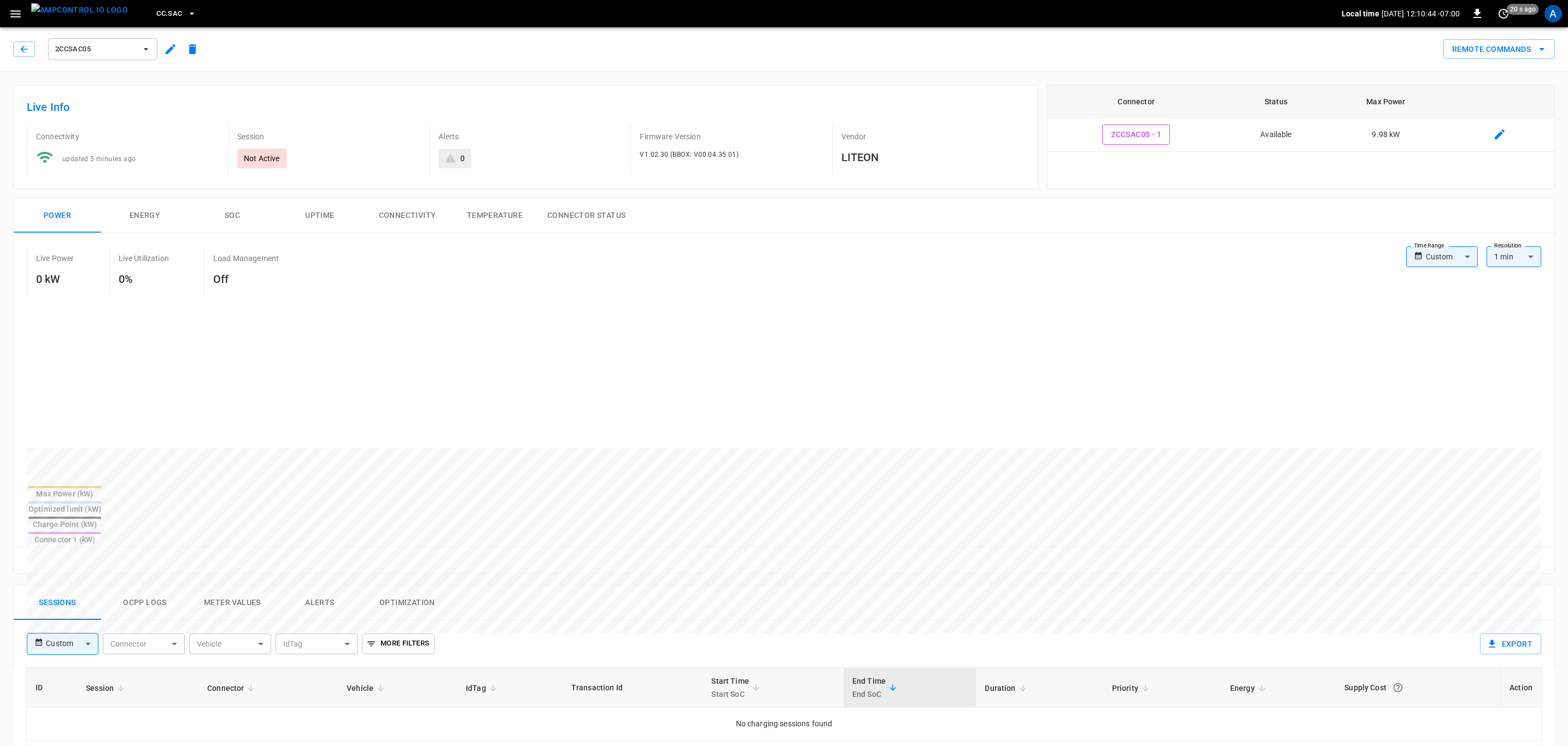
click at [156, 9] on span "CC.SAC" at bounding box center [169, 13] width 26 height 13
click at [195, 148] on li "Catch-all 5aaa ..." at bounding box center [213, 149] width 164 height 21
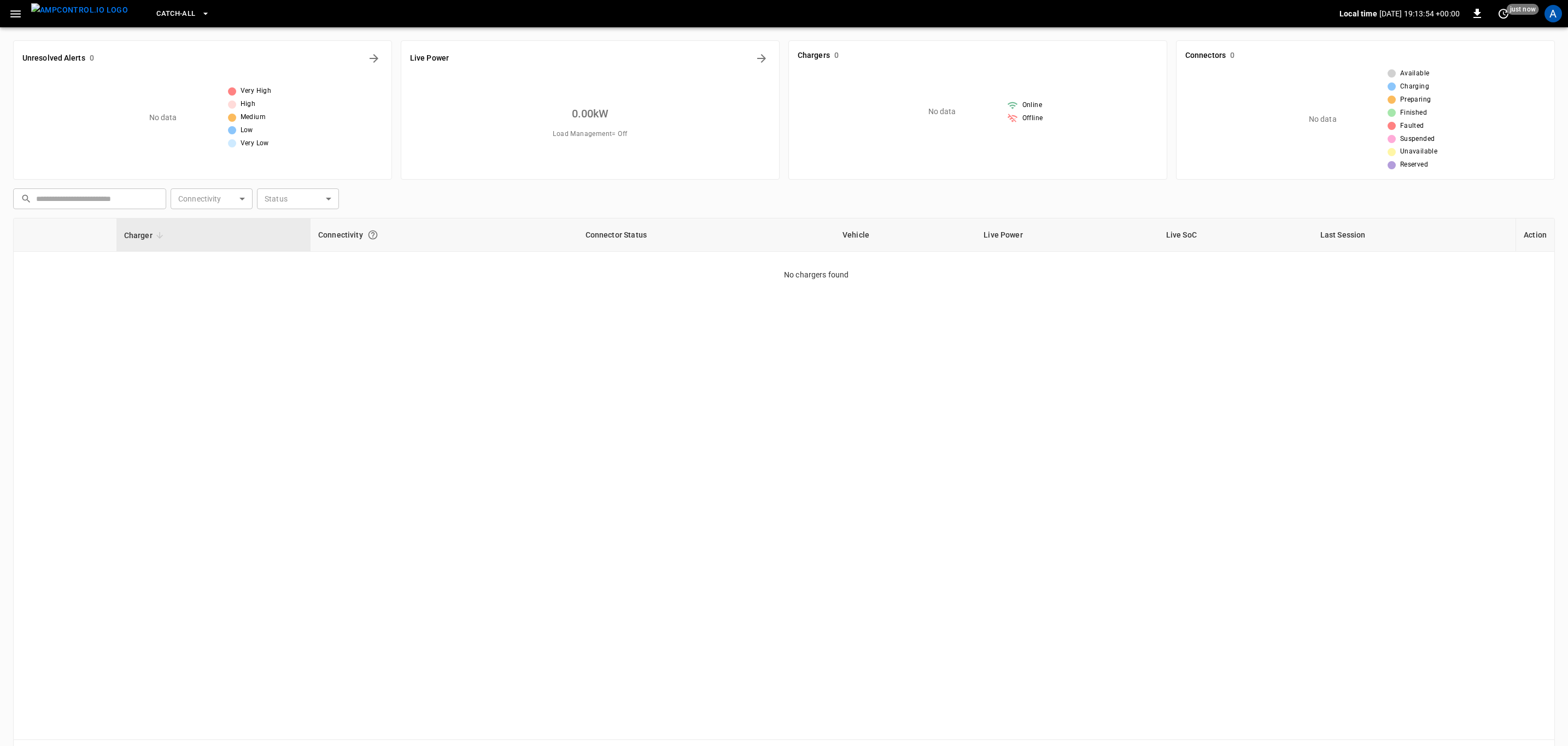
click at [680, 523] on div "Charger Connectivity Connector Status Vehicle Live Power Live SoC Last Session …" at bounding box center [784, 480] width 1541 height 523
click at [676, 344] on div "Charger Connectivity Connector Status Vehicle Live Power Live SoC Last Session …" at bounding box center [784, 480] width 1541 height 523
click at [156, 12] on span "Catch-all" at bounding box center [175, 13] width 39 height 13
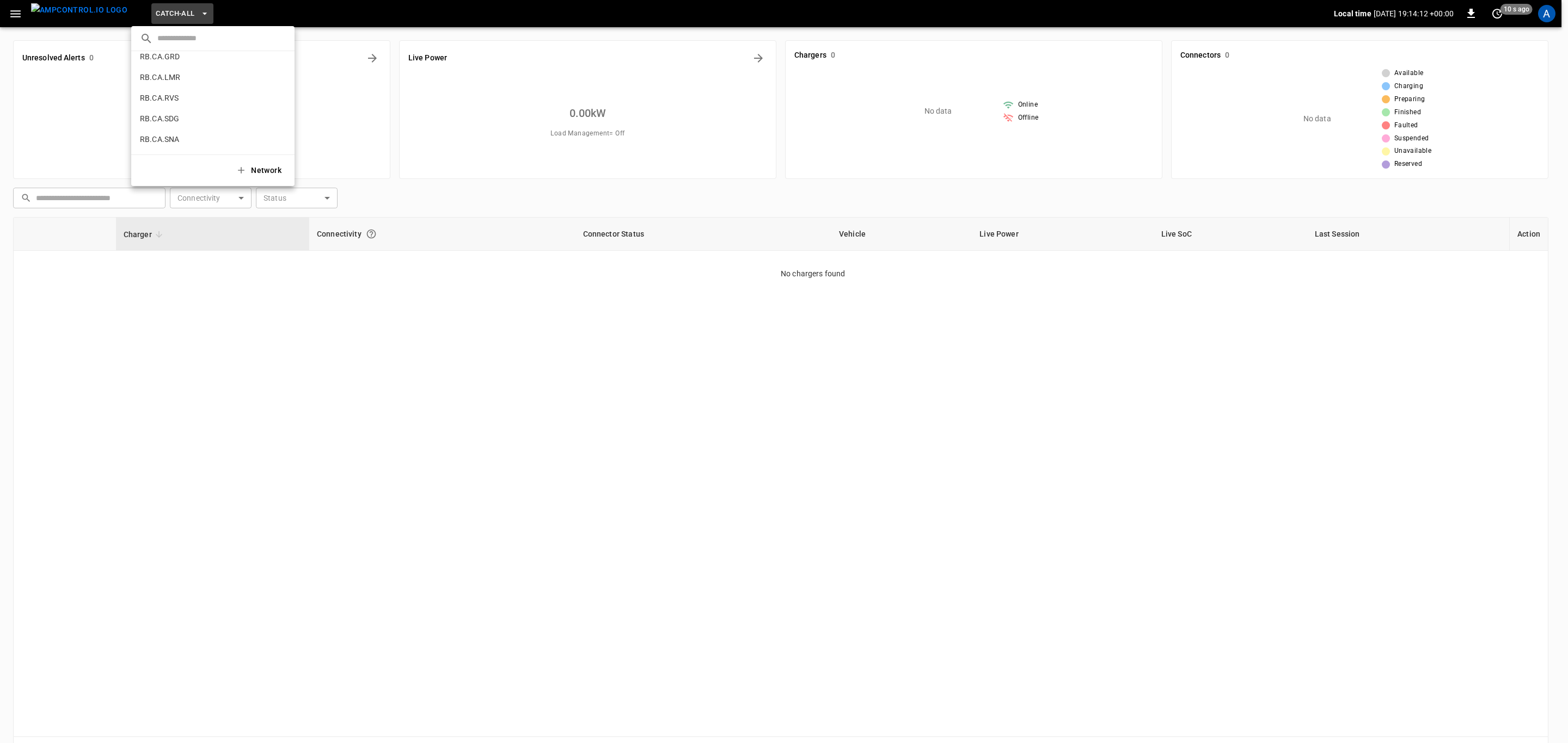
scroll to position [569, 0]
click at [199, 78] on li "RB.CA.FRN fd04 ..." at bounding box center [212, 76] width 163 height 21
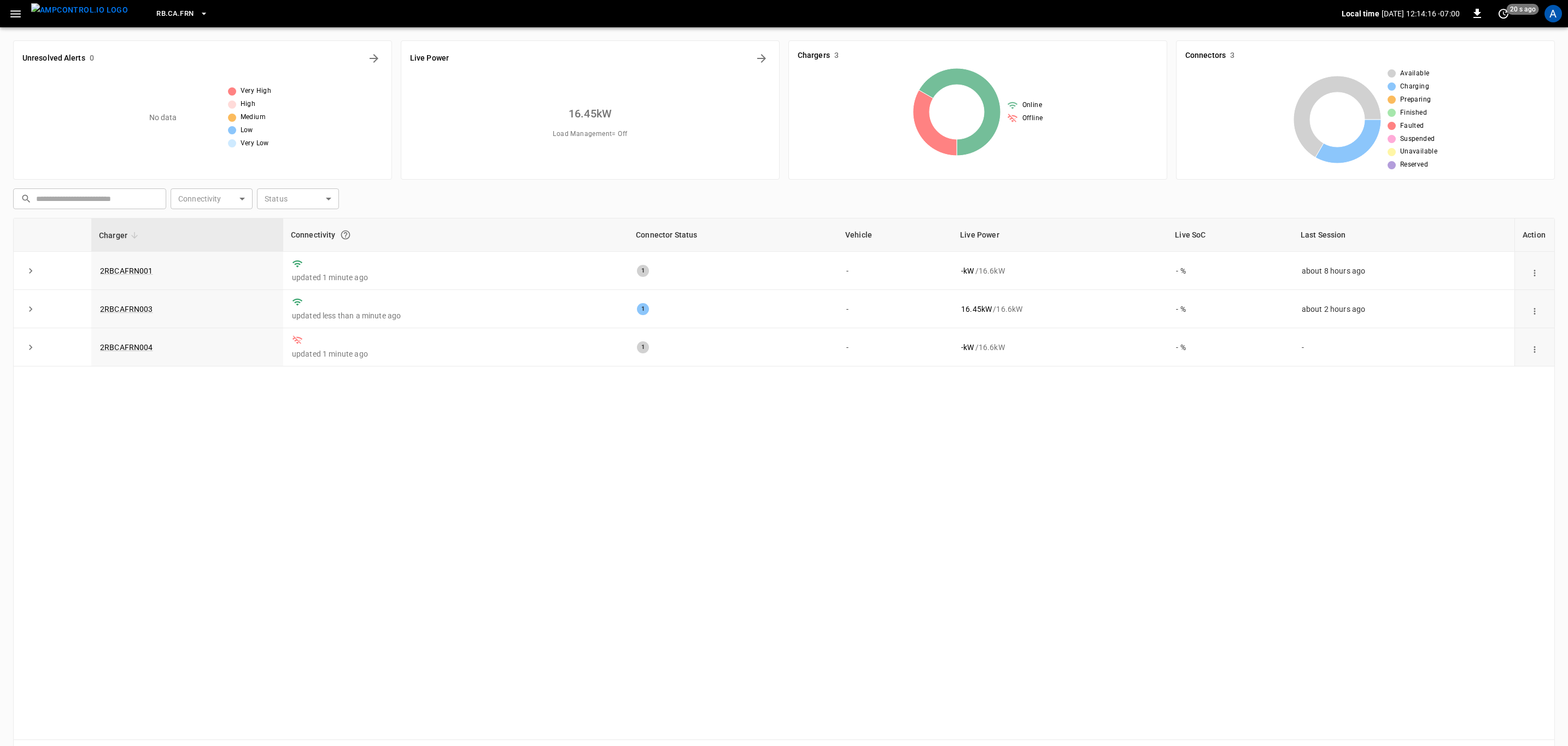
click at [322, 479] on div "Charger Connectivity Connector Status Vehicle Live Power Live SoC Last Session …" at bounding box center [784, 480] width 1541 height 523
click at [171, 11] on span "RB.CA.FRN" at bounding box center [175, 13] width 37 height 13
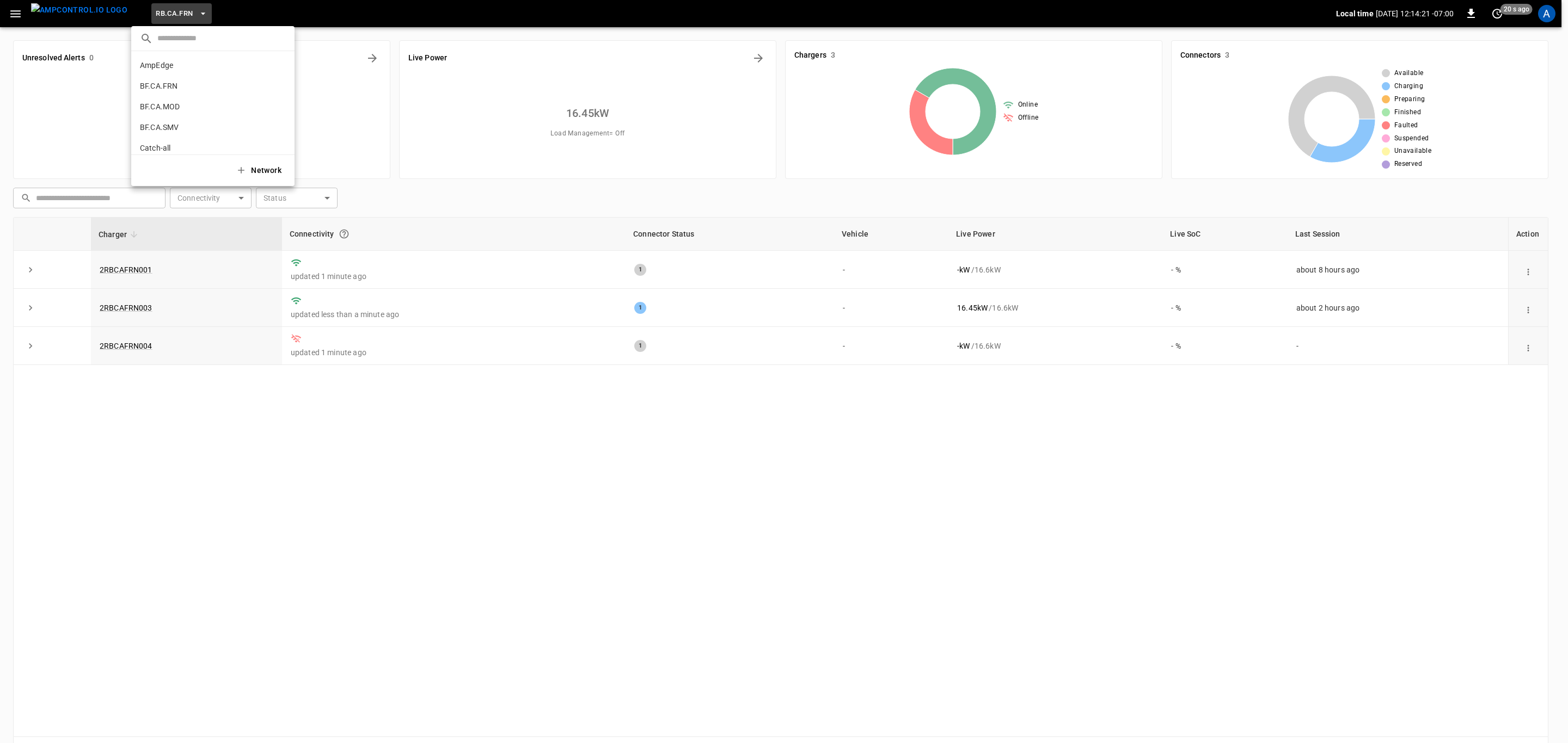
scroll to position [0, 0]
click at [555, 516] on div at bounding box center [784, 371] width 1568 height 743
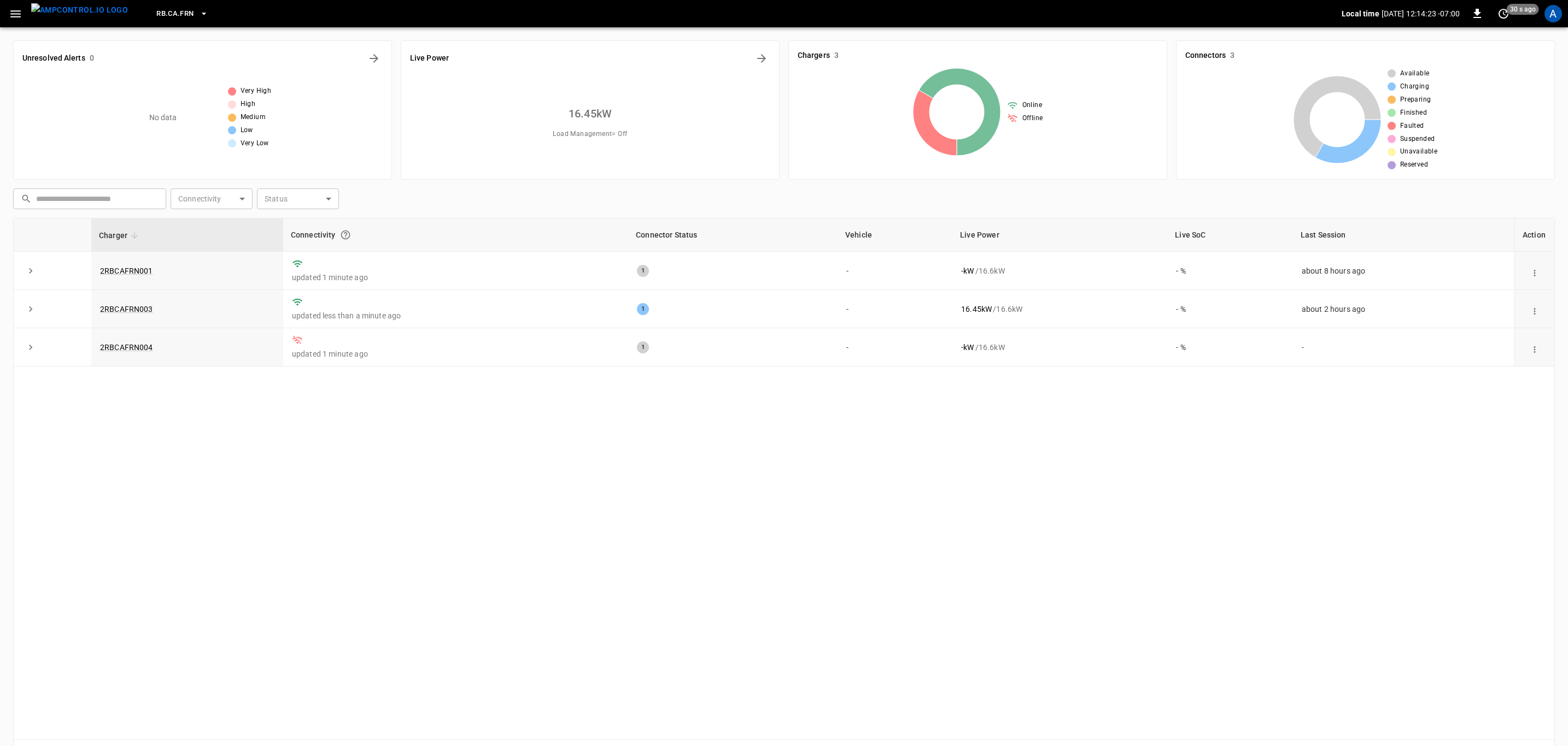
click at [614, 465] on div "Charger Connectivity Connector Status Vehicle Live Power Live SoC Last Session …" at bounding box center [784, 480] width 1541 height 523
click at [165, 10] on span "RB.CA.FRN" at bounding box center [175, 13] width 37 height 13
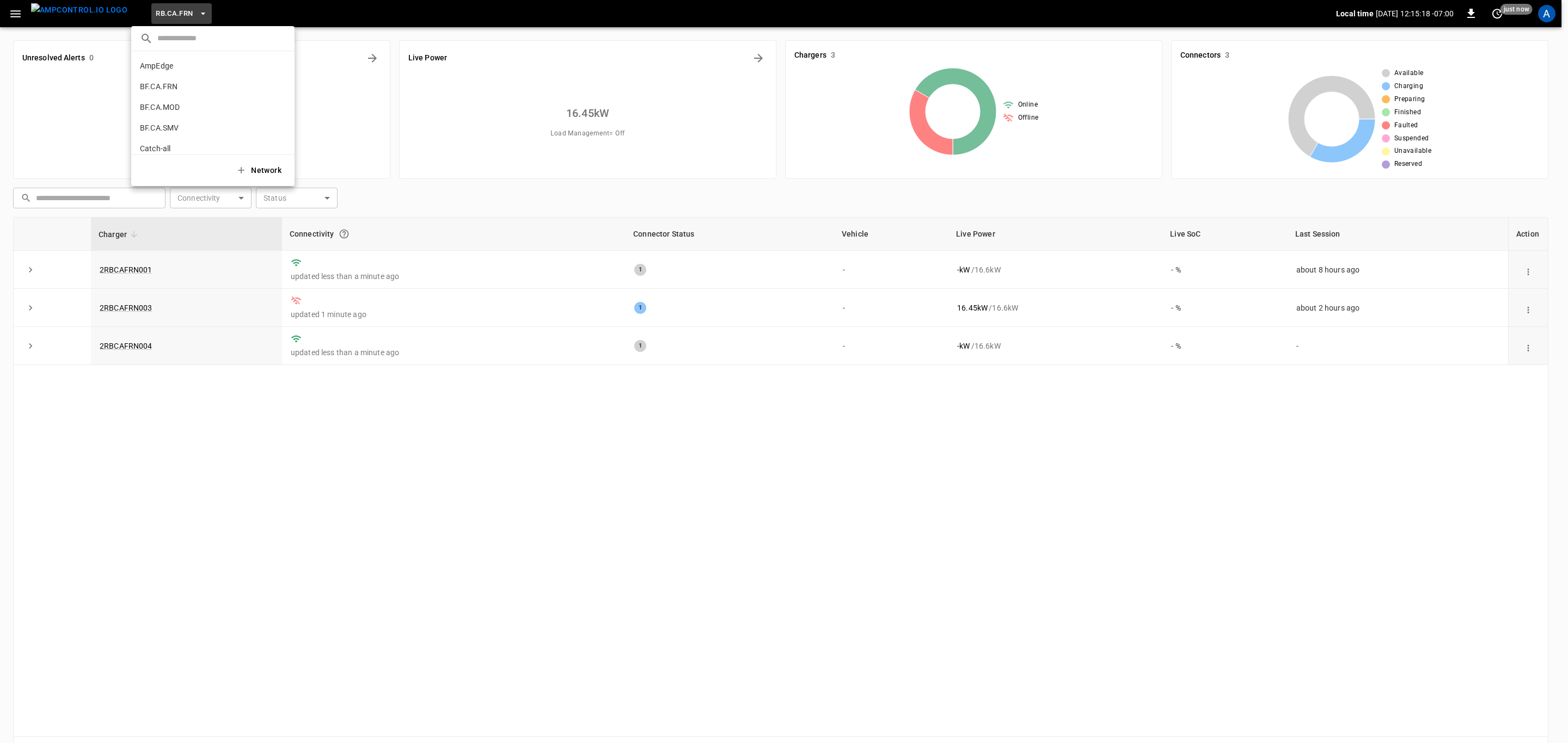
scroll to position [81, 0]
click at [180, 67] on li "Catch-all 5aaa ..." at bounding box center [212, 67] width 163 height 21
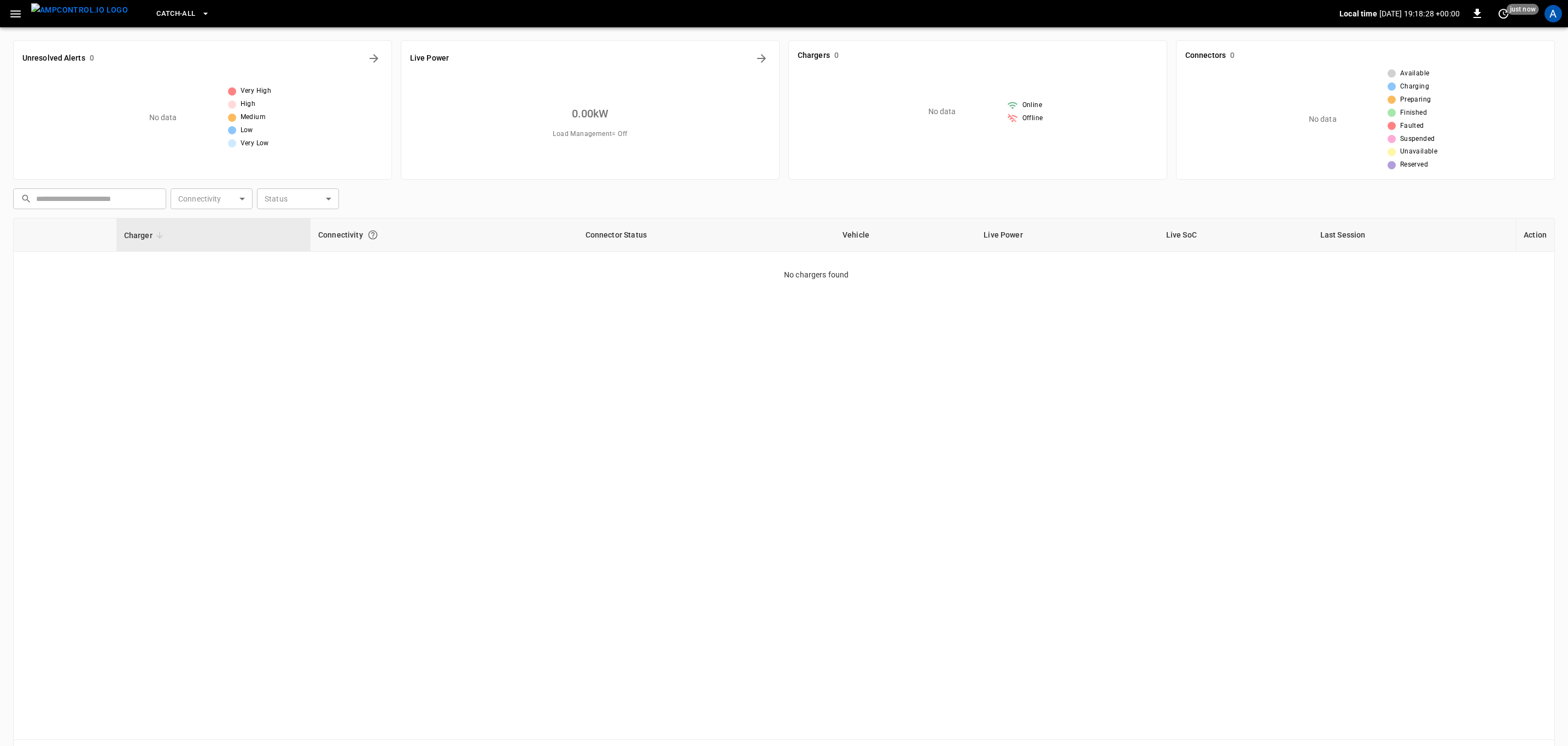
click at [596, 394] on div "Charger Connectivity Connector Status Vehicle Live Power Live SoC Last Session …" at bounding box center [784, 480] width 1541 height 523
click at [458, 381] on div "Charger Connectivity Connector Status Vehicle Live Power Live SoC Last Session …" at bounding box center [784, 480] width 1541 height 523
click at [465, 381] on div "Charger Connectivity Connector Status Vehicle Live Power Live SoC Last Session …" at bounding box center [784, 480] width 1541 height 523
click at [16, 13] on icon "button" at bounding box center [16, 14] width 10 height 7
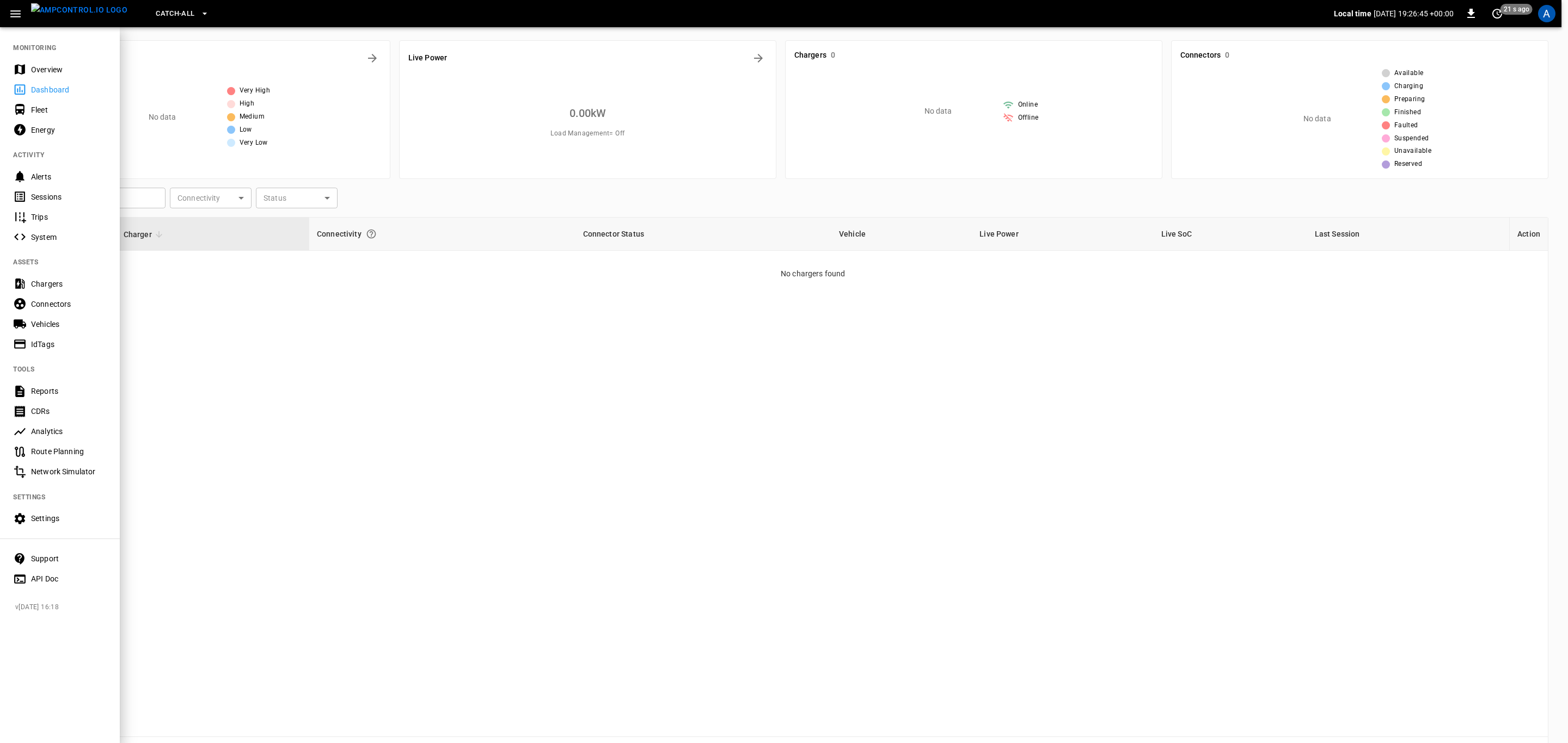
click at [50, 71] on div "Overview" at bounding box center [69, 69] width 75 height 11
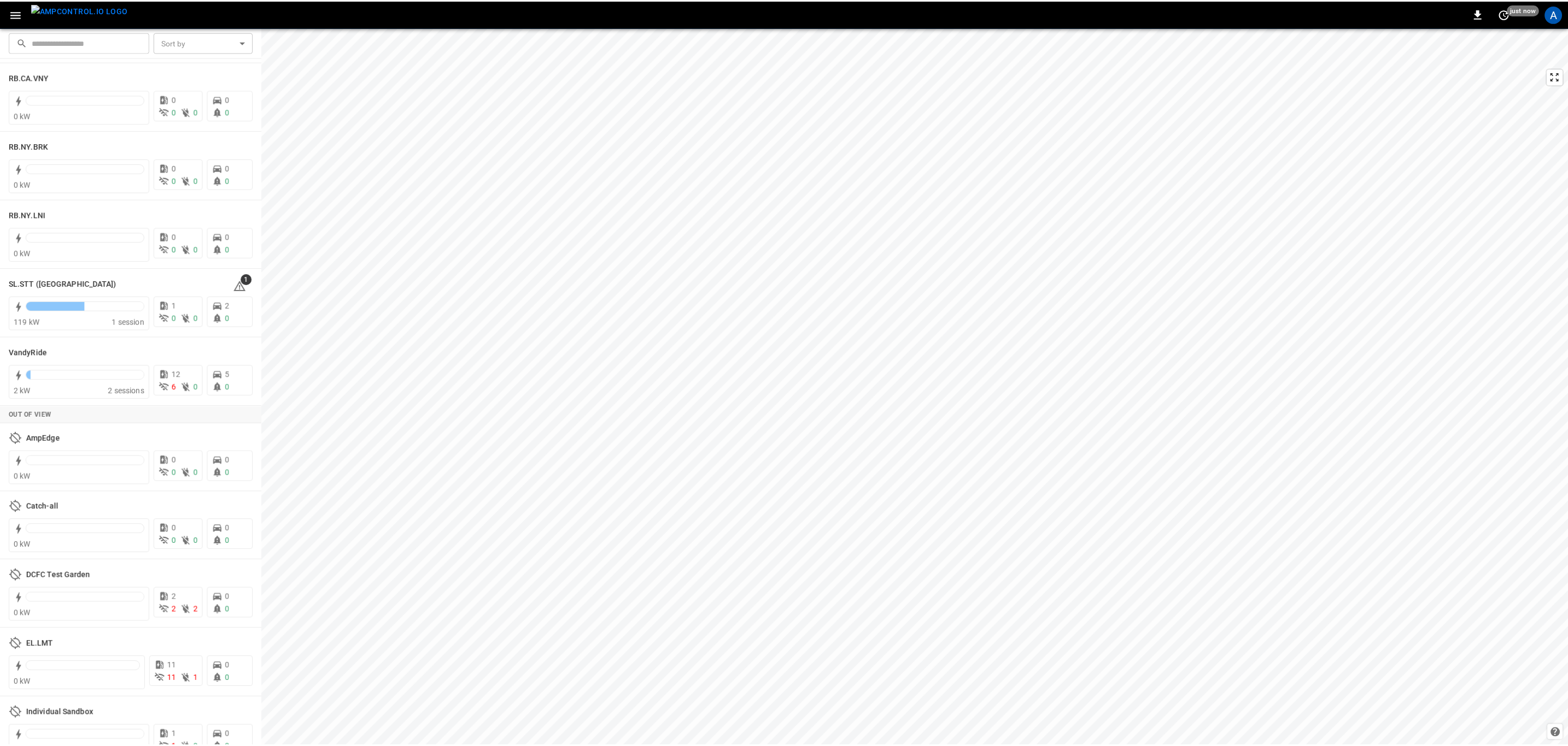
scroll to position [2055, 0]
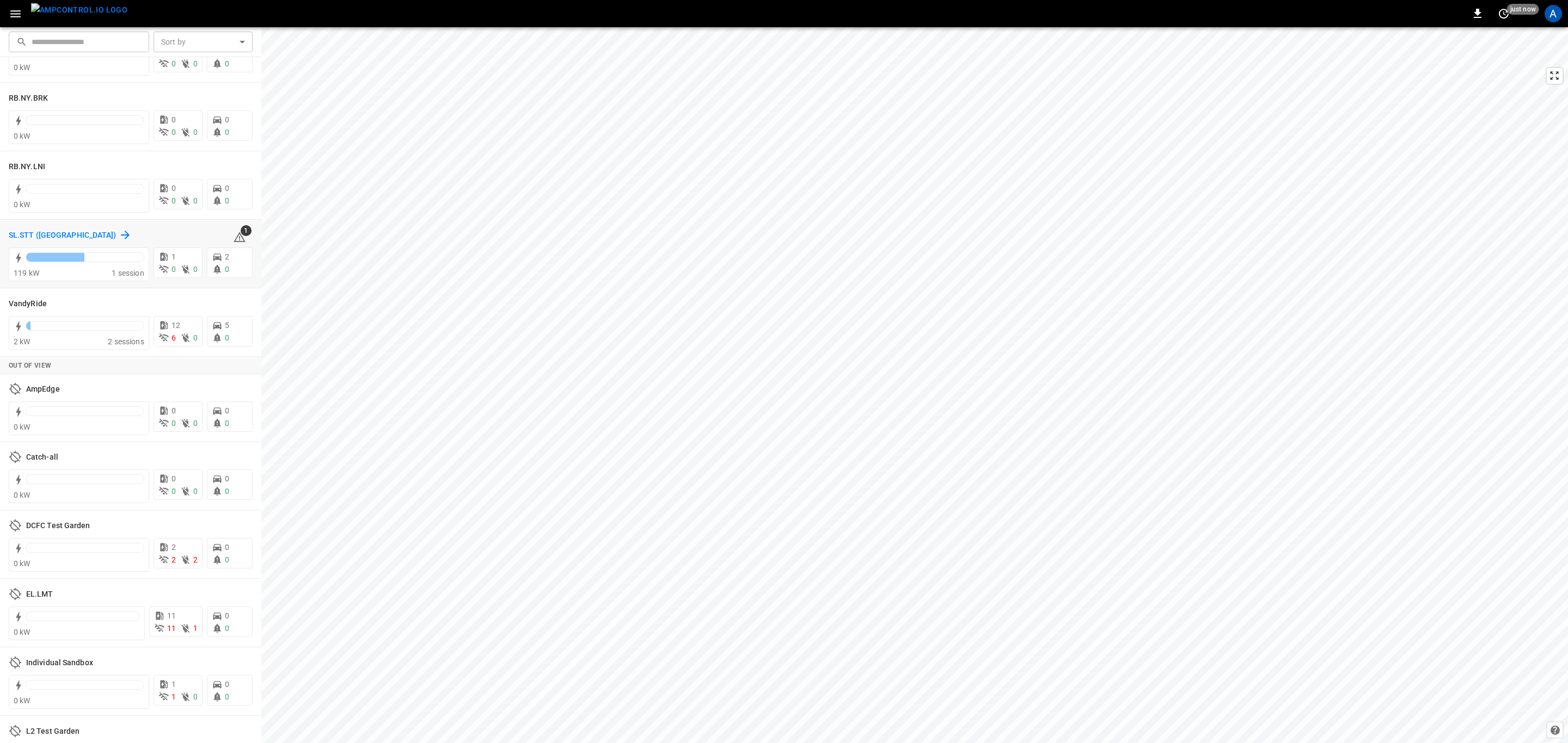
click at [21, 232] on h6 "SL.STT ([GEOGRAPHIC_DATA])" at bounding box center [63, 236] width 108 height 12
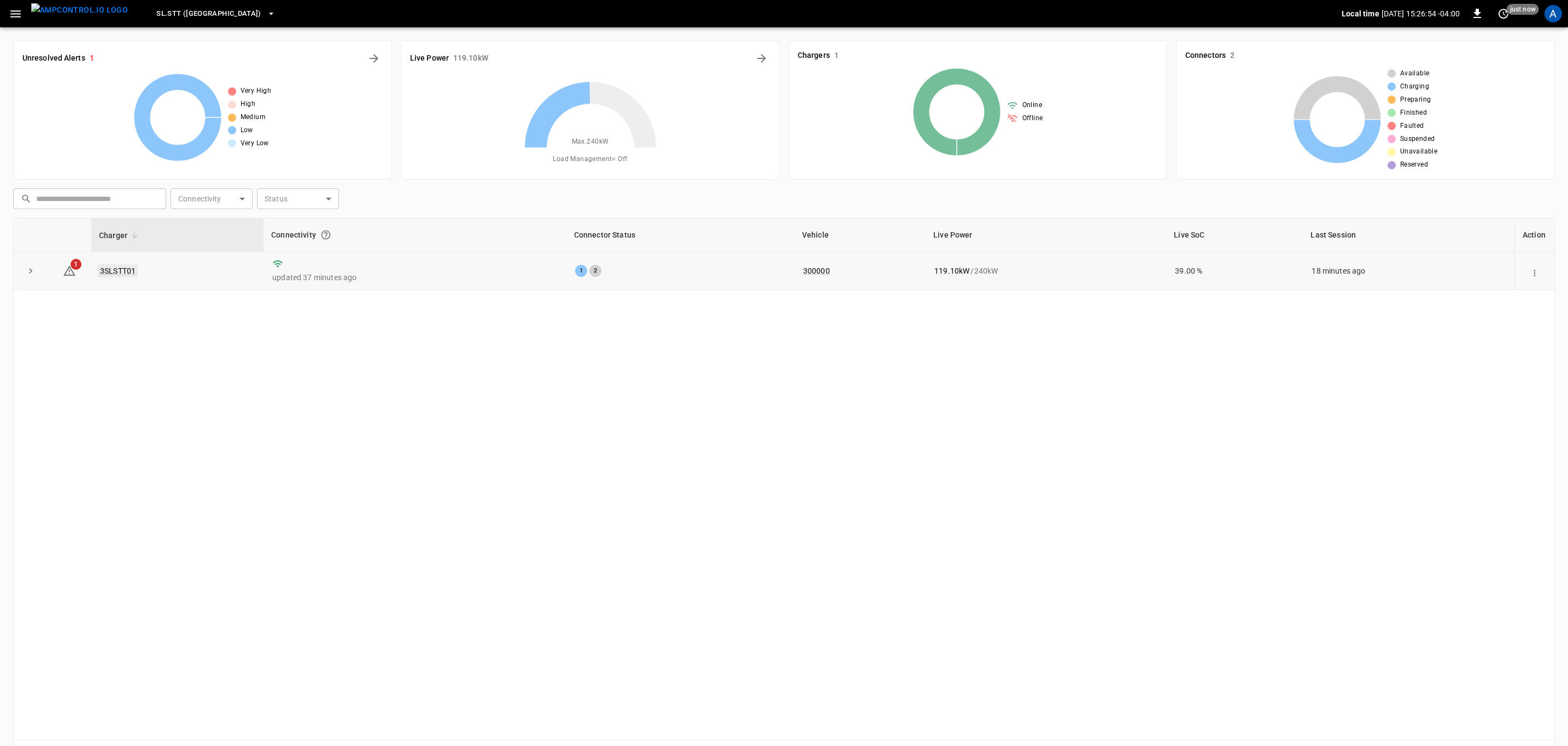
click at [127, 274] on link "3SLSTT01" at bounding box center [118, 271] width 40 height 13
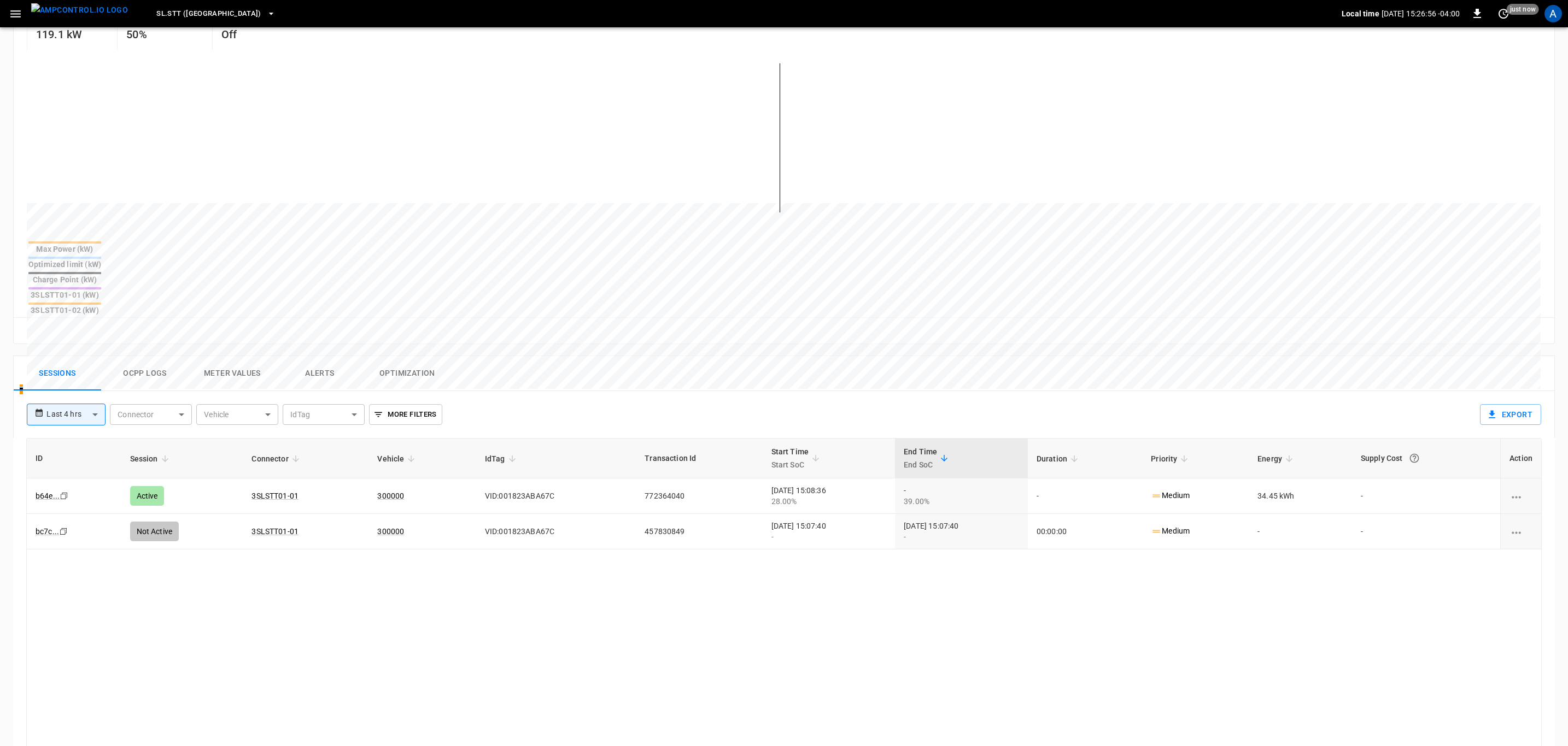
scroll to position [246, 0]
click at [312, 355] on button "Alerts" at bounding box center [320, 372] width 88 height 35
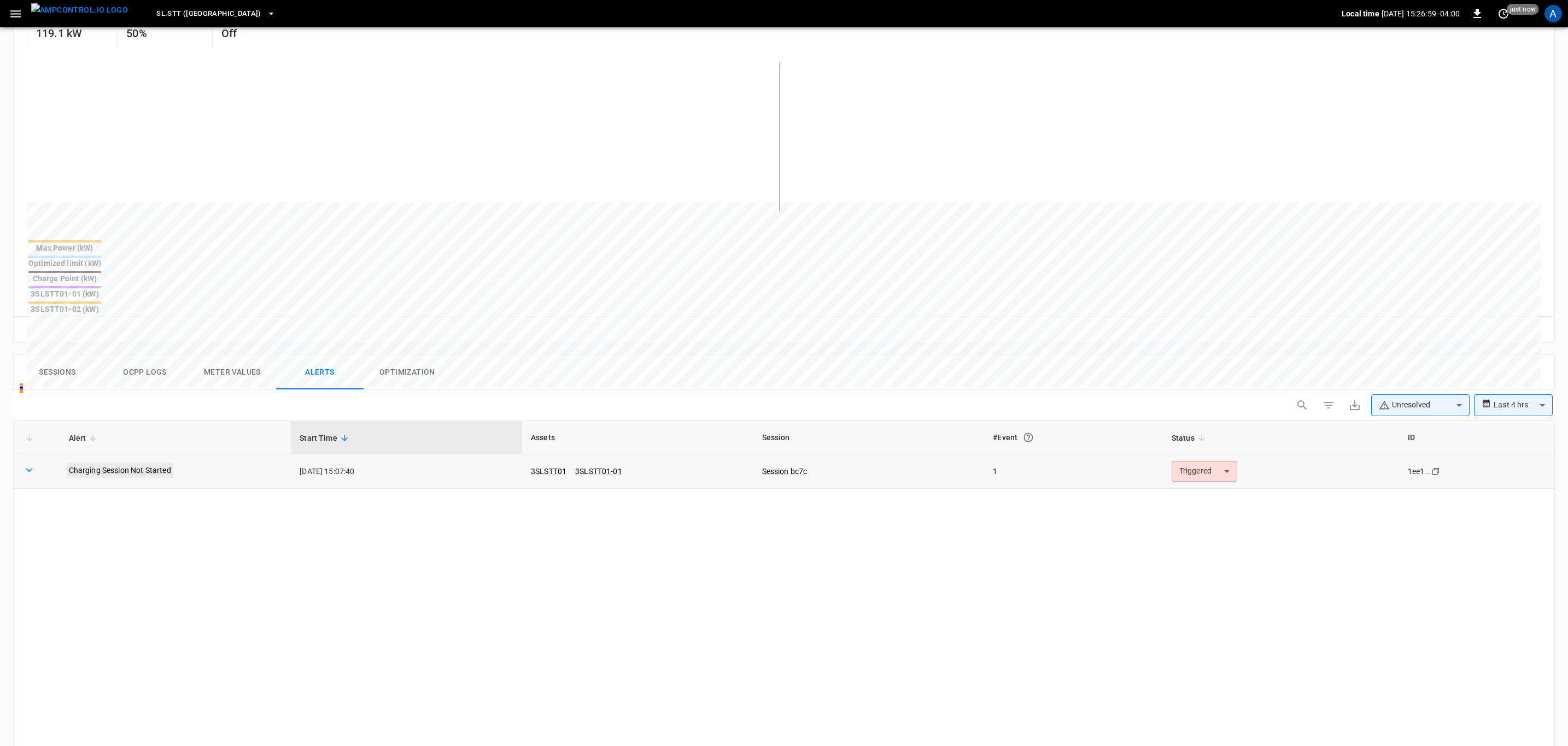
click at [146, 462] on link "Charging Session Not Started" at bounding box center [120, 470] width 107 height 16
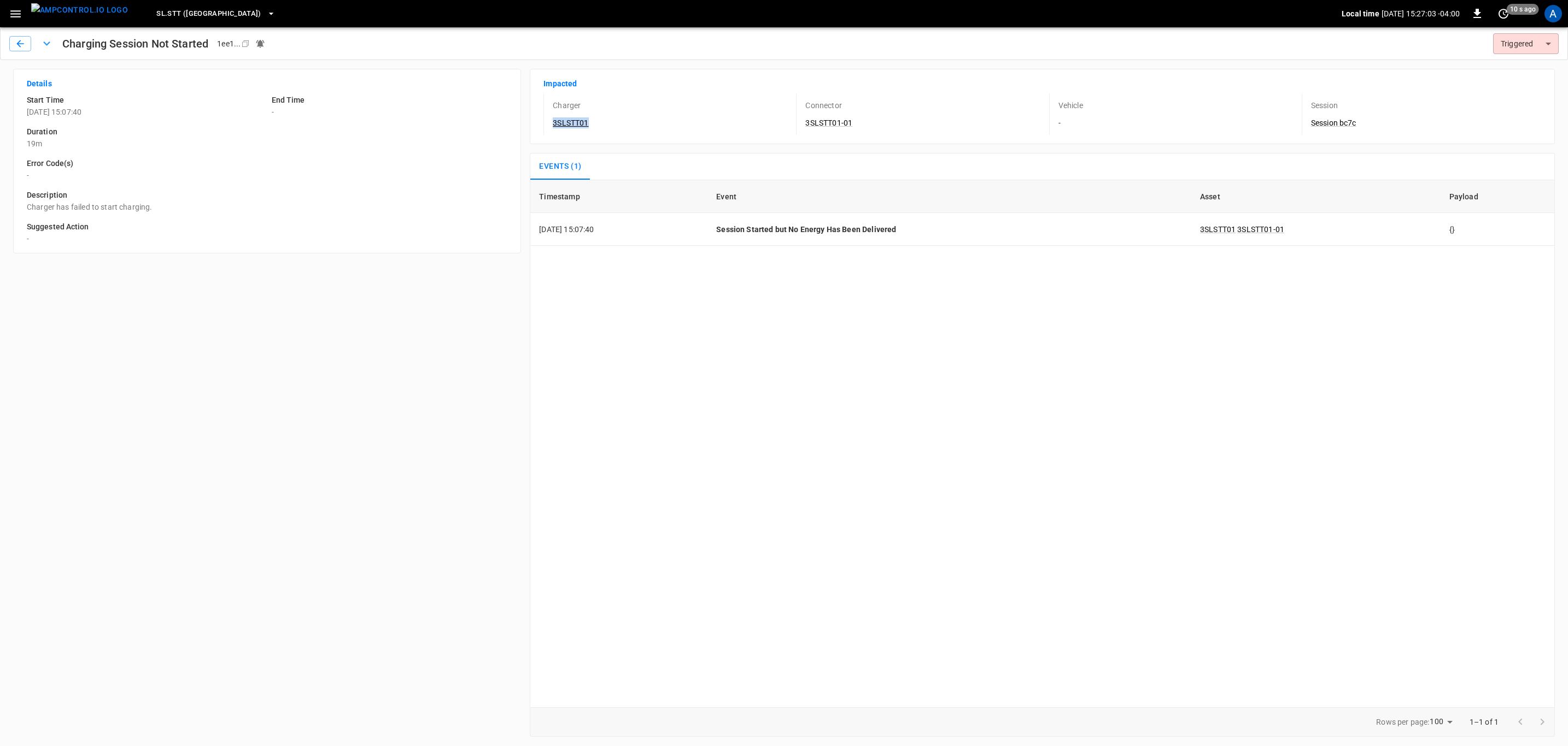
drag, startPoint x: 608, startPoint y: 129, endPoint x: 553, endPoint y: 128, distance: 55.0
click at [547, 128] on div "Charger 3SLSTT01" at bounding box center [663, 114] width 239 height 42
click at [721, 137] on div "Impacted Charger 3SLSTT01 Connector 3SLSTT01-01 Vehicle - Session Session bc7c" at bounding box center [1042, 107] width 1025 height 76
click at [23, 45] on icon "button" at bounding box center [20, 44] width 11 height 11
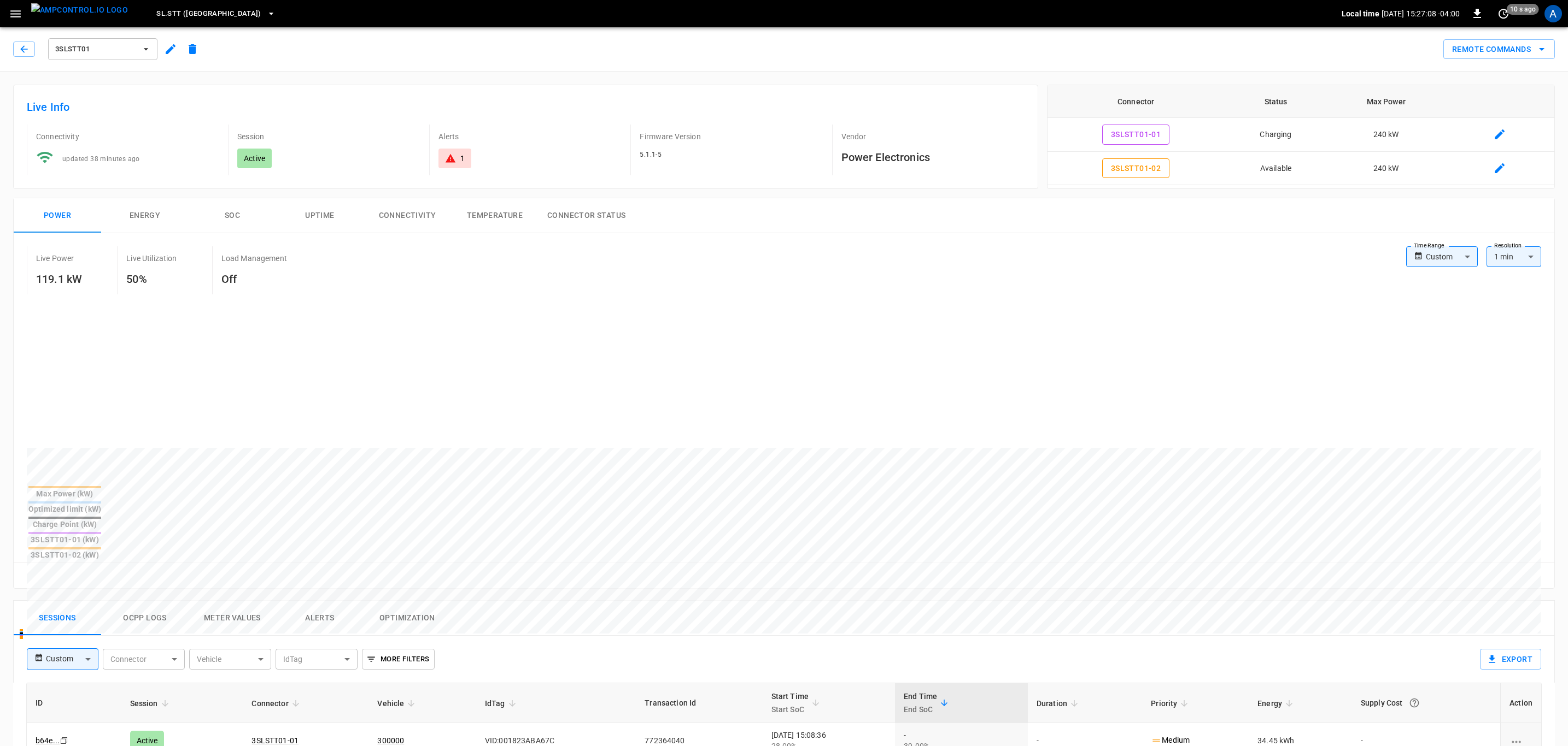
scroll to position [82, 0]
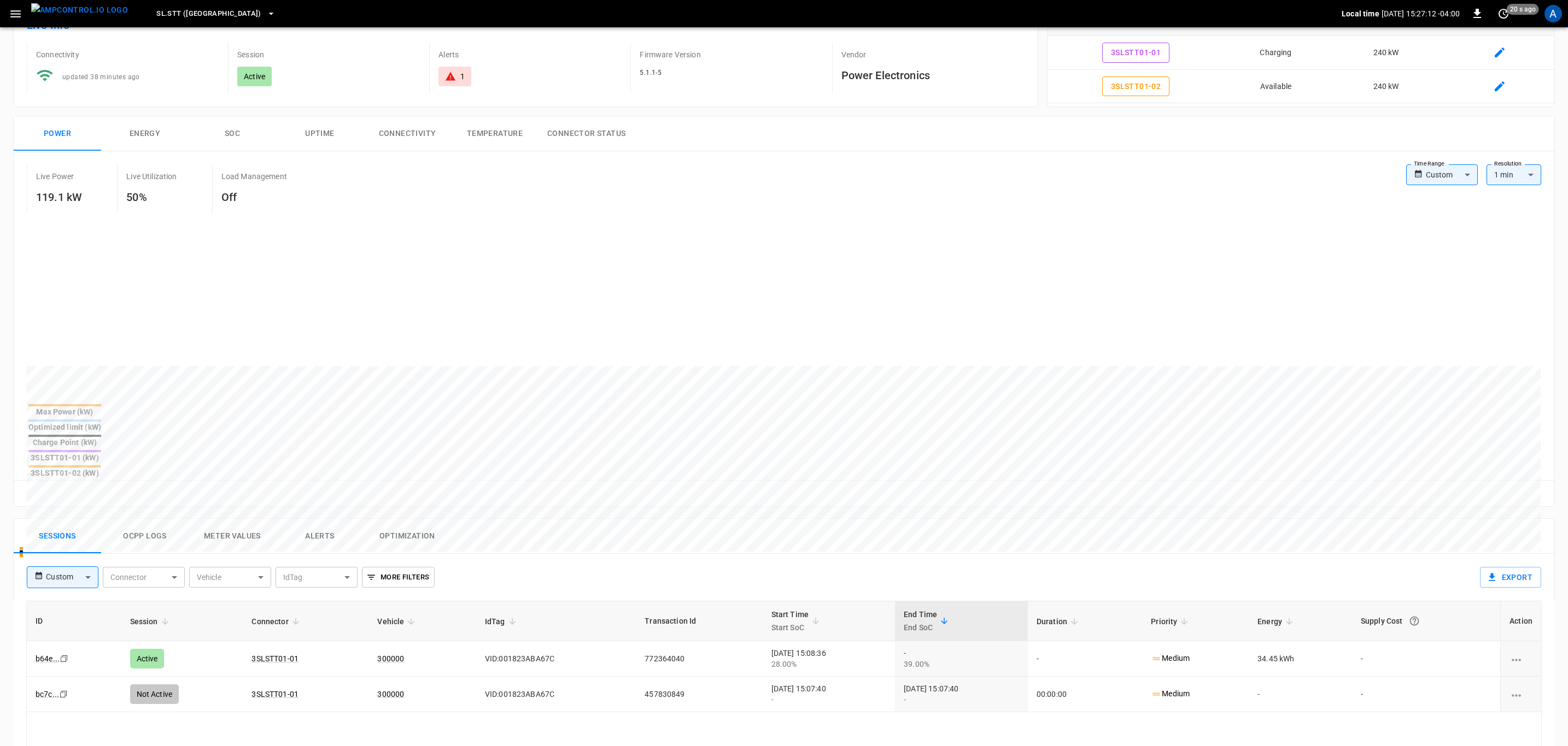
click at [312, 519] on button "Alerts" at bounding box center [320, 536] width 88 height 35
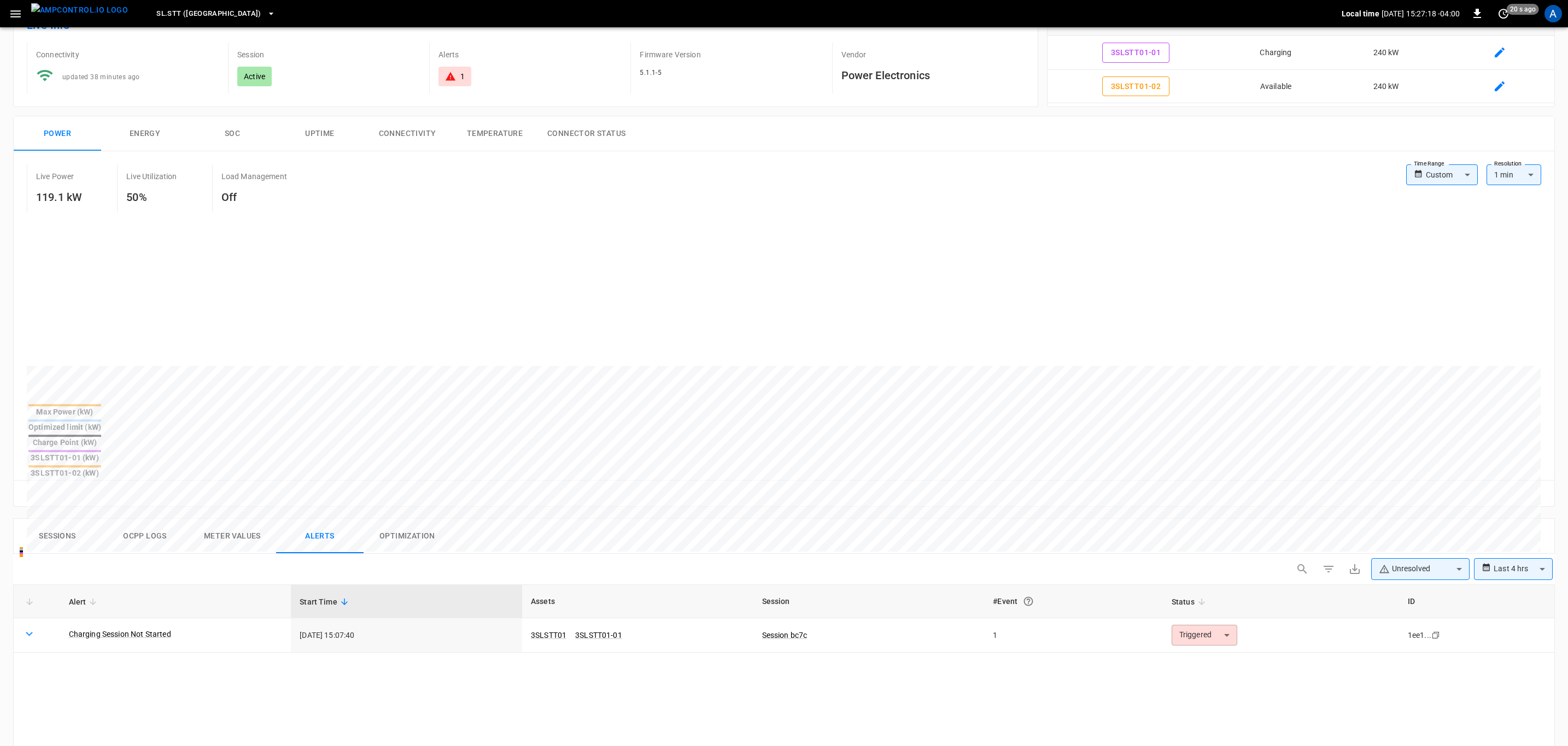
click at [56, 519] on button "Sessions" at bounding box center [57, 536] width 88 height 35
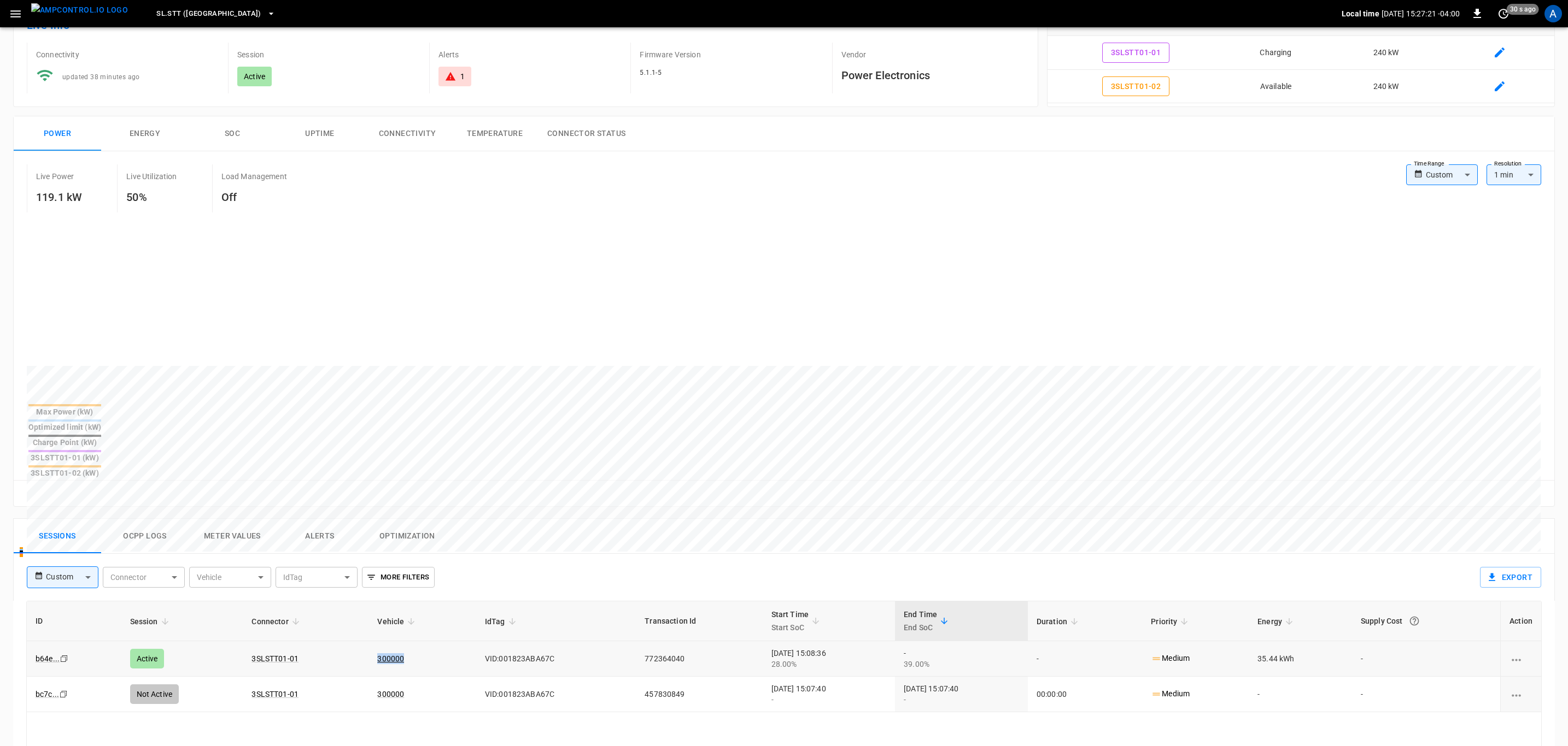
drag, startPoint x: 415, startPoint y: 609, endPoint x: 325, endPoint y: 616, distance: 90.3
click at [325, 641] on tr "b64e ... Copy Active 3SLSTT01-01 300000 VID:001823ABA67C 772364040 2025-08-18 1…" at bounding box center [784, 659] width 1515 height 36
click at [423, 677] on td "300000" at bounding box center [422, 695] width 107 height 36
click at [409, 641] on td "300000" at bounding box center [422, 659] width 107 height 36
drag, startPoint x: 395, startPoint y: 605, endPoint x: 281, endPoint y: 595, distance: 114.4
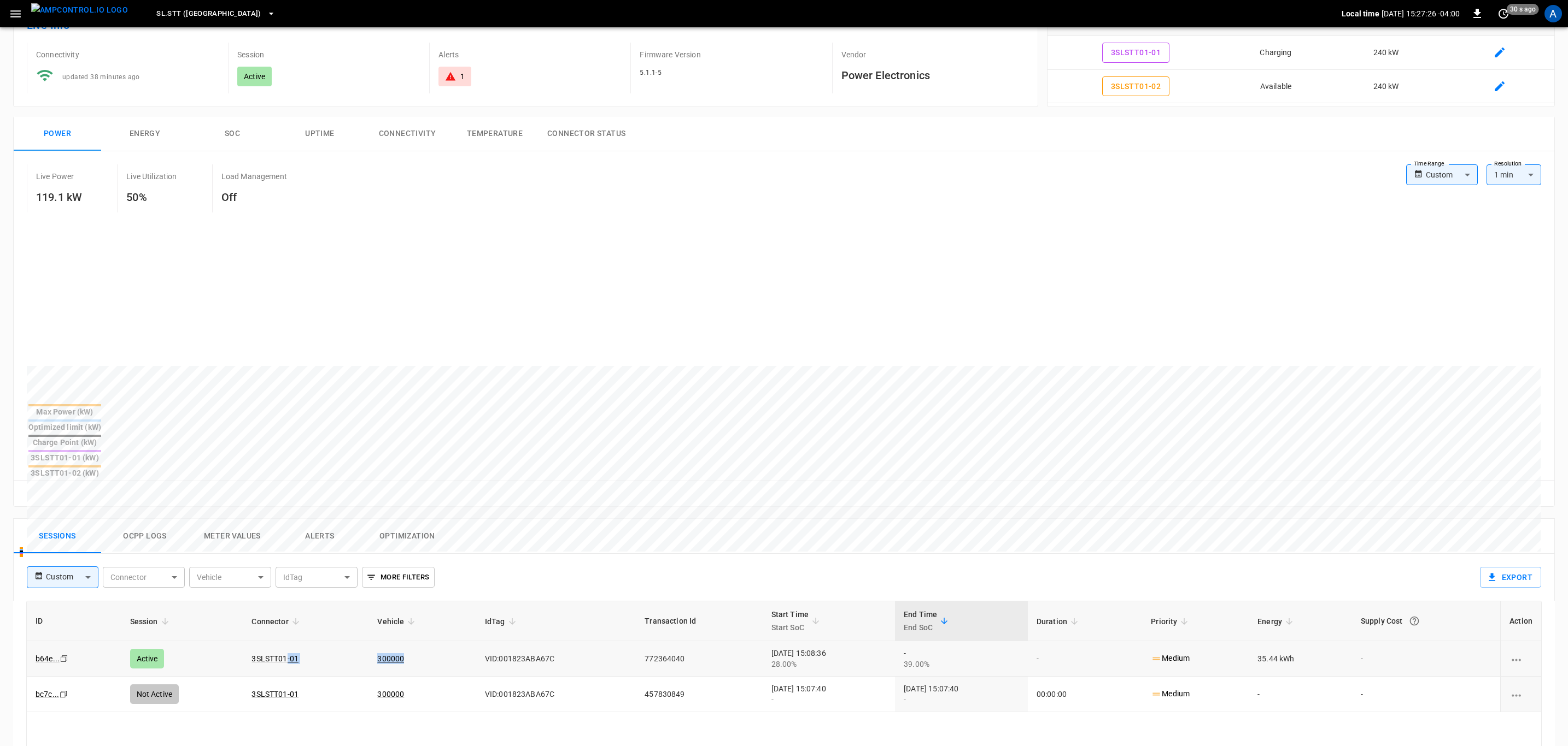
click at [281, 641] on tr "b64e ... Copy Active 3SLSTT01-01 300000 VID:001823ABA67C 772364040 2025-08-18 1…" at bounding box center [784, 659] width 1515 height 36
click at [558, 641] on td "VID:001823ABA67C" at bounding box center [556, 659] width 160 height 36
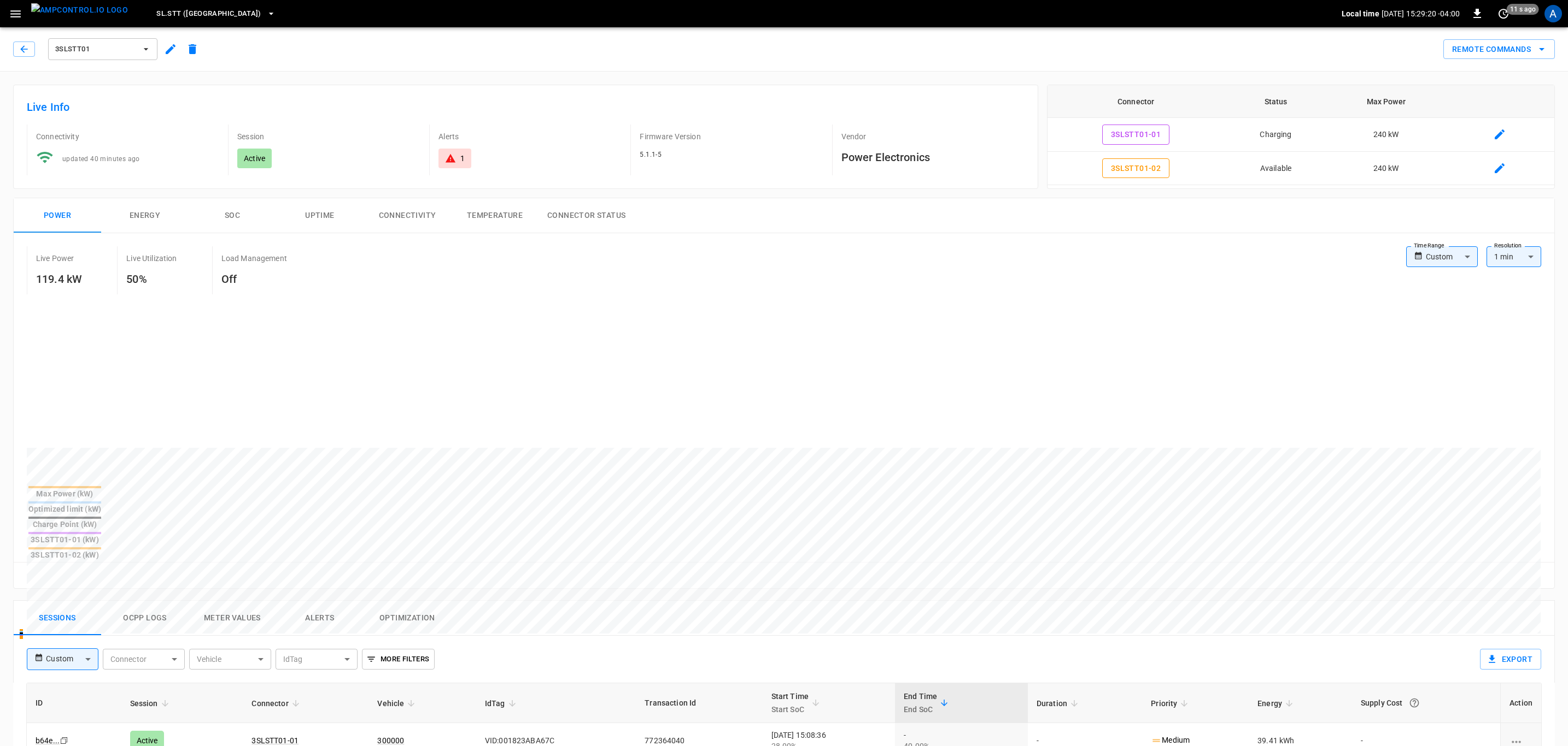
click at [156, 16] on span "SL.STT ([GEOGRAPHIC_DATA])" at bounding box center [208, 13] width 105 height 13
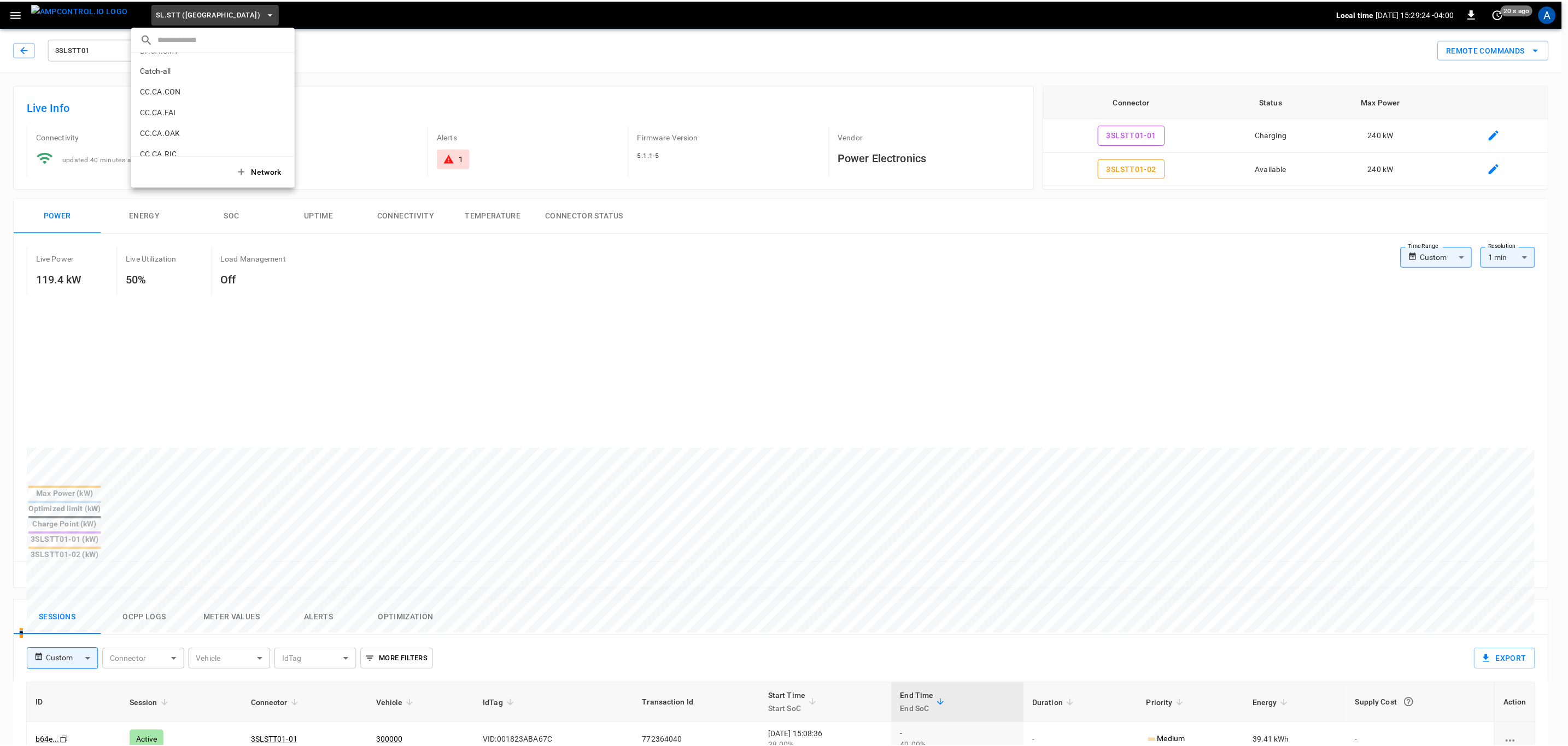
scroll to position [161, 0]
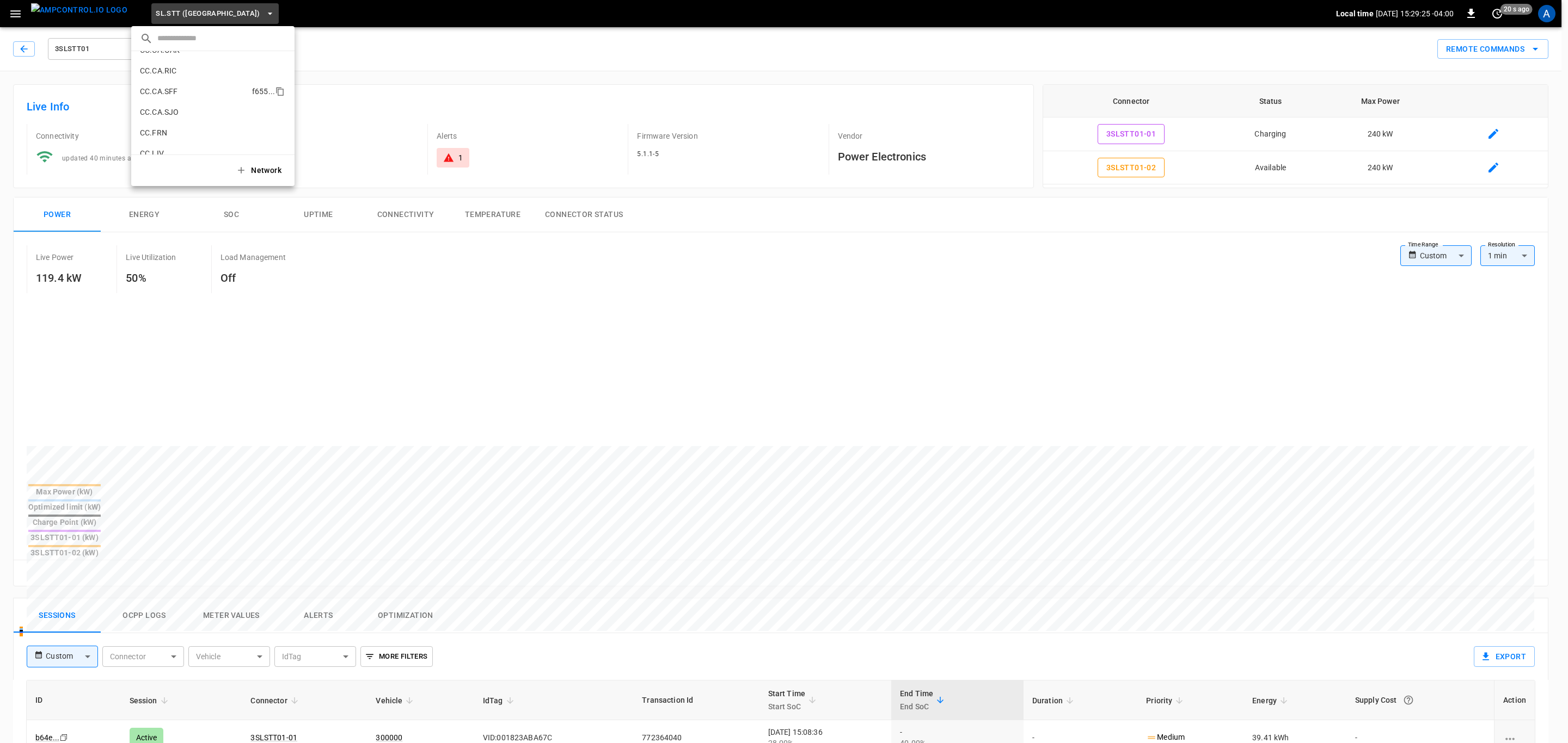
click at [178, 92] on li "CC.CA.SFF f655 ..." at bounding box center [212, 92] width 163 height 21
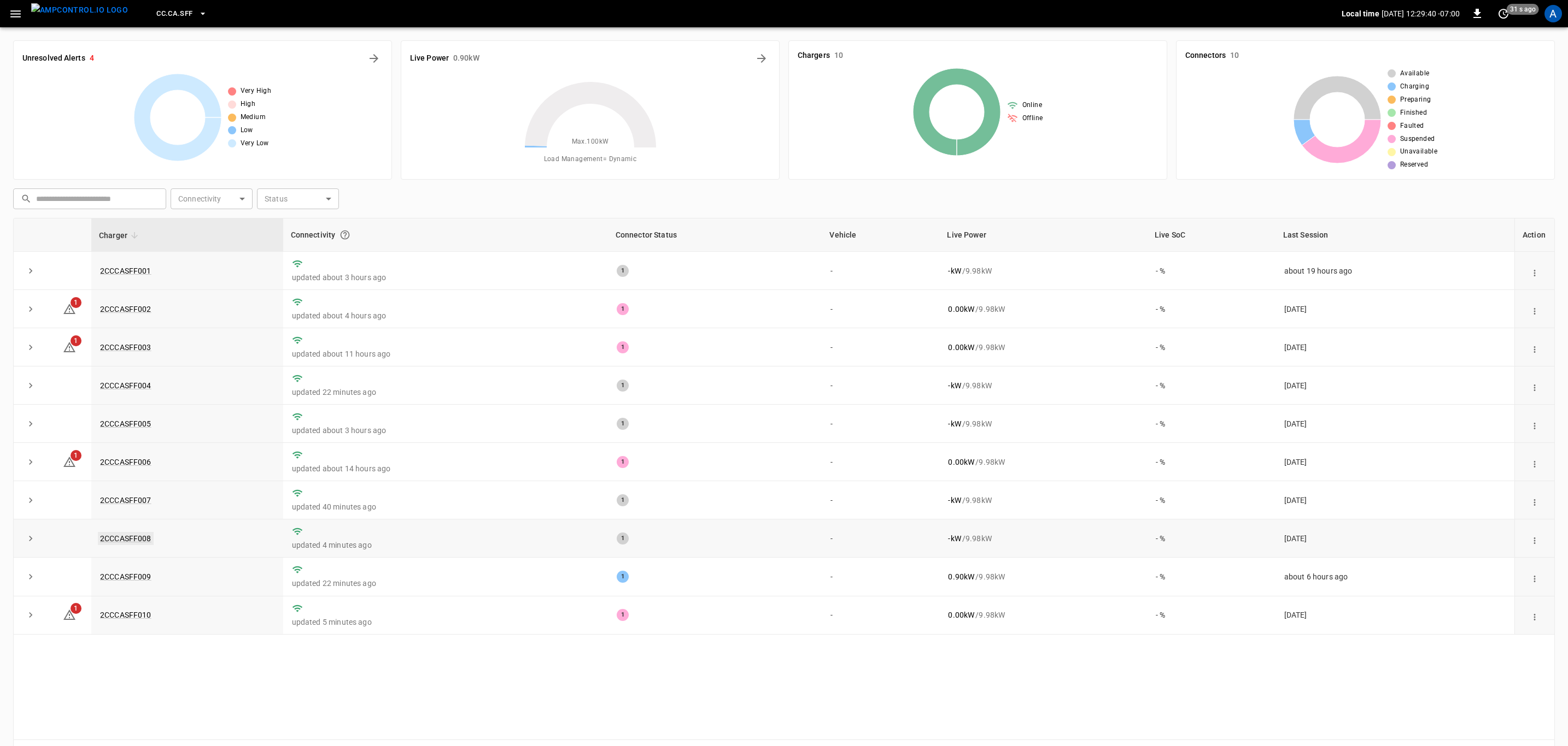
click at [134, 537] on link "2CCCASFF008" at bounding box center [126, 539] width 56 height 13
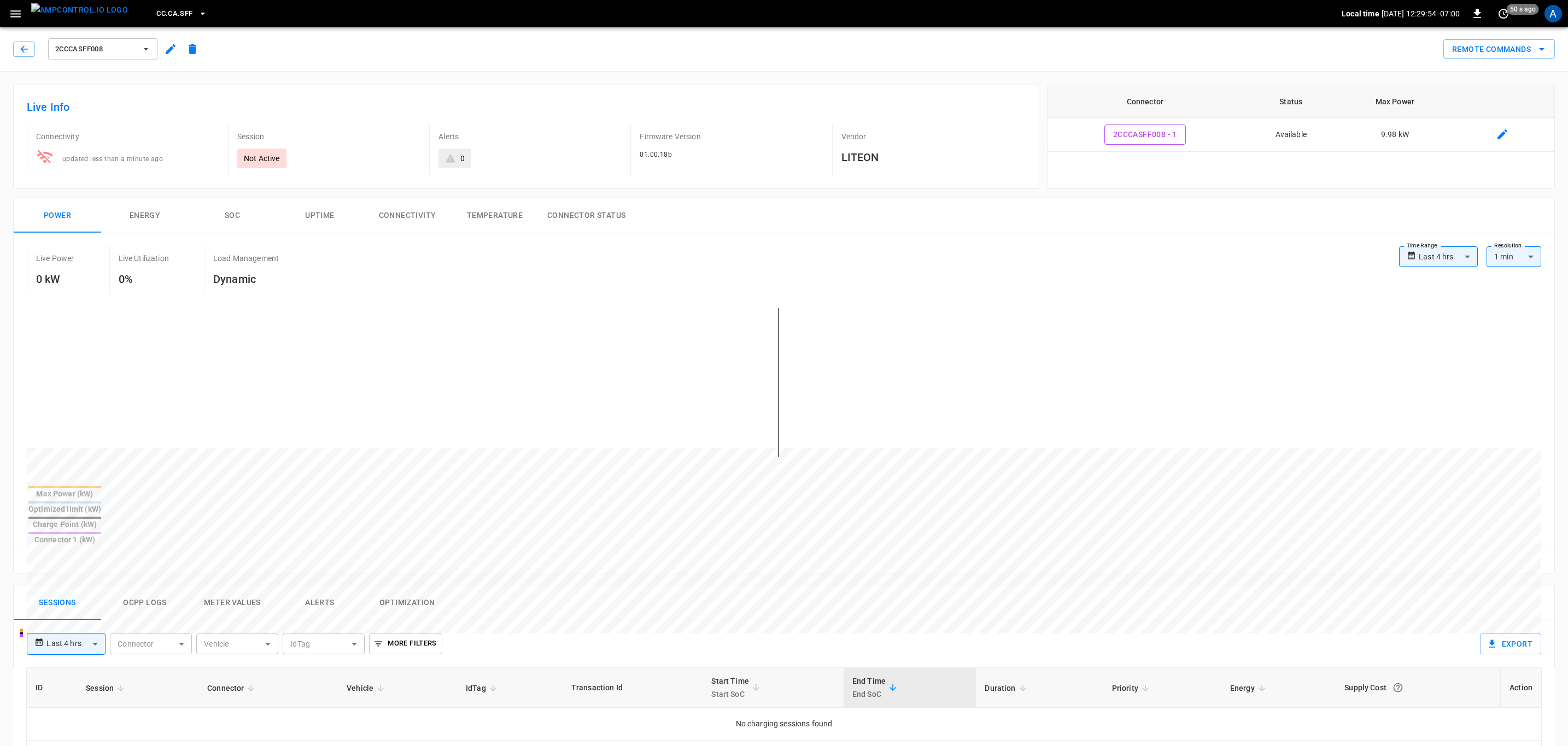
click at [330, 586] on button "Alerts" at bounding box center [320, 603] width 88 height 35
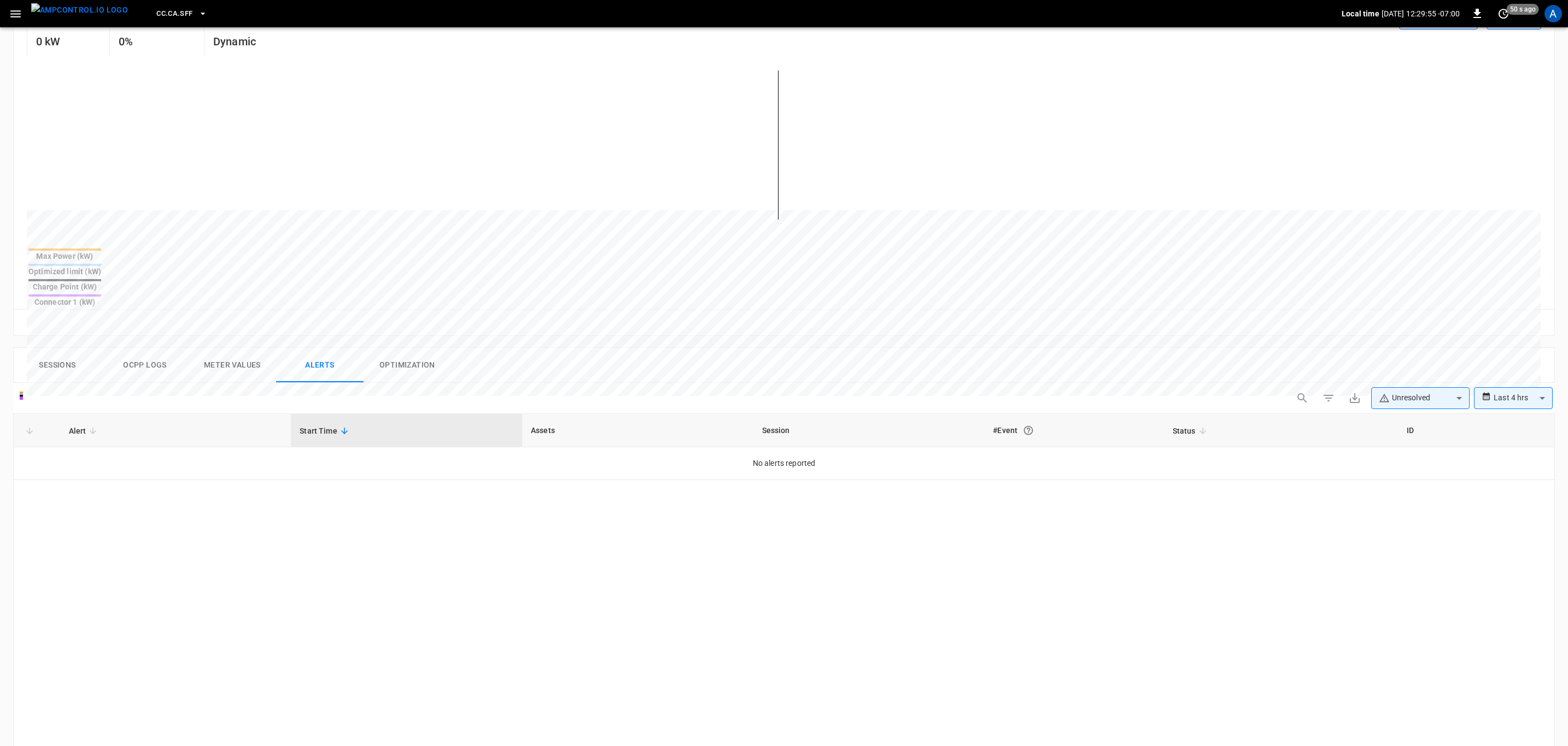
scroll to position [246, 0]
click at [1417, 343] on body "**********" at bounding box center [787, 413] width 1575 height 1318
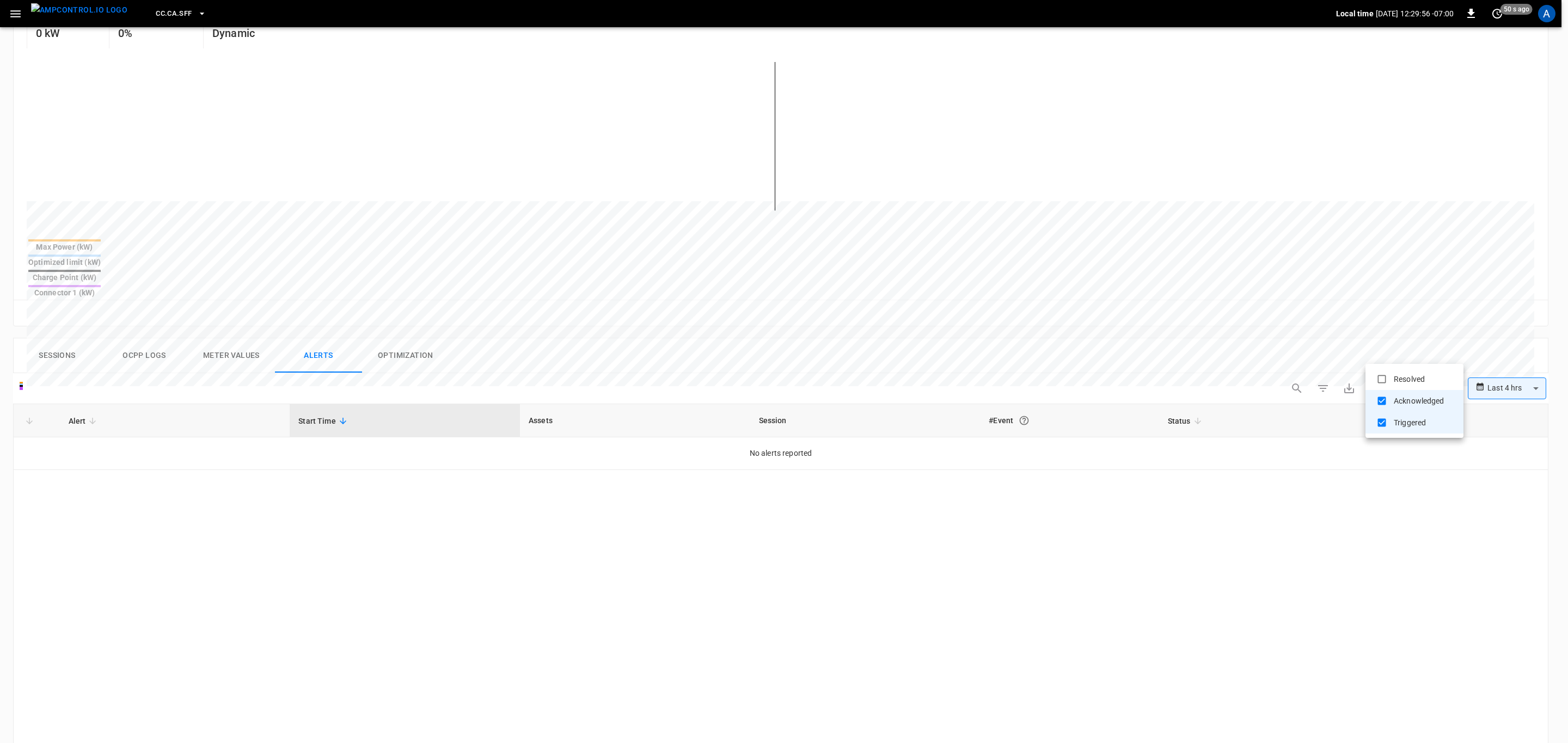
click at [1409, 377] on li "Resolved" at bounding box center [1414, 379] width 98 height 21
type input "**********"
click at [1146, 506] on div at bounding box center [784, 371] width 1568 height 743
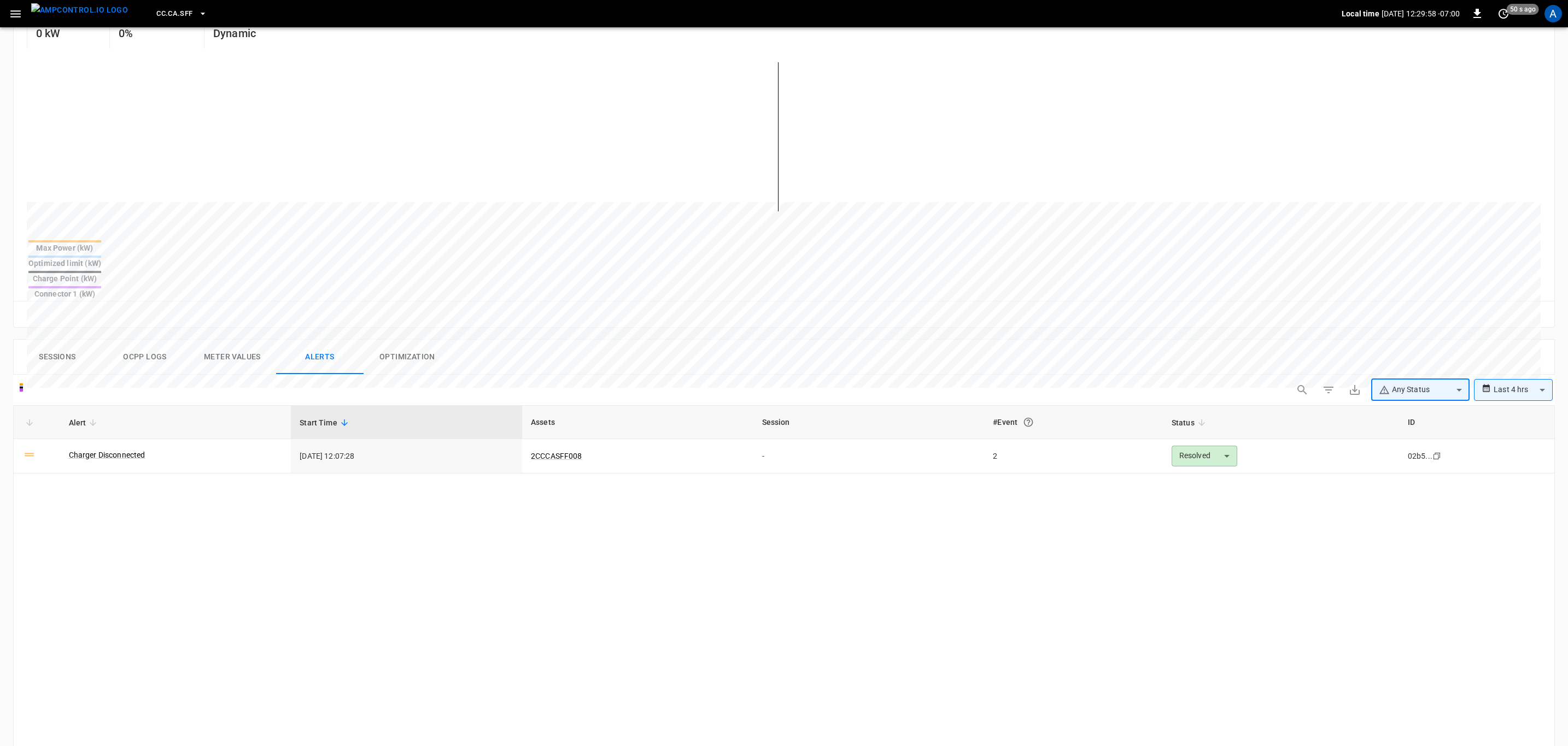
click at [130, 450] on link "Charger Disconnected" at bounding box center [107, 455] width 77 height 11
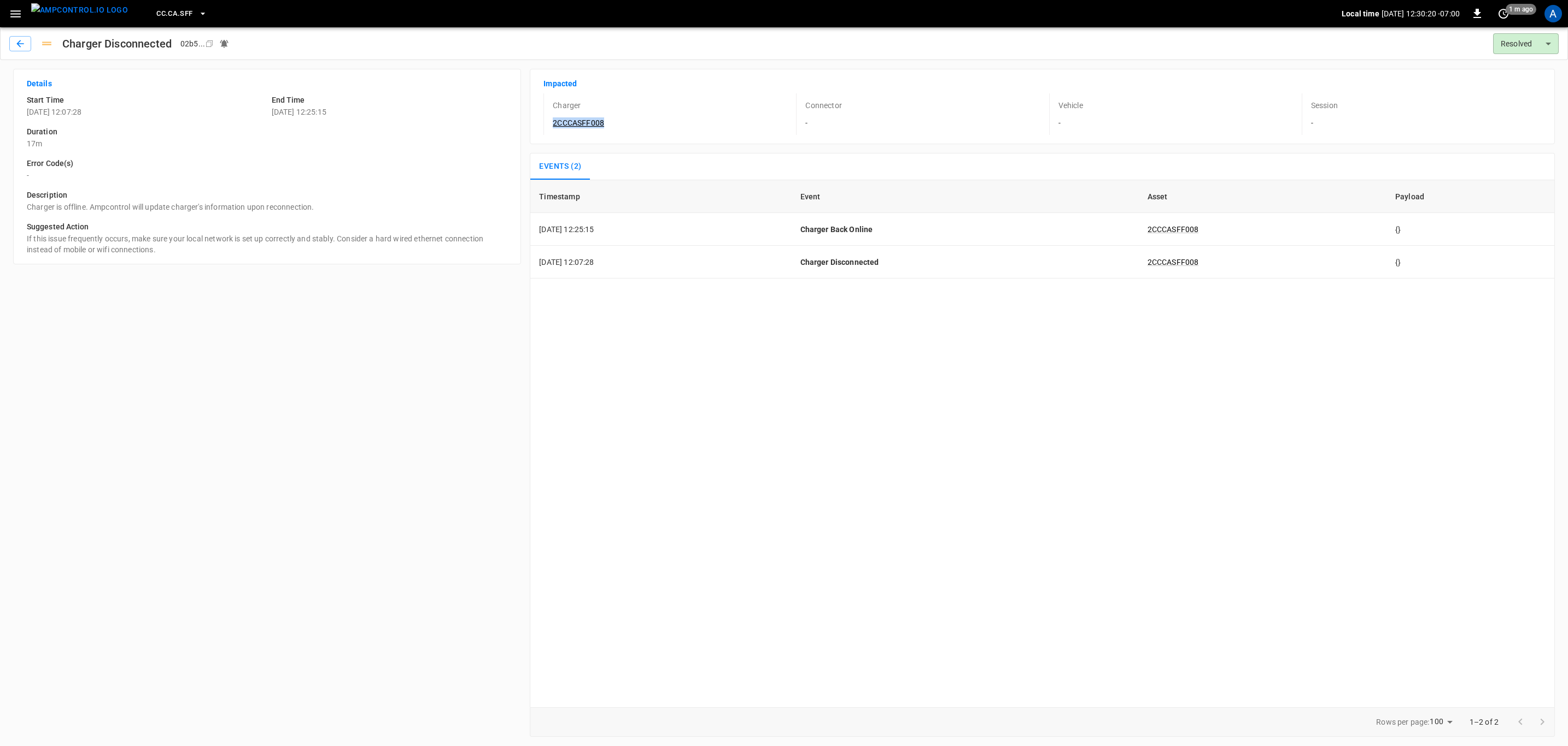
drag, startPoint x: 630, startPoint y: 126, endPoint x: 544, endPoint y: 131, distance: 86.1
click at [544, 131] on div "Charger 2CCCASFF008" at bounding box center [663, 114] width 239 height 42
copy link "2CCCASFF008"
click at [576, 127] on link "2CCCASFF008" at bounding box center [578, 123] width 56 height 13
